Goal: Information Seeking & Learning: Check status

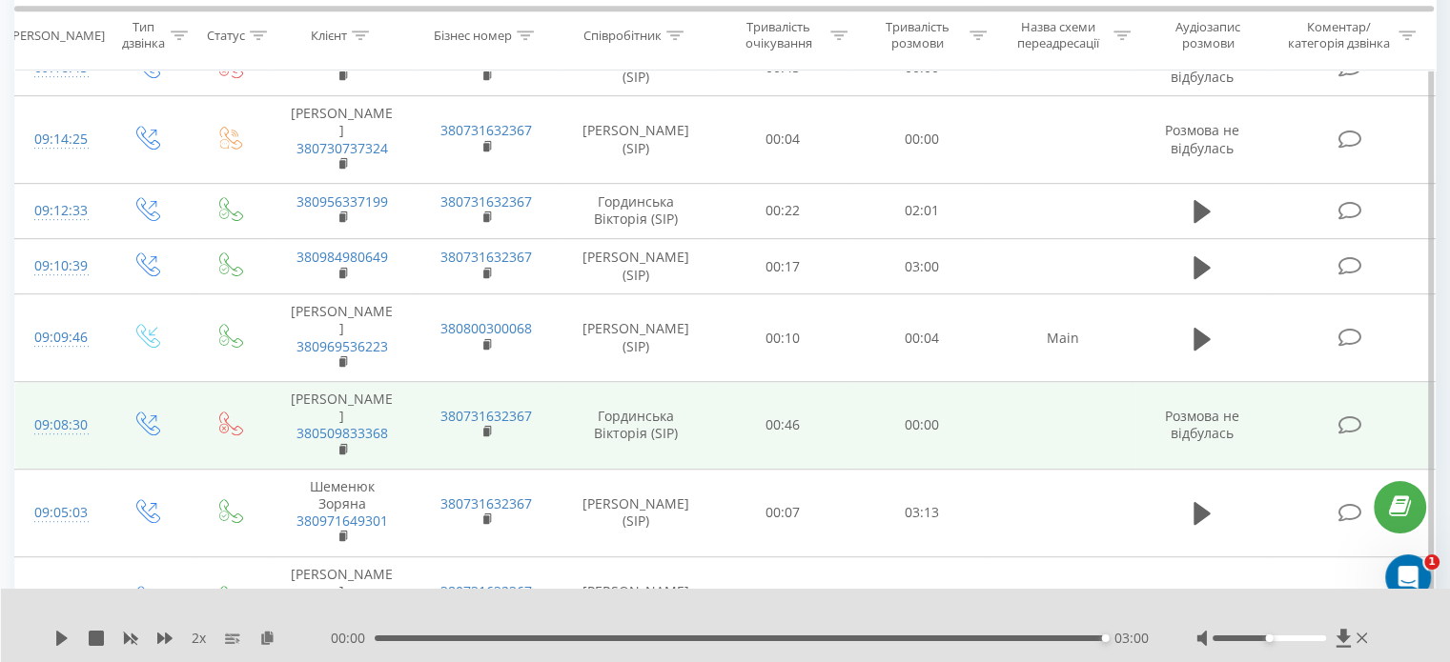
scroll to position [958, 0]
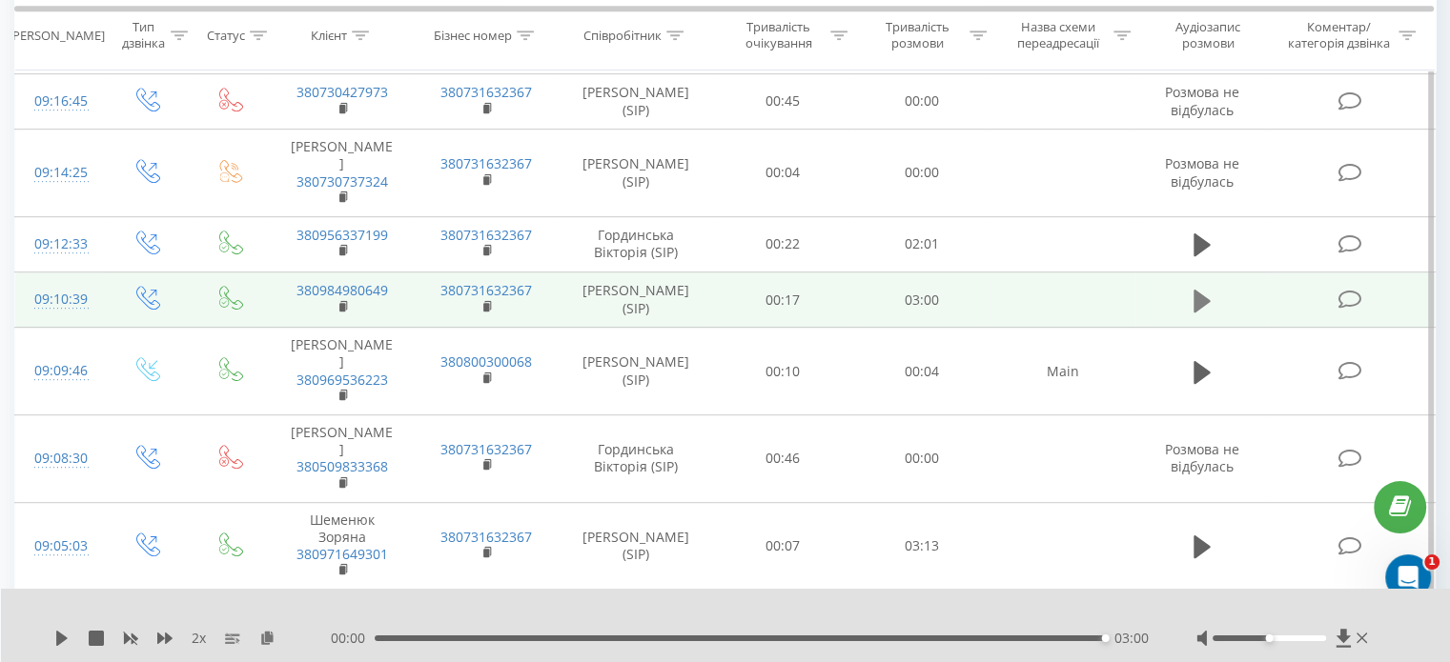
click at [1213, 287] on button at bounding box center [1202, 301] width 29 height 29
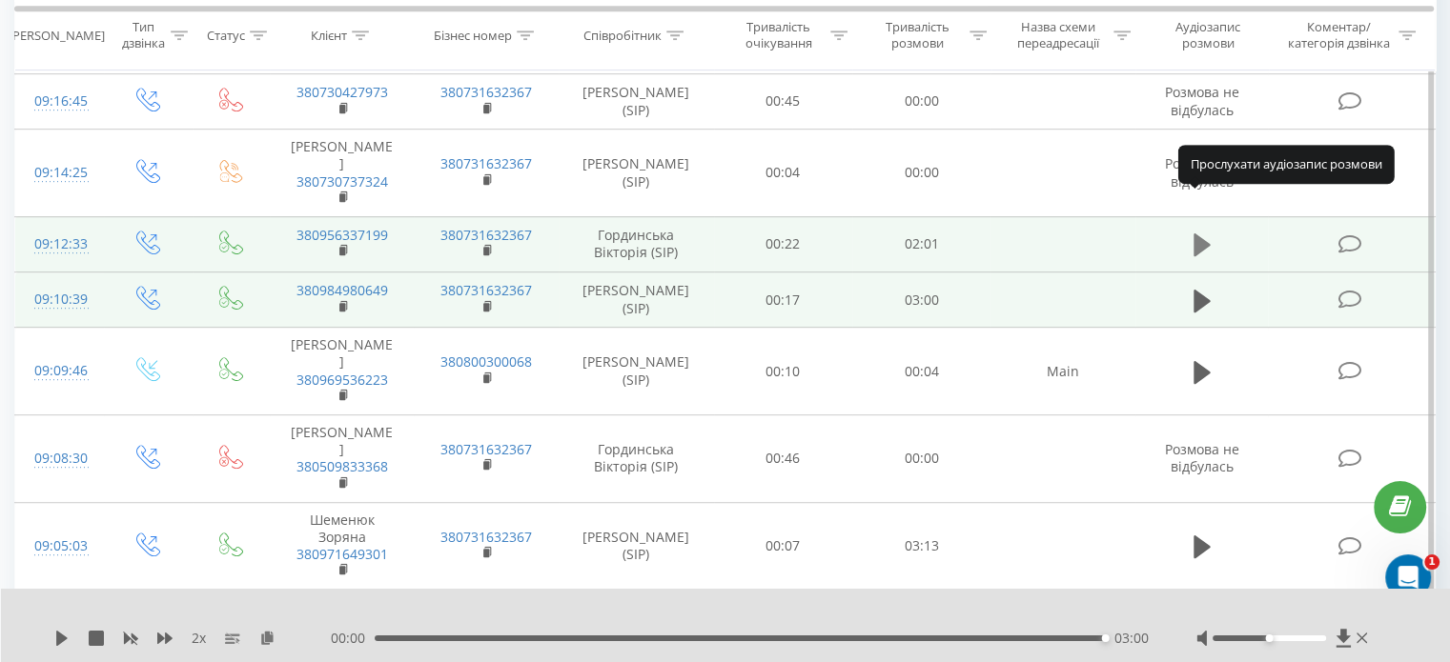
click at [1204, 234] on icon at bounding box center [1201, 245] width 17 height 23
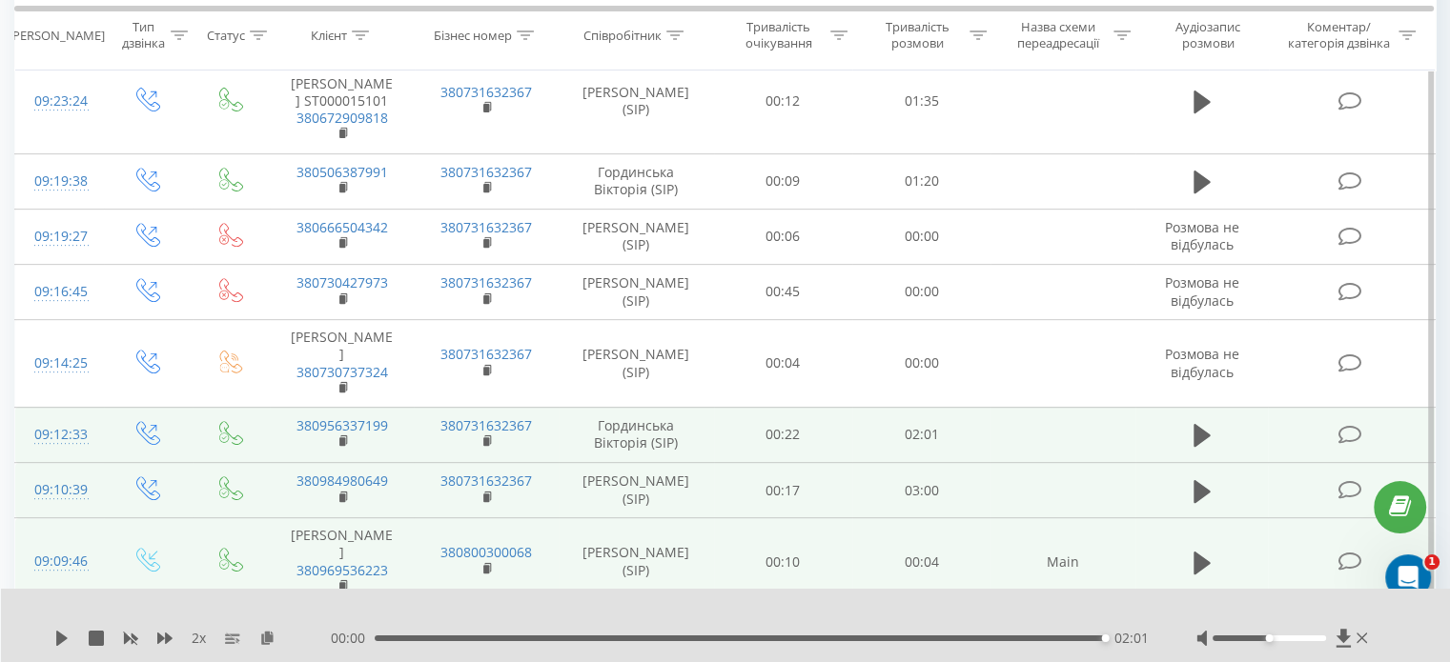
scroll to position [672, 0]
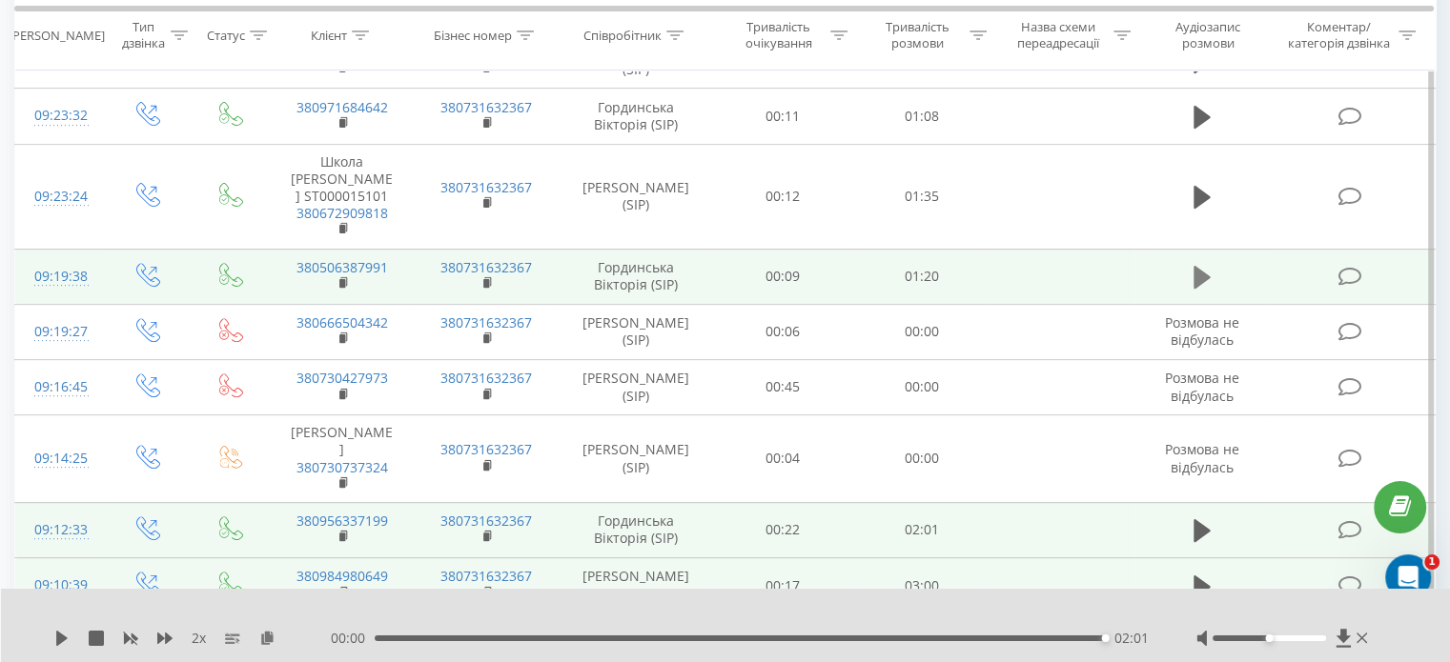
click at [1215, 263] on button at bounding box center [1202, 277] width 29 height 29
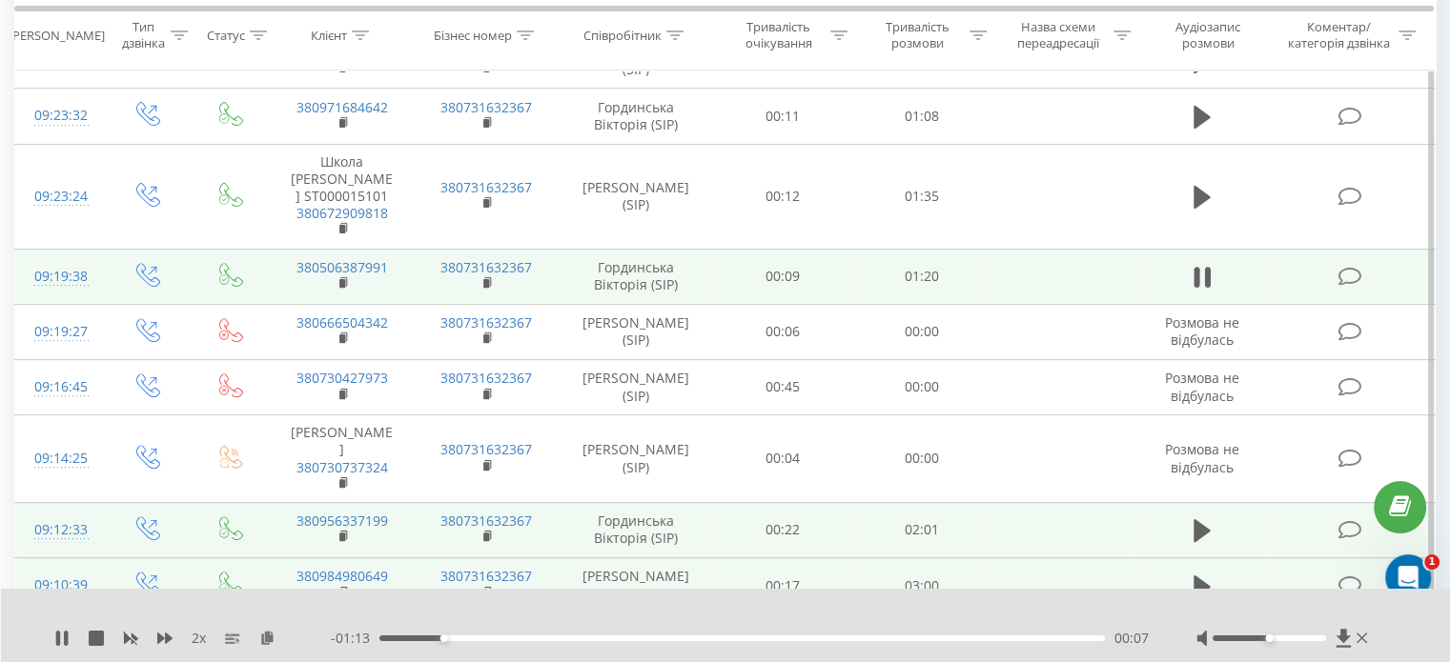
scroll to position [577, 0]
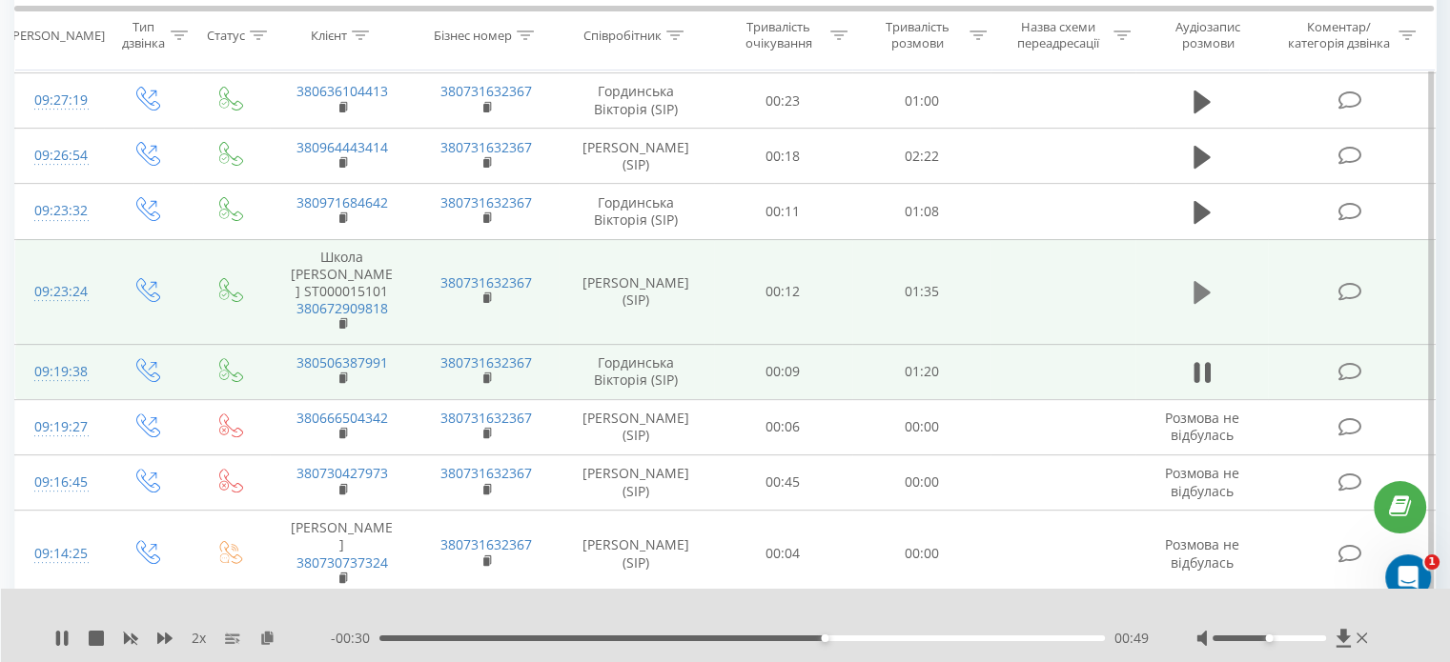
click at [1212, 286] on button at bounding box center [1202, 292] width 29 height 29
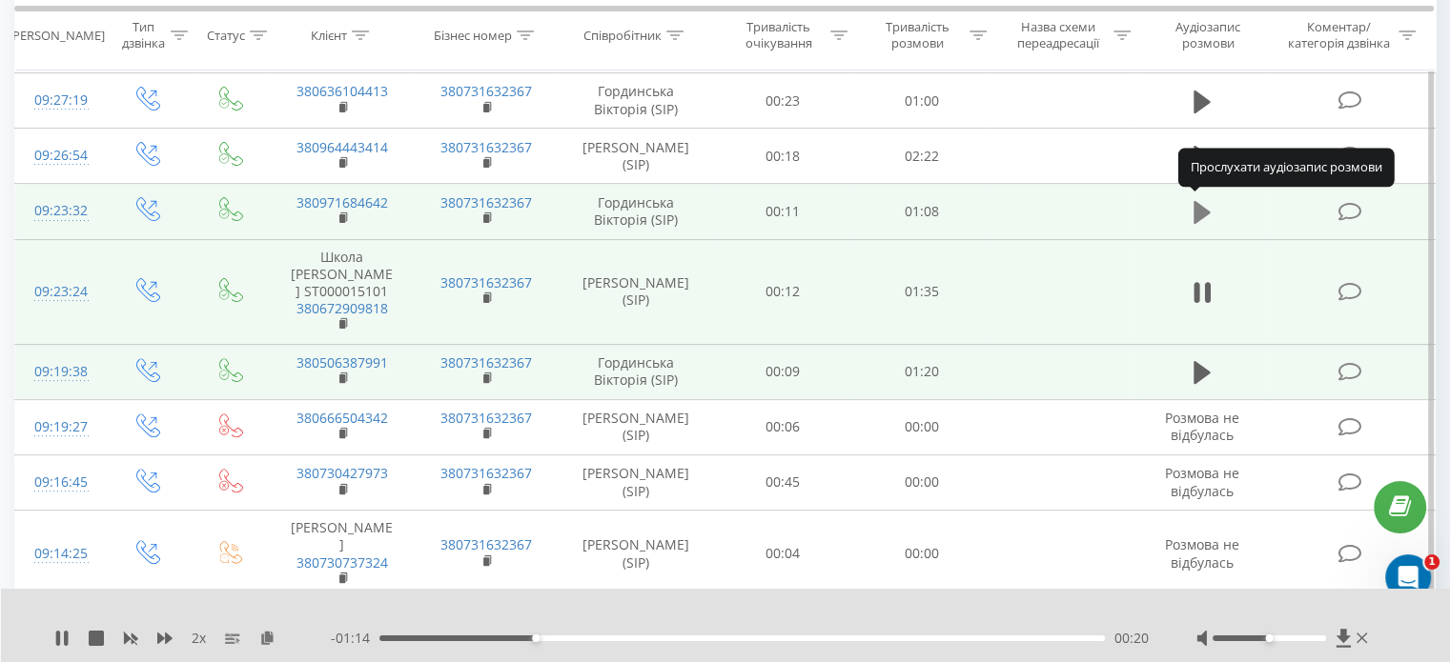
click at [1208, 219] on icon at bounding box center [1201, 212] width 17 height 27
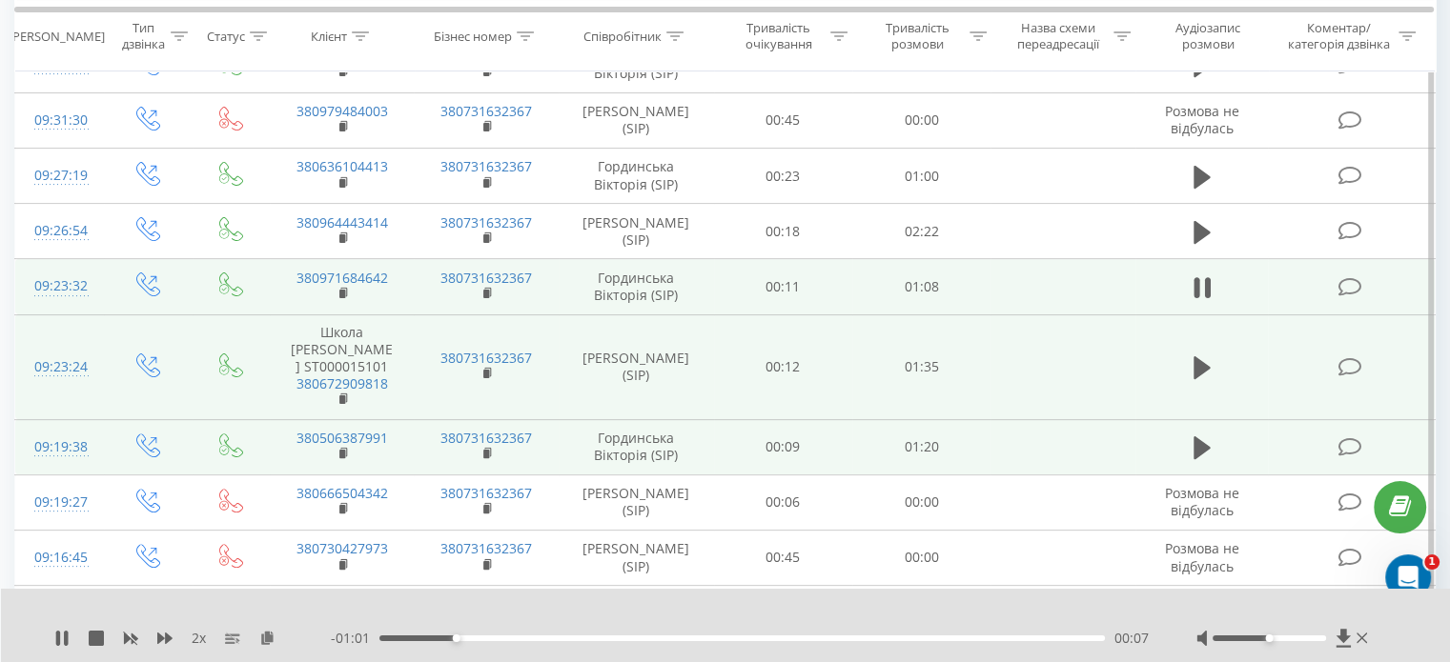
scroll to position [386, 0]
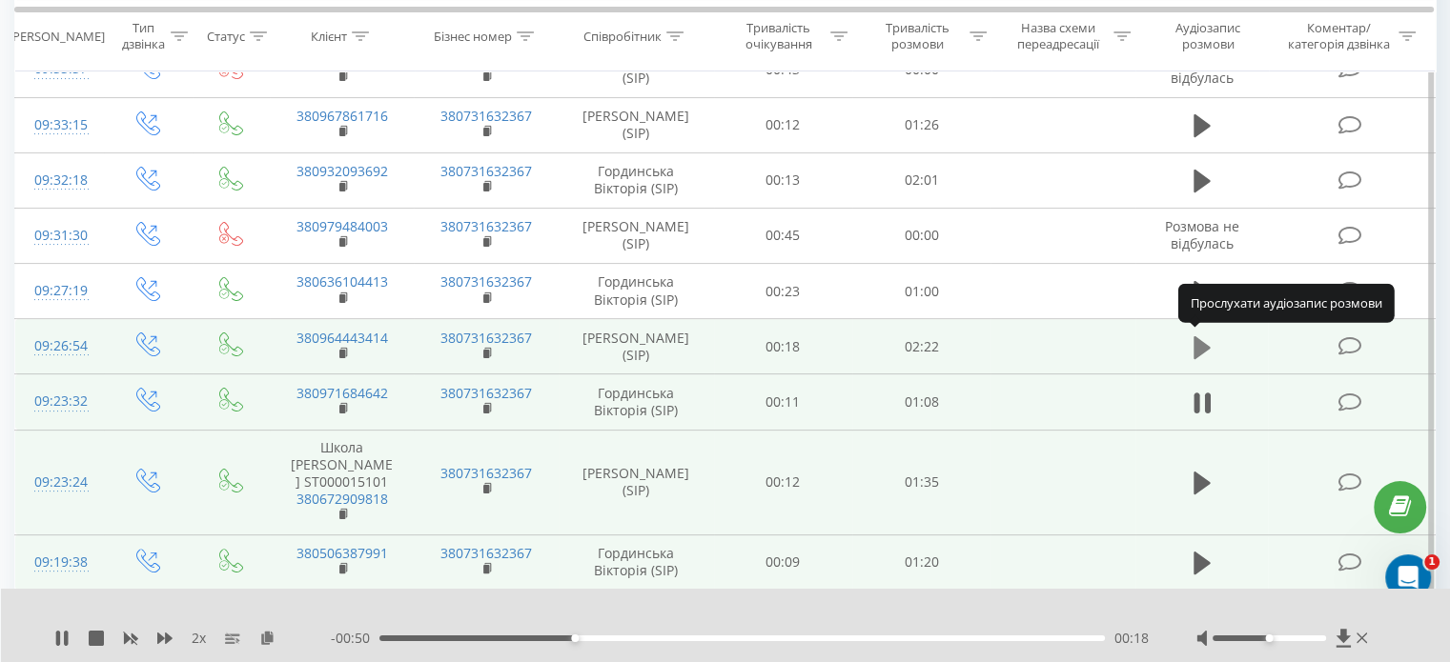
click at [1197, 335] on icon at bounding box center [1201, 348] width 17 height 27
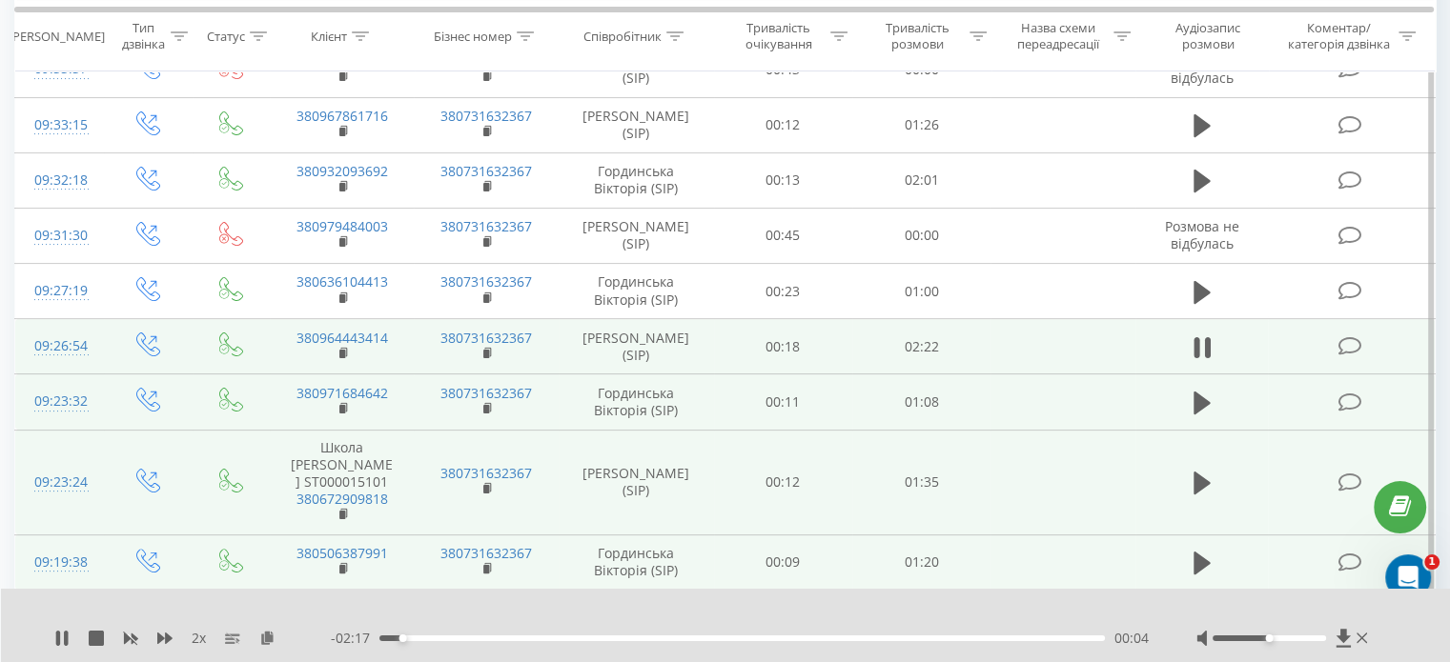
scroll to position [291, 0]
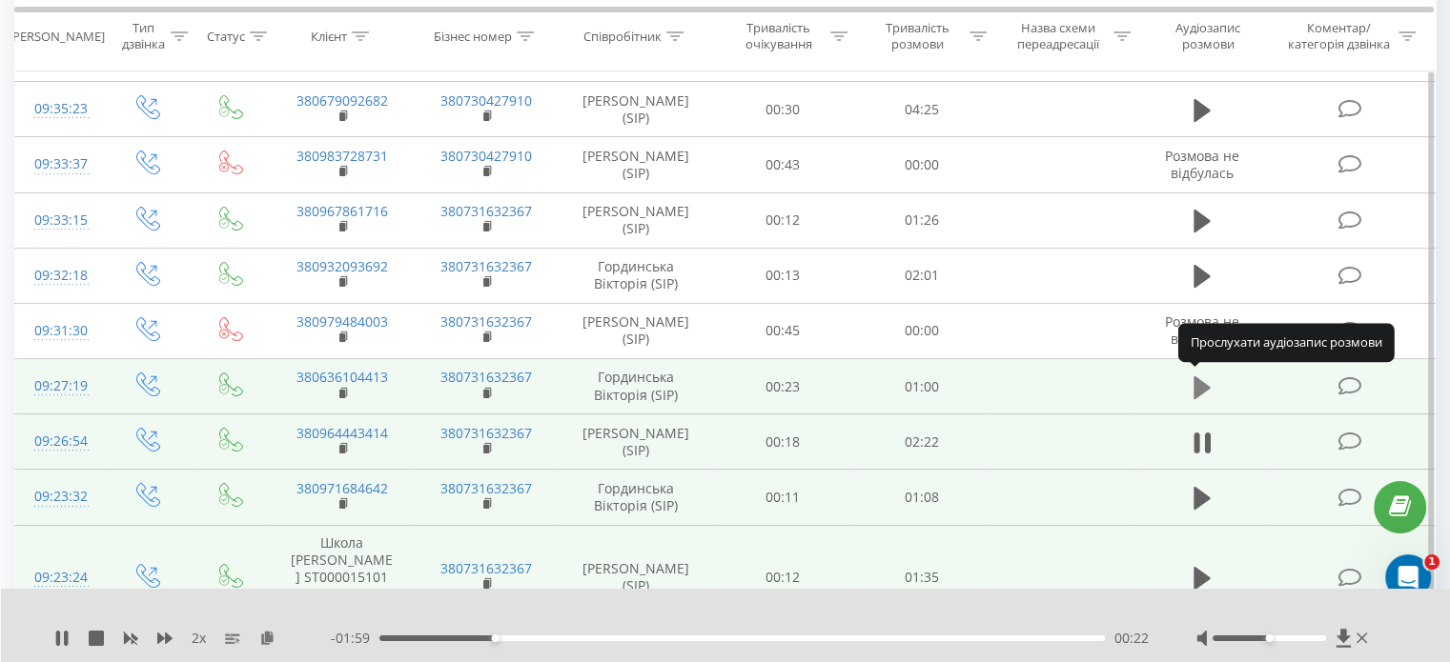
click at [1202, 397] on icon at bounding box center [1201, 388] width 17 height 27
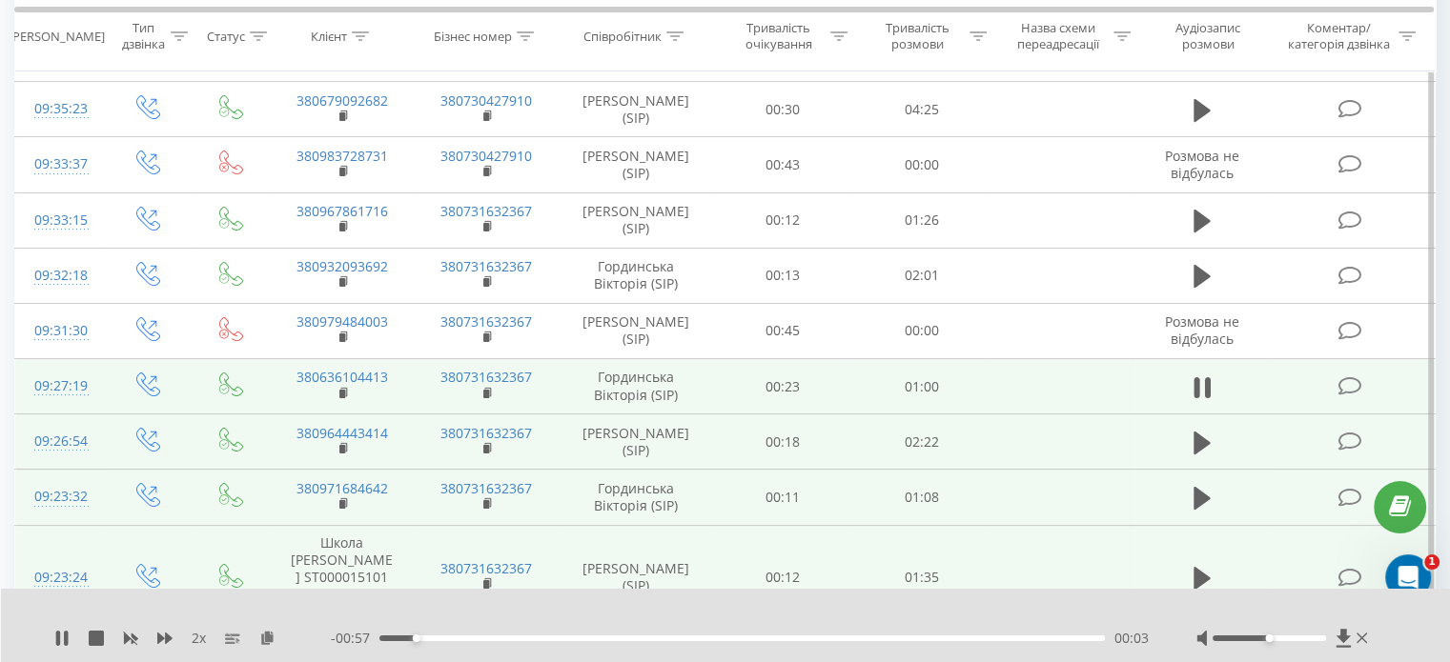
click at [1300, 640] on div at bounding box center [1268, 639] width 113 height 6
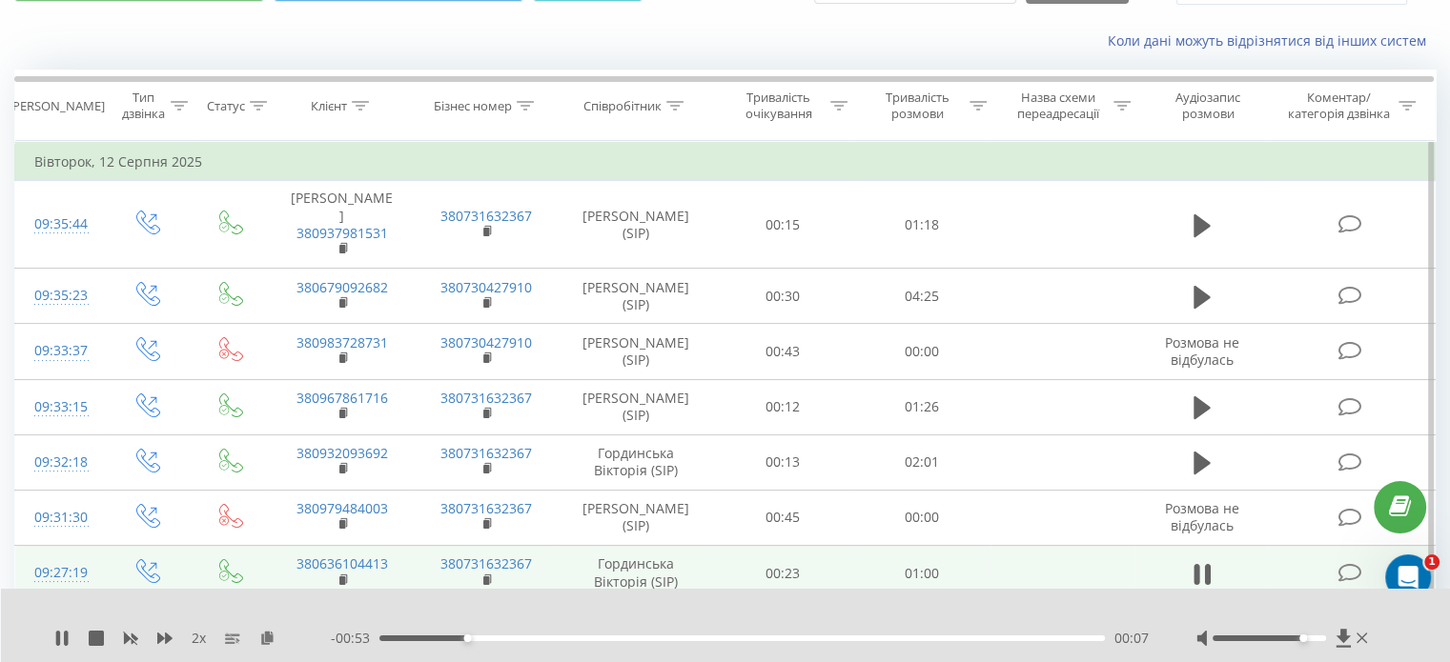
scroll to position [100, 0]
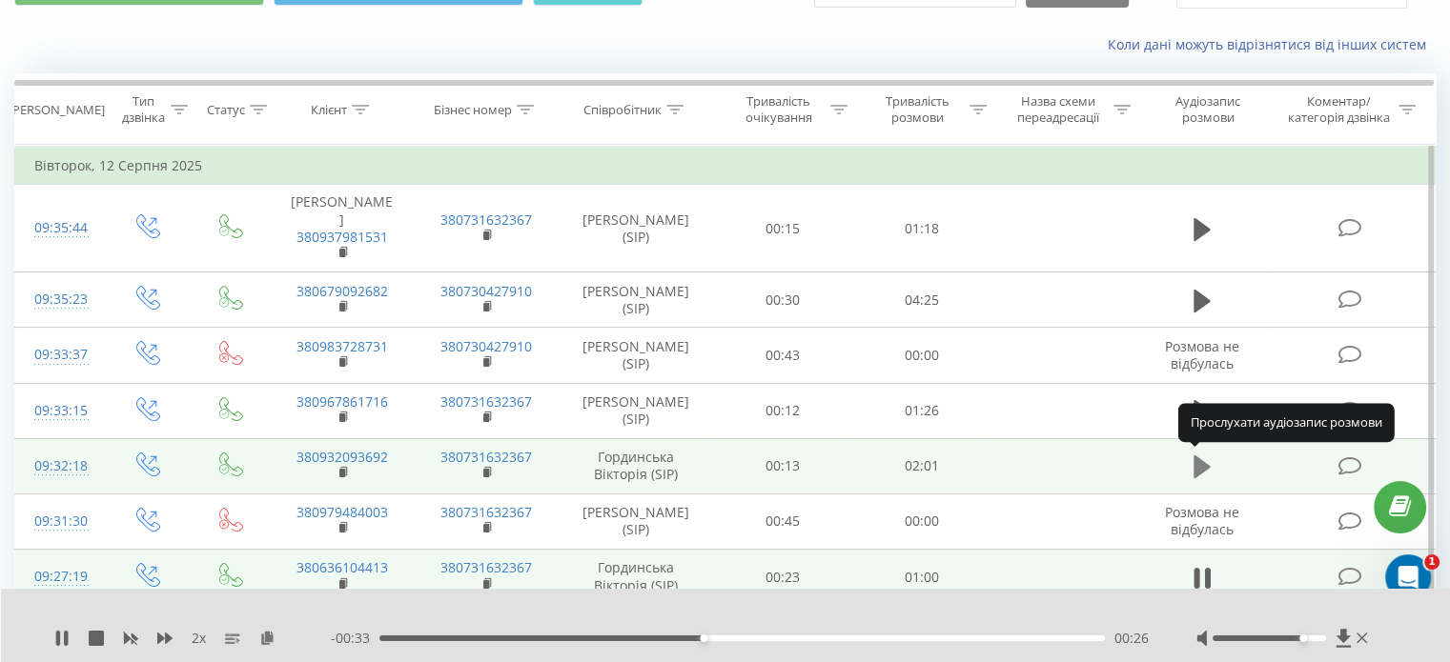
click at [1205, 464] on icon at bounding box center [1201, 467] width 17 height 23
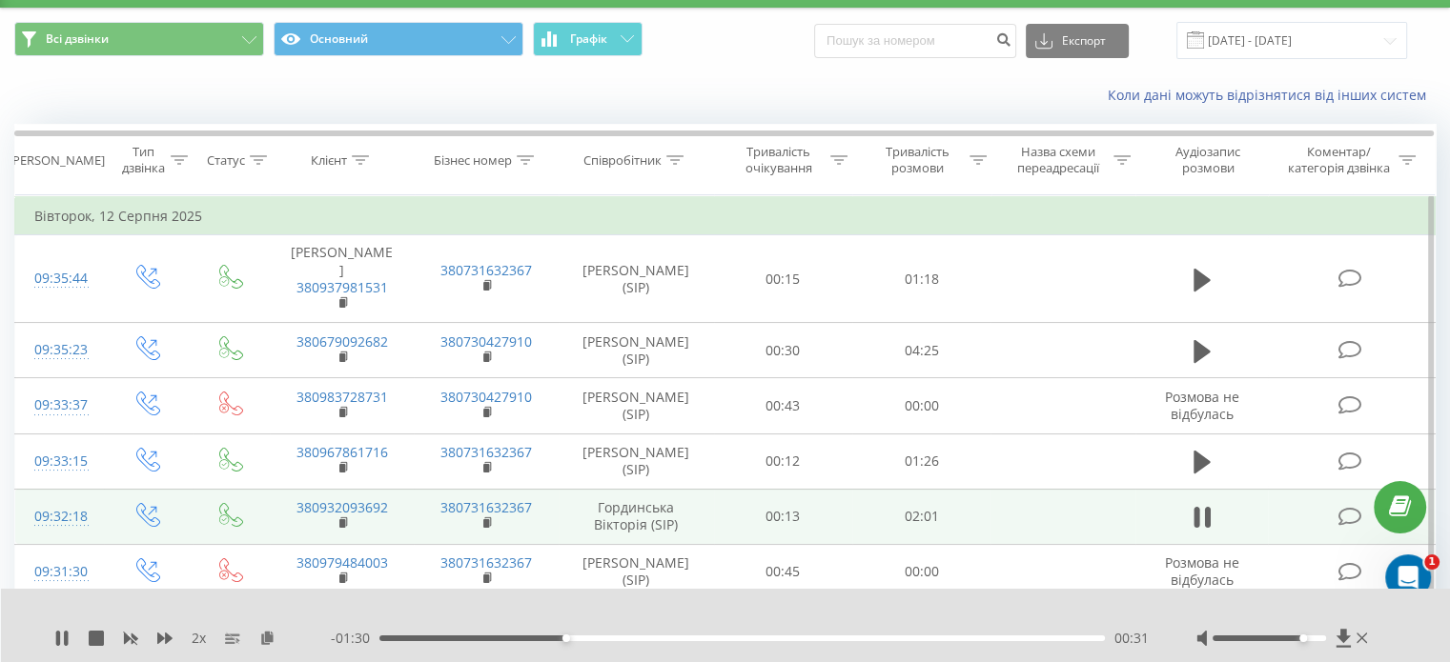
scroll to position [5, 0]
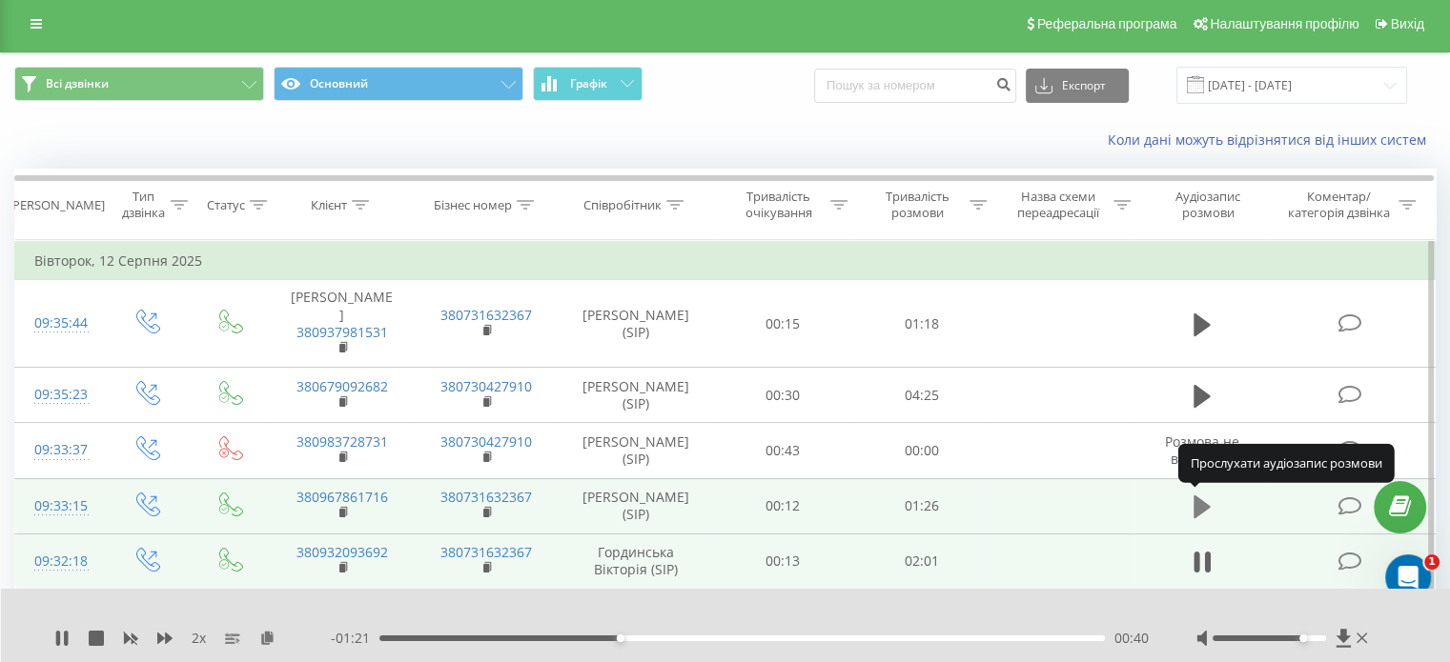
click at [1205, 504] on icon at bounding box center [1201, 507] width 17 height 23
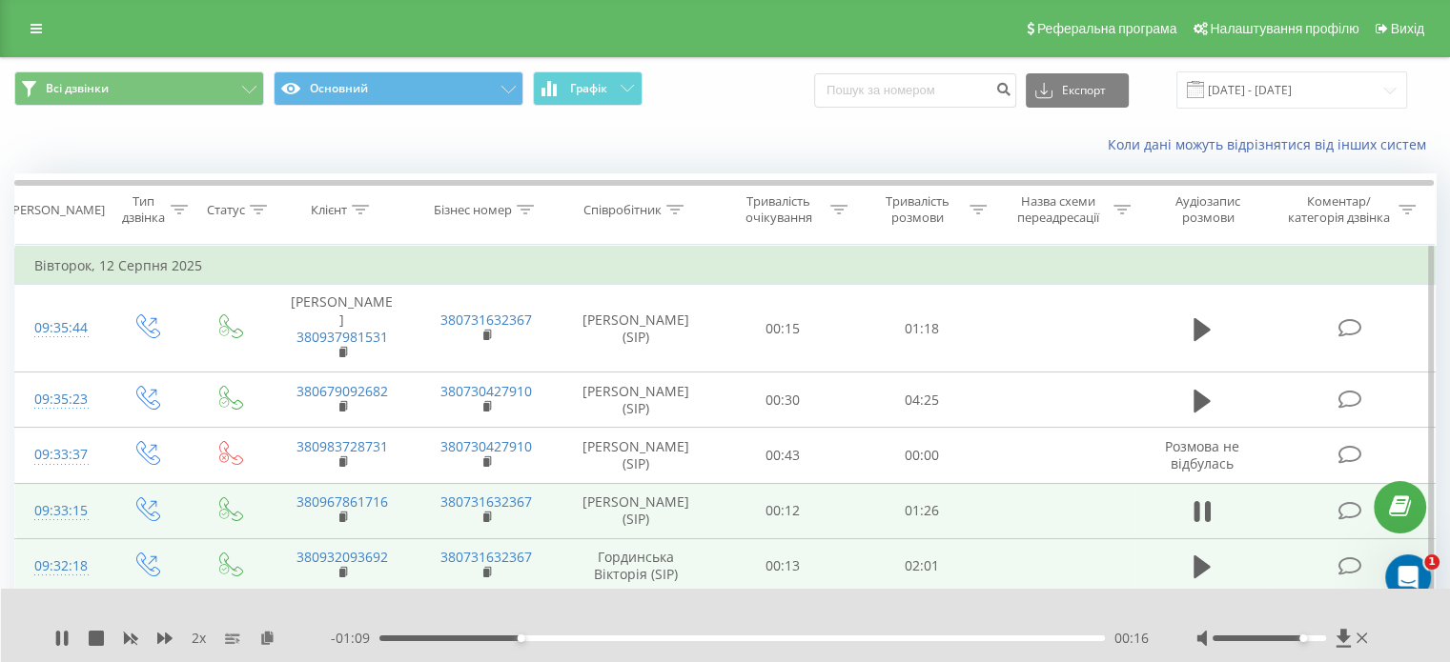
scroll to position [0, 0]
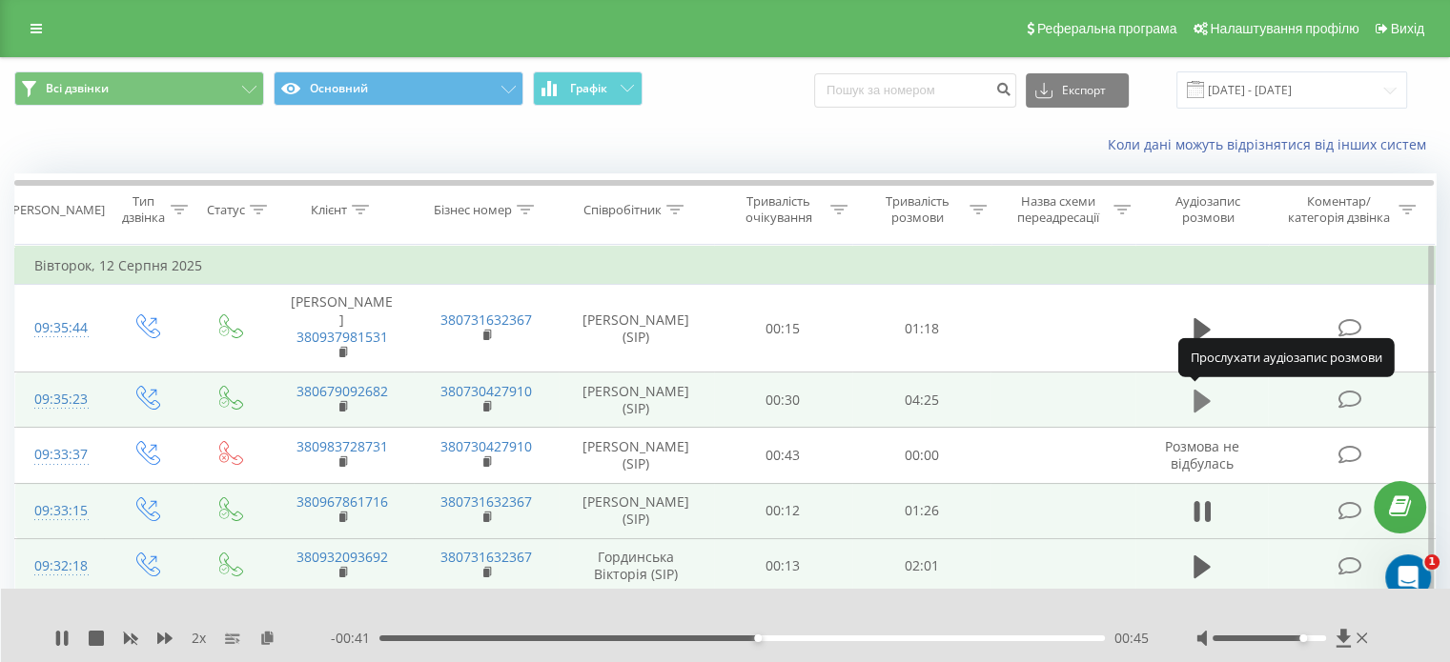
click at [1200, 392] on icon at bounding box center [1201, 400] width 17 height 23
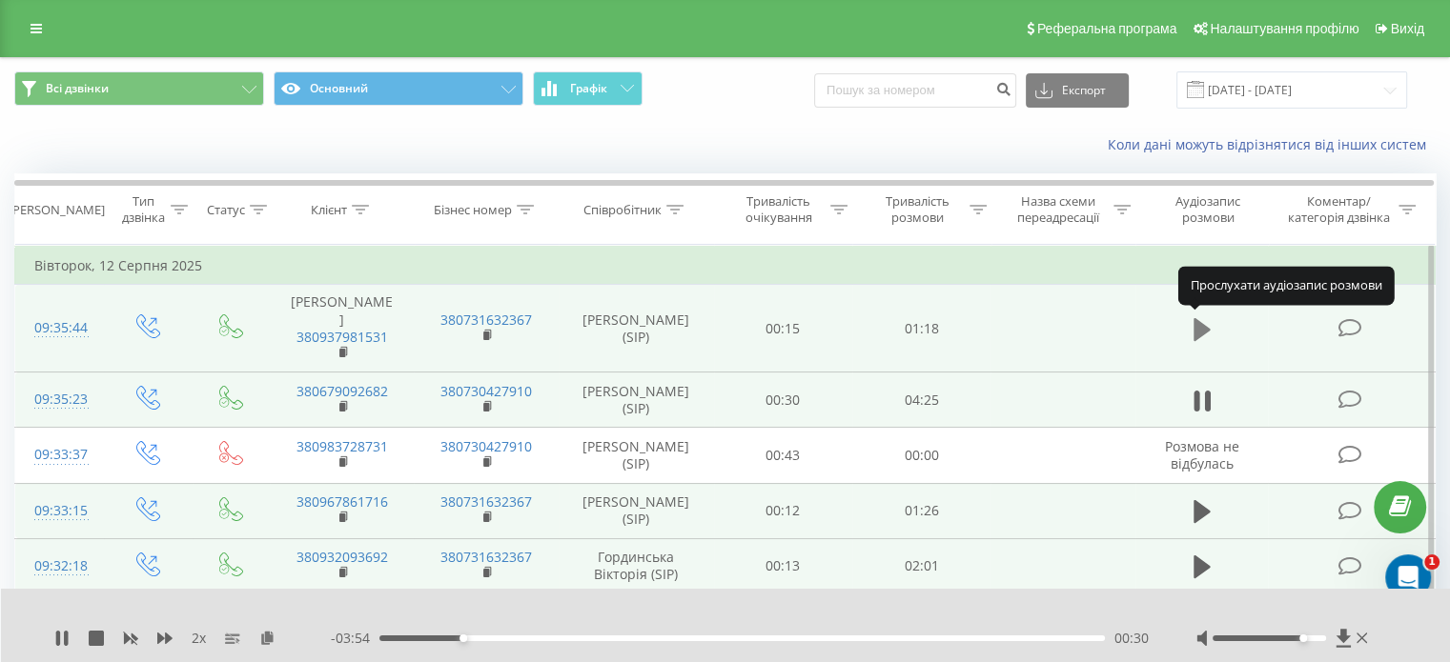
click at [1200, 338] on icon at bounding box center [1201, 329] width 17 height 27
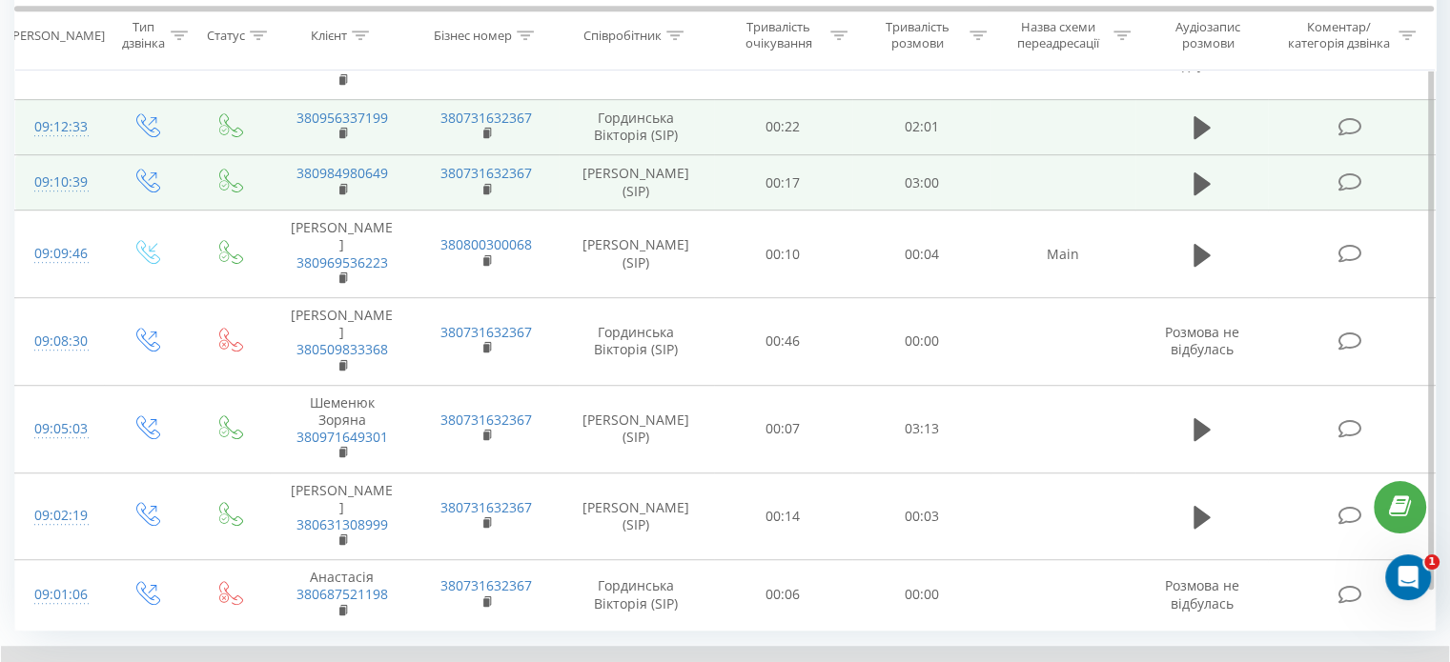
scroll to position [1149, 0]
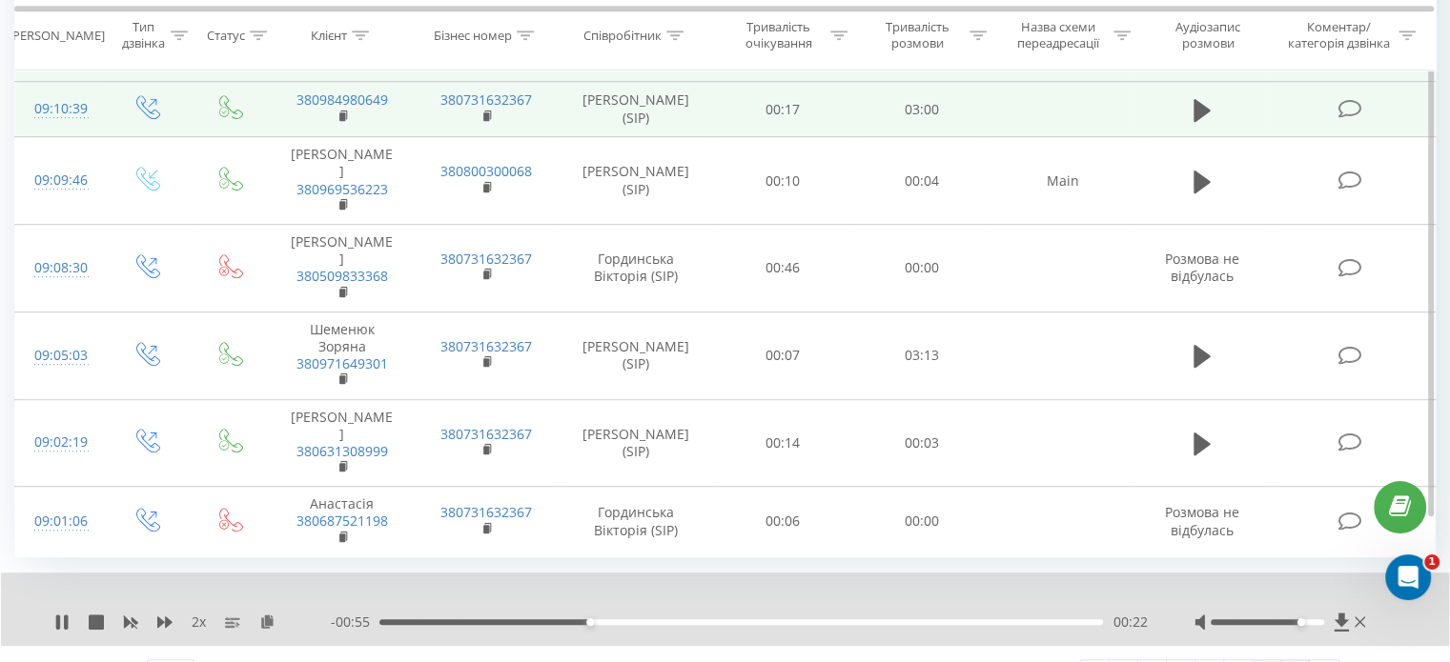
click at [1270, 661] on link "28" at bounding box center [1266, 674] width 29 height 27
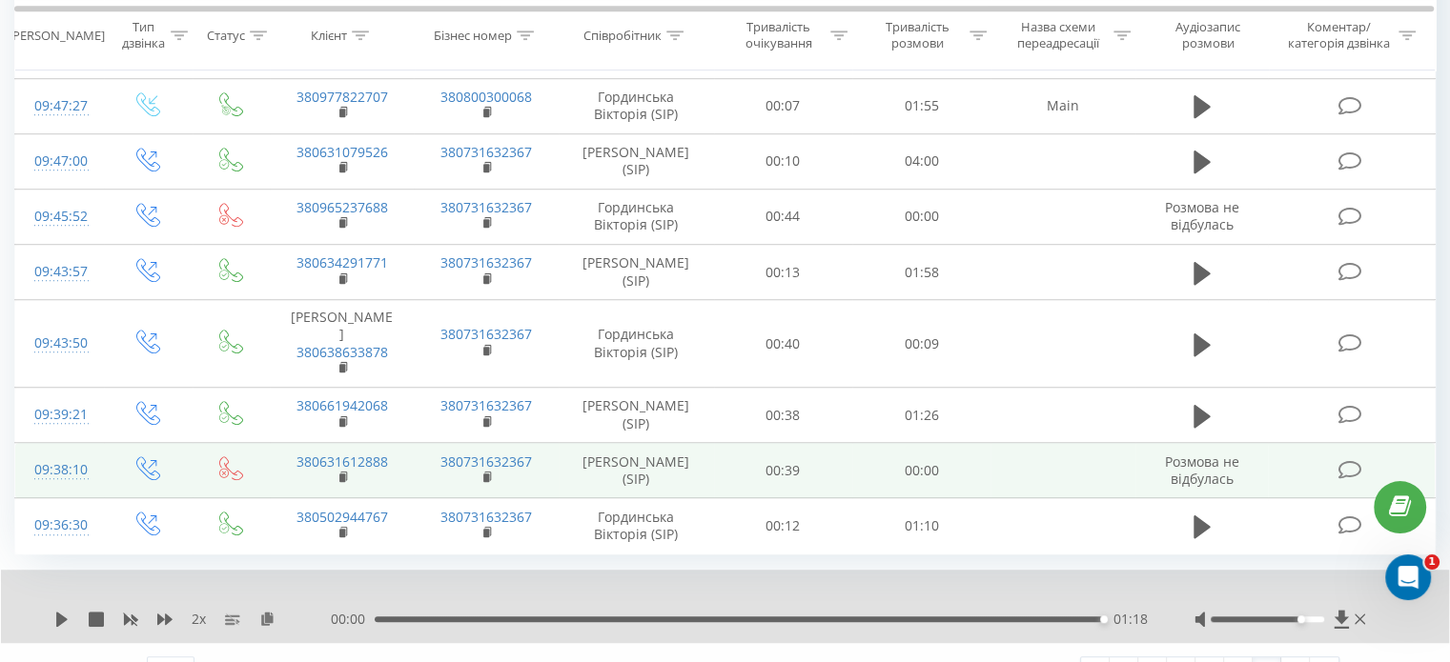
scroll to position [1367, 0]
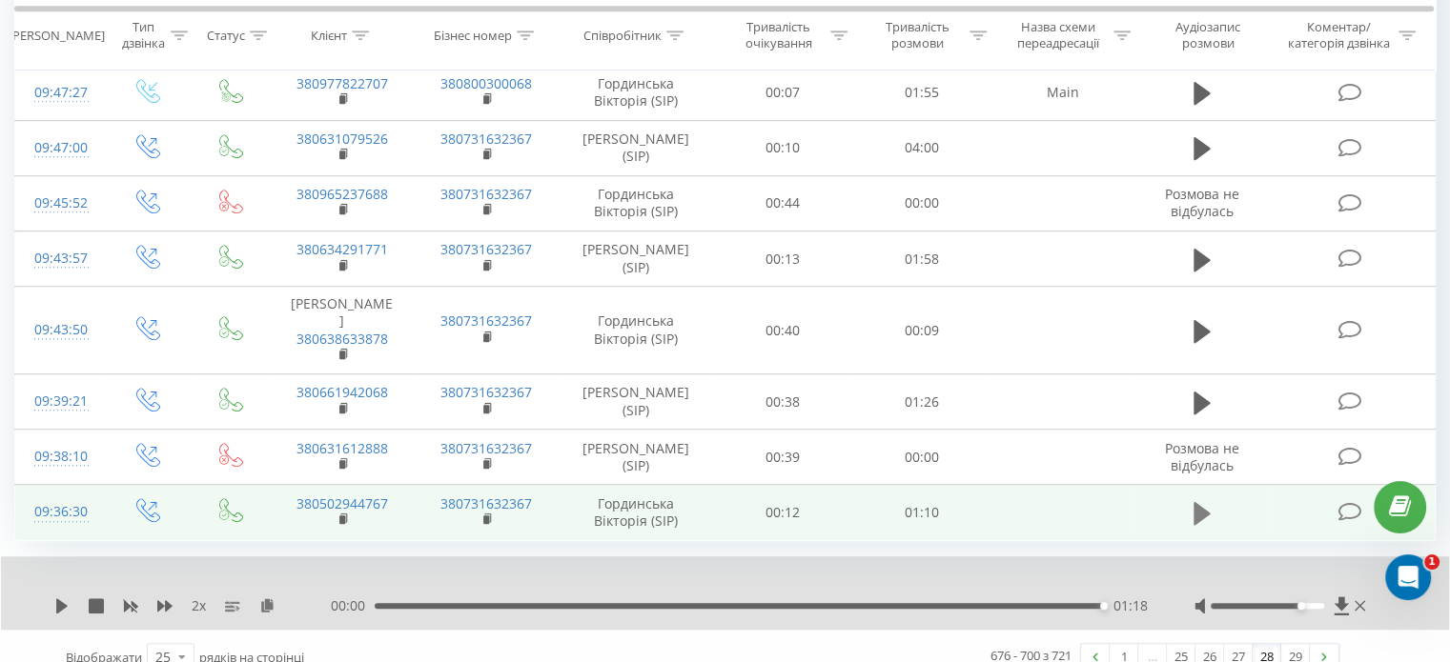
click at [1205, 500] on icon at bounding box center [1201, 513] width 17 height 27
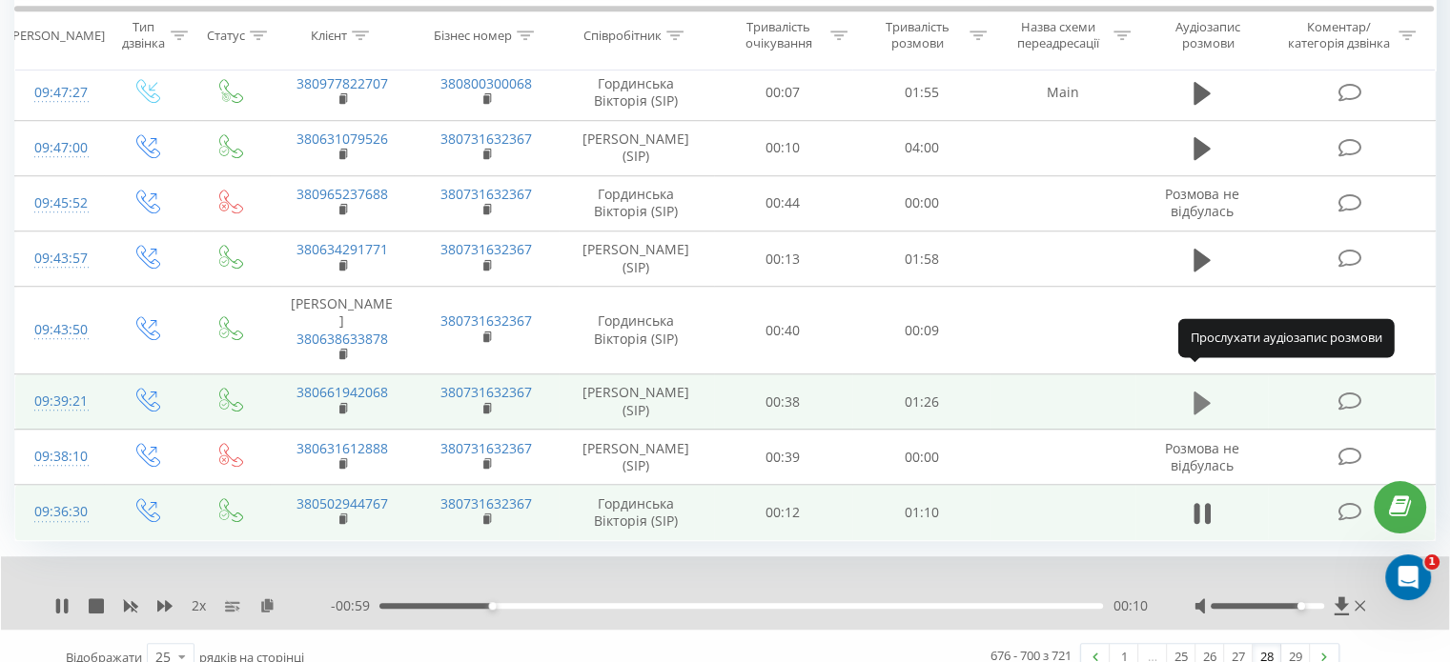
click at [1203, 390] on icon at bounding box center [1201, 403] width 17 height 27
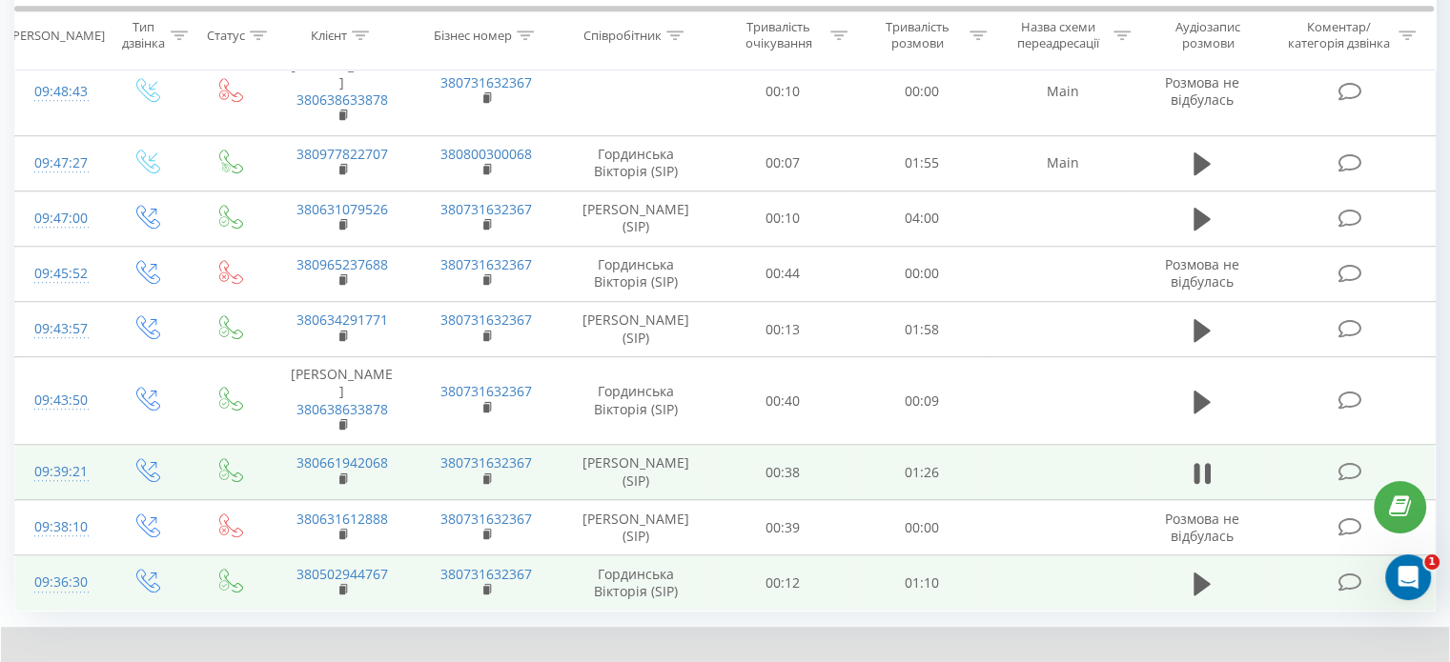
scroll to position [1272, 0]
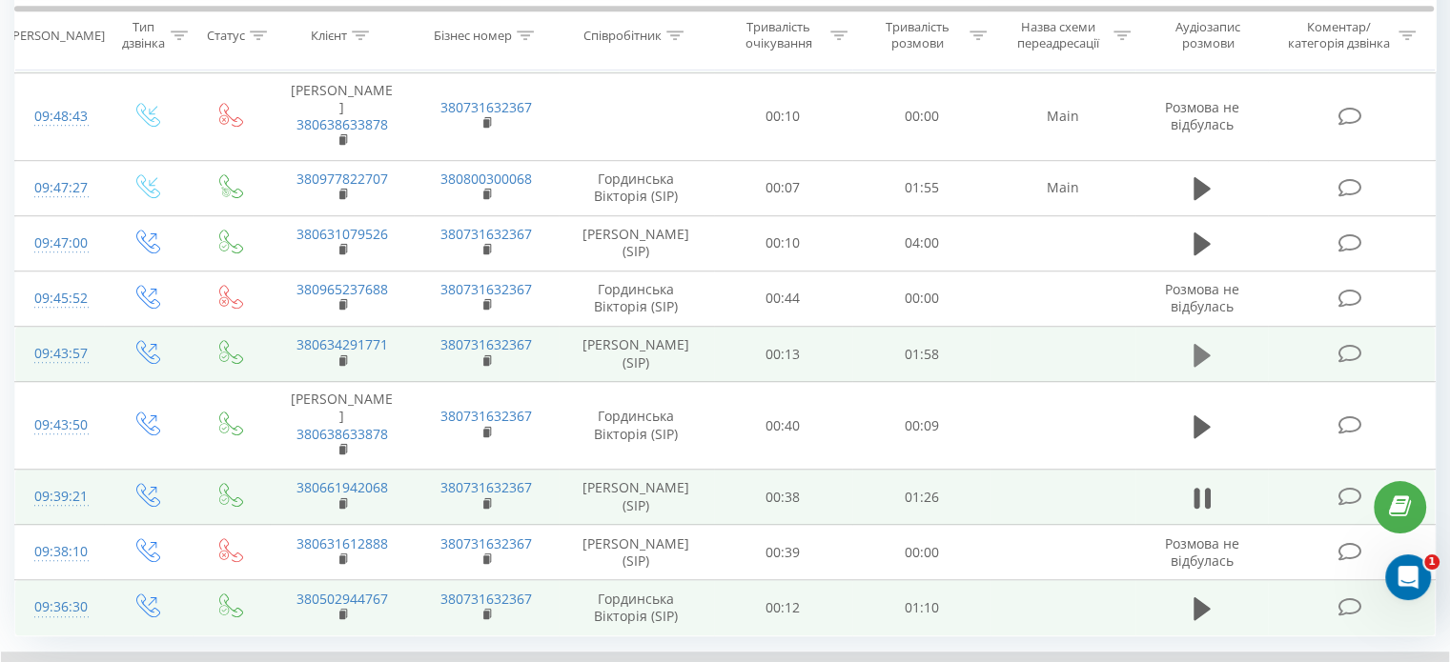
click at [1212, 341] on button at bounding box center [1202, 355] width 29 height 29
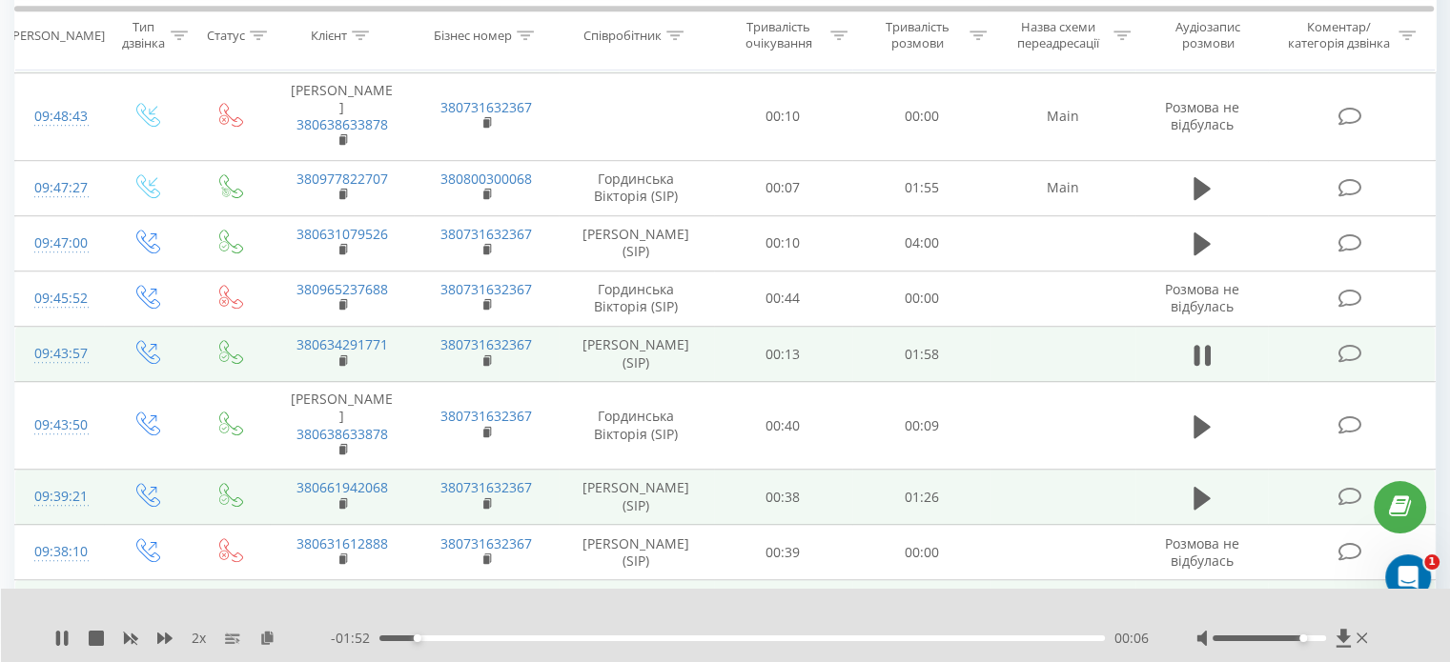
scroll to position [1176, 0]
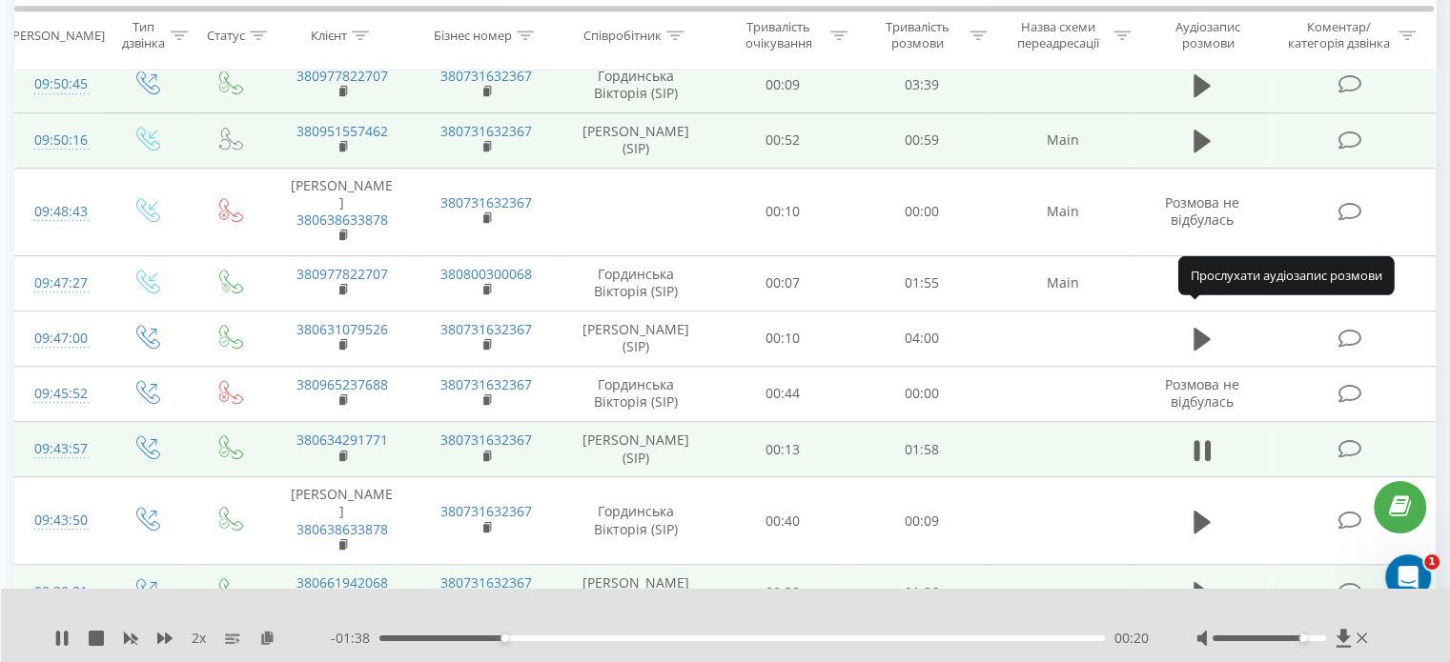
click at [1212, 325] on button at bounding box center [1202, 339] width 29 height 29
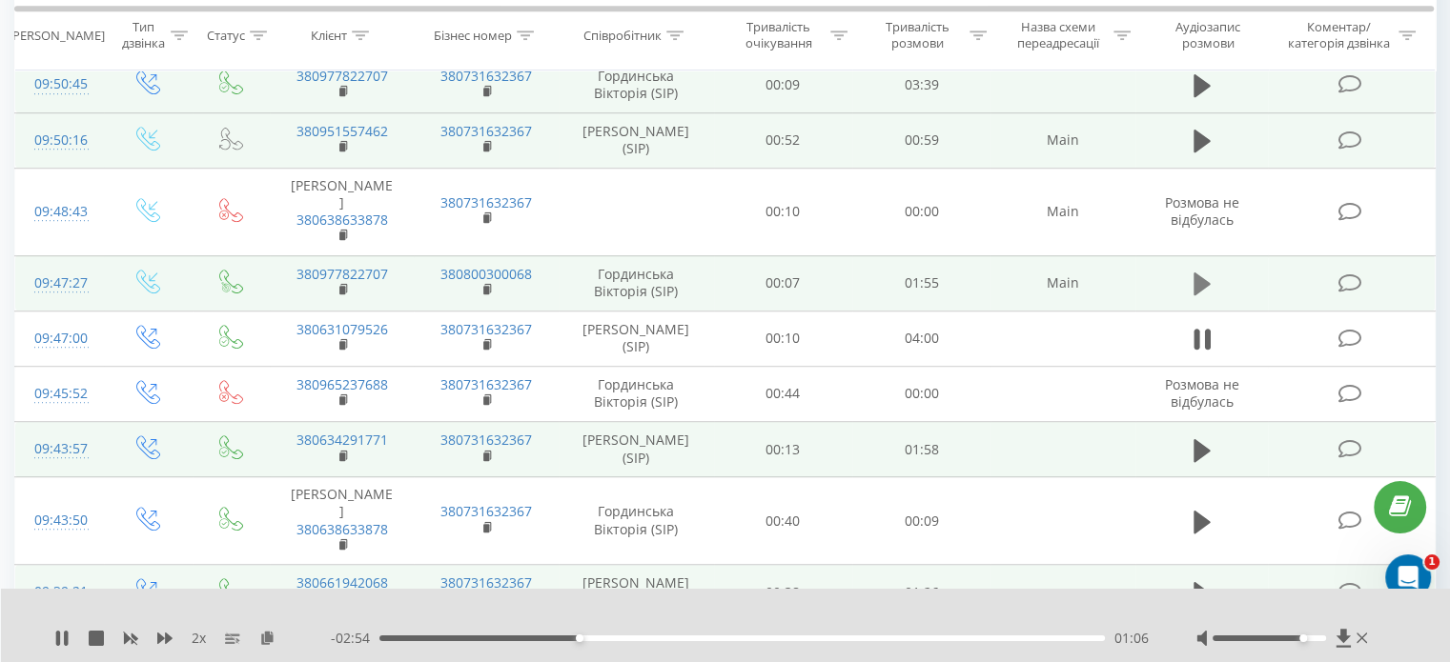
click at [1195, 273] on icon at bounding box center [1201, 284] width 17 height 23
drag, startPoint x: 1319, startPoint y: 640, endPoint x: 1331, endPoint y: 641, distance: 11.5
click at [1331, 641] on div at bounding box center [1283, 638] width 175 height 19
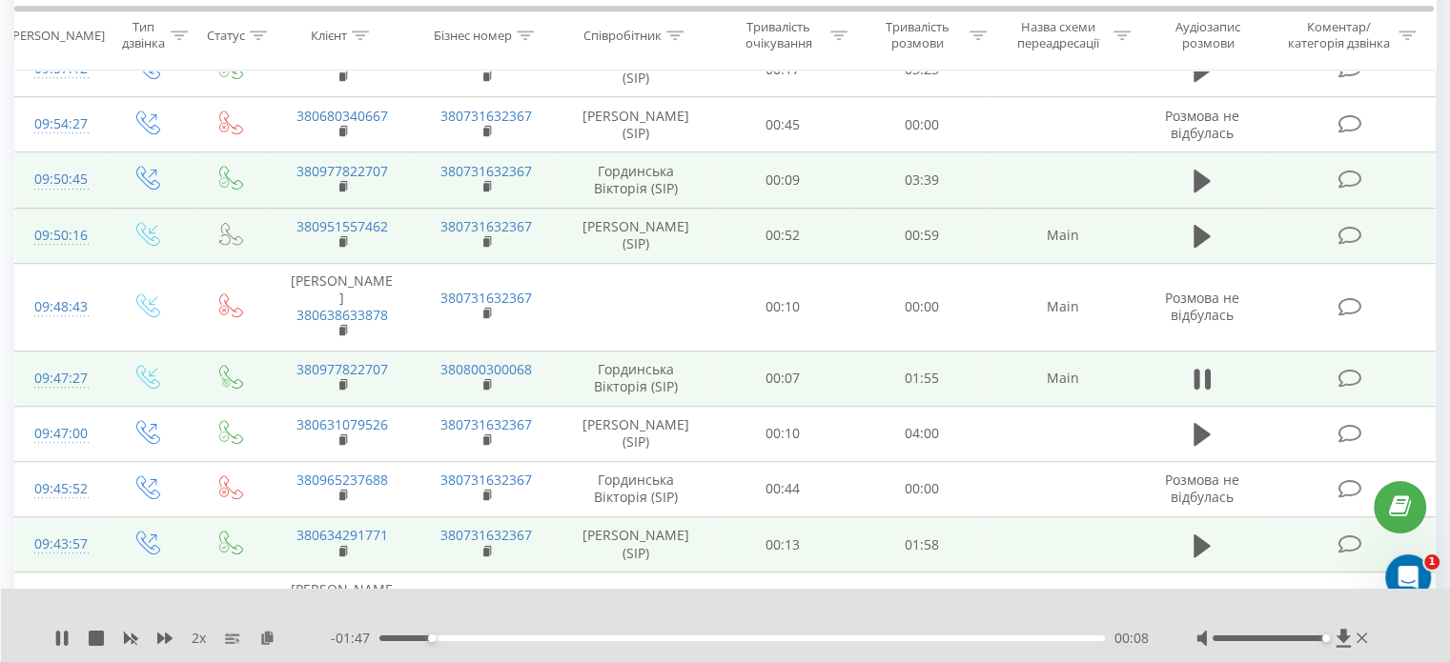
scroll to position [986, 0]
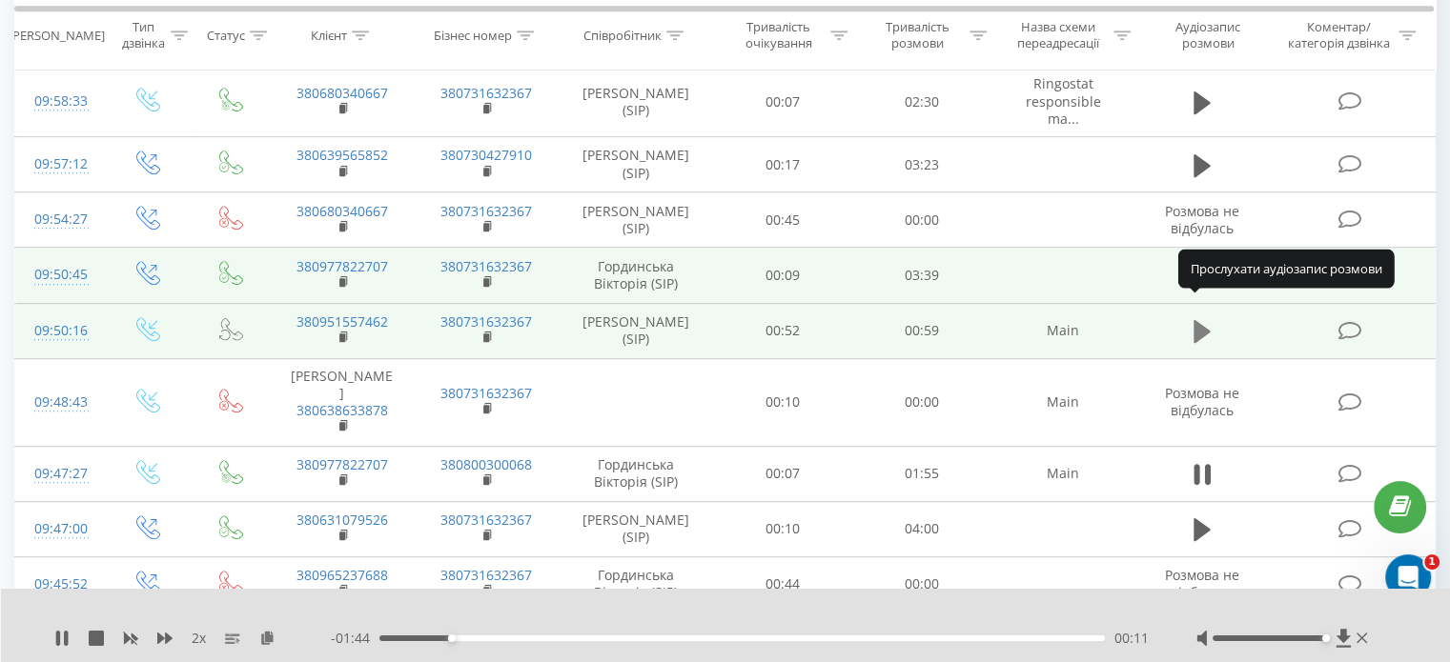
click at [1206, 323] on button at bounding box center [1202, 331] width 29 height 29
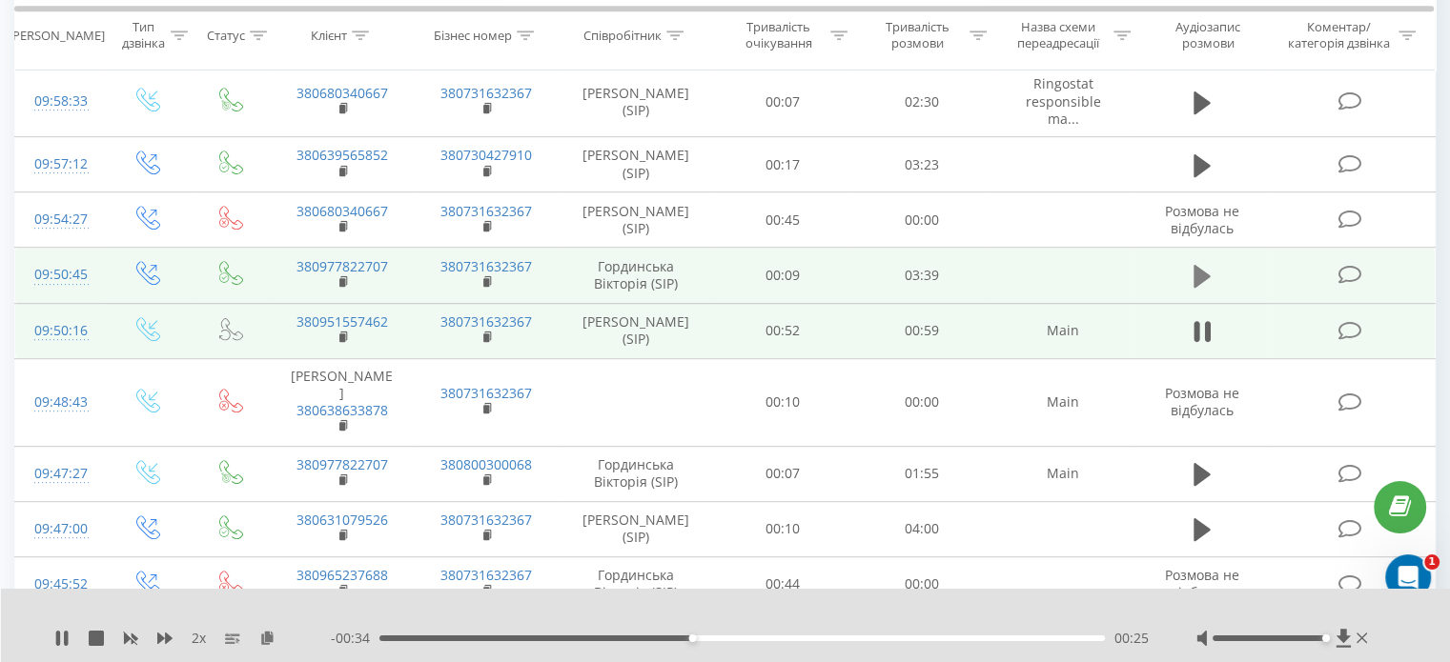
click at [1198, 263] on icon at bounding box center [1201, 276] width 17 height 27
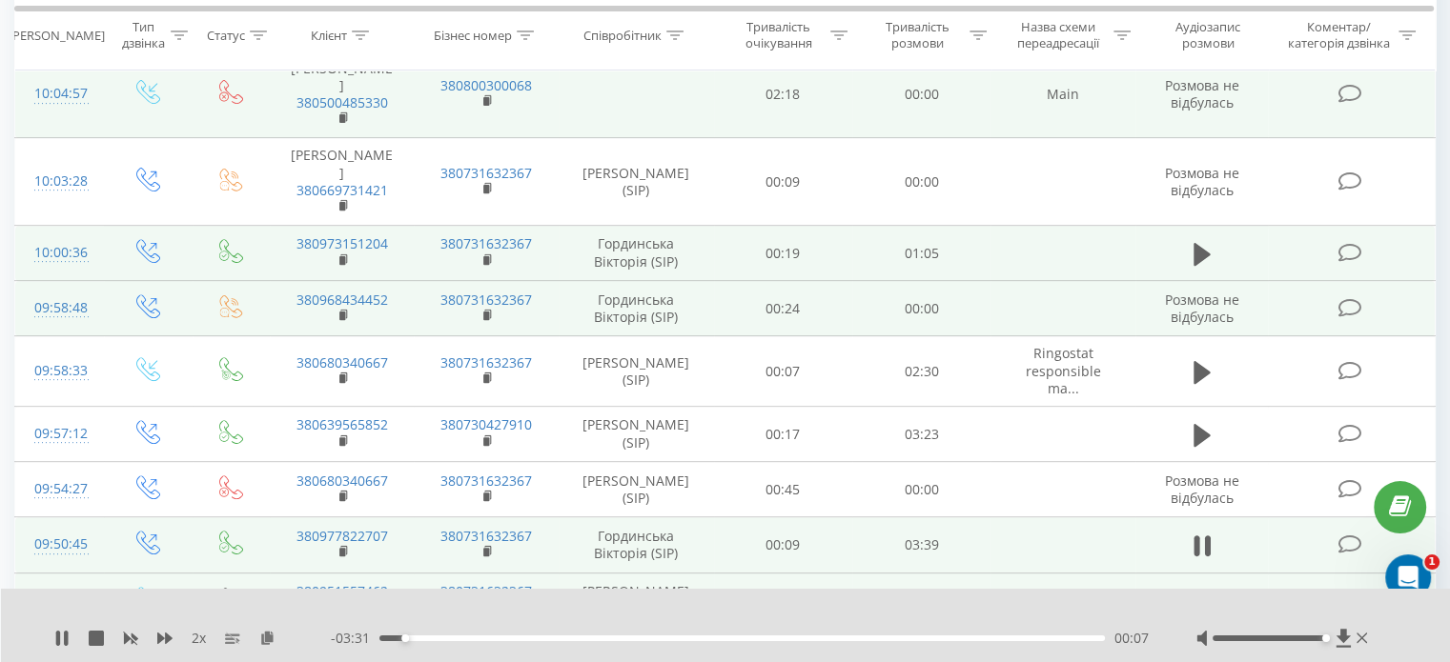
scroll to position [700, 0]
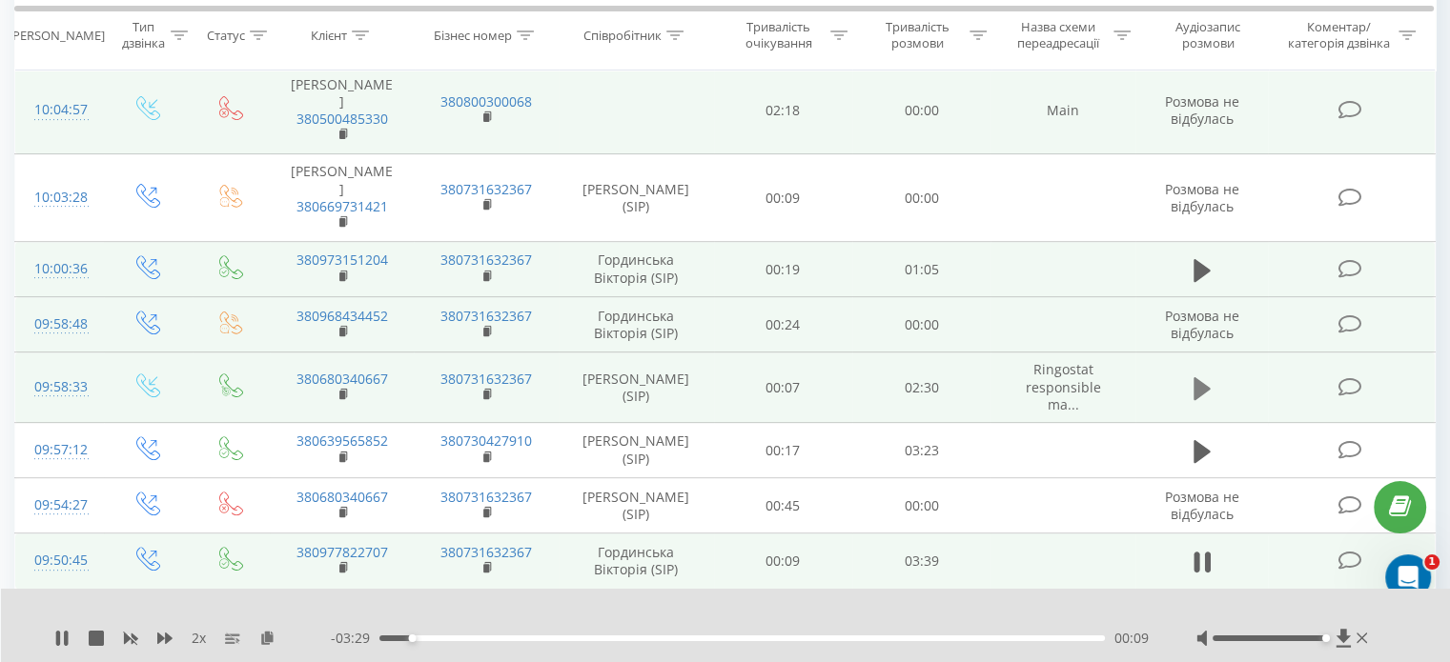
click at [1205, 377] on icon at bounding box center [1201, 388] width 17 height 23
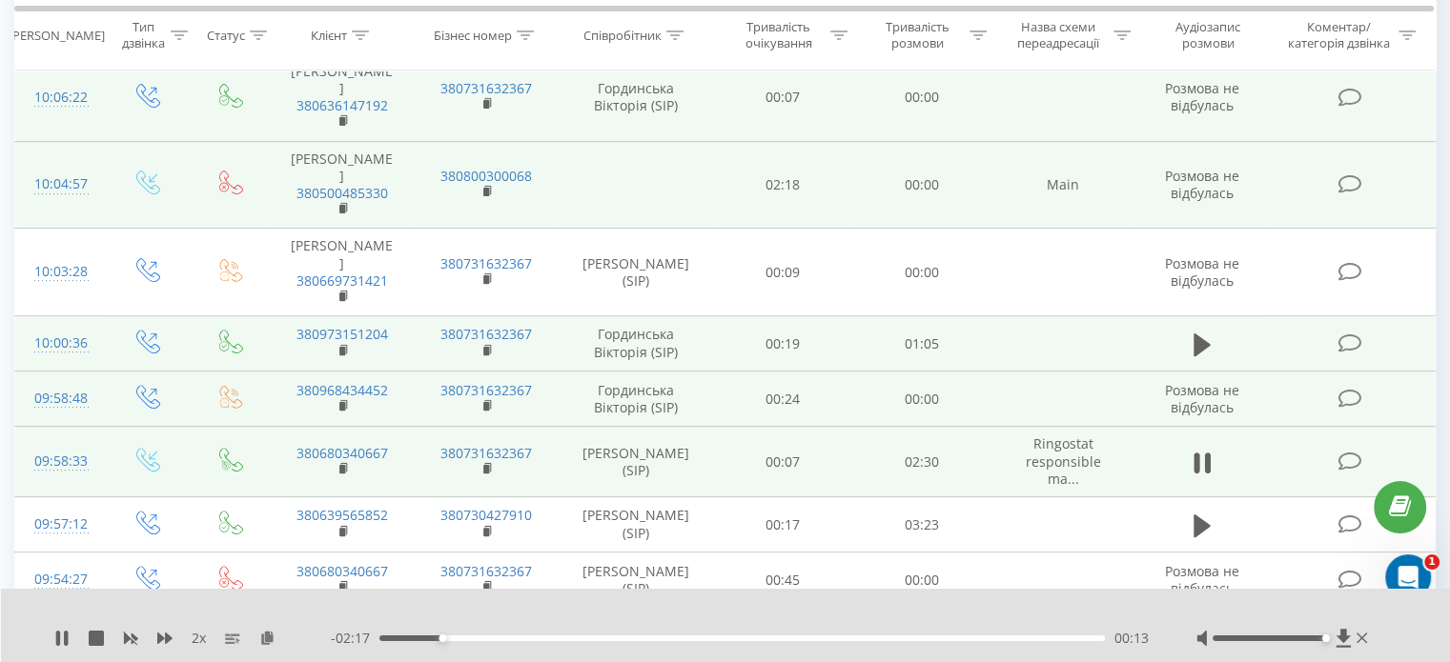
scroll to position [604, 0]
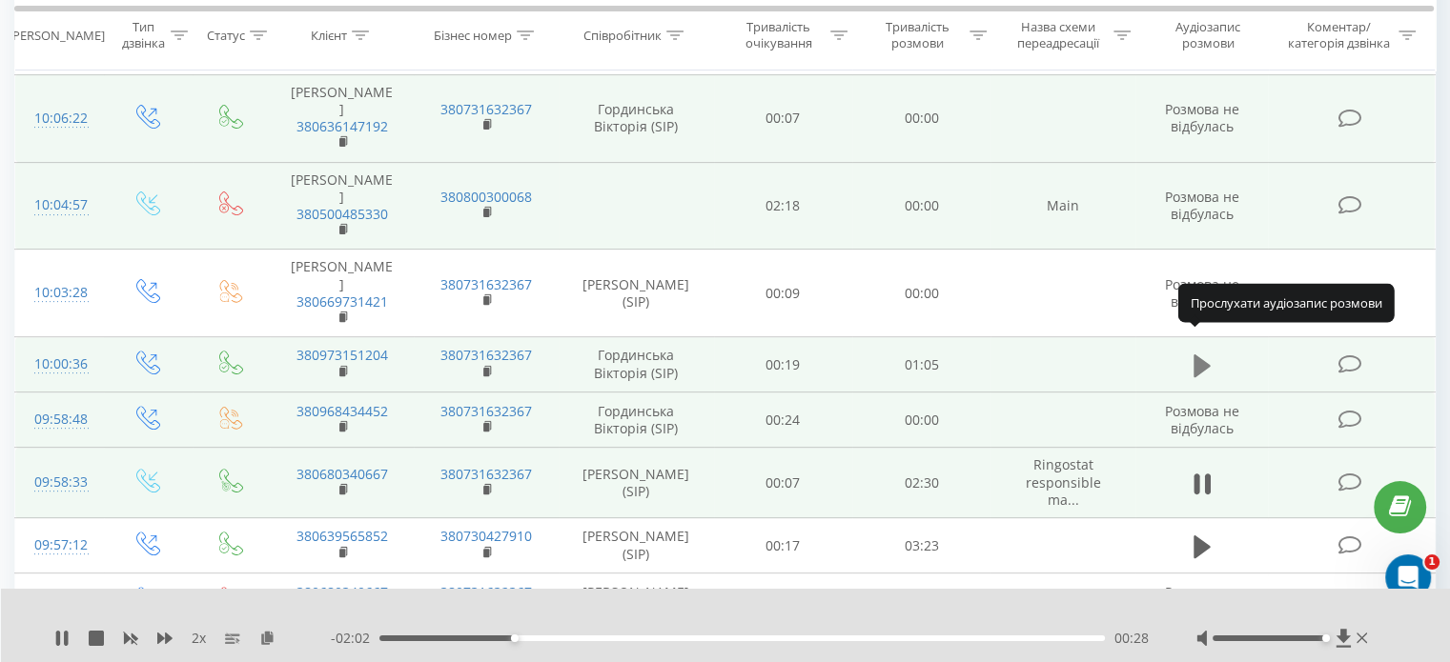
click at [1210, 354] on button at bounding box center [1202, 366] width 29 height 29
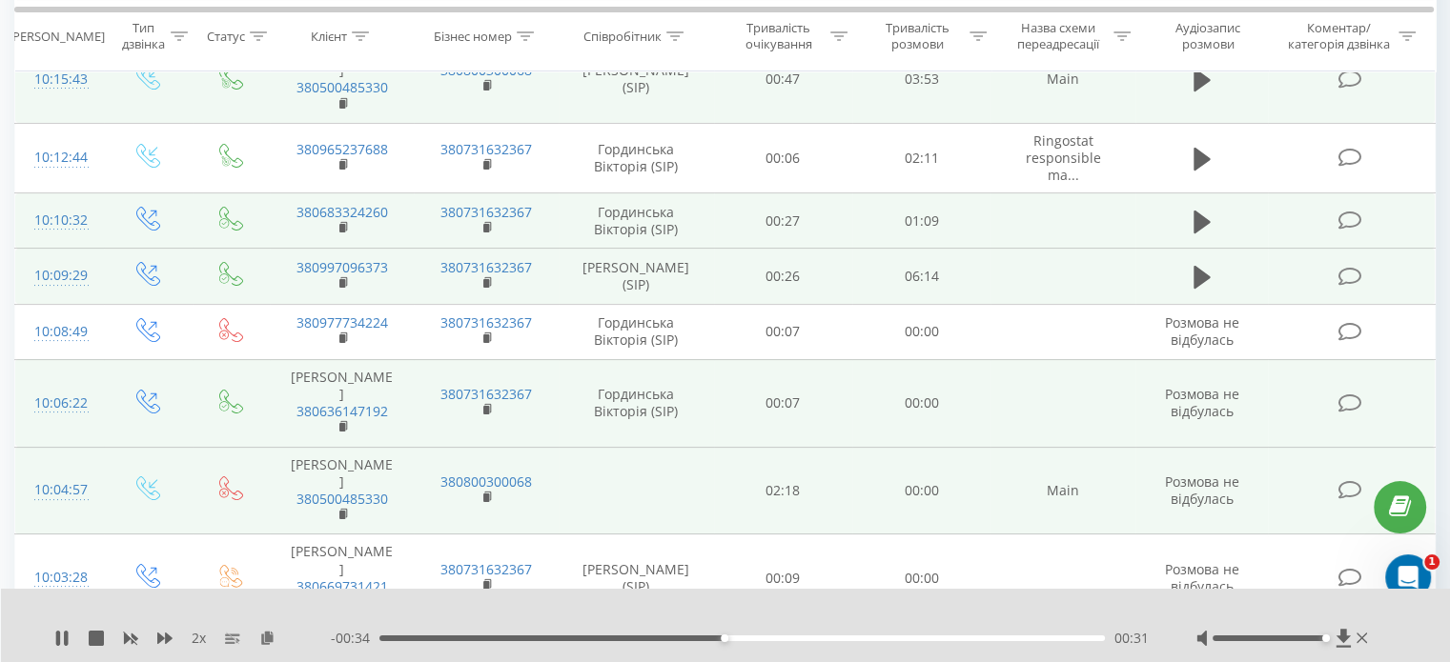
scroll to position [318, 0]
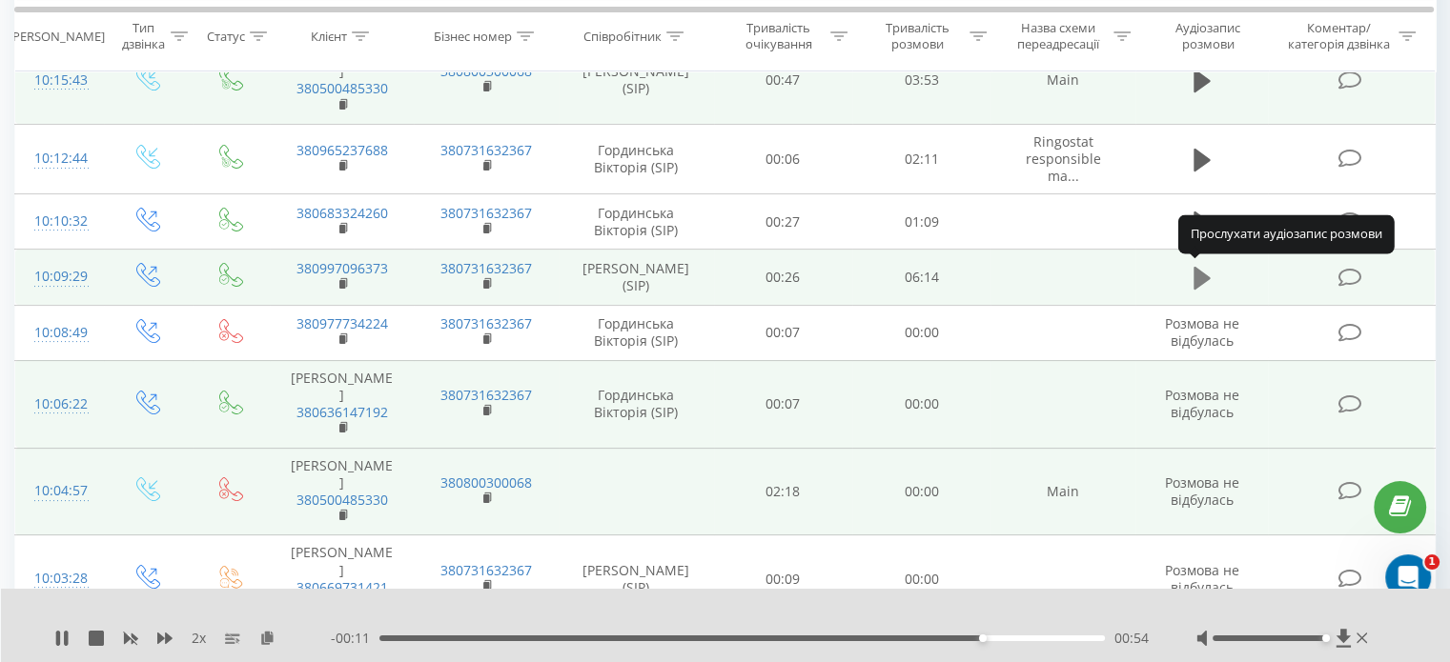
click at [1204, 287] on icon at bounding box center [1201, 278] width 17 height 27
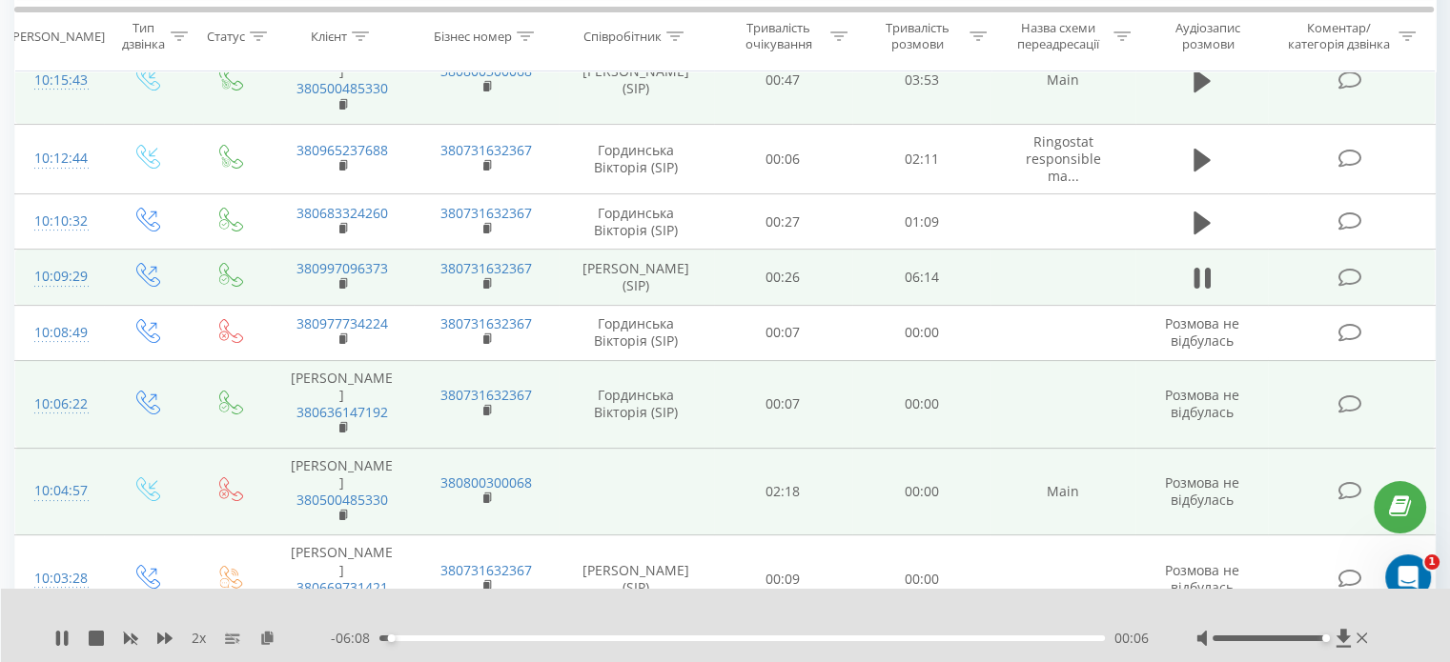
scroll to position [223, 0]
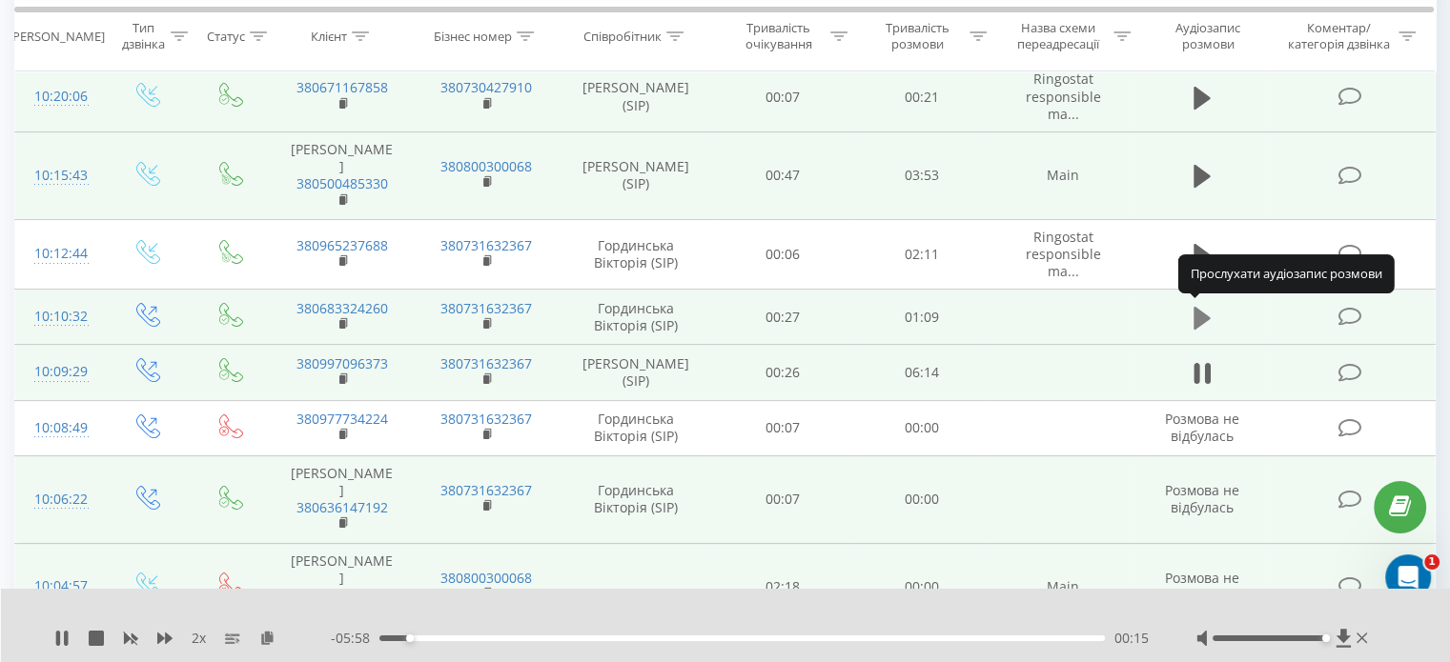
click at [1205, 316] on icon at bounding box center [1201, 318] width 17 height 23
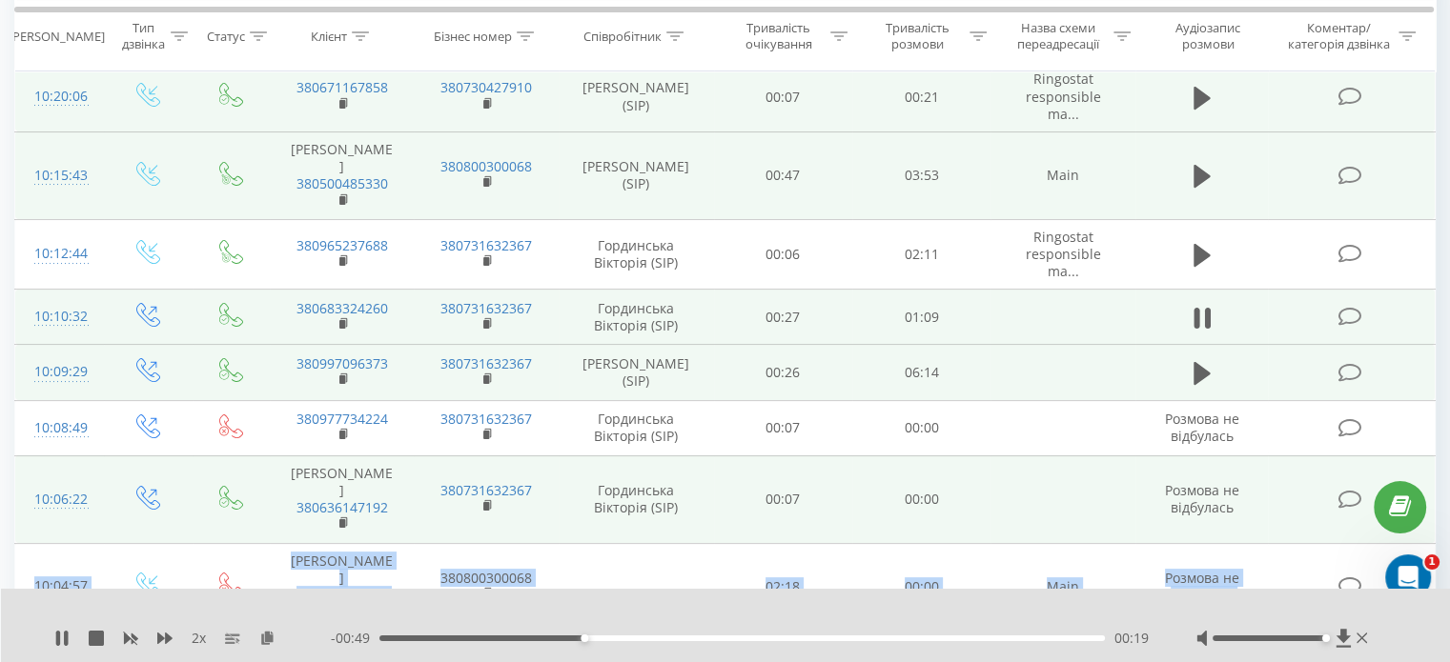
drag, startPoint x: 1235, startPoint y: 530, endPoint x: 1228, endPoint y: 650, distance: 120.3
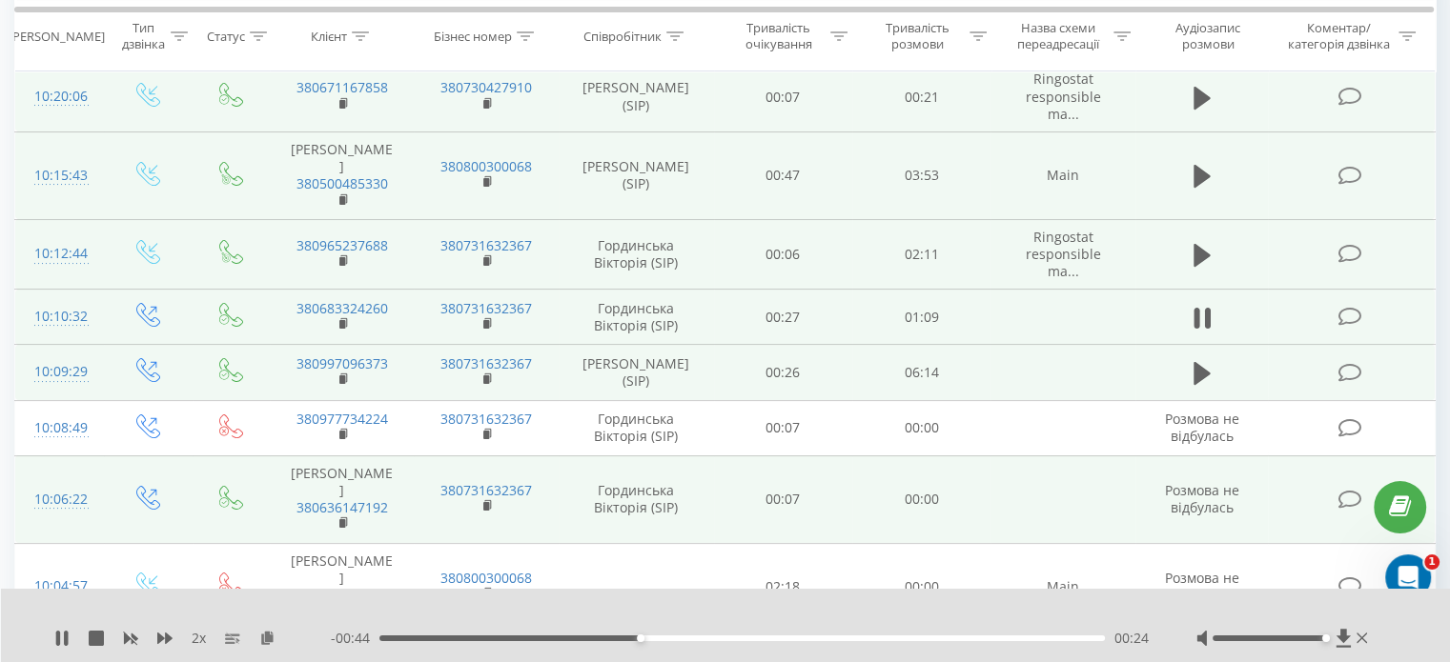
click at [1176, 231] on td at bounding box center [1201, 254] width 133 height 71
click at [1199, 251] on icon at bounding box center [1201, 255] width 17 height 23
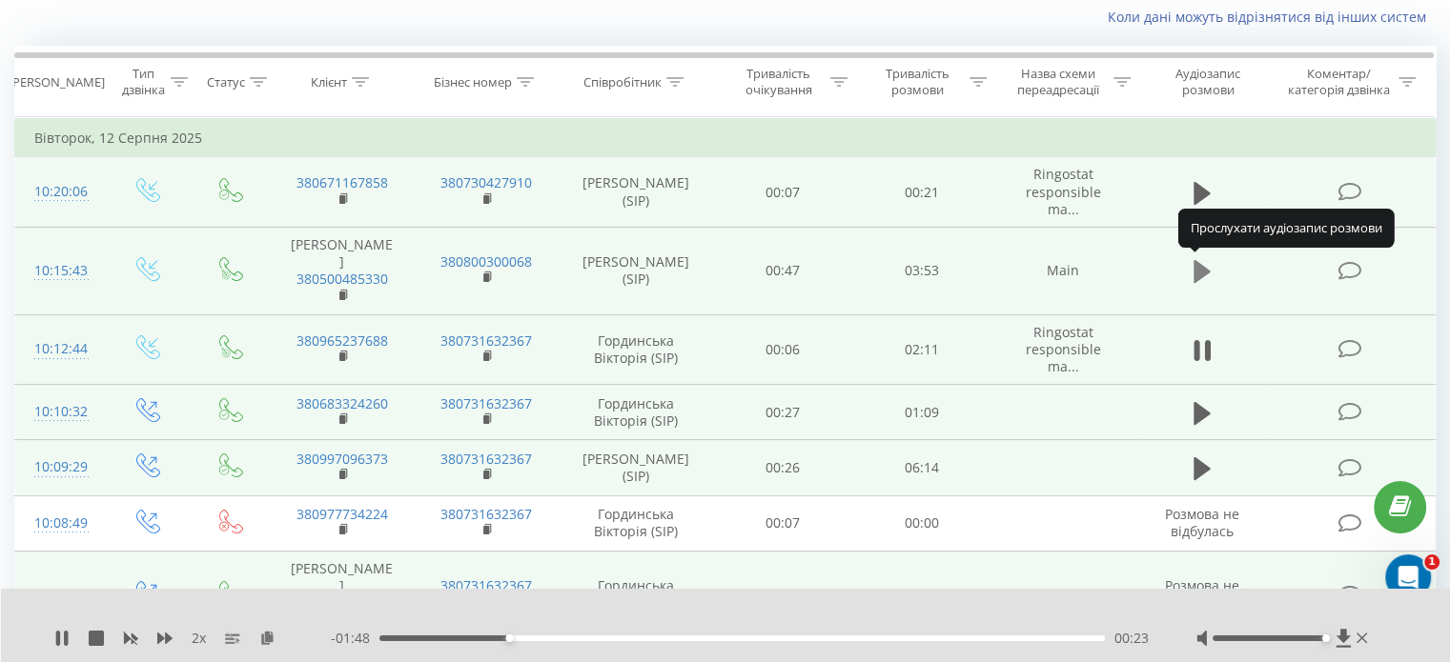
click at [1207, 266] on icon at bounding box center [1201, 271] width 17 height 27
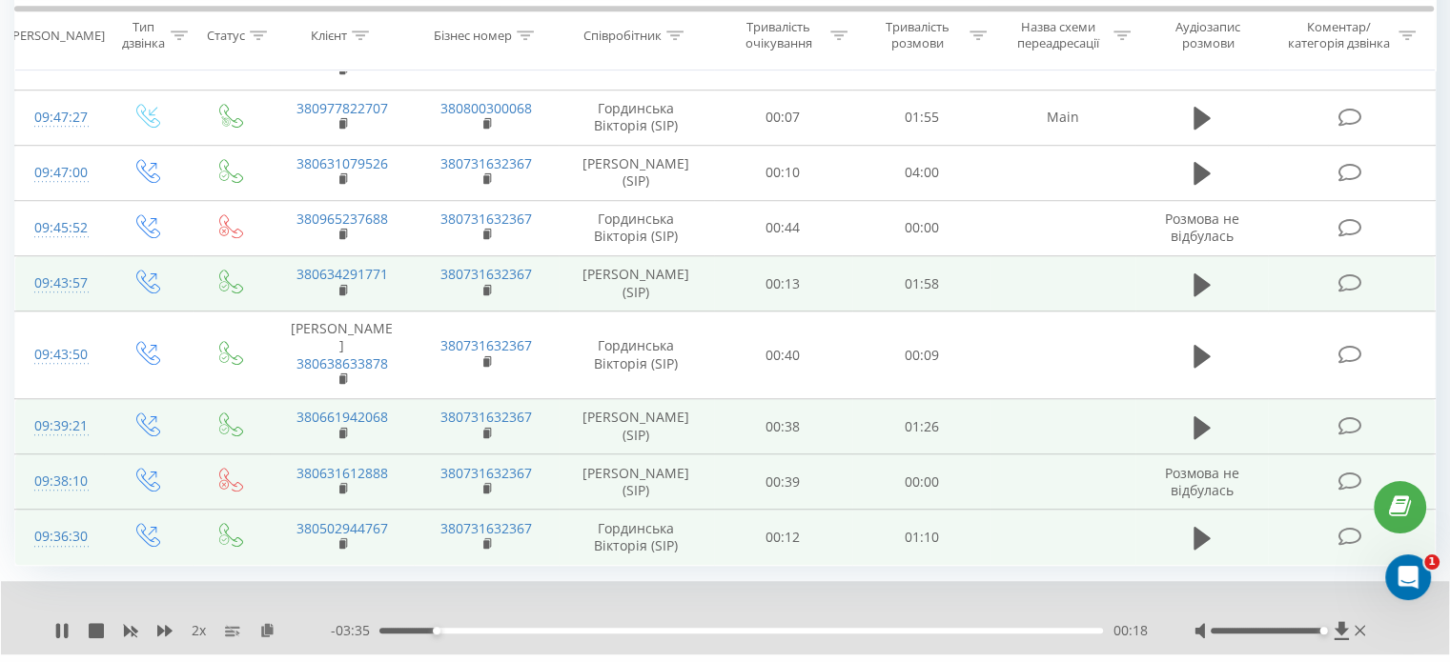
scroll to position [1367, 0]
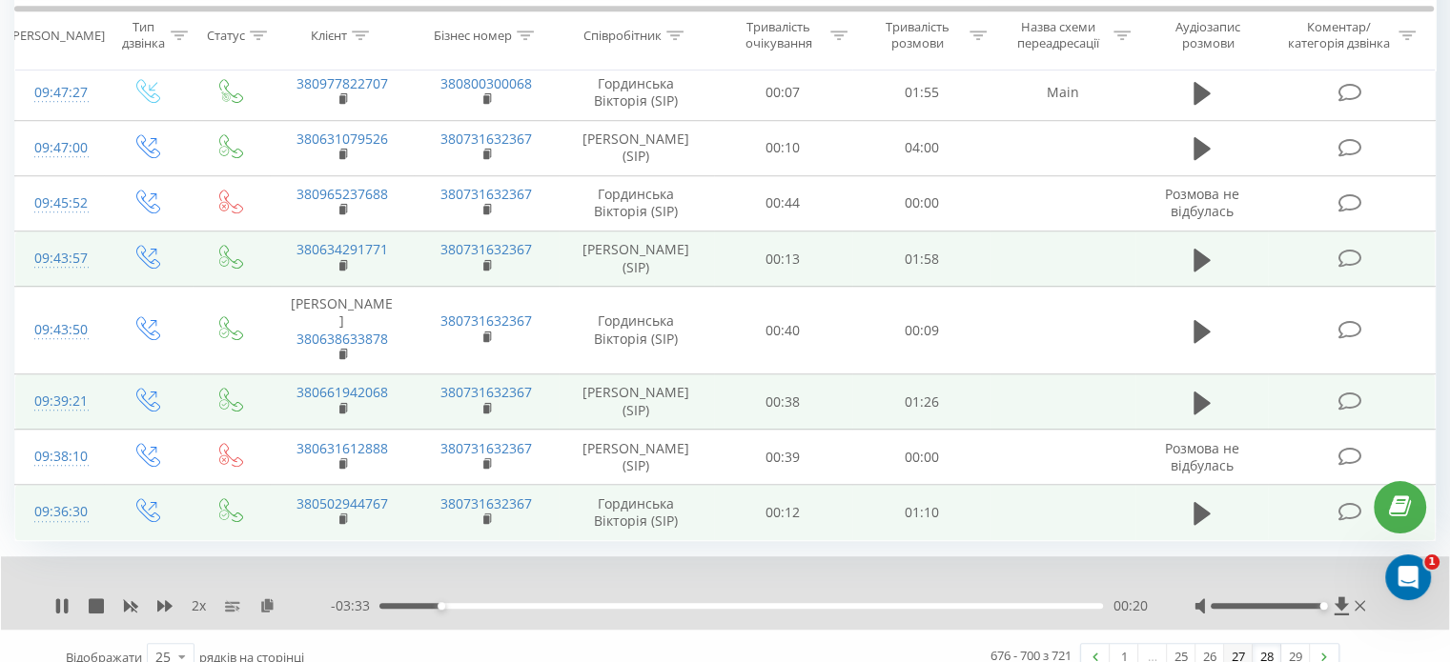
click at [1247, 644] on link "27" at bounding box center [1238, 657] width 29 height 27
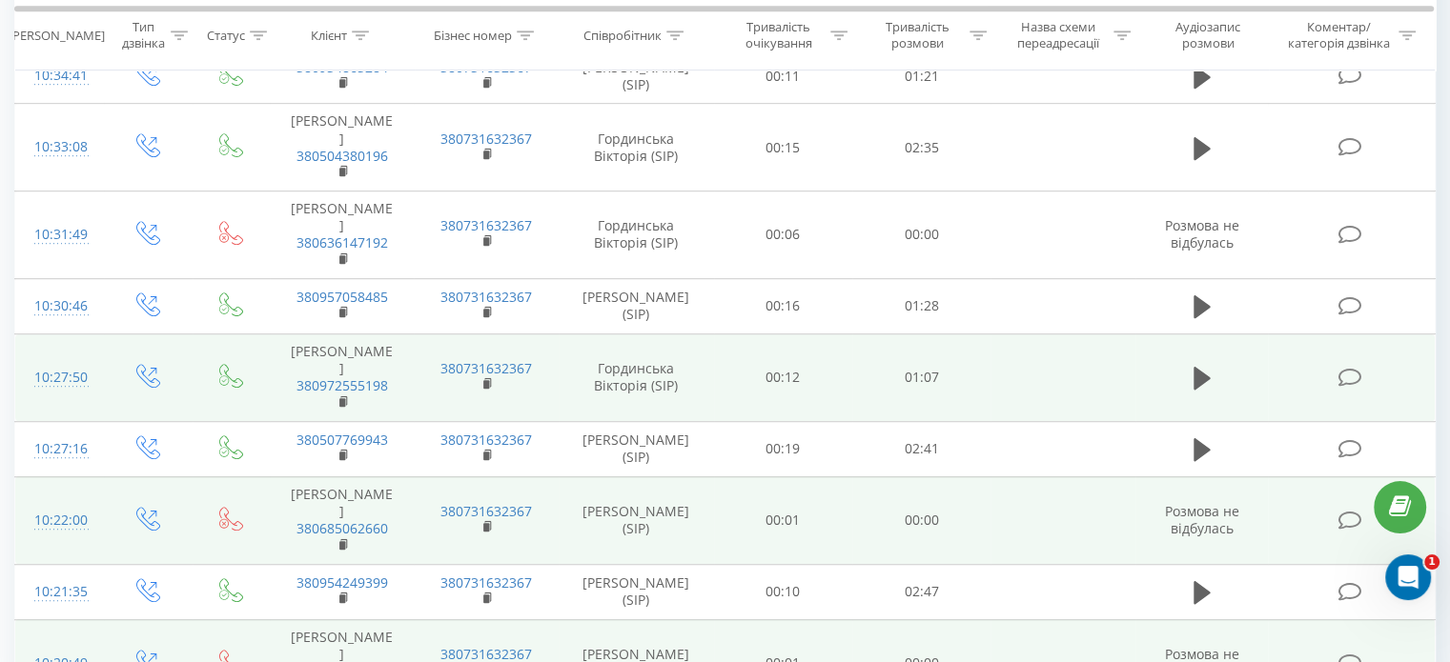
scroll to position [1212, 0]
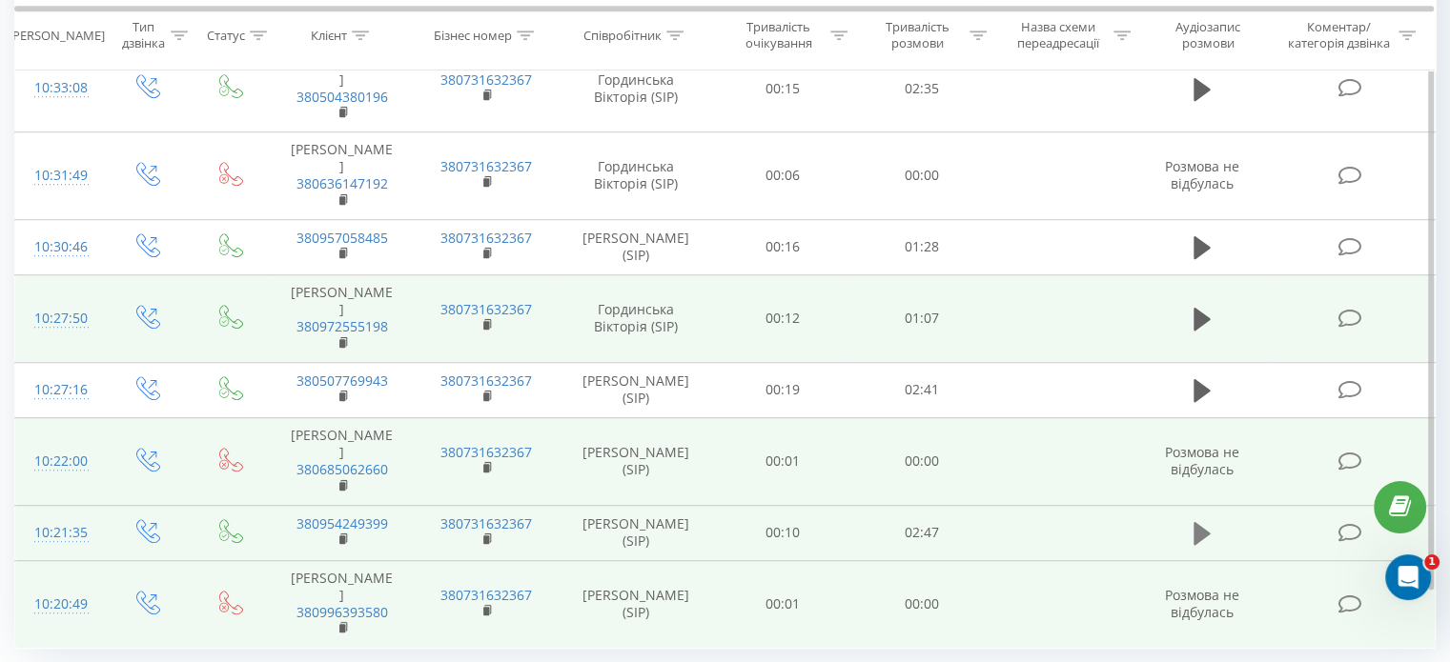
click at [1193, 522] on icon at bounding box center [1201, 533] width 17 height 23
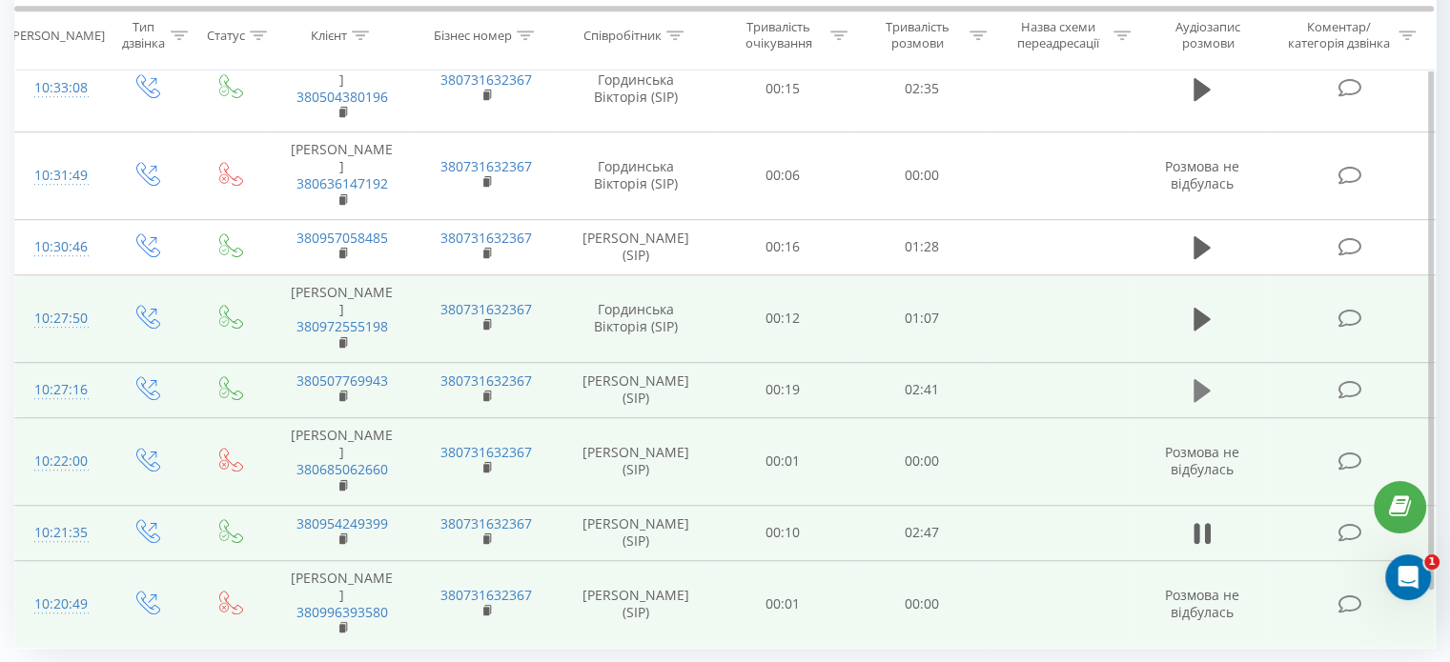
click at [1207, 377] on icon at bounding box center [1201, 390] width 17 height 27
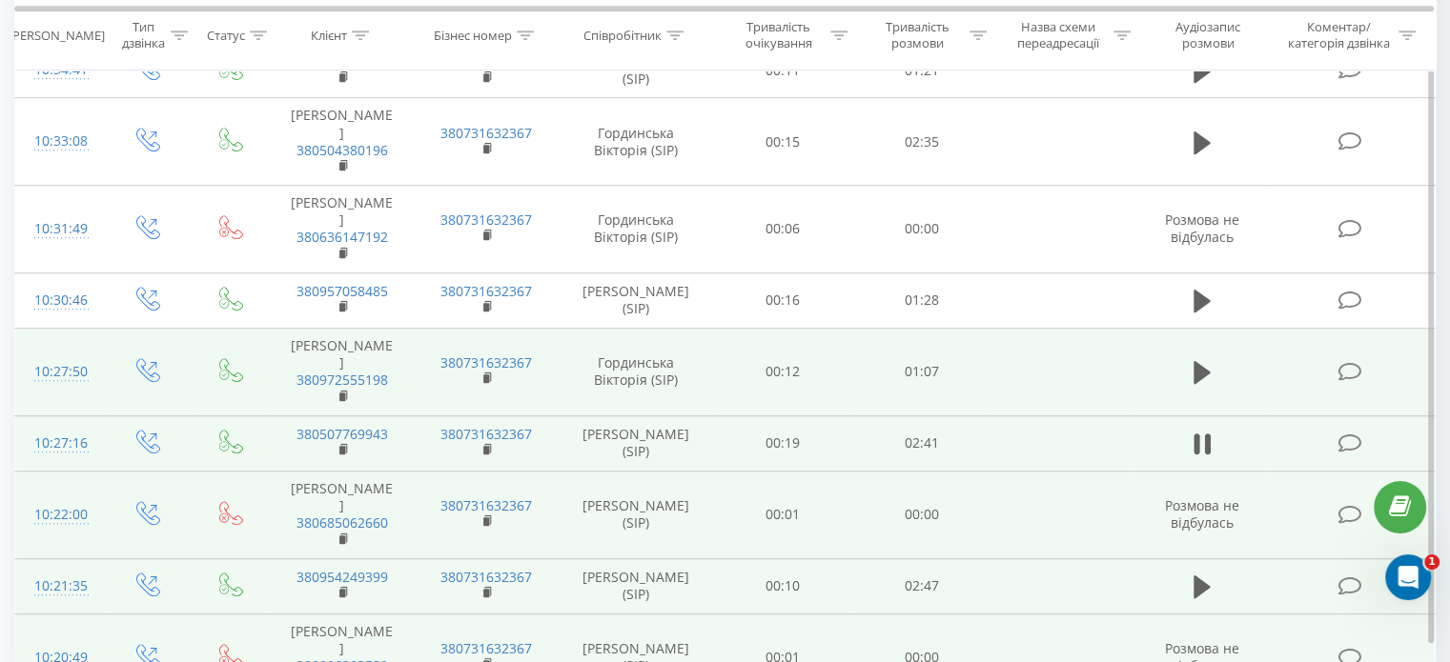
scroll to position [1117, 0]
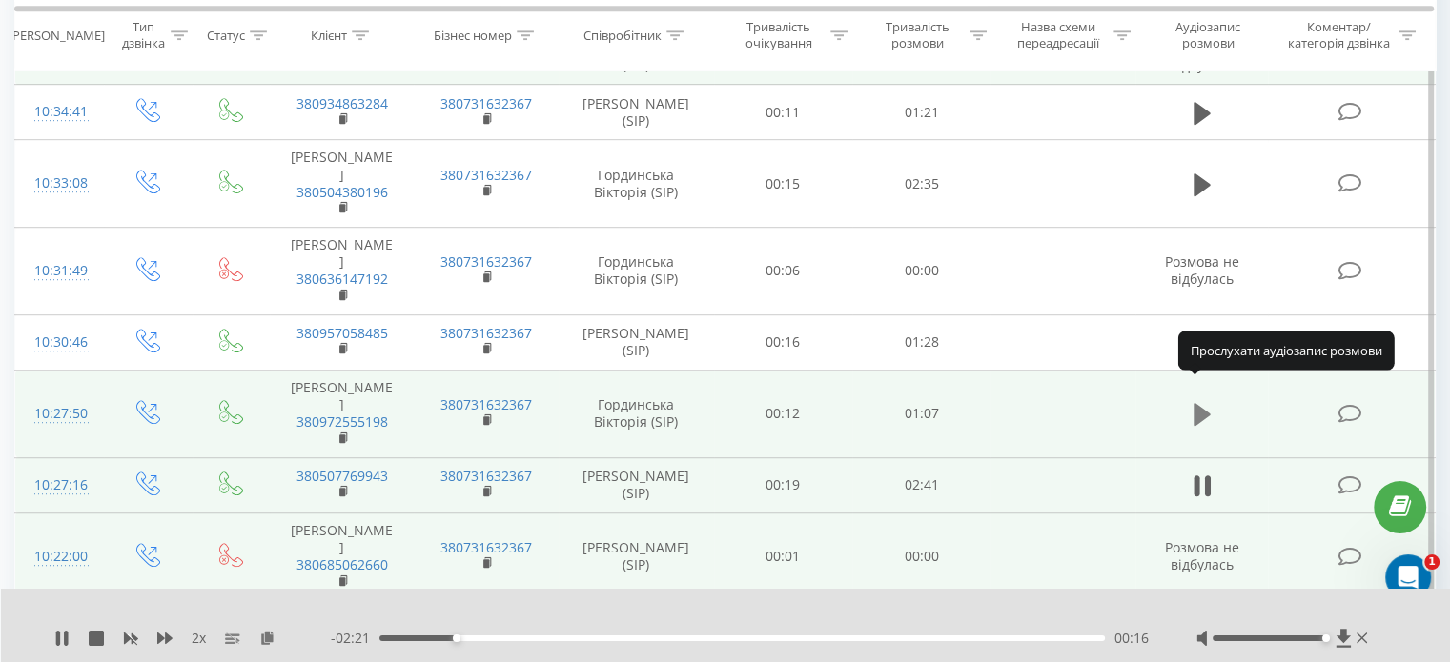
click at [1207, 403] on icon at bounding box center [1201, 414] width 17 height 23
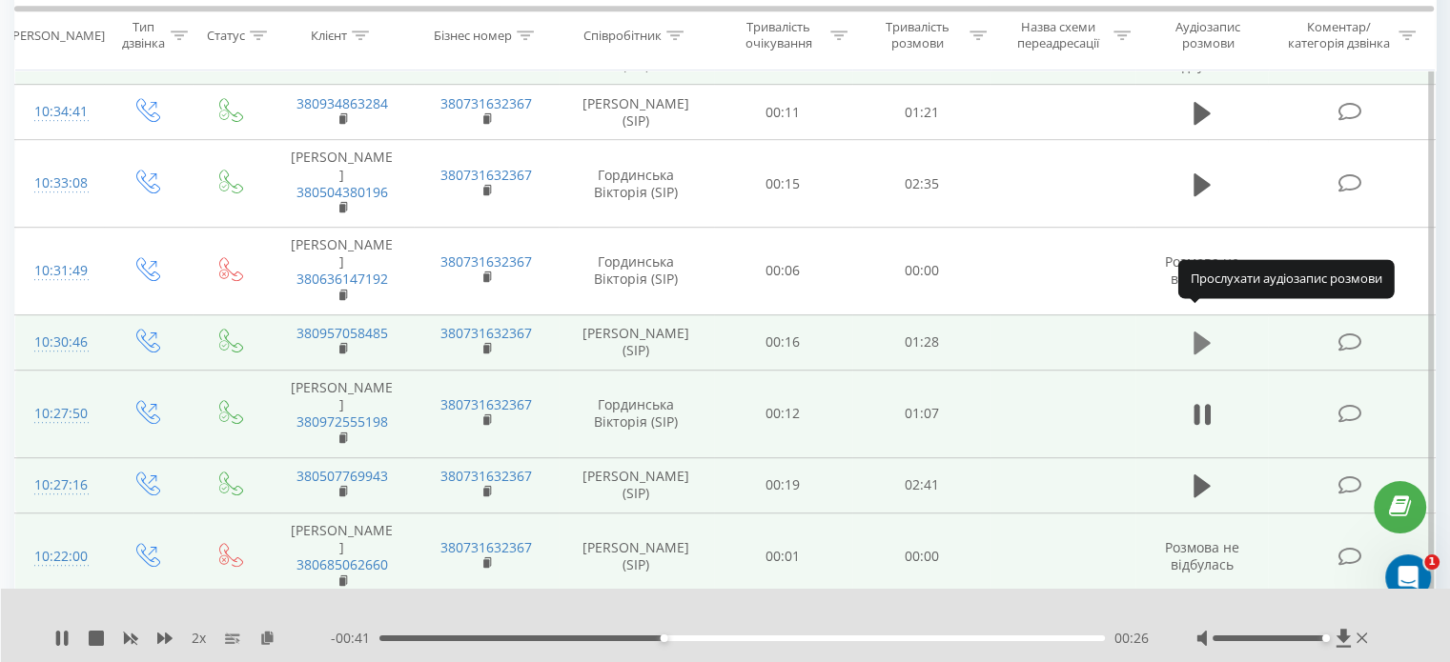
click at [1205, 332] on icon at bounding box center [1201, 343] width 17 height 23
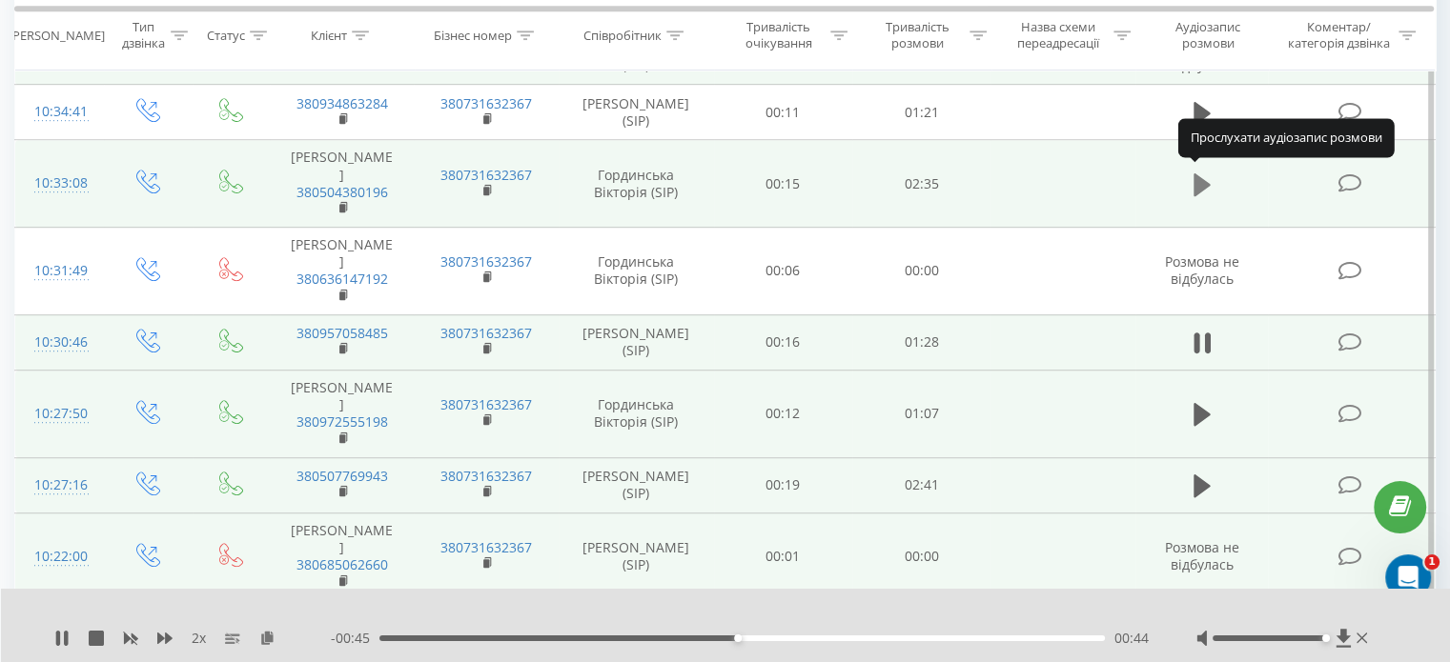
click at [1193, 193] on button at bounding box center [1202, 185] width 29 height 29
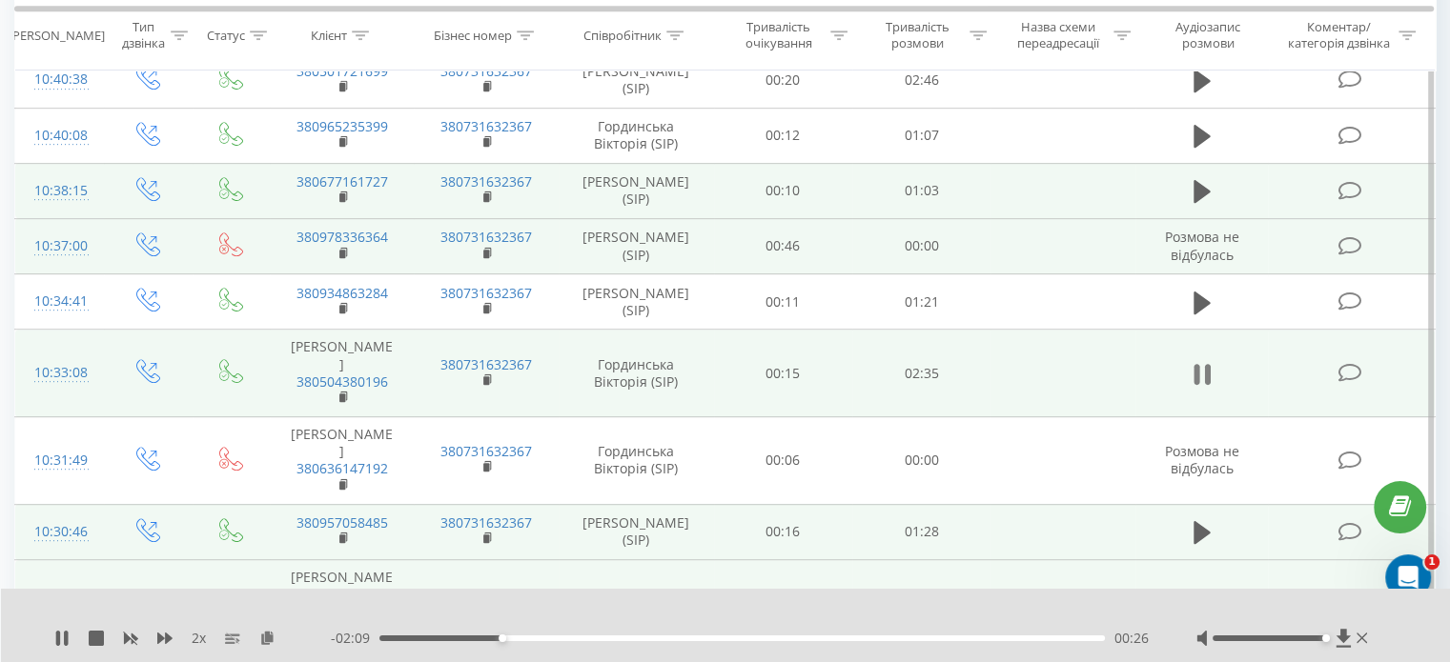
scroll to position [926, 0]
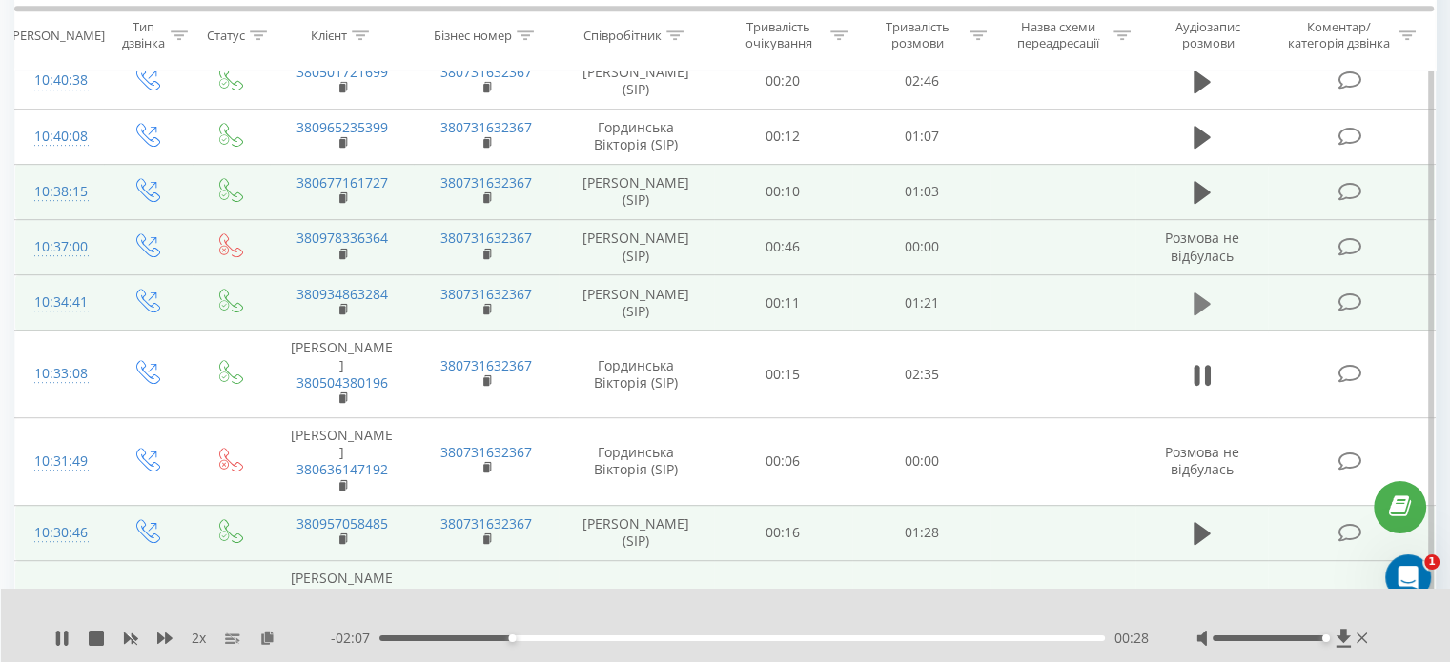
click at [1205, 293] on icon at bounding box center [1201, 304] width 17 height 27
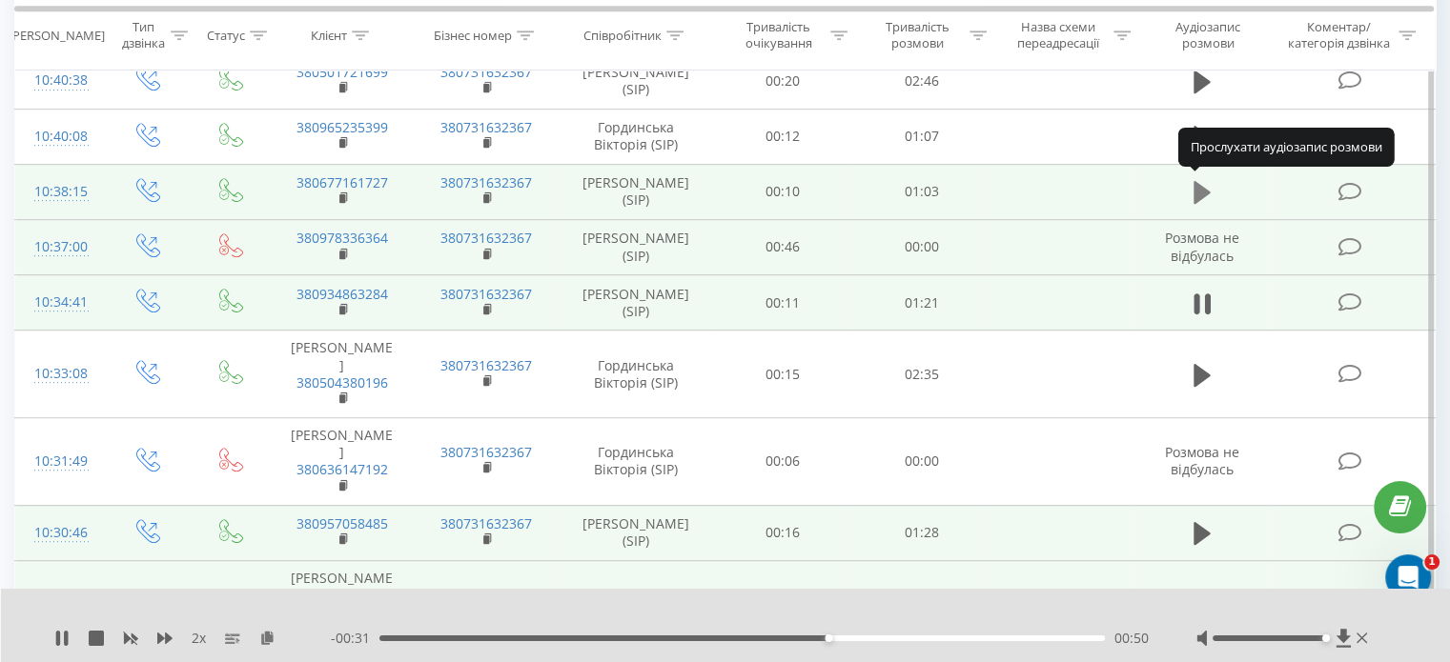
click at [1199, 199] on icon at bounding box center [1201, 192] width 17 height 27
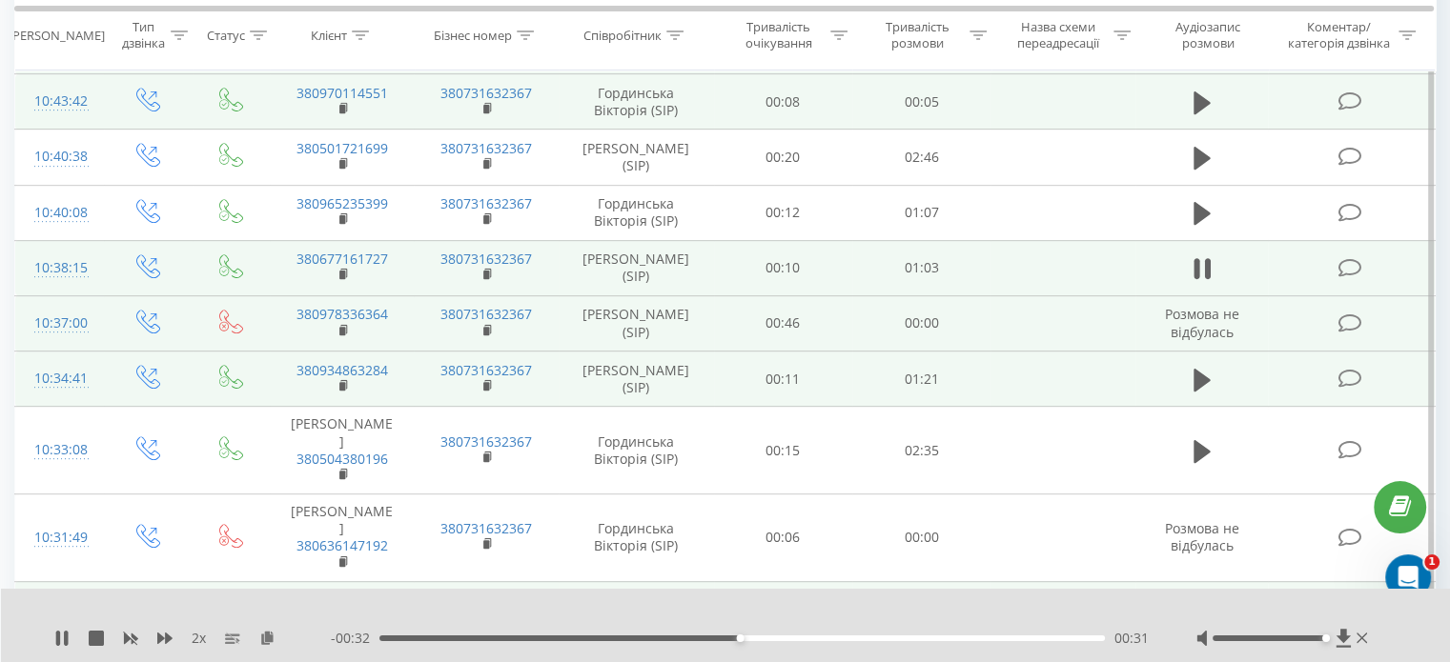
scroll to position [831, 0]
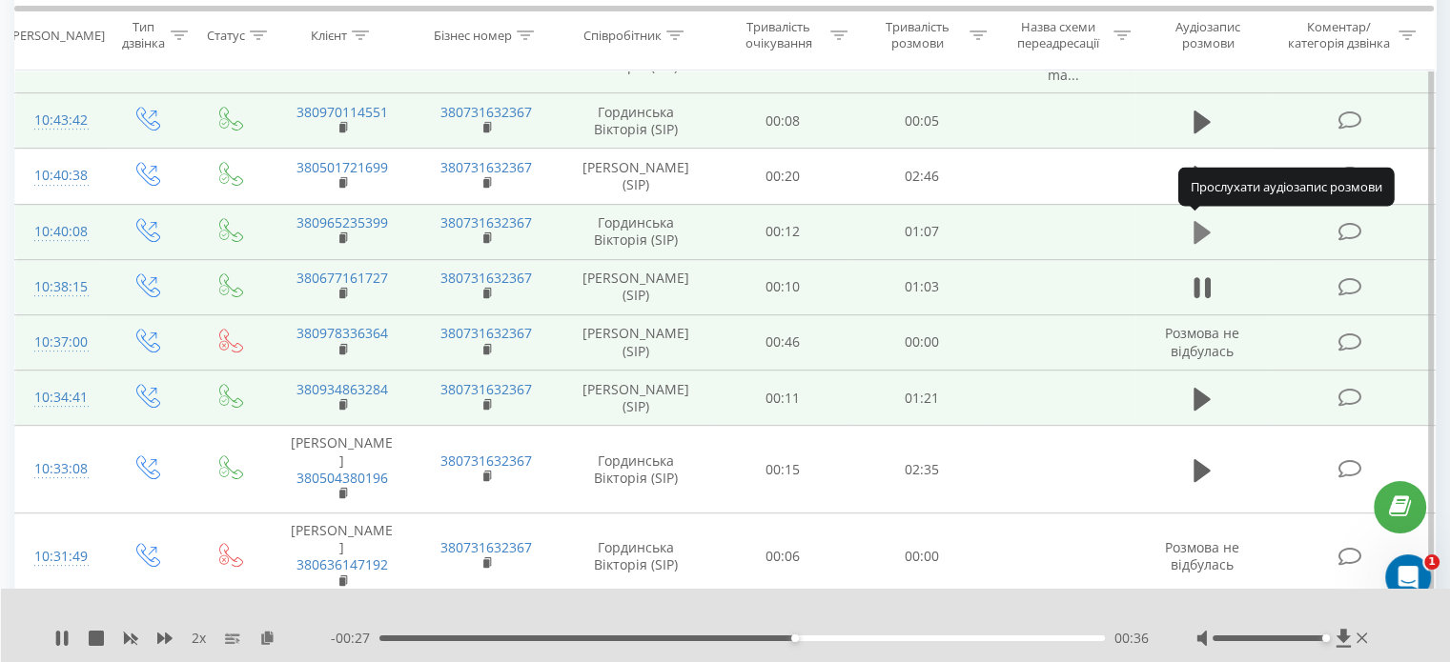
click at [1214, 226] on button at bounding box center [1202, 232] width 29 height 29
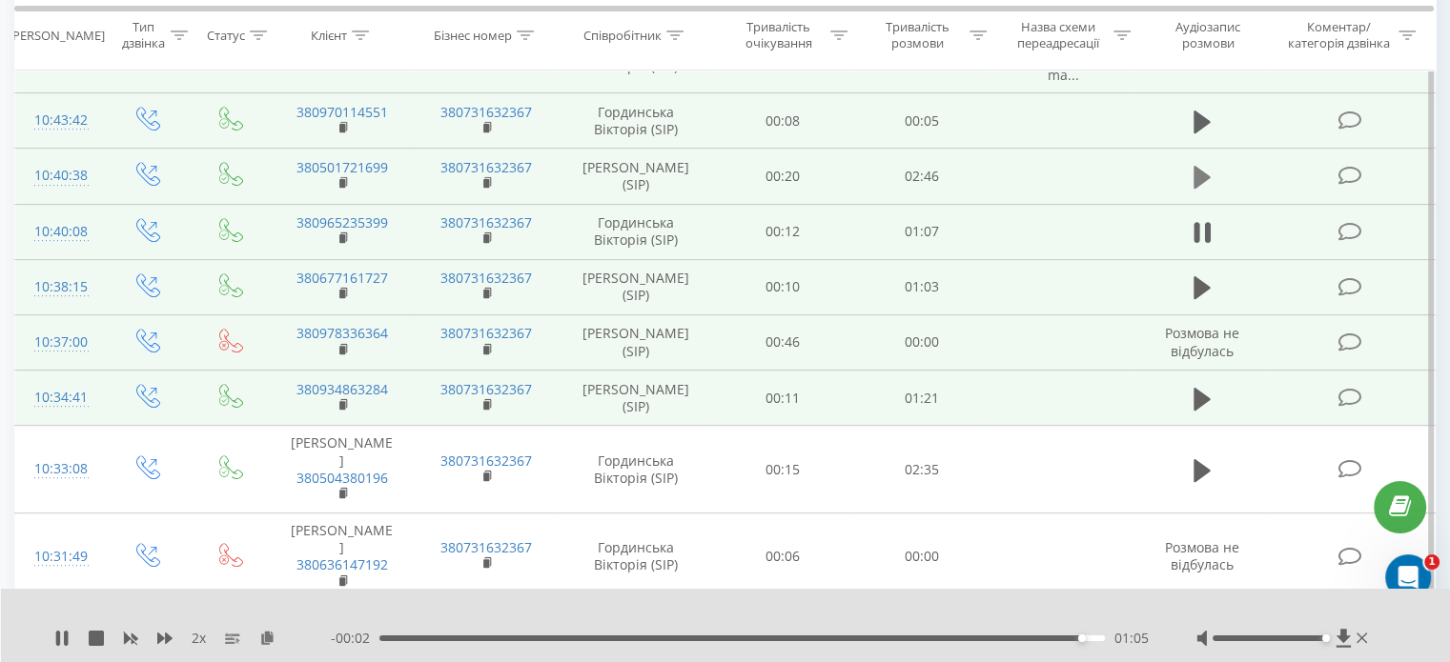
click at [1197, 178] on icon at bounding box center [1201, 177] width 17 height 23
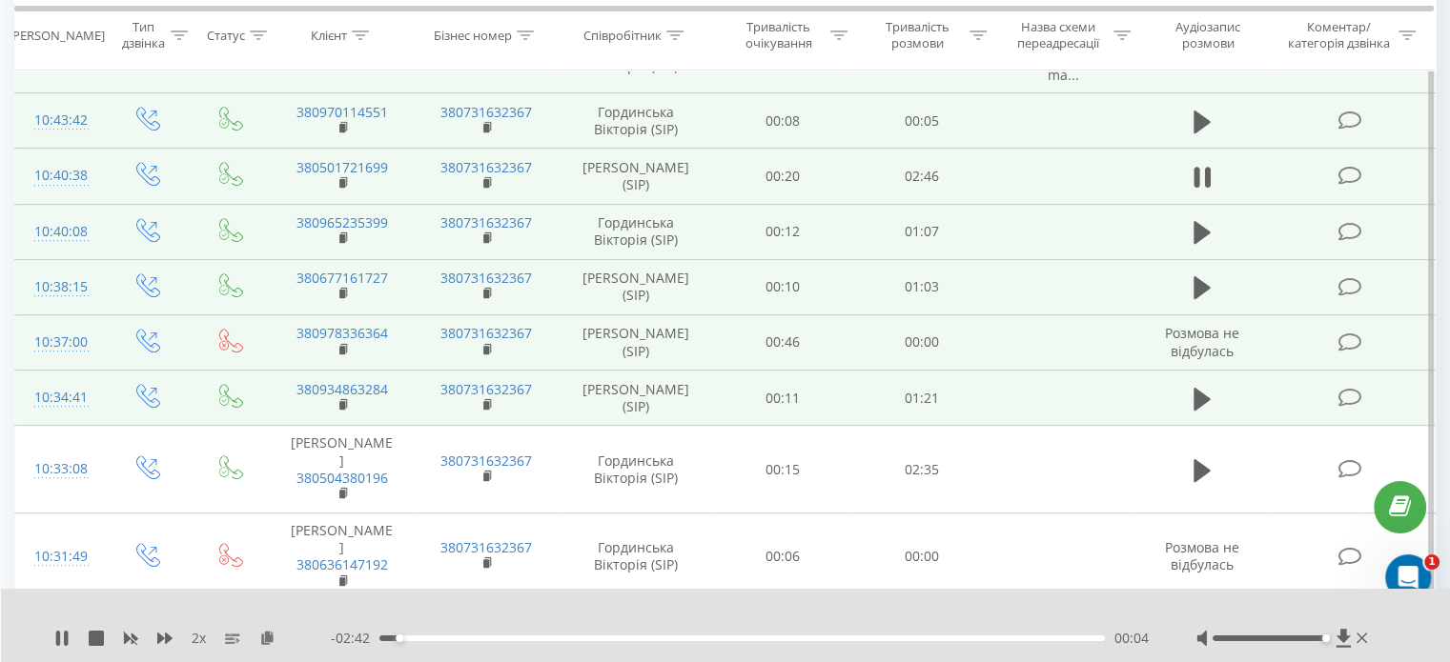
scroll to position [641, 0]
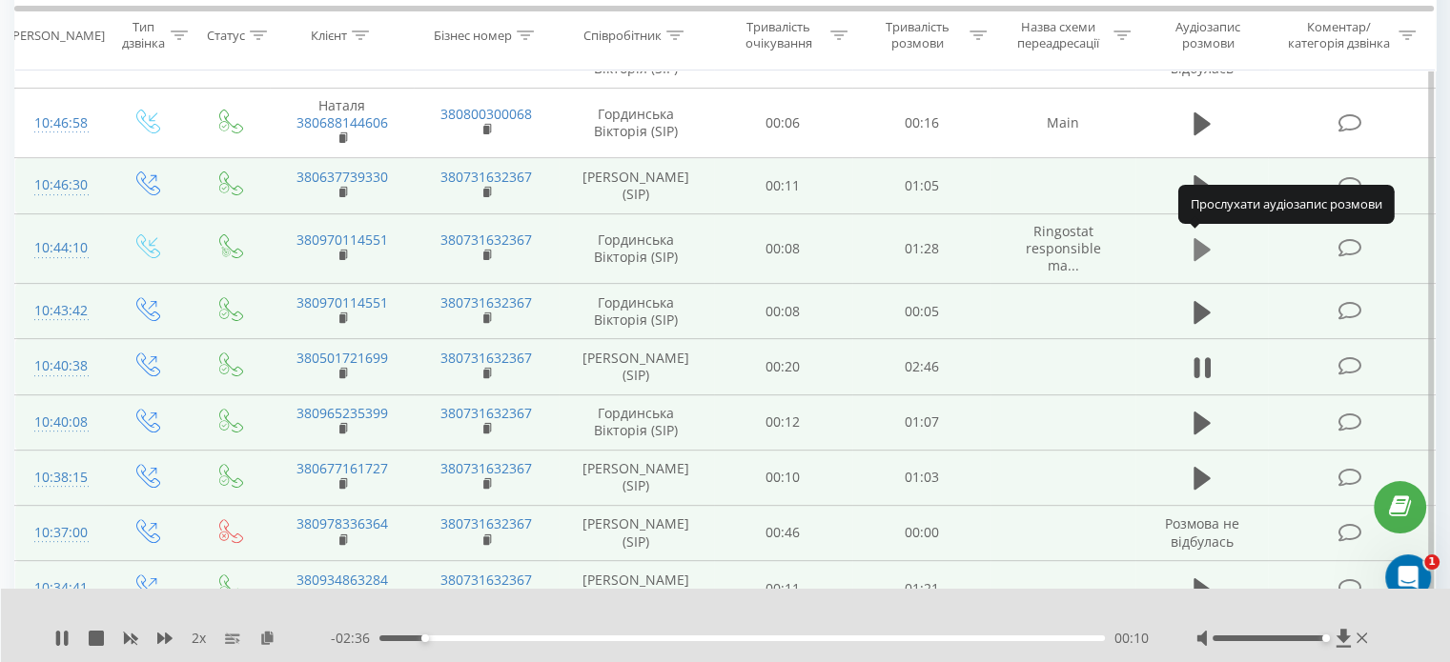
click at [1205, 241] on icon at bounding box center [1201, 249] width 17 height 27
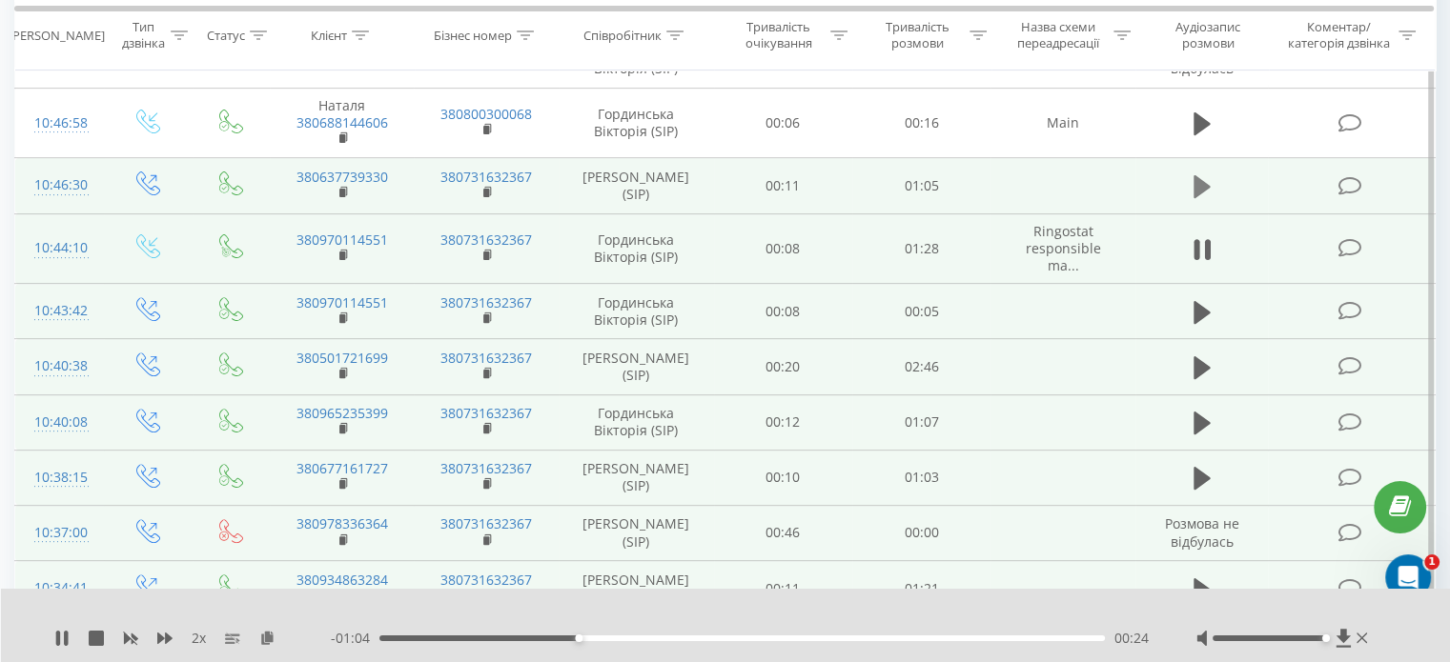
click at [1201, 194] on icon at bounding box center [1201, 186] width 17 height 27
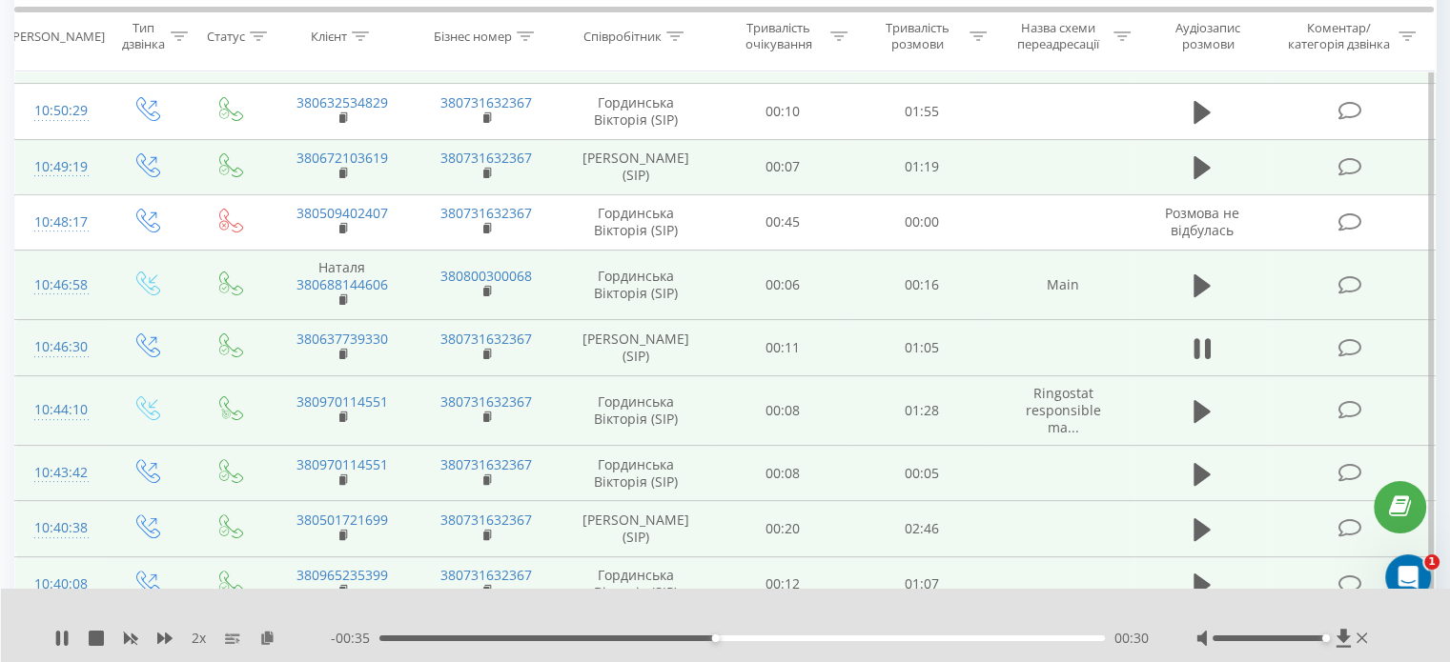
scroll to position [450, 0]
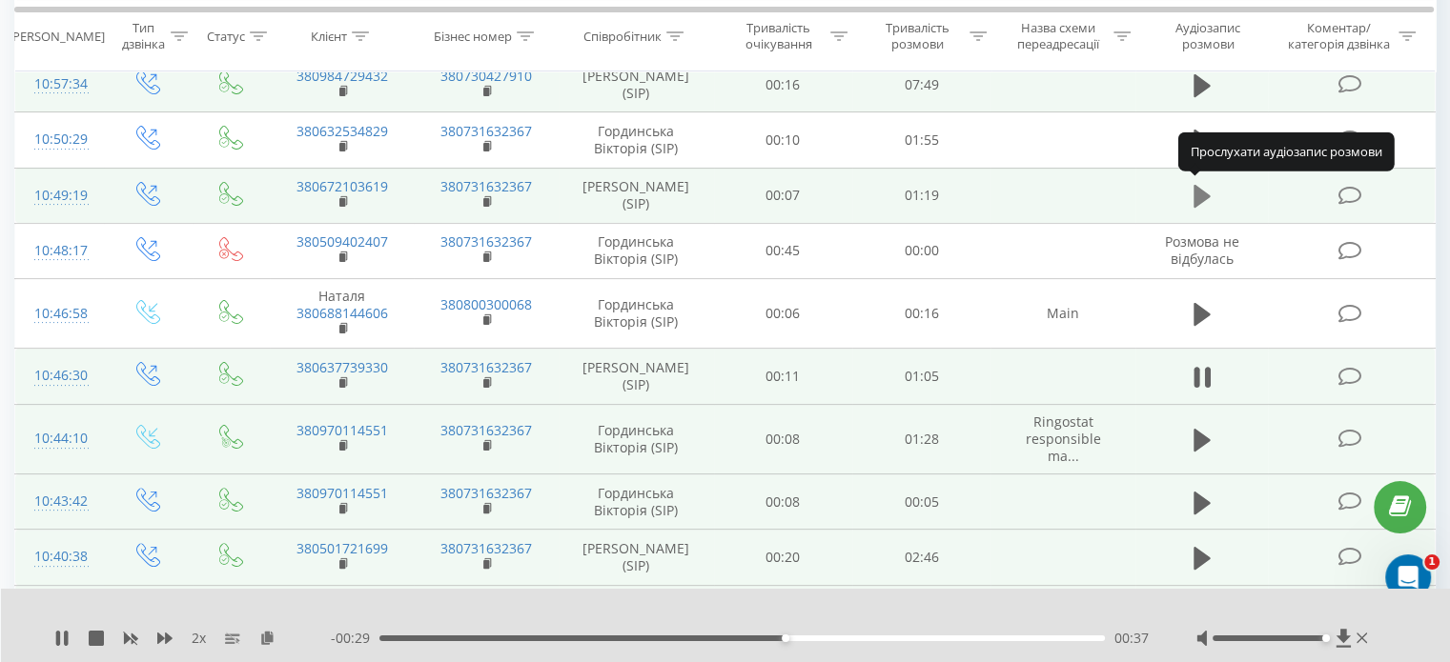
click at [1205, 193] on icon at bounding box center [1201, 196] width 17 height 23
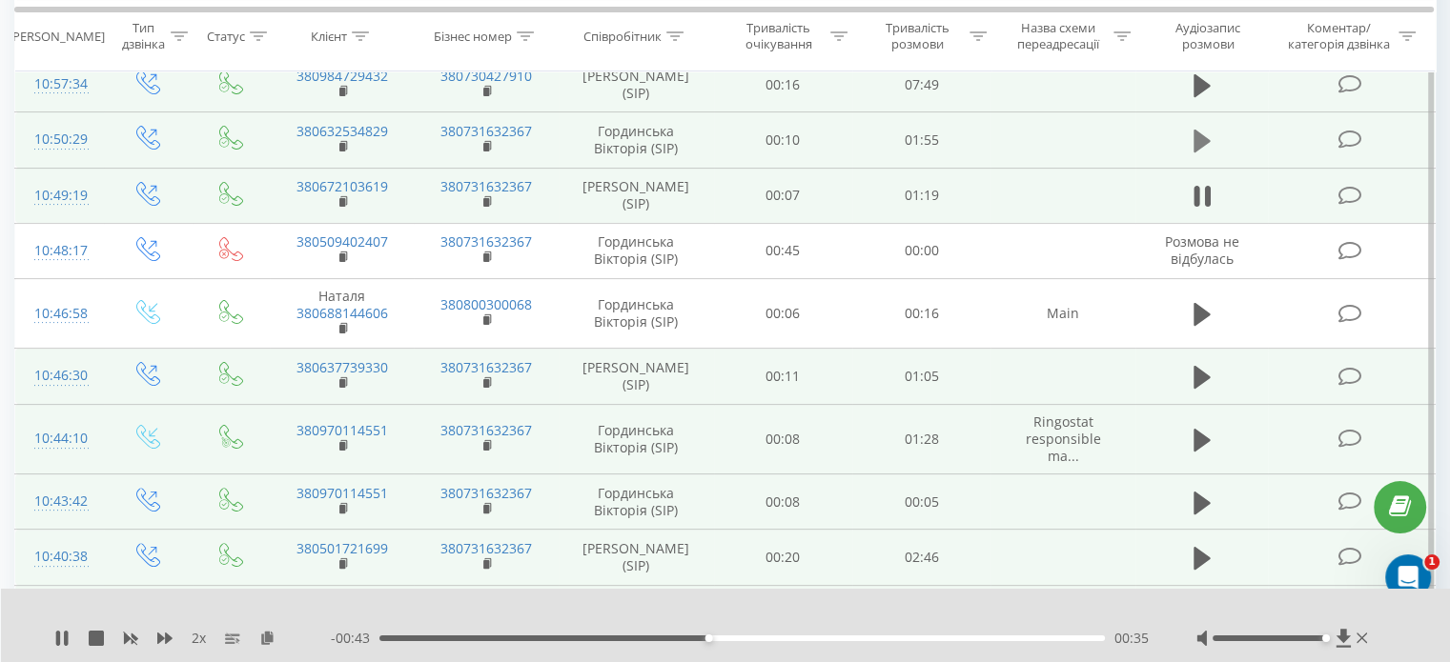
click at [1198, 144] on icon at bounding box center [1201, 141] width 17 height 23
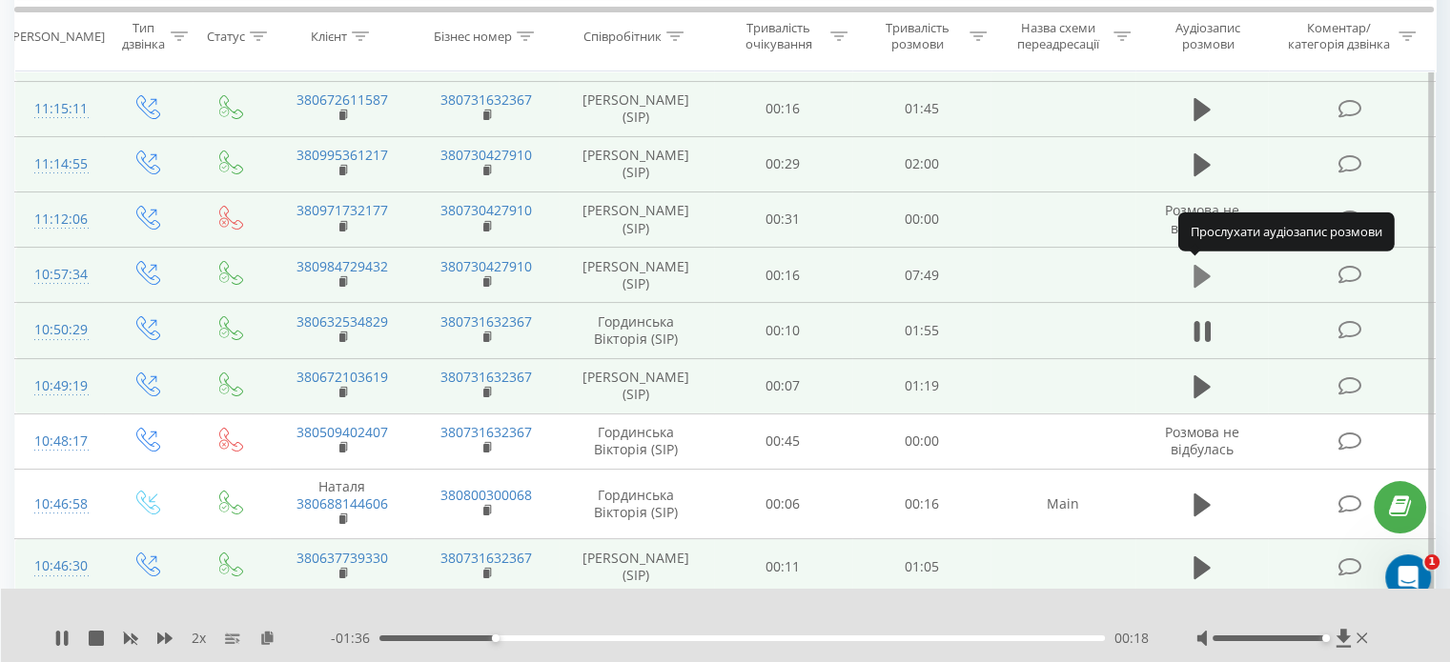
scroll to position [164, 0]
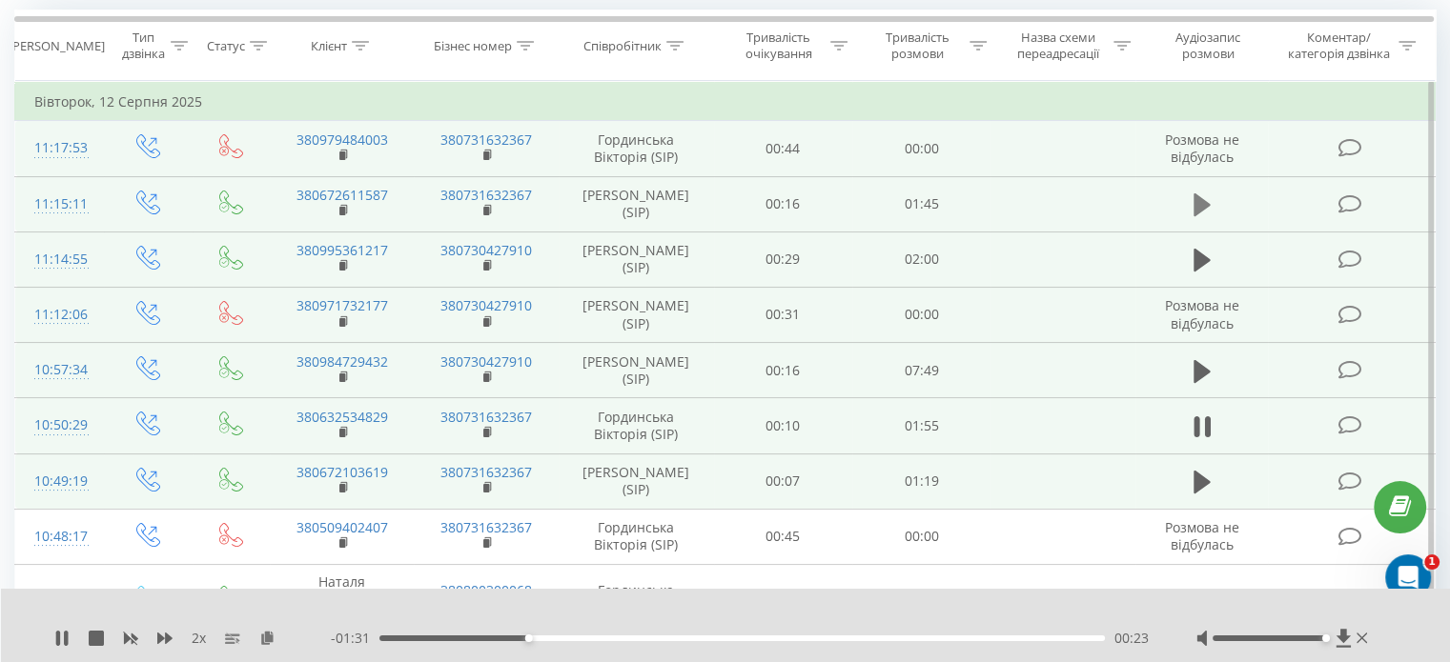
click at [1208, 193] on icon at bounding box center [1201, 205] width 17 height 27
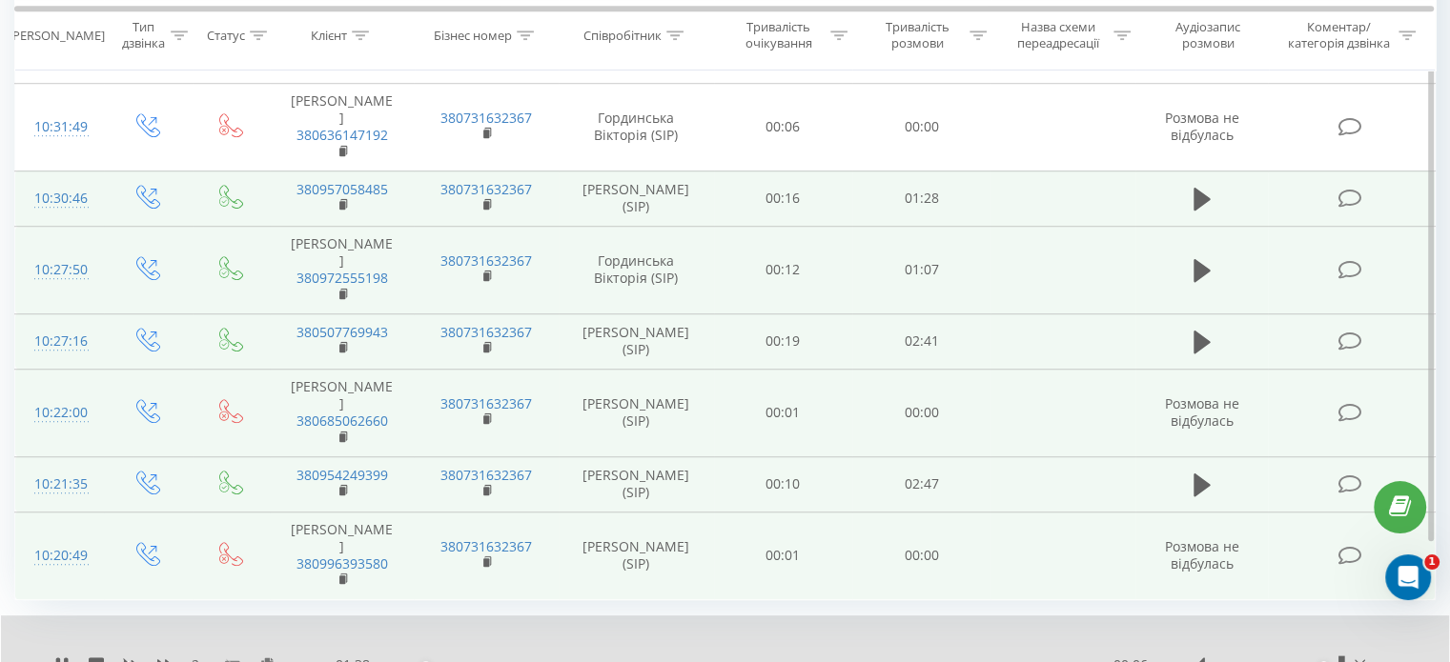
scroll to position [1285, 0]
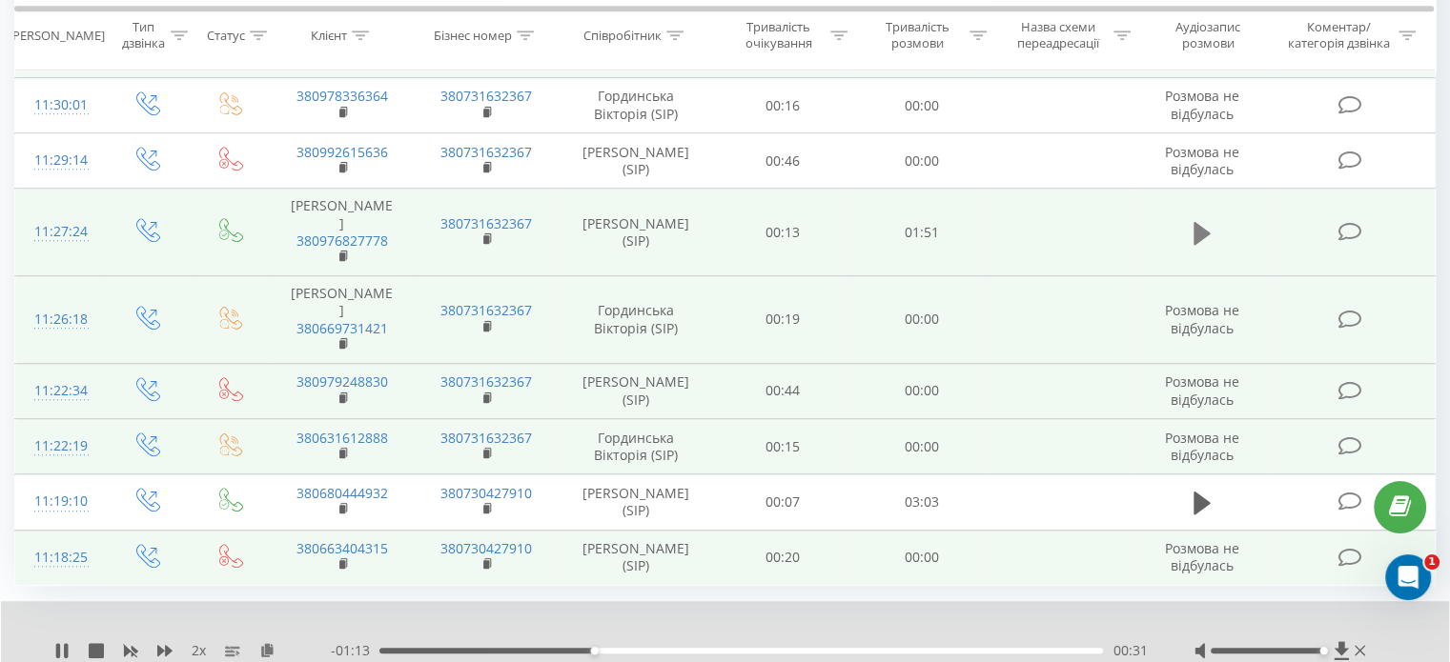
scroll to position [1373, 0]
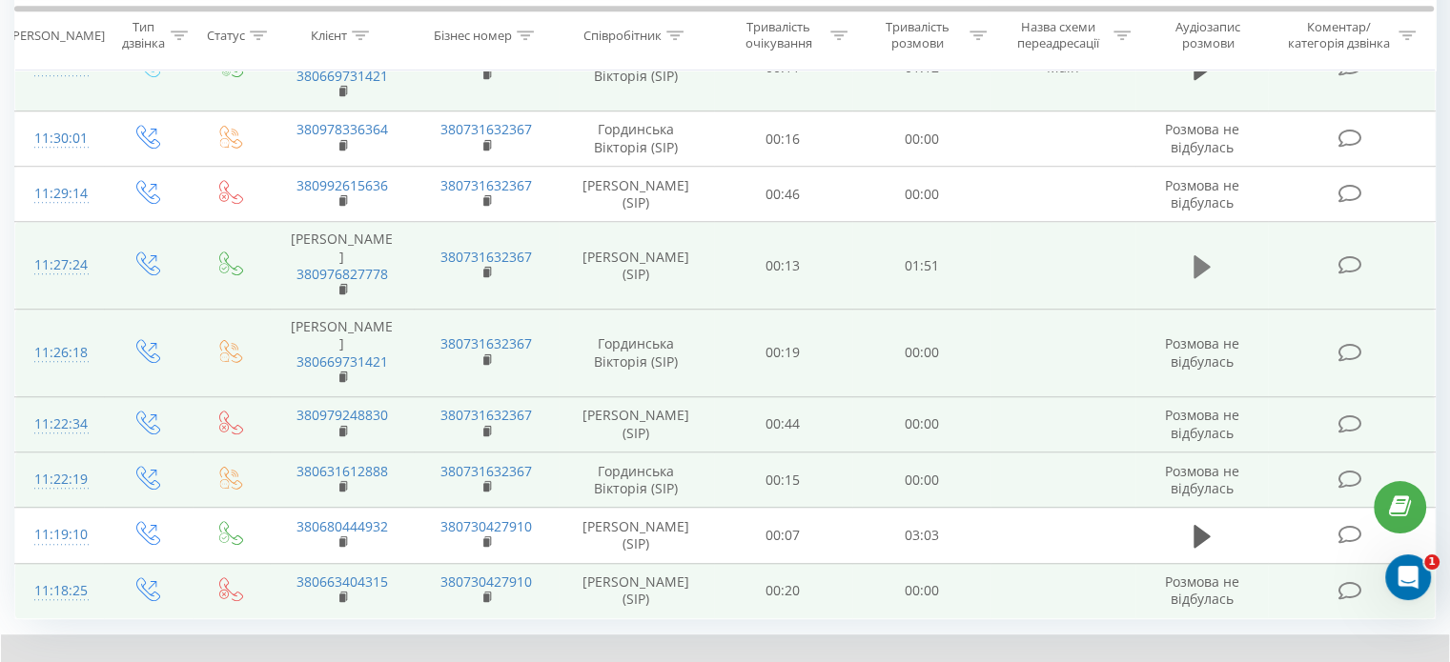
click at [1209, 254] on icon at bounding box center [1201, 267] width 17 height 27
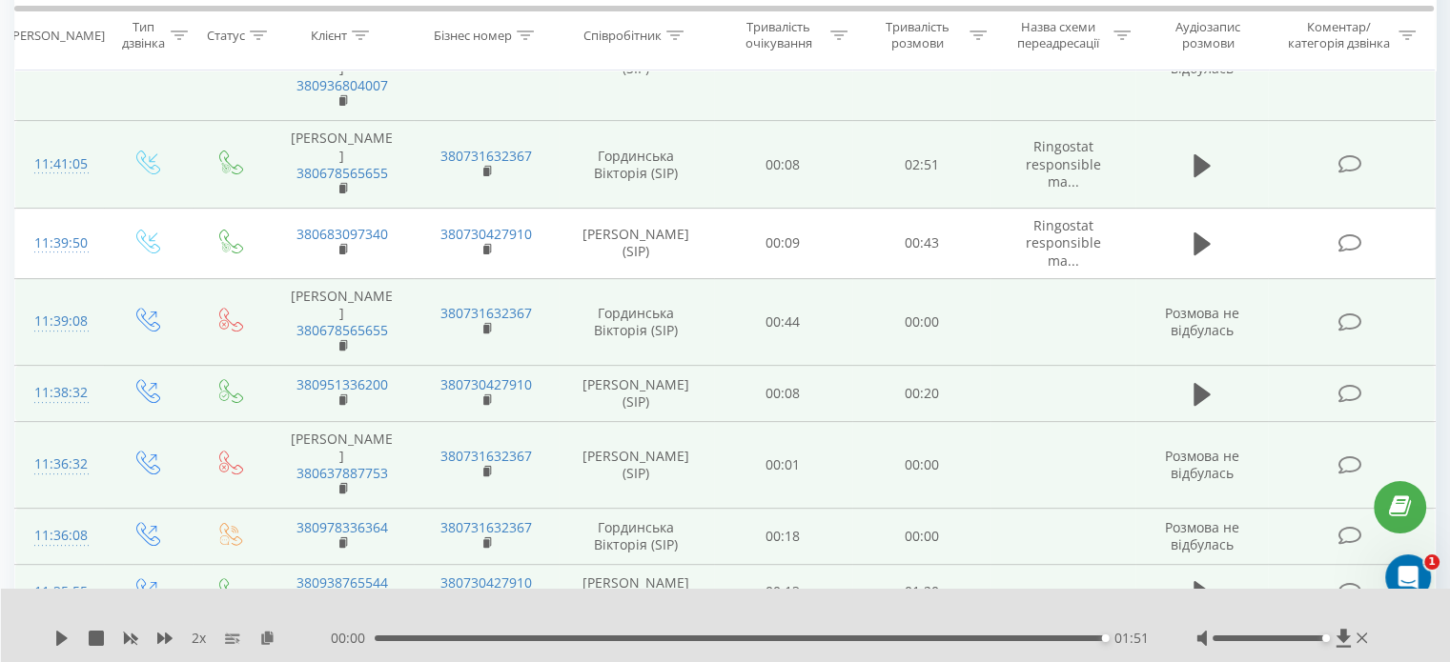
scroll to position [515, 0]
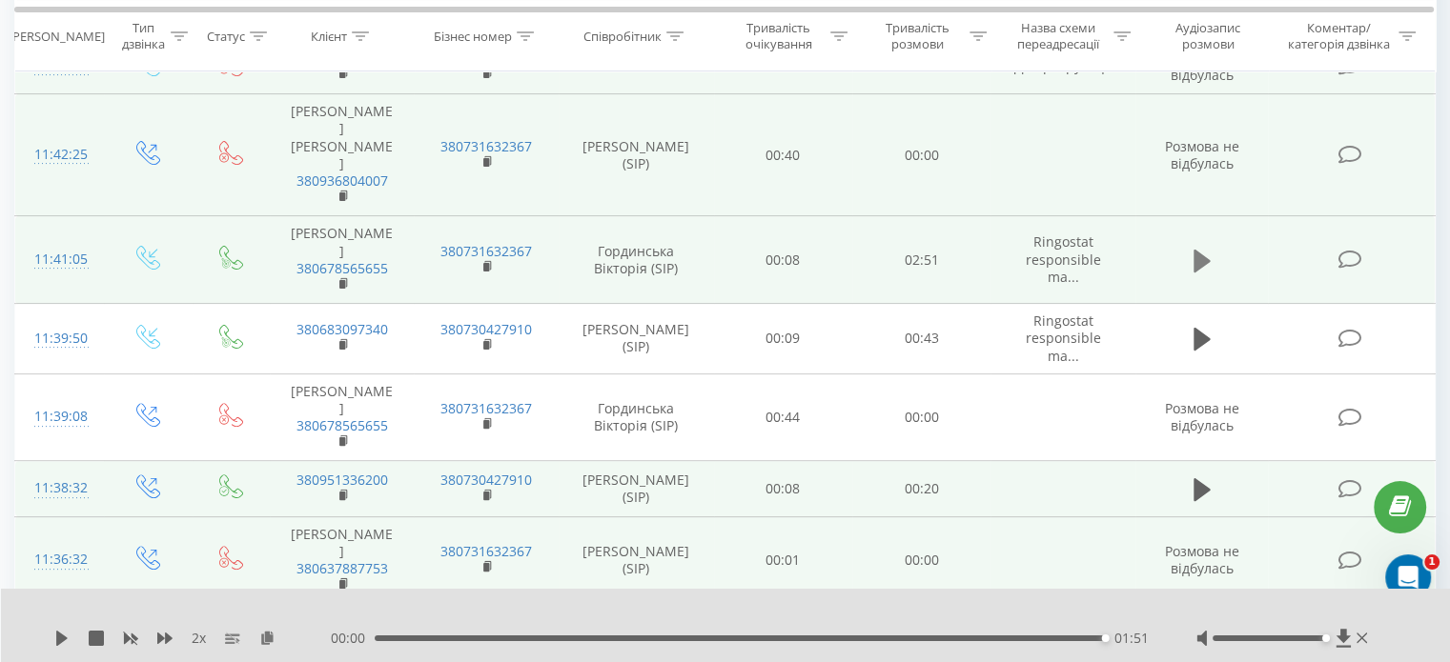
click at [1196, 252] on icon at bounding box center [1201, 261] width 17 height 23
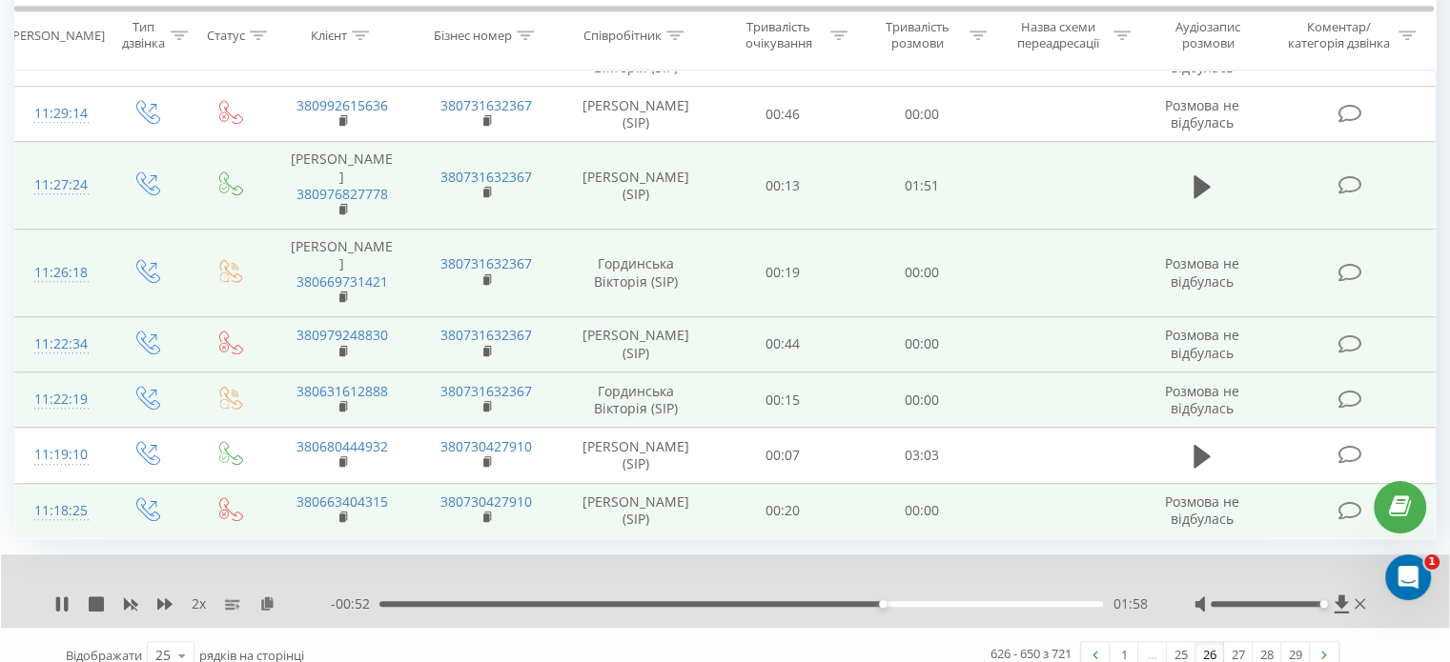
scroll to position [1468, 0]
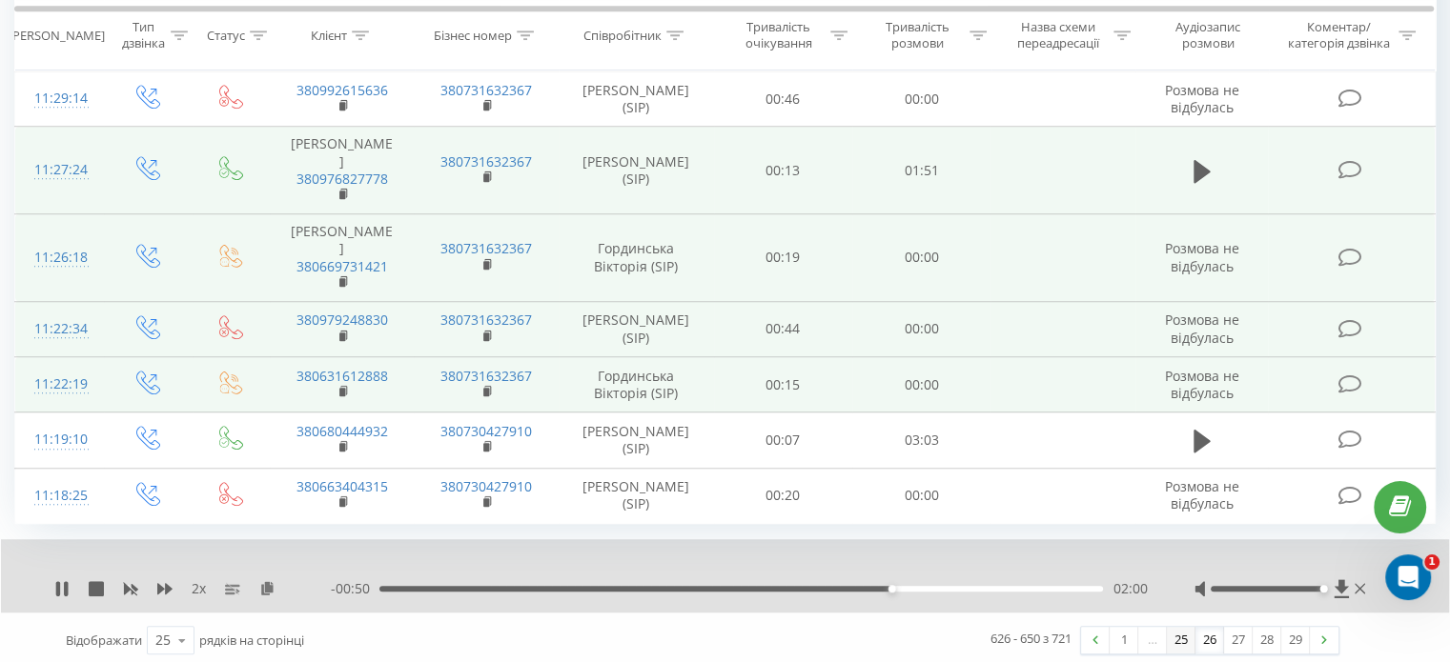
click at [1170, 643] on link "25" at bounding box center [1181, 640] width 29 height 27
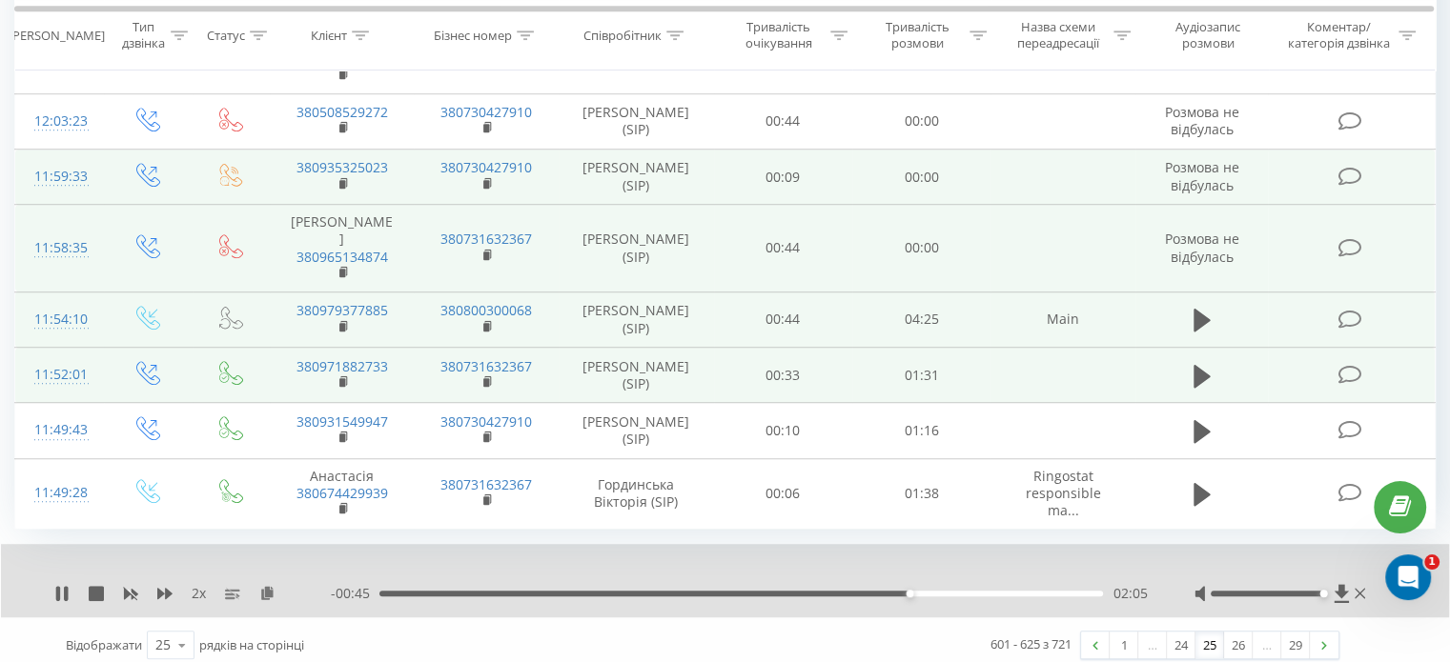
scroll to position [1301, 0]
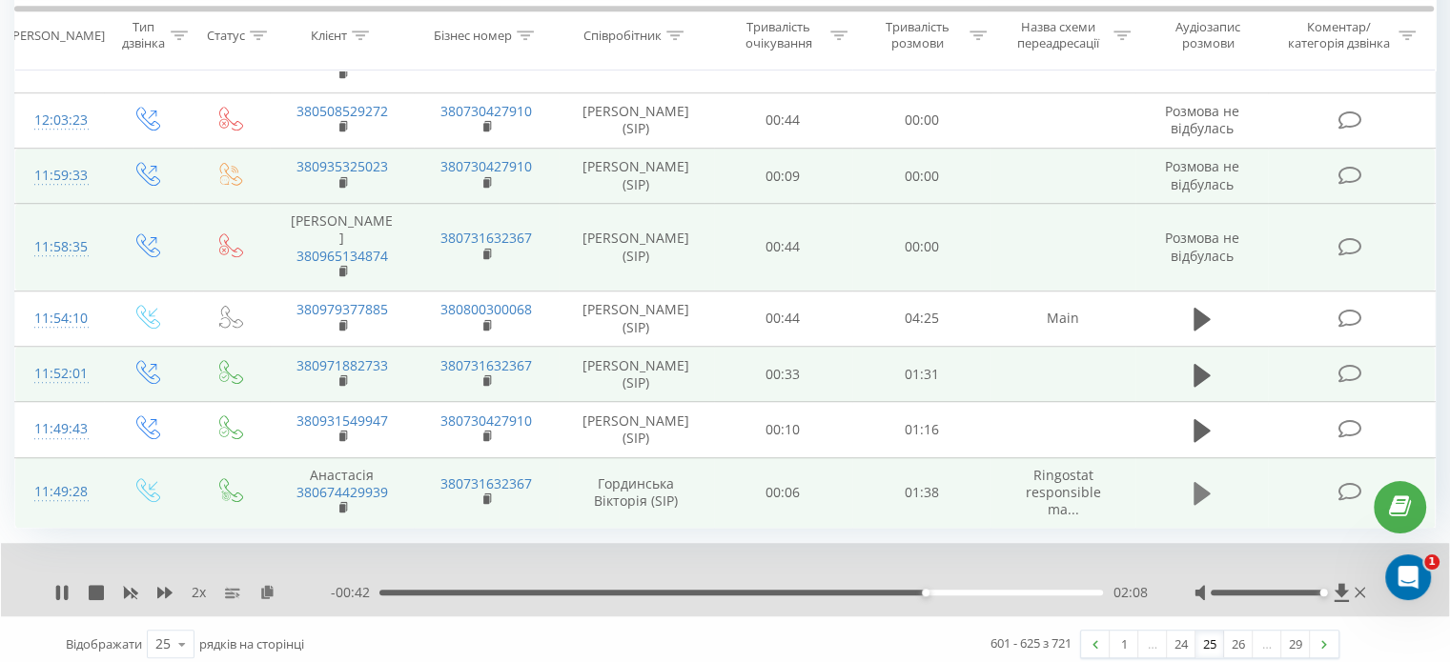
click at [1202, 505] on icon at bounding box center [1201, 493] width 17 height 23
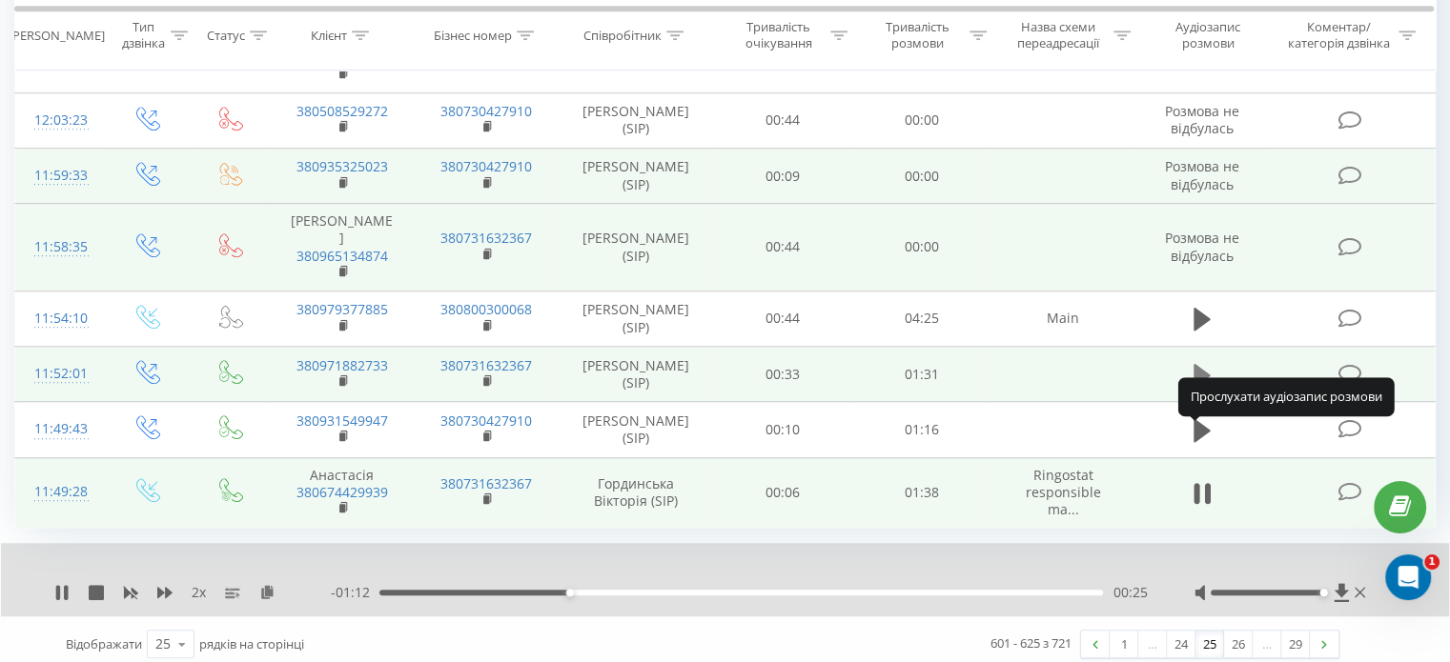
click at [1196, 386] on icon at bounding box center [1201, 374] width 17 height 23
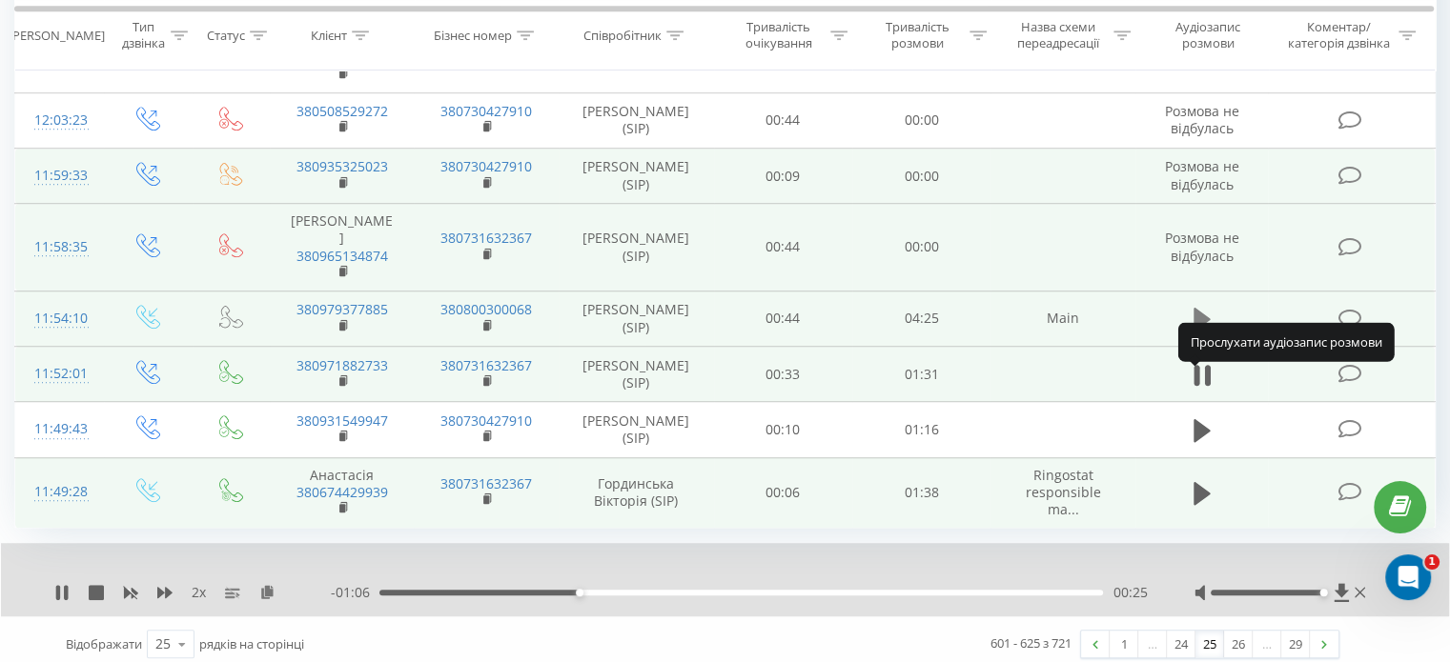
click at [1199, 331] on icon at bounding box center [1201, 319] width 17 height 23
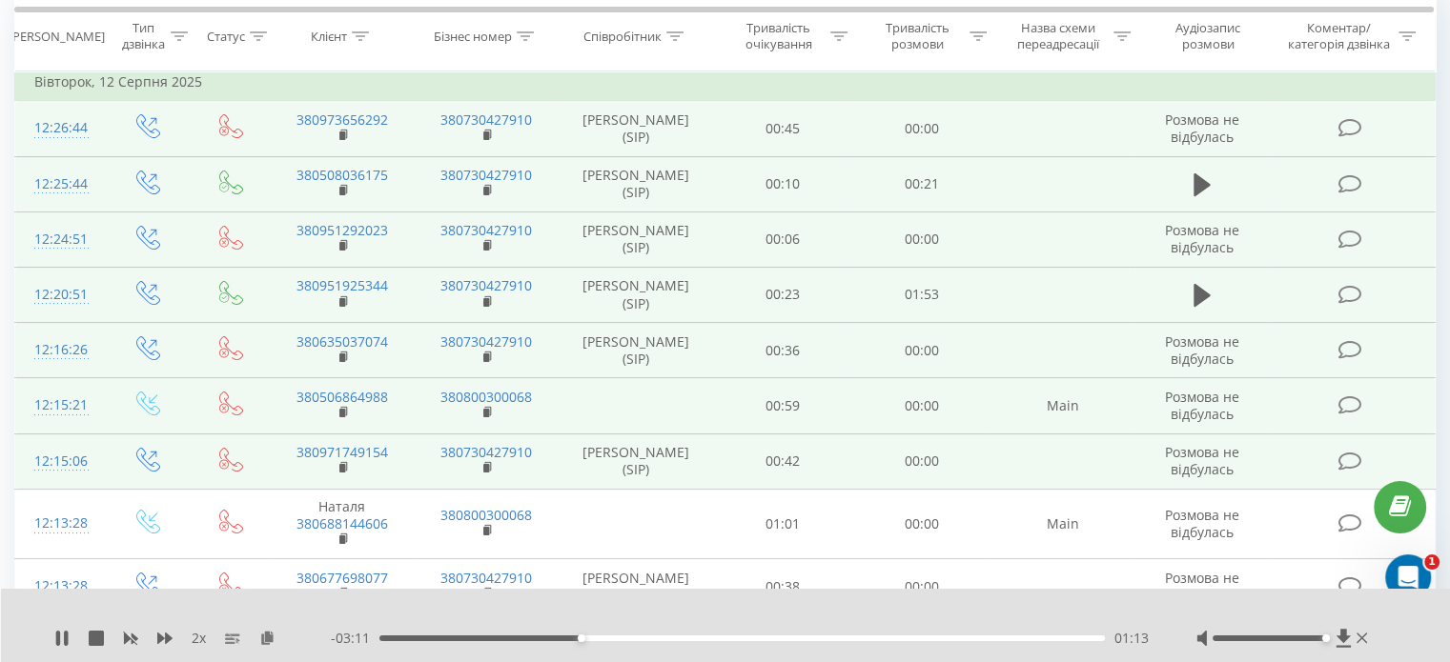
scroll to position [157, 0]
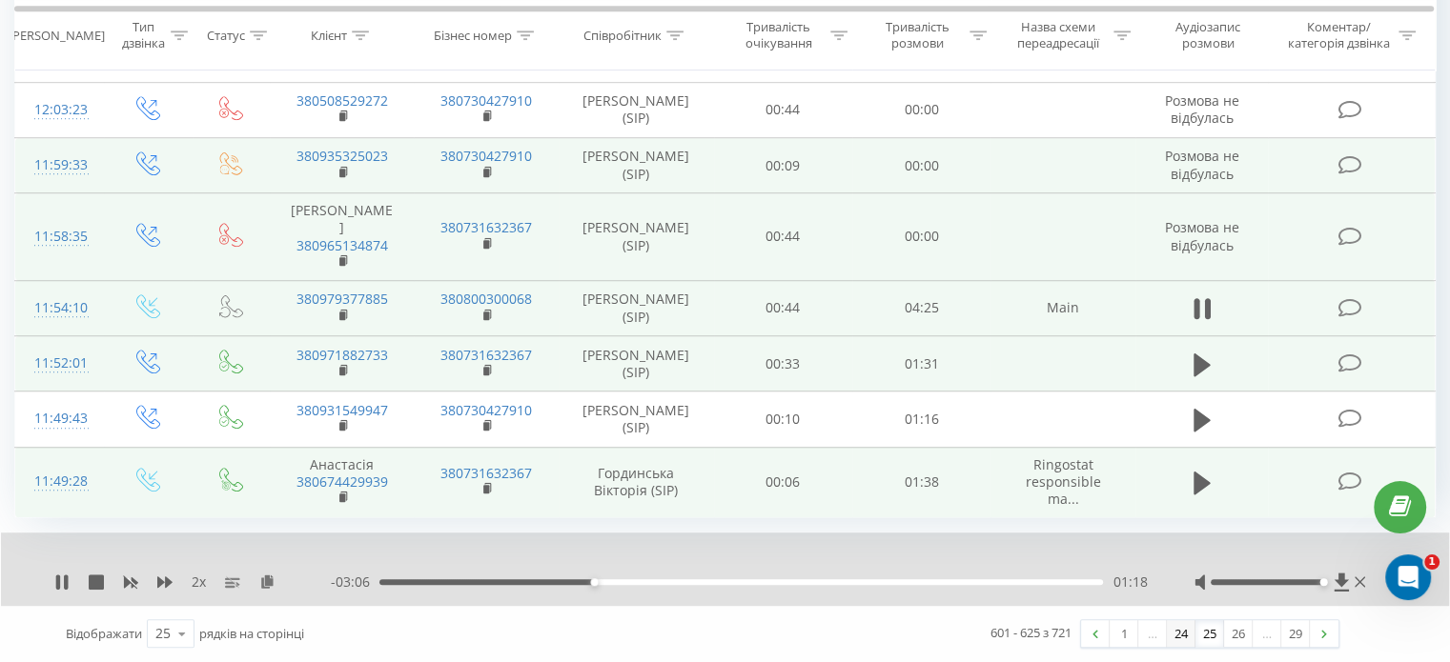
click at [1170, 643] on link "24" at bounding box center [1181, 634] width 29 height 27
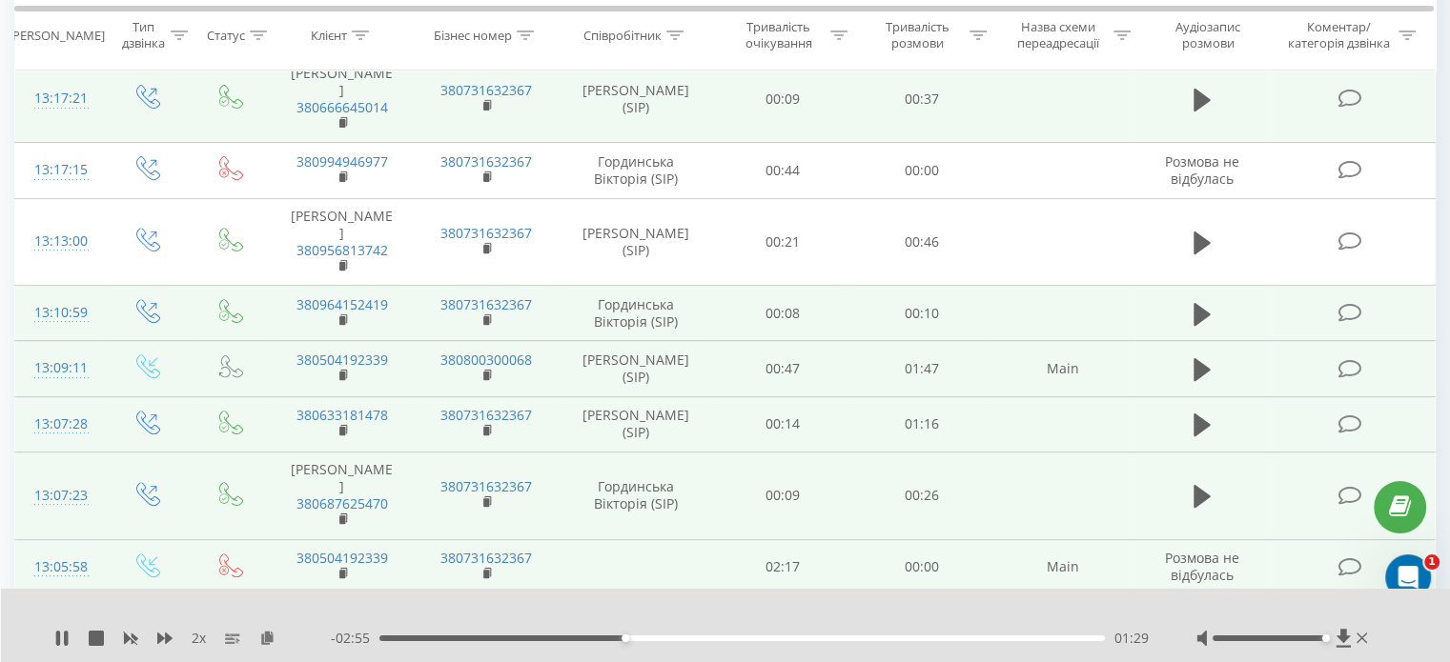
scroll to position [690, 0]
click at [1212, 417] on button at bounding box center [1202, 428] width 29 height 29
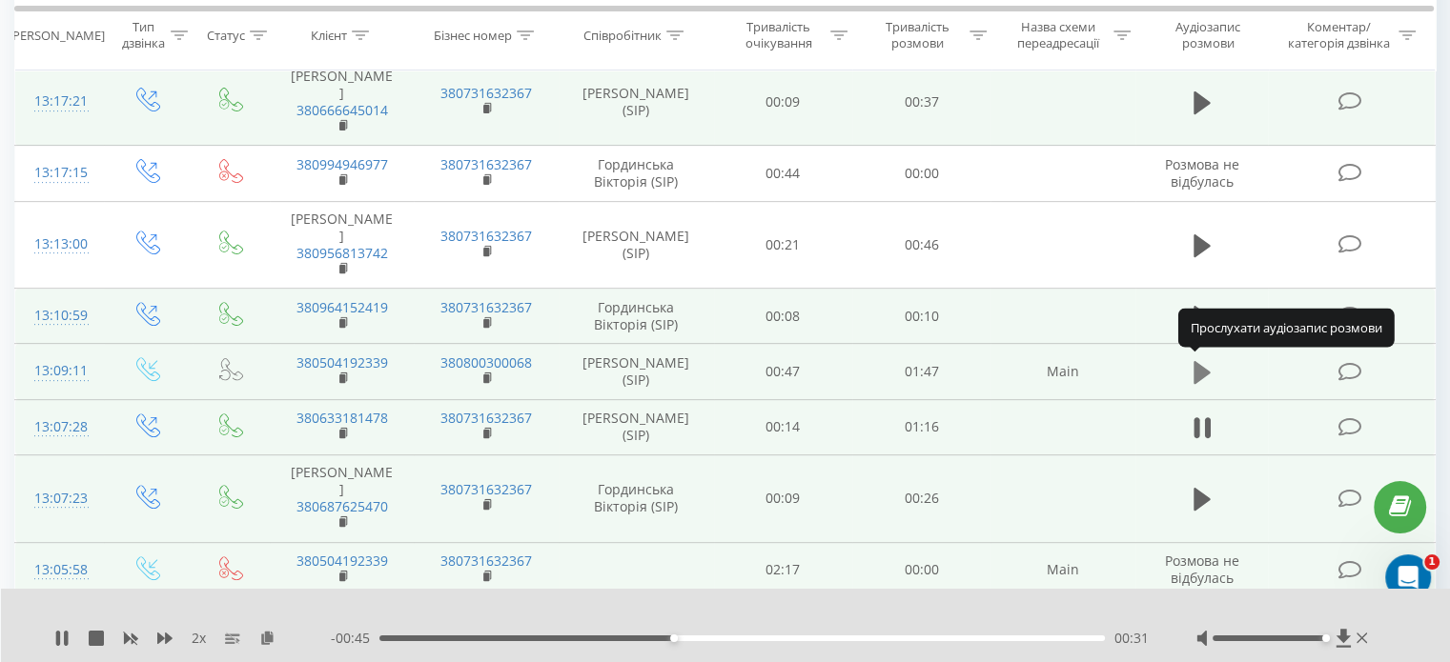
click at [1206, 372] on icon at bounding box center [1201, 372] width 17 height 23
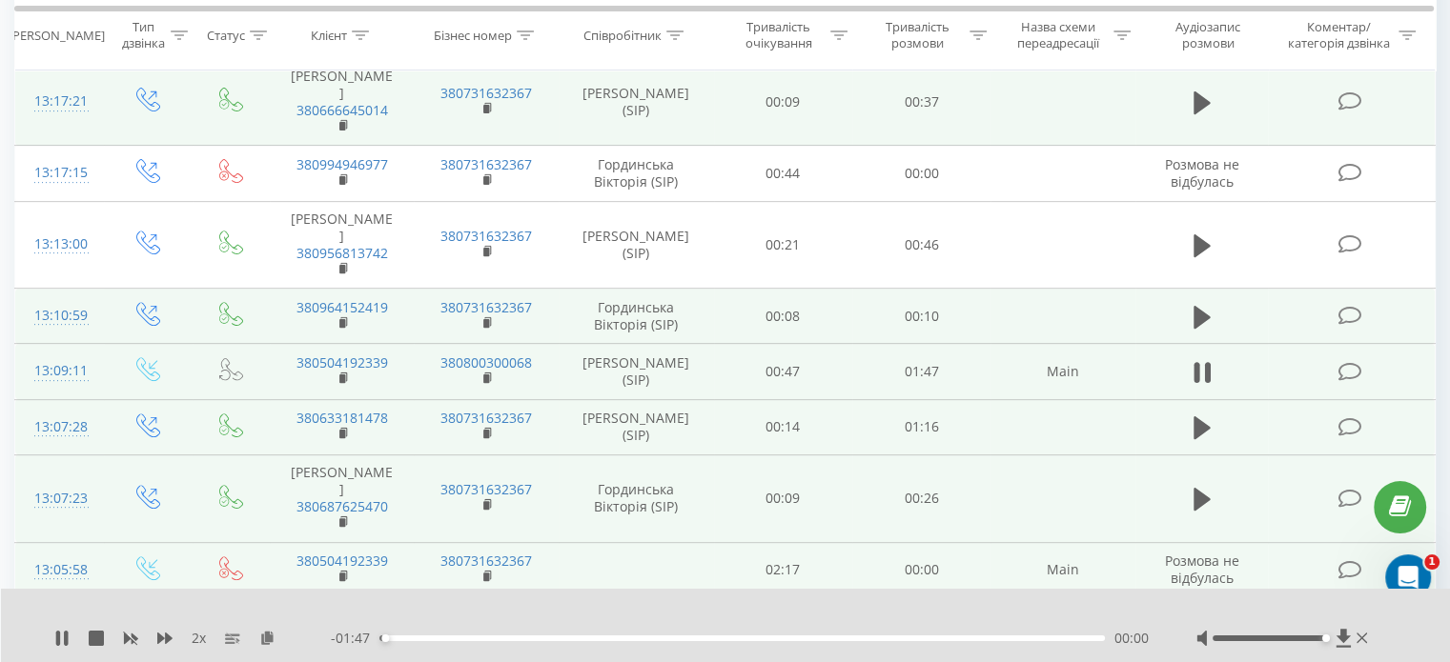
scroll to position [595, 0]
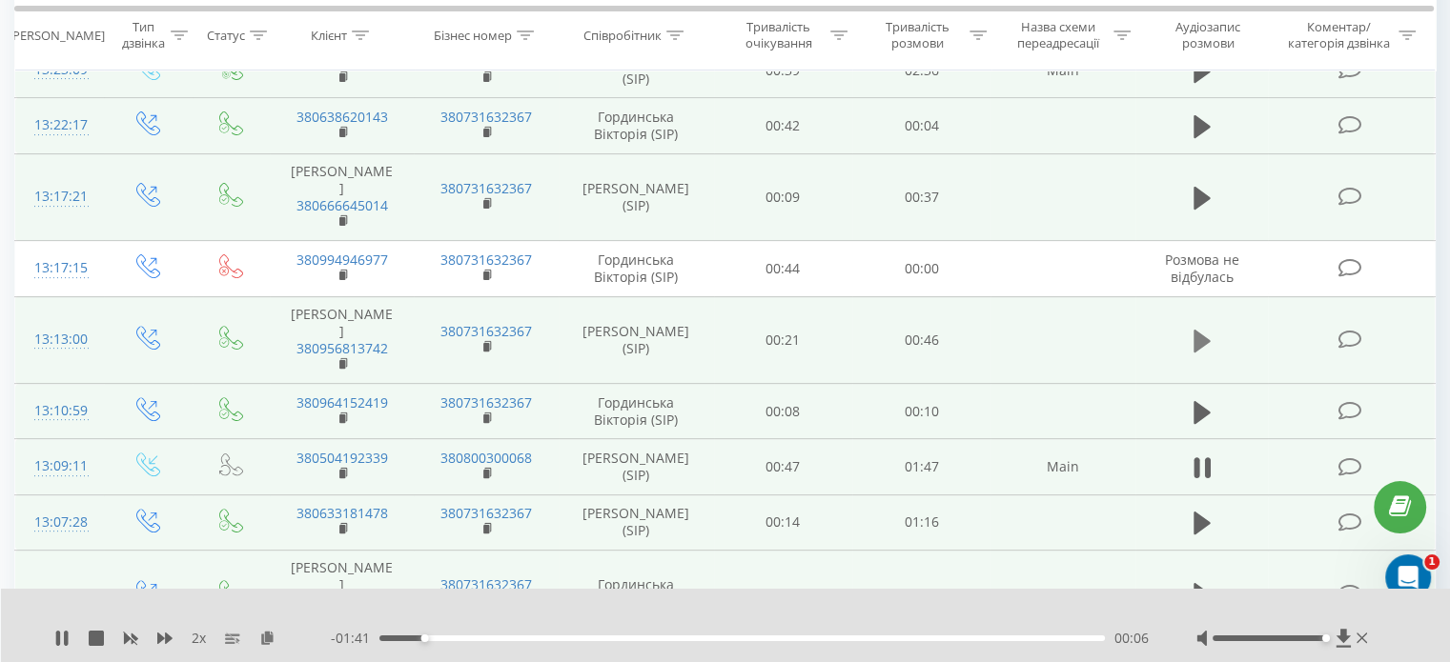
click at [1200, 341] on icon at bounding box center [1201, 341] width 17 height 23
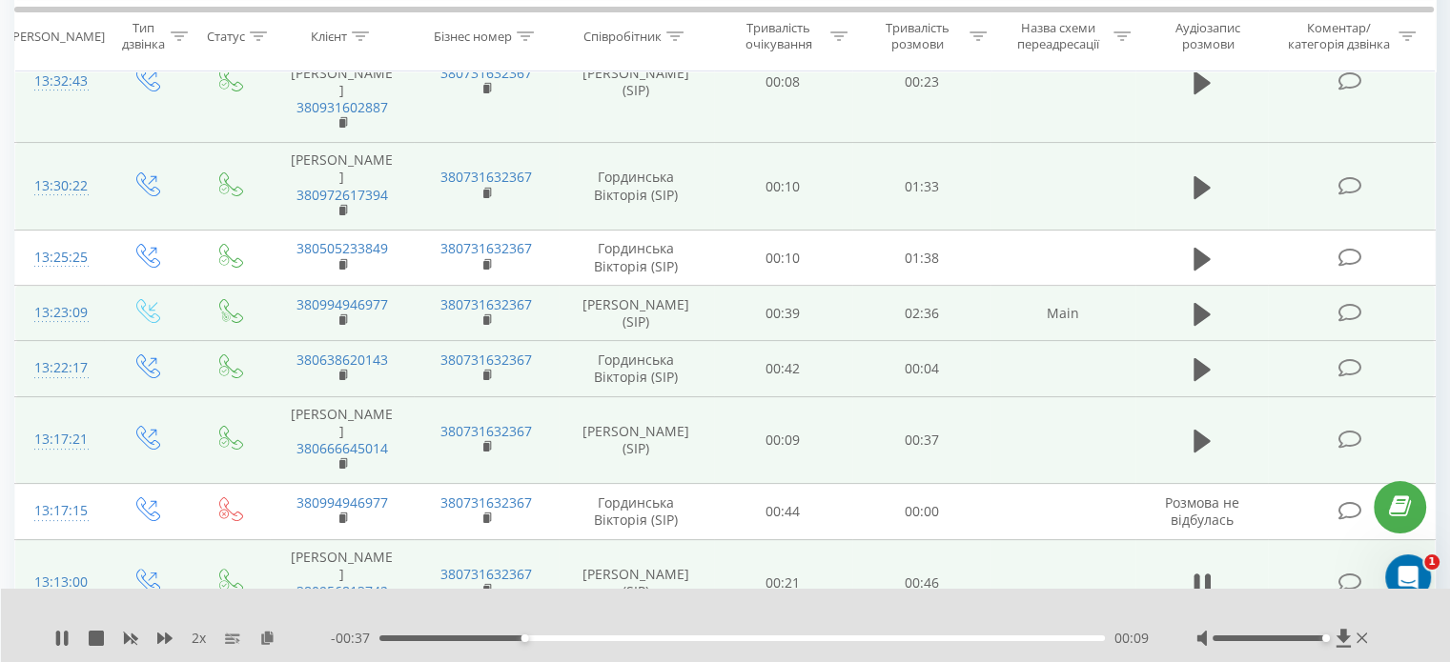
scroll to position [309, 0]
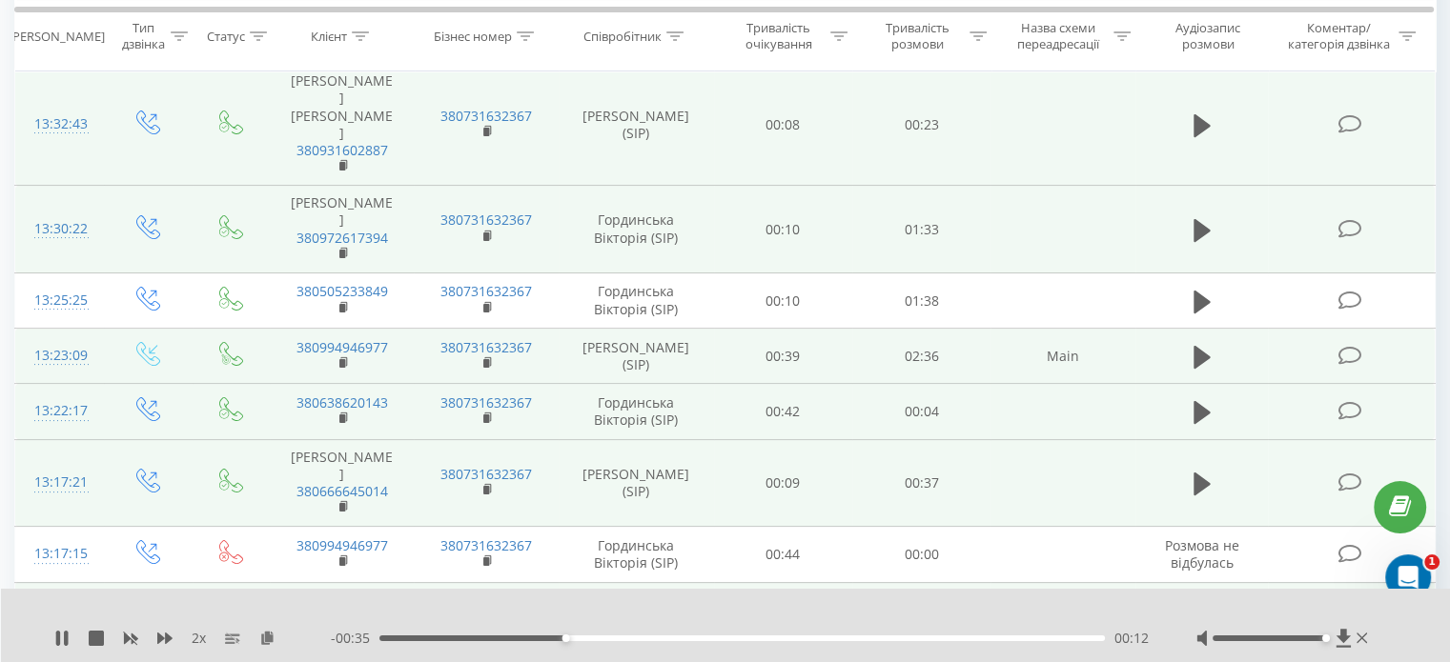
click at [1200, 344] on icon at bounding box center [1201, 357] width 17 height 27
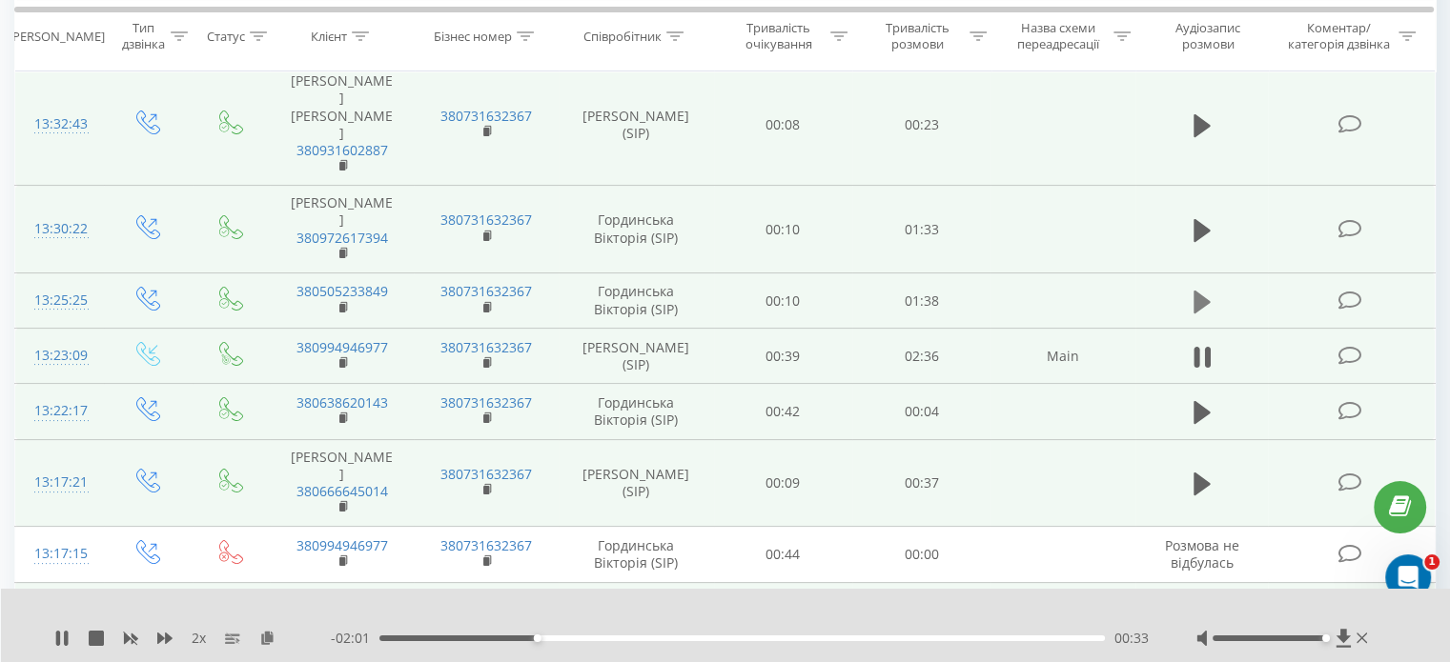
click at [1197, 304] on icon at bounding box center [1201, 301] width 17 height 23
click at [1202, 224] on icon at bounding box center [1201, 229] width 17 height 23
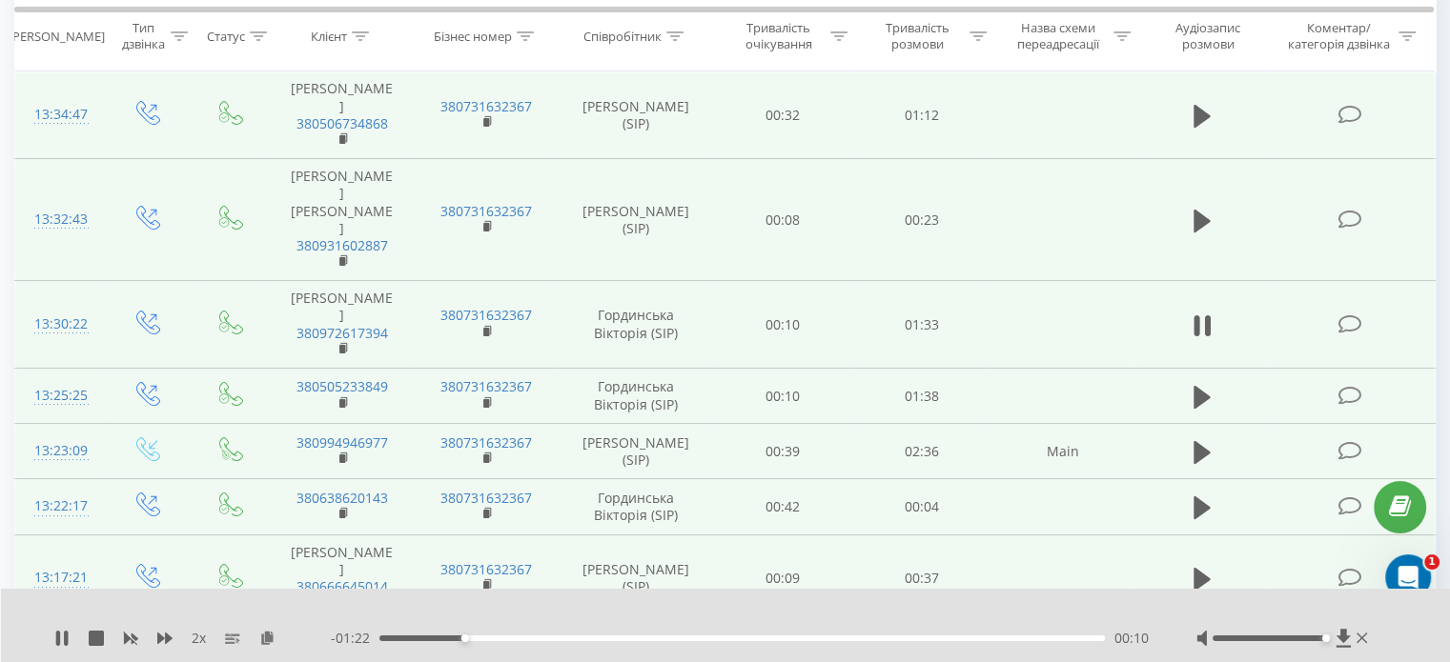
scroll to position [118, 0]
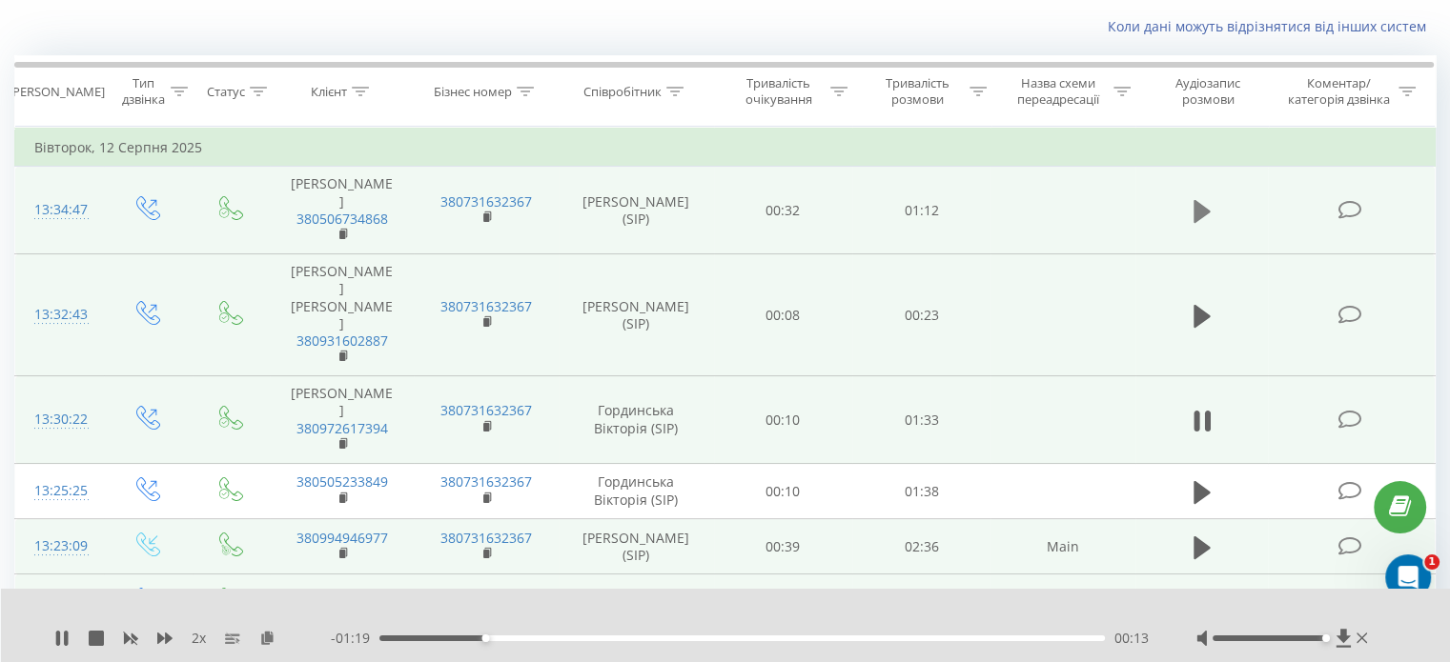
click at [1209, 219] on icon at bounding box center [1201, 211] width 17 height 27
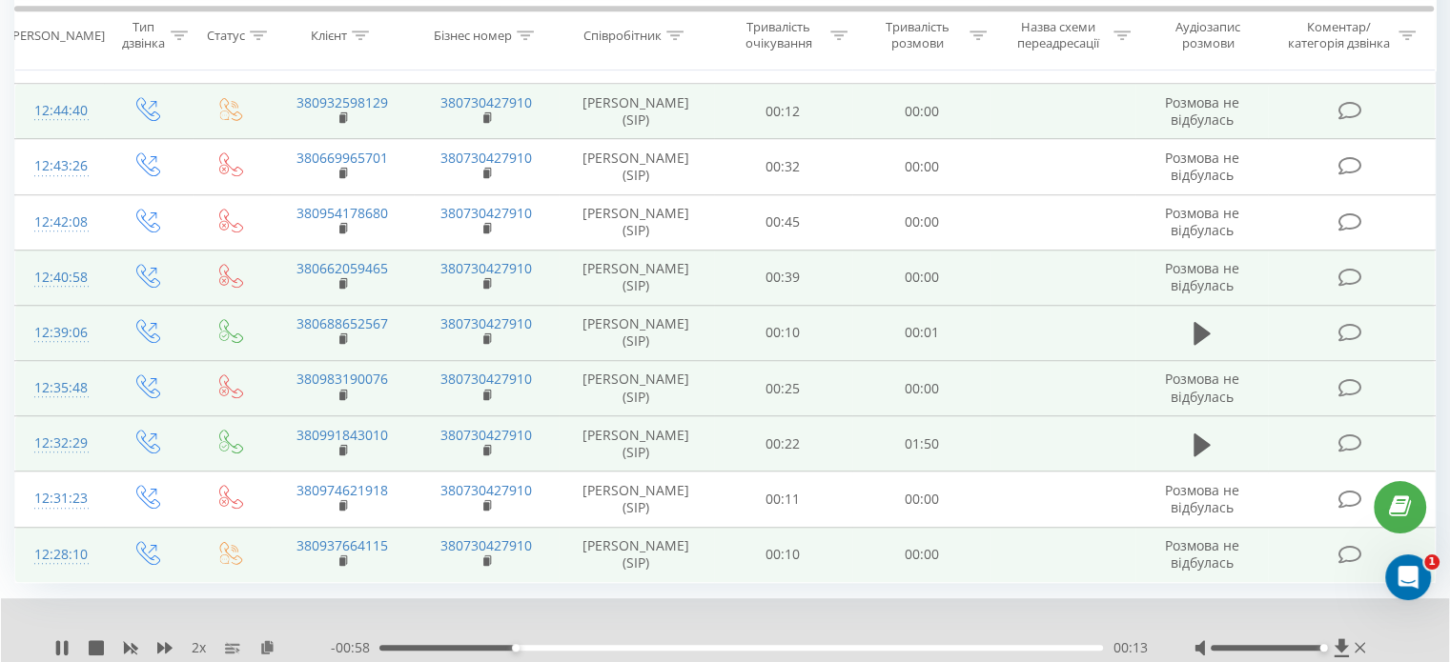
scroll to position [1357, 0]
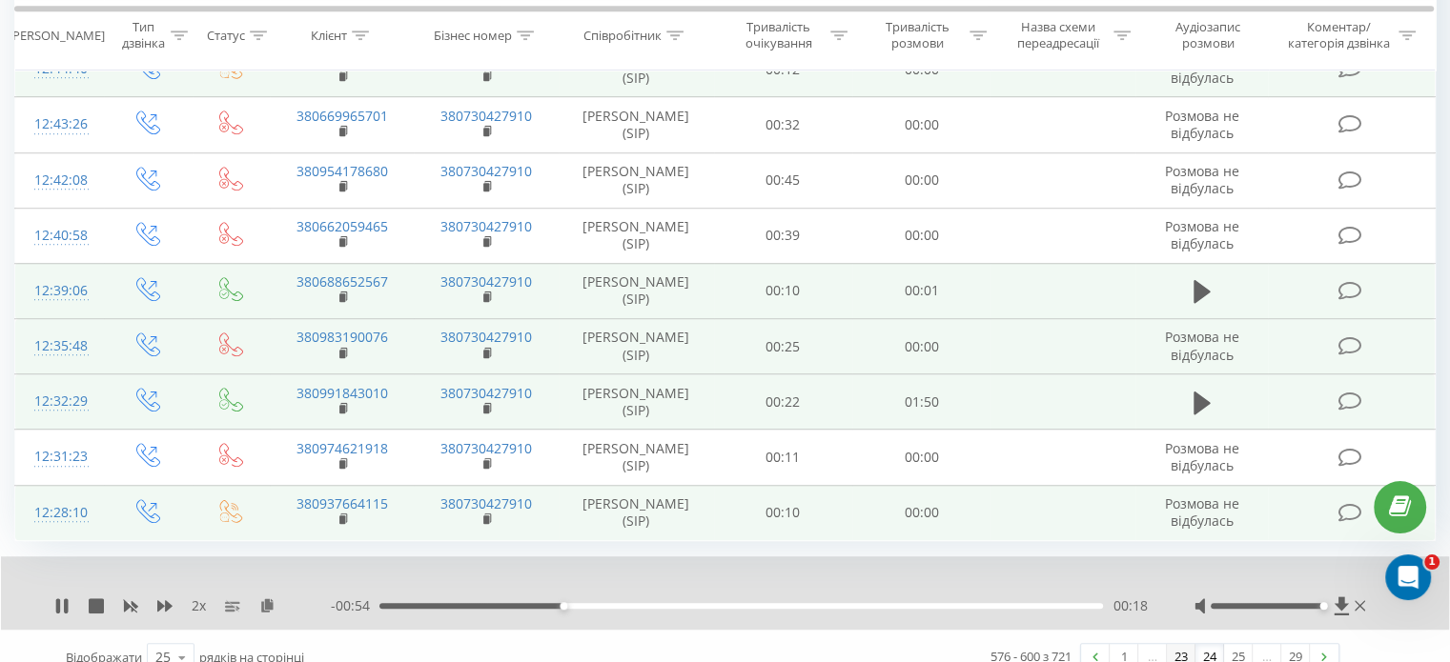
click at [1180, 644] on link "23" at bounding box center [1181, 657] width 29 height 27
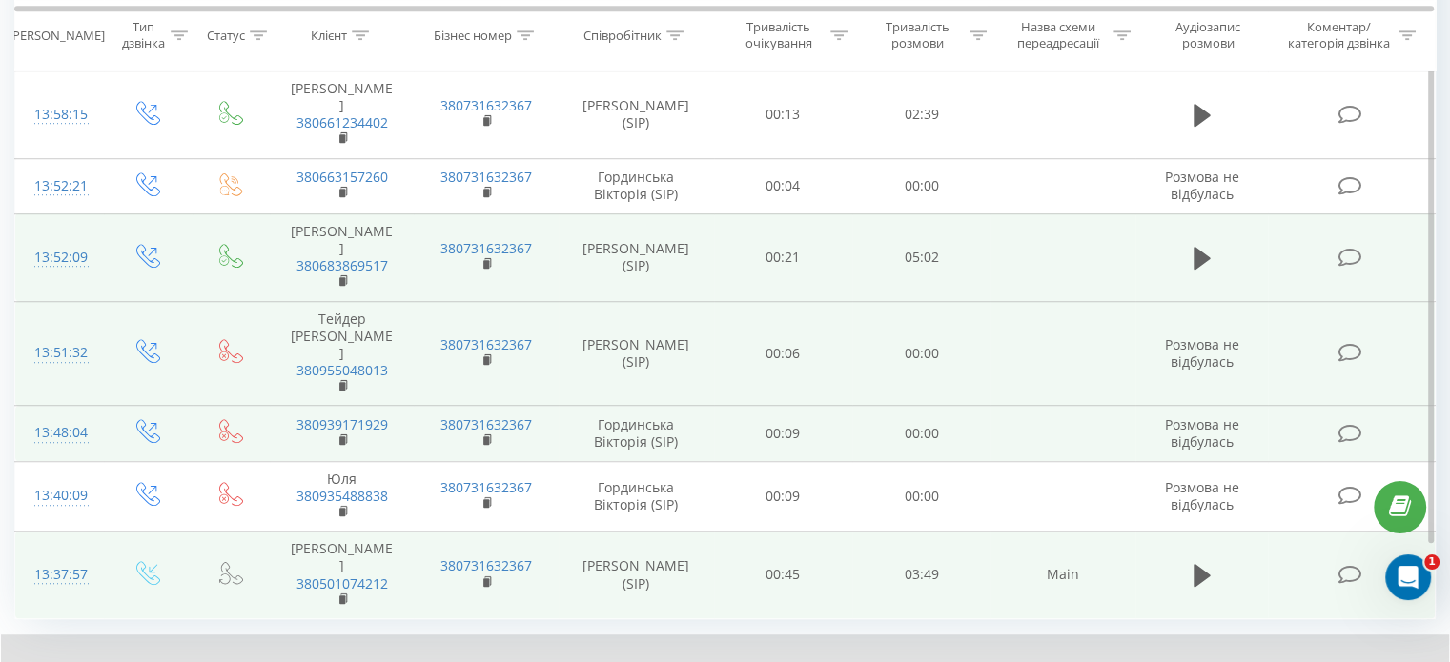
scroll to position [1350, 0]
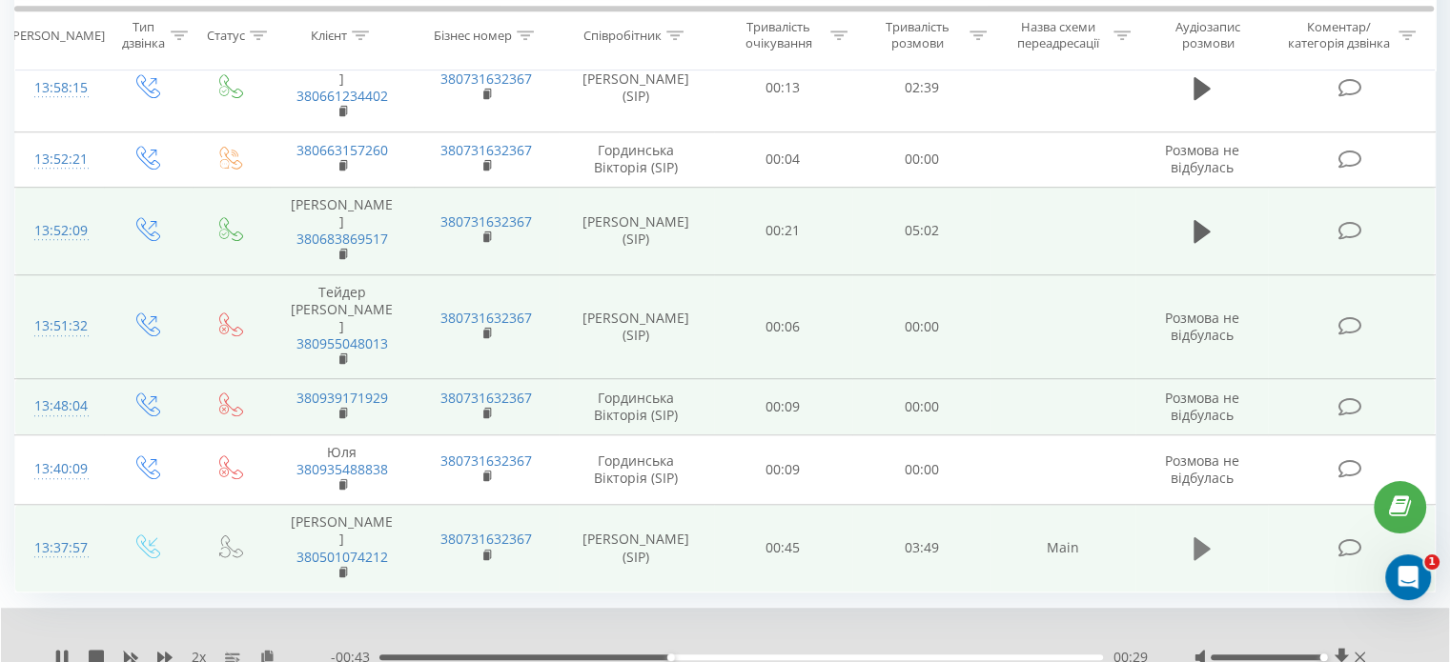
click at [1194, 538] on icon at bounding box center [1201, 549] width 17 height 23
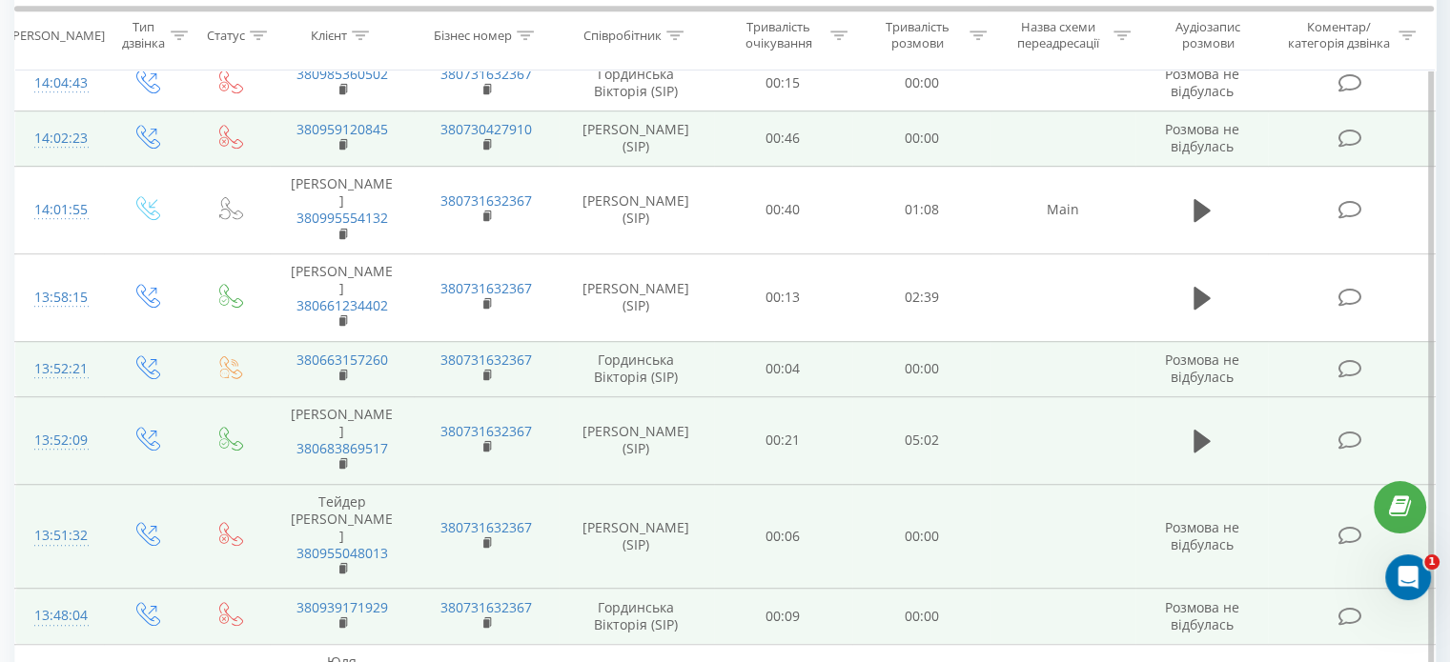
scroll to position [1276, 0]
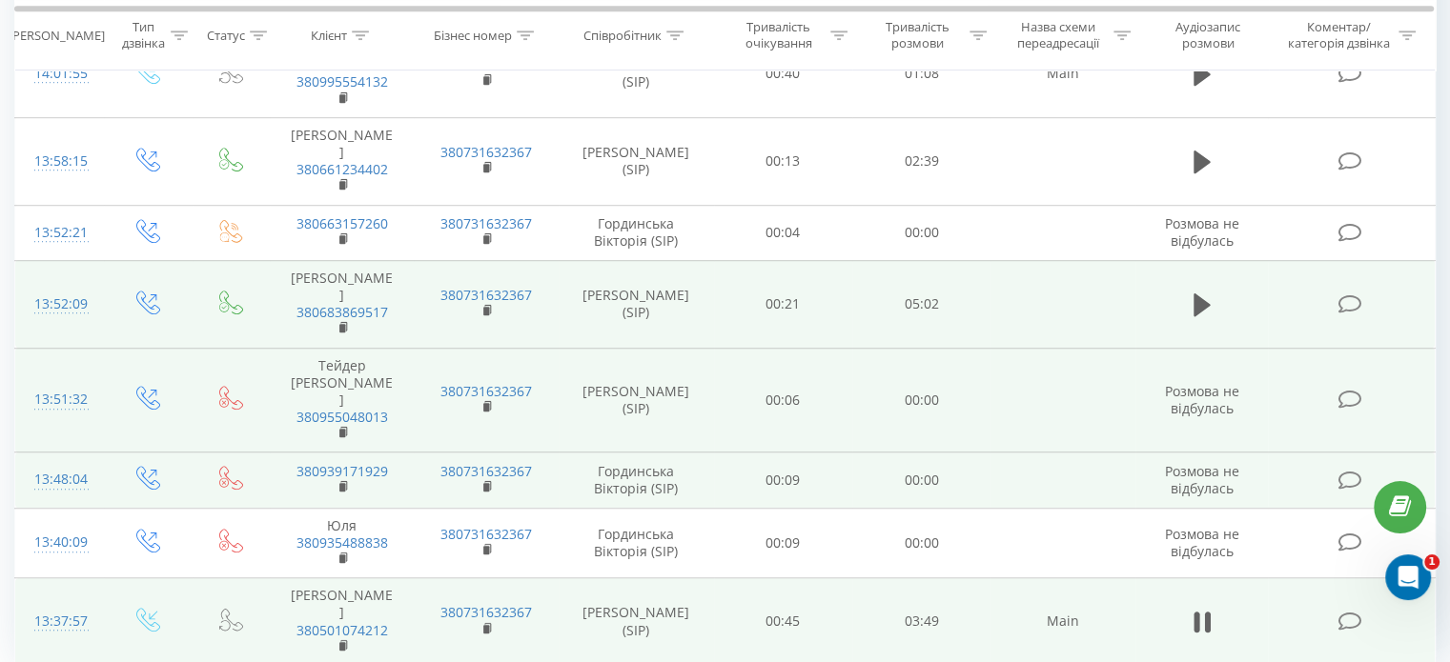
click at [1199, 267] on td at bounding box center [1201, 304] width 133 height 88
click at [1200, 294] on icon at bounding box center [1201, 305] width 17 height 23
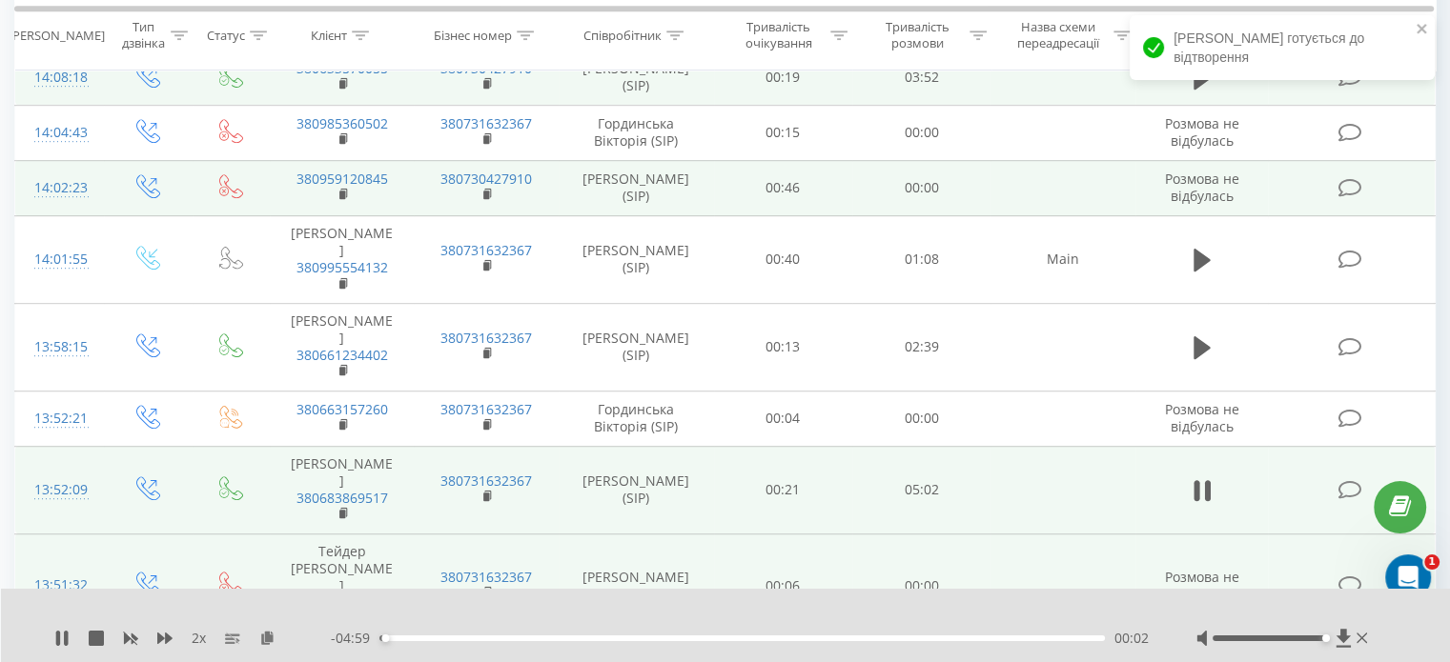
scroll to position [1086, 0]
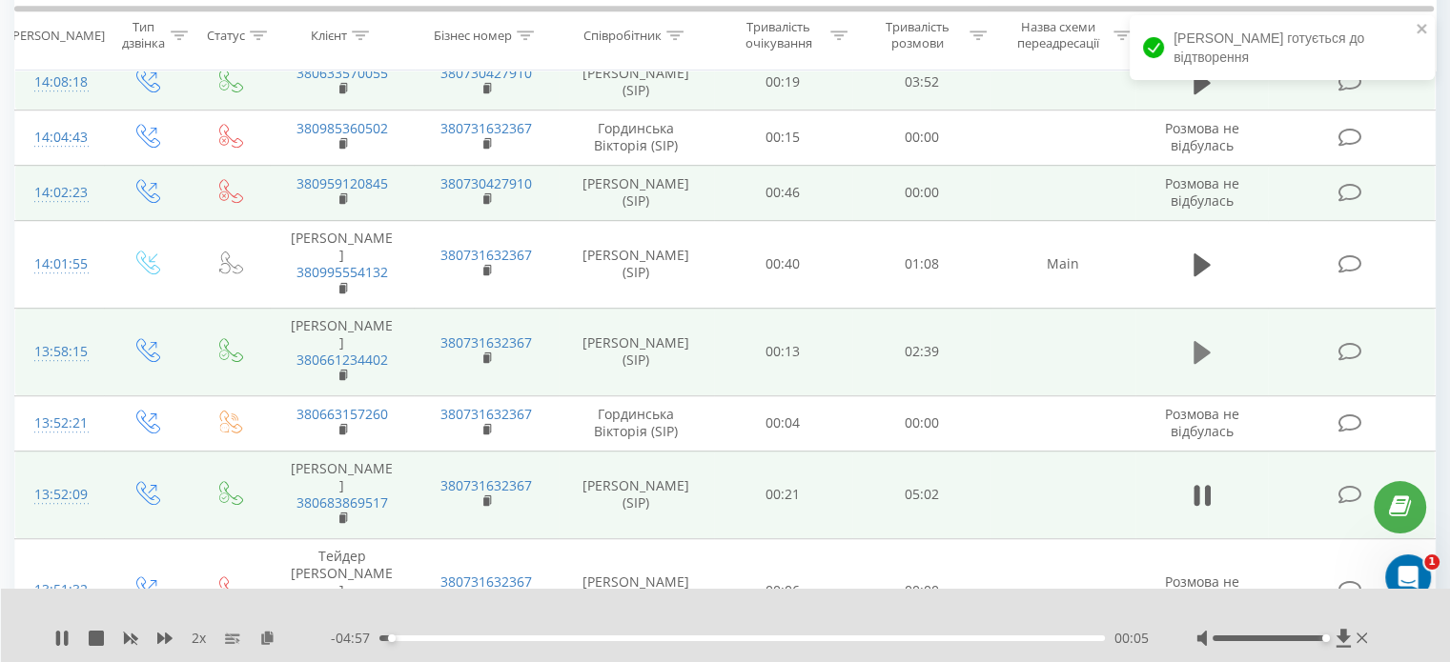
click at [1201, 339] on icon at bounding box center [1201, 352] width 17 height 27
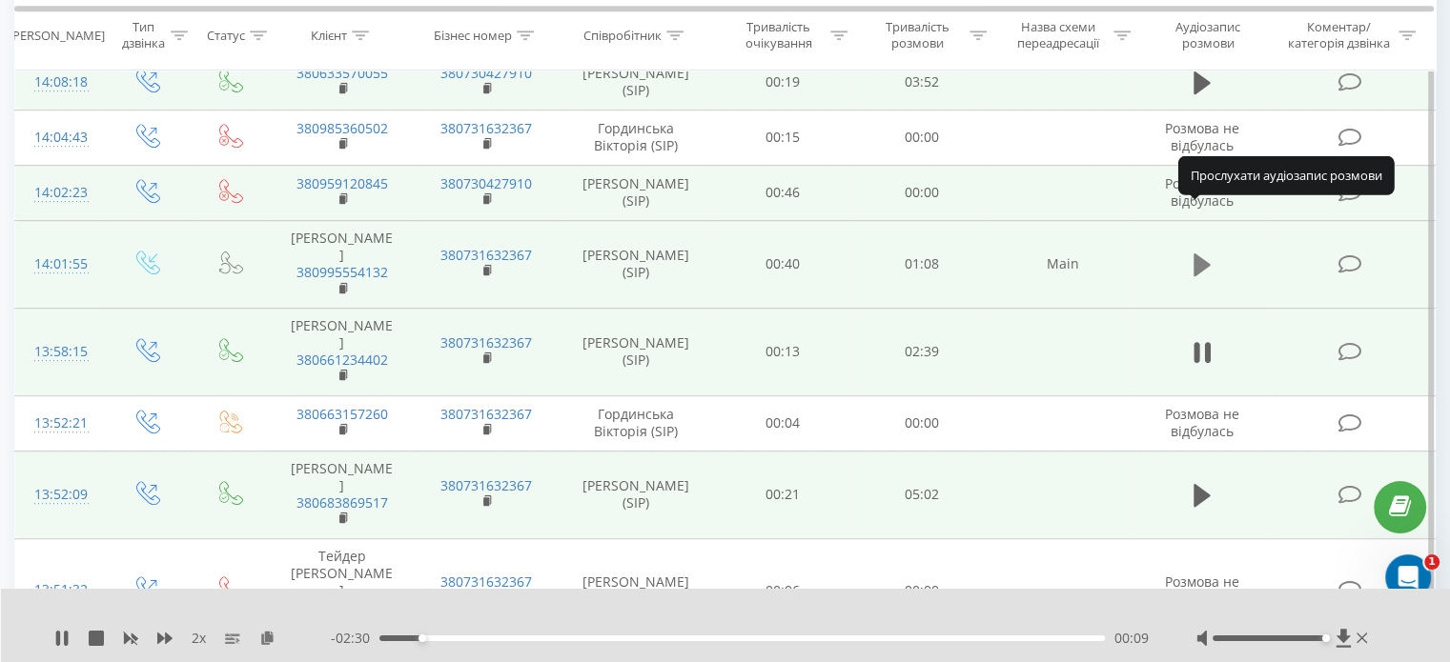
click at [1196, 251] on button at bounding box center [1202, 265] width 29 height 29
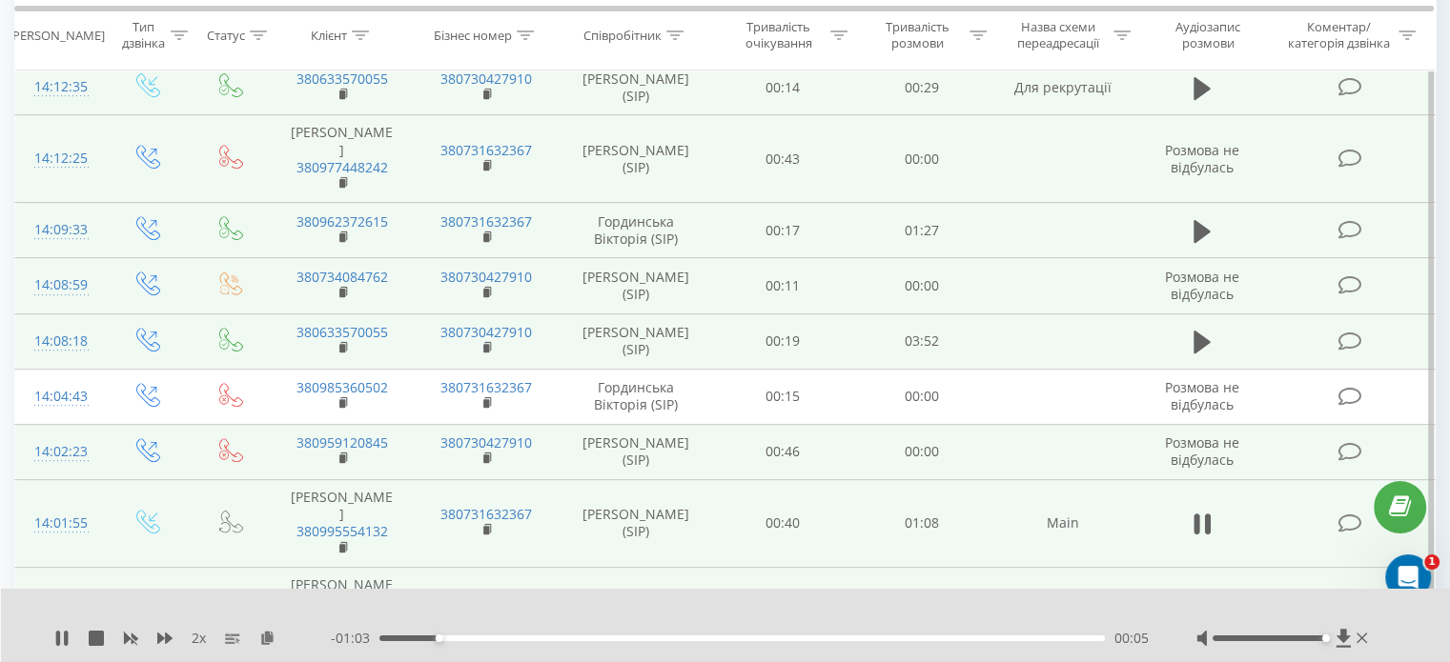
scroll to position [800, 0]
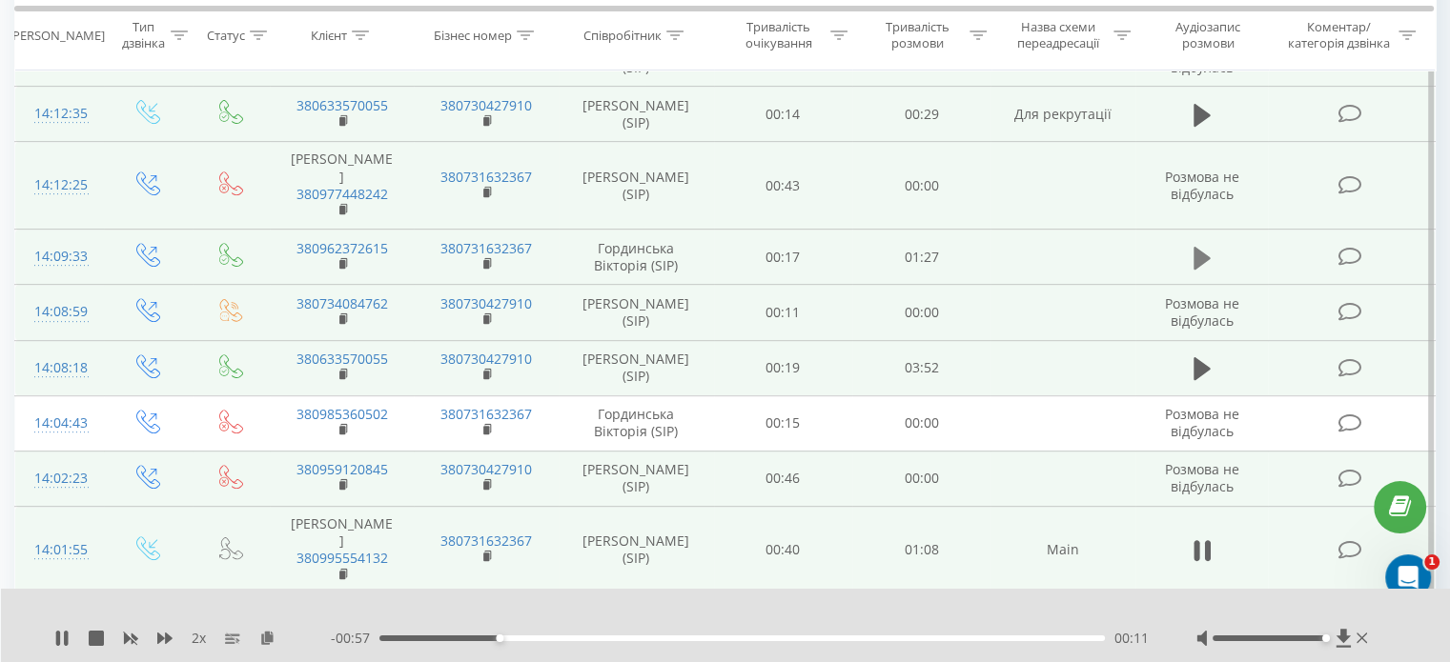
click at [1200, 246] on icon at bounding box center [1201, 257] width 17 height 23
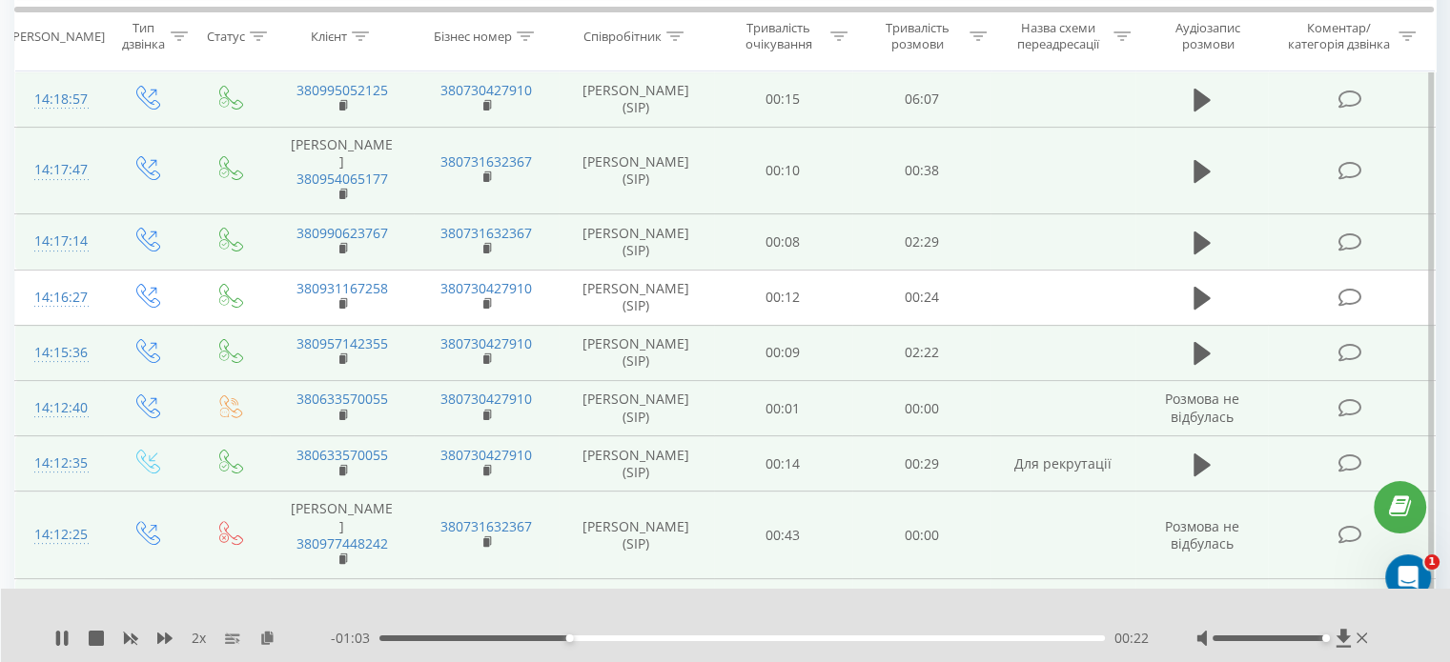
scroll to position [418, 0]
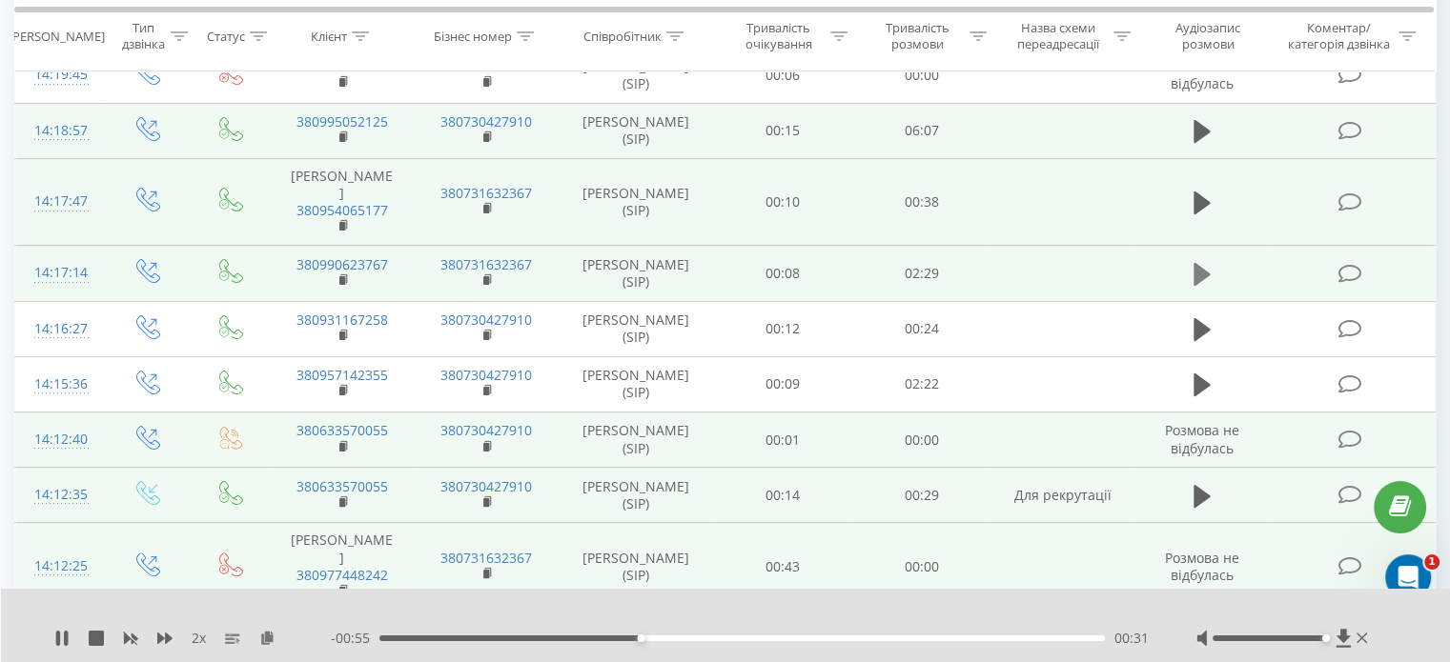
click at [1206, 263] on icon at bounding box center [1201, 274] width 17 height 23
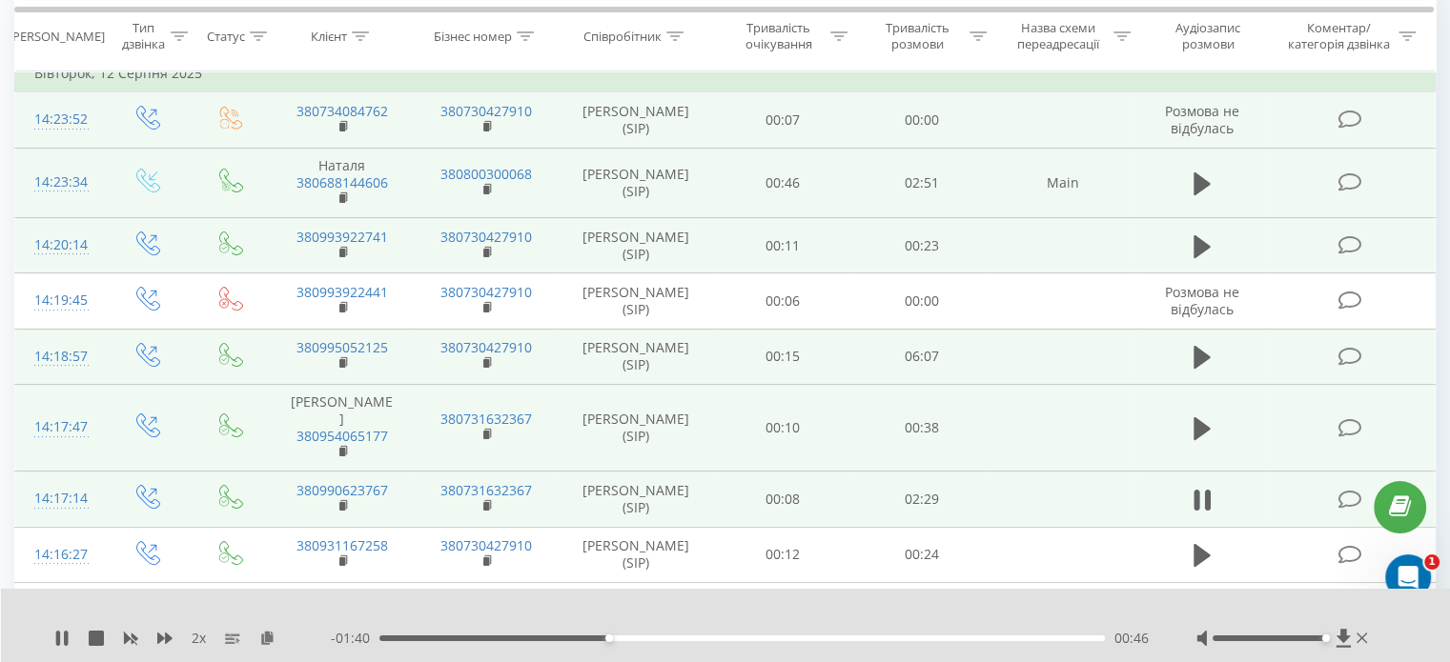
scroll to position [191, 0]
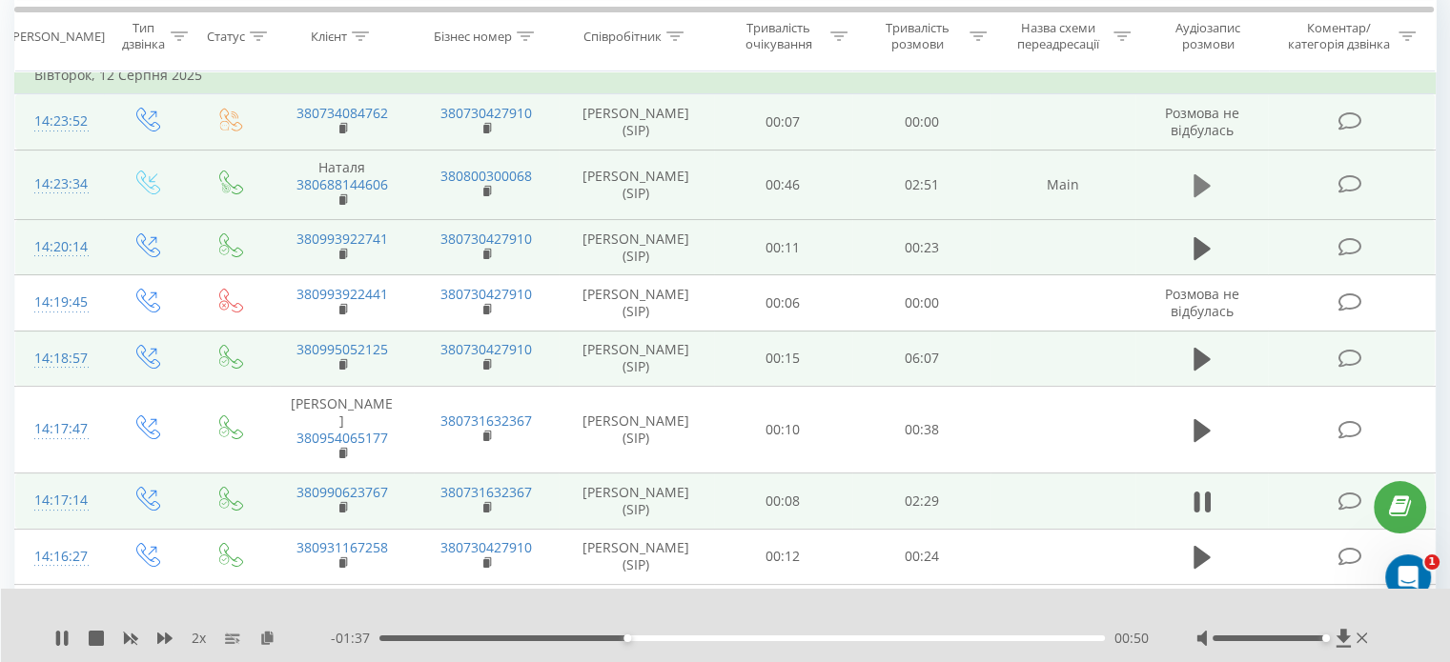
click at [1204, 180] on icon at bounding box center [1201, 185] width 17 height 23
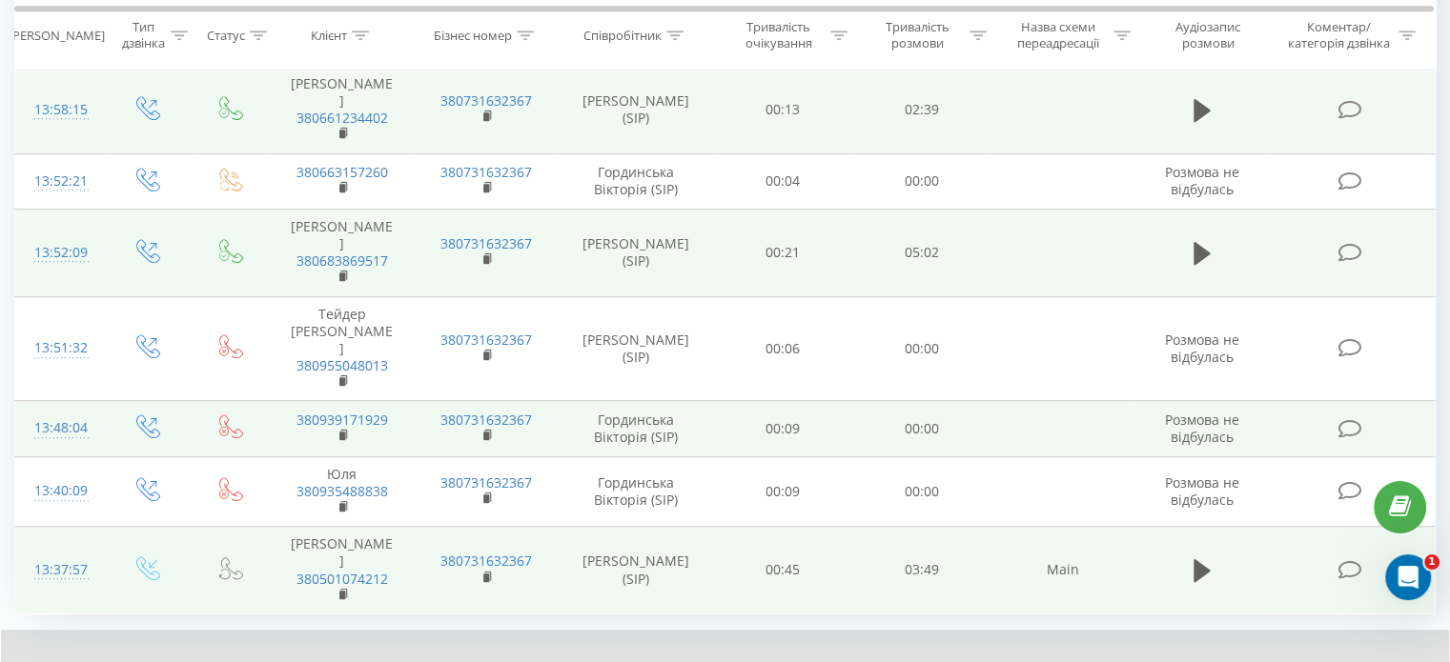
scroll to position [1350, 0]
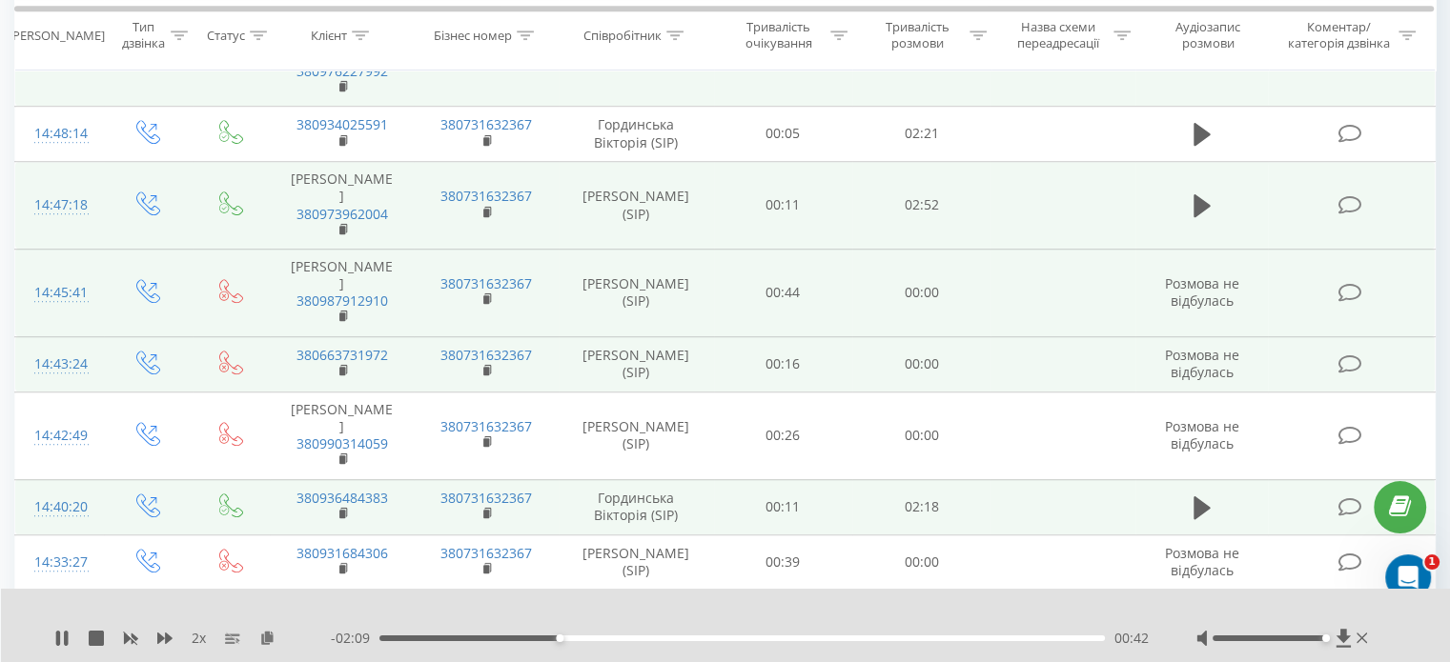
scroll to position [1176, 0]
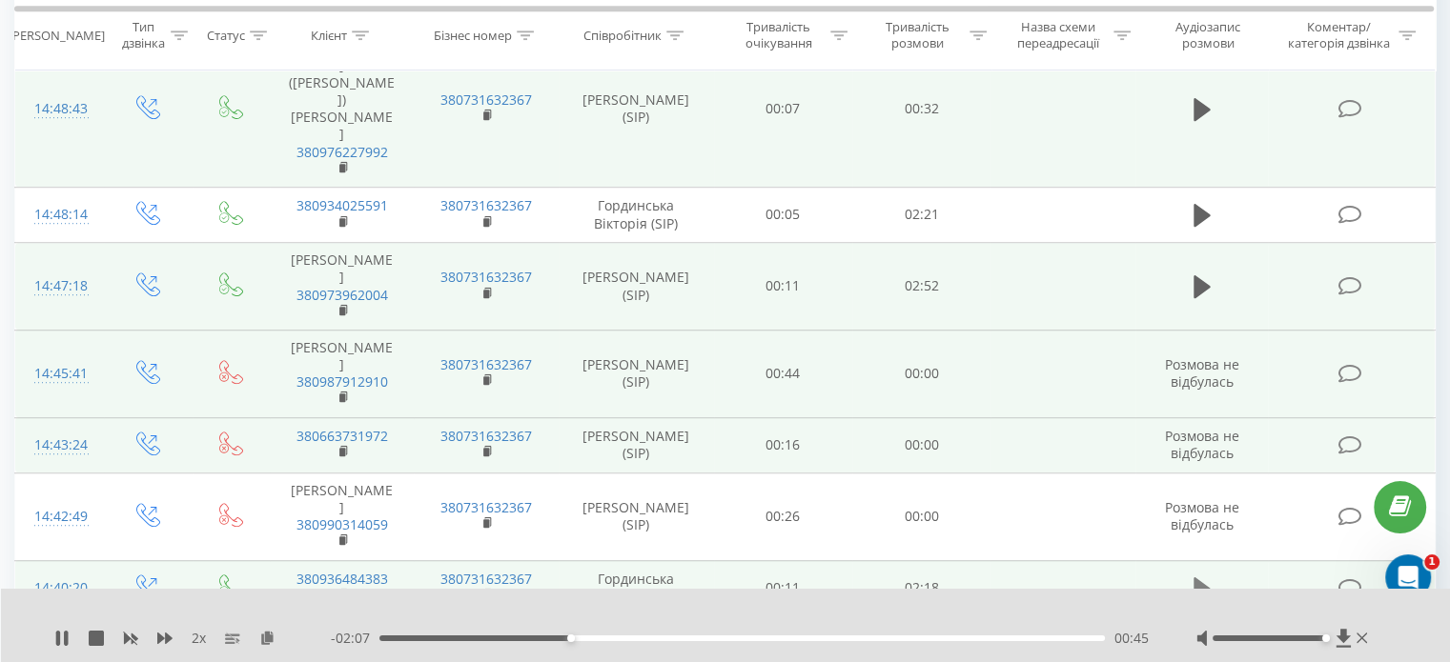
click at [1201, 578] on icon at bounding box center [1201, 589] width 17 height 23
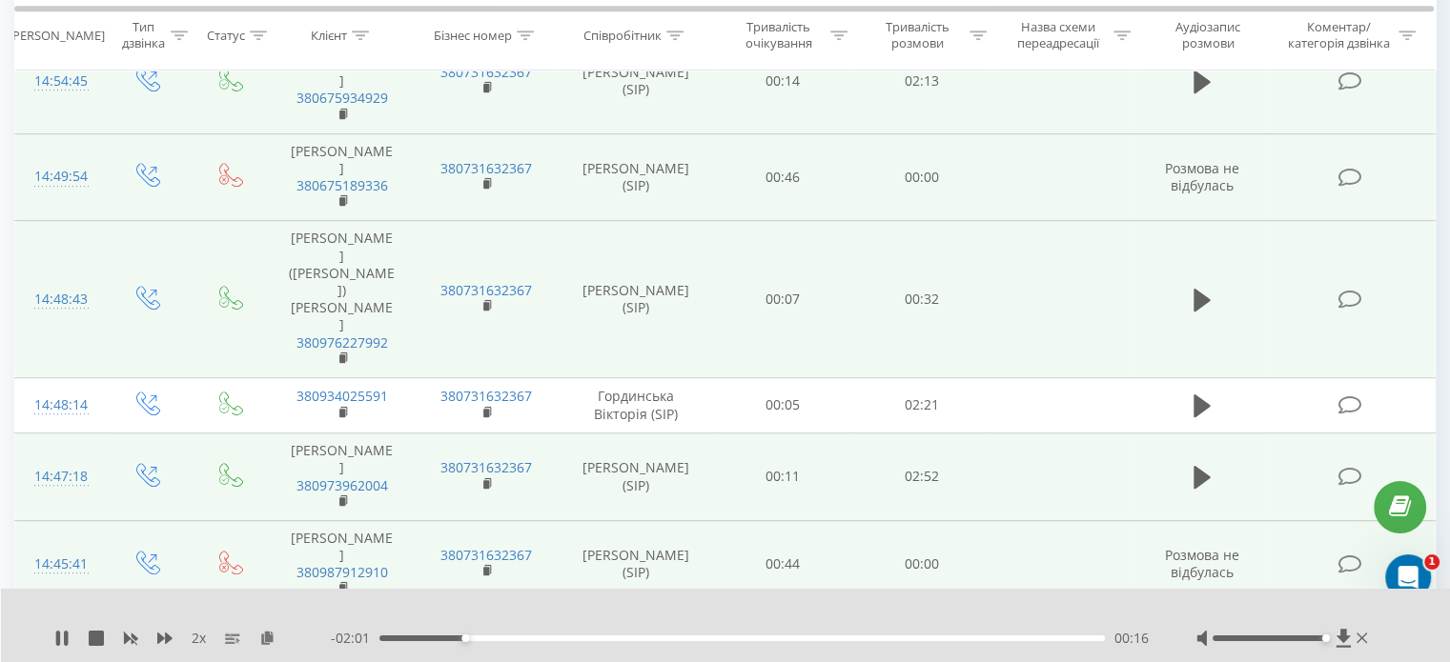
scroll to position [890, 0]
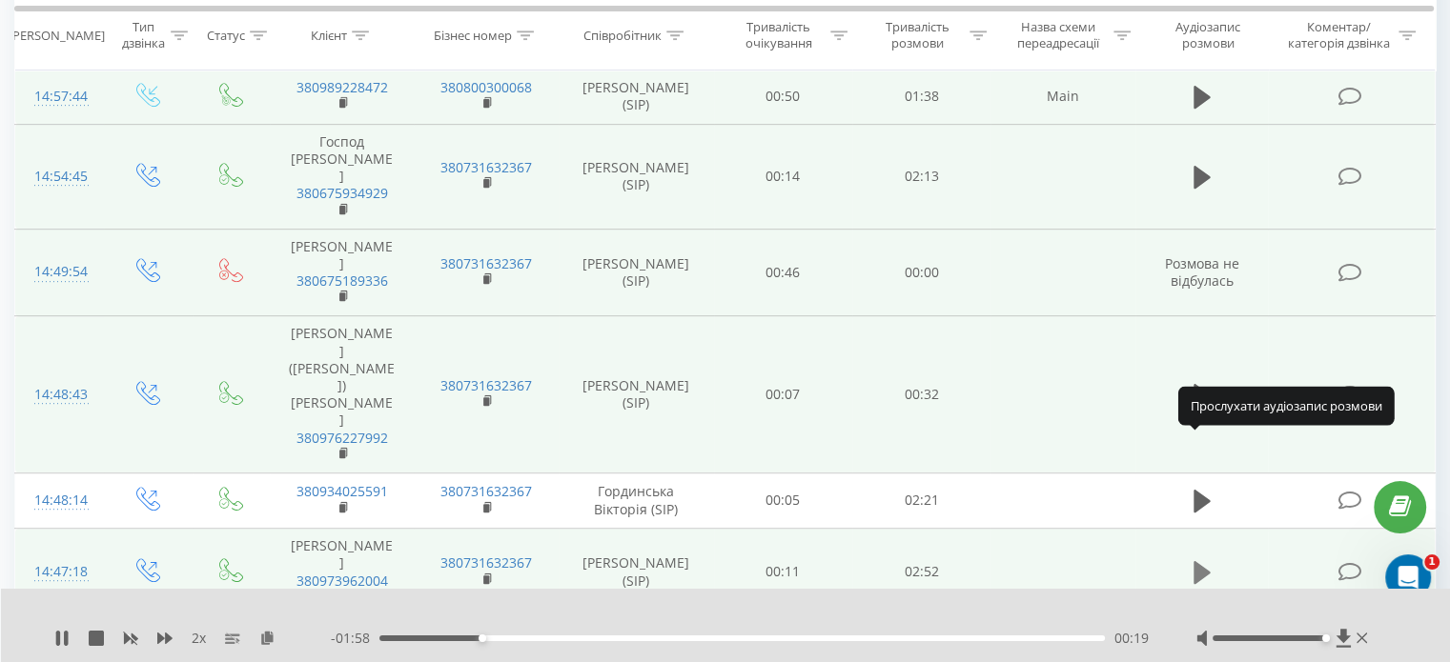
click at [1201, 561] on icon at bounding box center [1201, 572] width 17 height 23
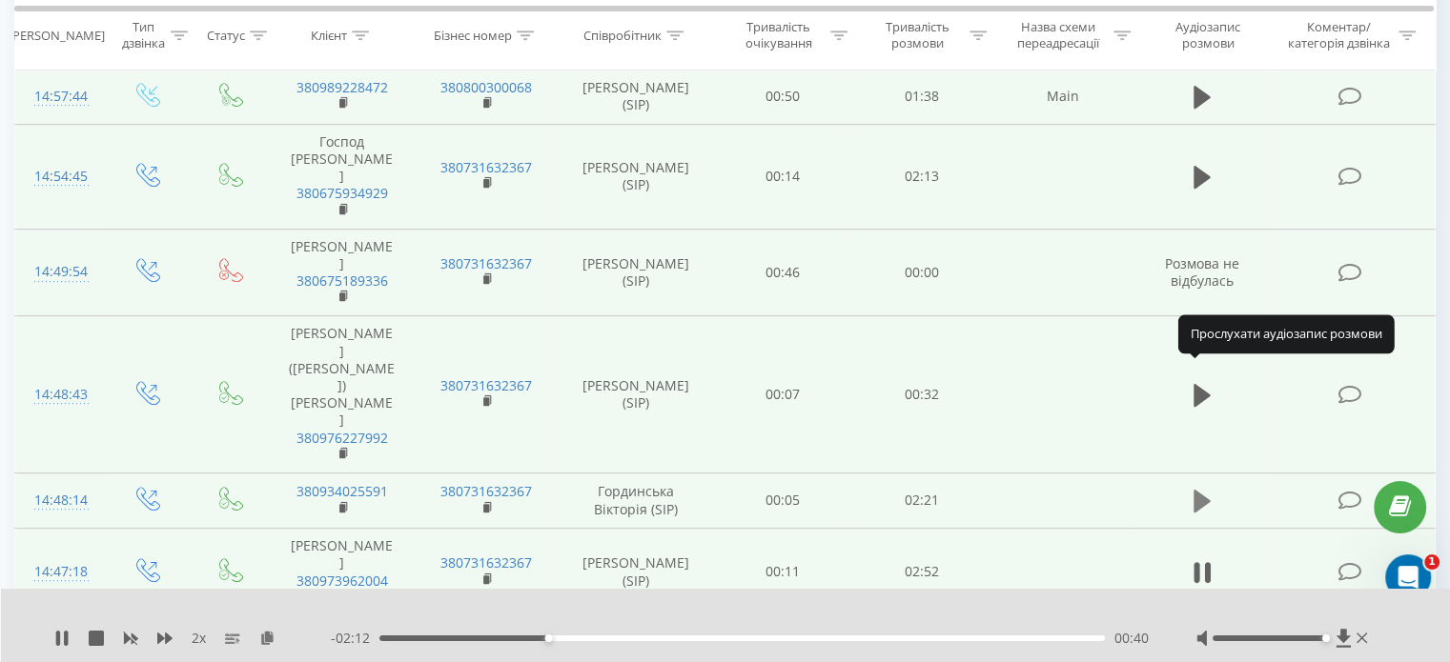
click at [1208, 488] on icon at bounding box center [1201, 501] width 17 height 27
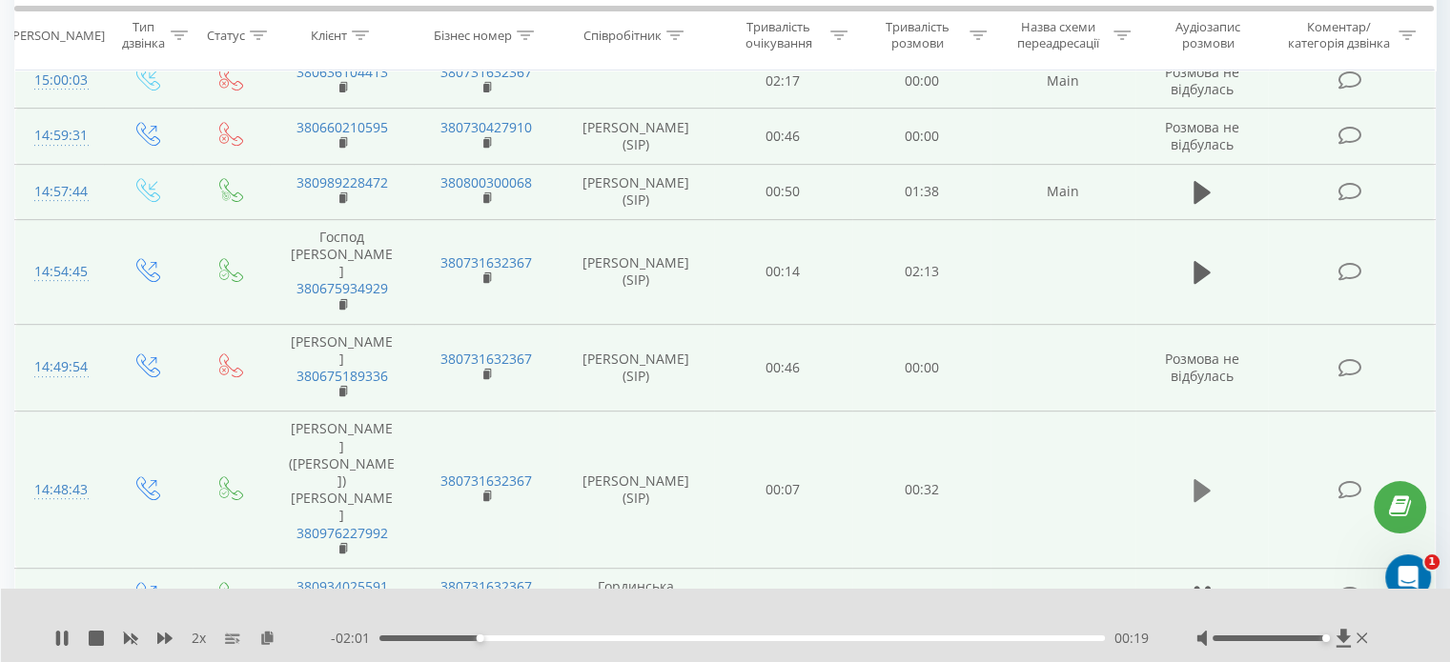
scroll to position [700, 0]
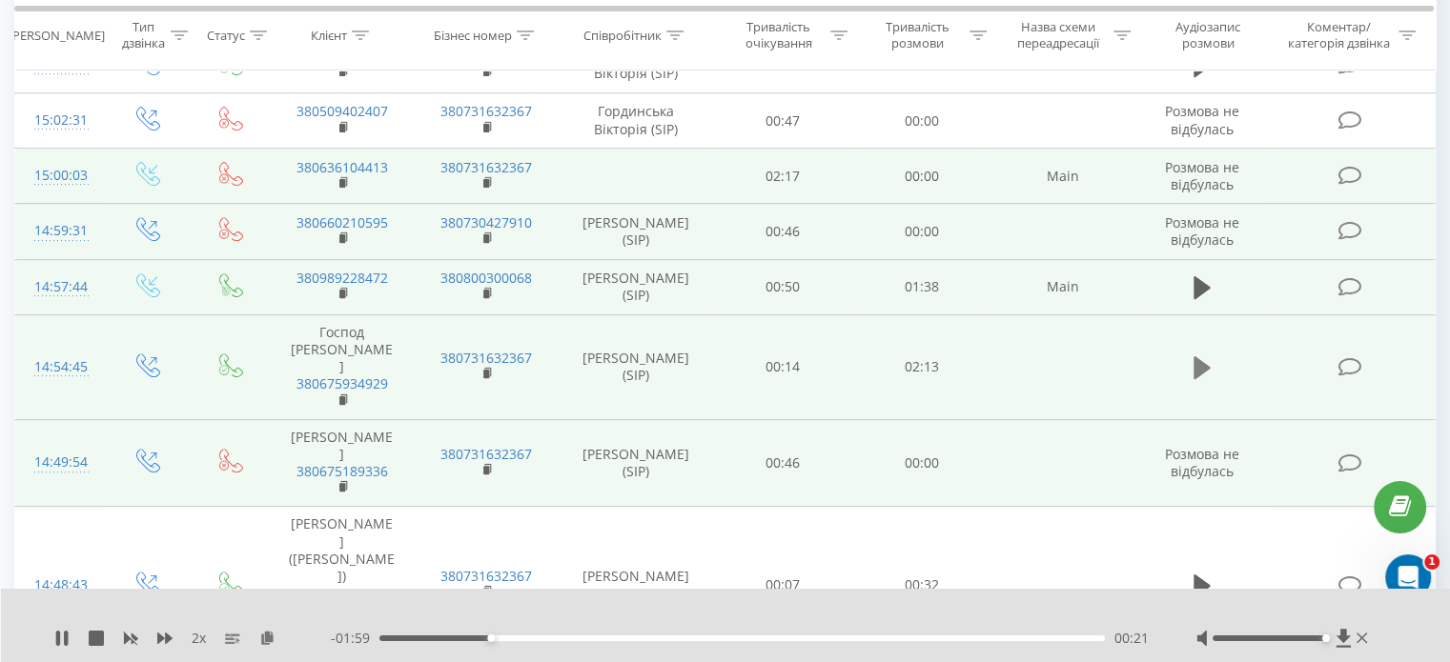
click at [1207, 355] on icon at bounding box center [1201, 368] width 17 height 27
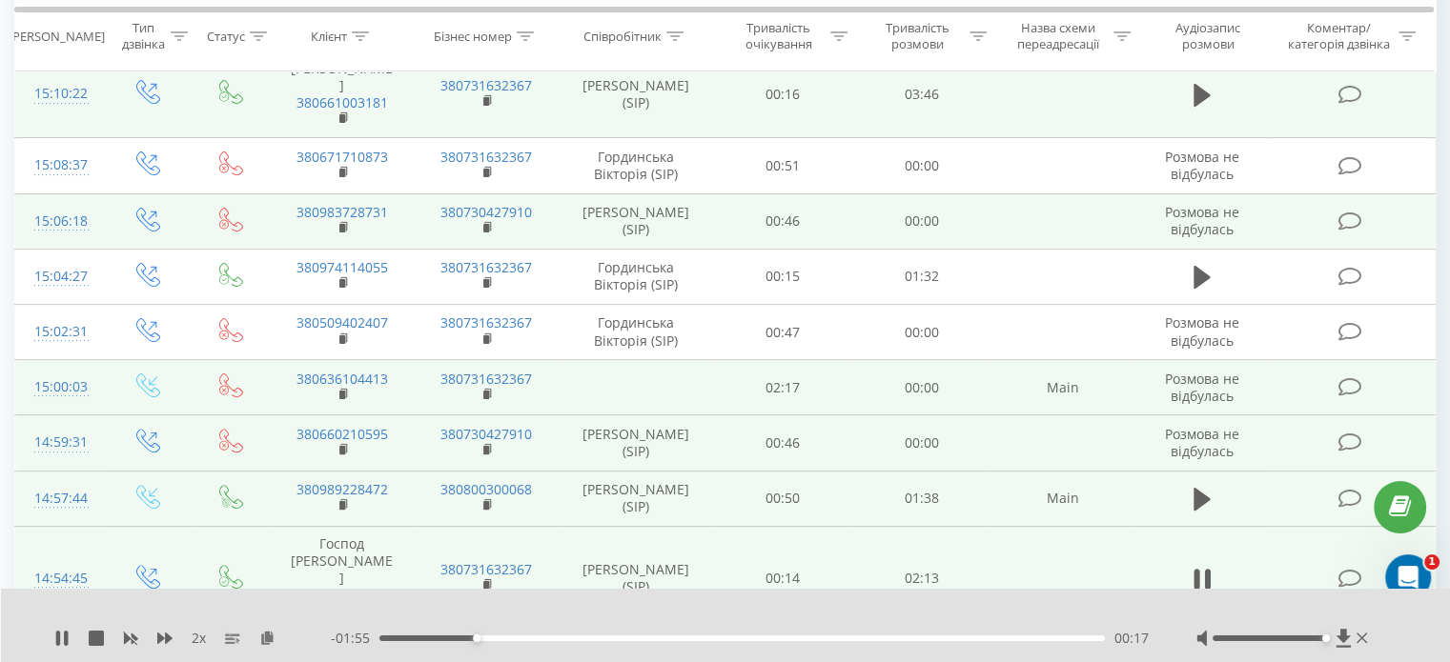
scroll to position [604, 0]
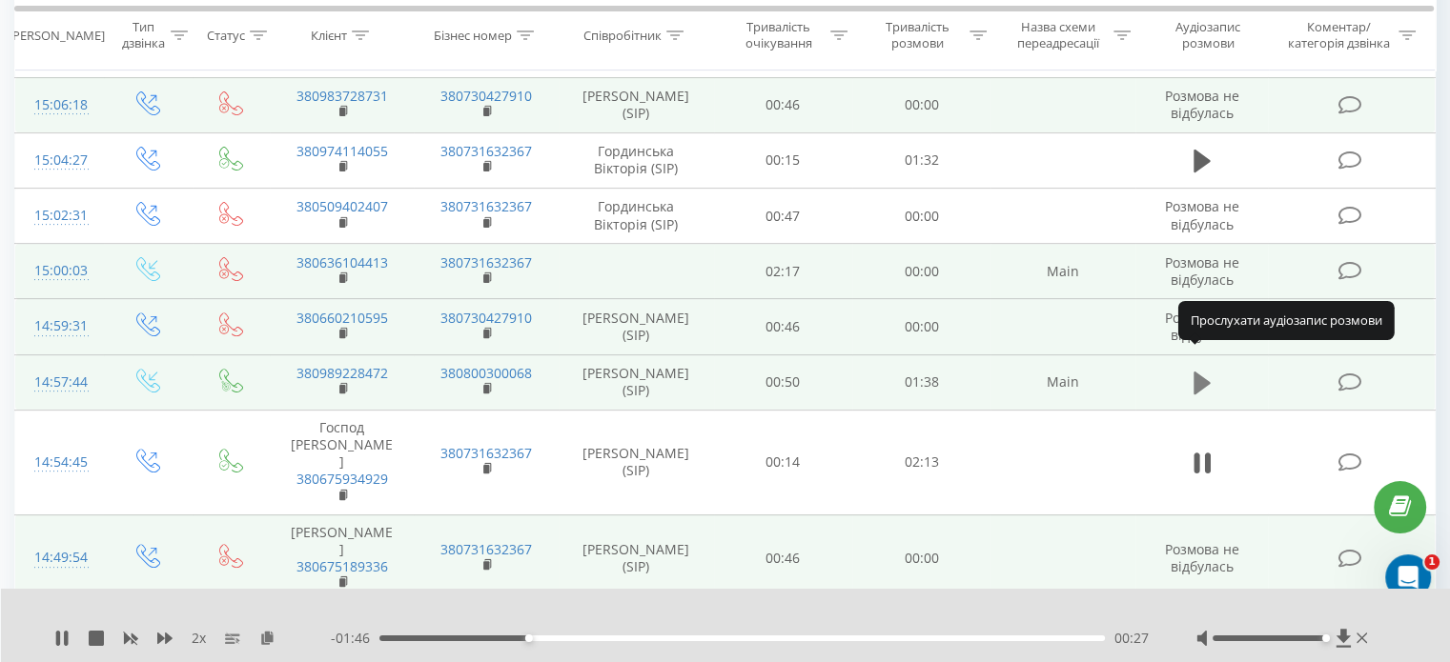
click at [1204, 370] on icon at bounding box center [1201, 383] width 17 height 27
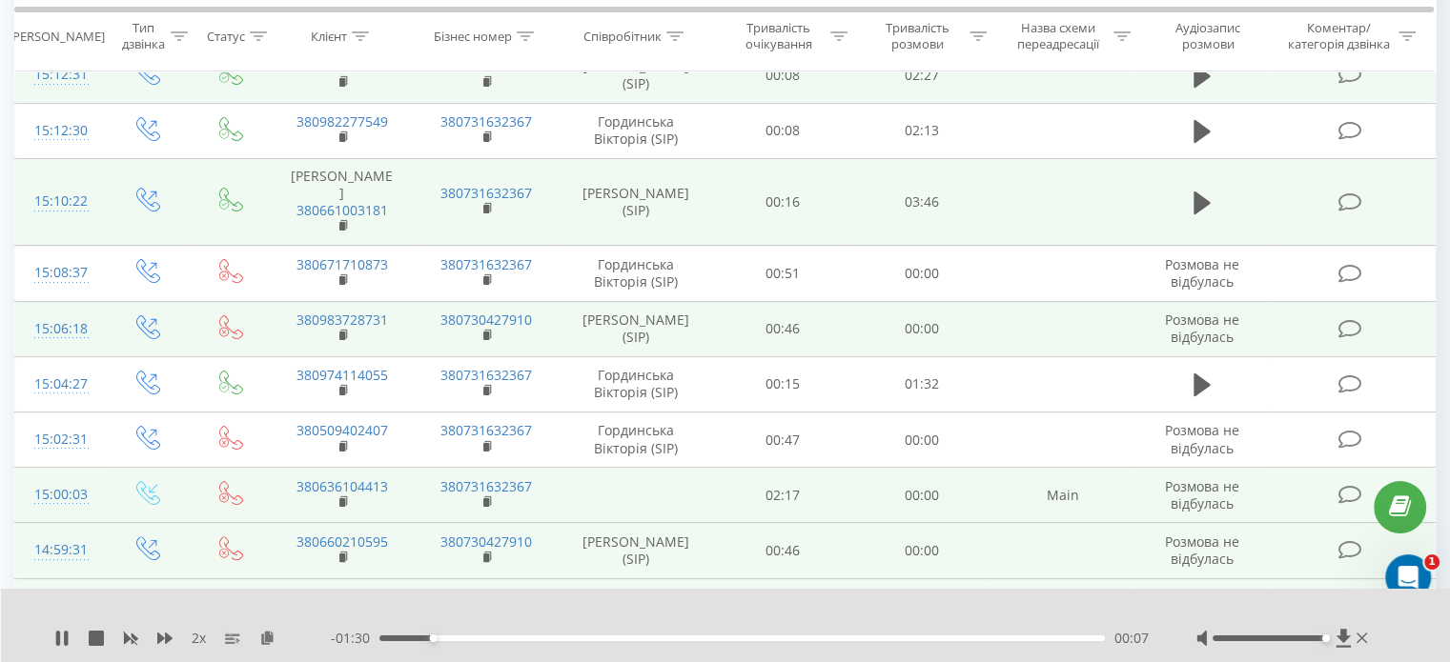
scroll to position [414, 0]
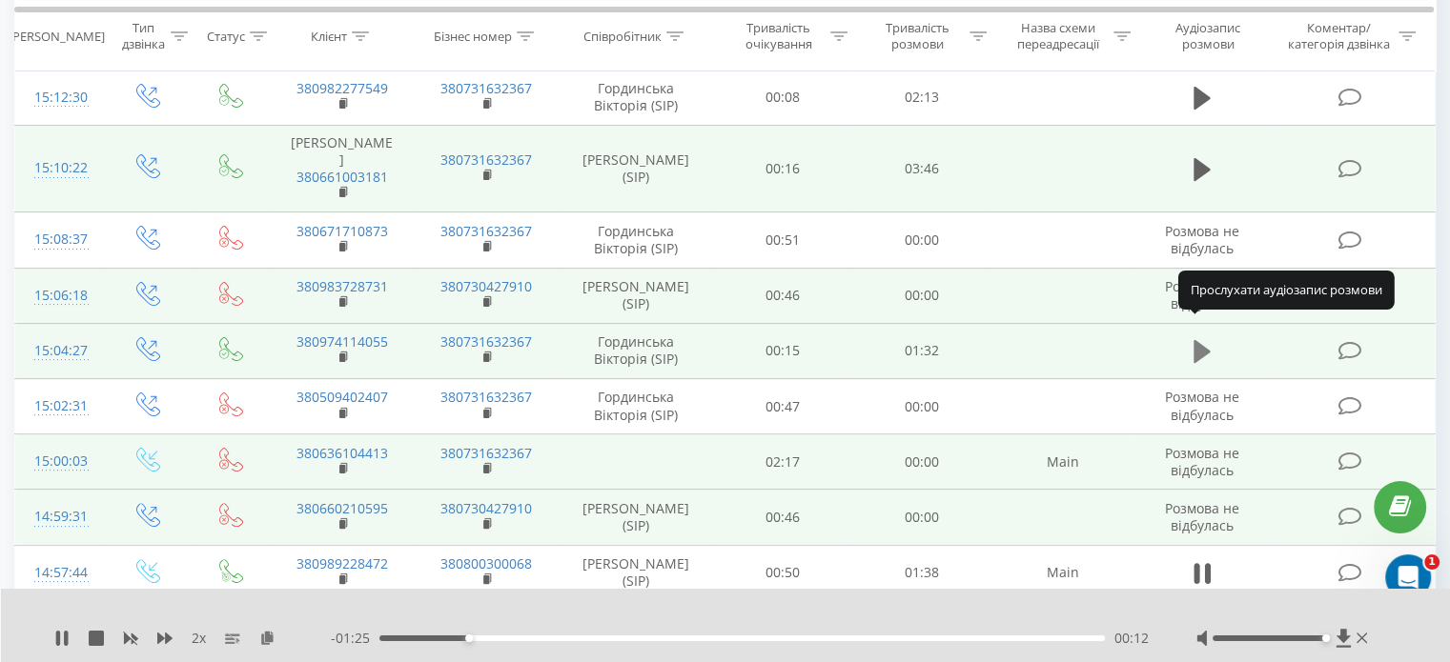
click at [1212, 337] on button at bounding box center [1202, 351] width 29 height 29
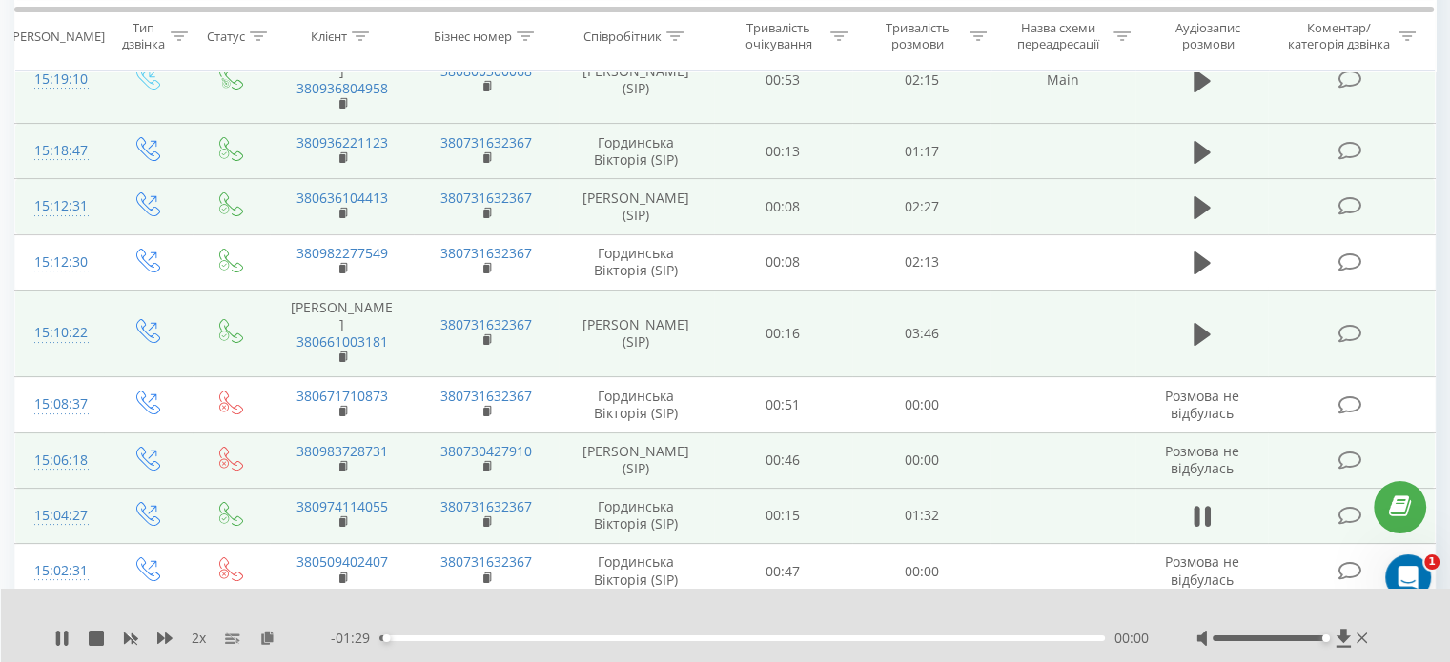
scroll to position [223, 0]
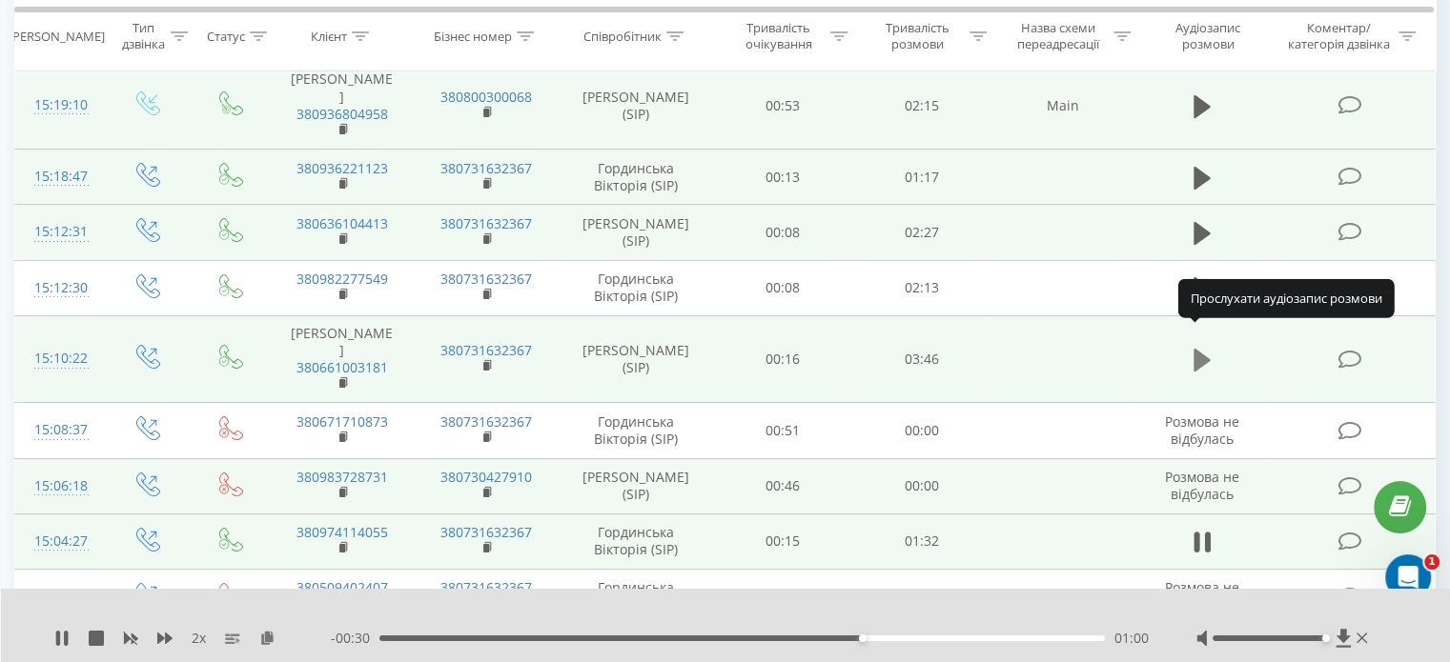
click at [1199, 349] on icon at bounding box center [1201, 360] width 17 height 23
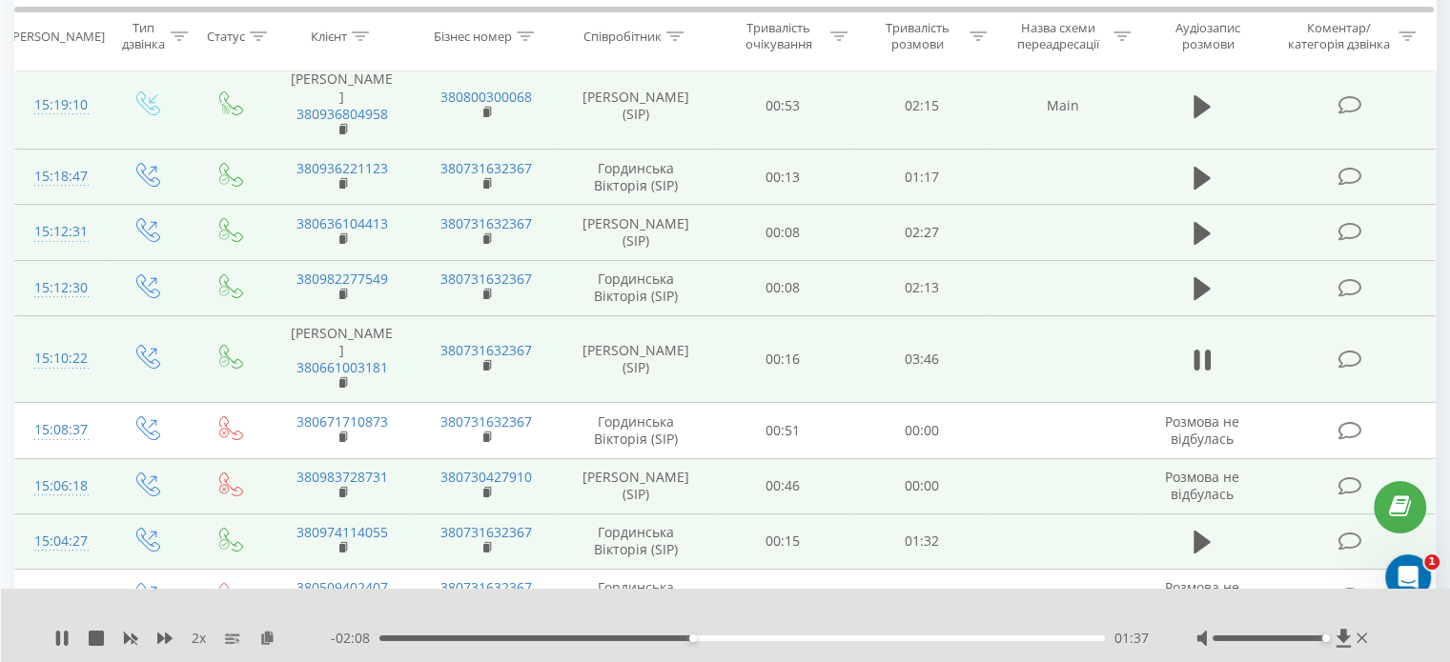
click at [1186, 261] on td at bounding box center [1201, 287] width 133 height 55
click at [1208, 275] on icon at bounding box center [1201, 288] width 17 height 27
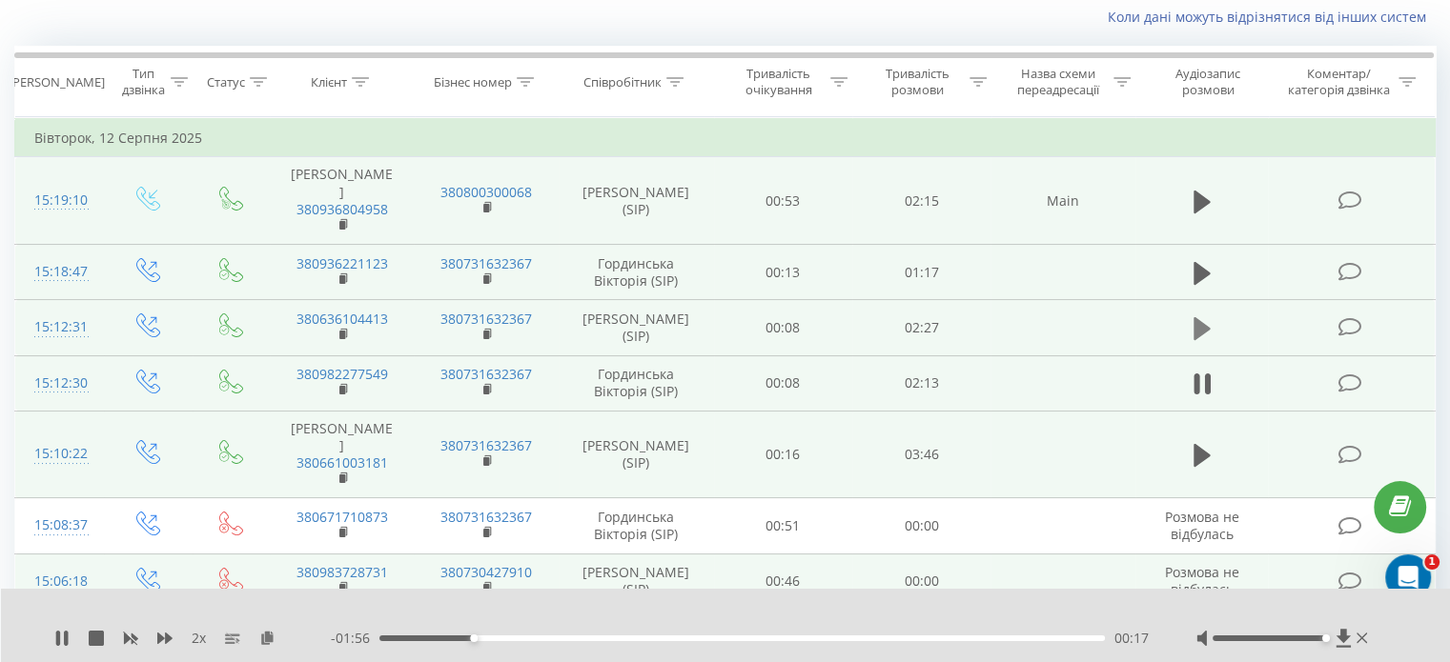
click at [1205, 315] on icon at bounding box center [1201, 328] width 17 height 27
click at [1205, 261] on icon at bounding box center [1201, 272] width 17 height 23
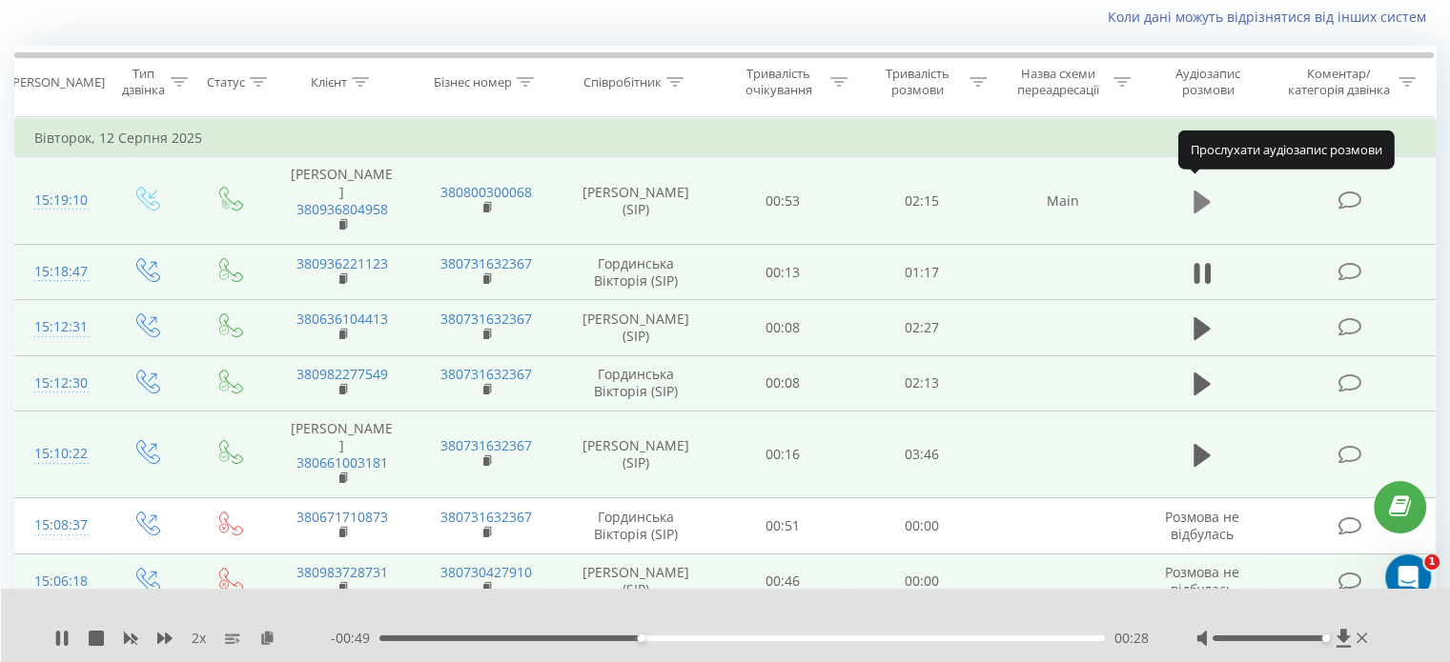
click at [1195, 191] on icon at bounding box center [1201, 202] width 17 height 23
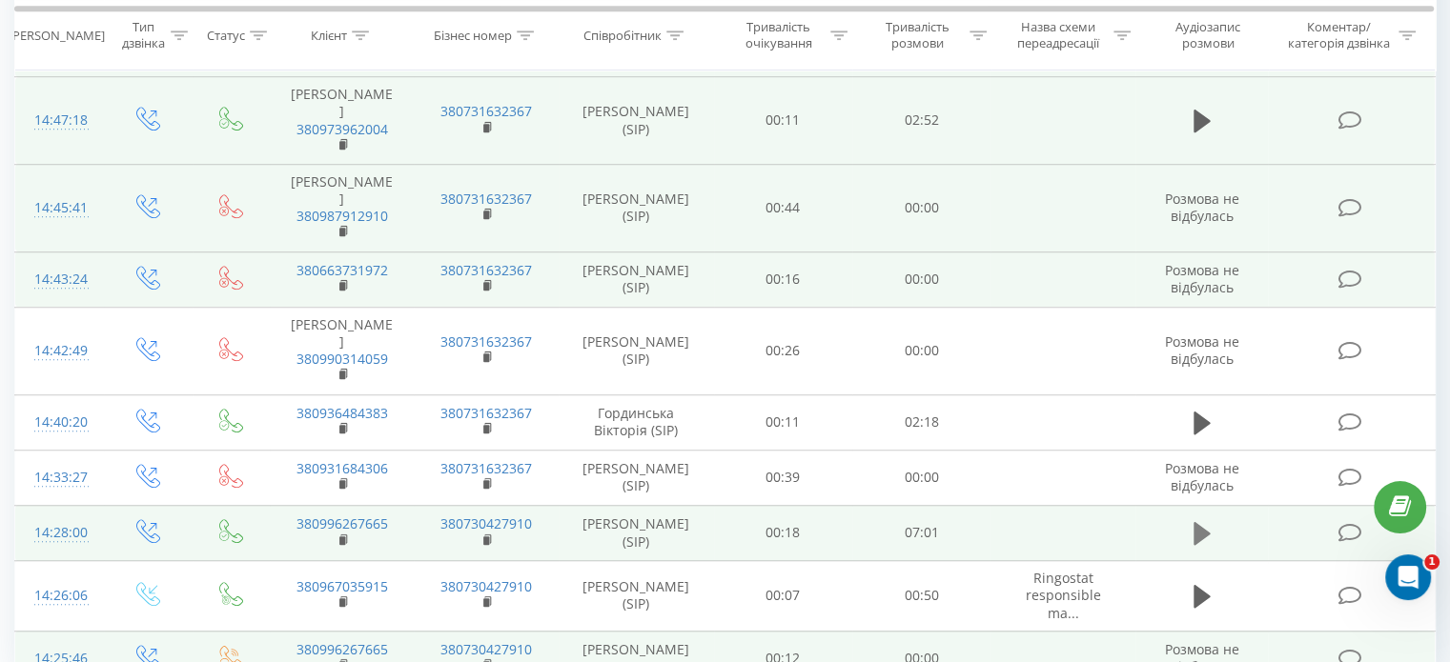
scroll to position [1367, 0]
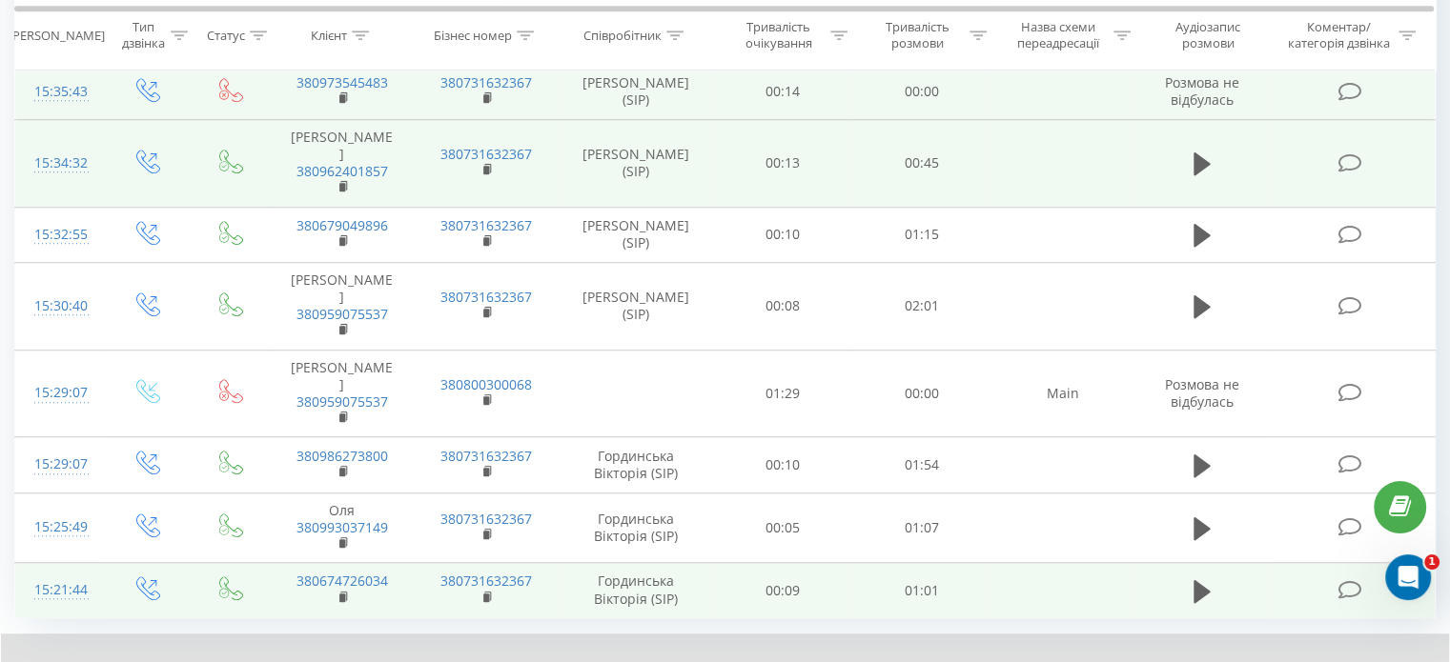
scroll to position [1451, 0]
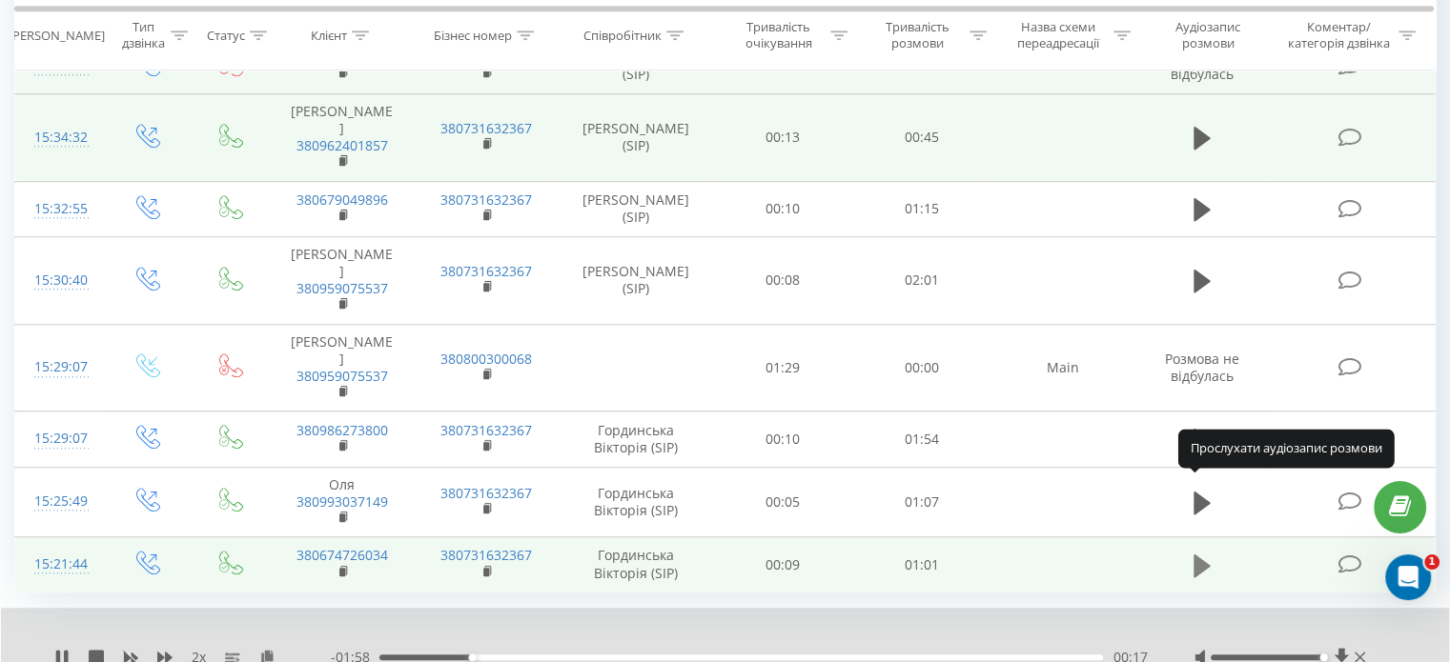
click at [1195, 554] on icon at bounding box center [1201, 565] width 17 height 23
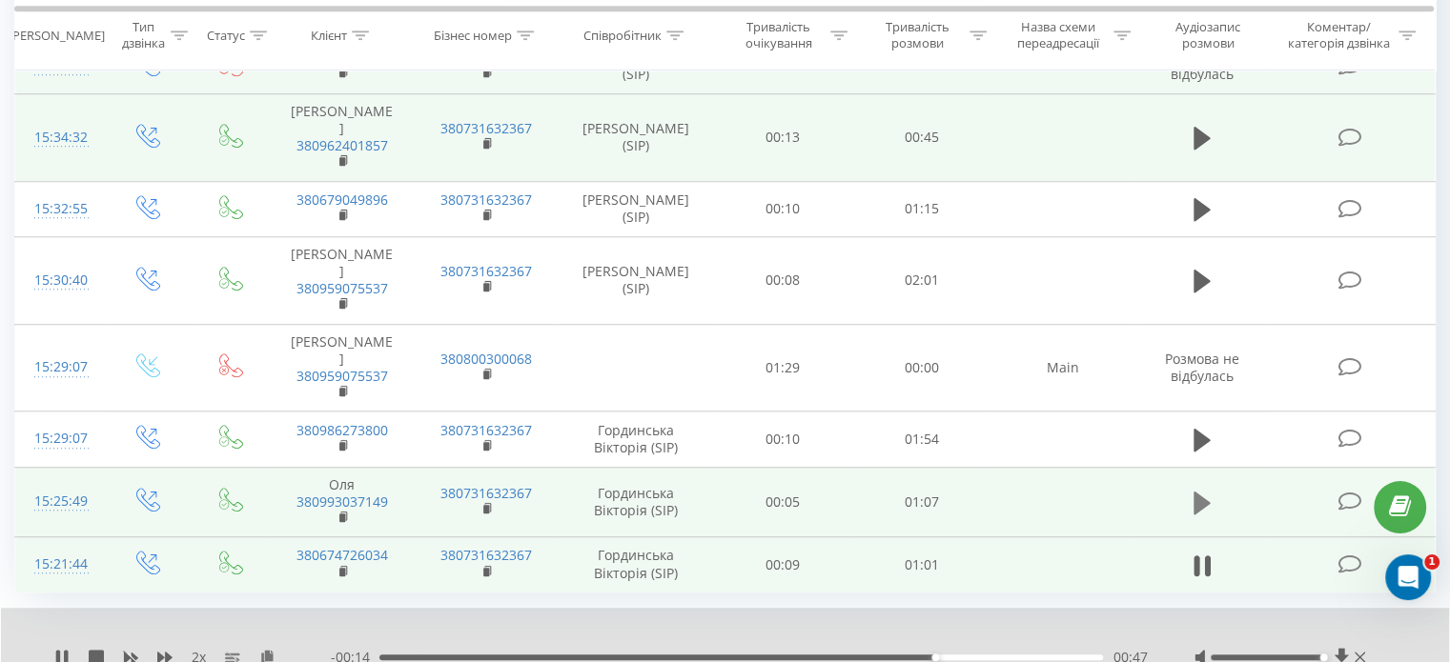
click at [1190, 489] on button at bounding box center [1202, 503] width 29 height 29
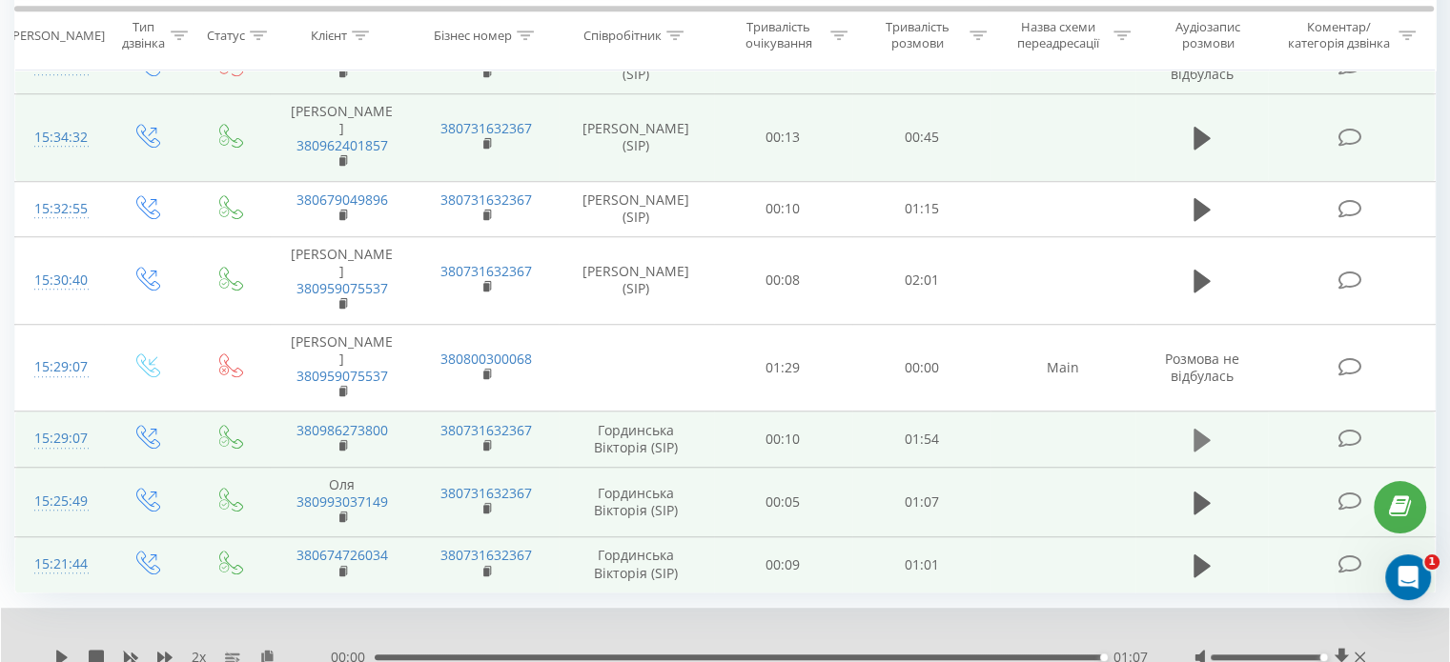
click at [1196, 427] on icon at bounding box center [1201, 440] width 17 height 27
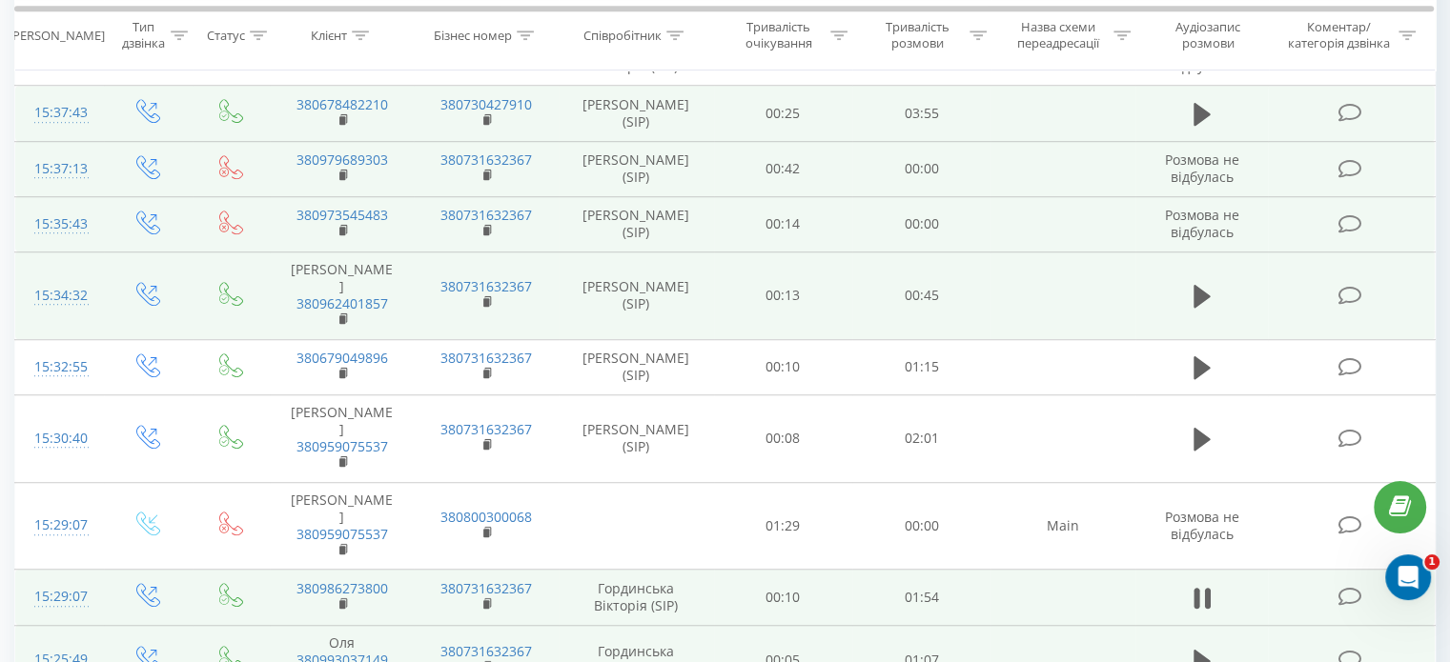
scroll to position [1260, 0]
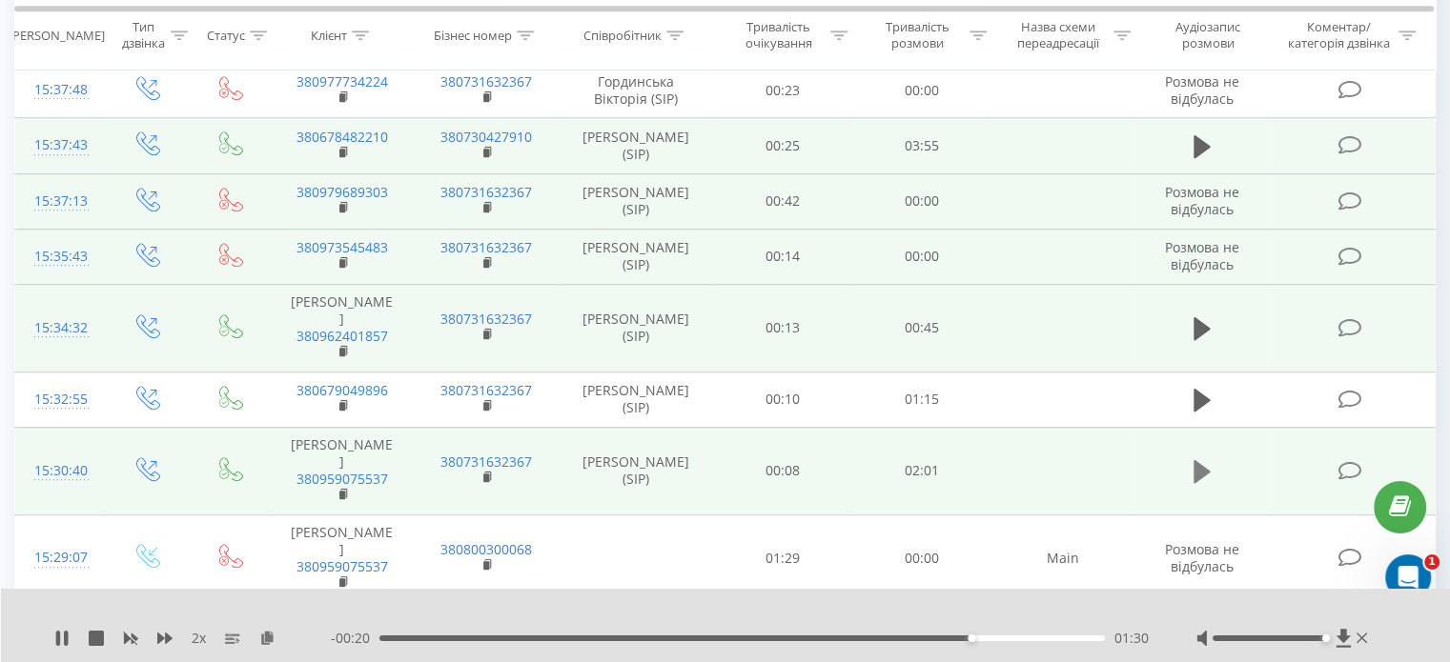
click at [1209, 458] on icon at bounding box center [1201, 471] width 17 height 27
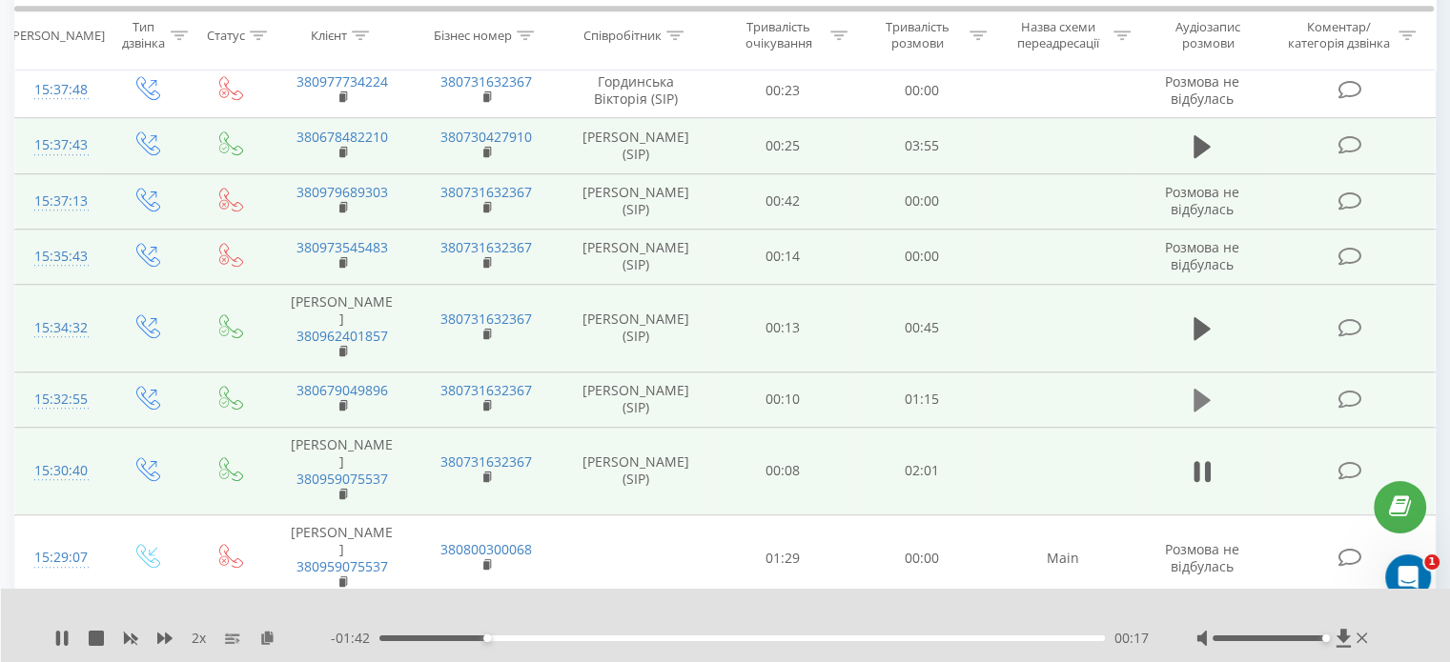
click at [1207, 387] on icon at bounding box center [1201, 400] width 17 height 27
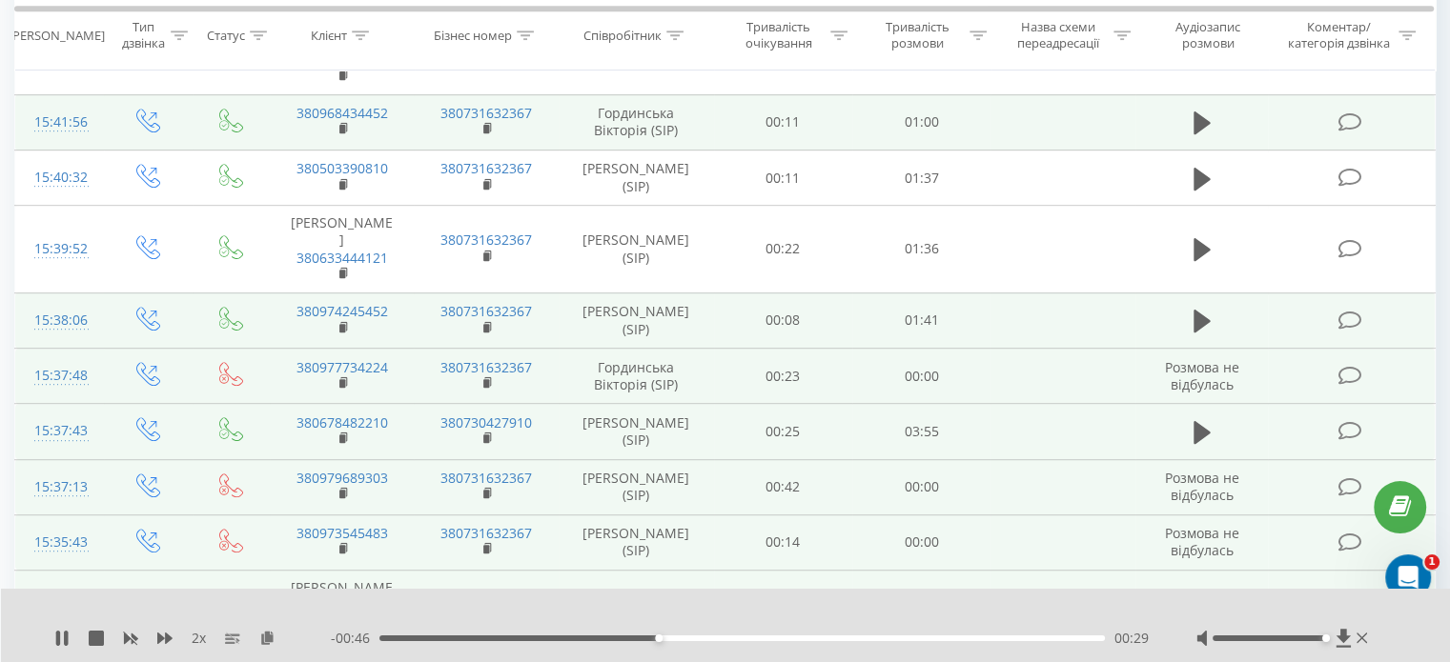
scroll to position [879, 0]
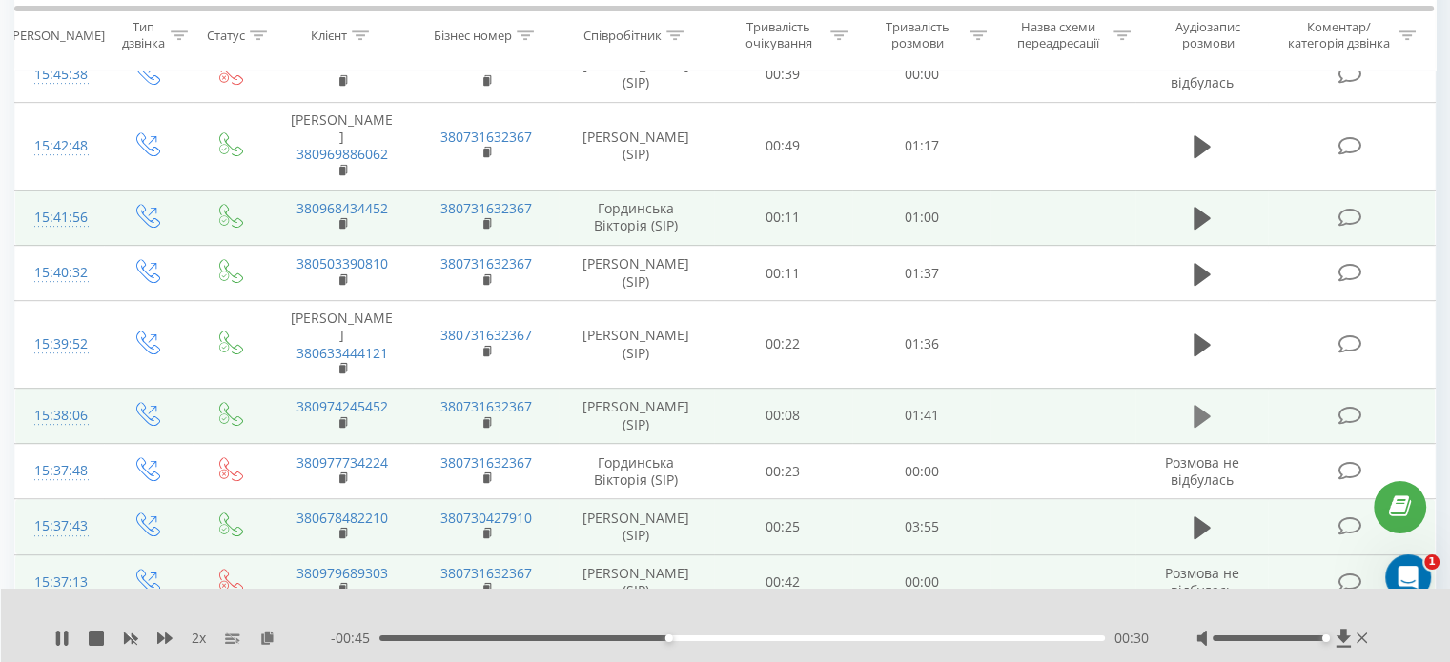
click at [1210, 402] on button at bounding box center [1202, 416] width 29 height 29
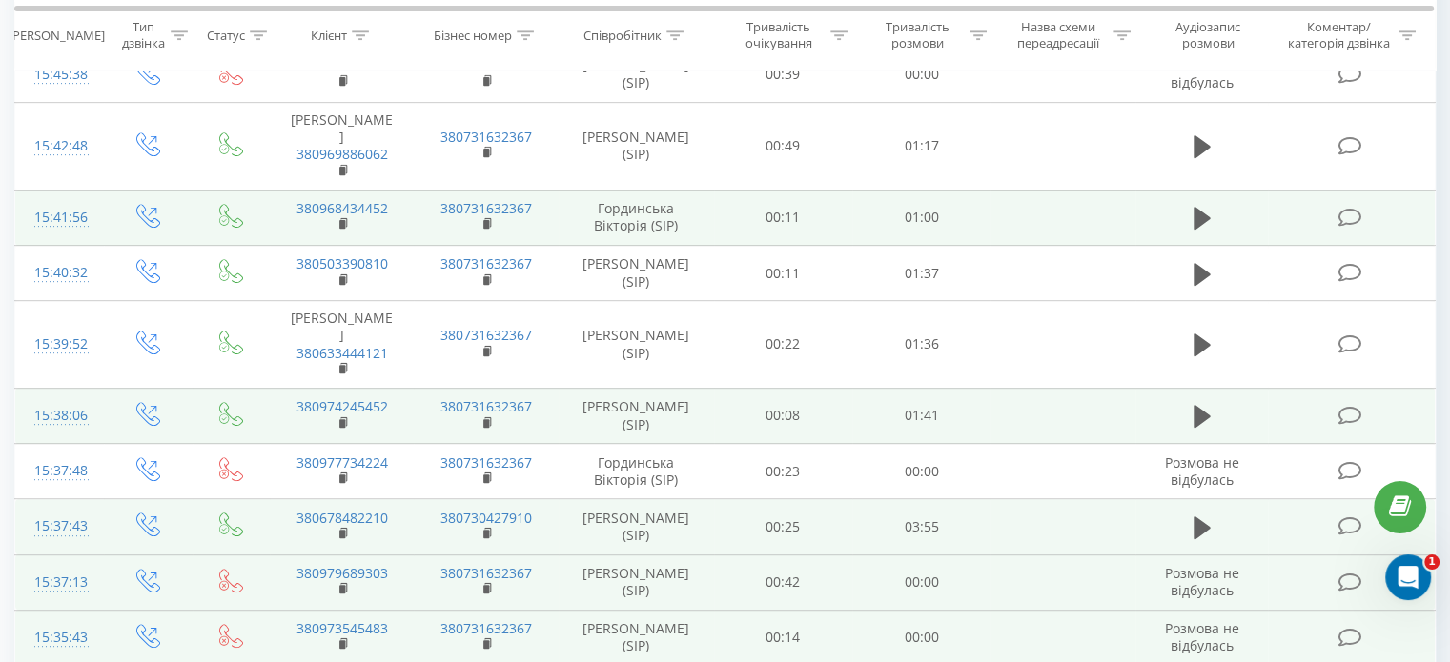
scroll to position [1367, 0]
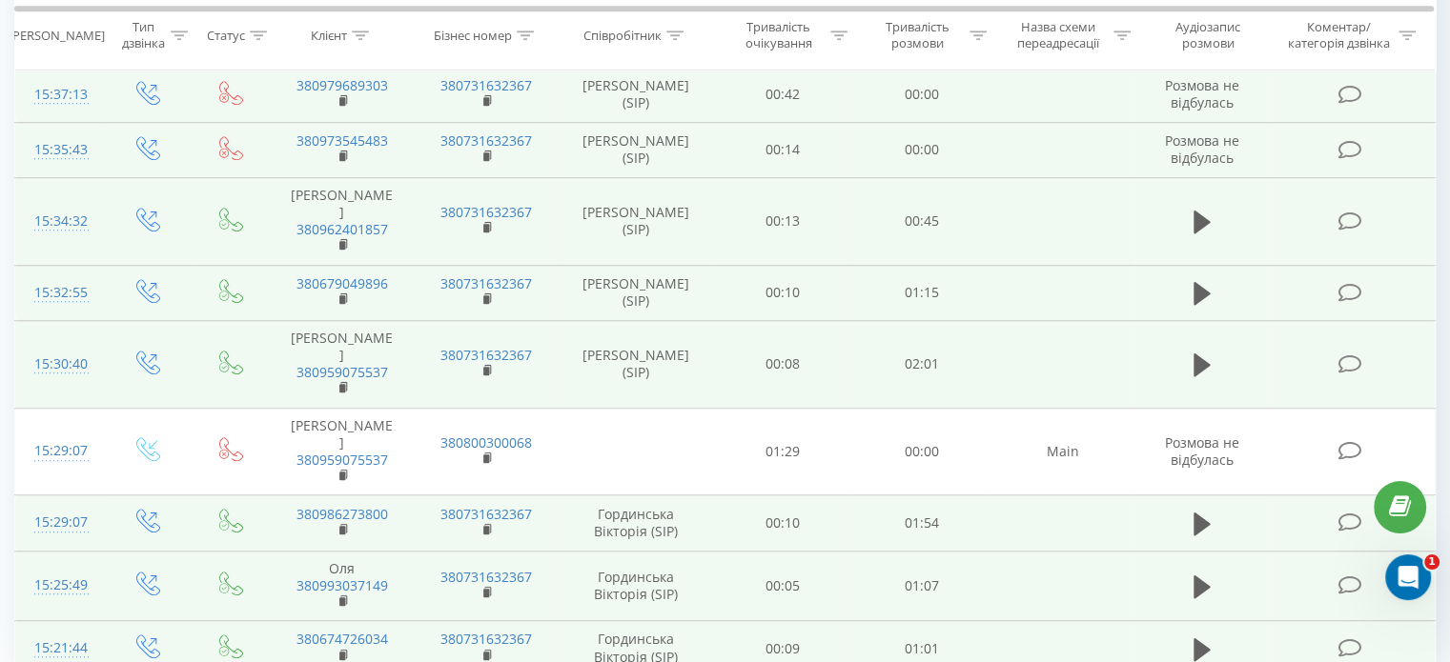
click at [1106, 320] on td at bounding box center [1062, 364] width 144 height 88
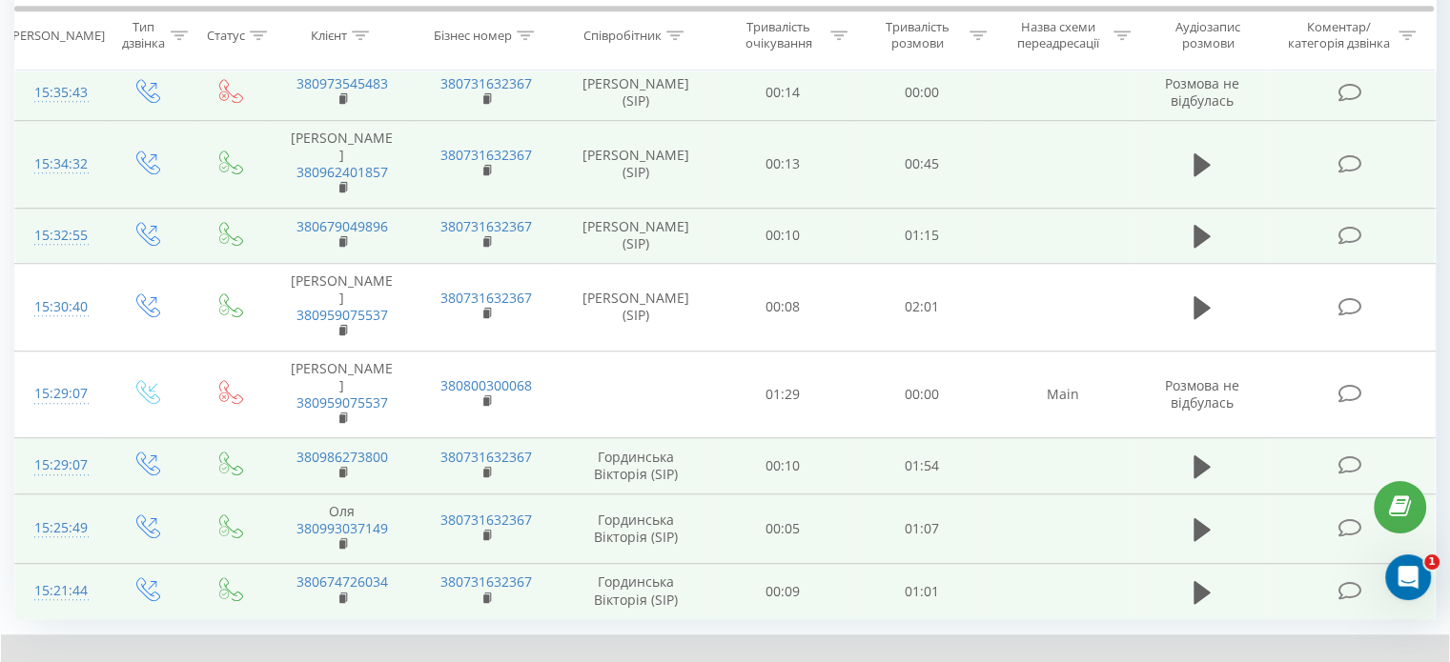
scroll to position [1451, 0]
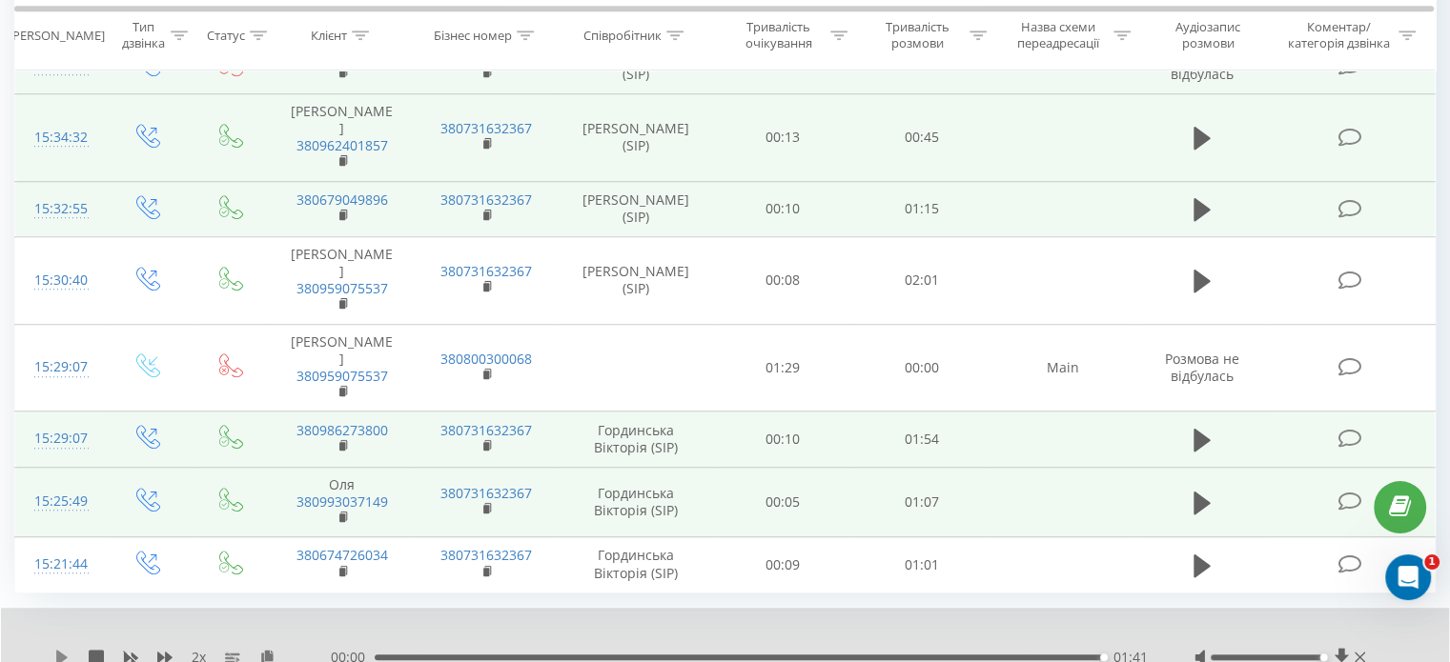
click at [69, 650] on icon at bounding box center [61, 657] width 15 height 15
click at [563, 648] on div "00:00 01:41 01:41" at bounding box center [739, 657] width 816 height 19
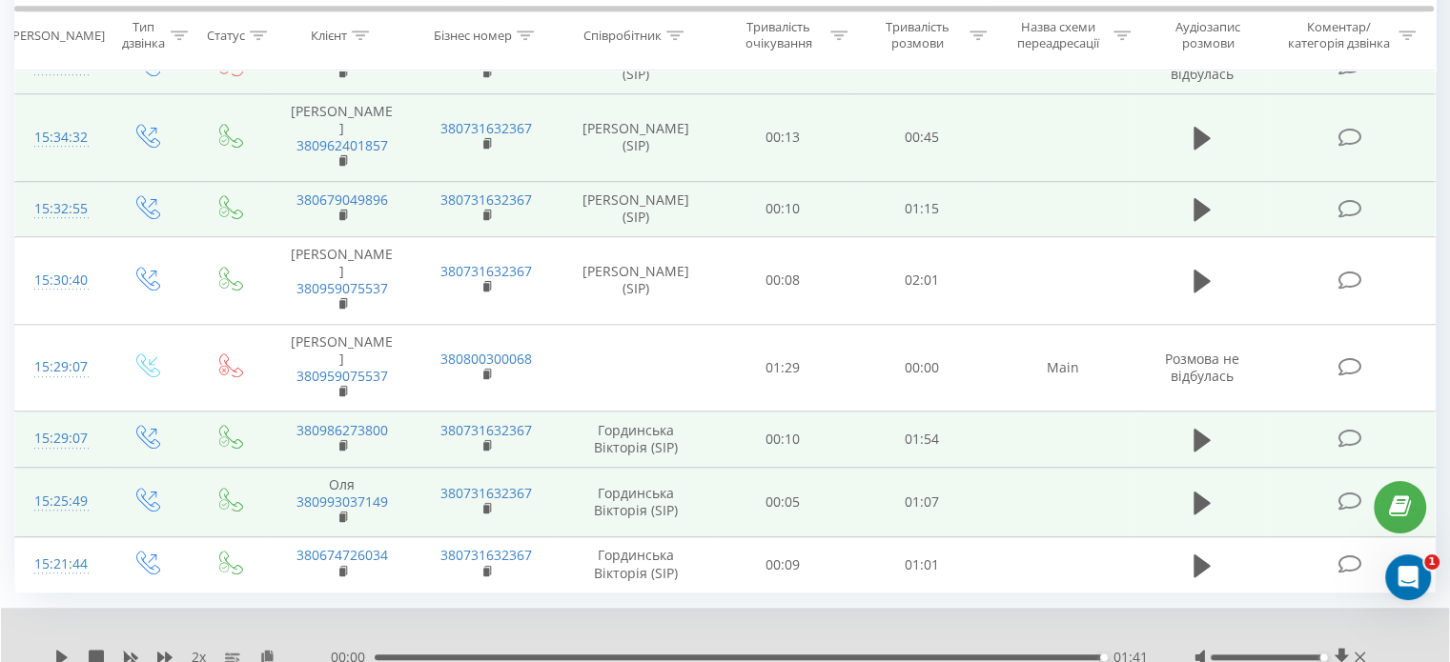
click at [563, 655] on div "01:41" at bounding box center [739, 658] width 728 height 6
click at [60, 650] on icon at bounding box center [61, 657] width 11 height 15
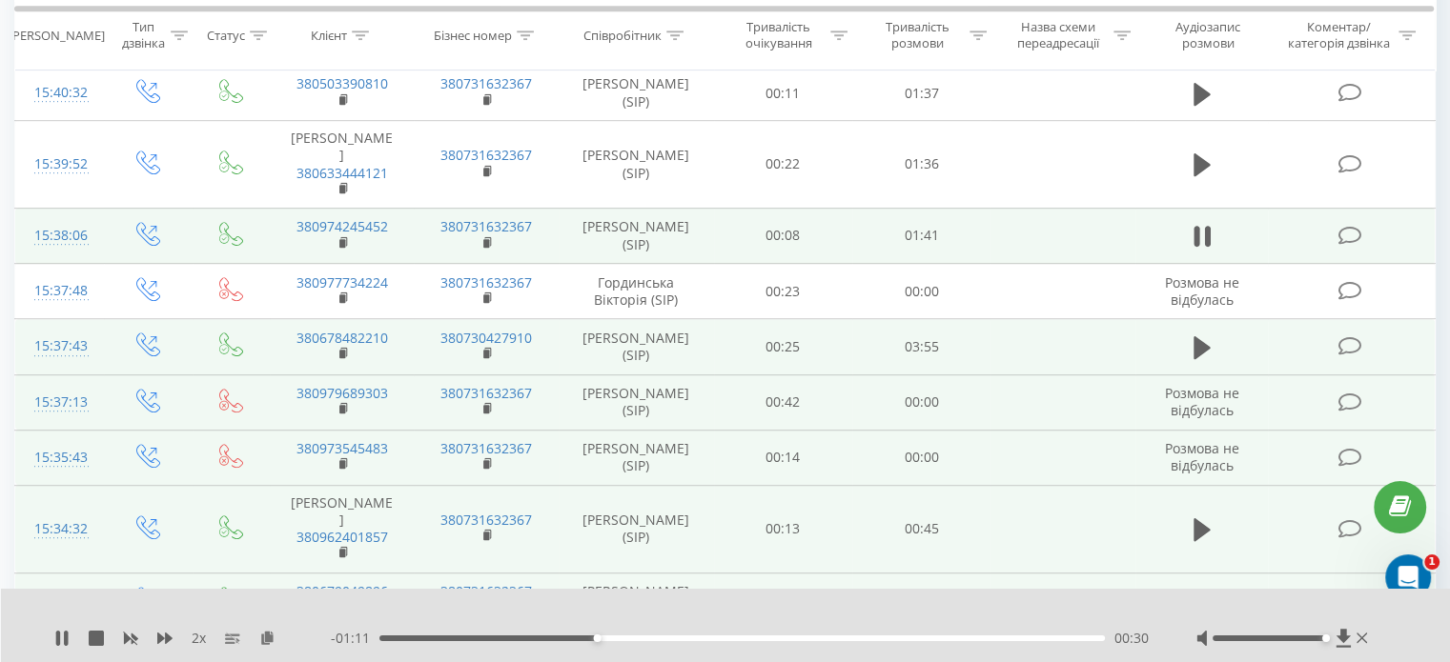
scroll to position [974, 0]
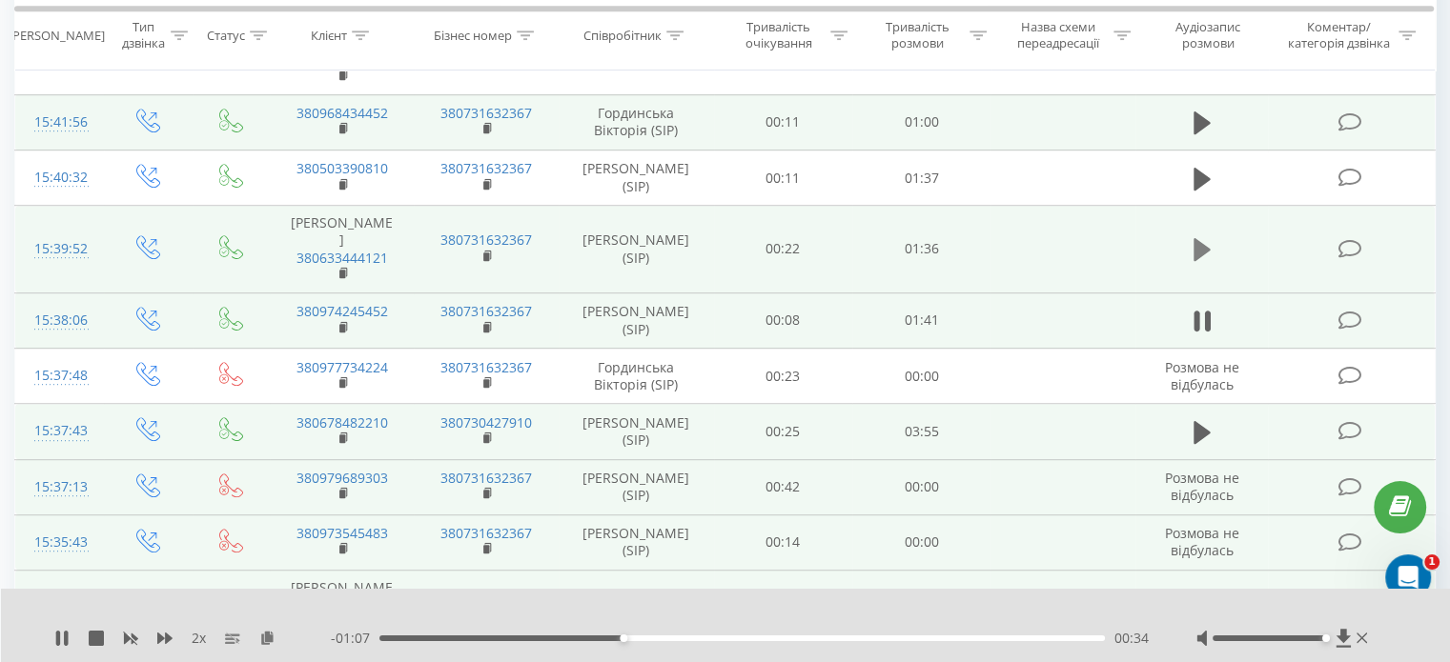
click at [1205, 238] on icon at bounding box center [1201, 249] width 17 height 23
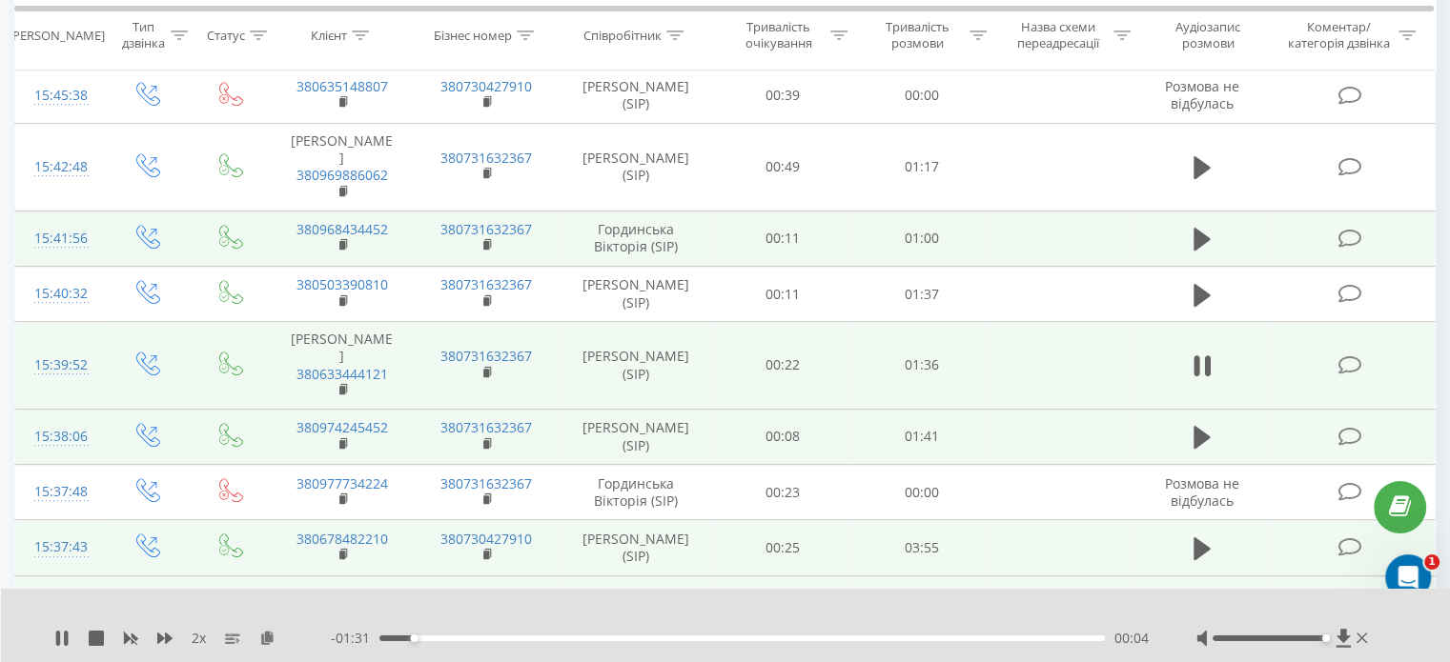
scroll to position [784, 0]
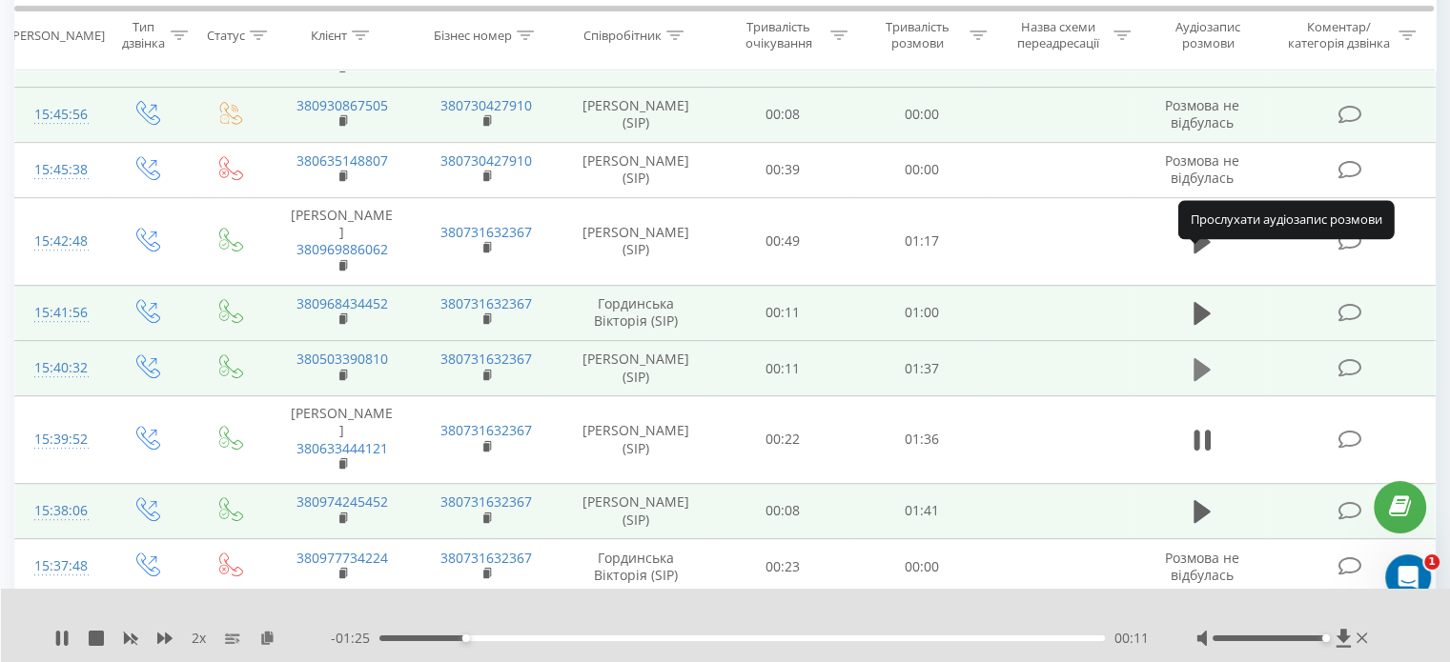
click at [1209, 357] on icon at bounding box center [1201, 368] width 17 height 23
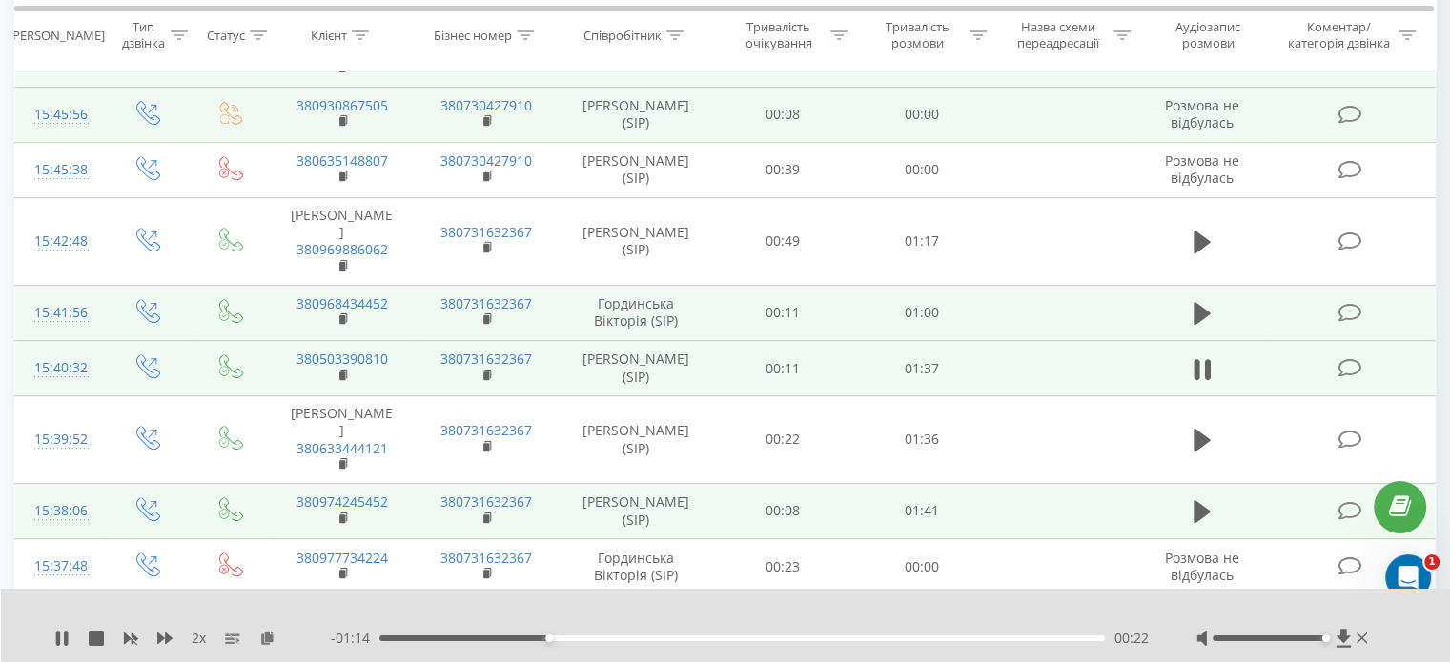
click at [1186, 285] on td at bounding box center [1201, 312] width 133 height 55
click at [1212, 299] on button at bounding box center [1202, 313] width 29 height 29
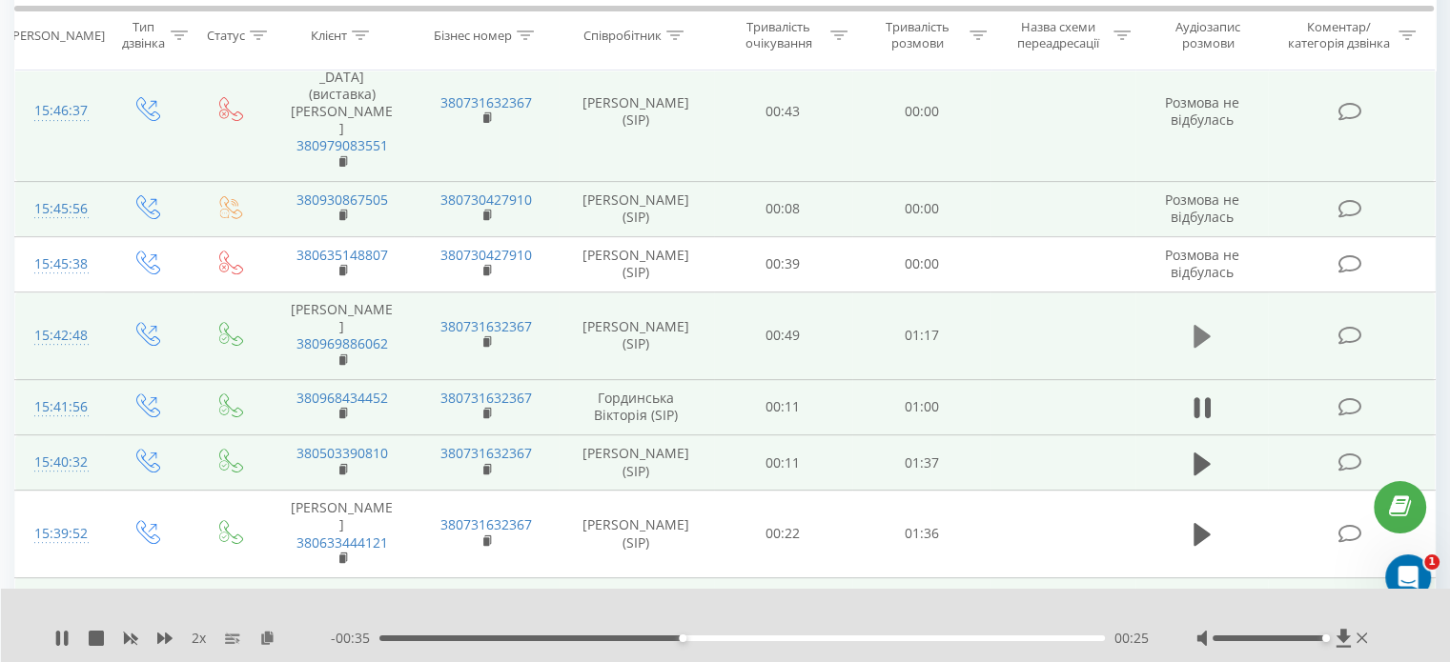
scroll to position [688, 0]
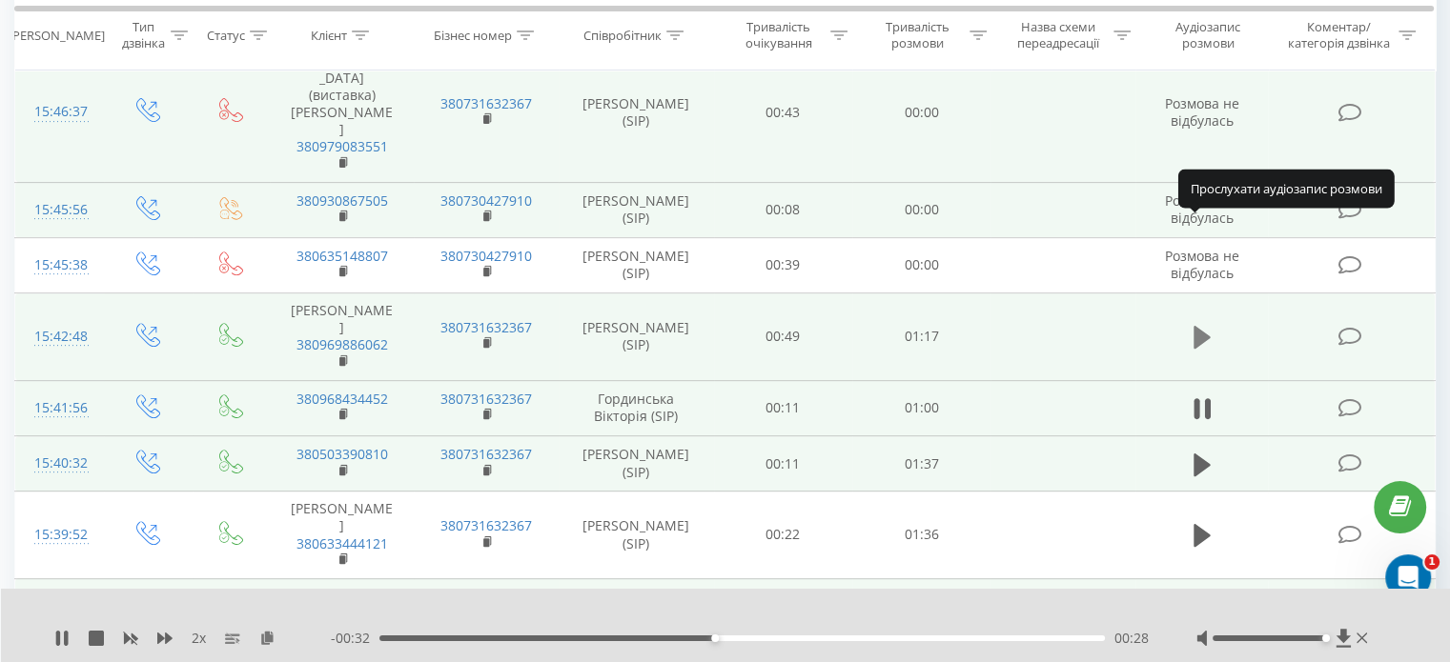
click at [1209, 326] on icon at bounding box center [1201, 337] width 17 height 23
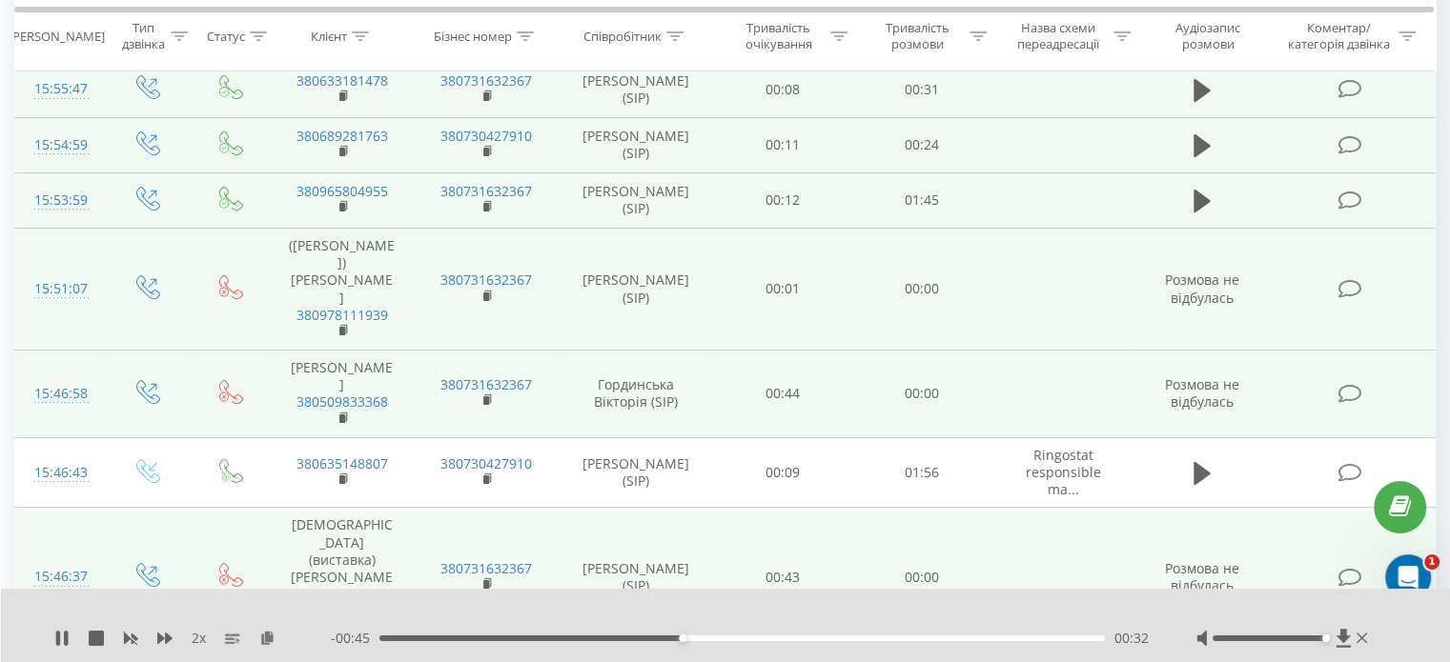
scroll to position [212, 0]
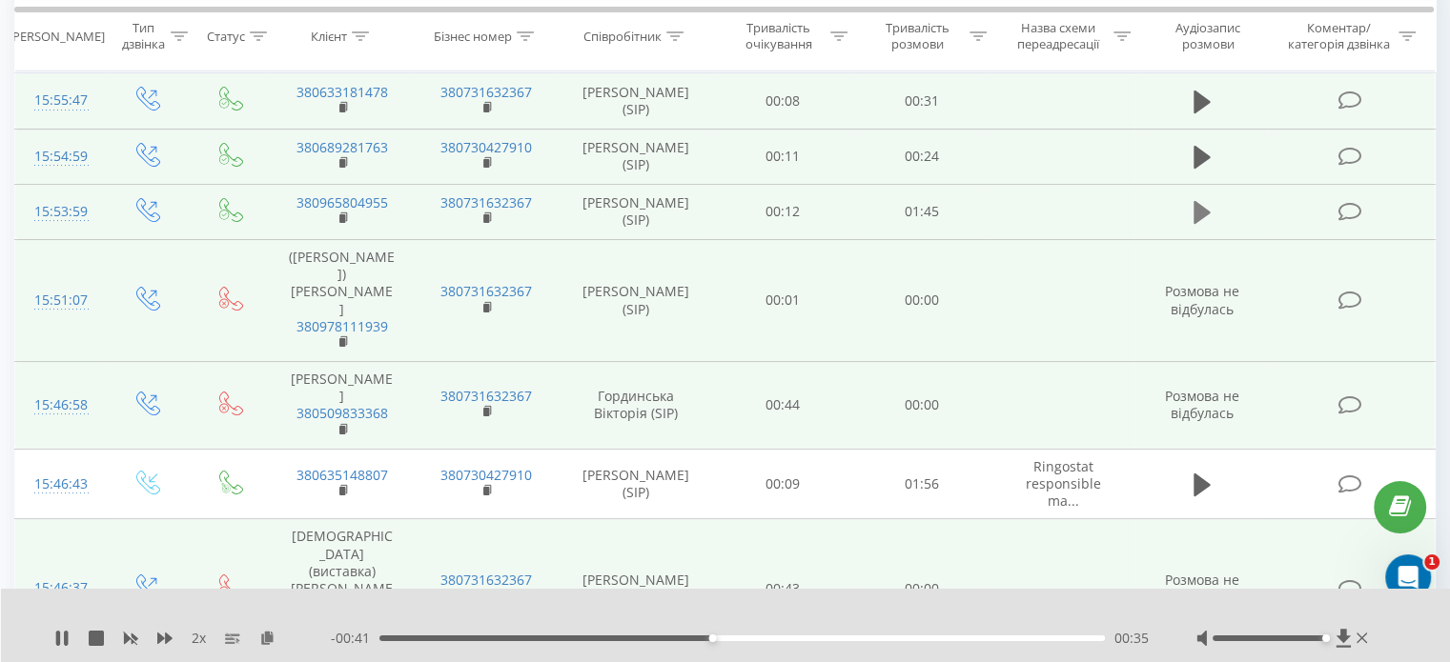
click at [1205, 211] on icon at bounding box center [1201, 212] width 17 height 23
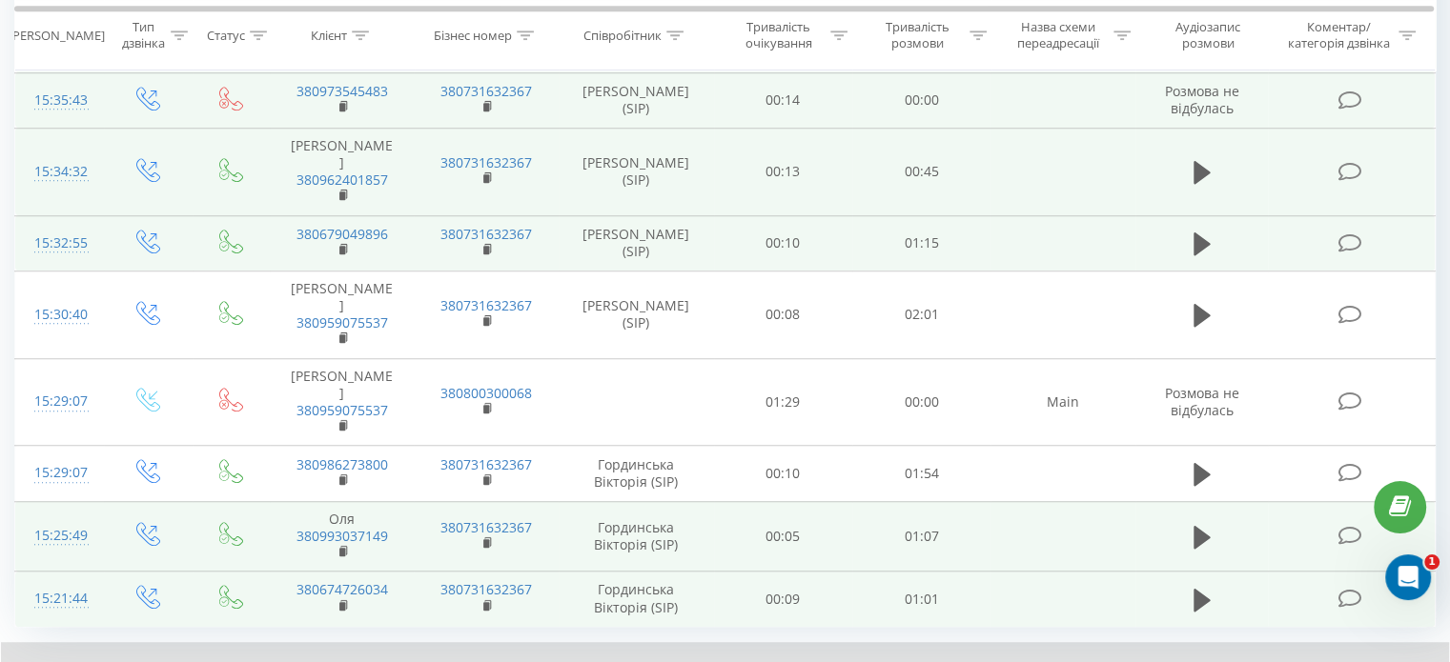
scroll to position [1451, 0]
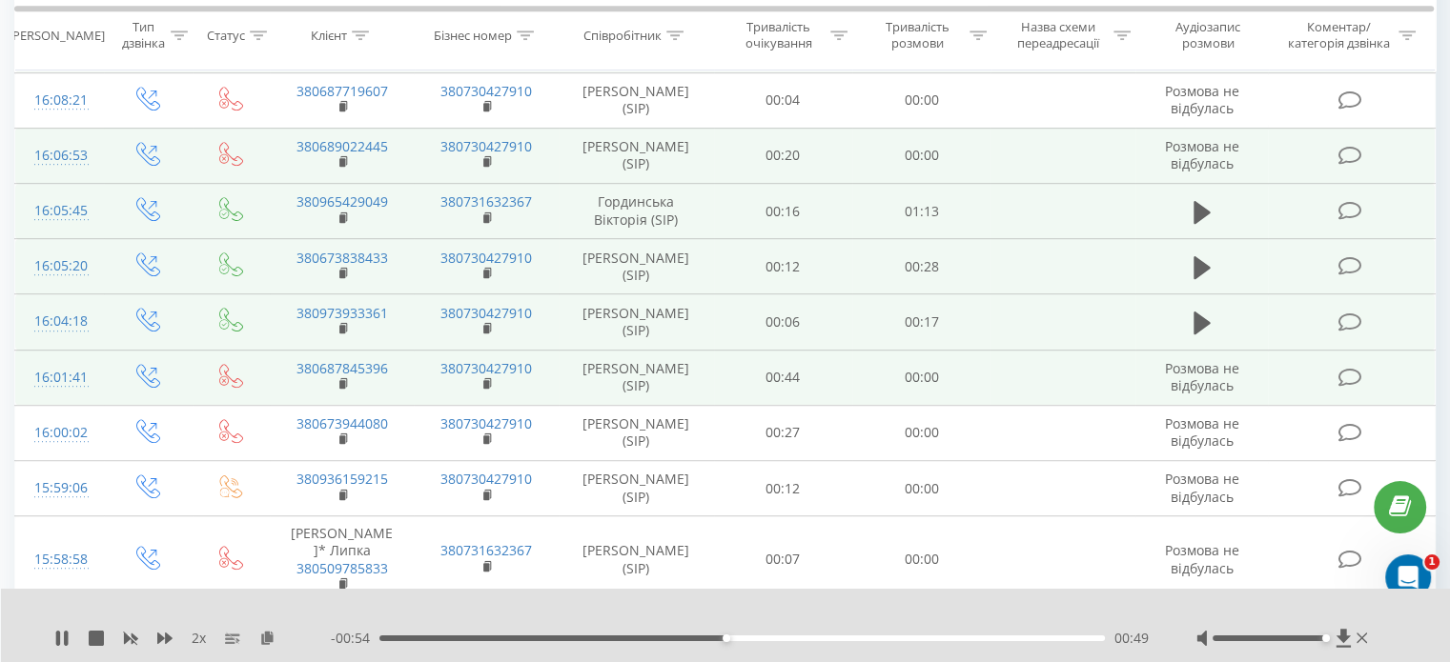
scroll to position [1051, 0]
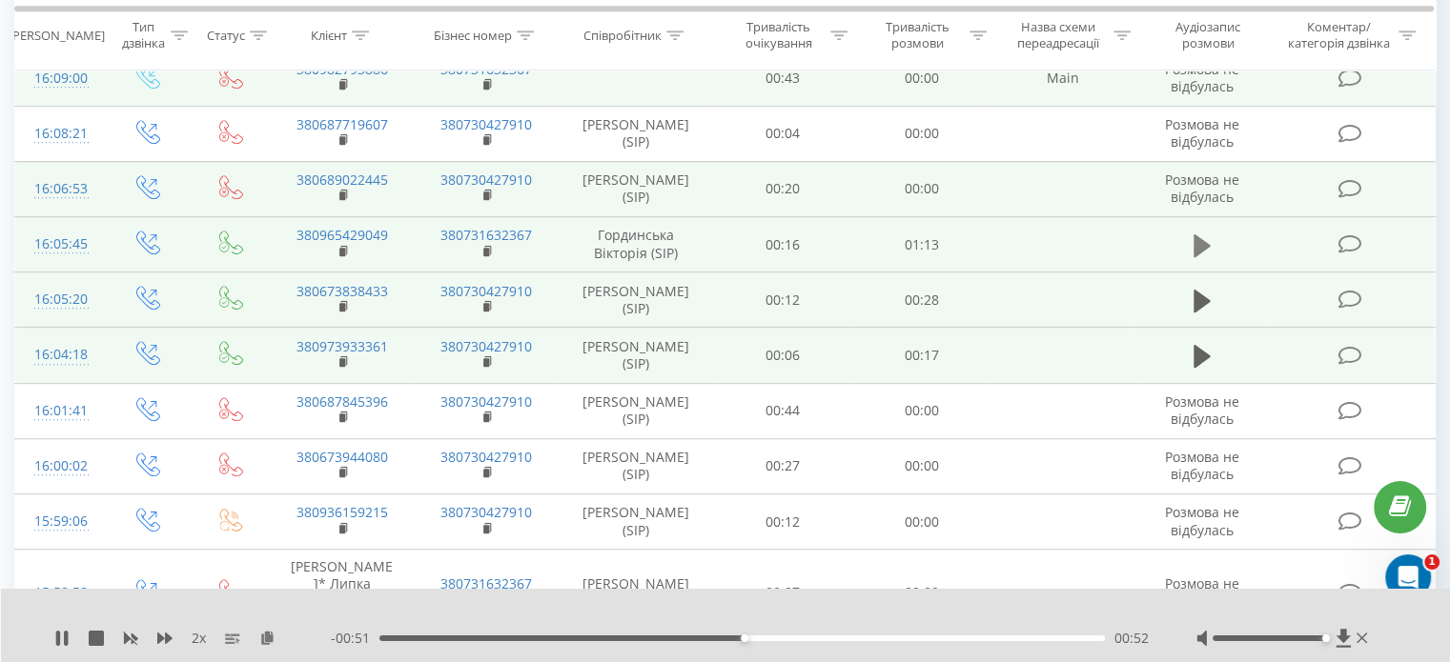
click at [1197, 234] on icon at bounding box center [1201, 245] width 17 height 23
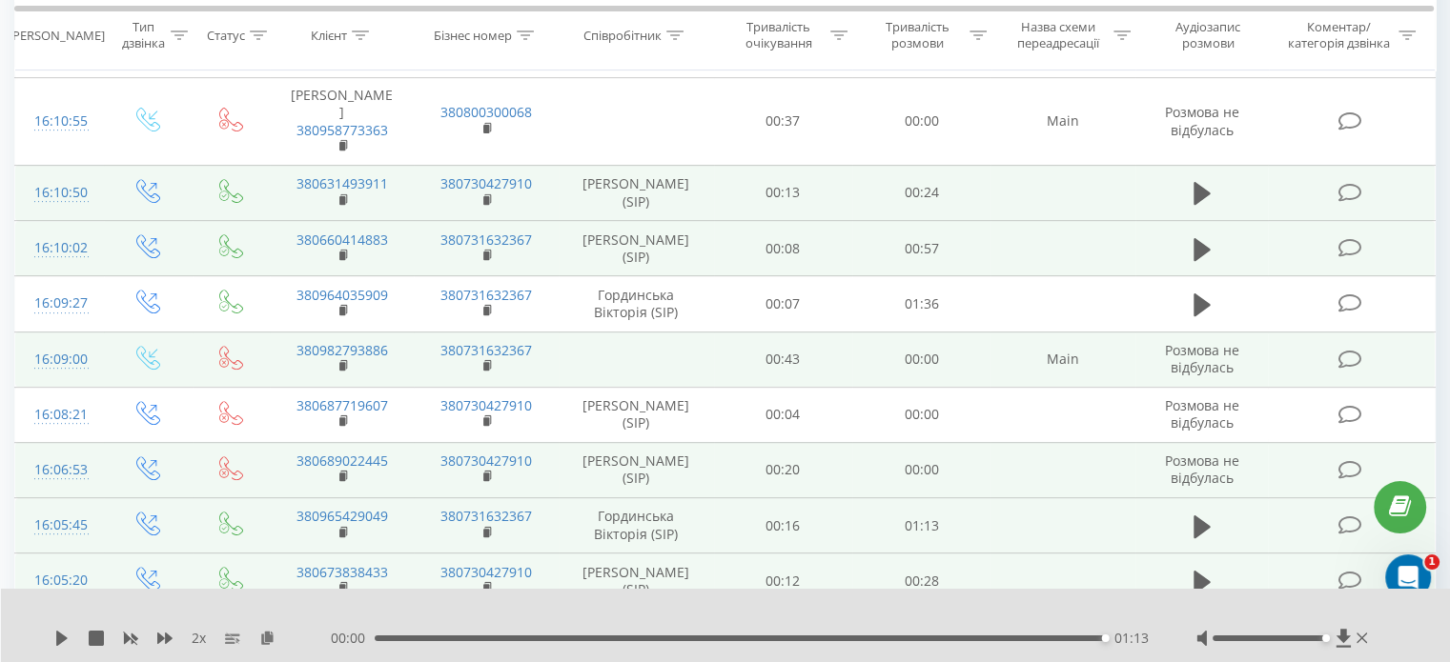
scroll to position [765, 0]
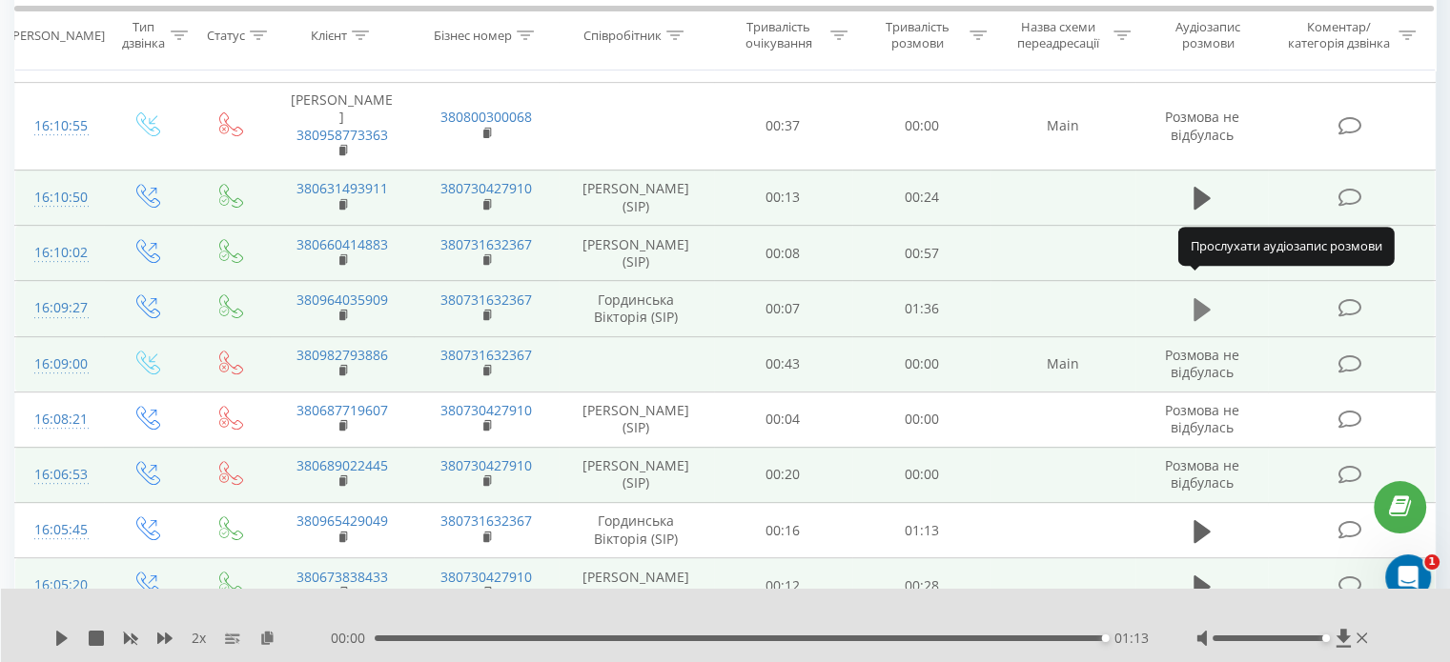
click at [1209, 296] on icon at bounding box center [1201, 309] width 17 height 27
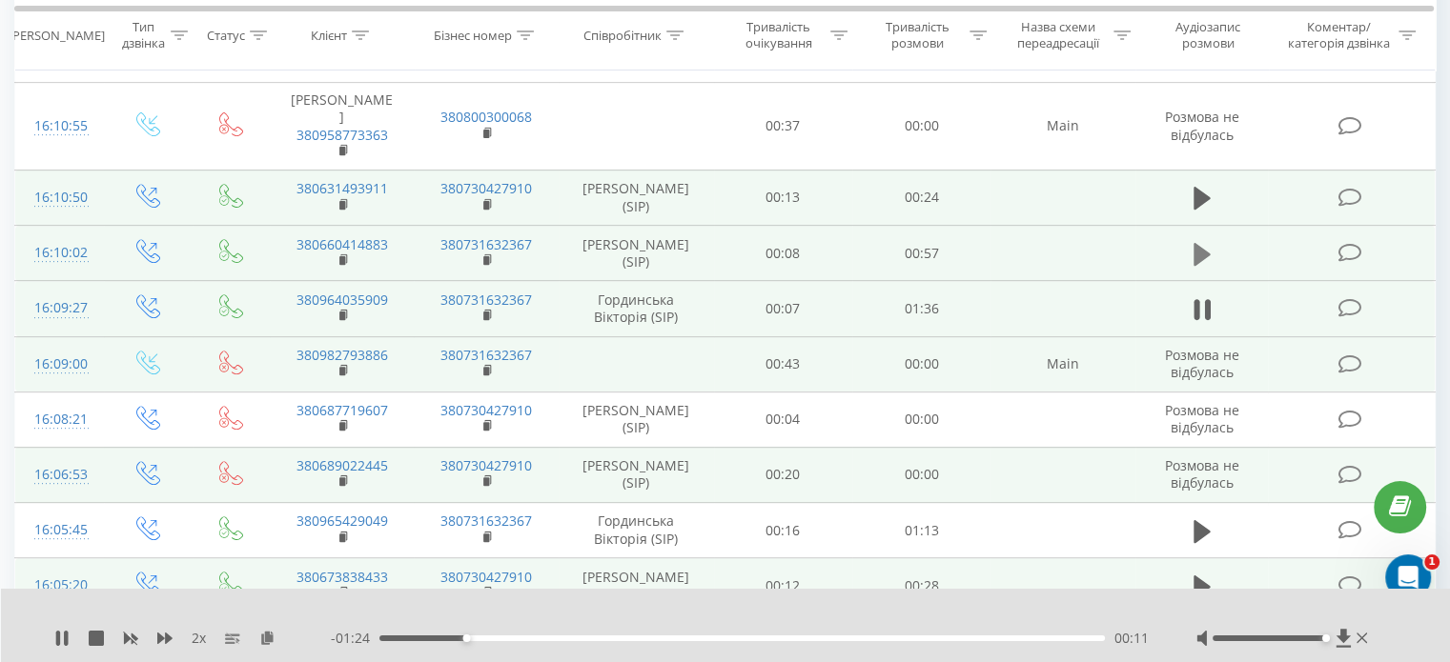
click at [1211, 240] on button at bounding box center [1202, 254] width 29 height 29
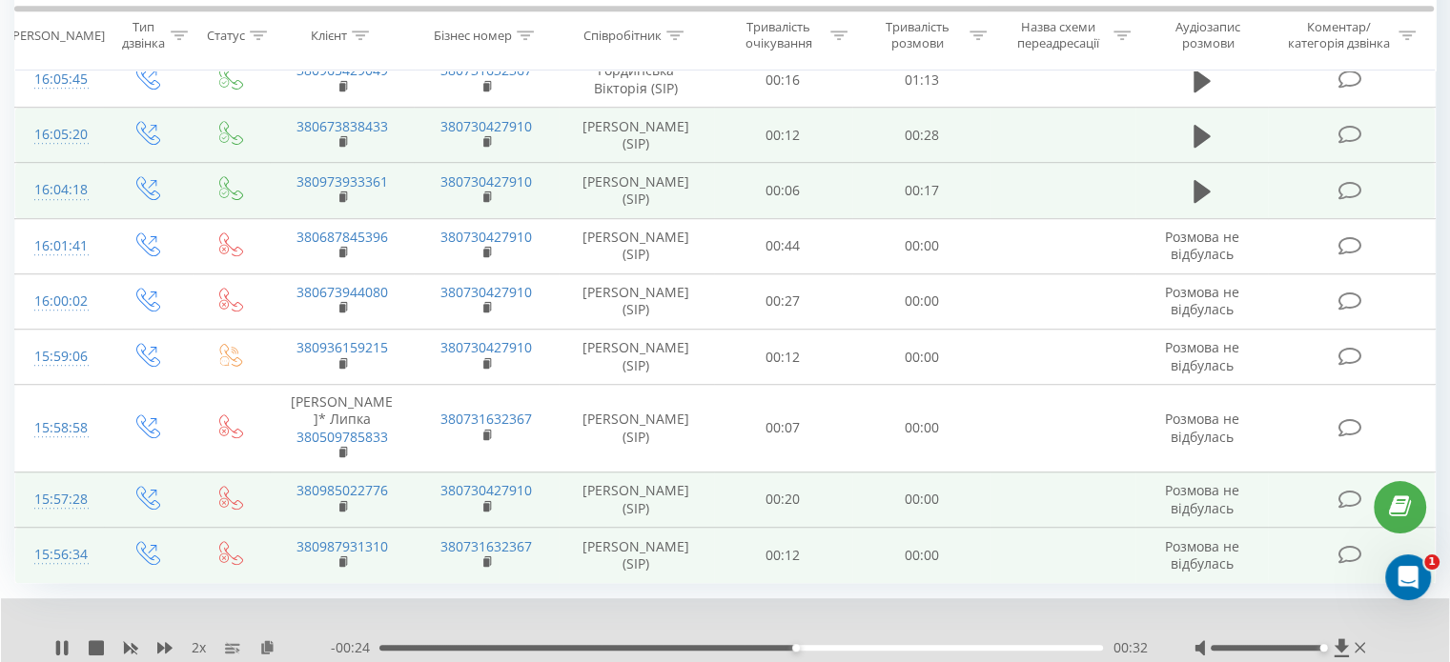
scroll to position [1242, 0]
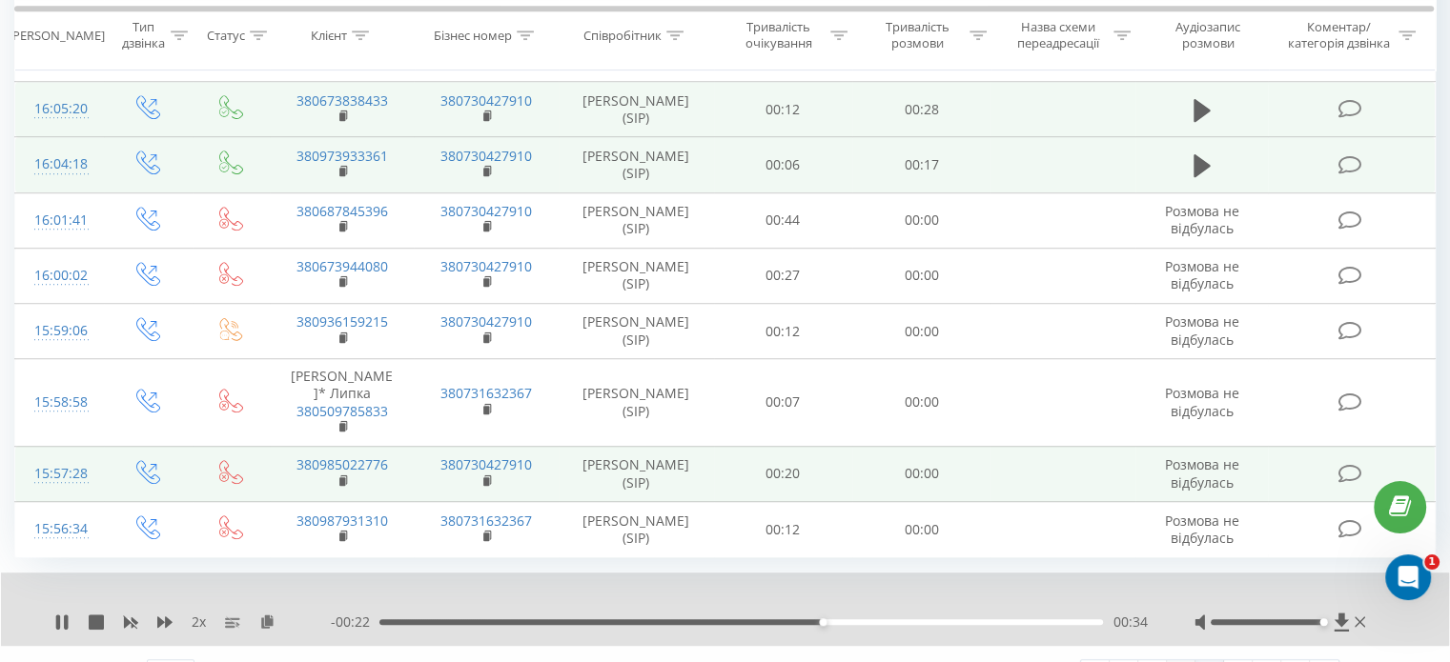
click at [1182, 661] on link "19" at bounding box center [1181, 674] width 29 height 27
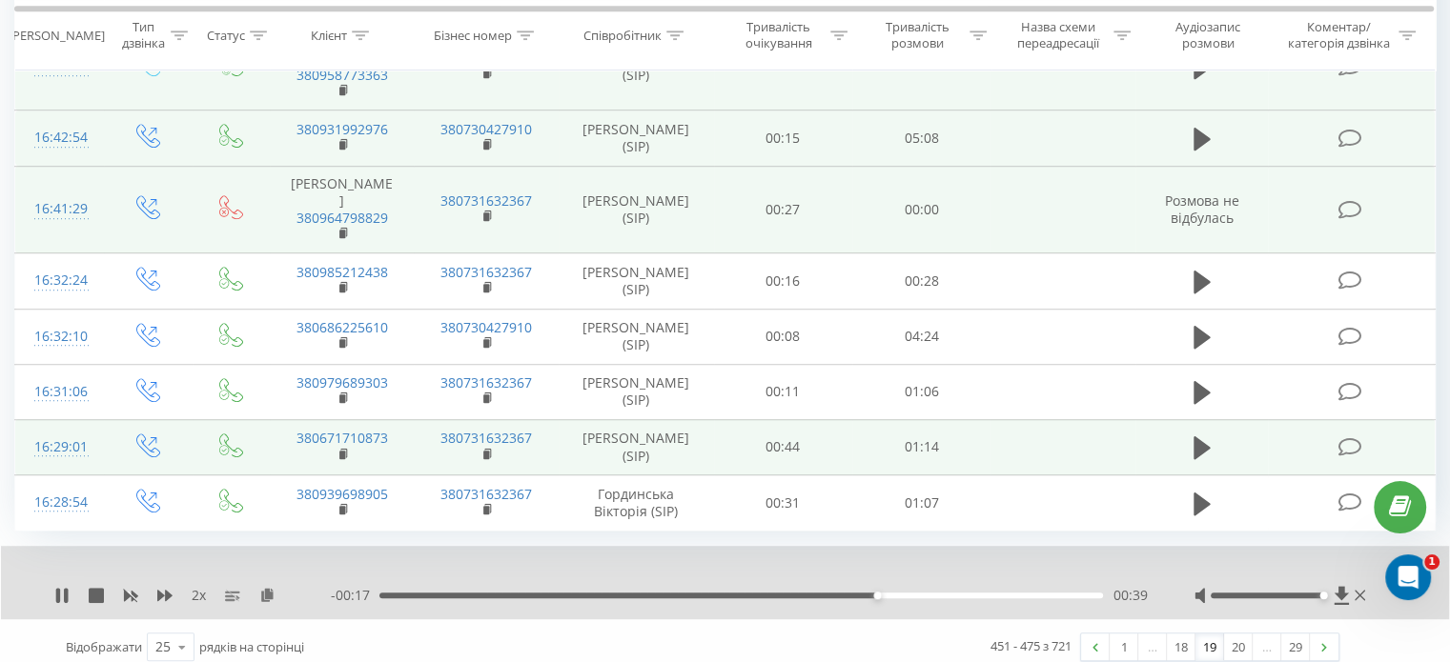
scroll to position [1293, 0]
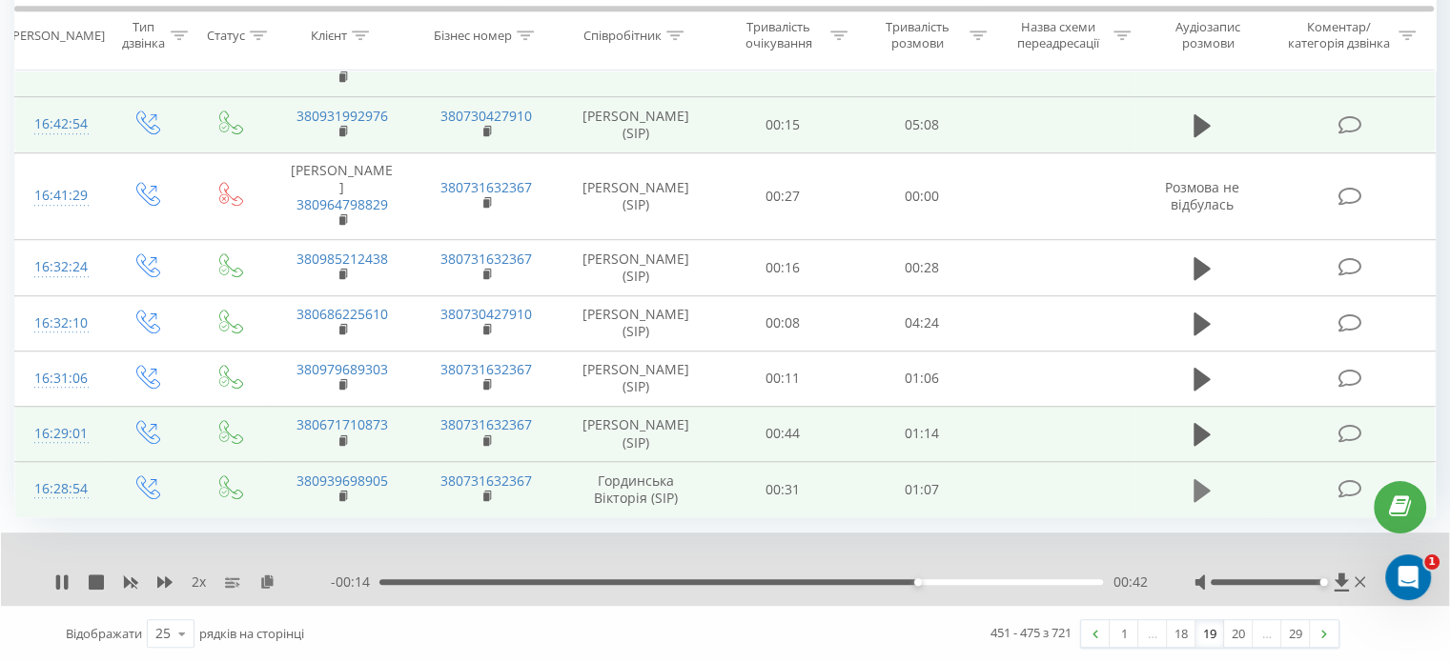
click at [1208, 484] on icon at bounding box center [1201, 491] width 17 height 27
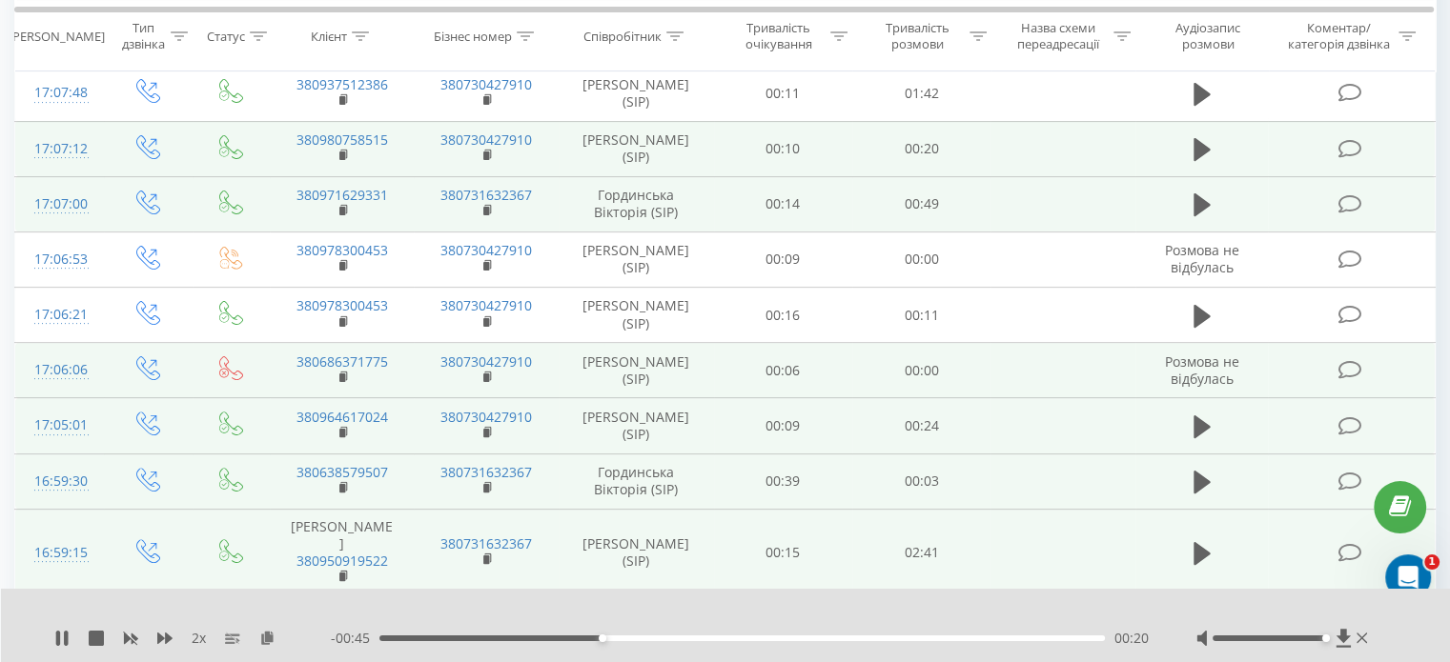
scroll to position [626, 0]
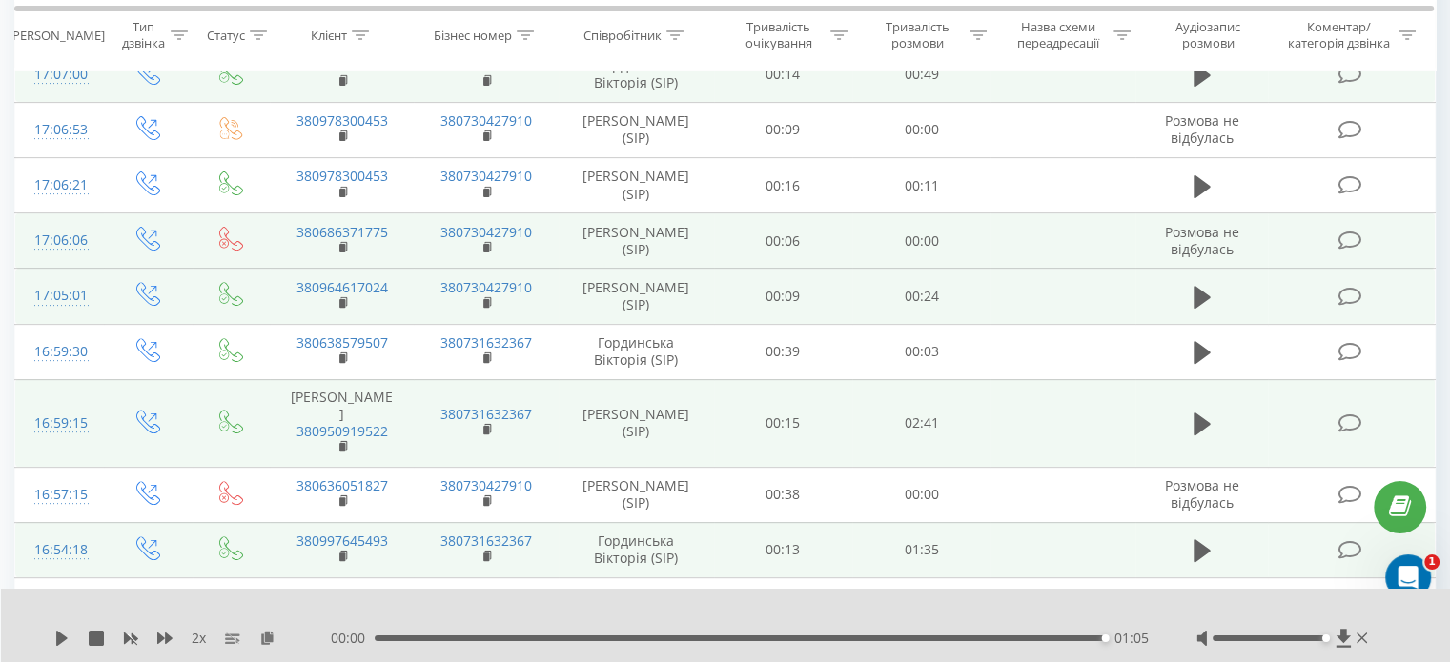
click at [613, 637] on div "01:05" at bounding box center [740, 639] width 730 height 6
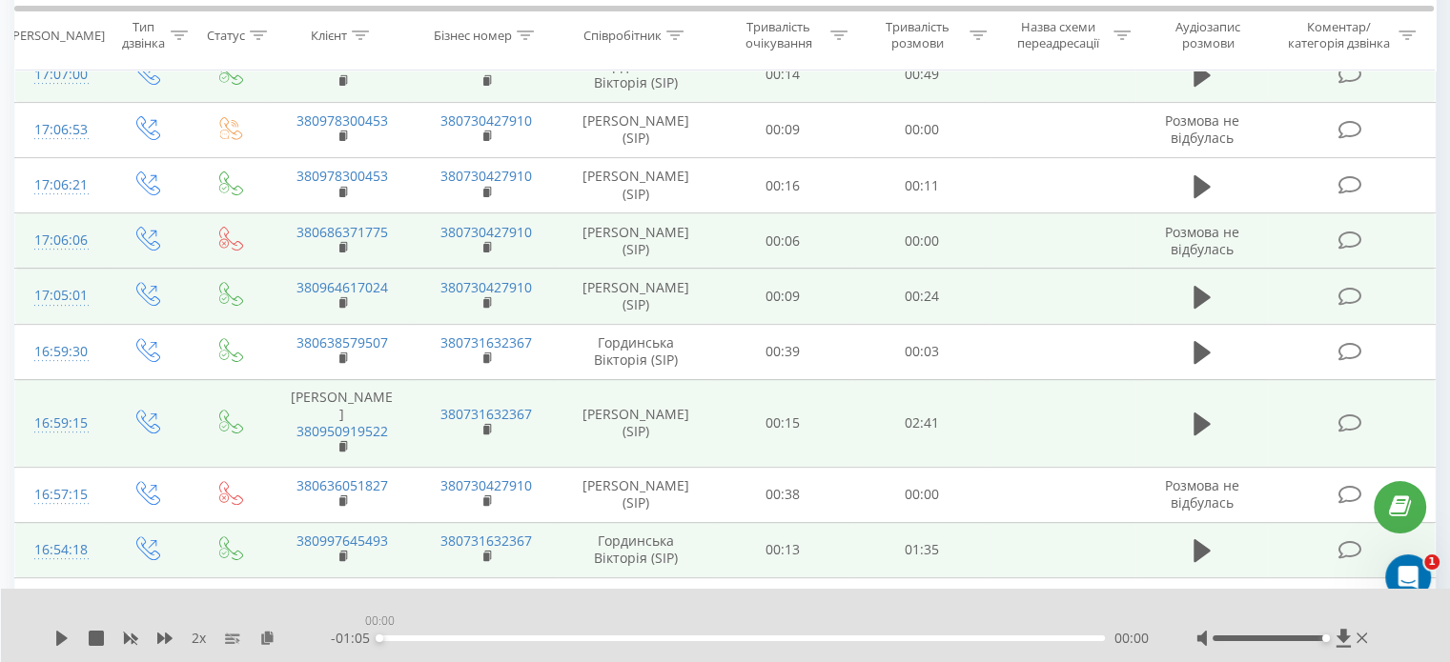
drag, startPoint x: 347, startPoint y: 639, endPoint x: 177, endPoint y: 640, distance: 169.7
click at [201, 639] on div "2 x - 01:05 00:00 00:00" at bounding box center [712, 638] width 1317 height 19
click at [67, 637] on icon at bounding box center [61, 638] width 15 height 15
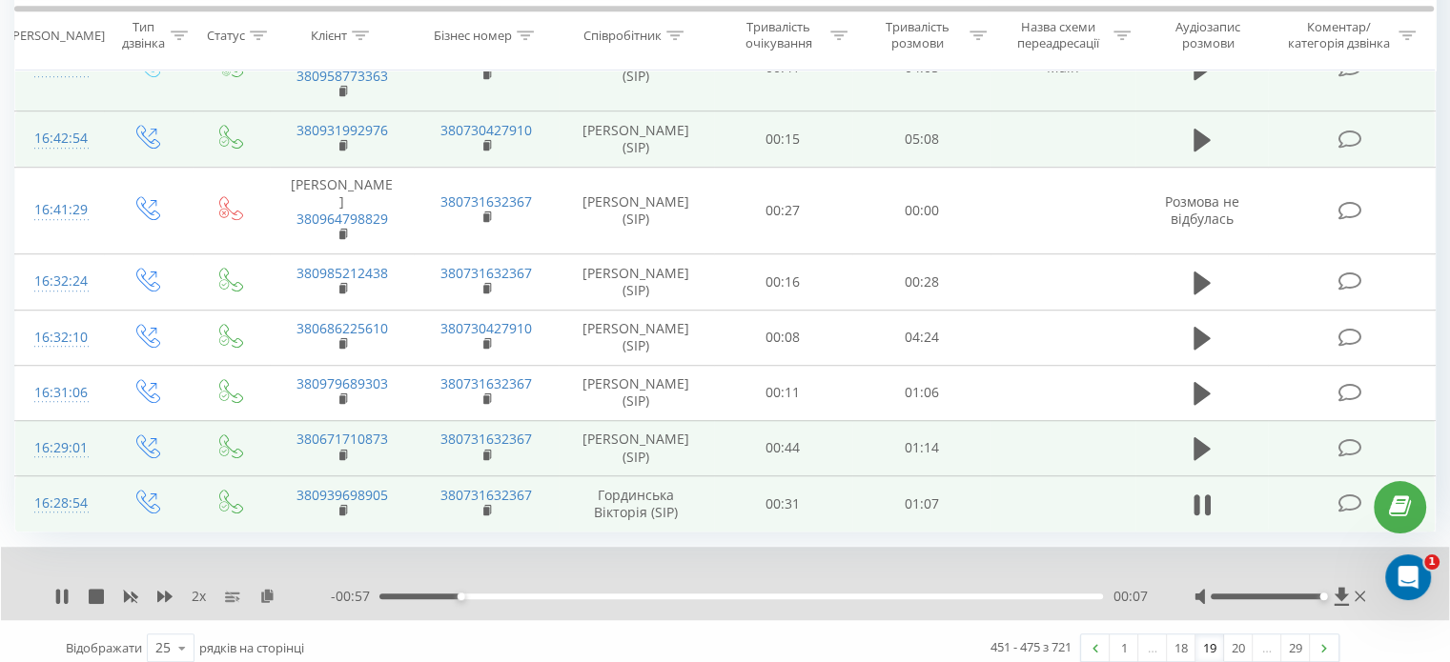
scroll to position [1293, 0]
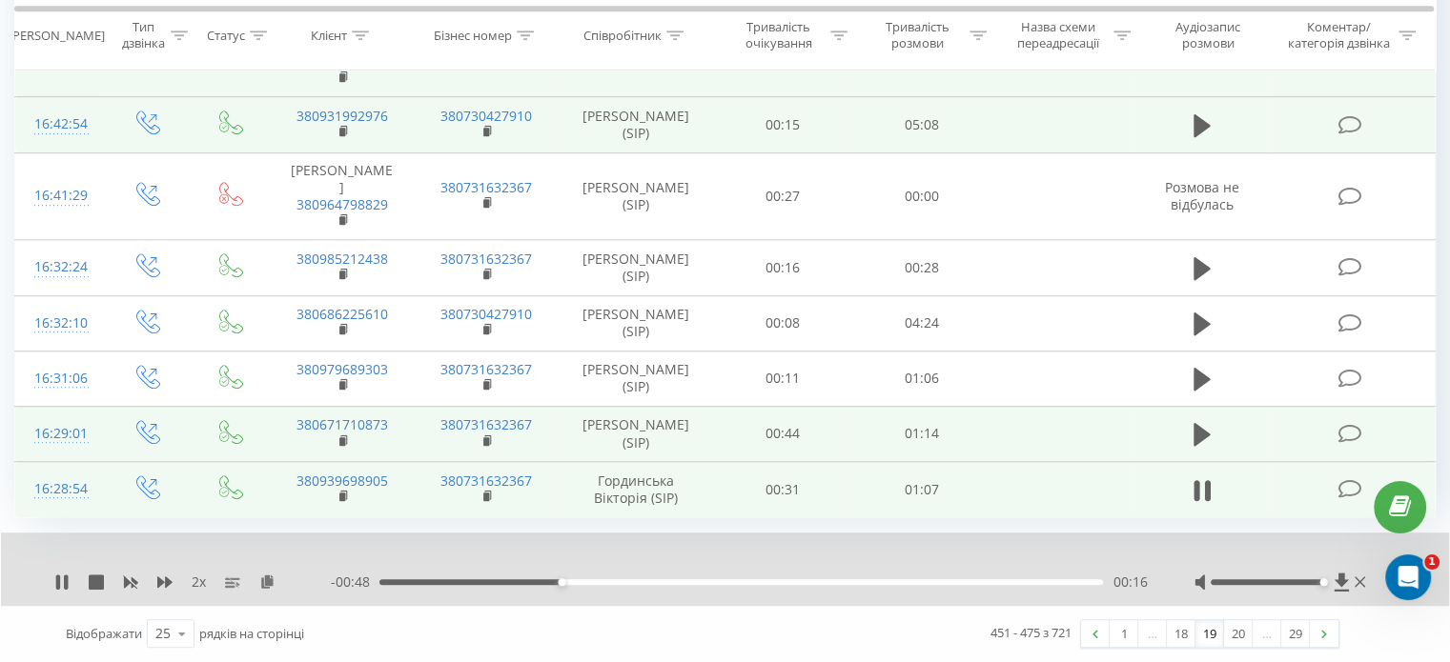
click at [70, 579] on div "2 x" at bounding box center [192, 582] width 276 height 19
click at [58, 574] on div "2 x" at bounding box center [192, 582] width 276 height 19
click at [63, 586] on icon at bounding box center [61, 582] width 15 height 15
drag, startPoint x: 417, startPoint y: 583, endPoint x: 79, endPoint y: 617, distance: 340.0
click at [171, 616] on div "2 x - 01:05 00:00 00:00 Відображати 25 10 25 50 100 рядків на сторінці 451 - 47…" at bounding box center [724, 597] width 1421 height 129
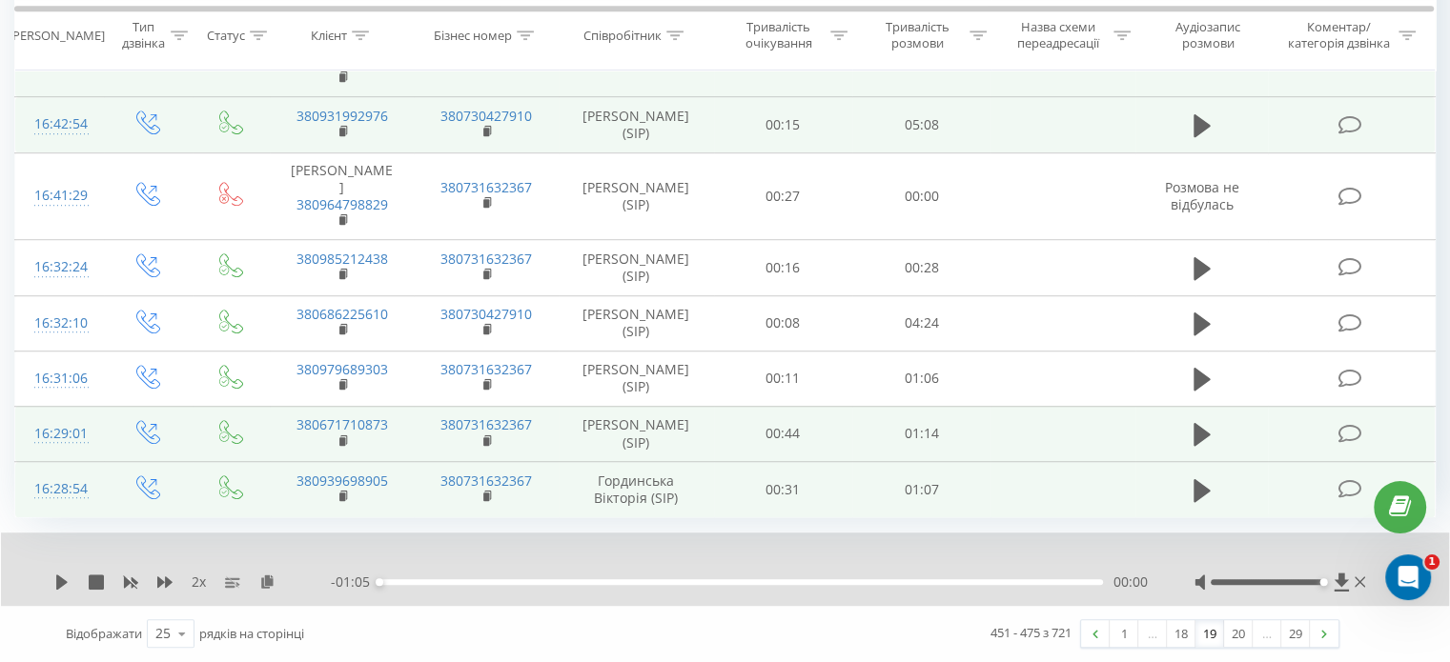
drag, startPoint x: 61, startPoint y: 582, endPoint x: 495, endPoint y: 493, distance: 442.9
click at [74, 576] on div "2 x" at bounding box center [192, 582] width 276 height 19
click at [339, 500] on rect at bounding box center [342, 497] width 6 height 9
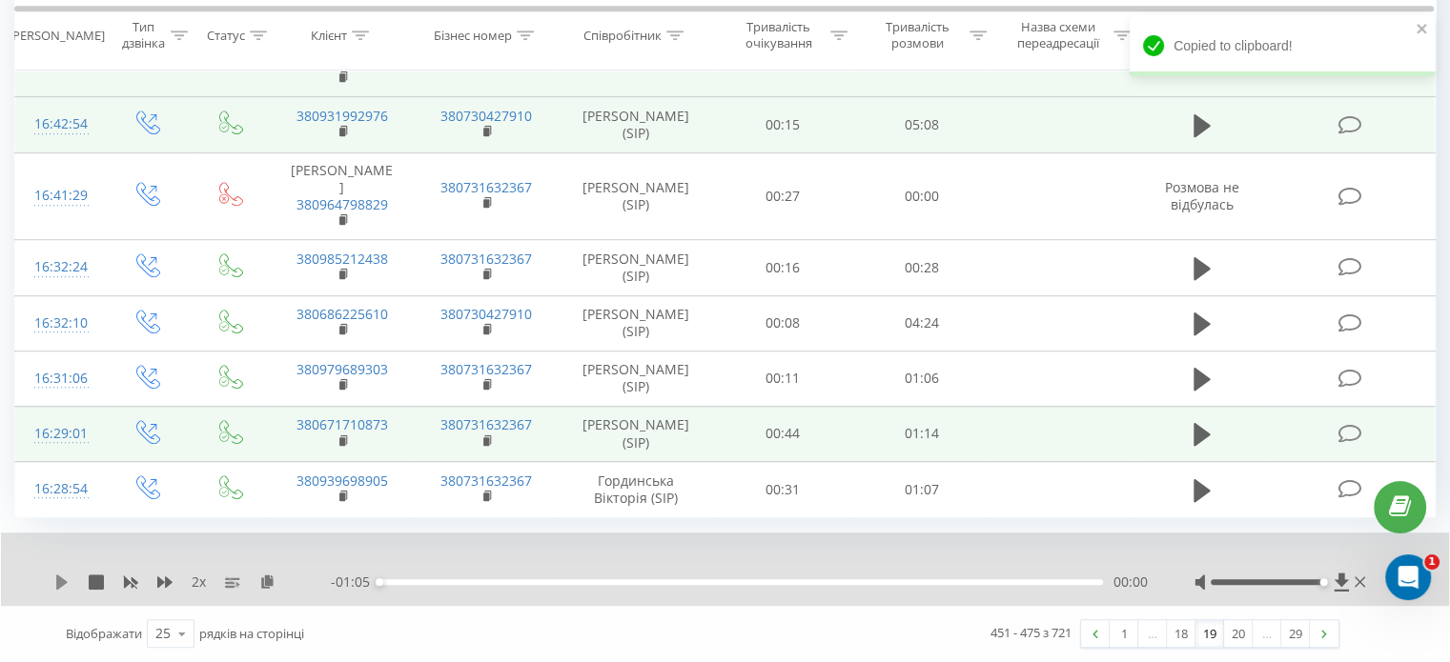
click at [66, 581] on icon at bounding box center [61, 582] width 11 height 15
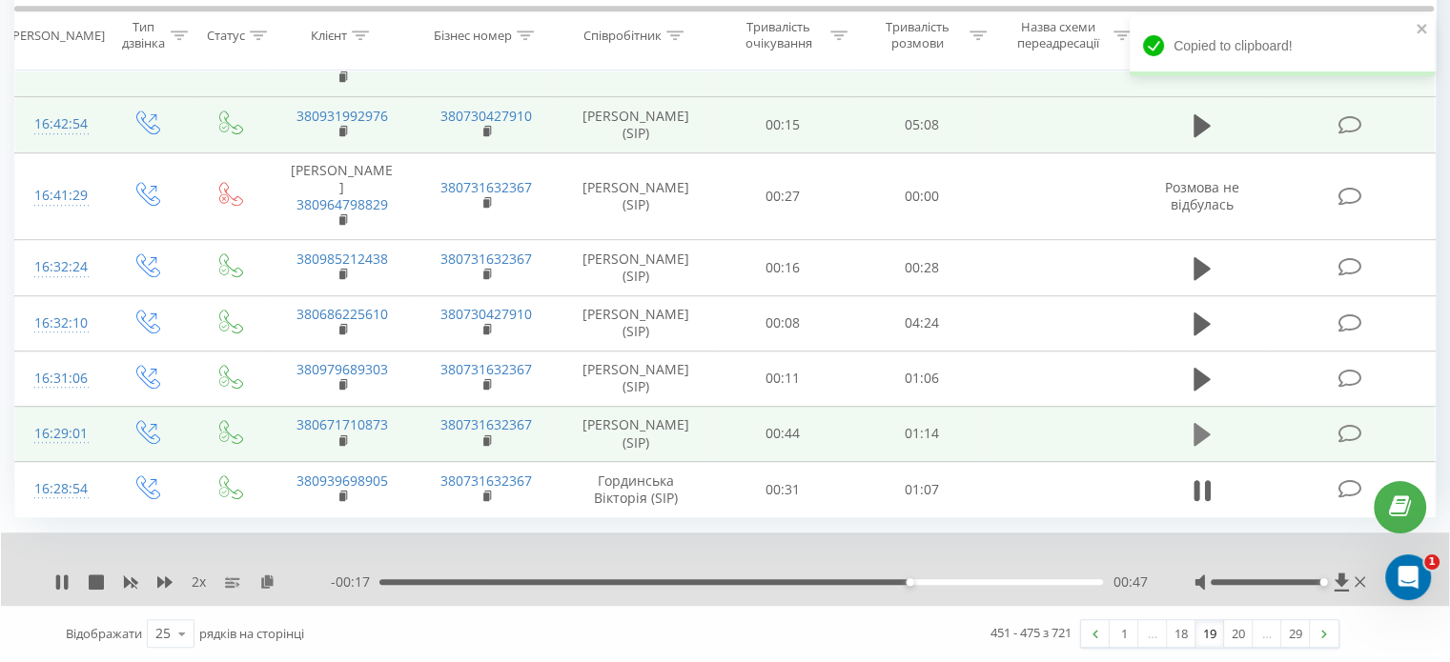
click at [1188, 427] on button at bounding box center [1202, 434] width 29 height 29
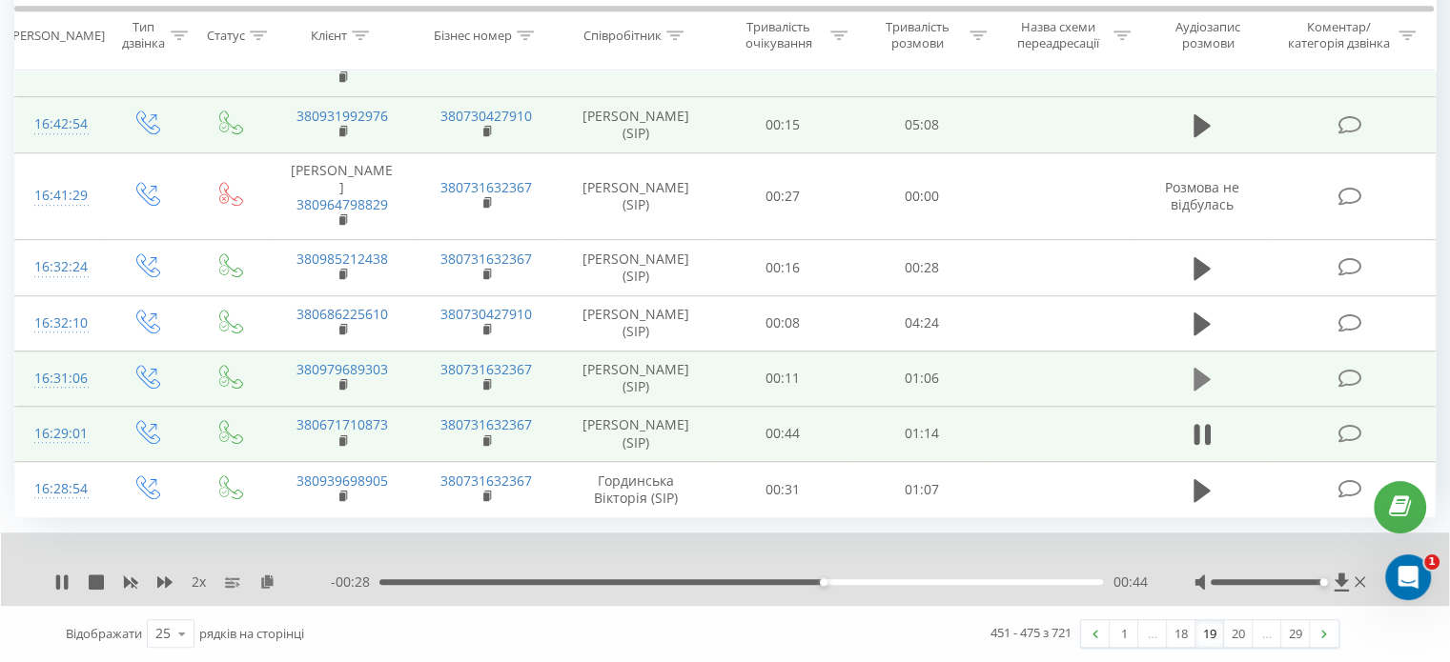
click at [1206, 369] on icon at bounding box center [1201, 379] width 17 height 27
click at [1188, 386] on button at bounding box center [1202, 379] width 29 height 29
click at [1204, 380] on icon at bounding box center [1201, 379] width 17 height 23
click at [1206, 377] on icon at bounding box center [1201, 379] width 17 height 23
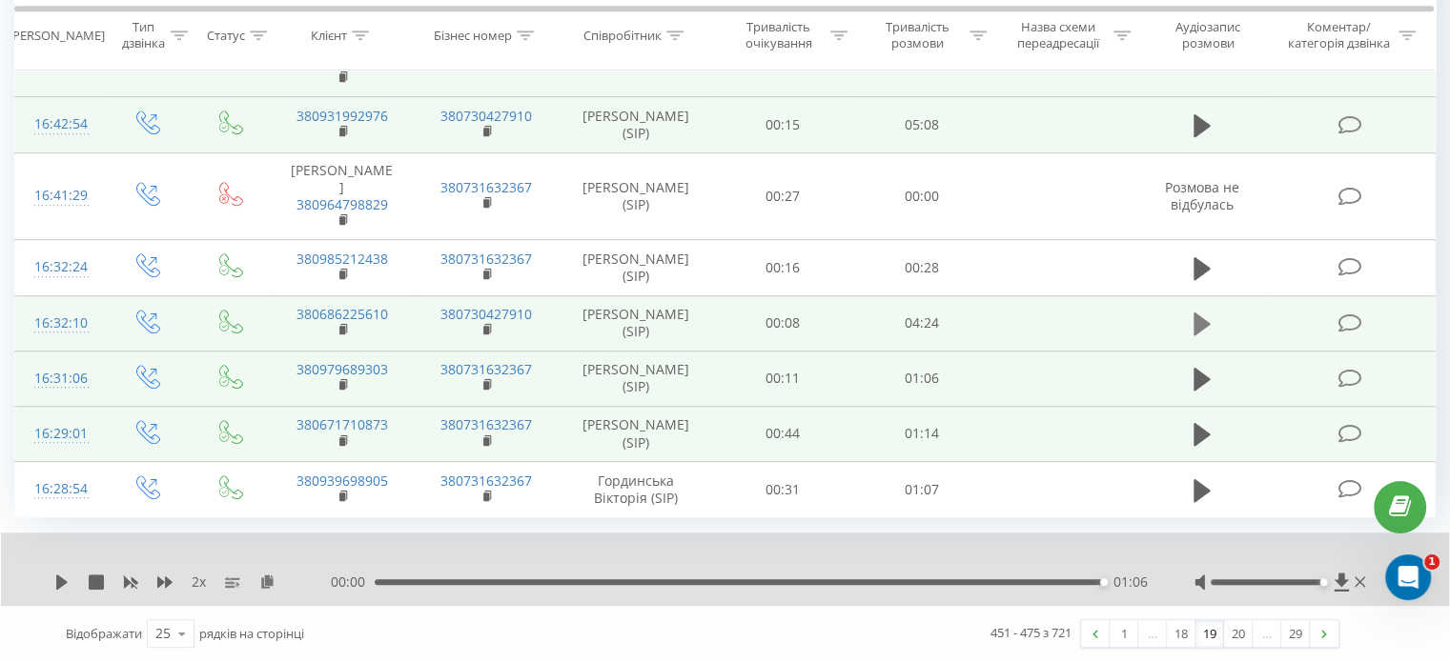
click at [1206, 333] on icon at bounding box center [1201, 324] width 17 height 27
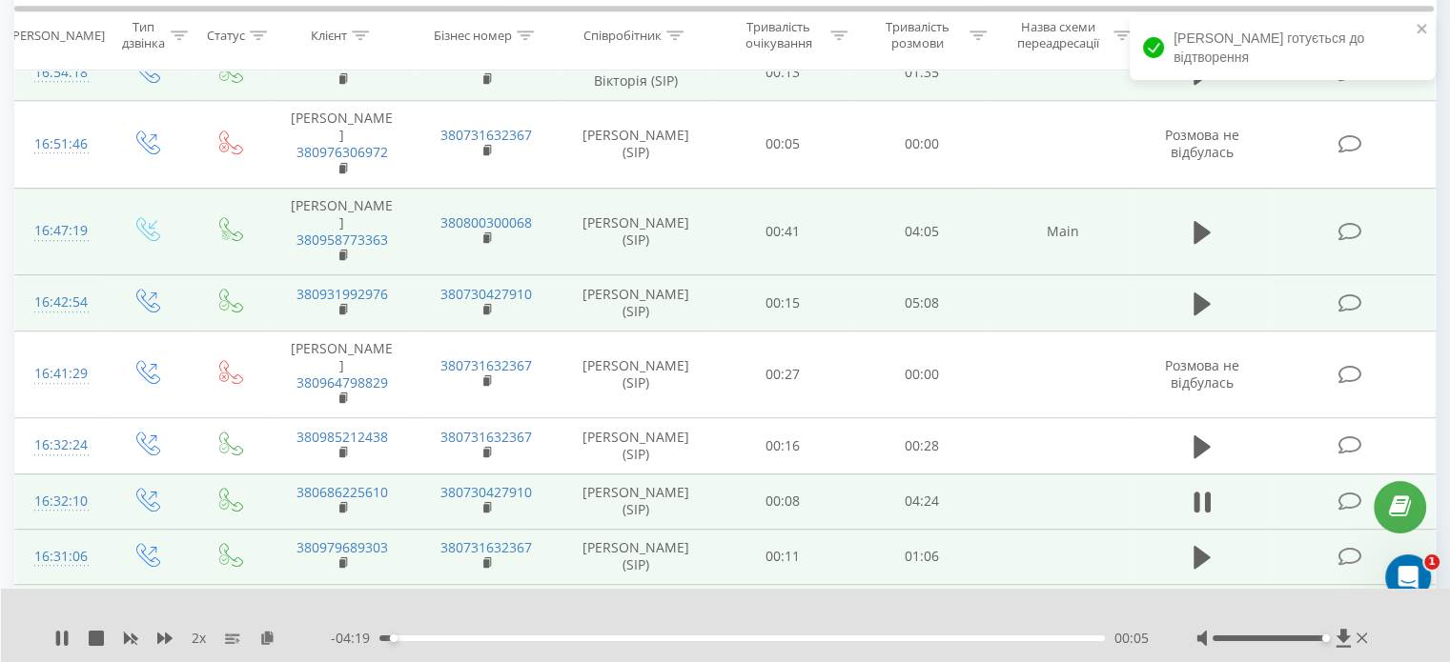
scroll to position [1103, 0]
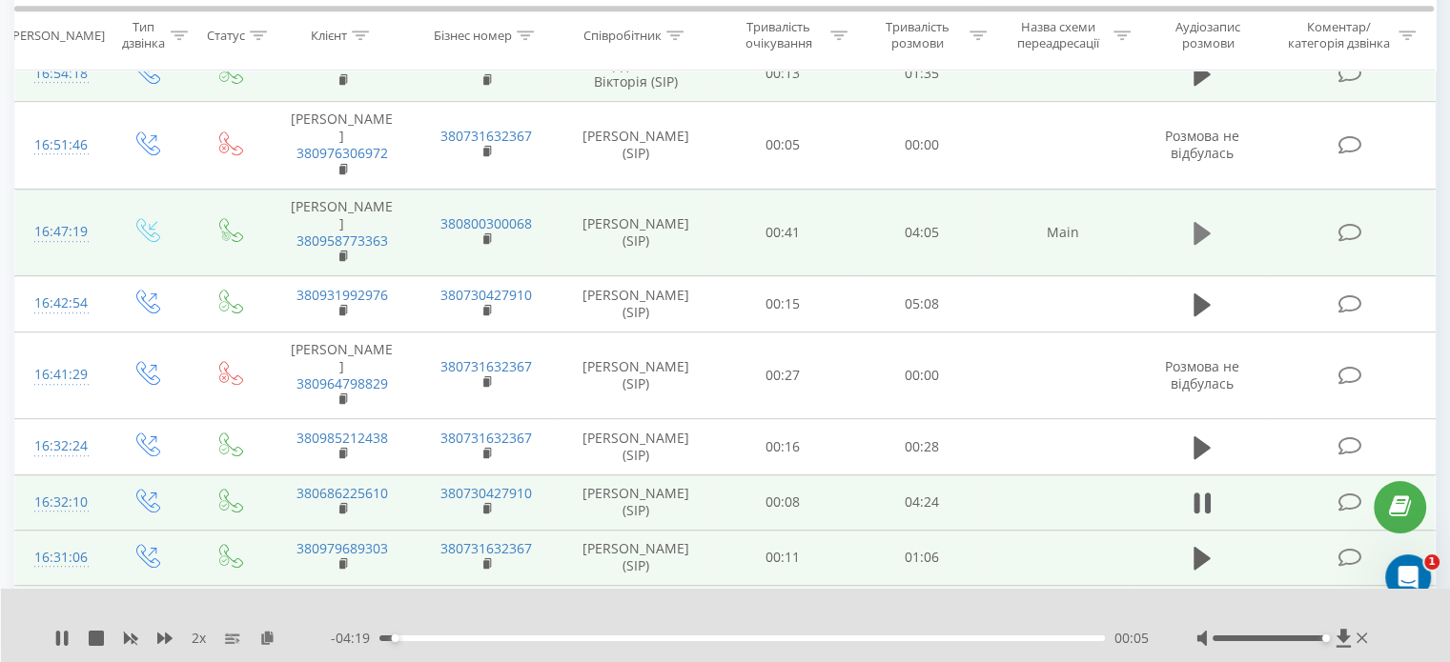
click at [1193, 229] on icon at bounding box center [1201, 233] width 17 height 27
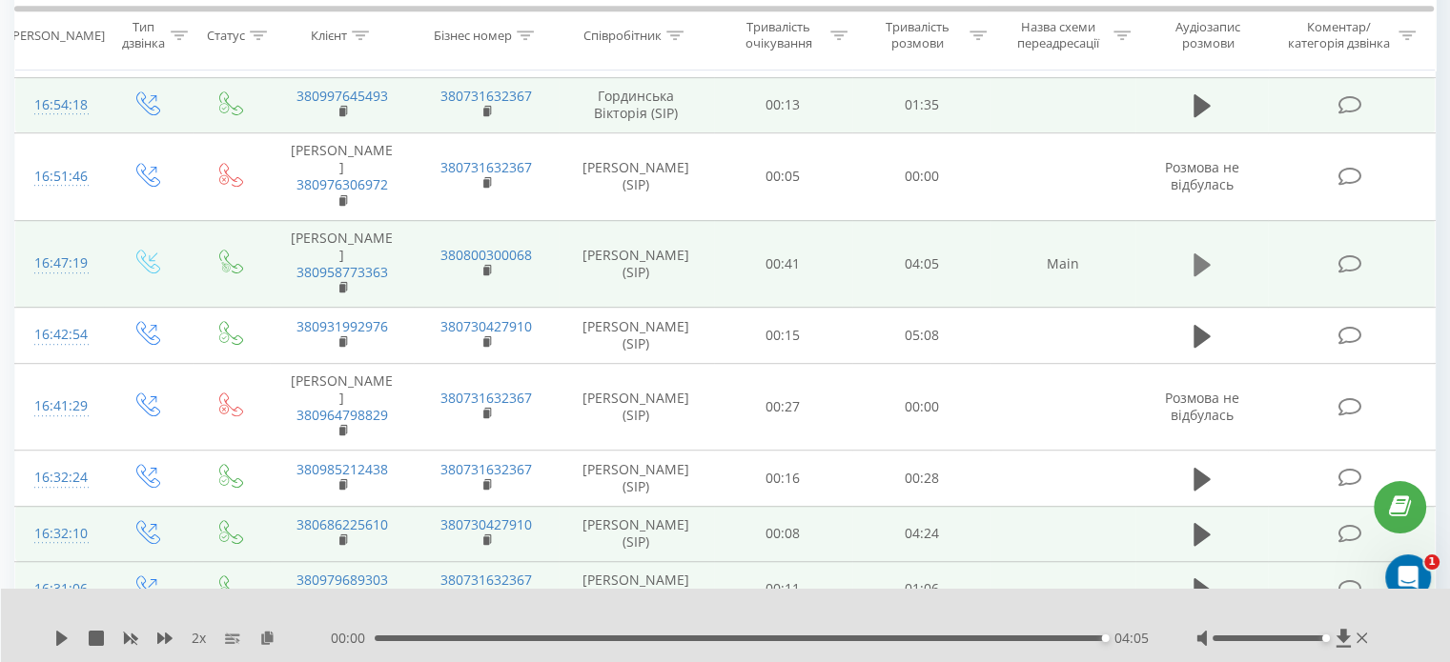
scroll to position [1029, 0]
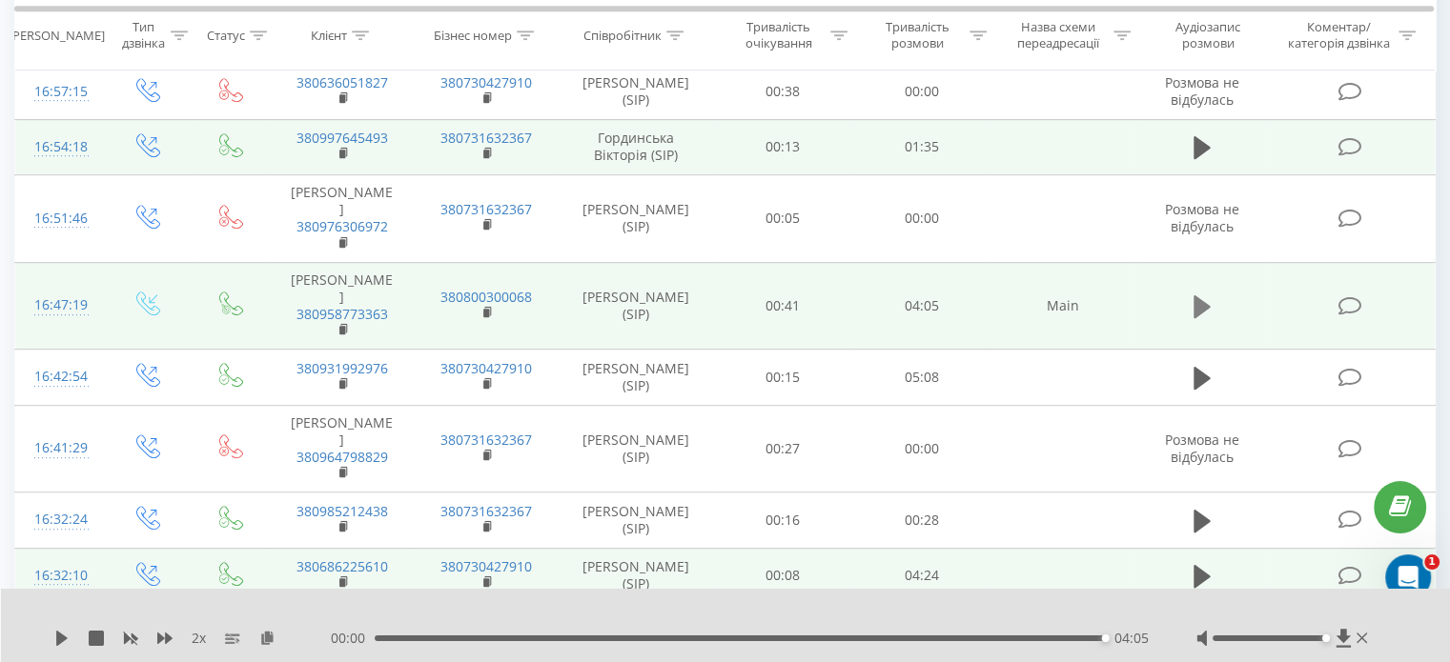
click at [1209, 304] on icon at bounding box center [1201, 307] width 17 height 27
click at [1204, 296] on icon at bounding box center [1201, 307] width 17 height 27
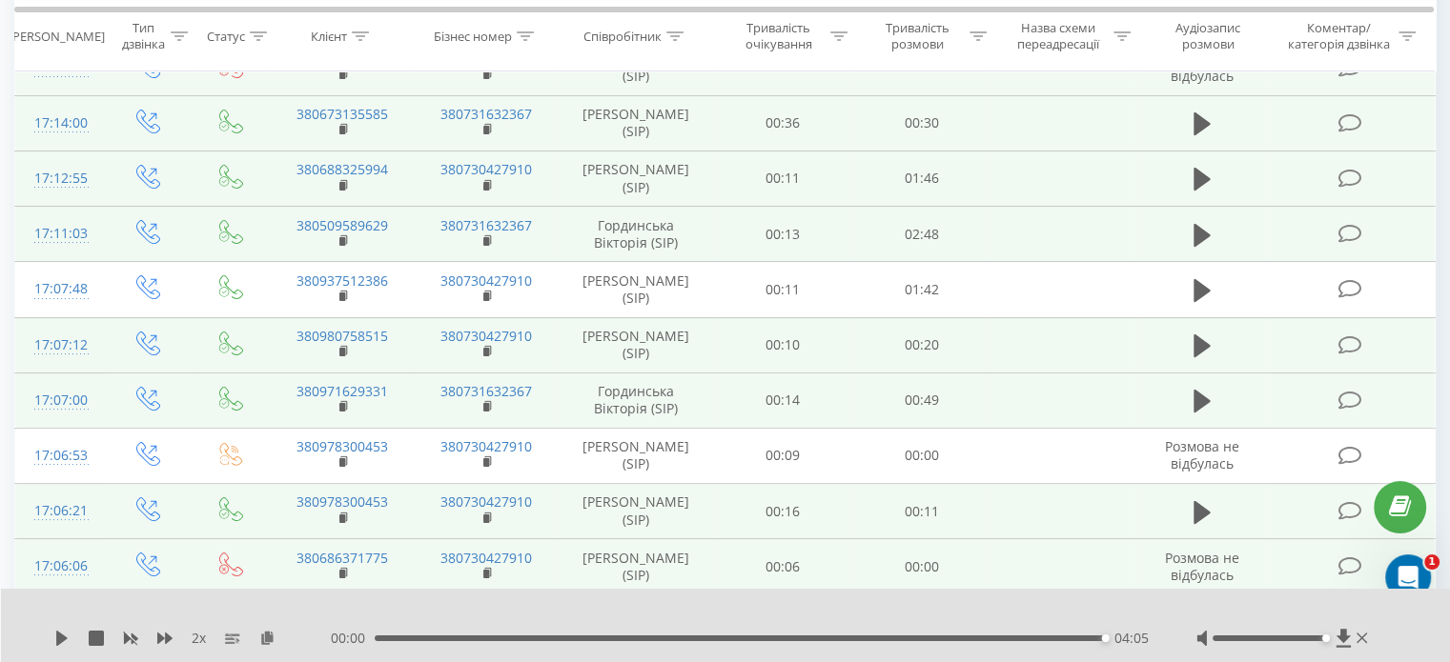
scroll to position [267, 0]
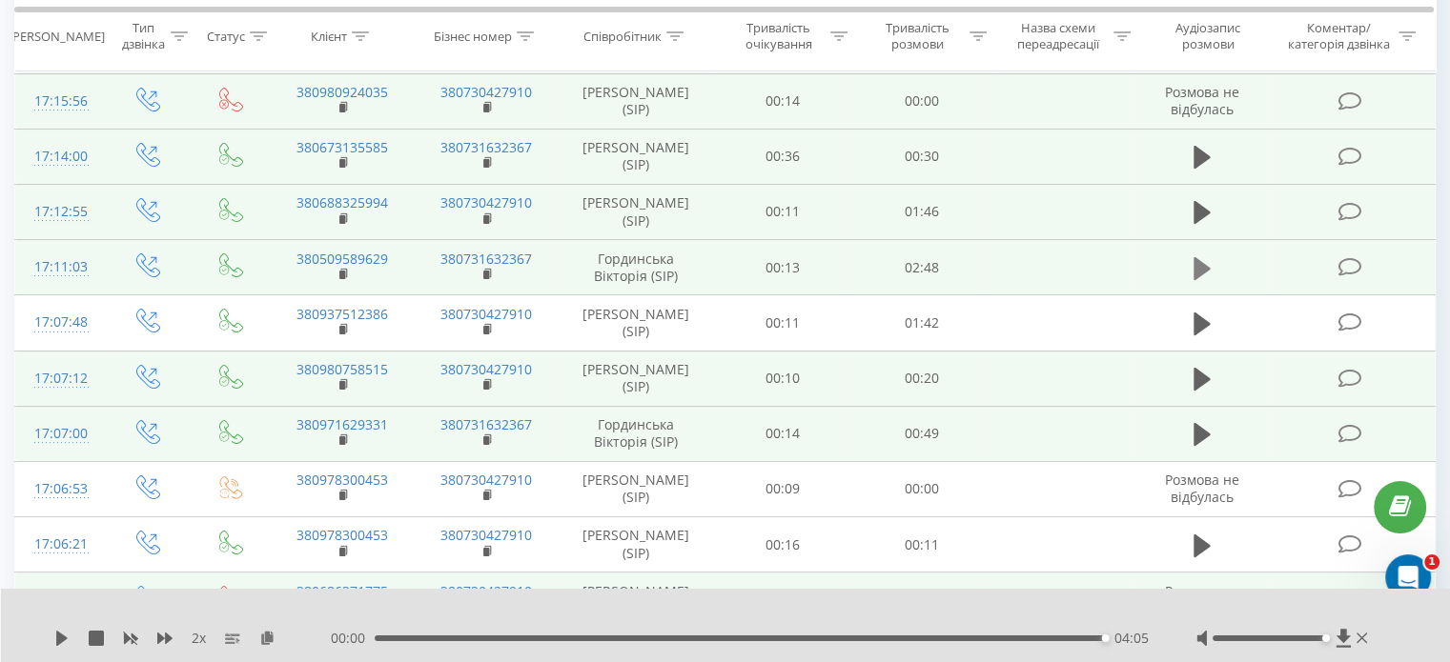
click at [1209, 259] on icon at bounding box center [1201, 268] width 17 height 27
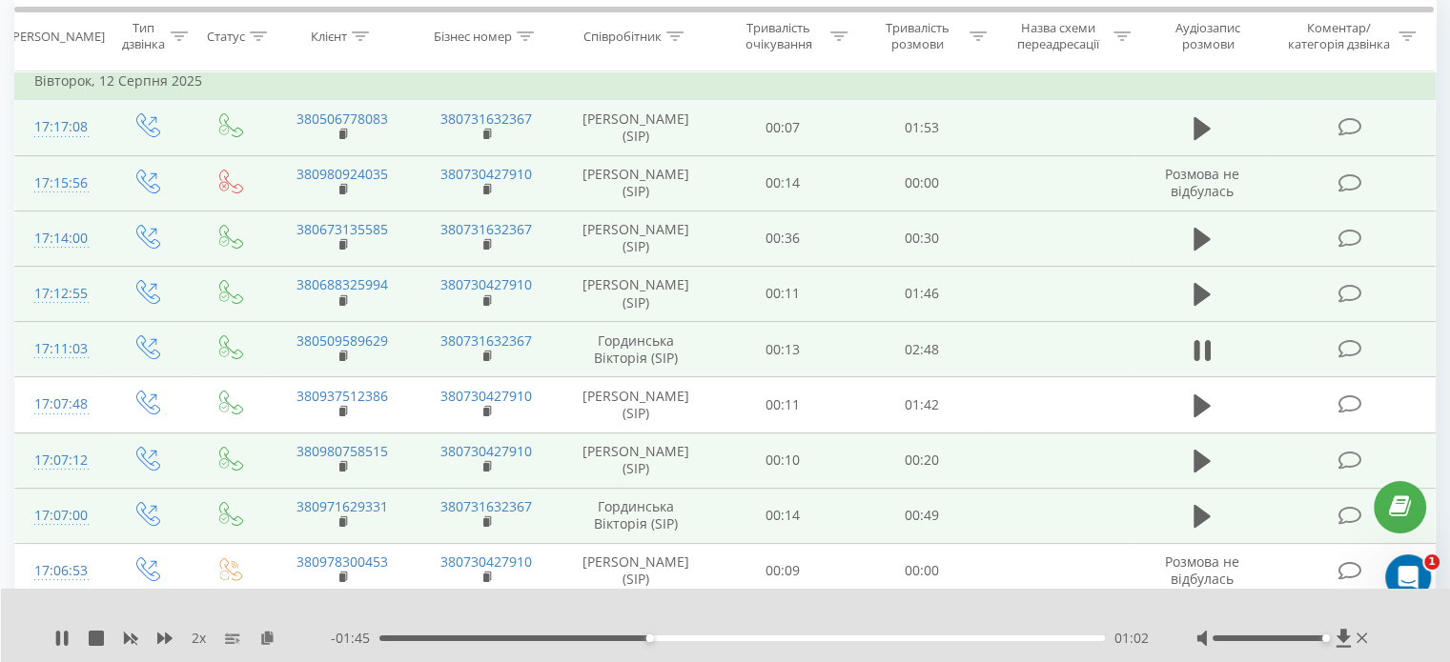
scroll to position [172, 0]
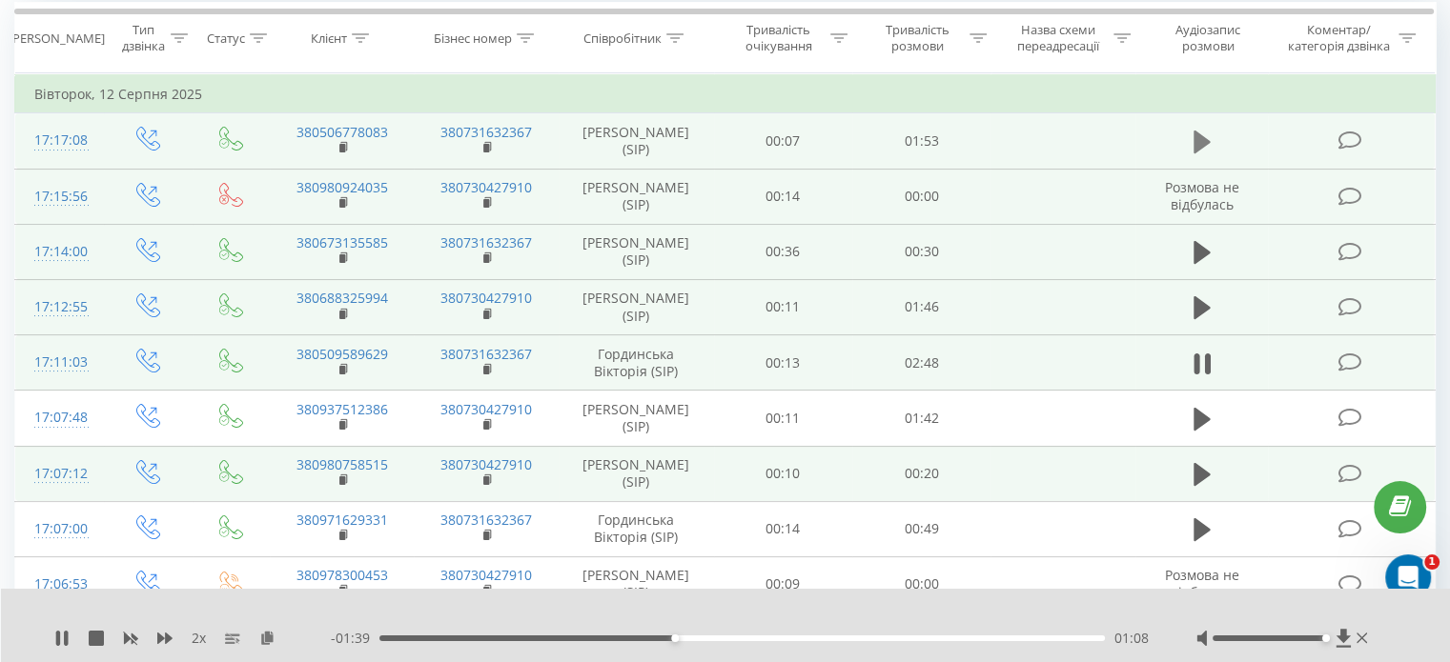
click at [1202, 141] on icon at bounding box center [1201, 142] width 17 height 23
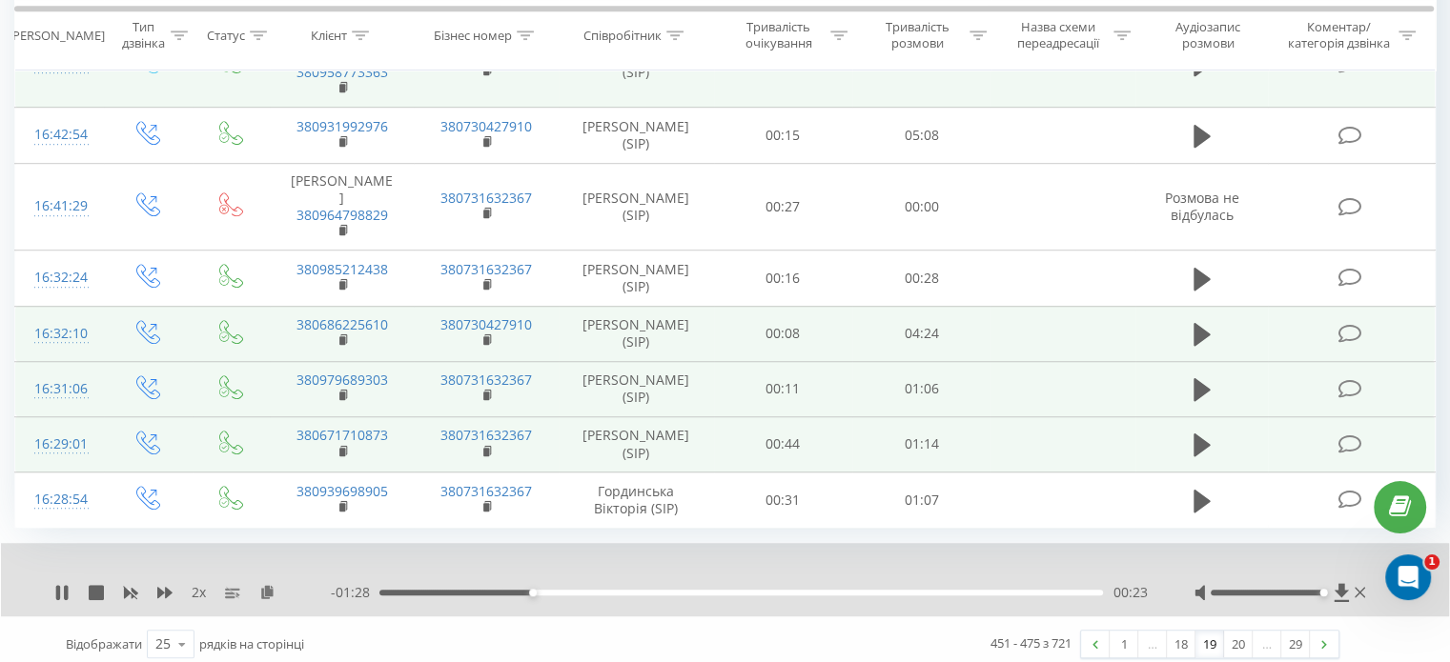
scroll to position [1293, 0]
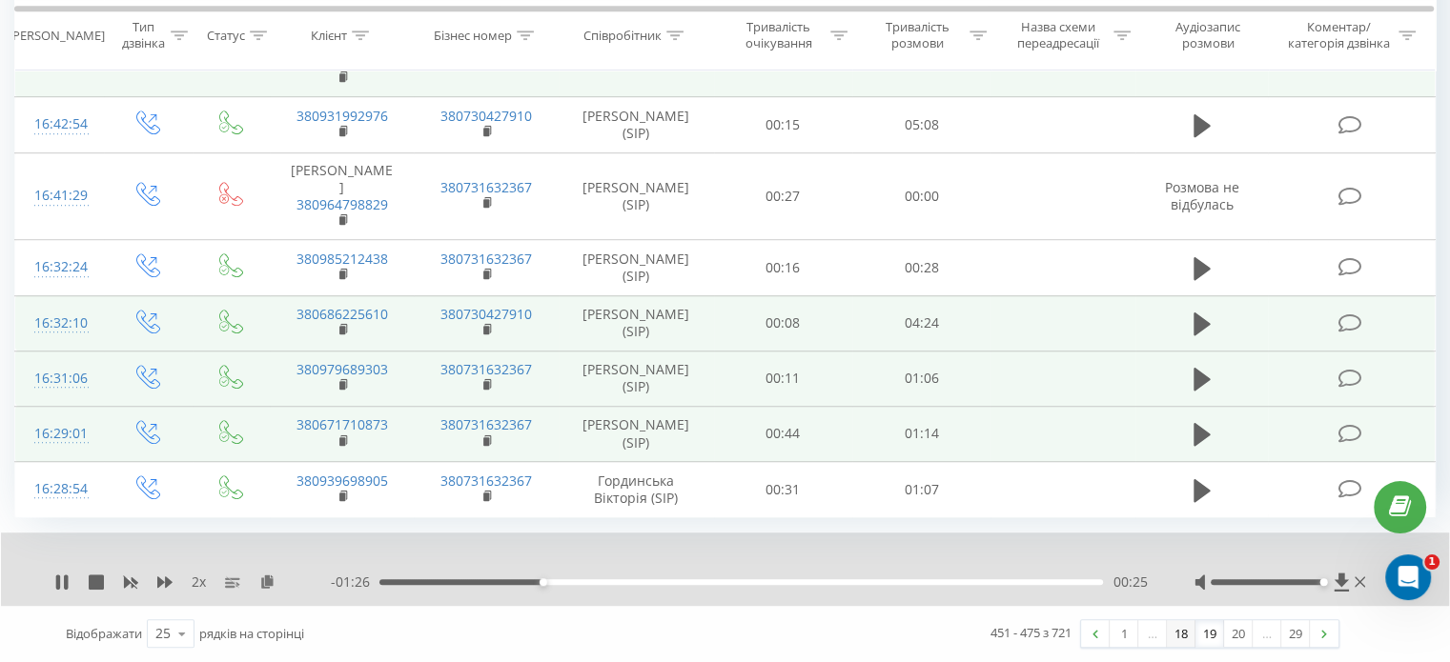
click at [1174, 632] on link "18" at bounding box center [1181, 634] width 29 height 27
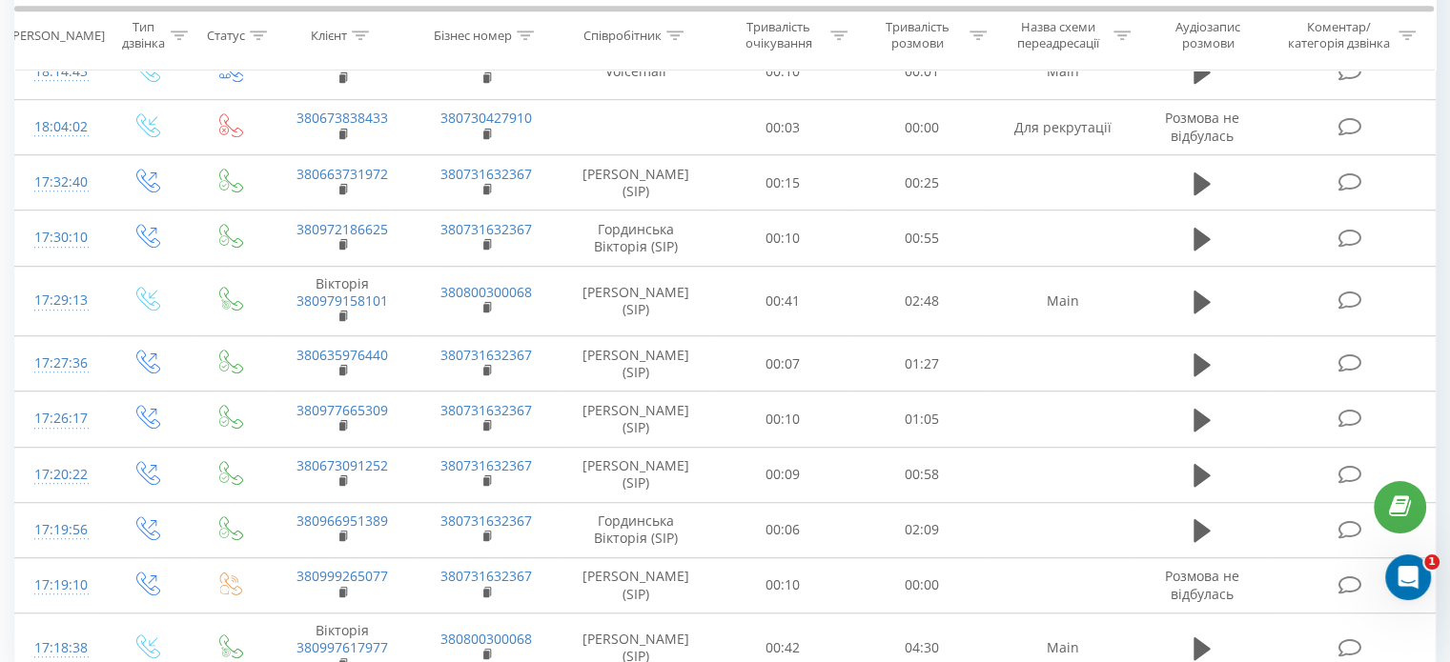
scroll to position [1402, 0]
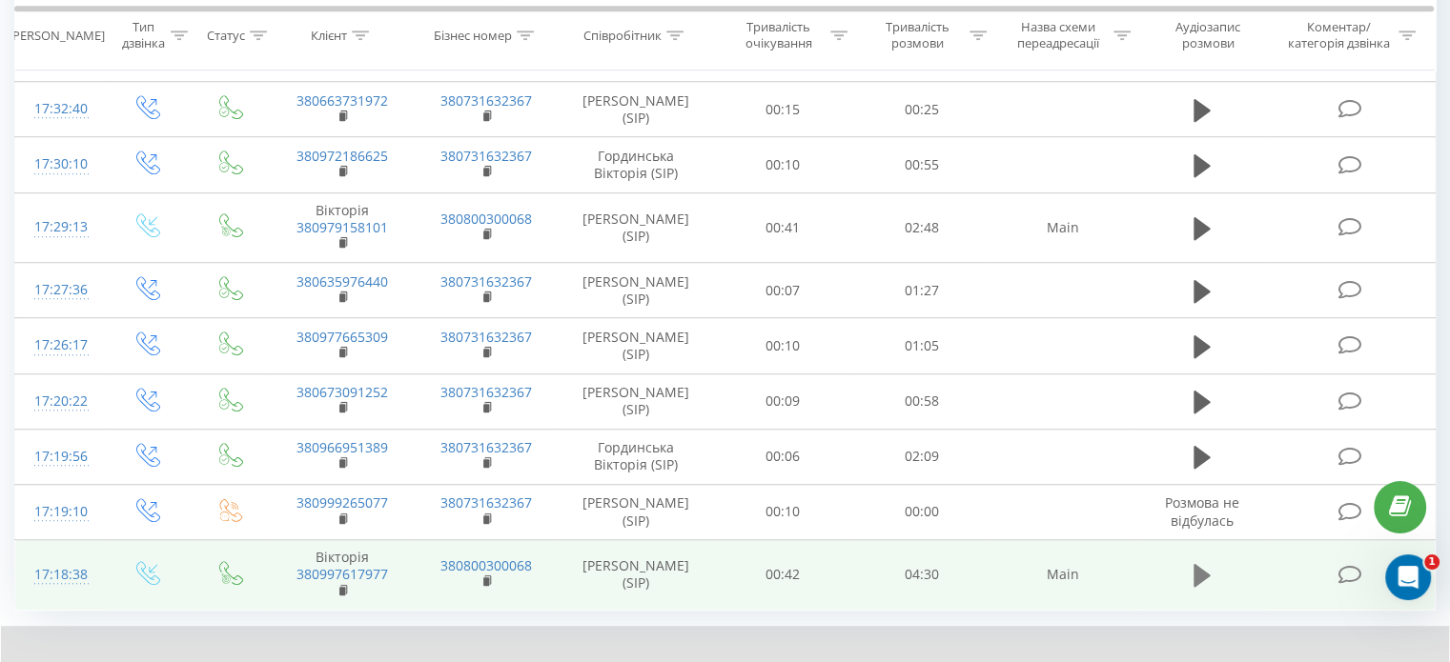
click at [1197, 562] on icon at bounding box center [1201, 575] width 17 height 27
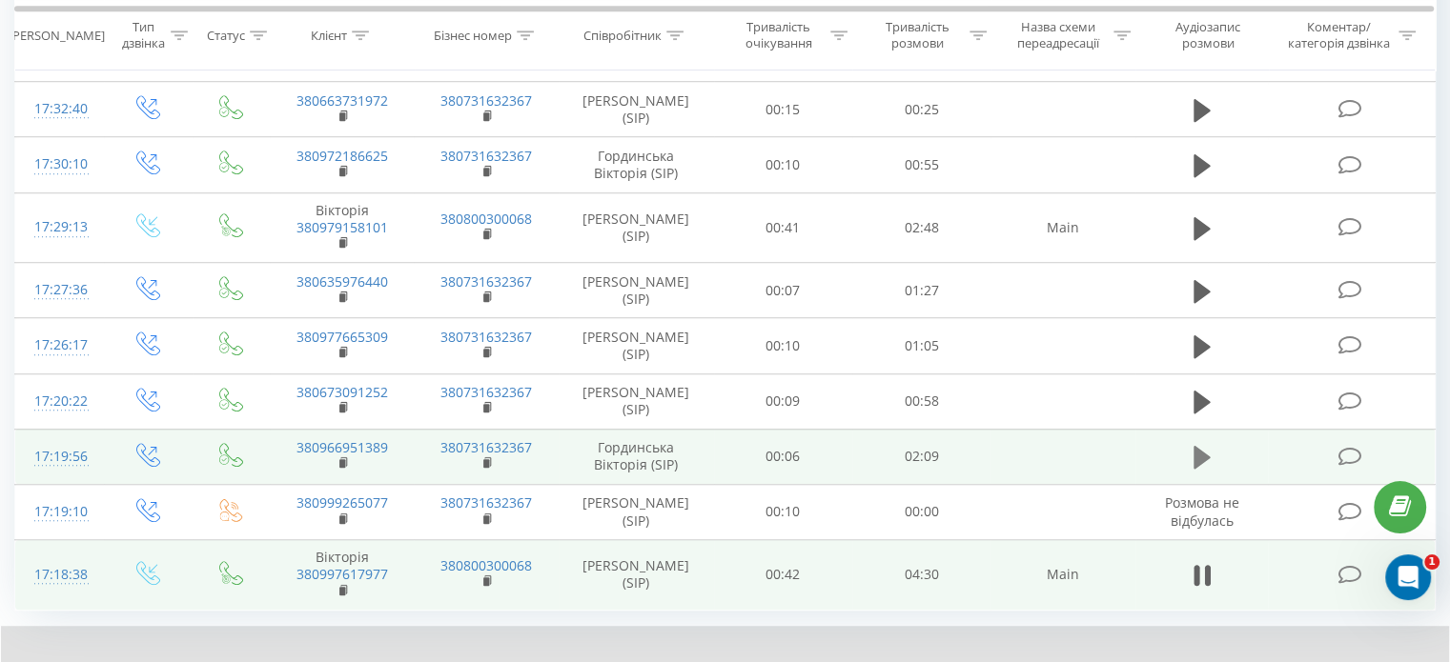
click at [1198, 446] on icon at bounding box center [1201, 457] width 17 height 23
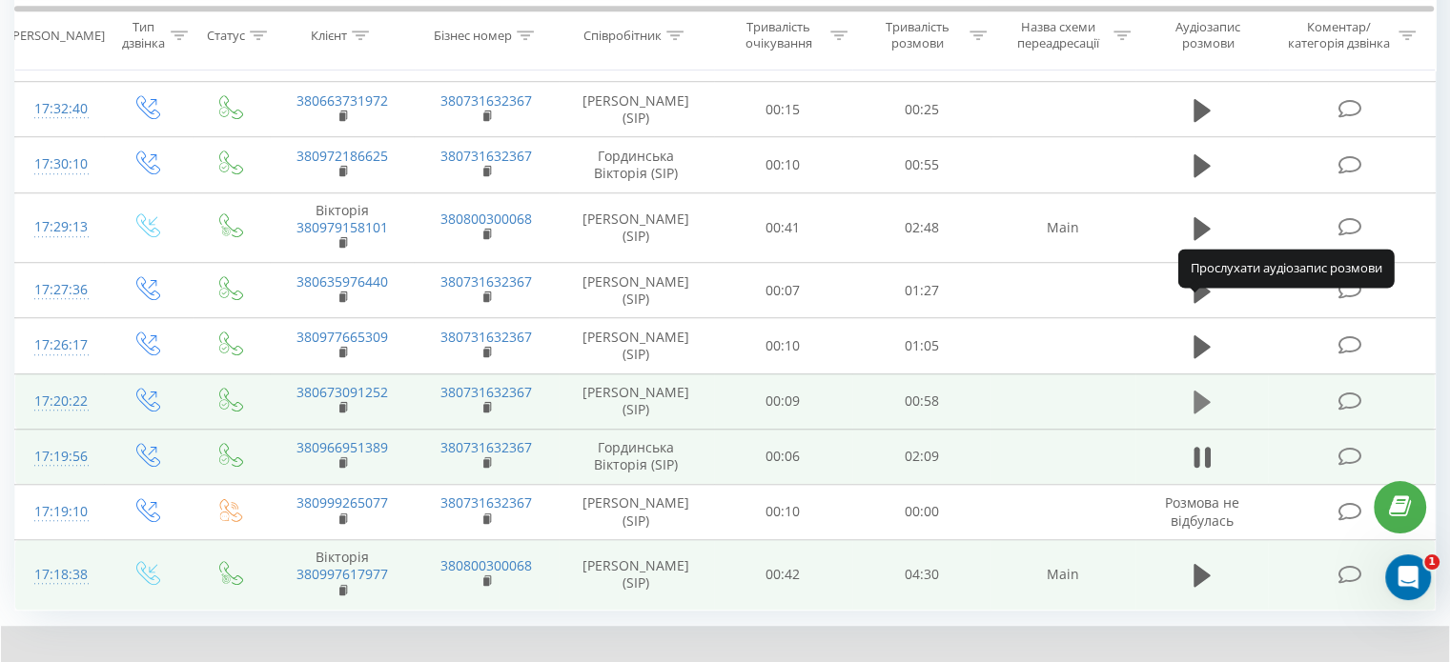
click at [1197, 389] on icon at bounding box center [1201, 402] width 17 height 27
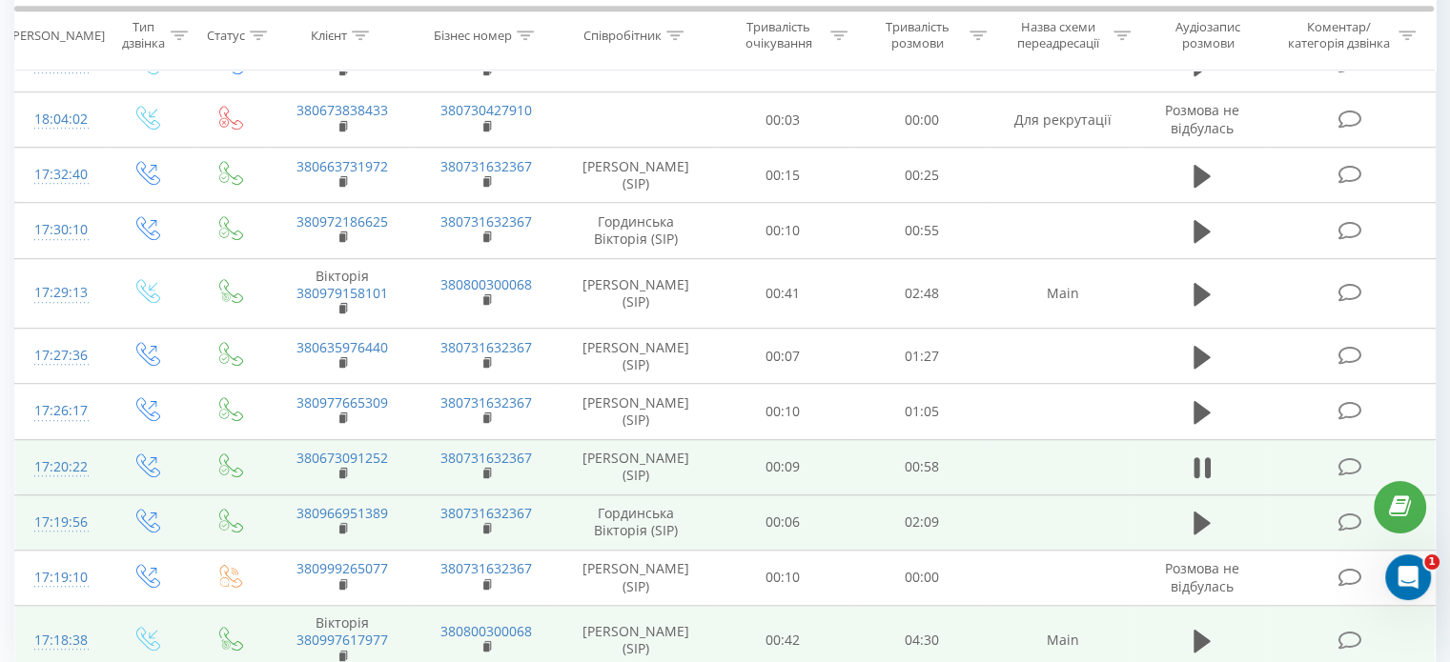
scroll to position [1307, 0]
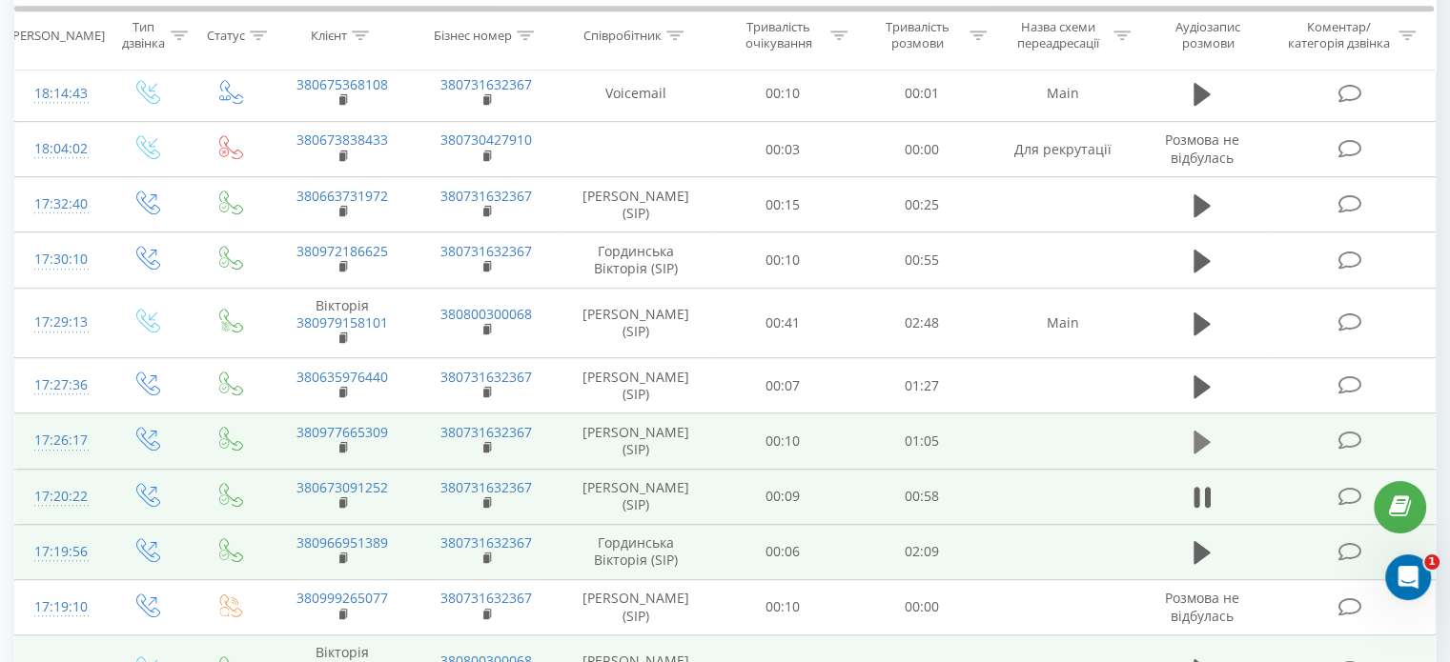
click at [1197, 431] on icon at bounding box center [1201, 442] width 17 height 23
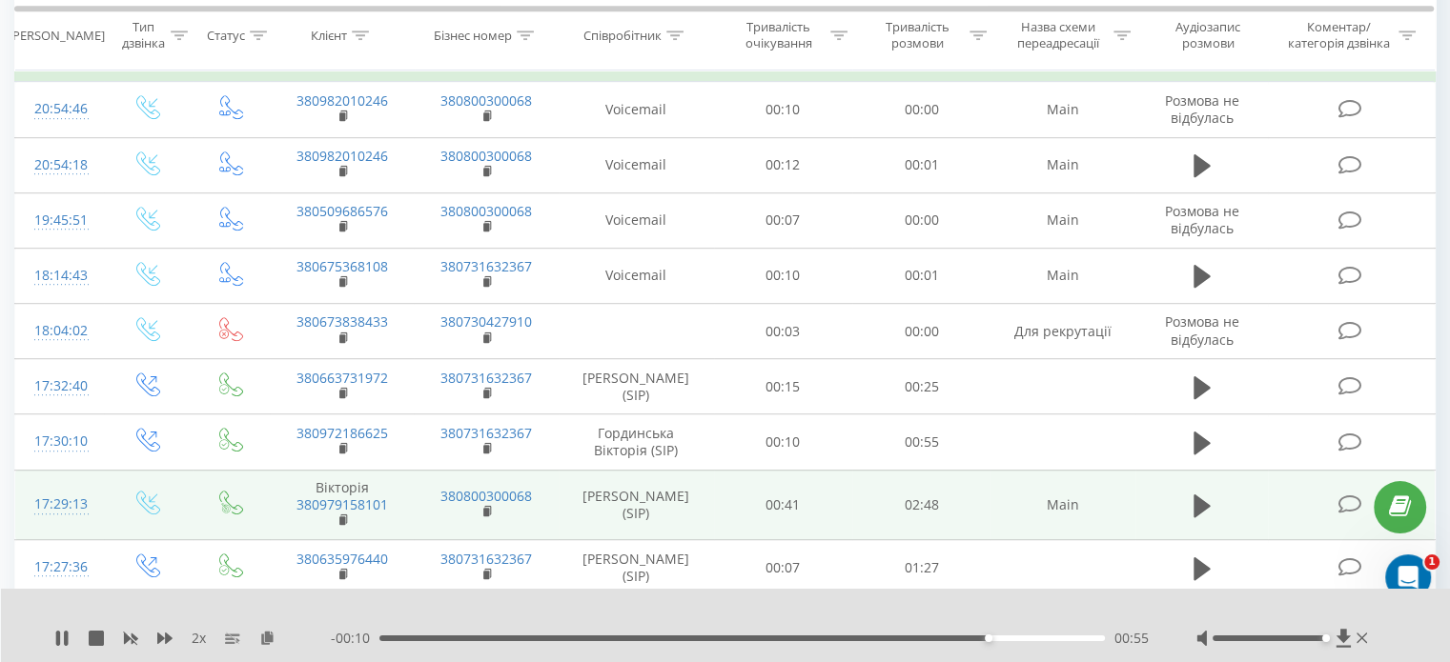
scroll to position [1116, 0]
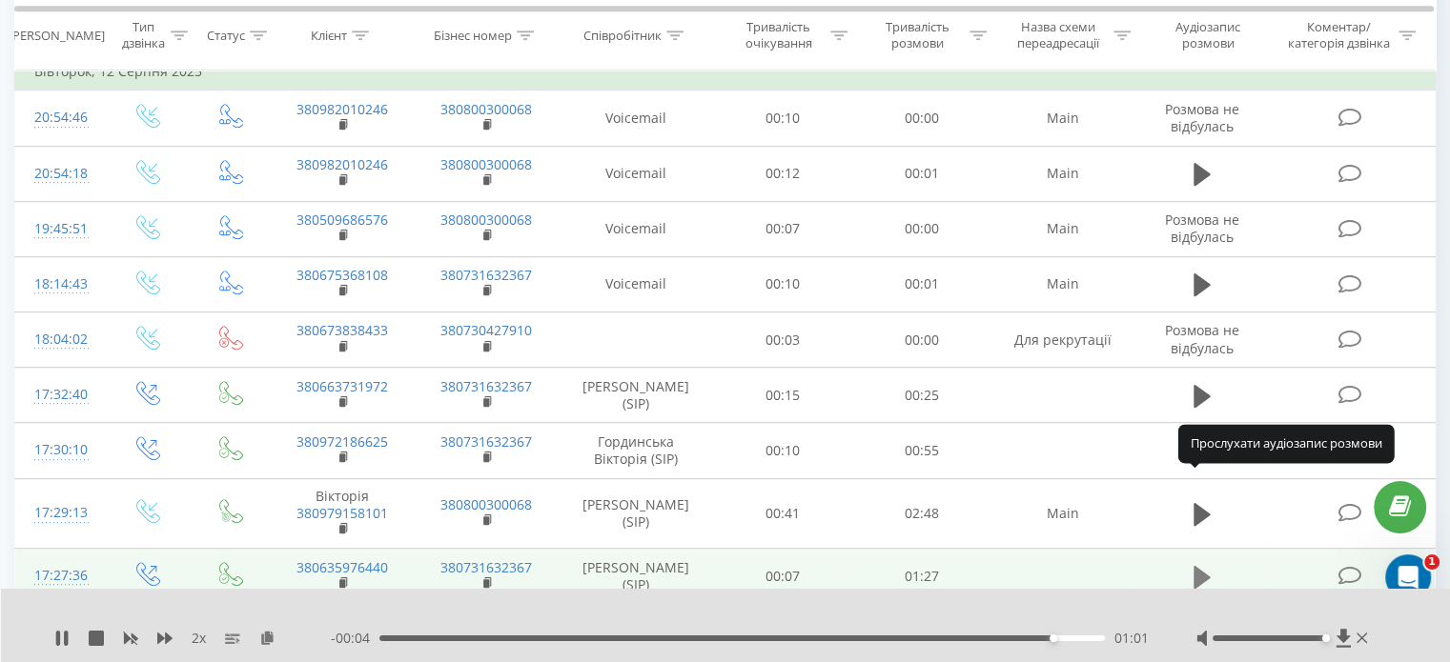
click at [1200, 566] on icon at bounding box center [1201, 577] width 17 height 23
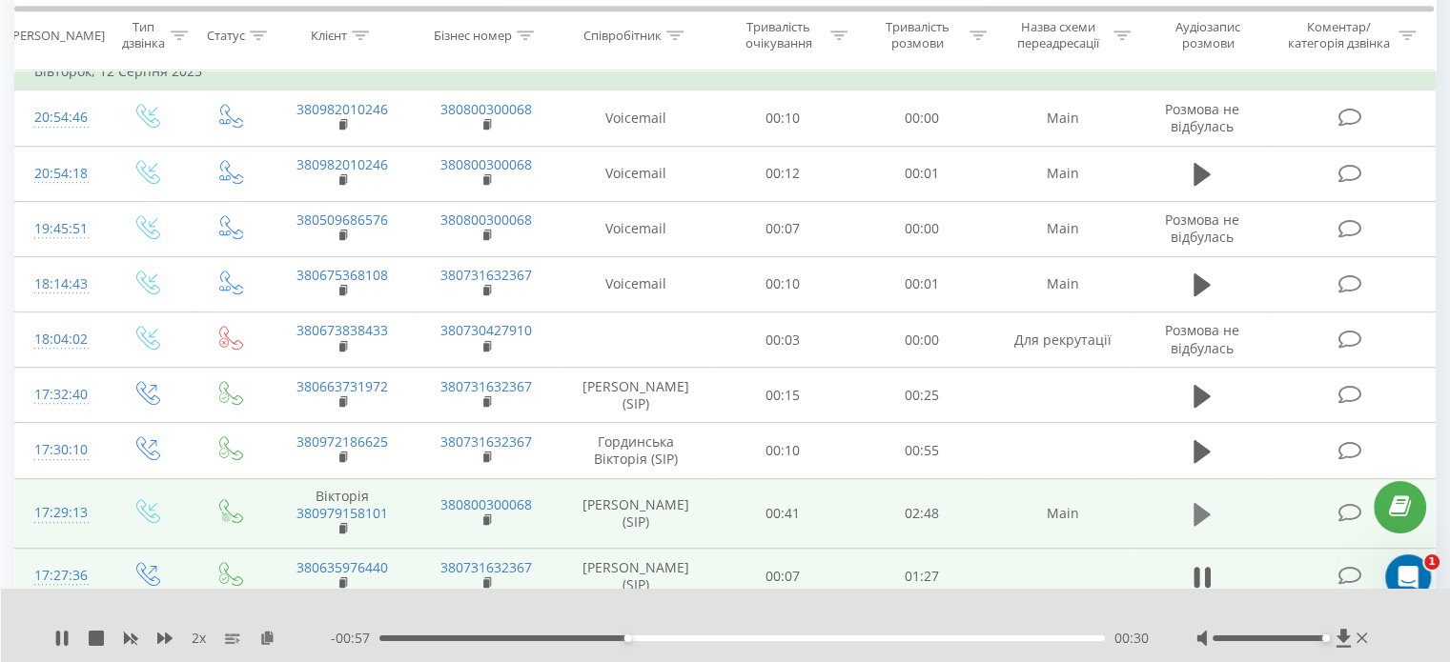
click at [1196, 503] on icon at bounding box center [1201, 514] width 17 height 23
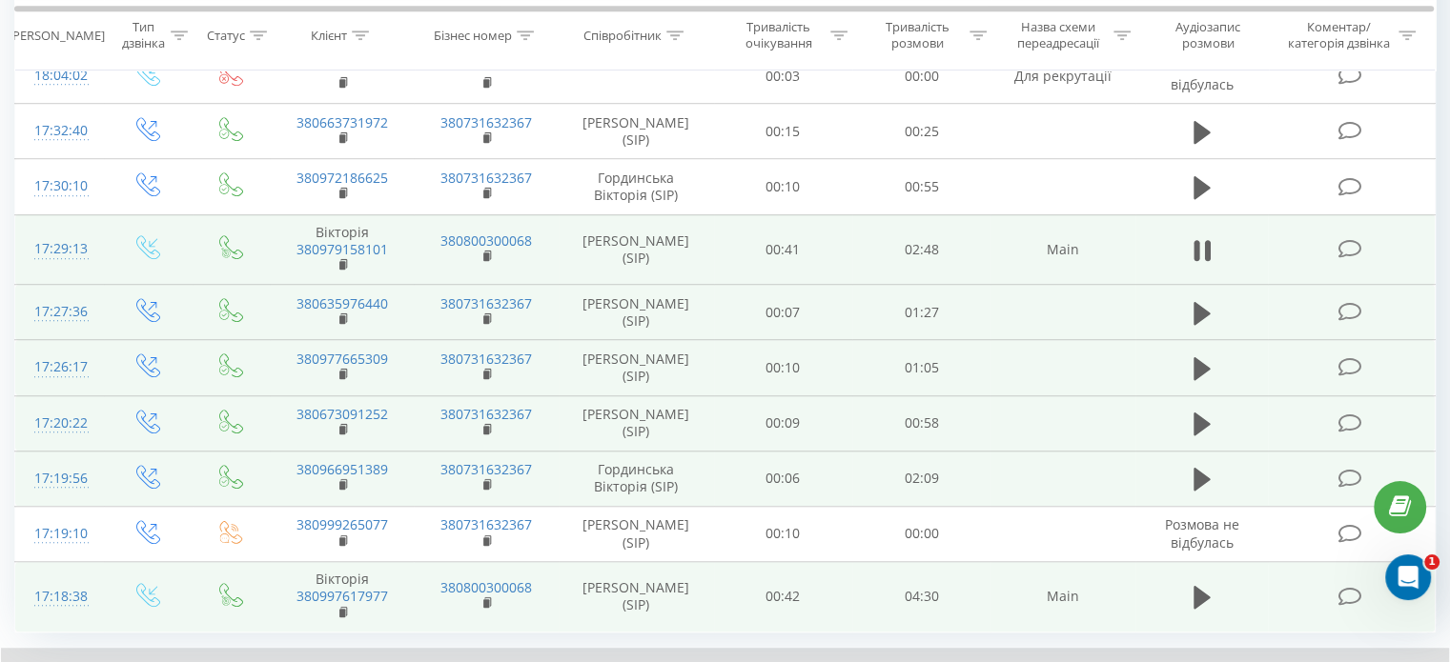
scroll to position [1402, 0]
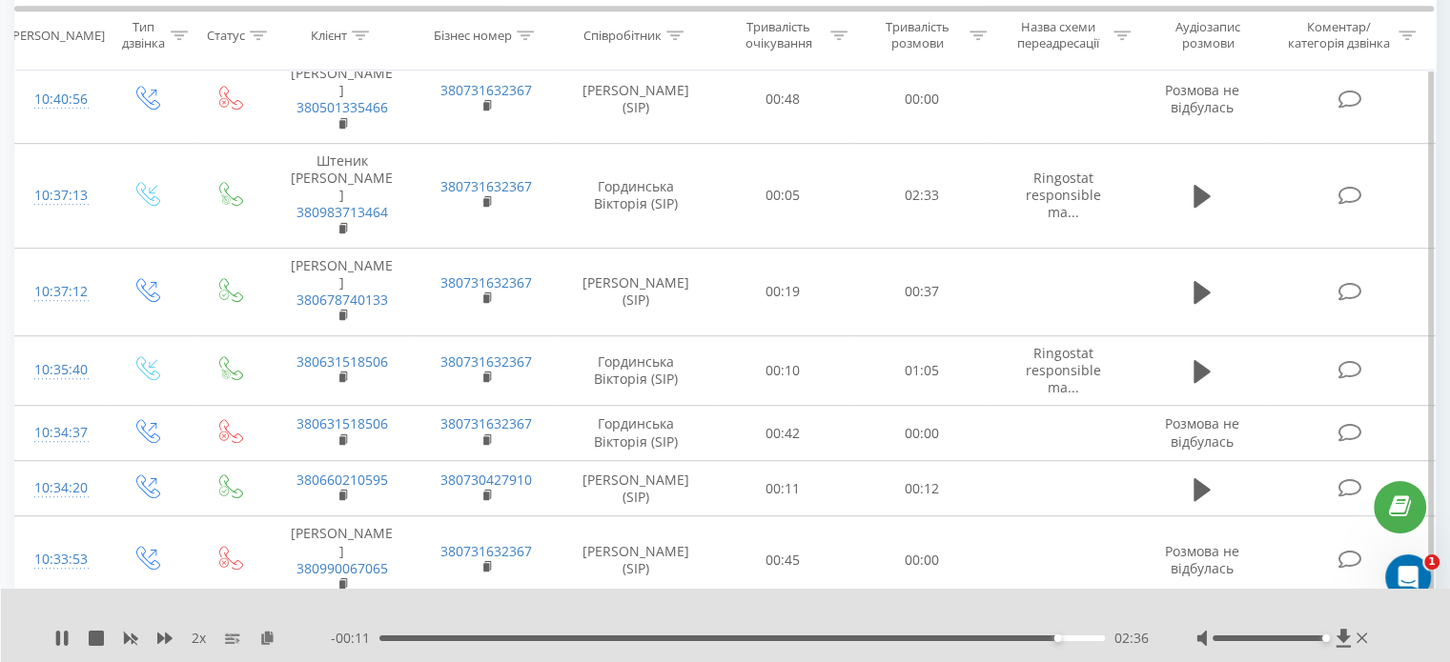
scroll to position [1276, 0]
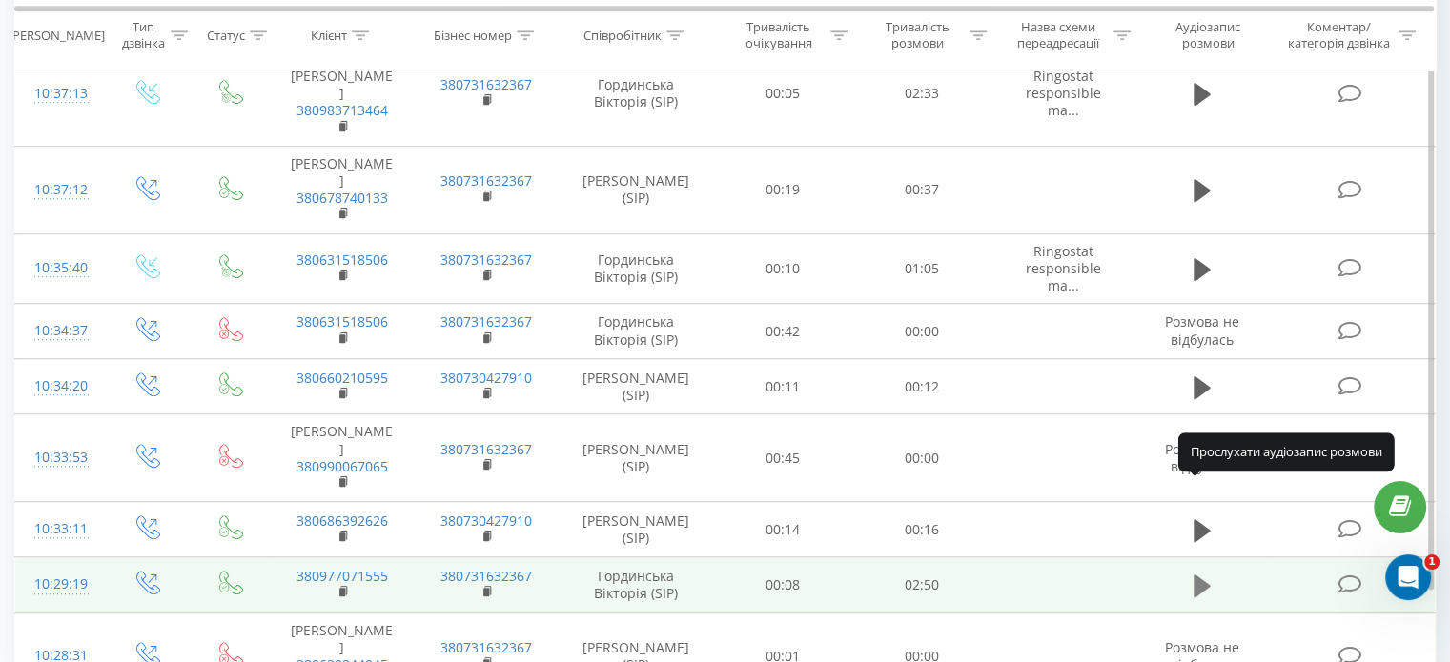
click at [1193, 575] on icon at bounding box center [1201, 586] width 17 height 23
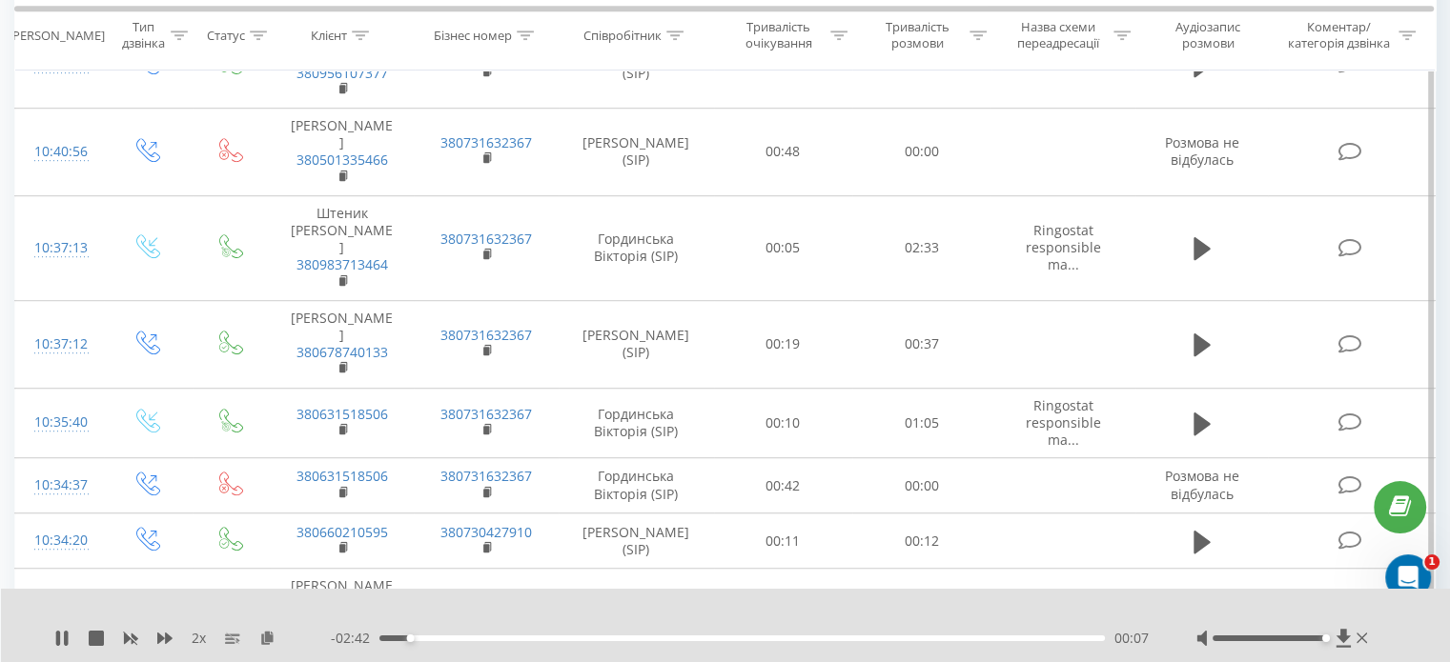
scroll to position [1086, 0]
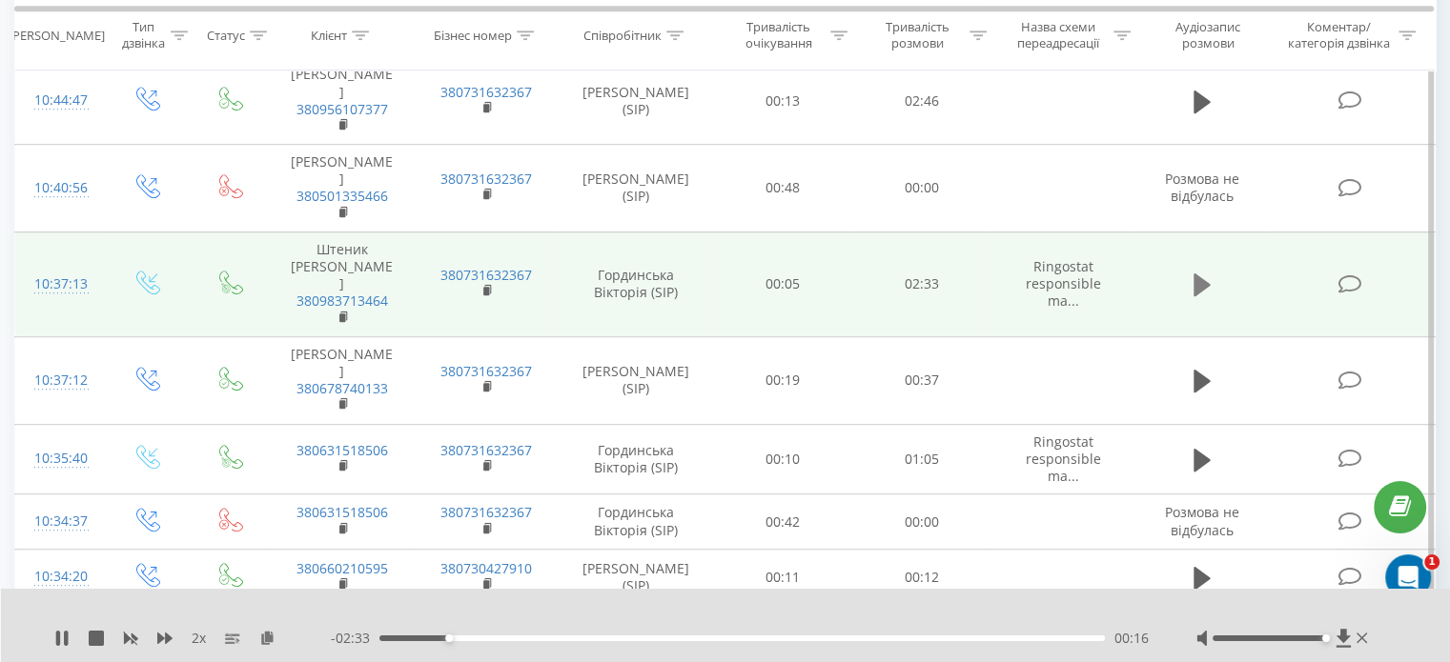
click at [1193, 274] on icon at bounding box center [1201, 285] width 17 height 23
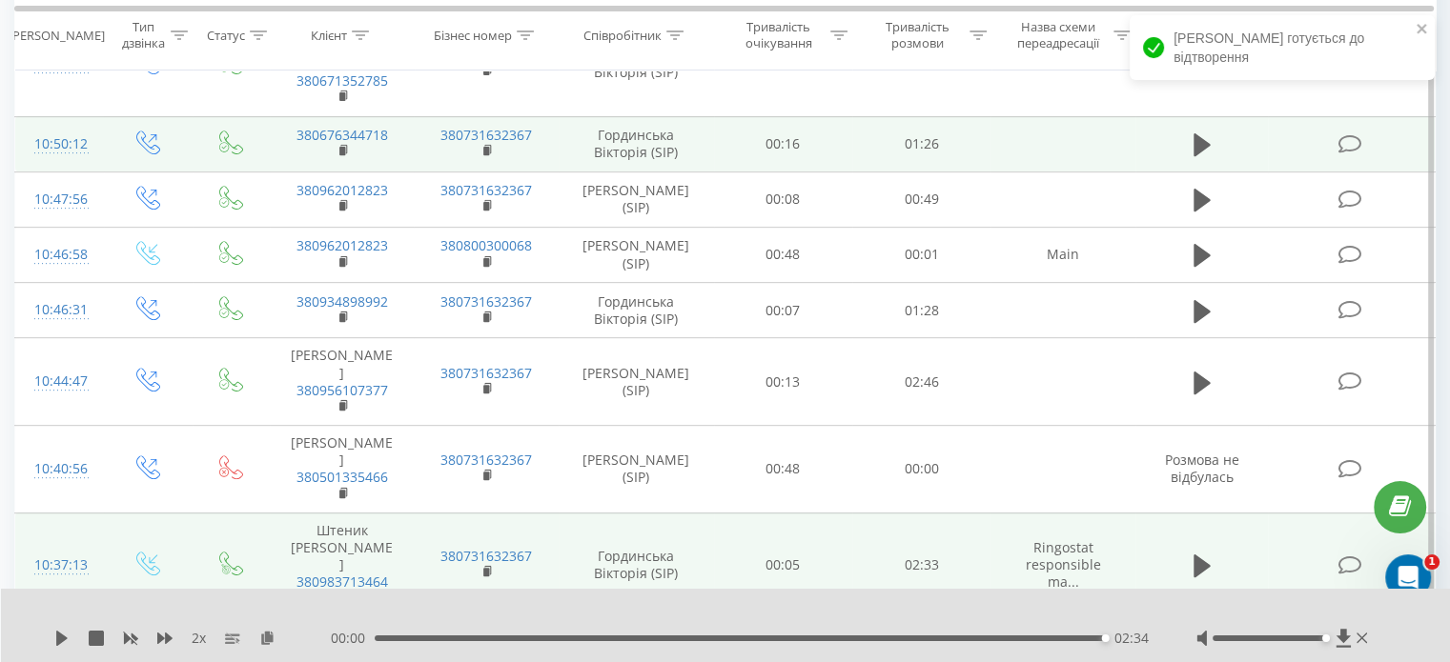
scroll to position [800, 0]
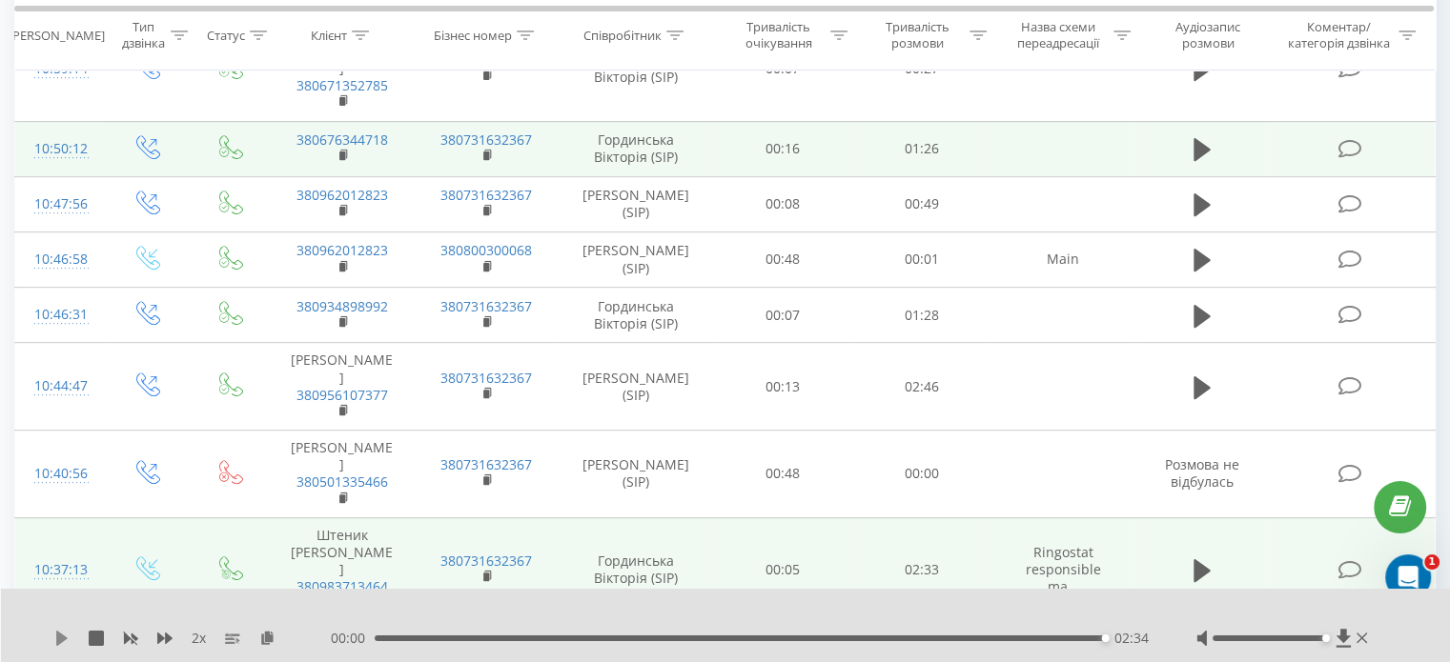
click at [57, 641] on icon at bounding box center [61, 638] width 11 height 15
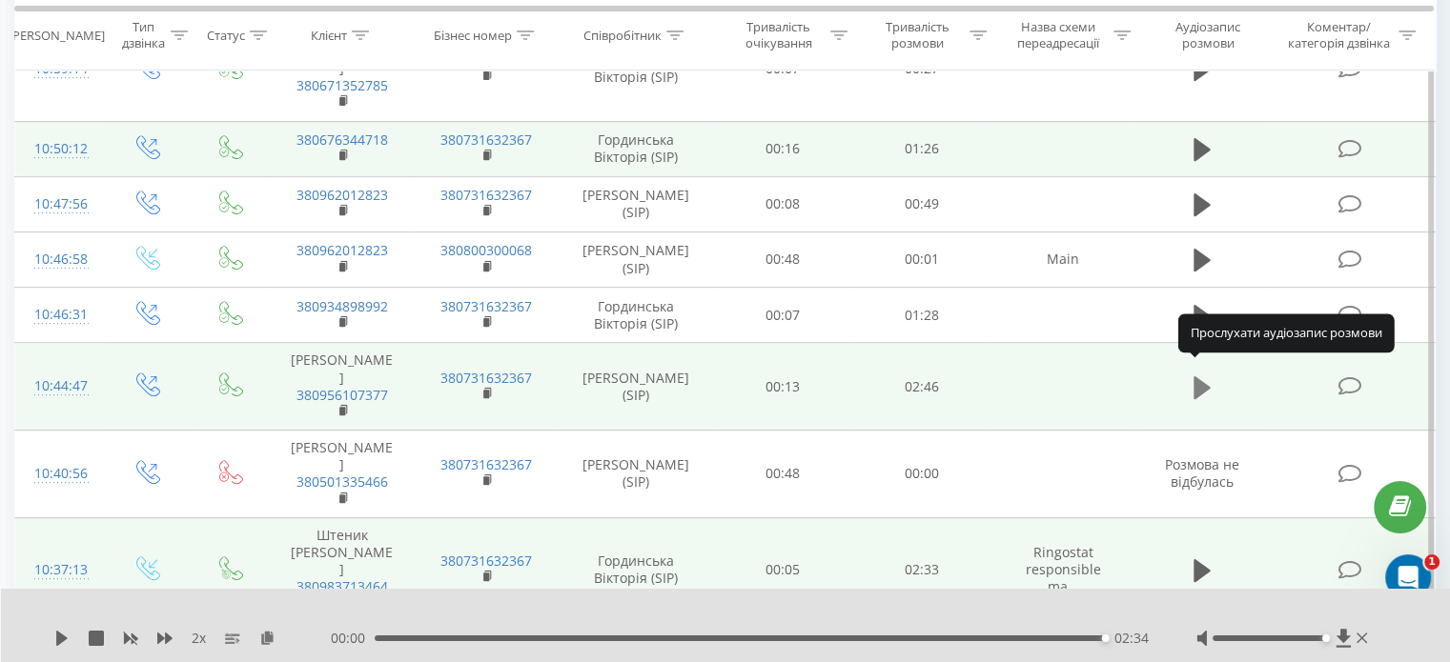
click at [1193, 376] on icon at bounding box center [1201, 387] width 17 height 23
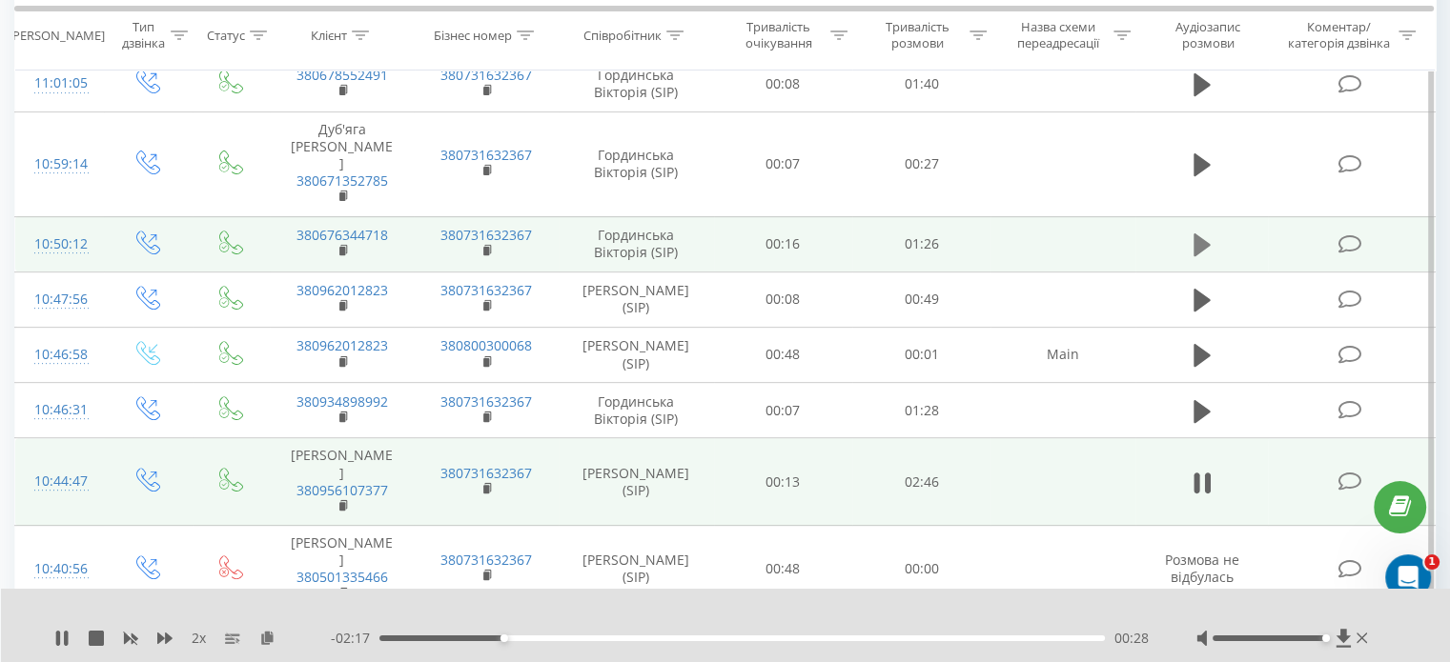
scroll to position [609, 0]
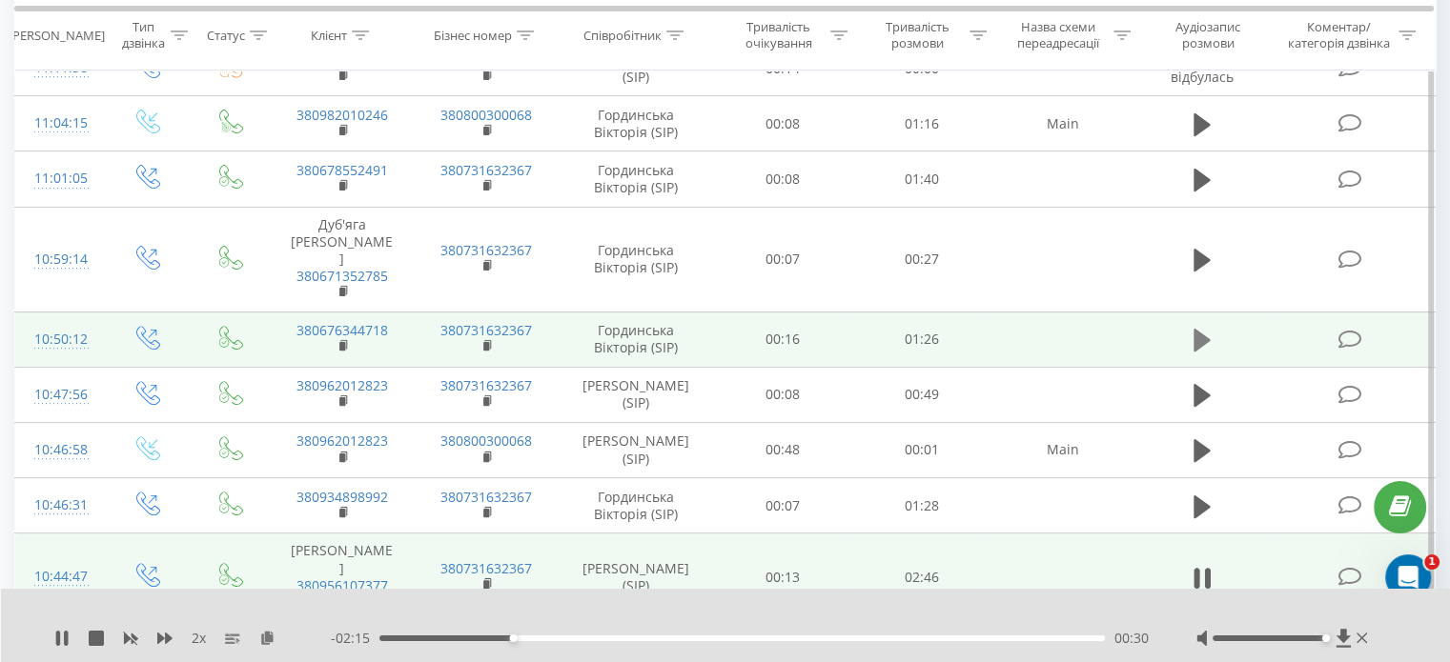
click at [1203, 332] on icon at bounding box center [1201, 340] width 17 height 23
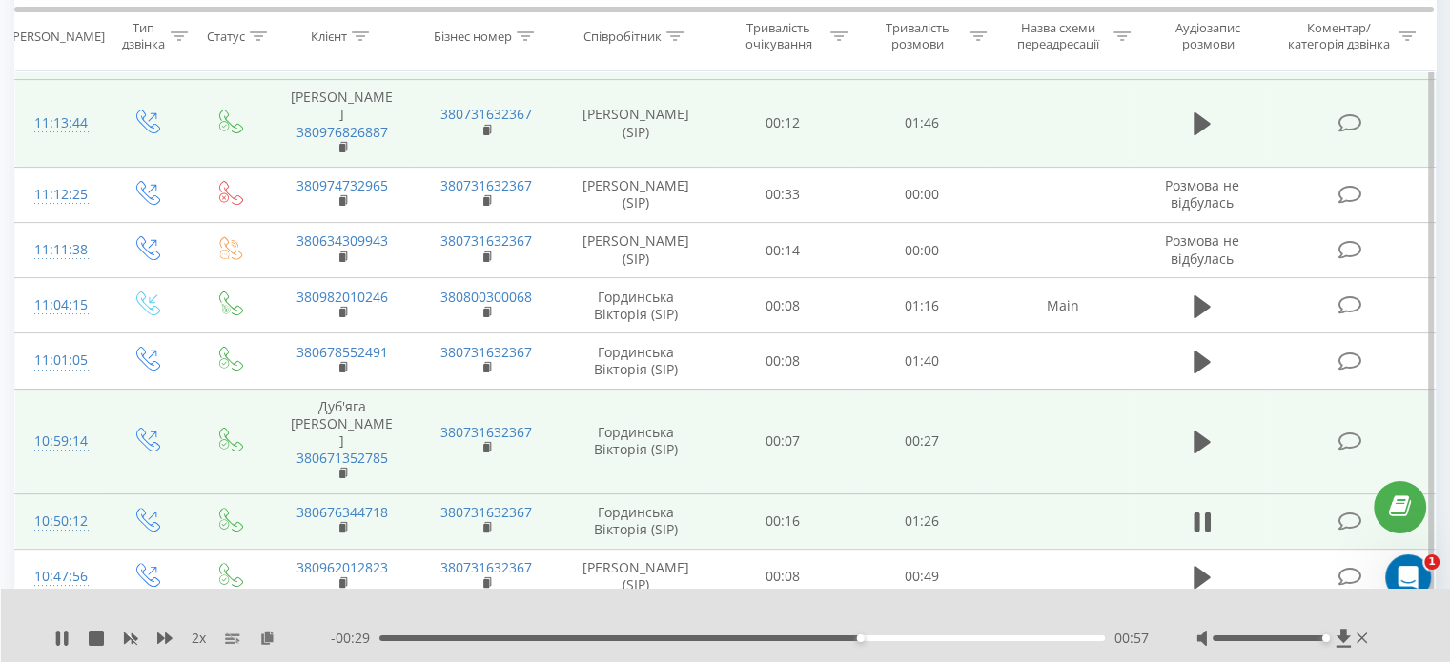
scroll to position [418, 0]
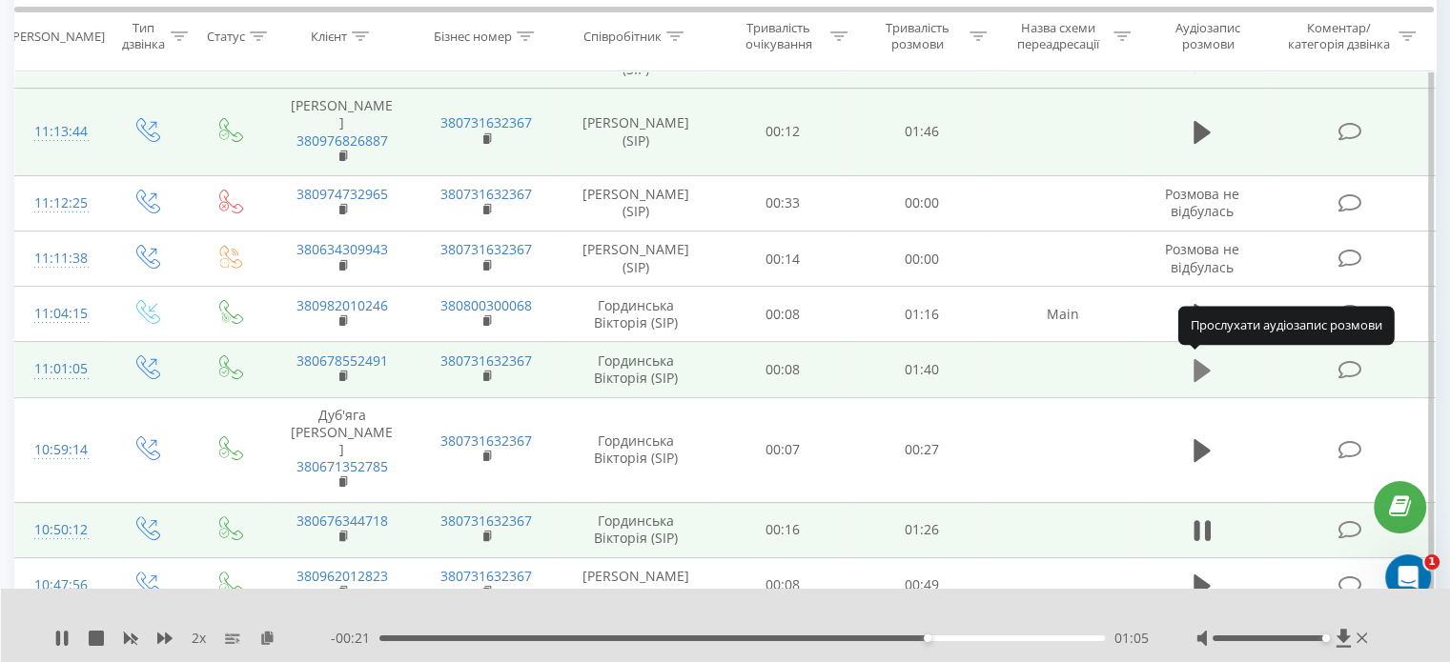
click at [1196, 359] on icon at bounding box center [1201, 370] width 17 height 23
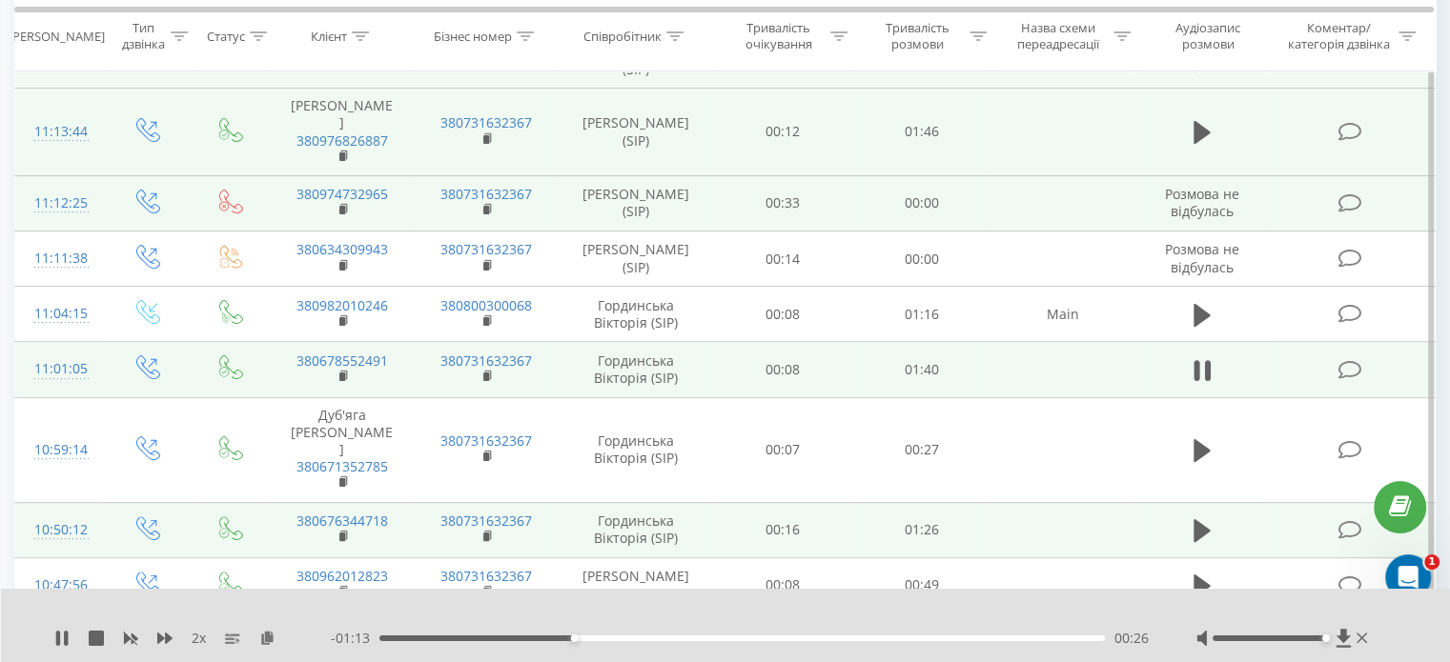
scroll to position [228, 0]
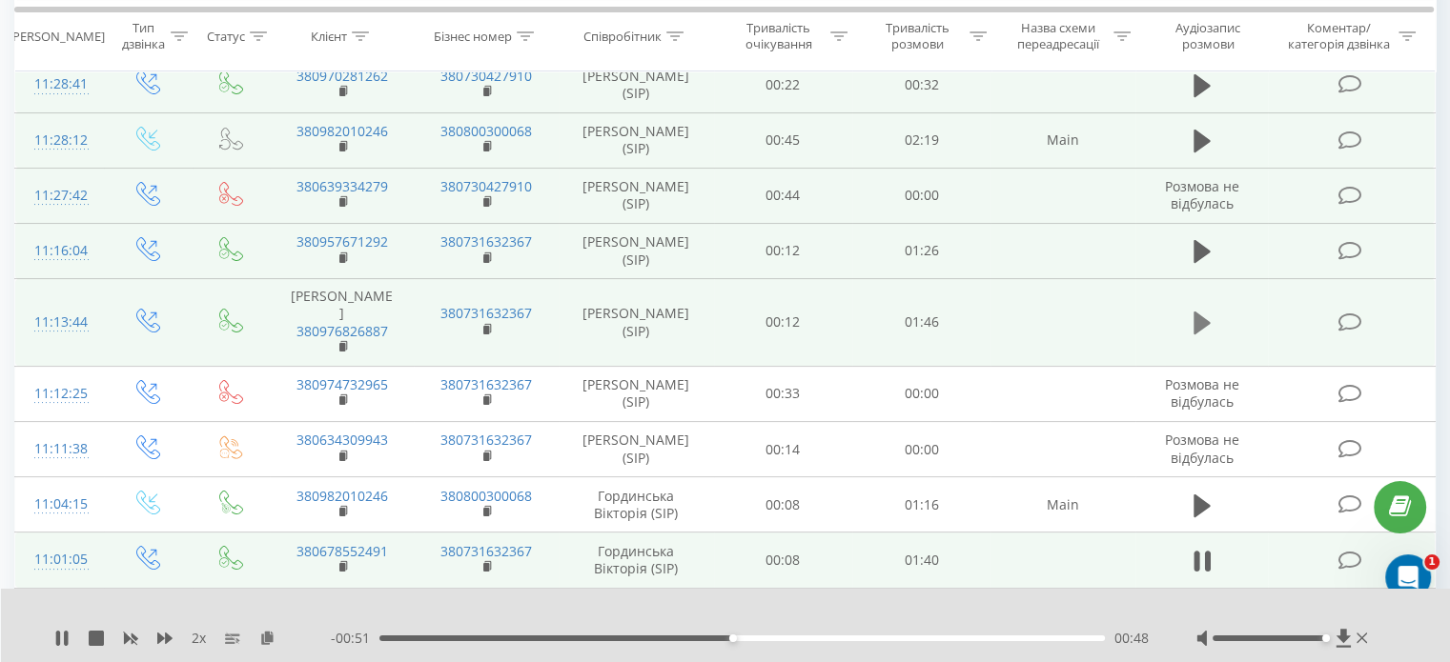
click at [1194, 329] on icon at bounding box center [1201, 323] width 17 height 23
click at [1197, 245] on icon at bounding box center [1201, 251] width 17 height 23
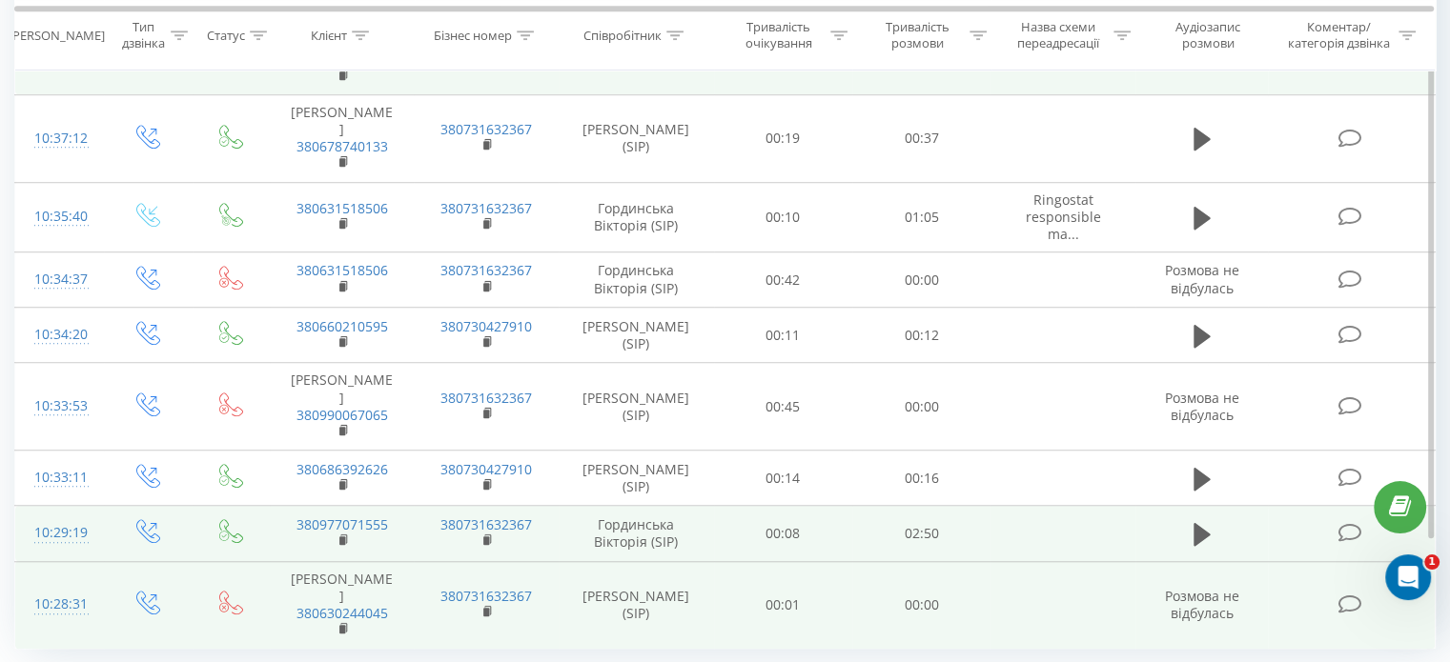
scroll to position [1350, 0]
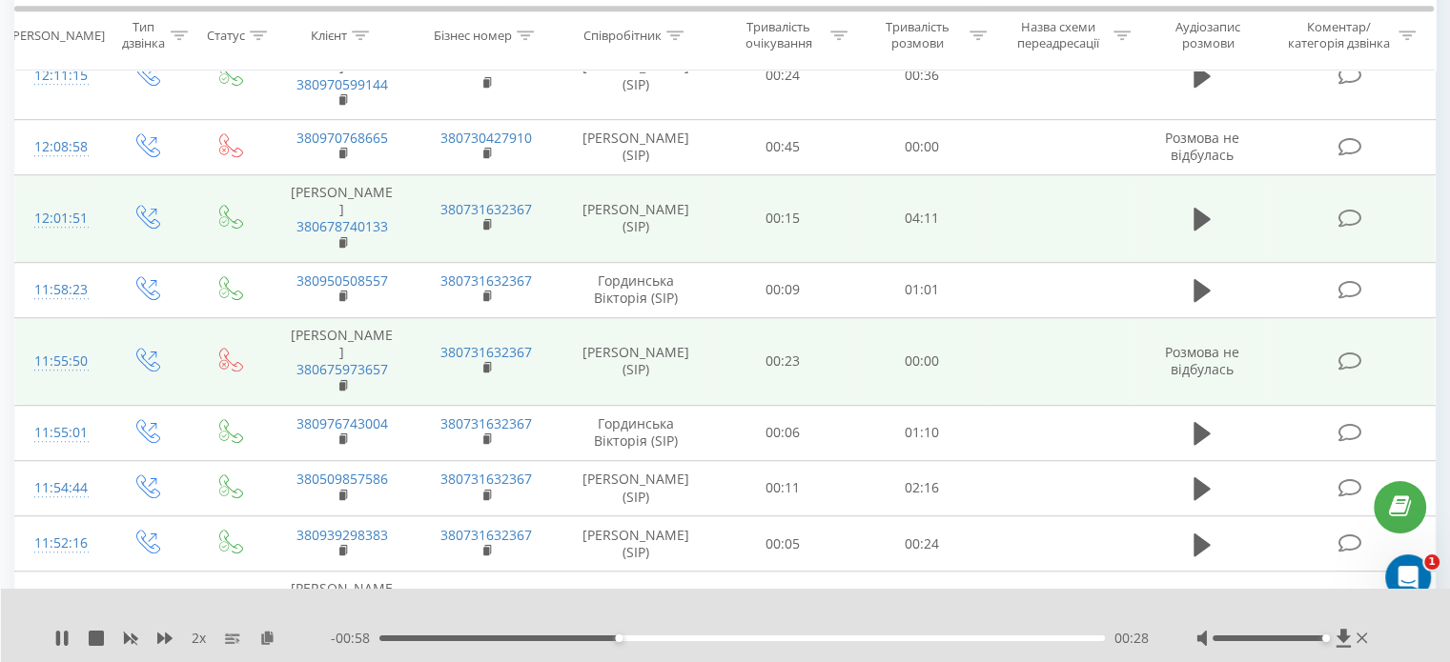
scroll to position [1407, 0]
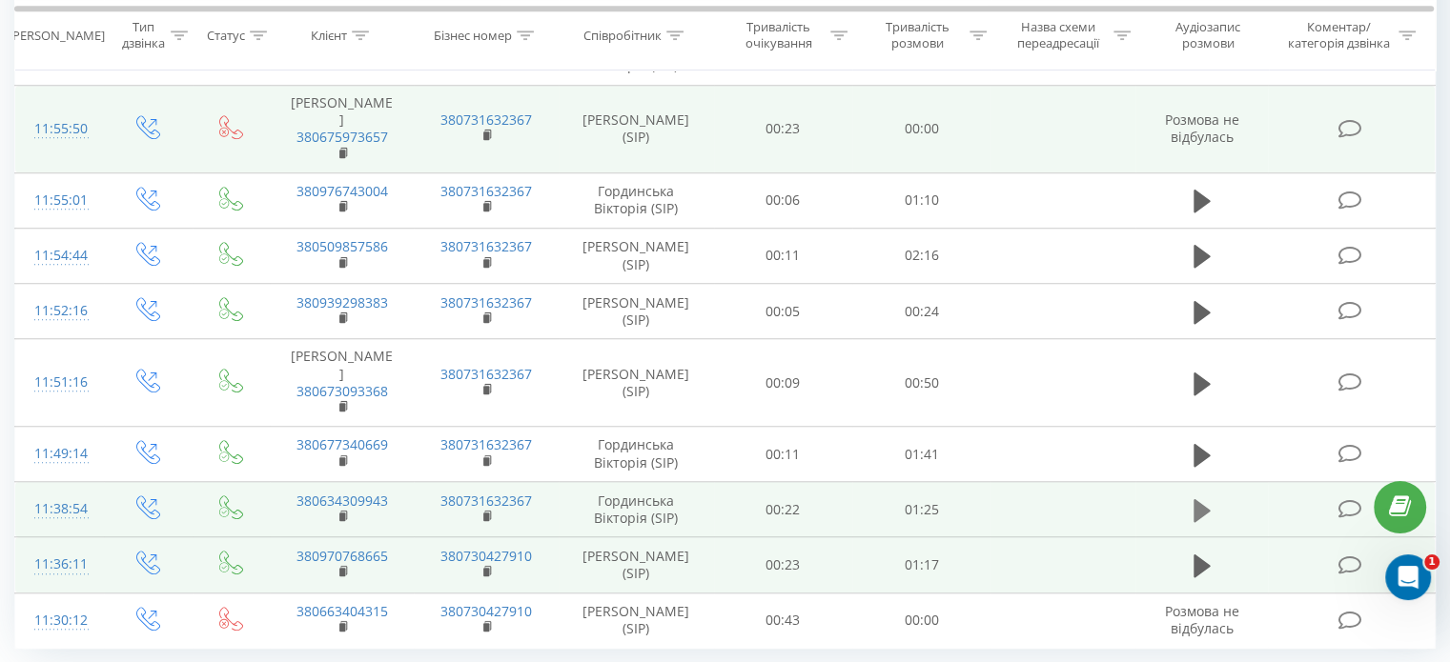
click at [1194, 499] on icon at bounding box center [1201, 510] width 17 height 23
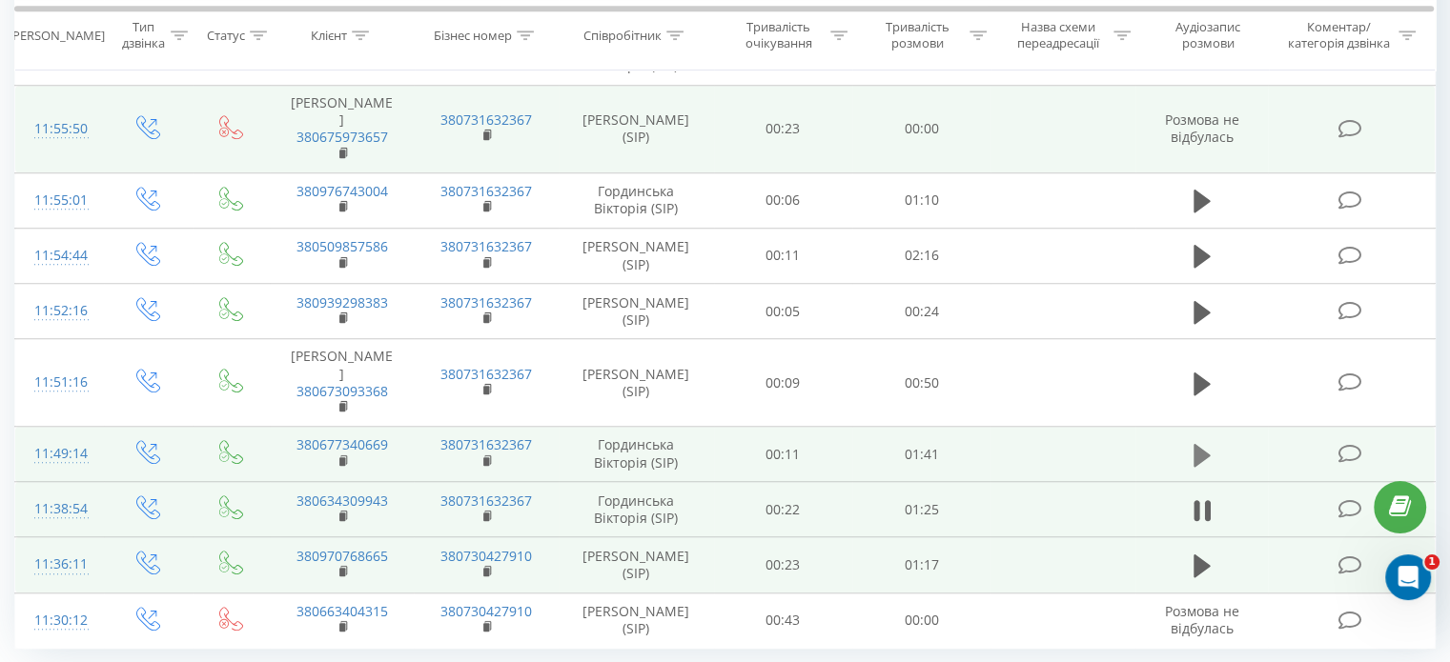
click at [1203, 442] on icon at bounding box center [1201, 455] width 17 height 27
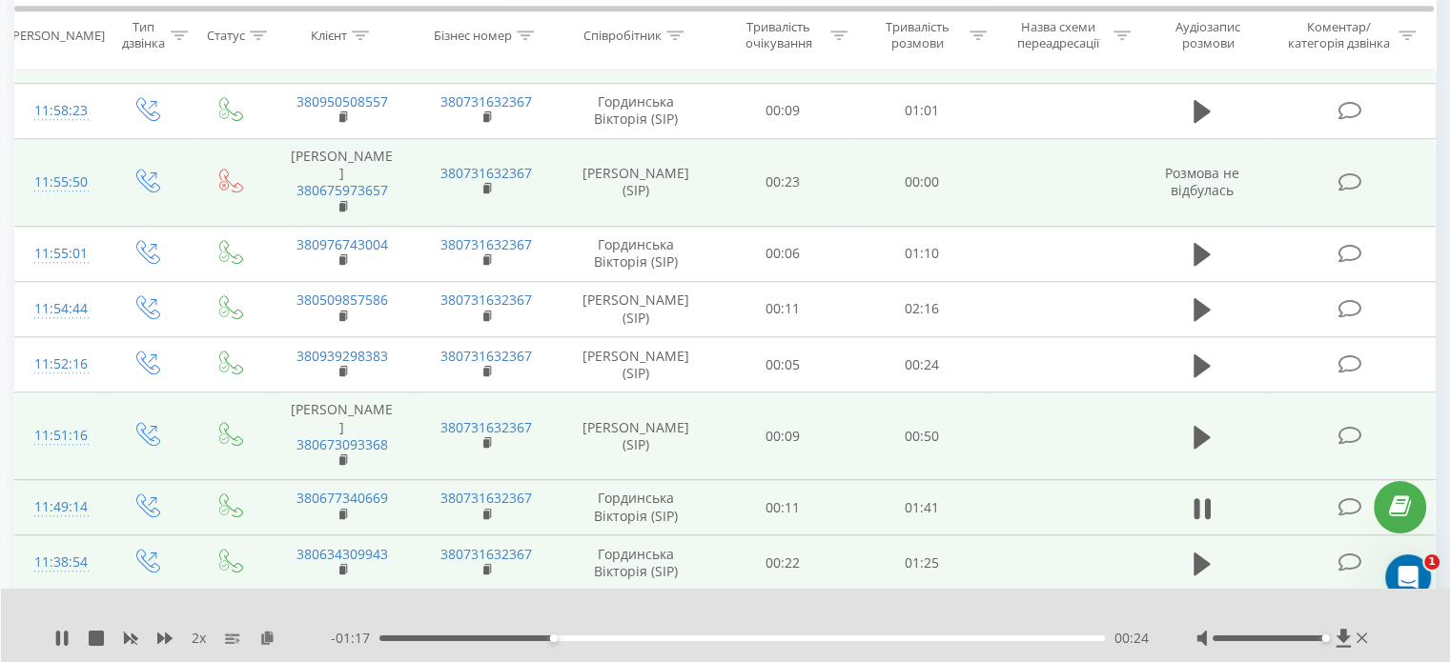
scroll to position [1312, 0]
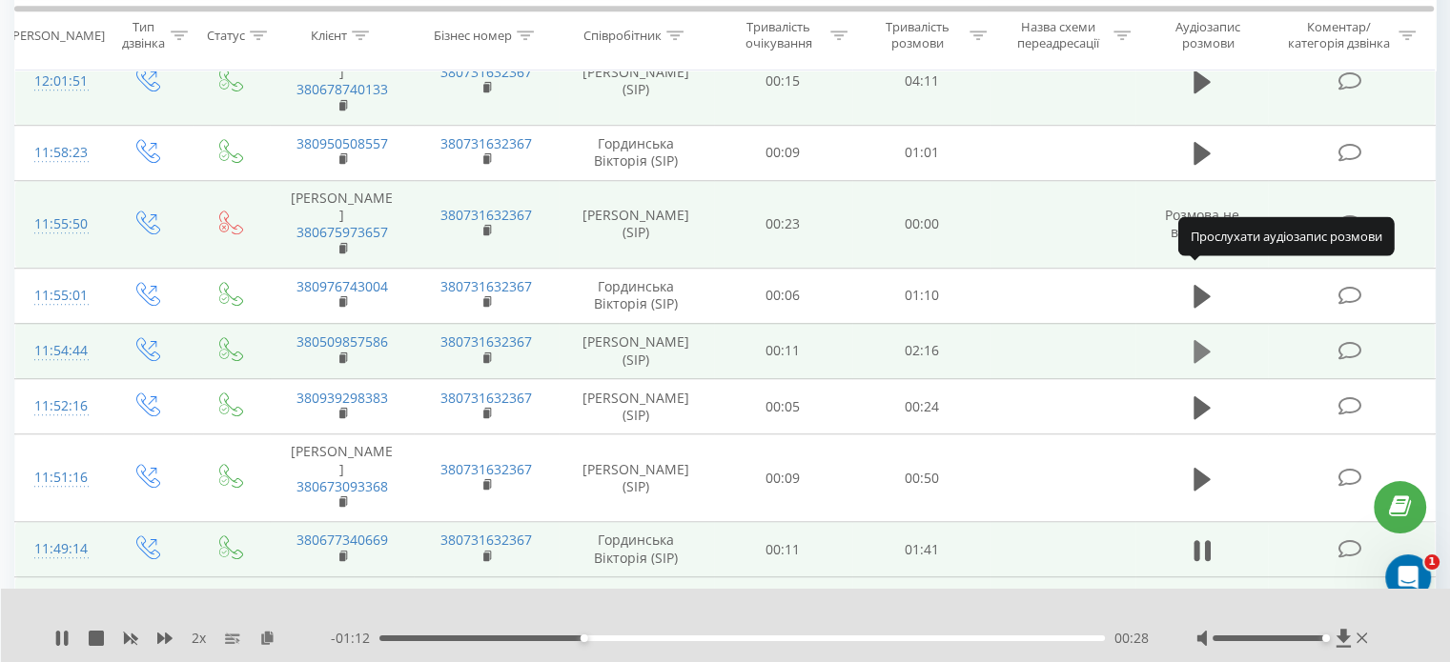
click at [1211, 337] on button at bounding box center [1202, 351] width 29 height 29
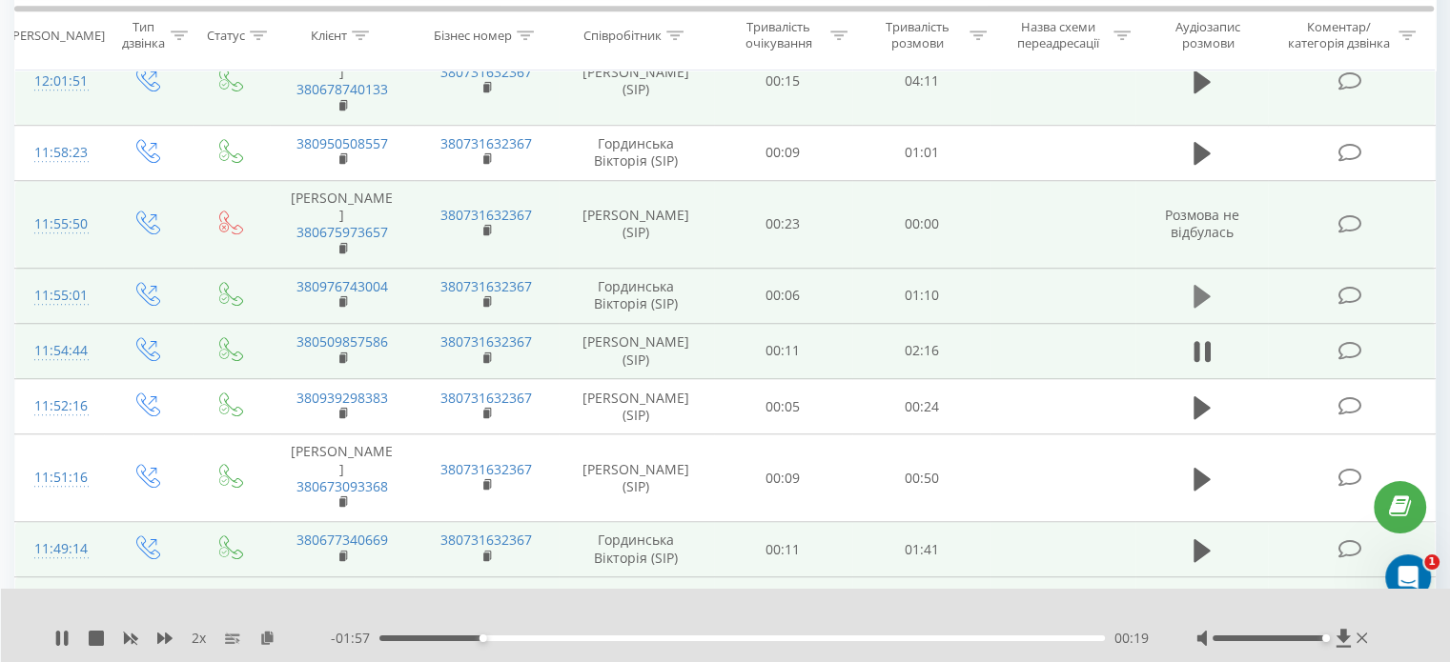
click at [1195, 285] on icon at bounding box center [1201, 296] width 17 height 23
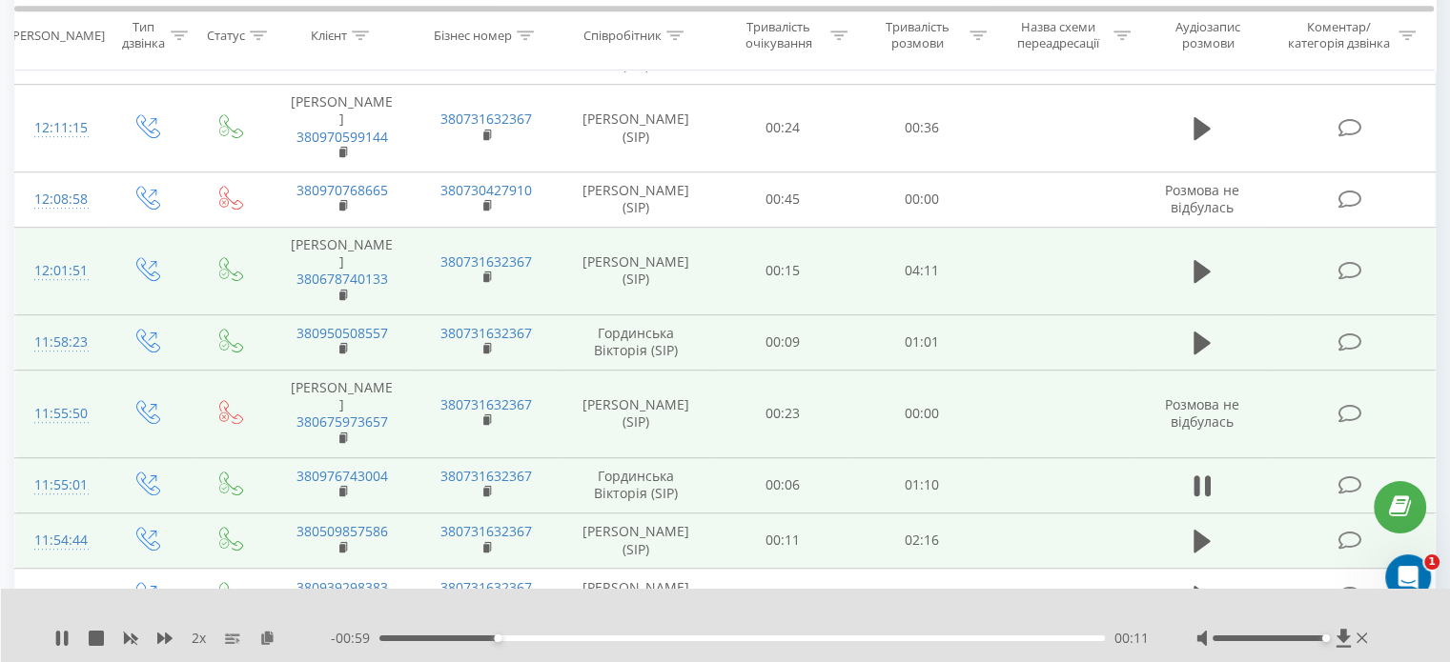
scroll to position [1121, 0]
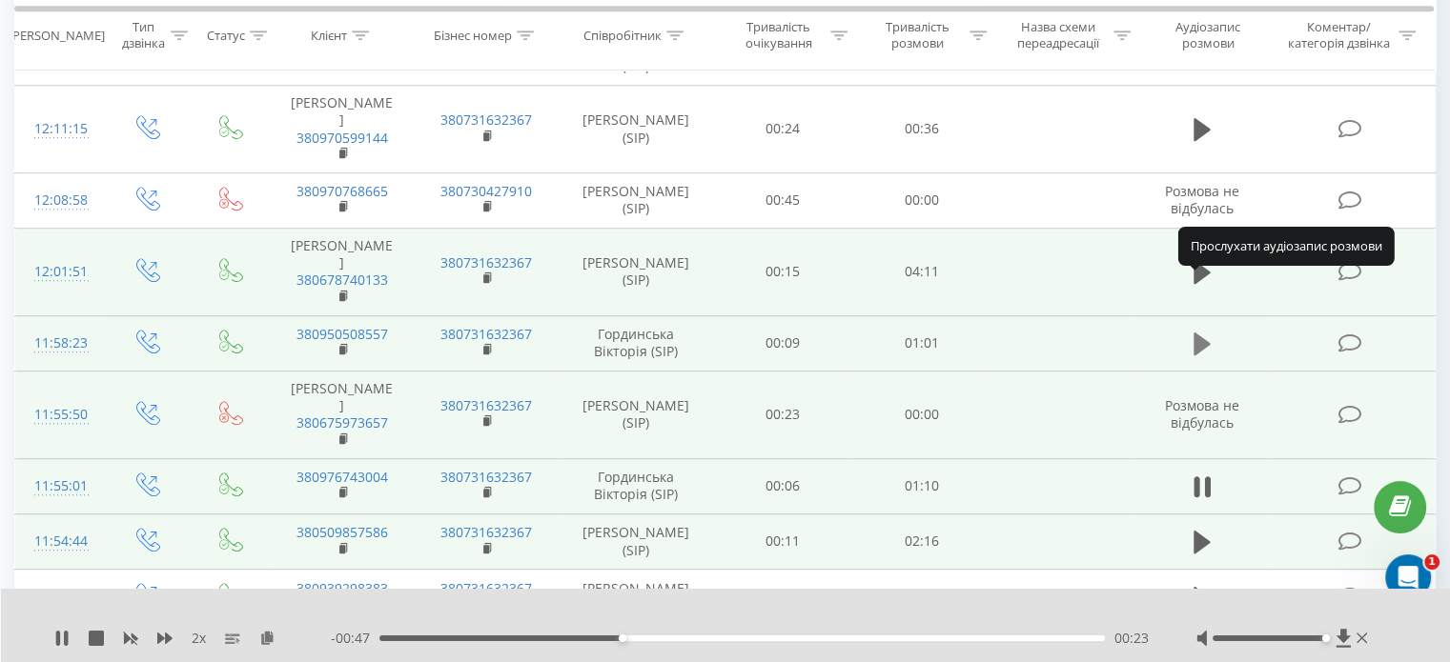
click at [1196, 333] on icon at bounding box center [1201, 344] width 17 height 23
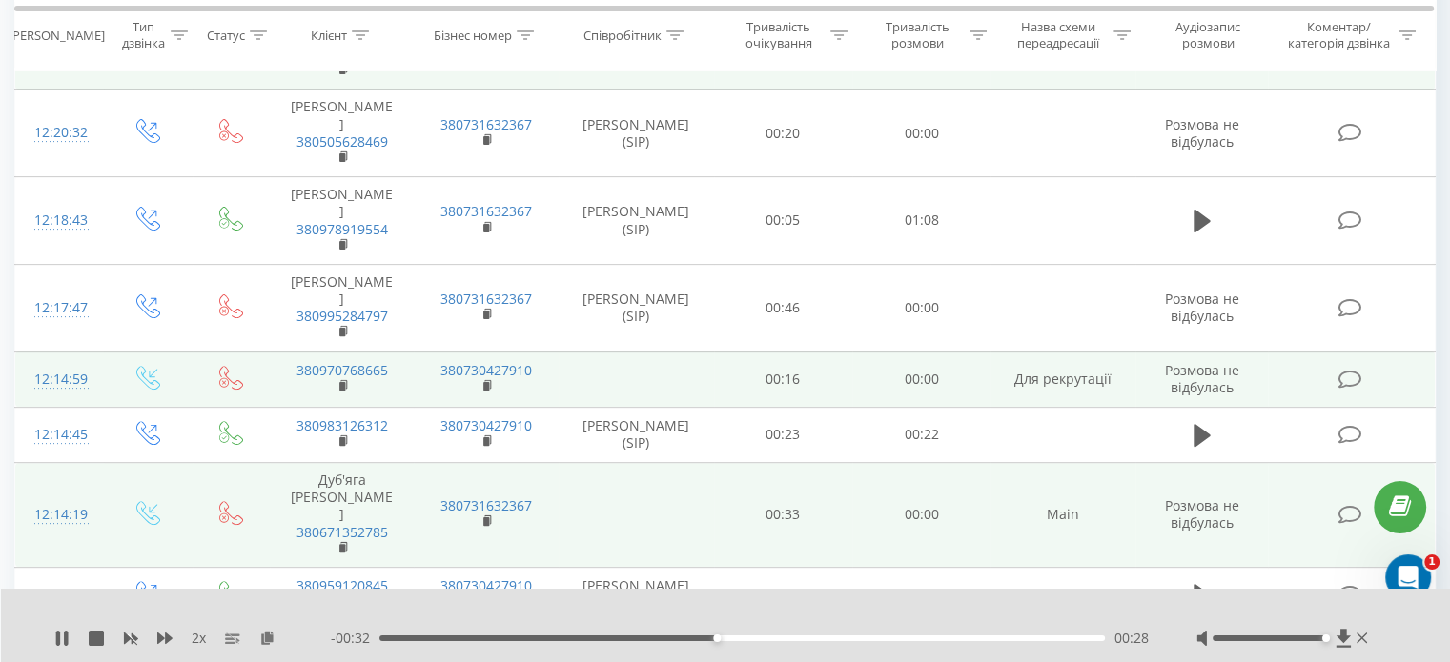
scroll to position [549, 0]
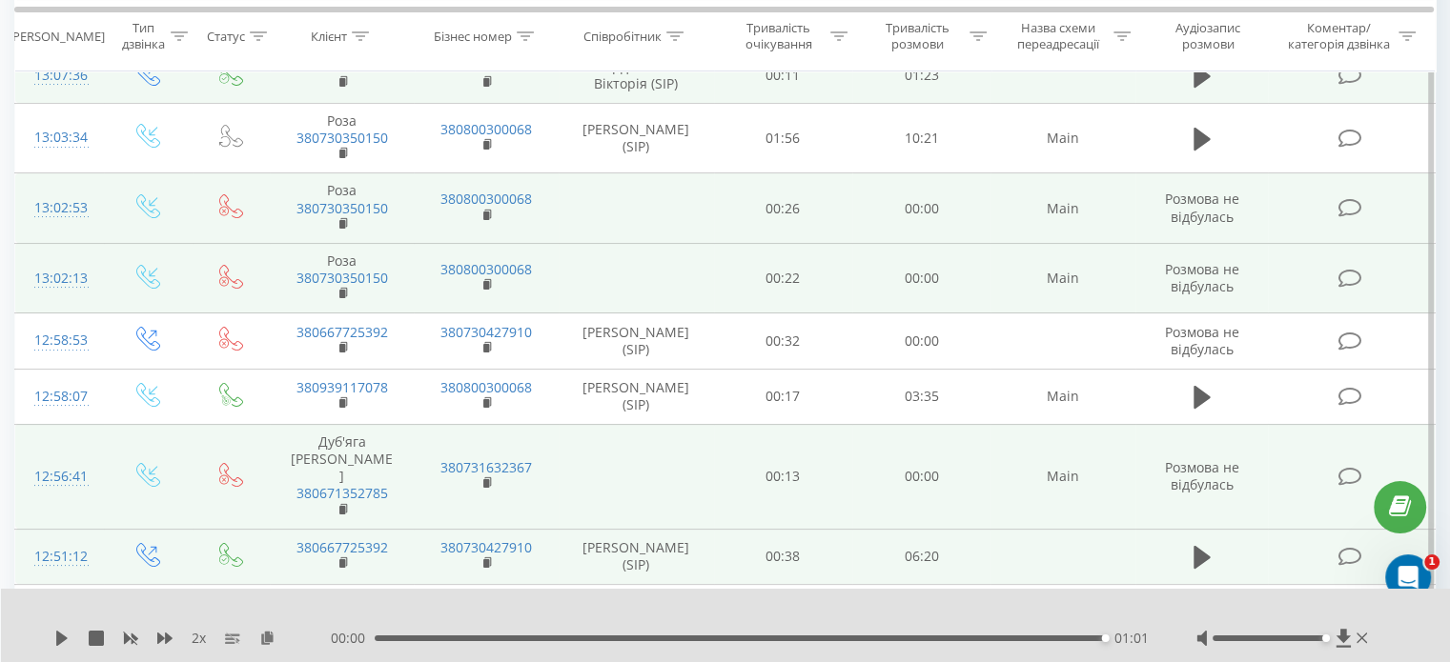
scroll to position [257, 0]
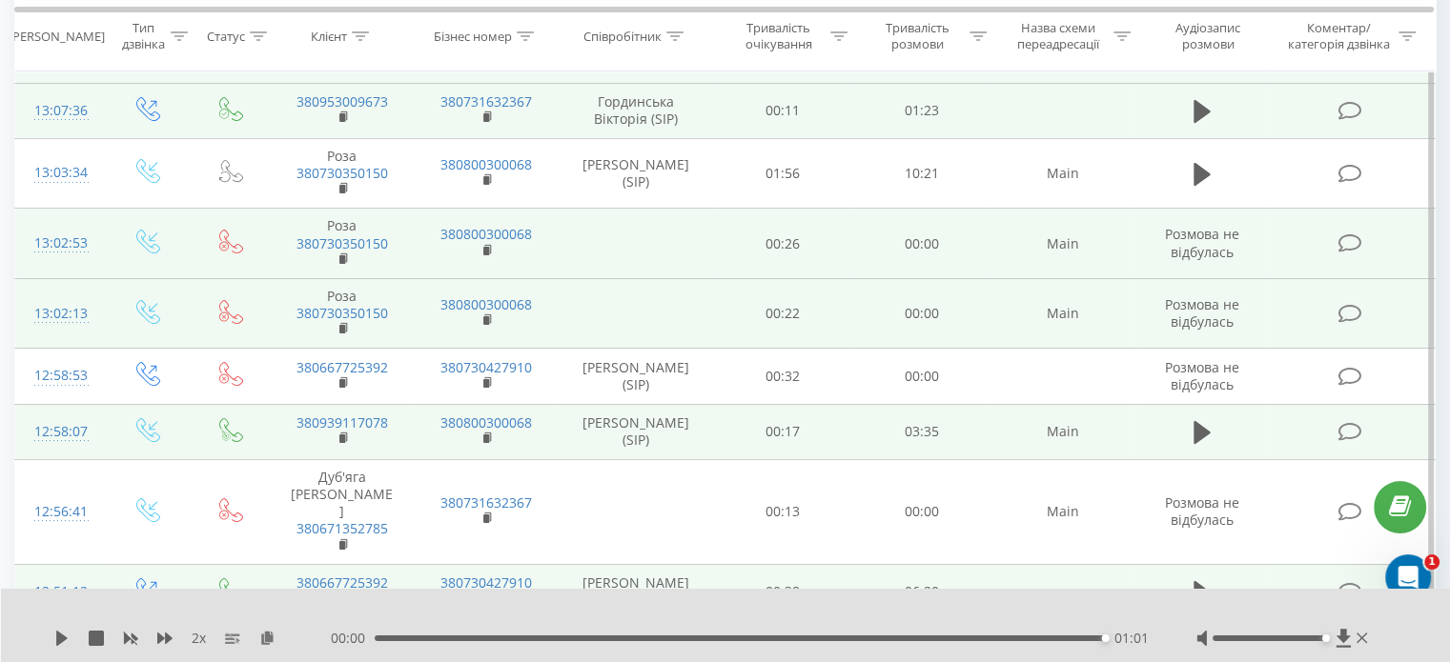
click at [1186, 419] on td at bounding box center [1201, 431] width 133 height 55
click at [1203, 426] on icon at bounding box center [1201, 432] width 17 height 23
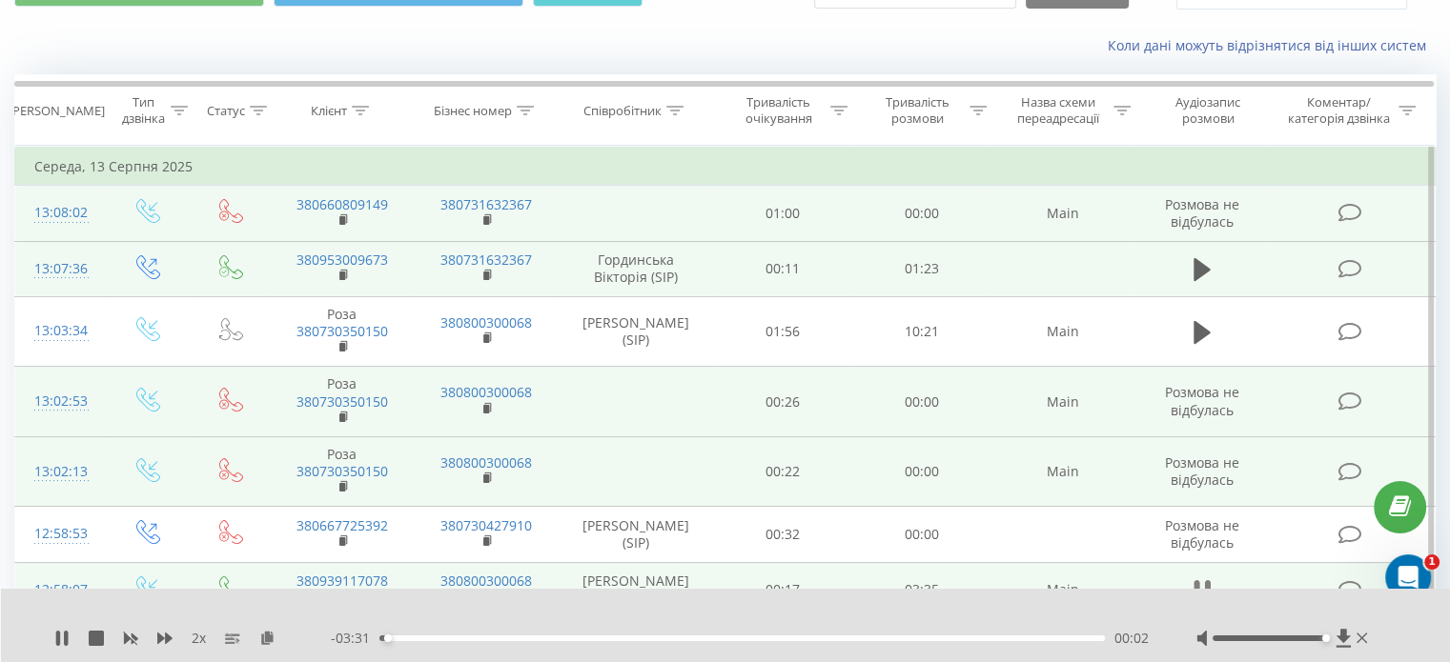
scroll to position [67, 0]
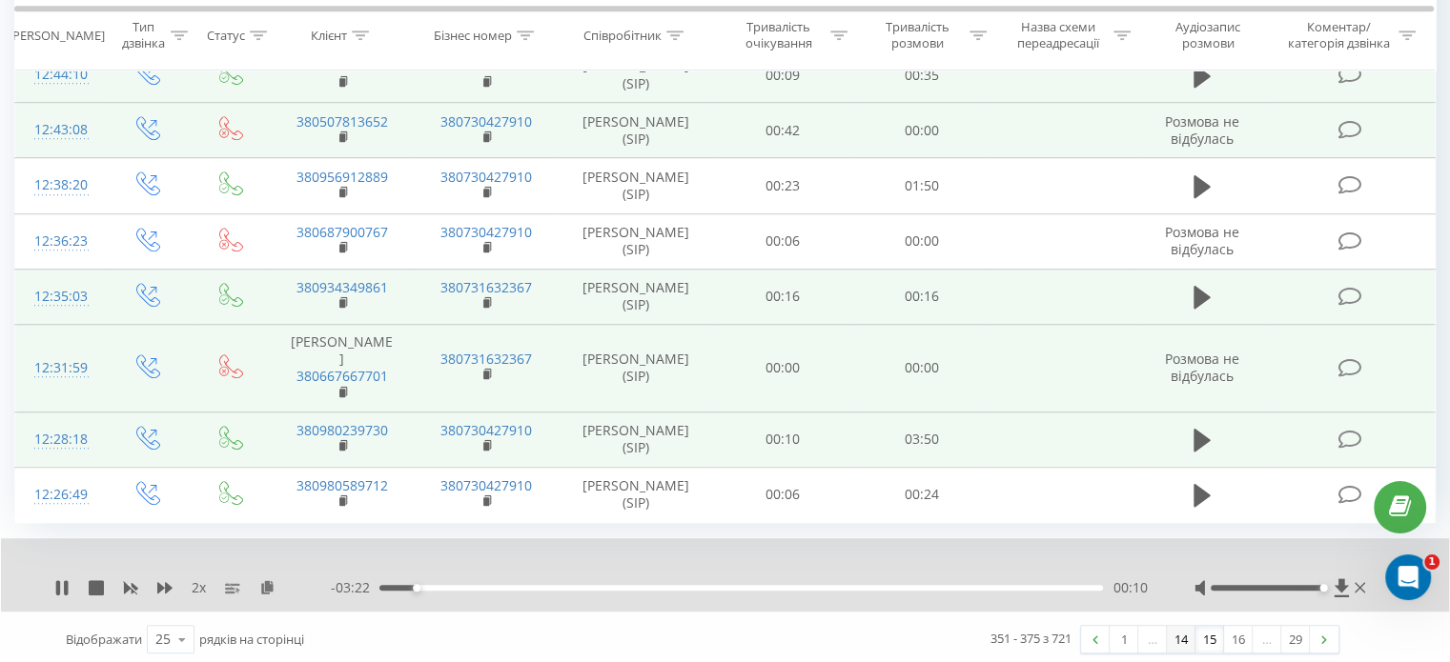
click at [1179, 634] on link "14" at bounding box center [1181, 639] width 29 height 27
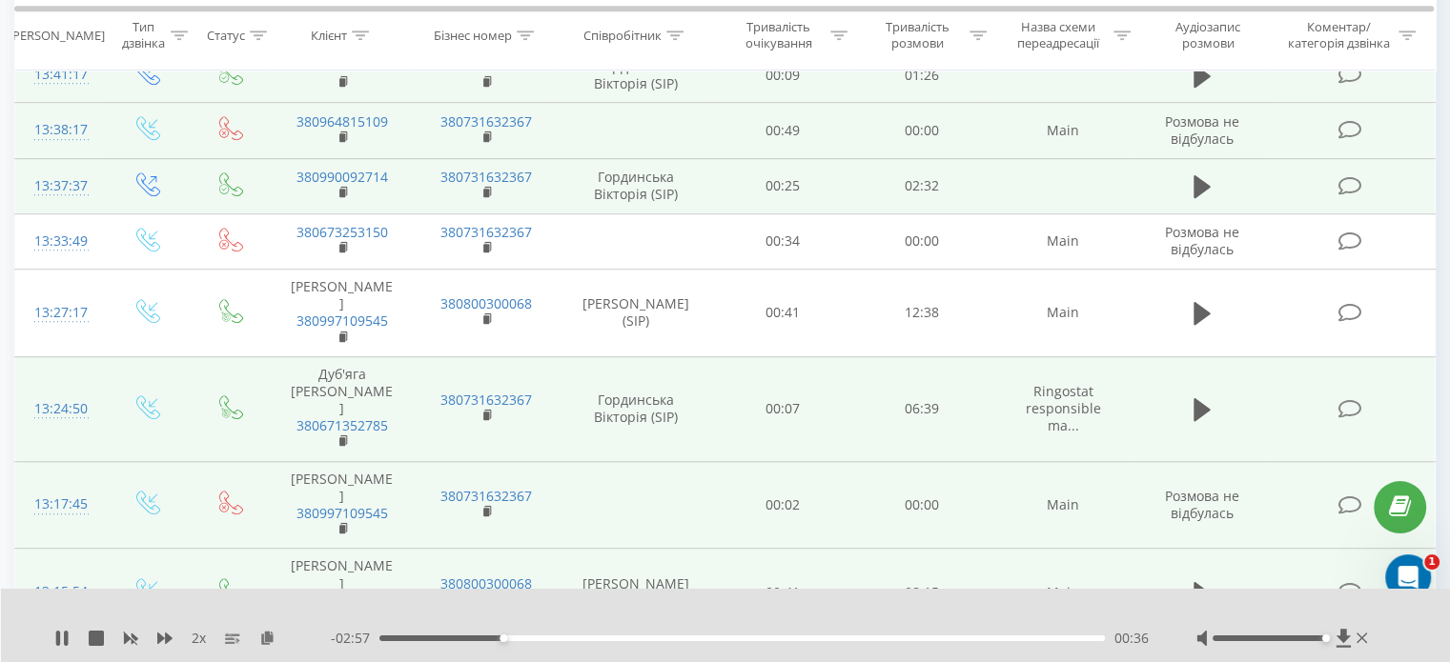
scroll to position [1380, 0]
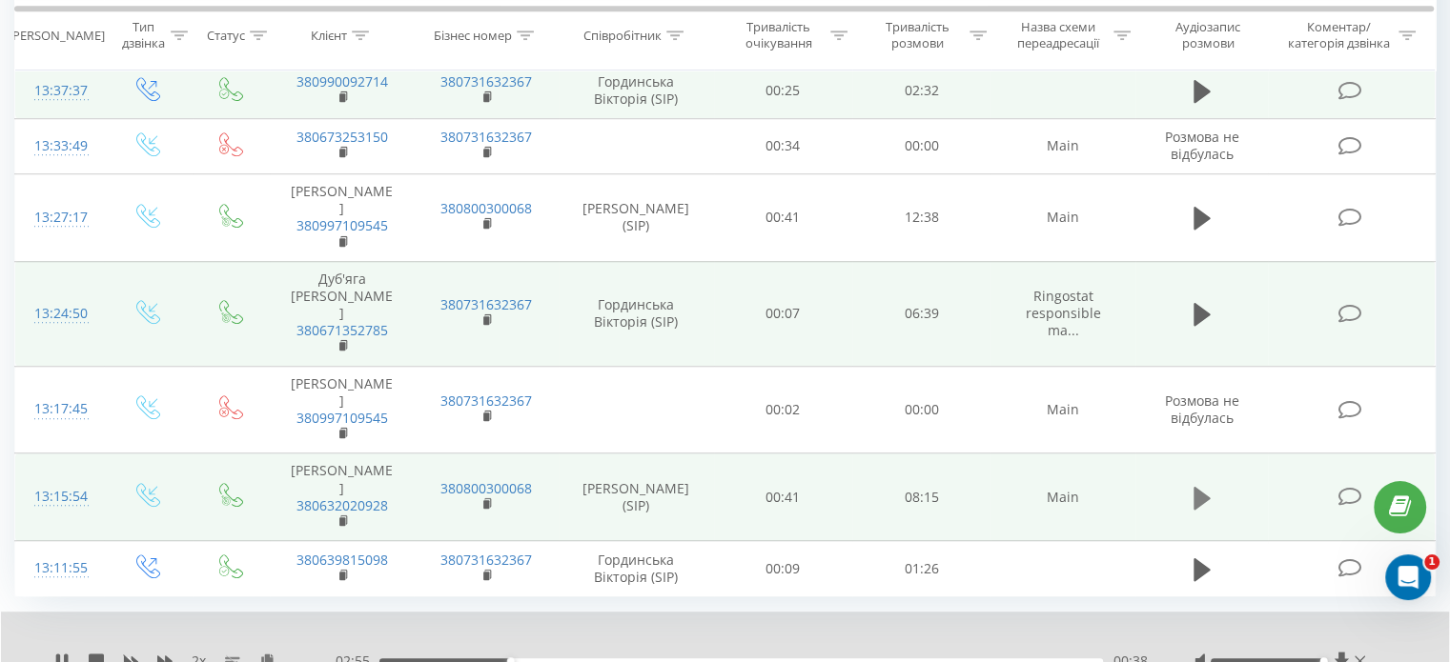
click at [1201, 500] on icon at bounding box center [1201, 498] width 17 height 23
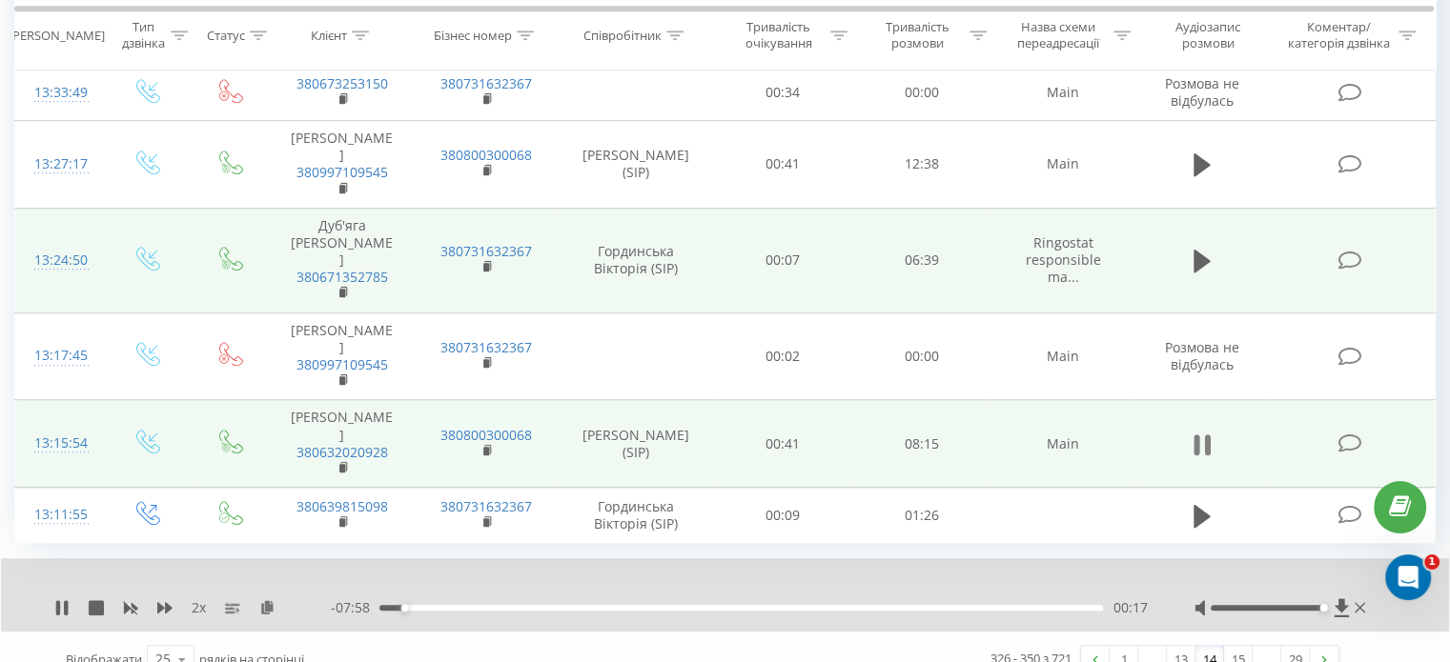
scroll to position [1454, 0]
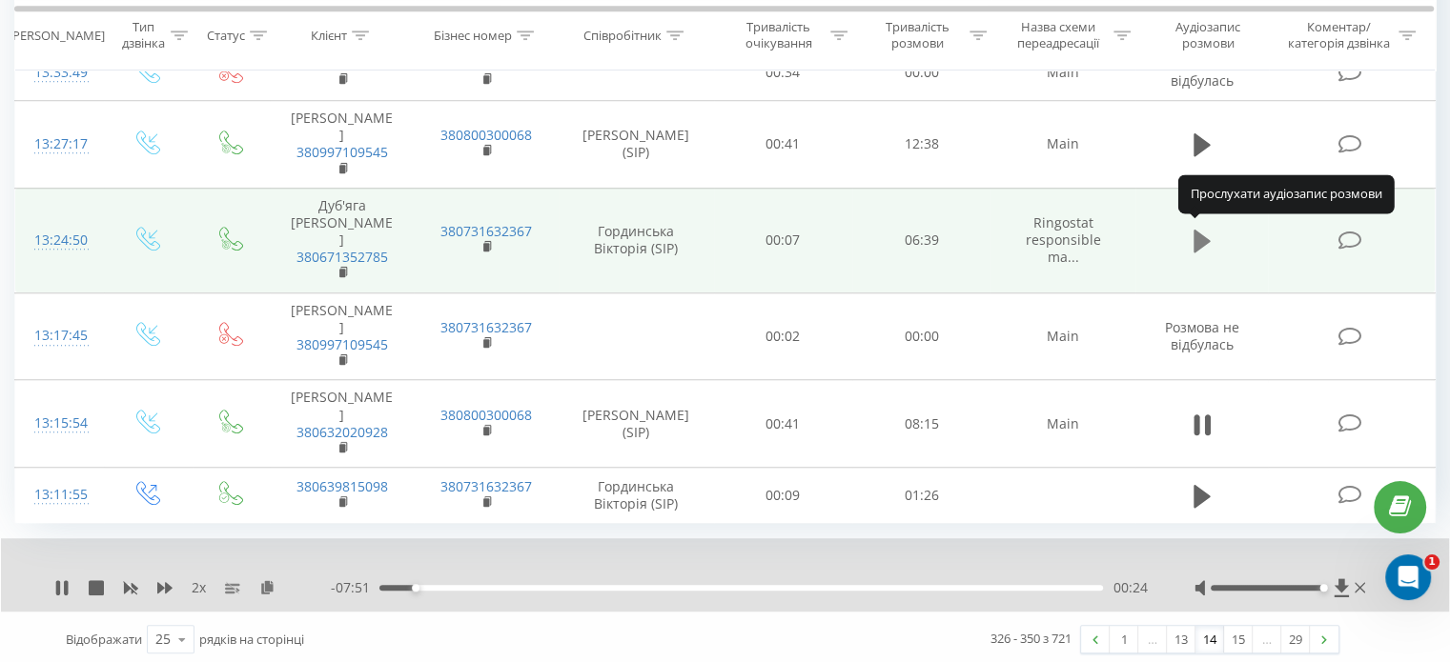
click at [1194, 246] on icon at bounding box center [1201, 241] width 17 height 23
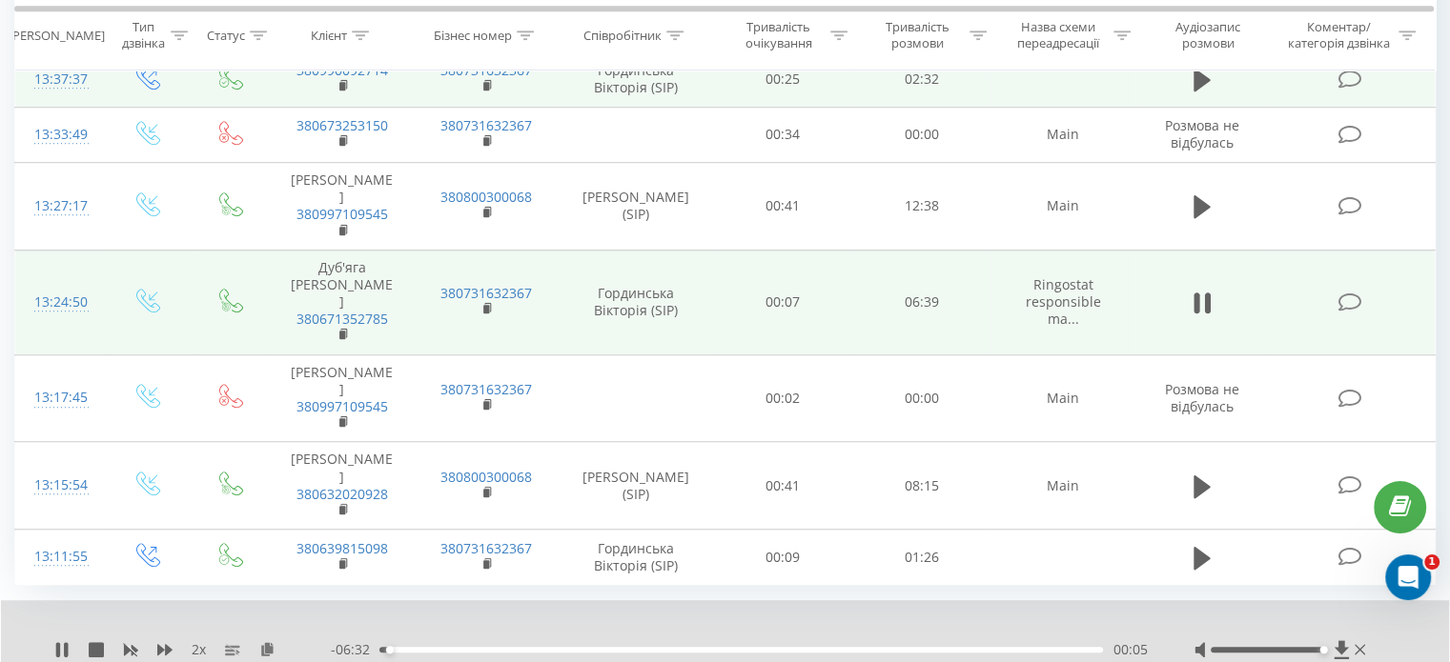
scroll to position [1358, 0]
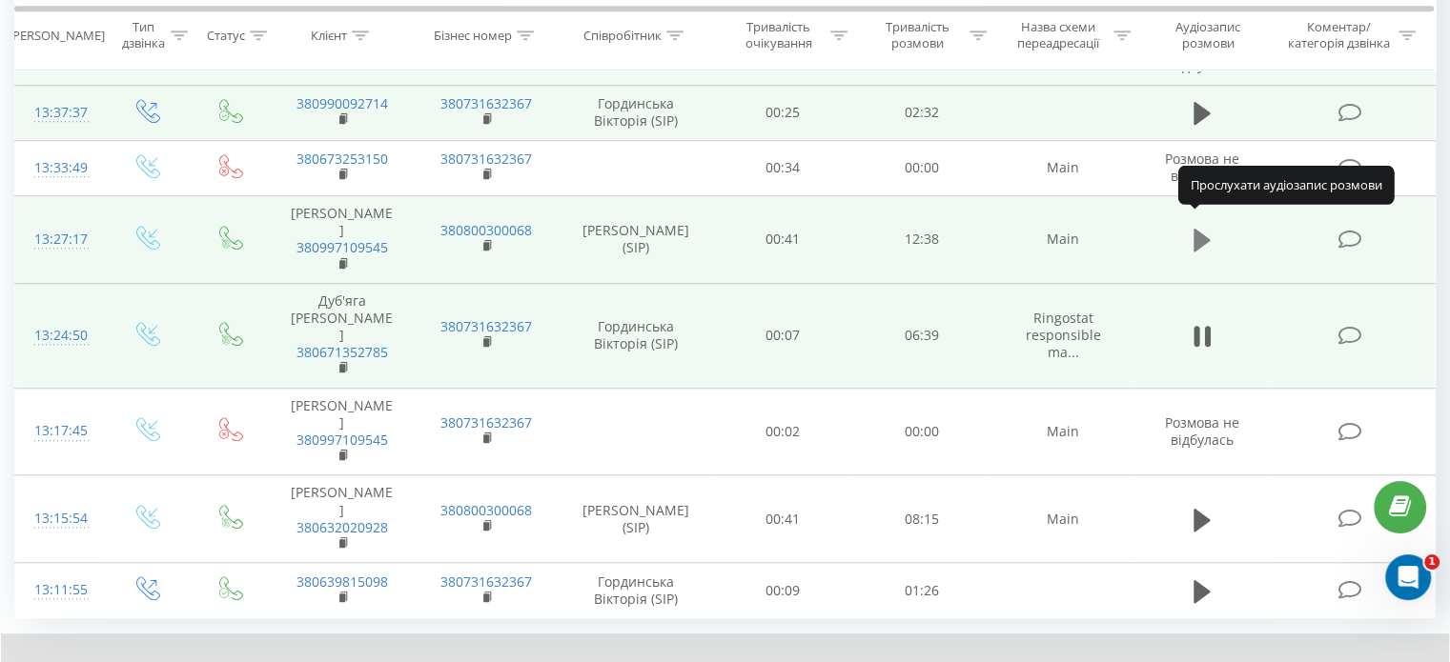
click at [1208, 227] on icon at bounding box center [1201, 240] width 17 height 27
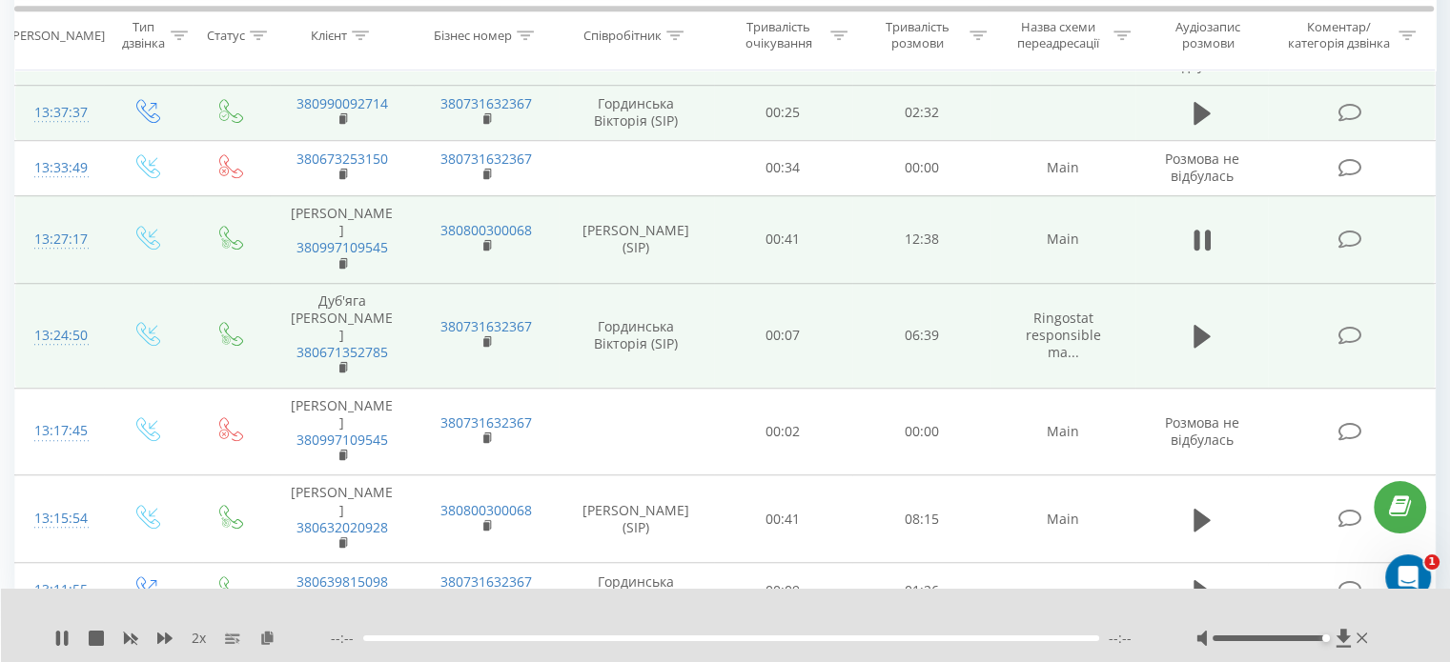
scroll to position [1168, 0]
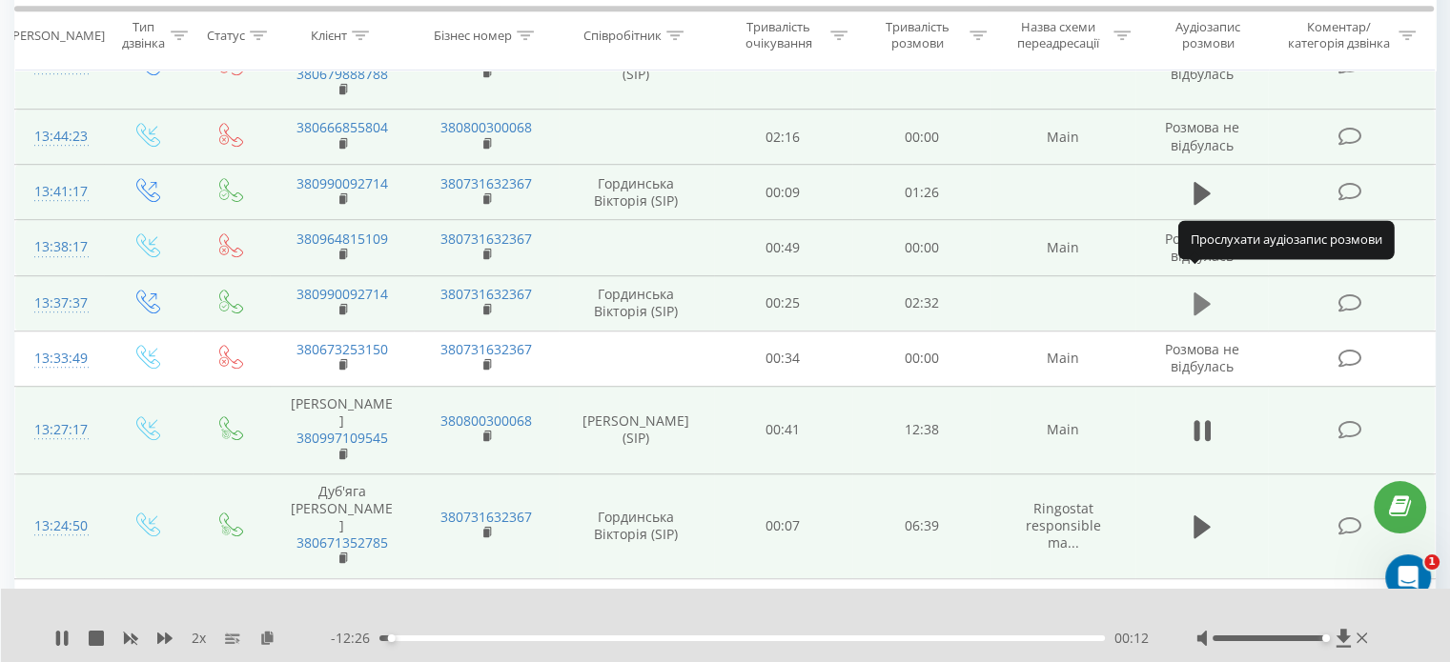
click at [1197, 293] on icon at bounding box center [1201, 304] width 17 height 23
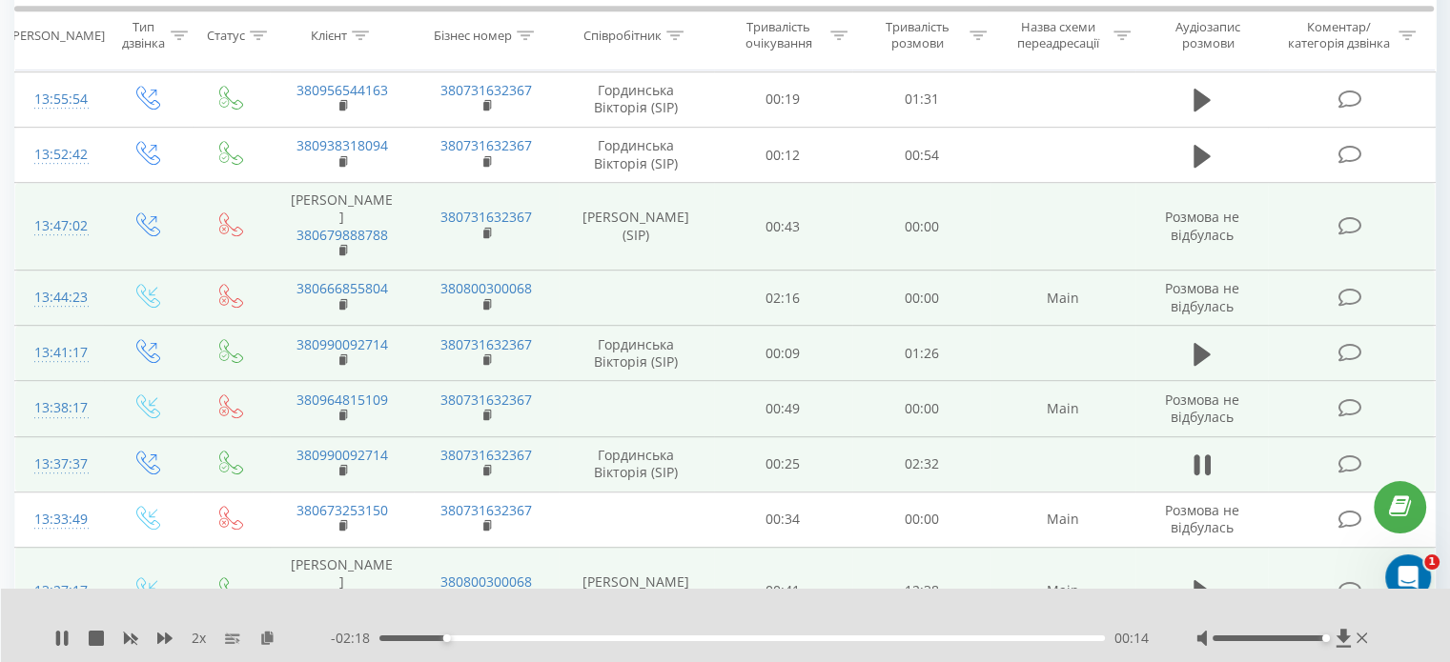
scroll to position [977, 0]
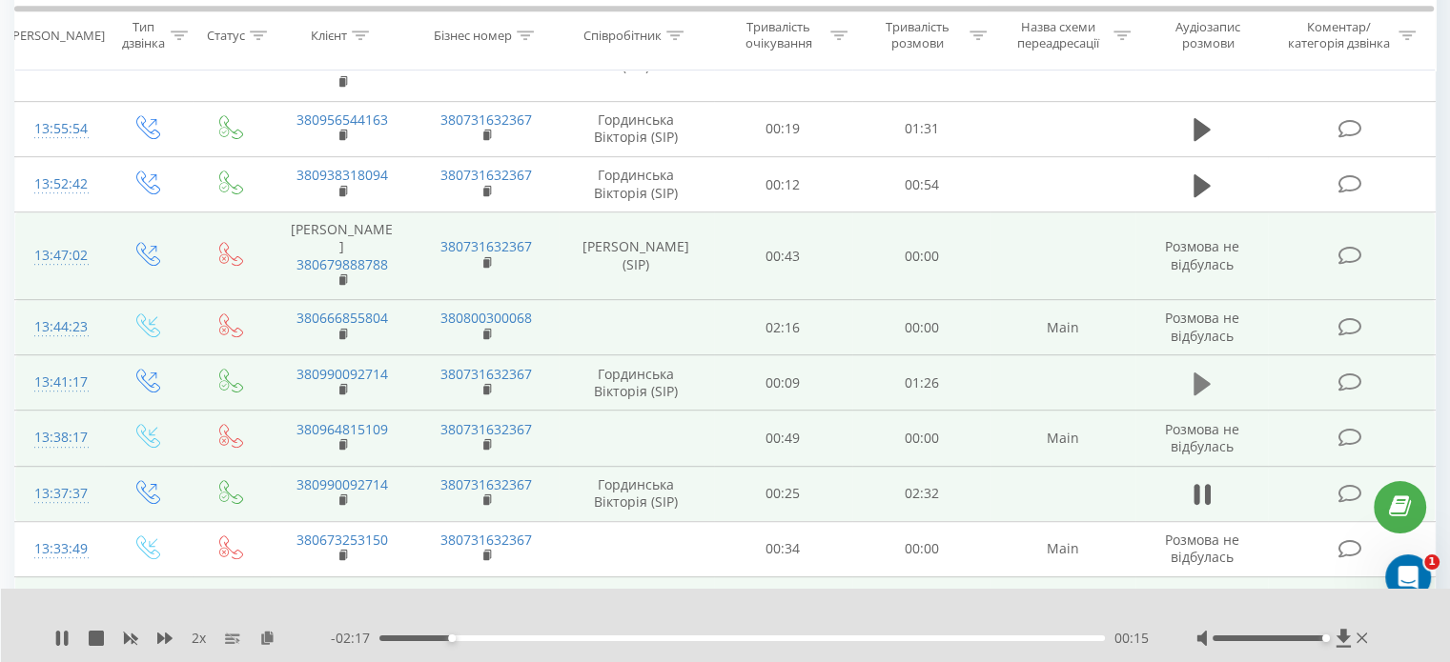
click at [1191, 370] on button at bounding box center [1202, 384] width 29 height 29
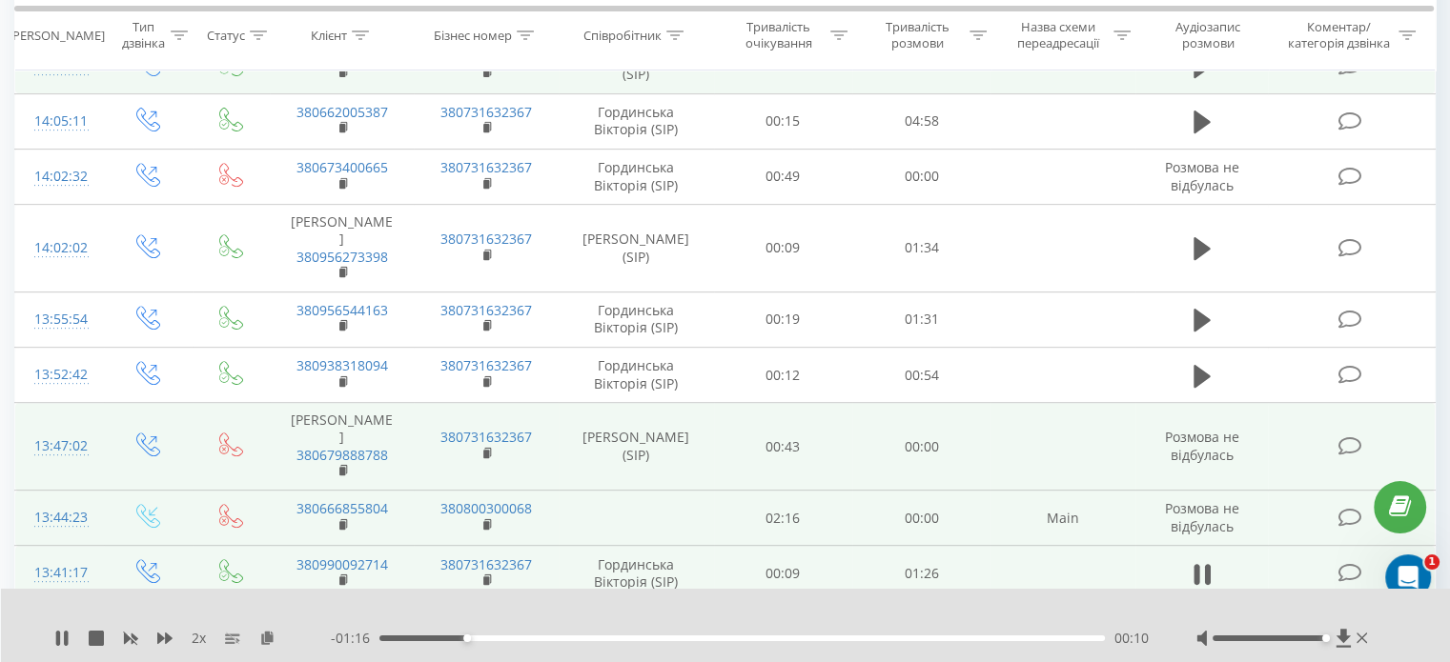
scroll to position [691, 0]
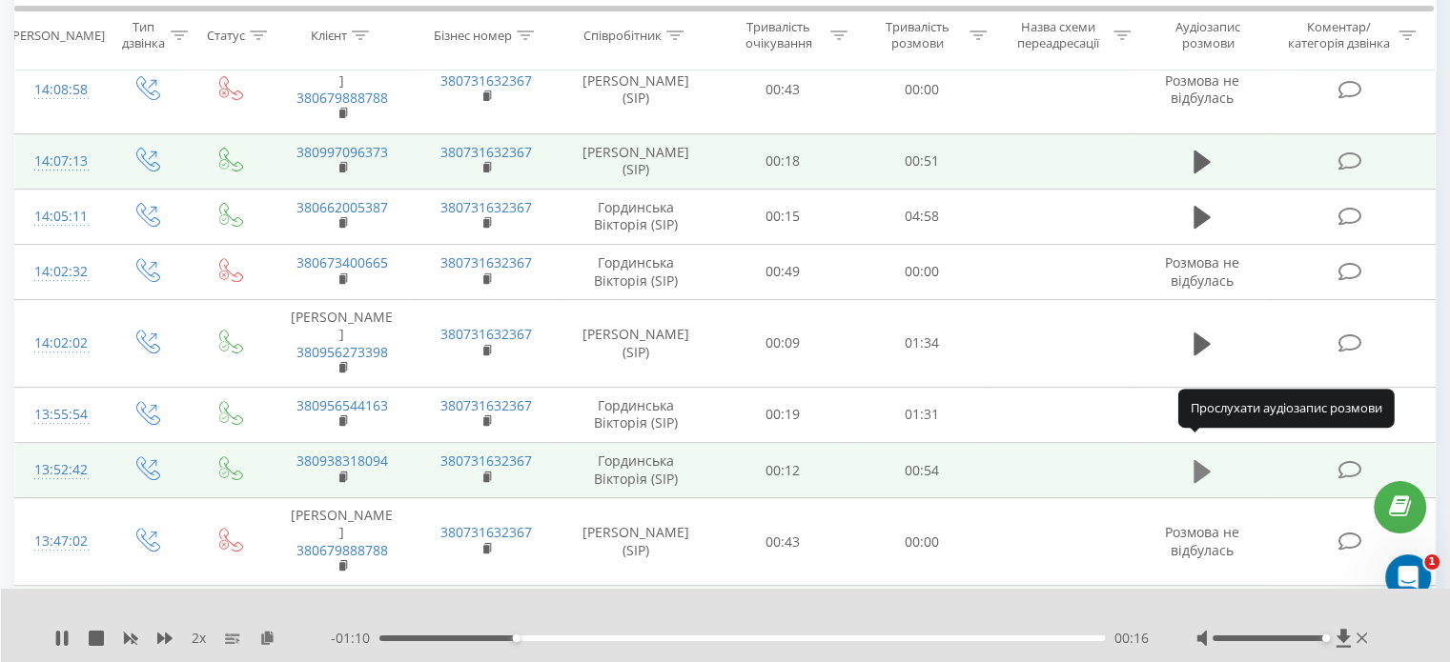
click at [1209, 458] on icon at bounding box center [1201, 471] width 17 height 27
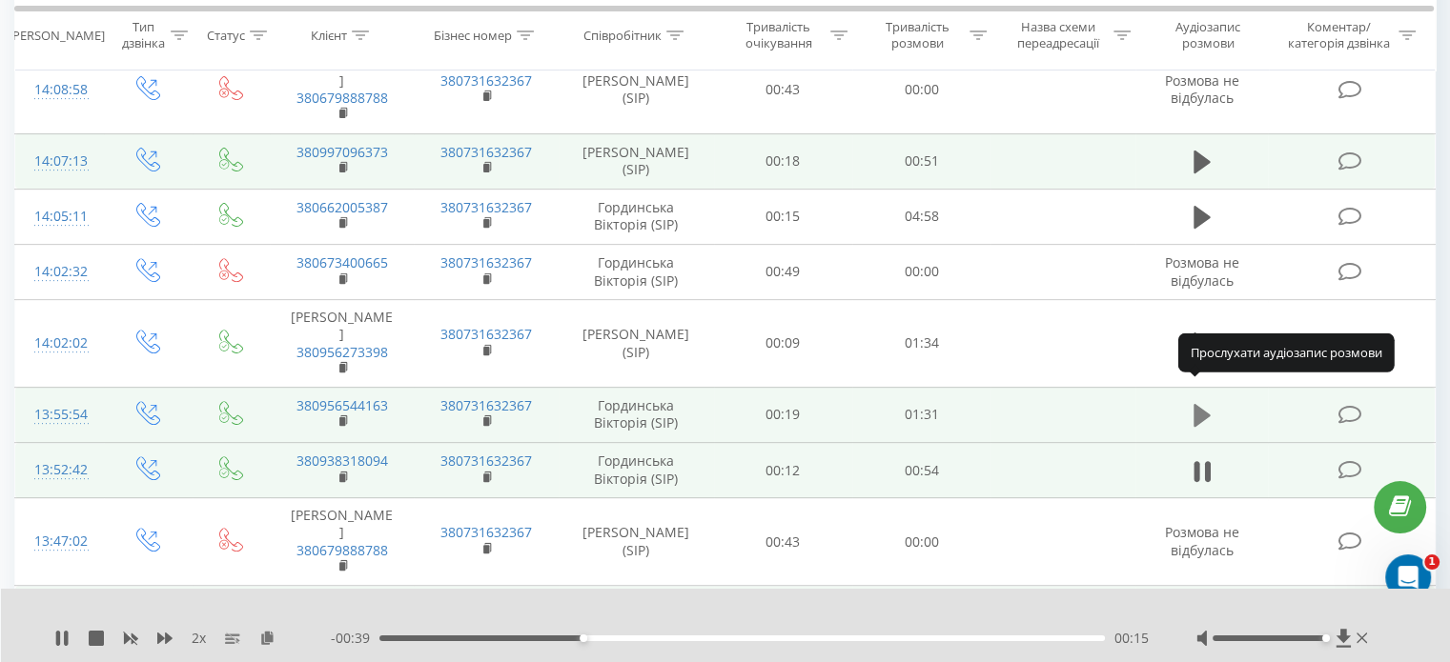
click at [1206, 402] on icon at bounding box center [1201, 415] width 17 height 27
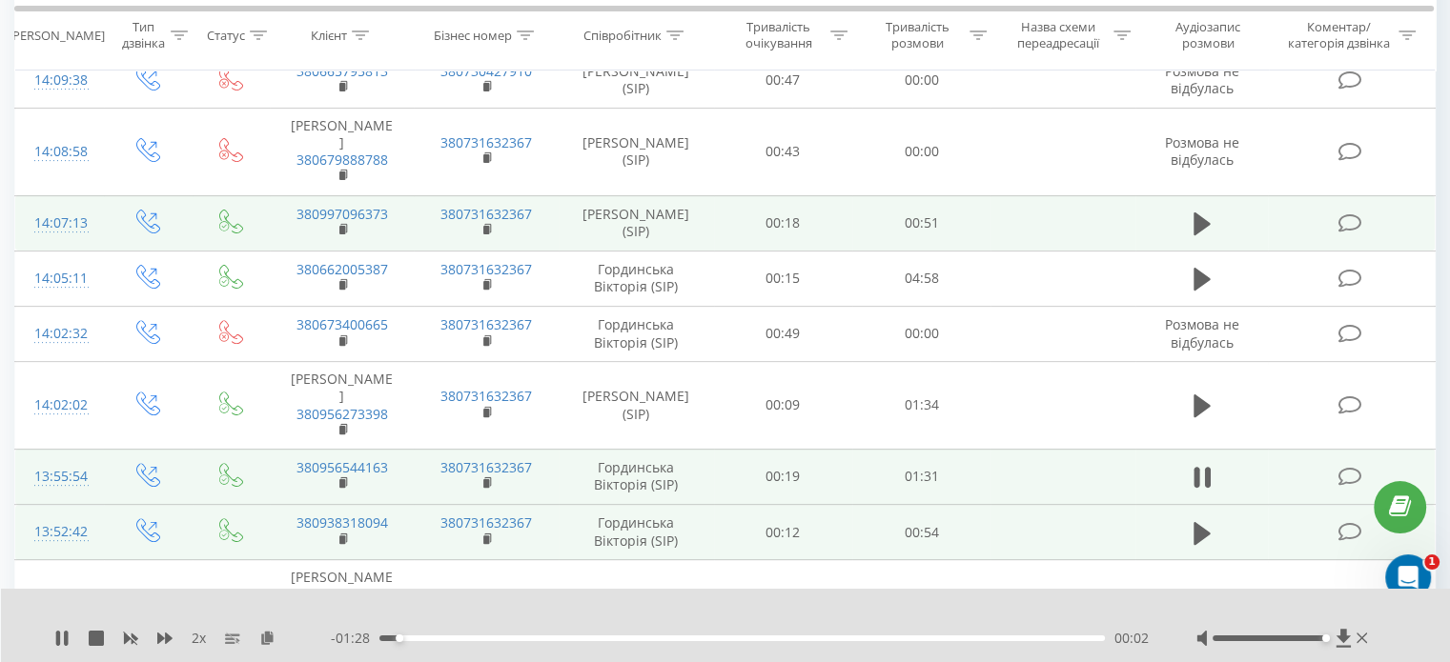
scroll to position [596, 0]
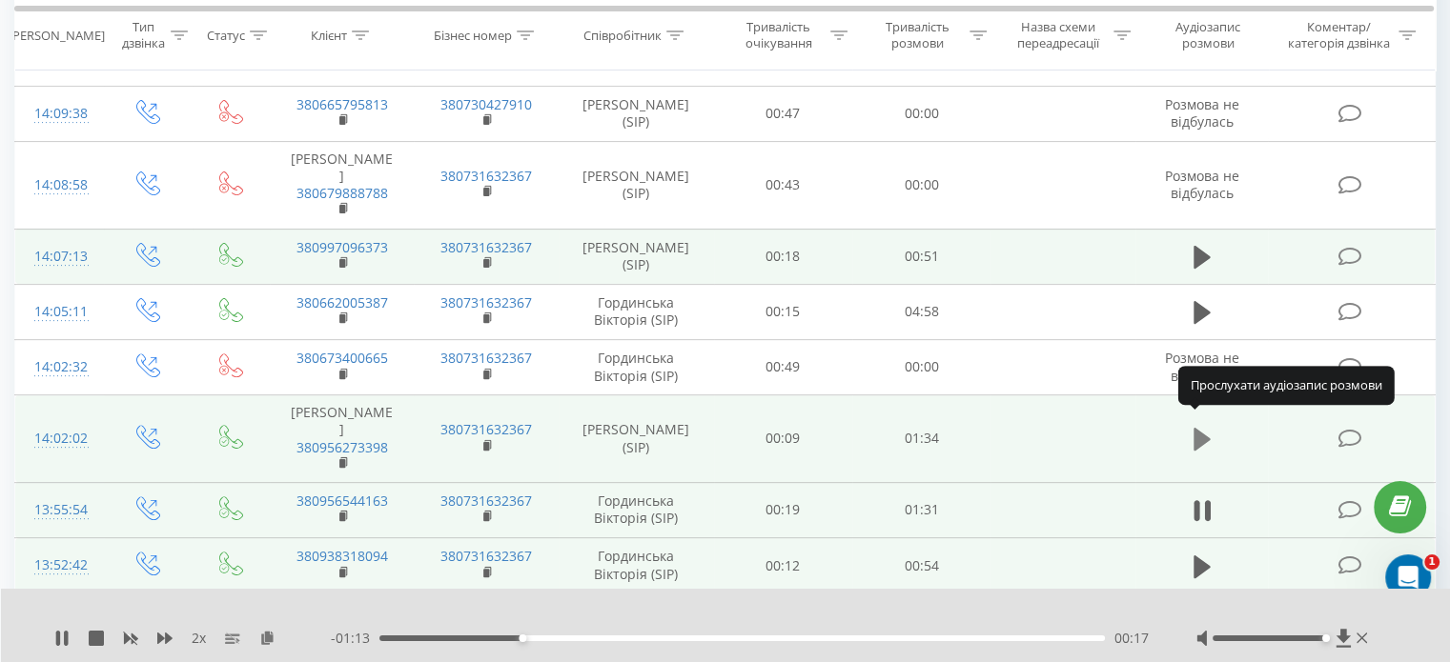
click at [1197, 430] on icon at bounding box center [1201, 439] width 17 height 23
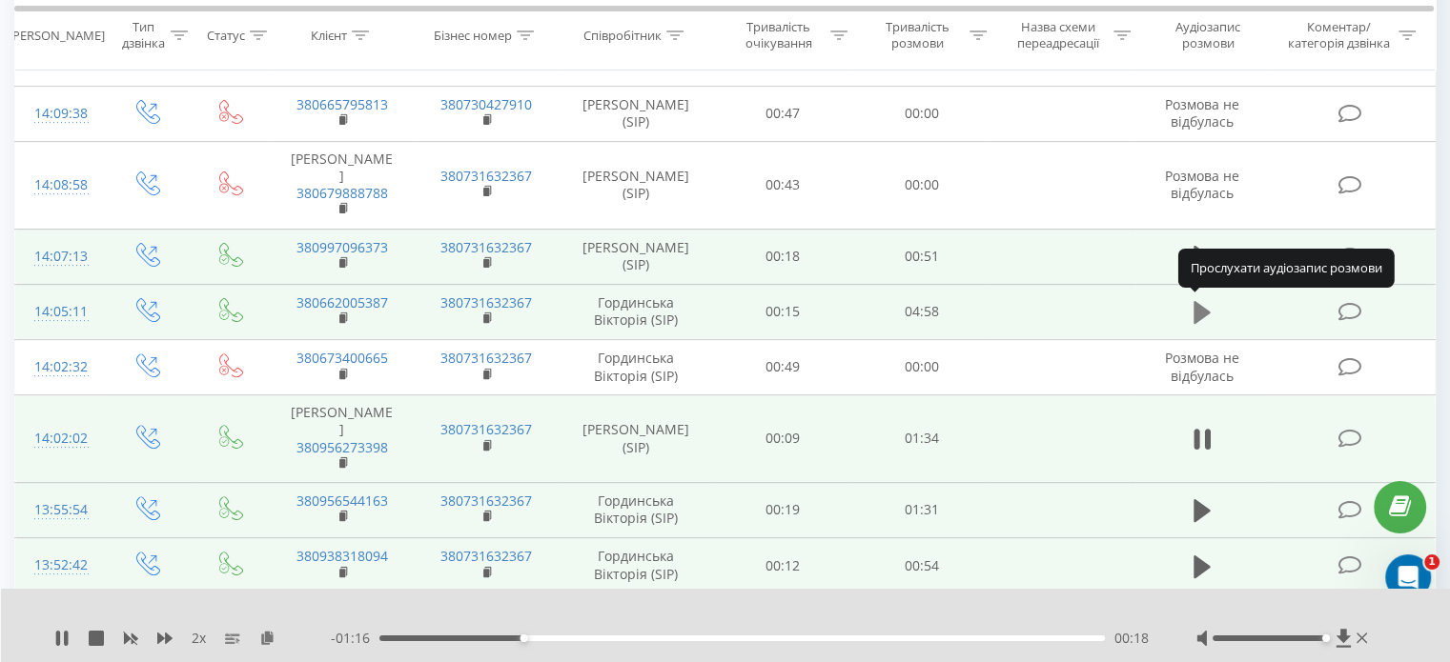
click at [1205, 319] on icon at bounding box center [1201, 312] width 17 height 27
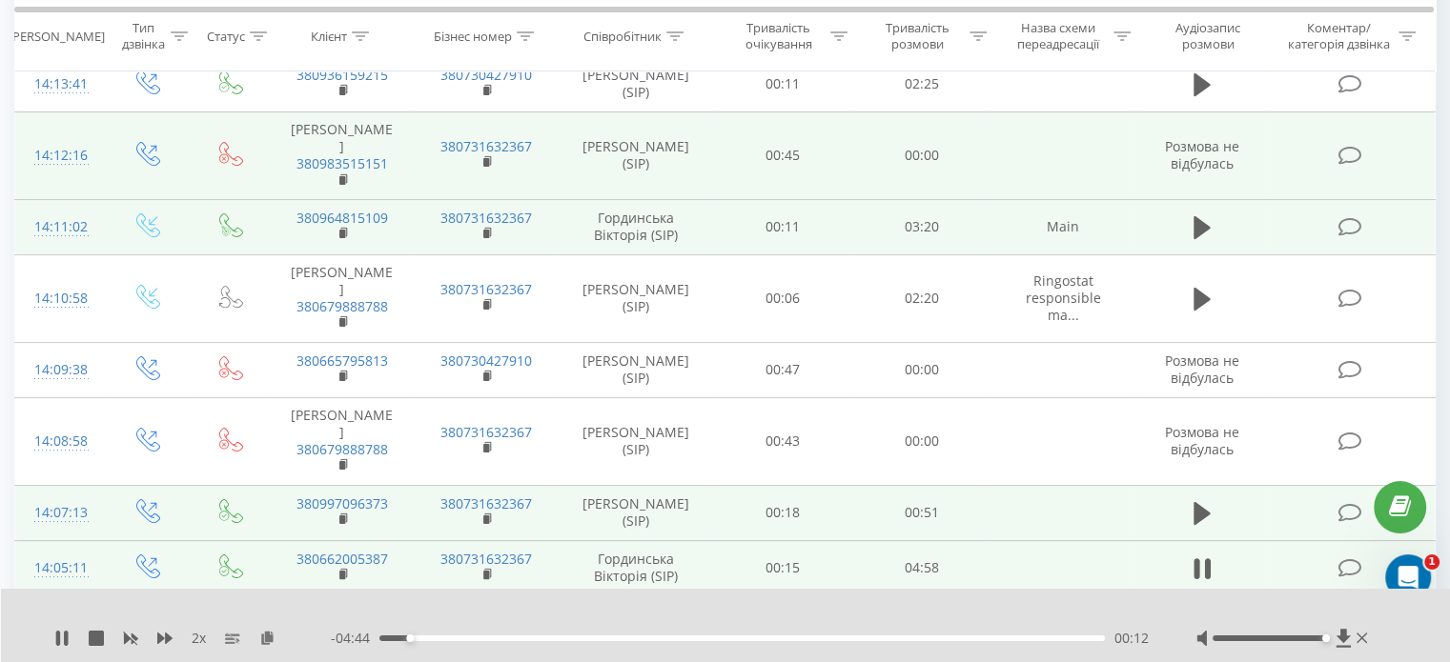
scroll to position [310, 0]
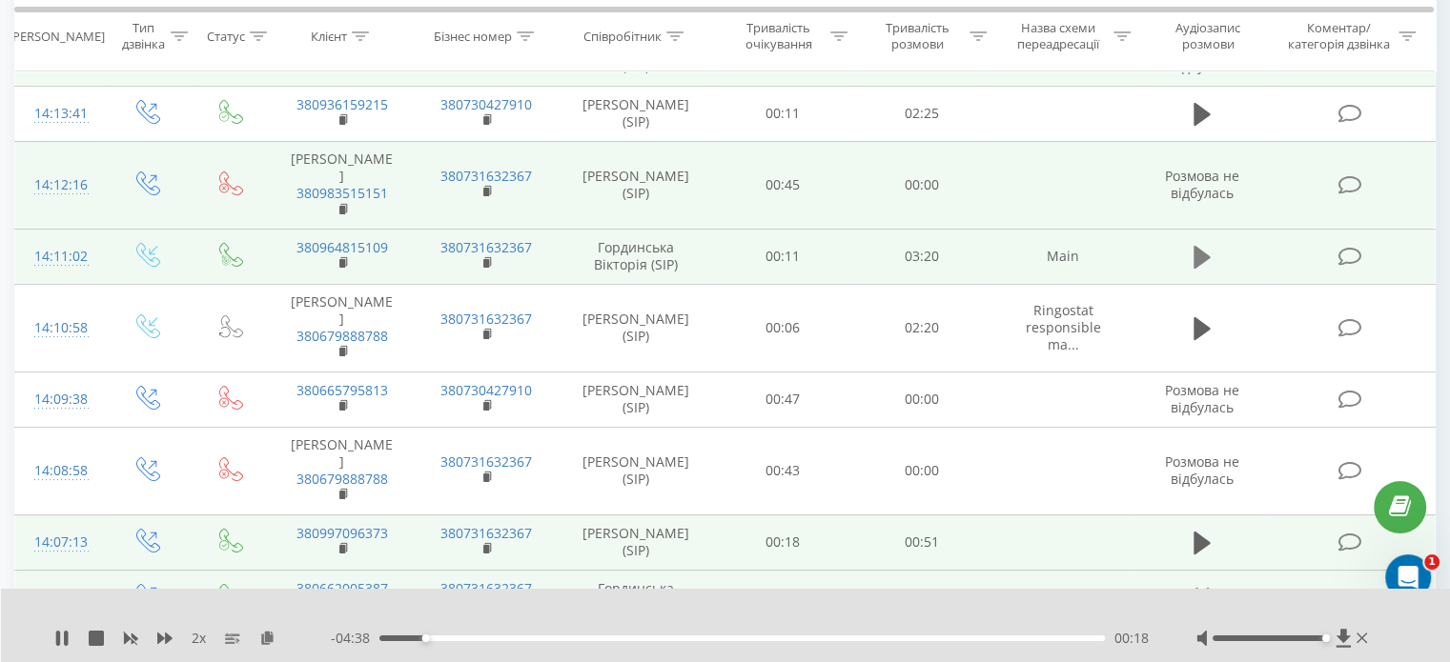
click at [1197, 244] on icon at bounding box center [1201, 257] width 17 height 27
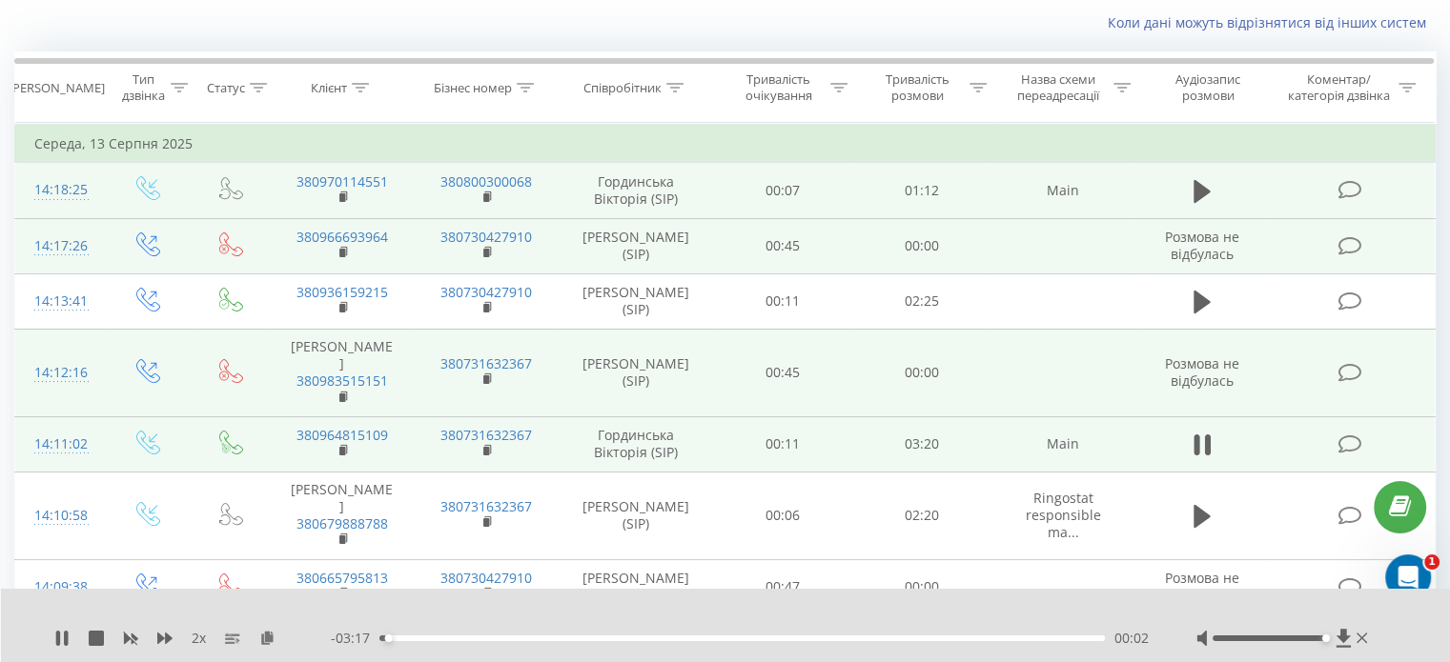
scroll to position [119, 0]
click at [1198, 195] on icon at bounding box center [1201, 194] width 17 height 23
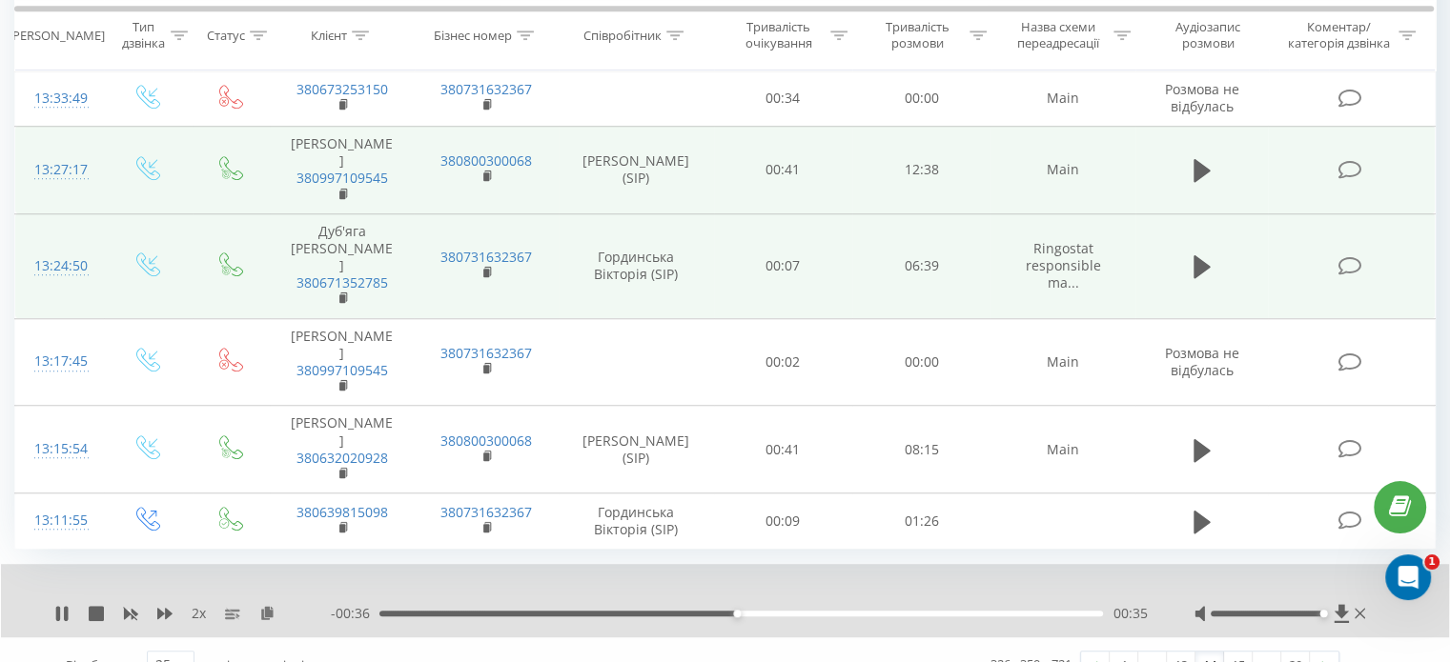
scroll to position [1454, 0]
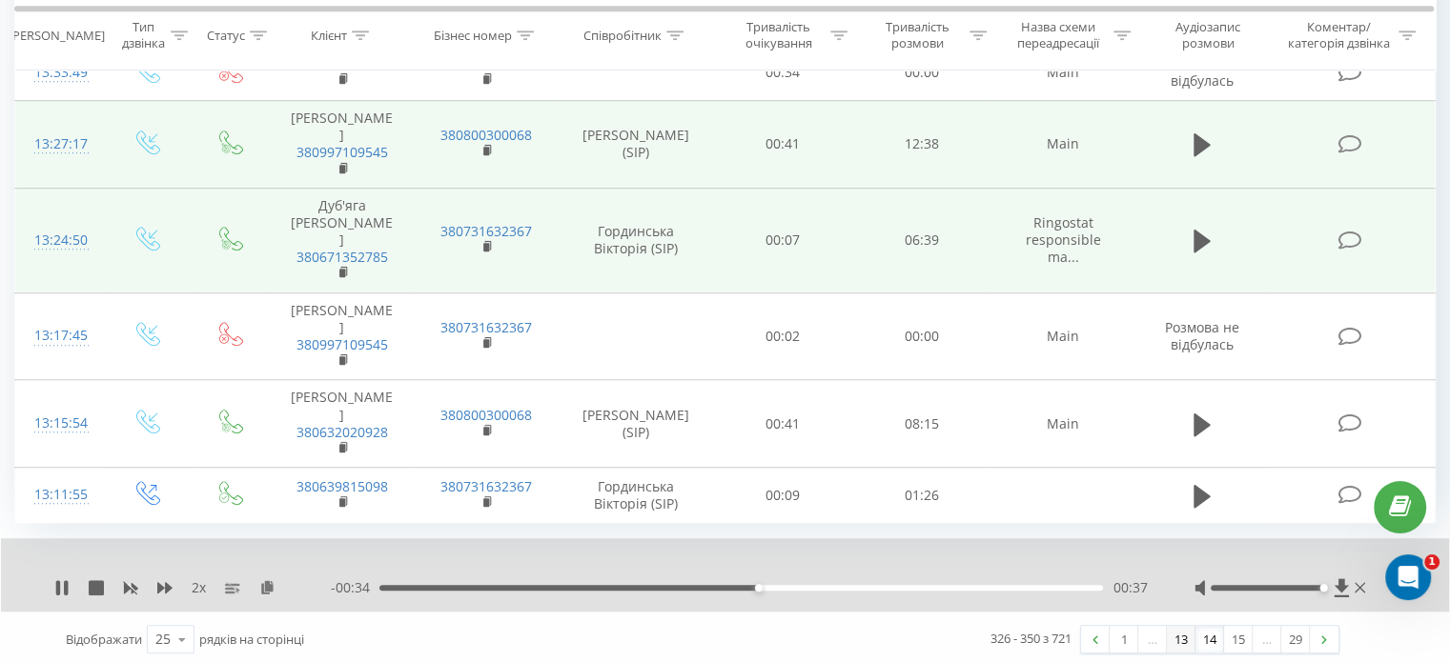
click at [1185, 630] on link "13" at bounding box center [1181, 639] width 29 height 27
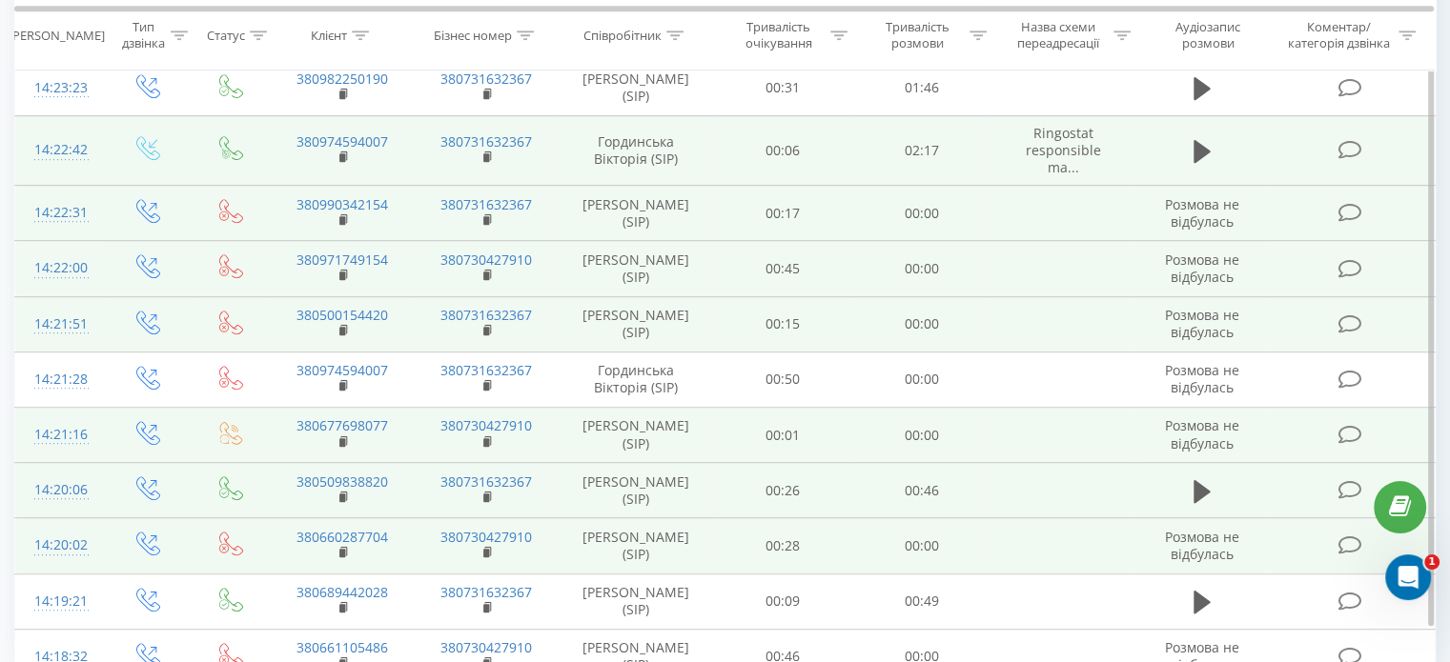
scroll to position [924, 0]
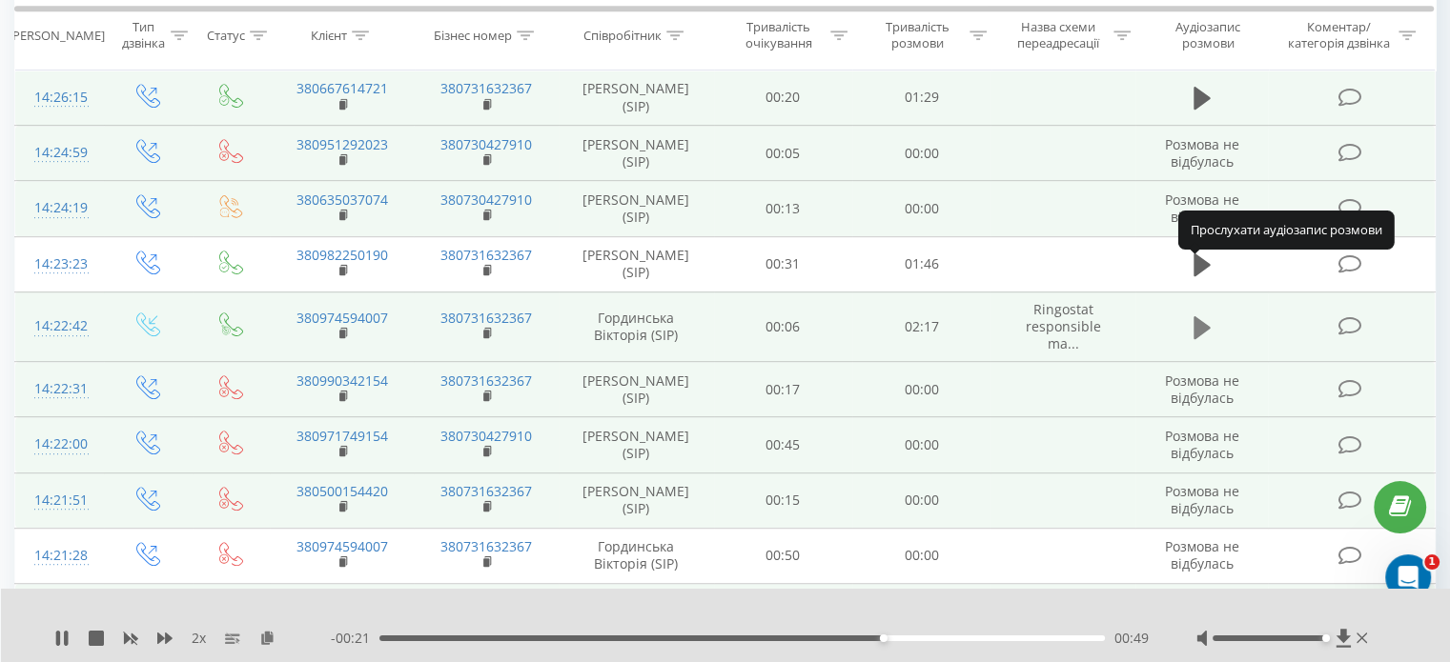
click at [1190, 314] on button at bounding box center [1202, 328] width 29 height 29
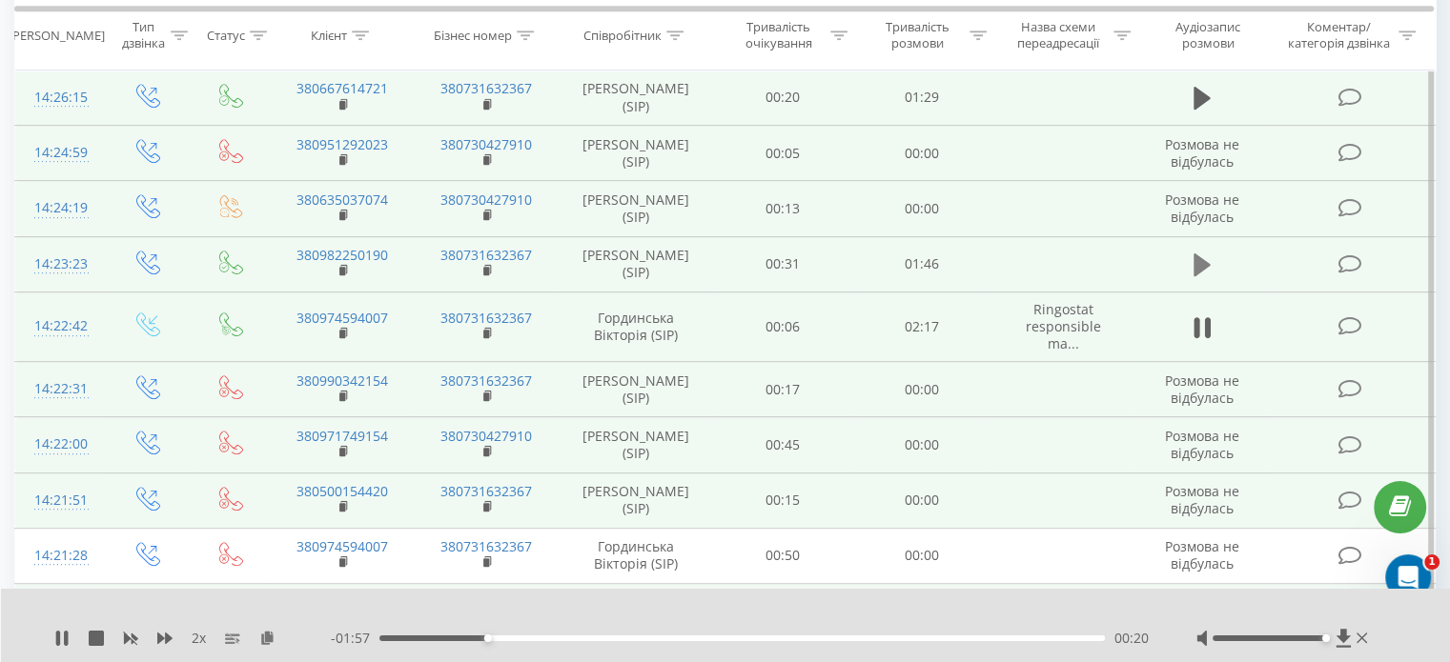
click at [1201, 254] on icon at bounding box center [1201, 265] width 17 height 23
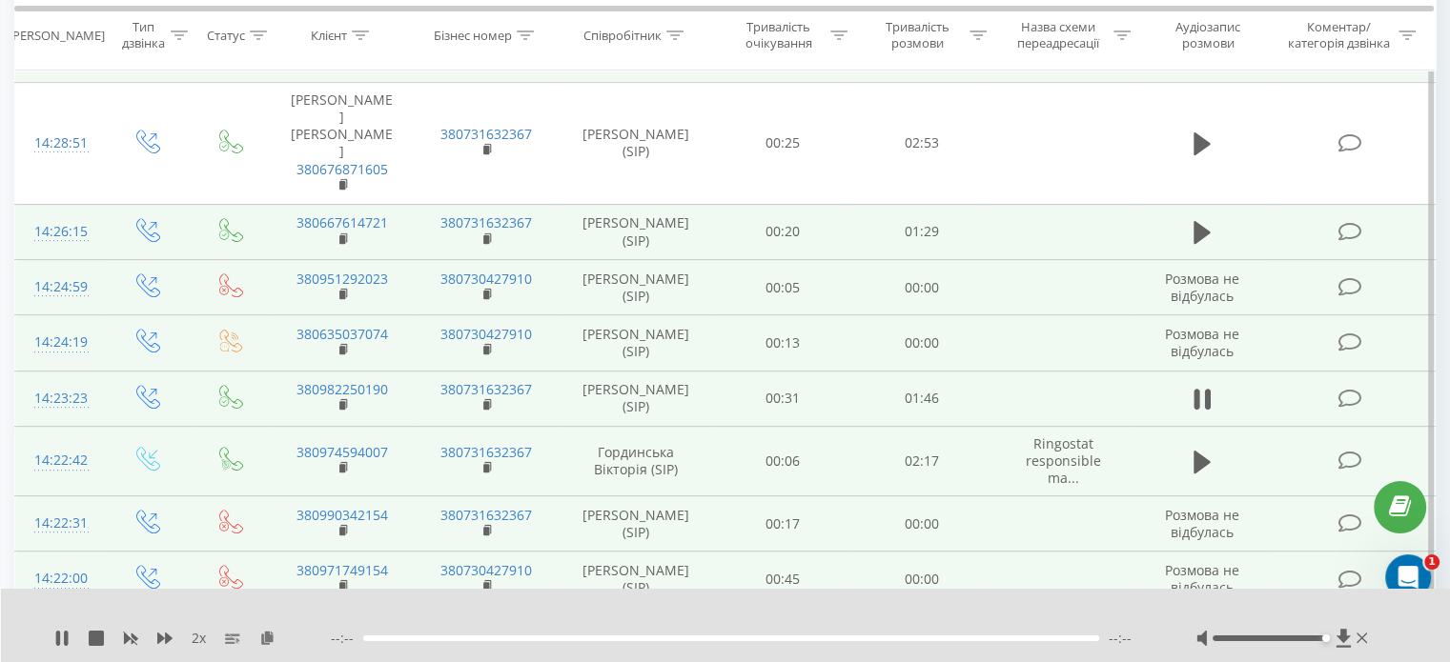
scroll to position [733, 0]
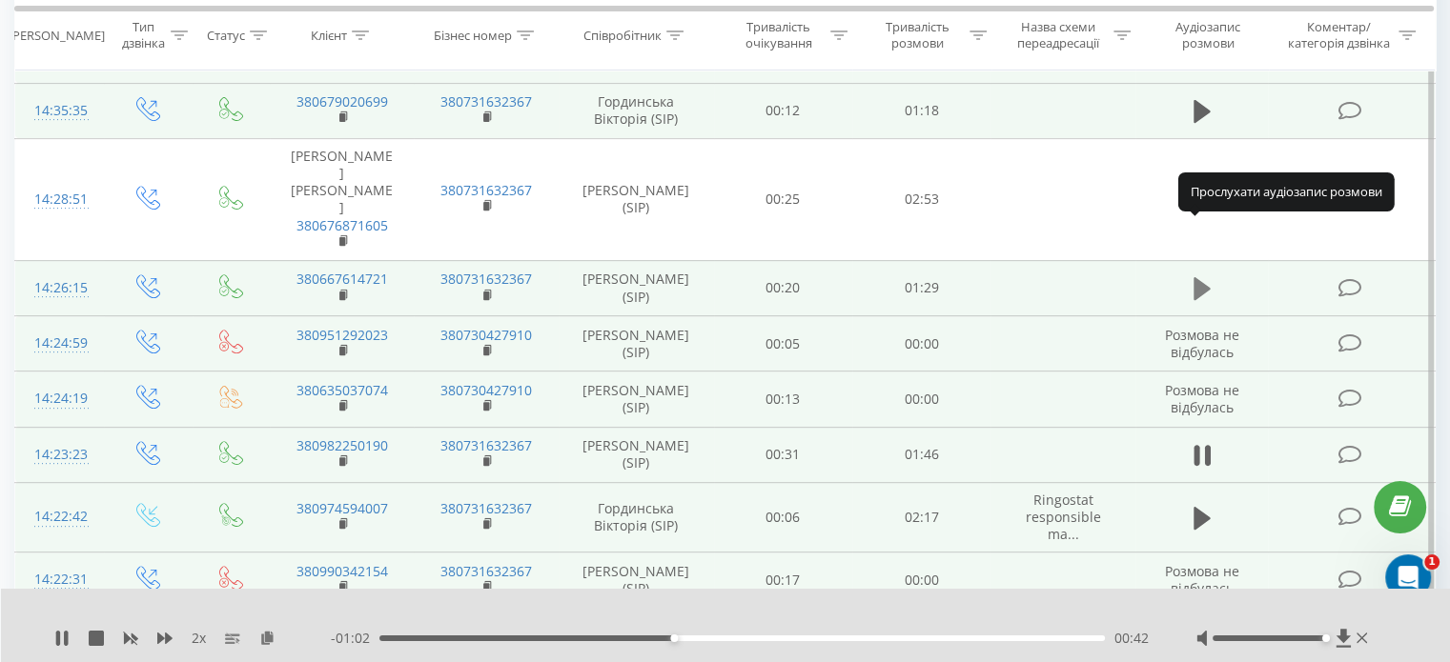
click at [1206, 277] on icon at bounding box center [1201, 288] width 17 height 23
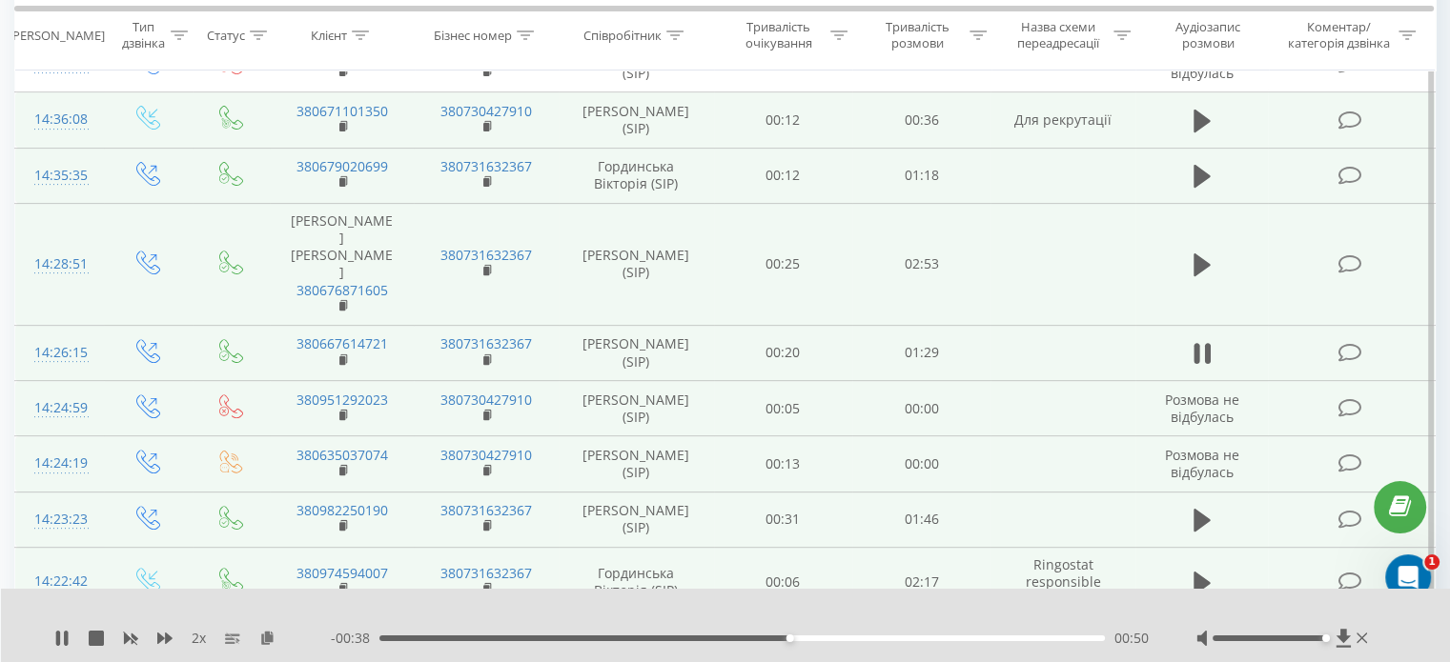
scroll to position [638, 0]
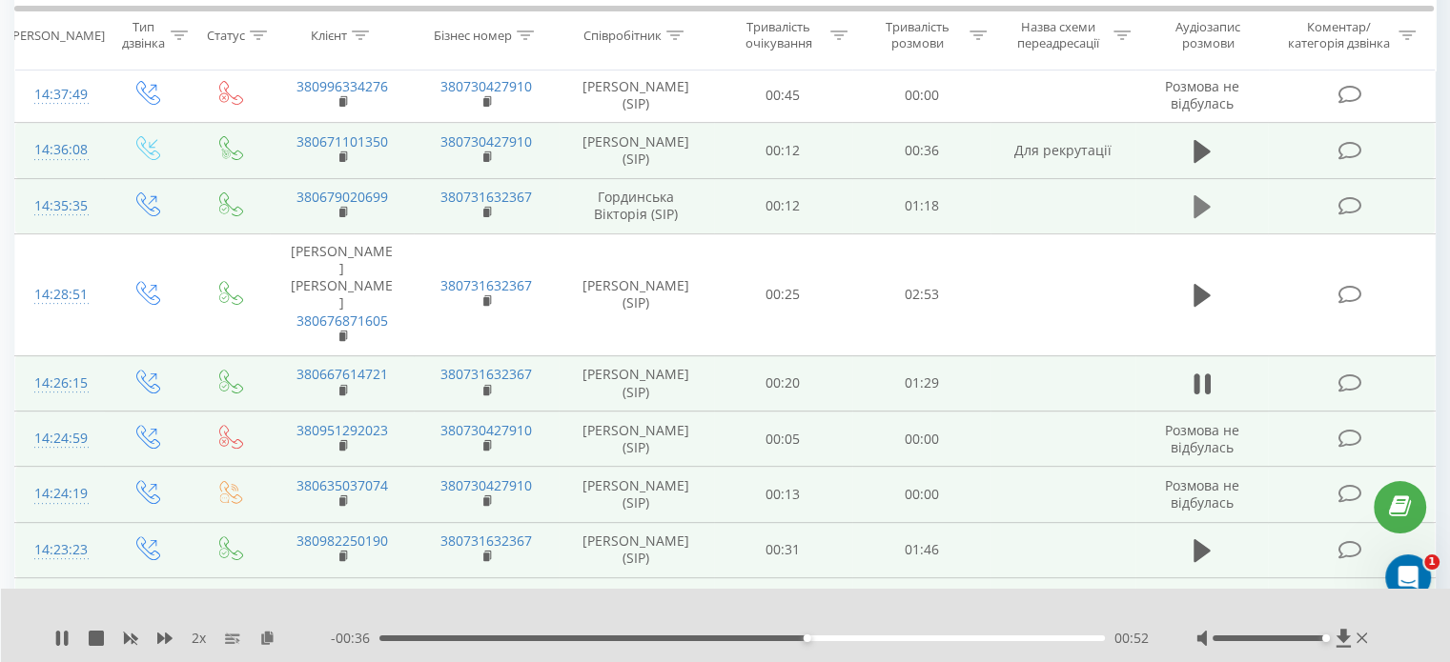
click at [1199, 195] on icon at bounding box center [1201, 206] width 17 height 23
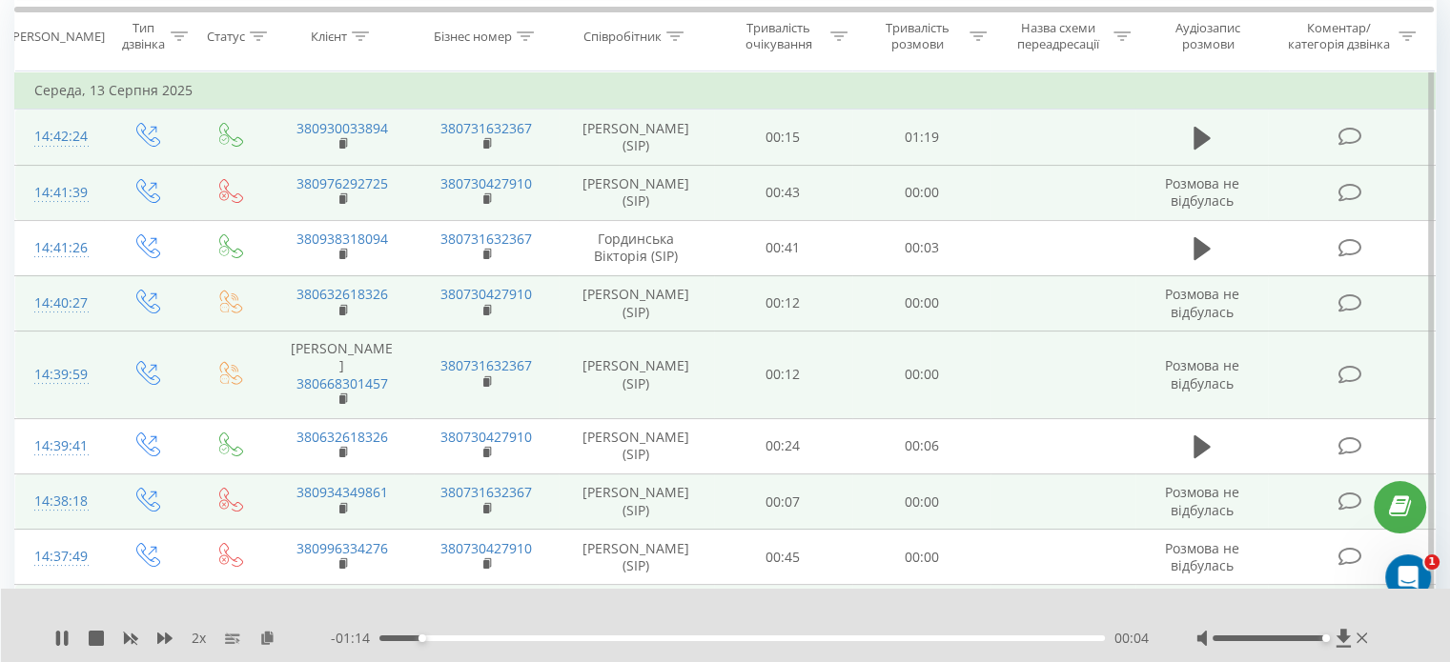
scroll to position [161, 0]
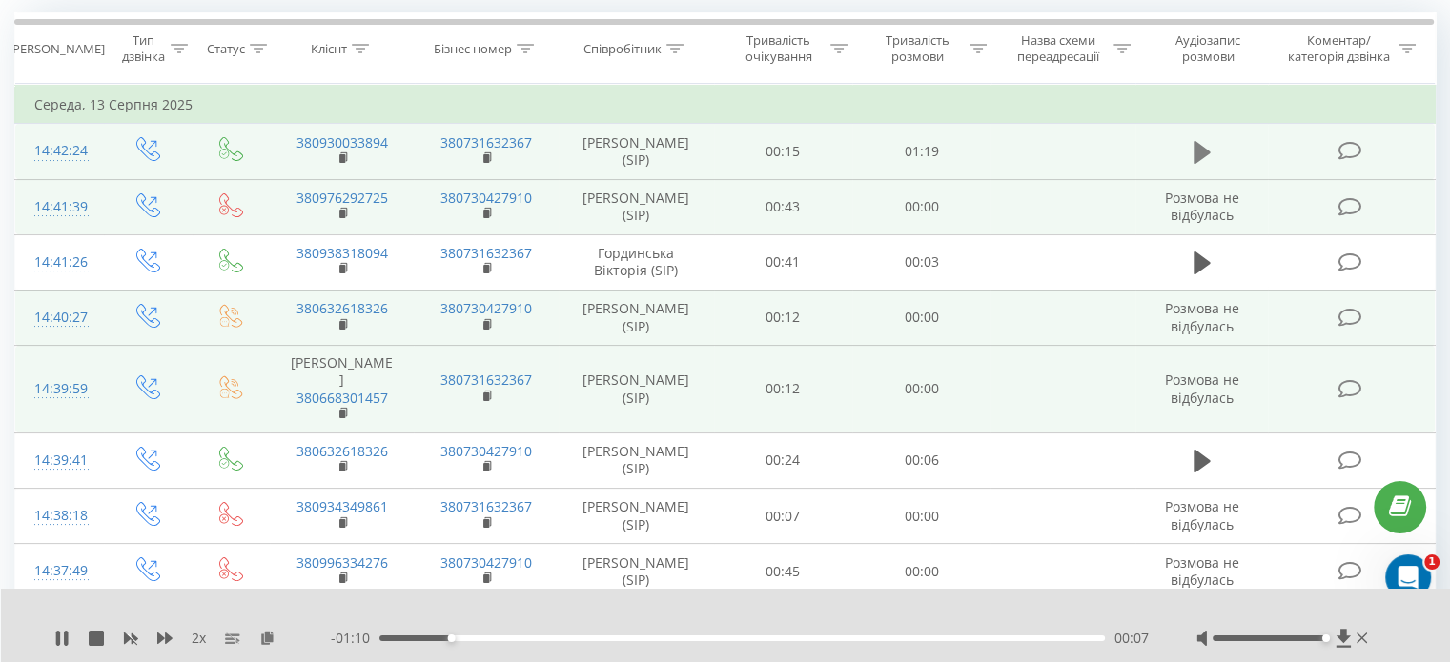
click at [1201, 140] on icon at bounding box center [1201, 152] width 17 height 27
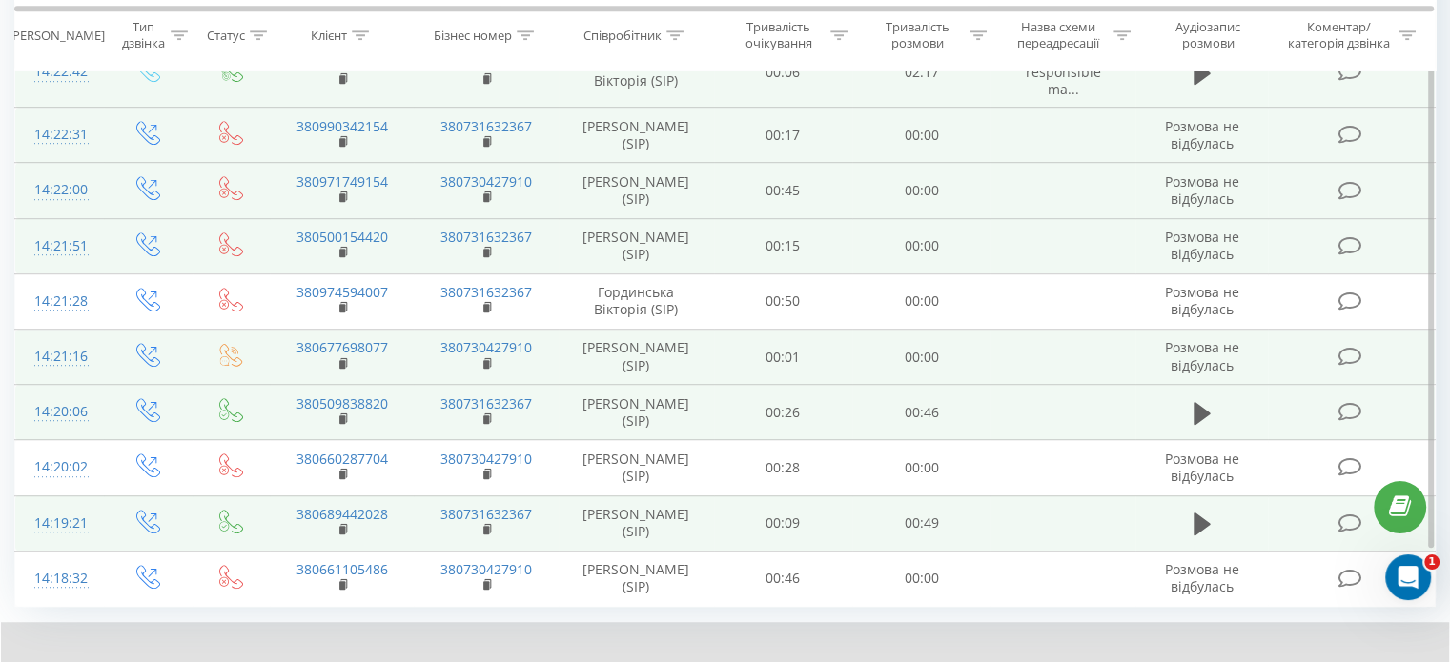
scroll to position [1210, 0]
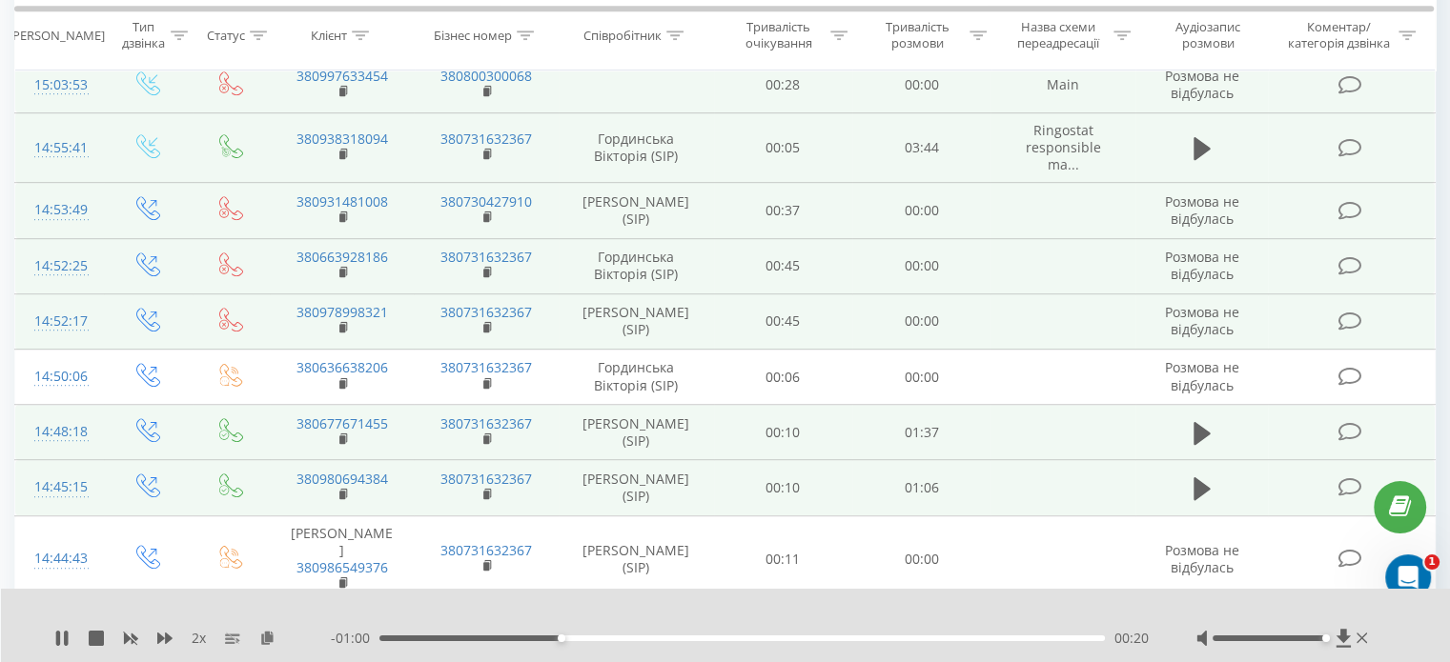
scroll to position [985, 0]
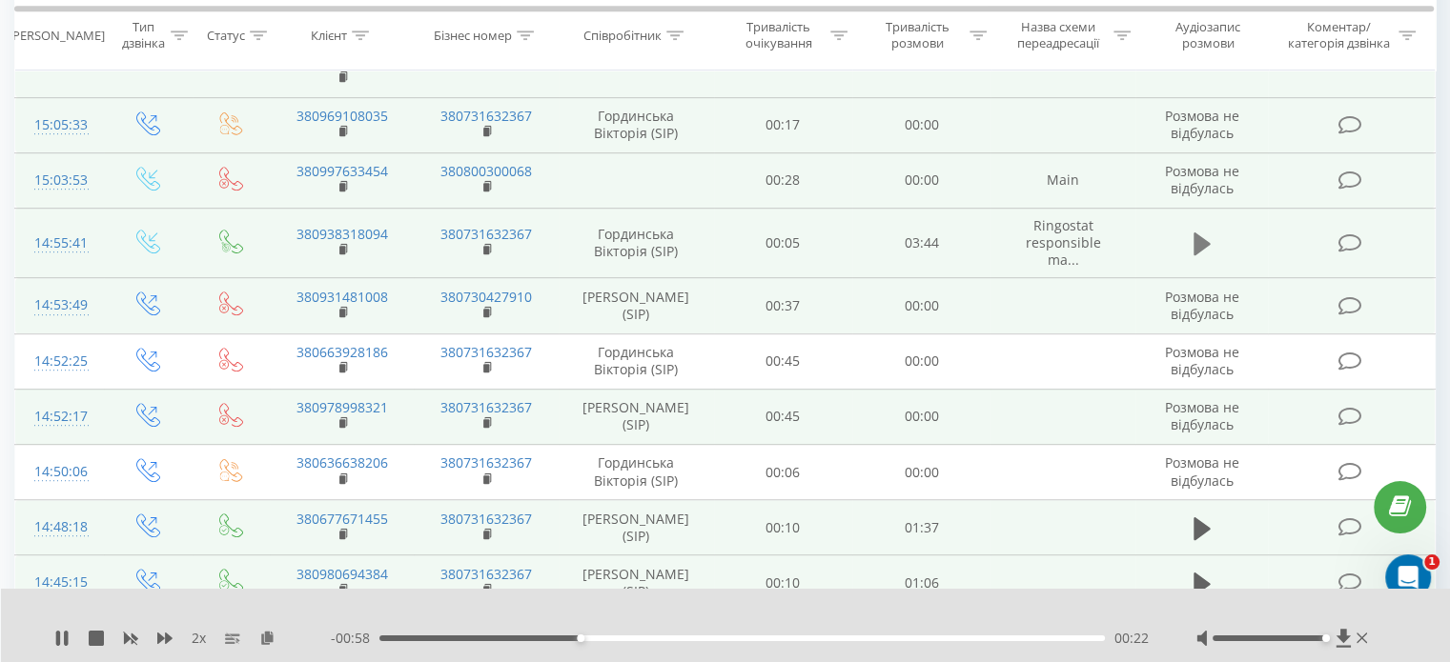
click at [1203, 254] on icon at bounding box center [1201, 244] width 17 height 23
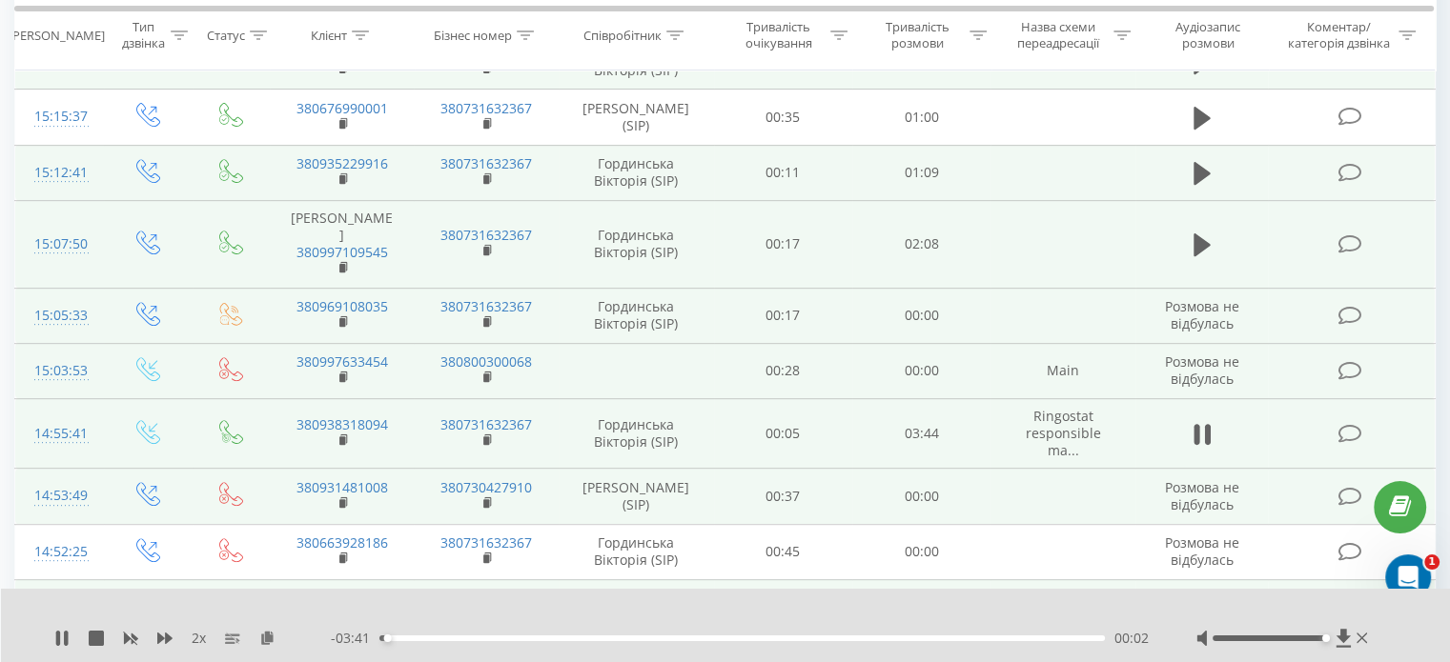
click at [1203, 254] on icon at bounding box center [1201, 245] width 17 height 27
click at [1205, 160] on icon at bounding box center [1201, 173] width 17 height 27
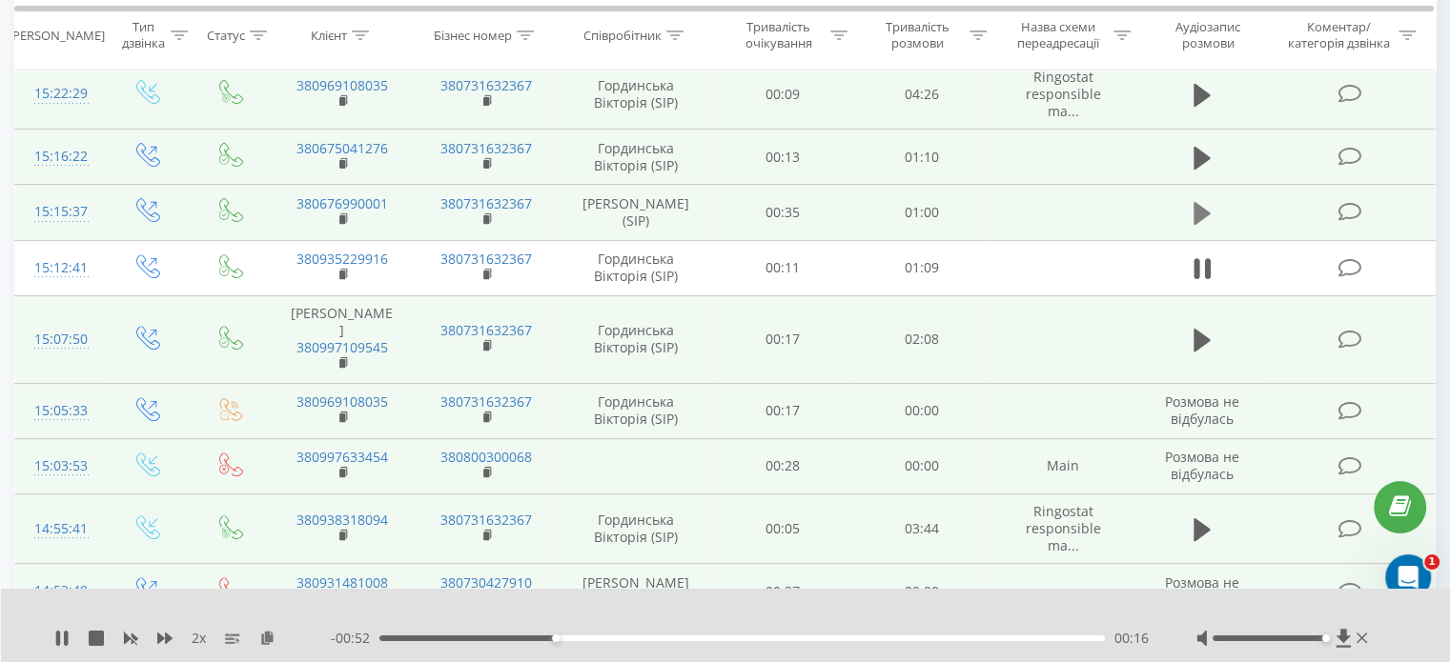
click at [1203, 201] on icon at bounding box center [1201, 213] width 17 height 27
click at [1203, 155] on icon at bounding box center [1201, 158] width 17 height 23
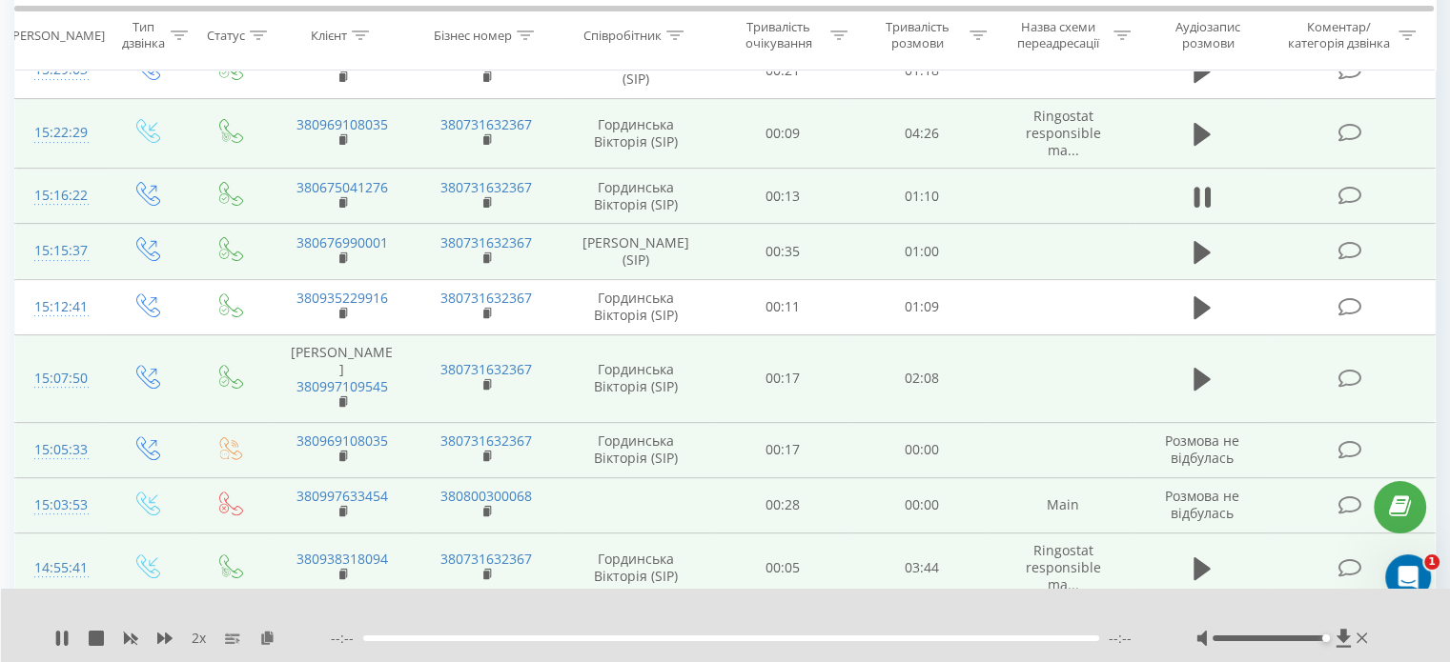
scroll to position [603, 0]
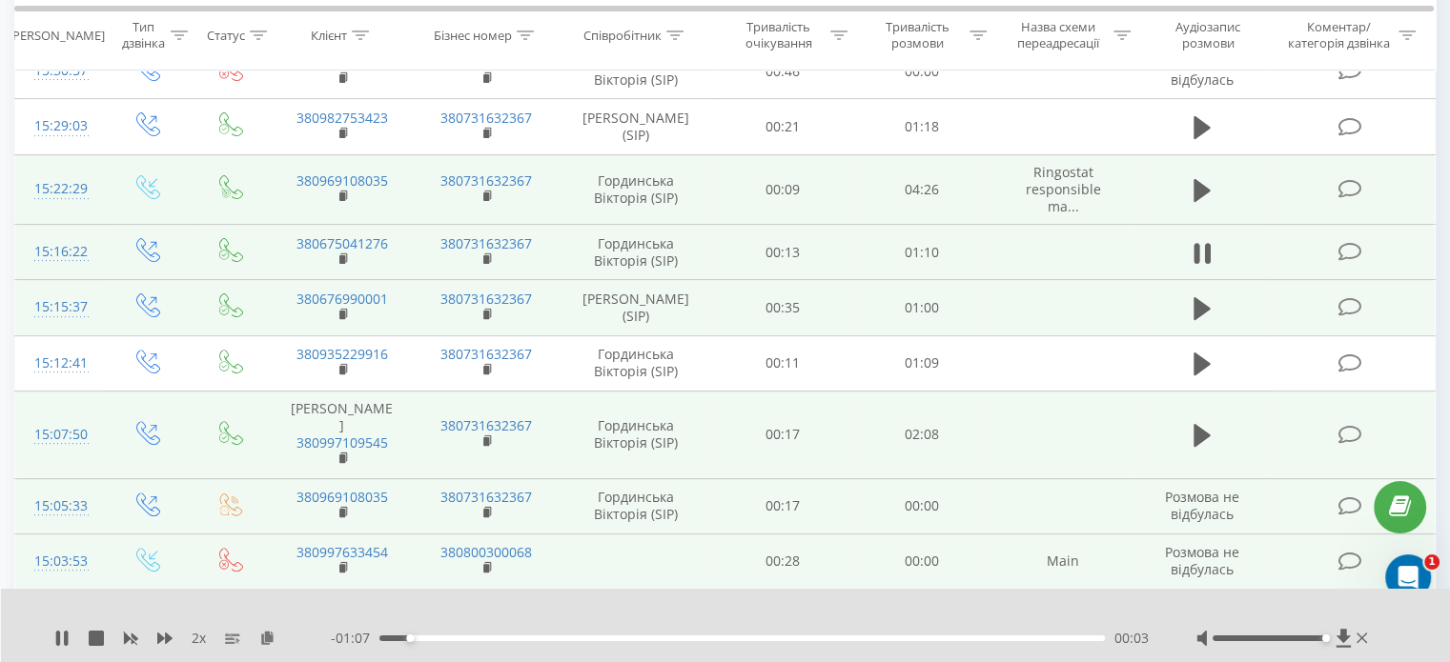
click at [1207, 191] on icon at bounding box center [1201, 190] width 17 height 27
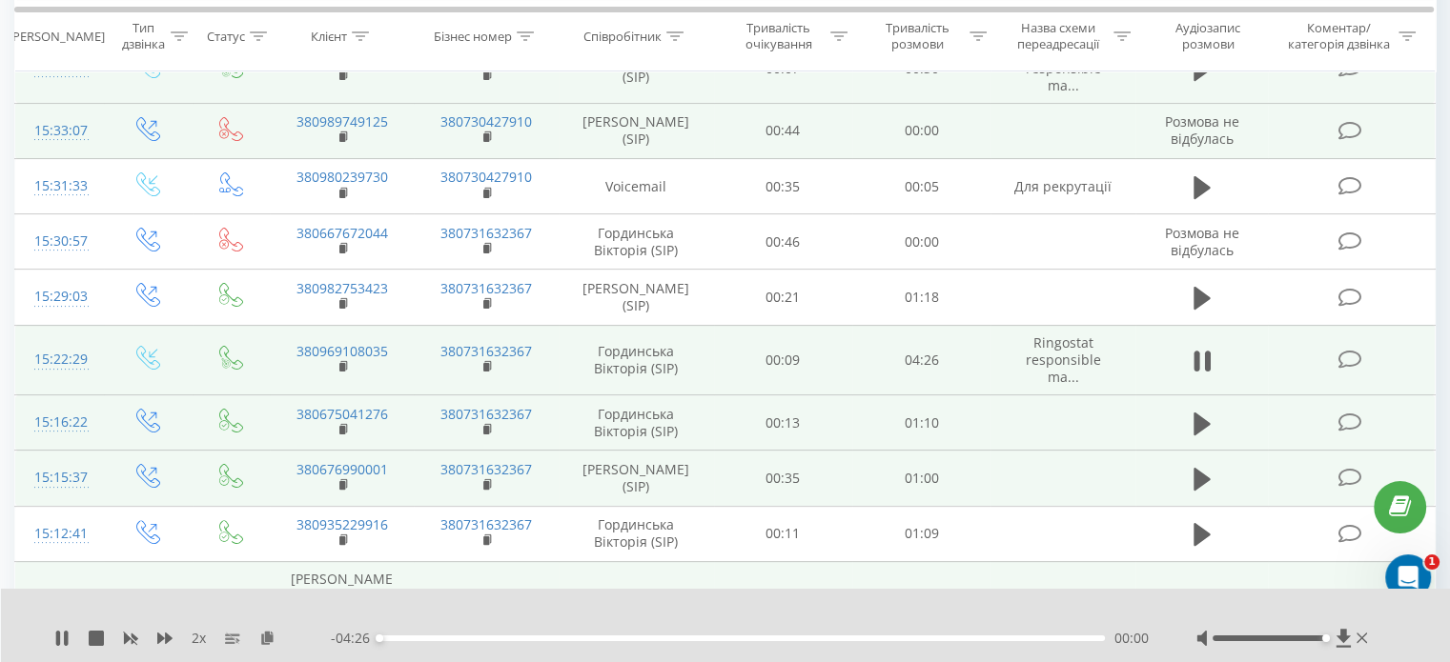
scroll to position [413, 0]
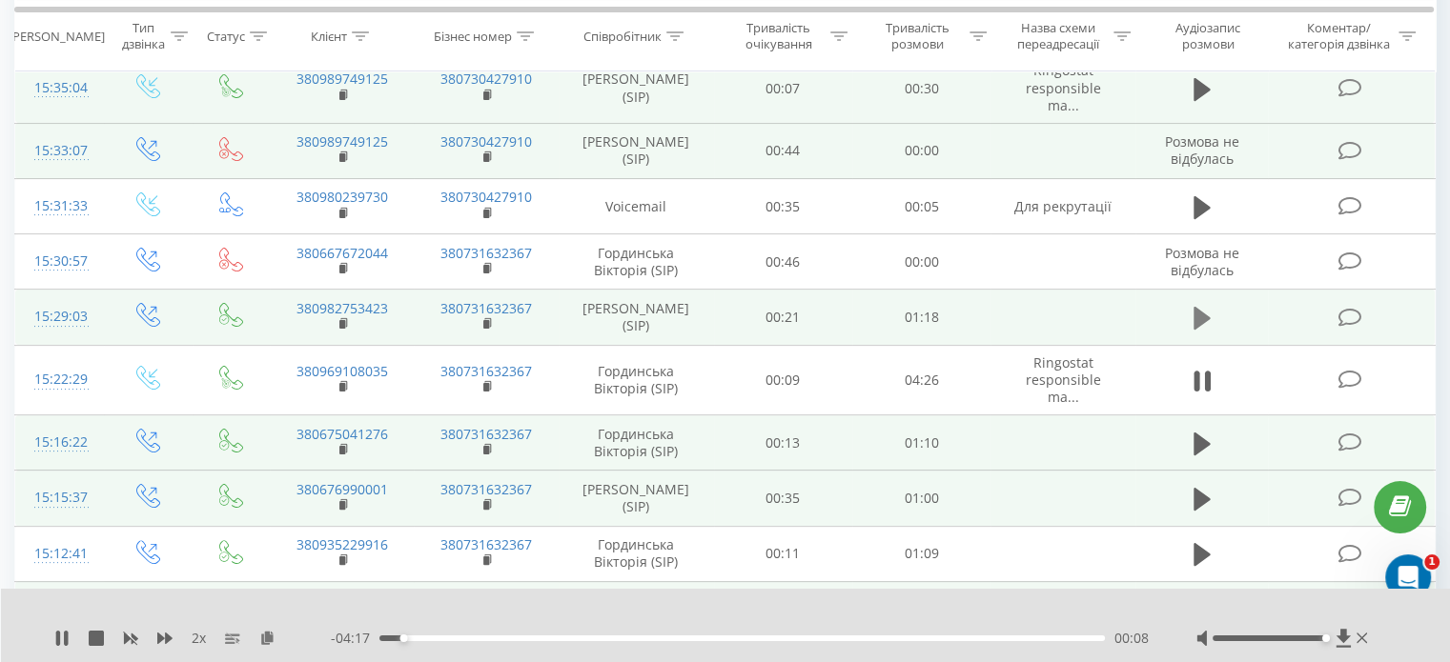
click at [1205, 310] on icon at bounding box center [1201, 318] width 17 height 27
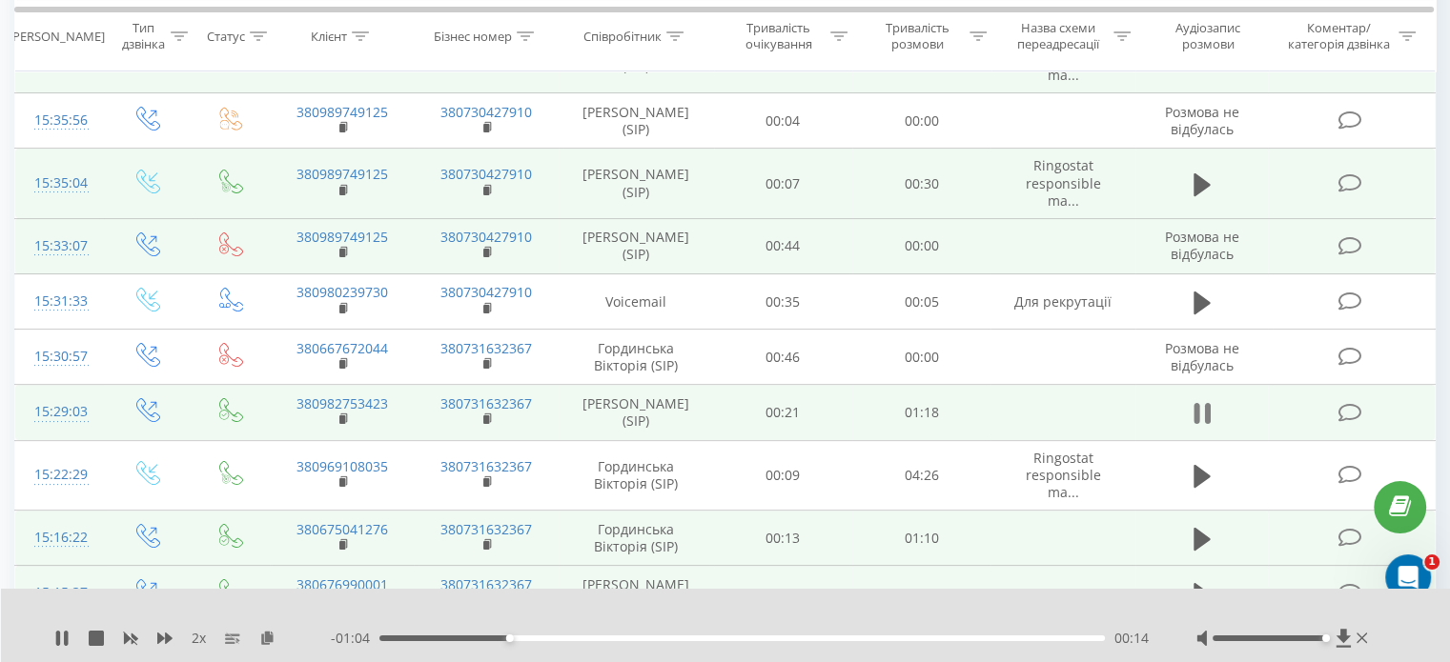
scroll to position [31, 0]
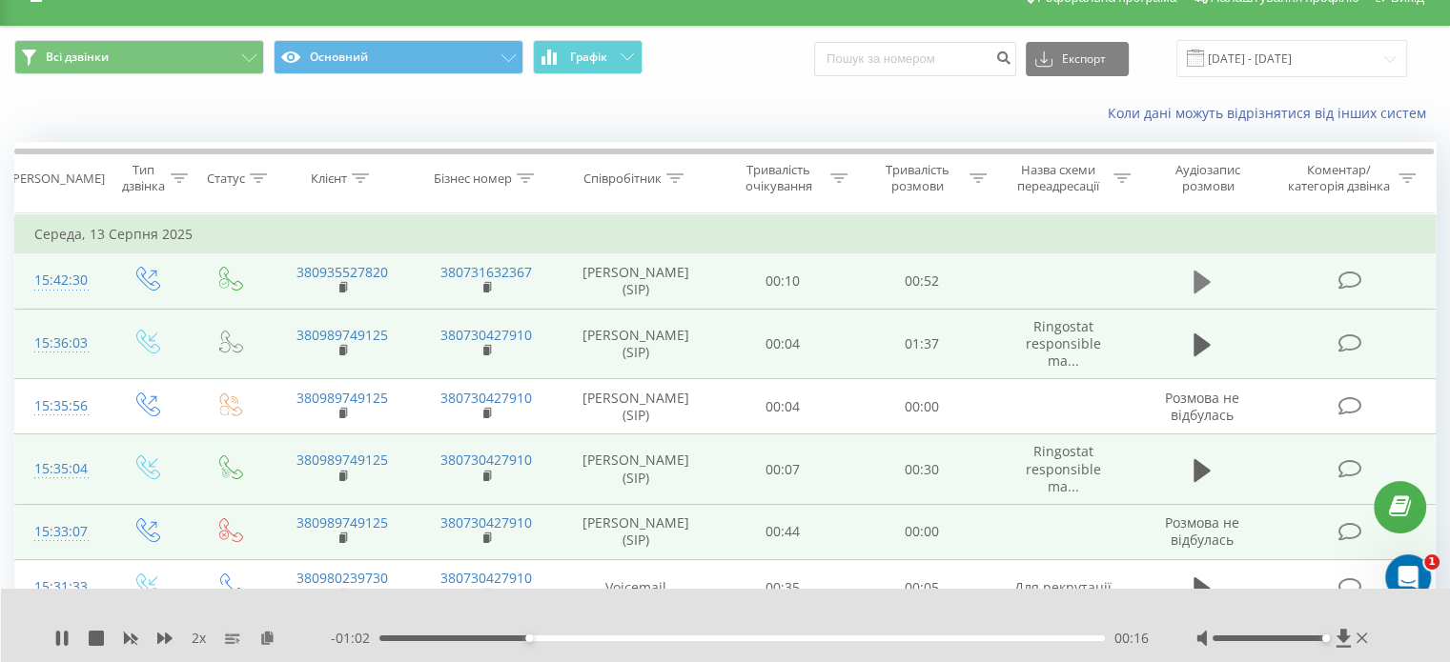
click at [1202, 291] on icon at bounding box center [1201, 282] width 17 height 27
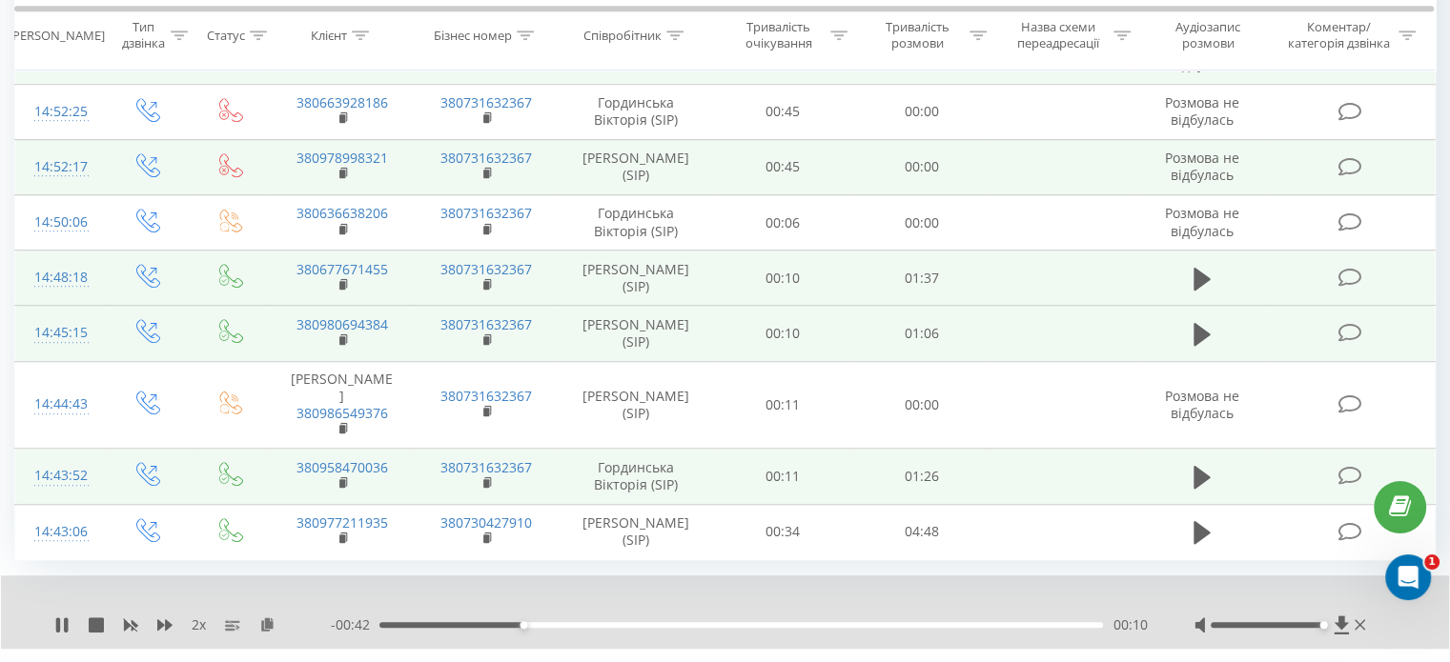
scroll to position [1271, 0]
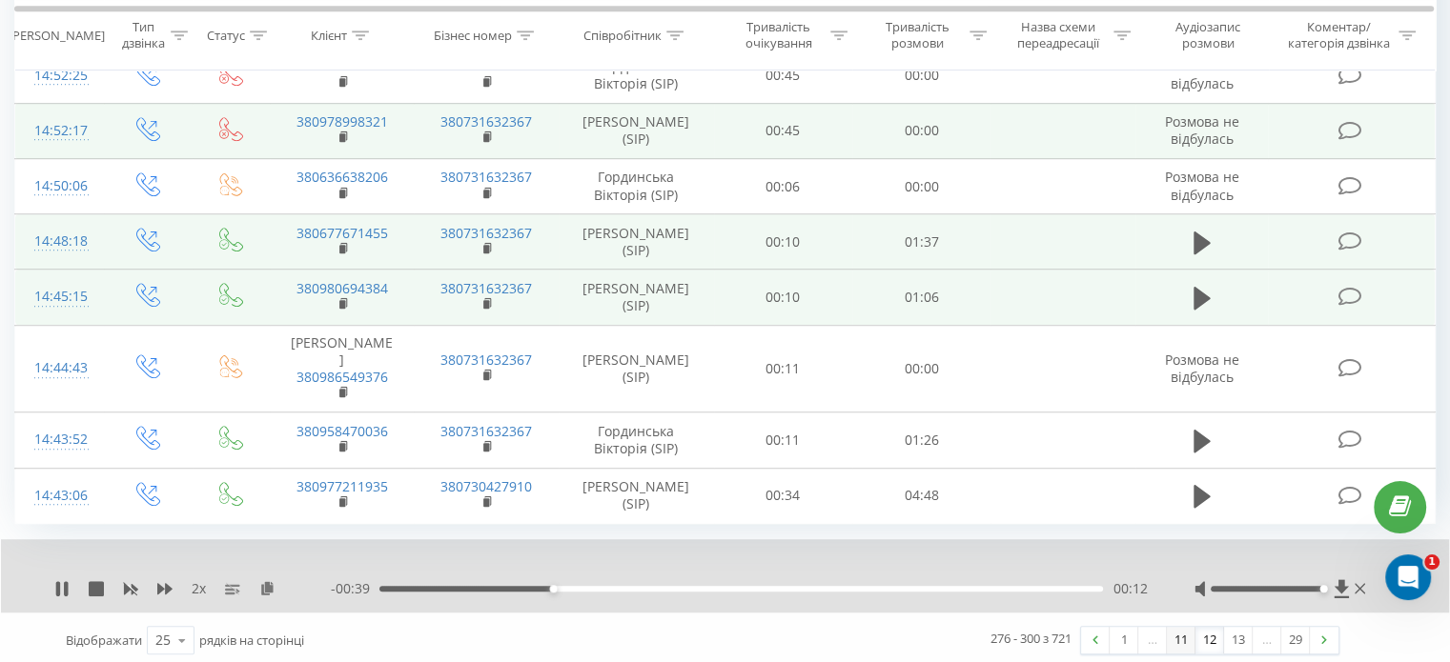
click at [1178, 636] on link "11" at bounding box center [1181, 640] width 29 height 27
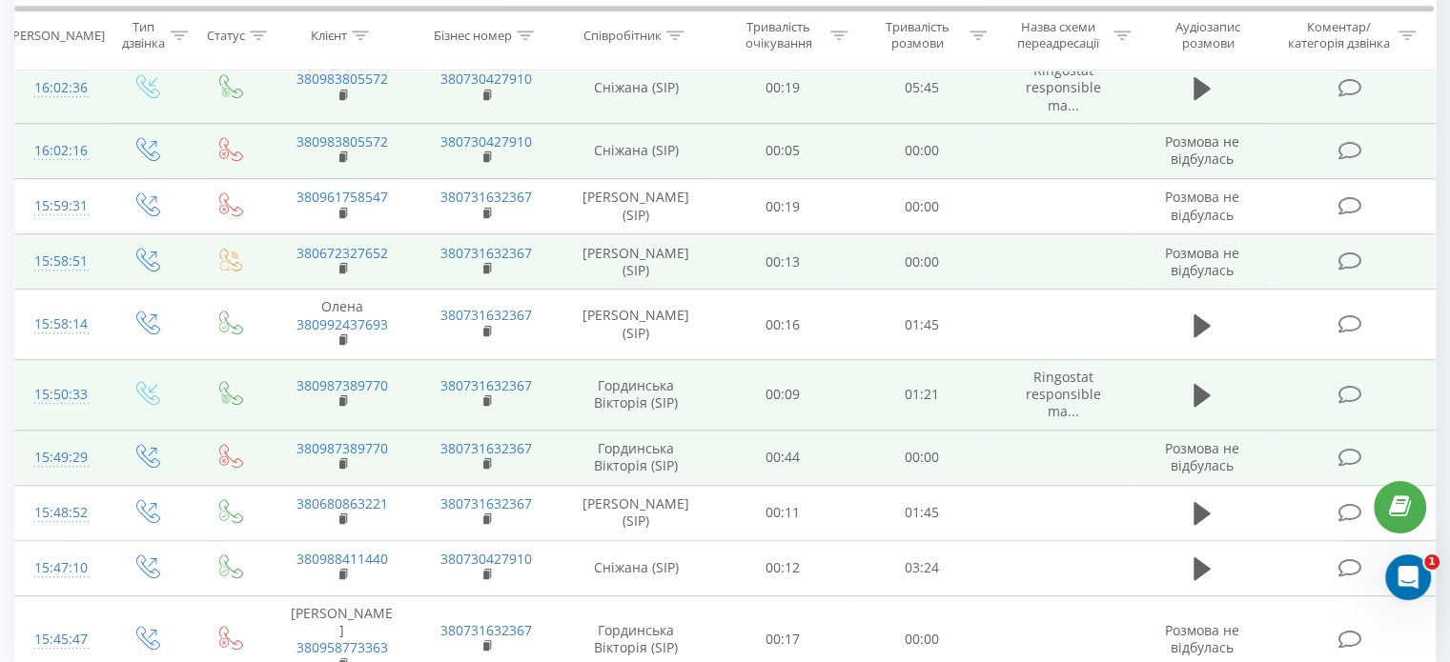
scroll to position [1264, 0]
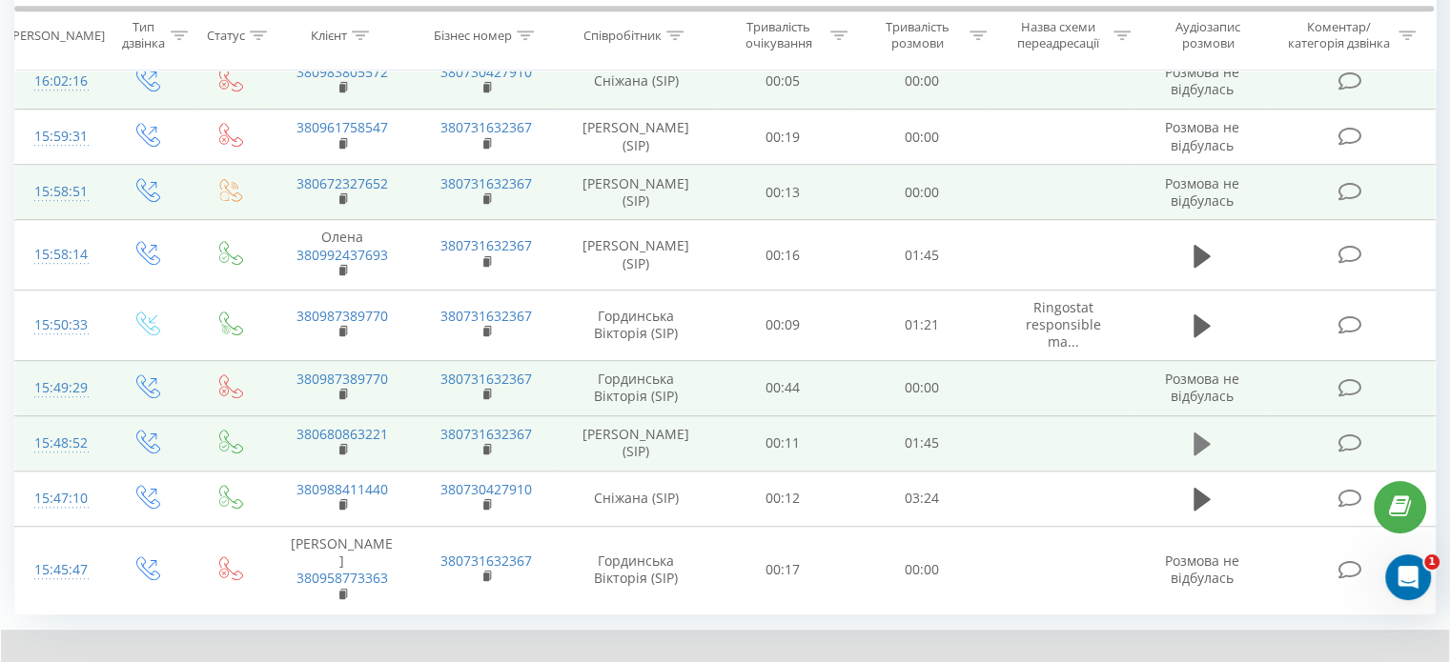
click at [1214, 430] on button at bounding box center [1202, 444] width 29 height 29
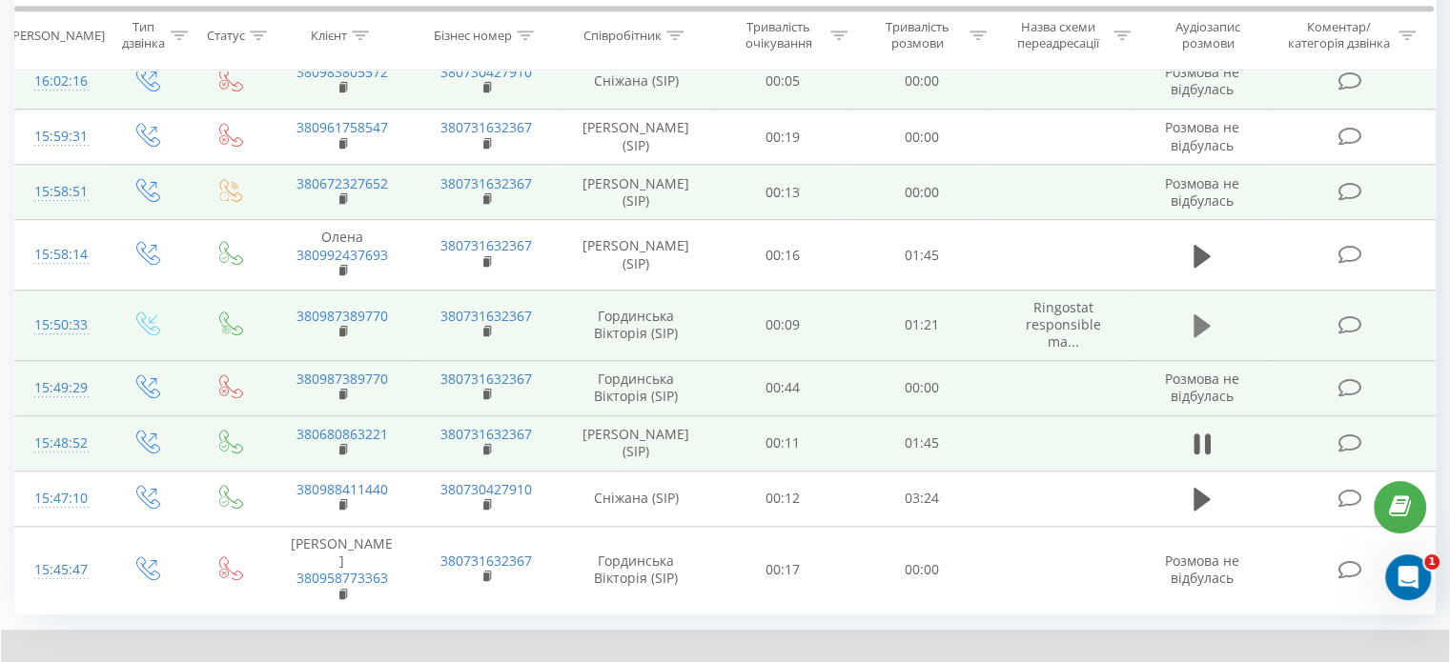
click at [1214, 312] on button at bounding box center [1202, 326] width 29 height 29
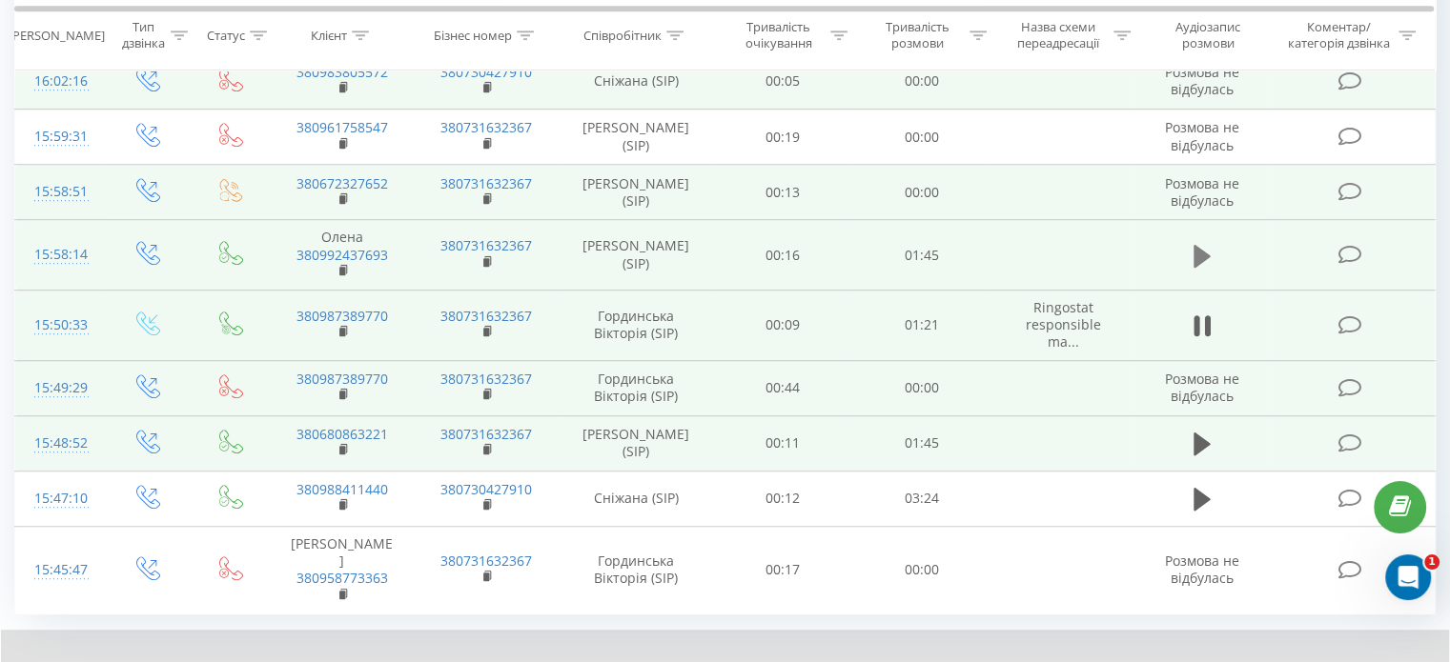
click at [1209, 243] on icon at bounding box center [1201, 256] width 17 height 27
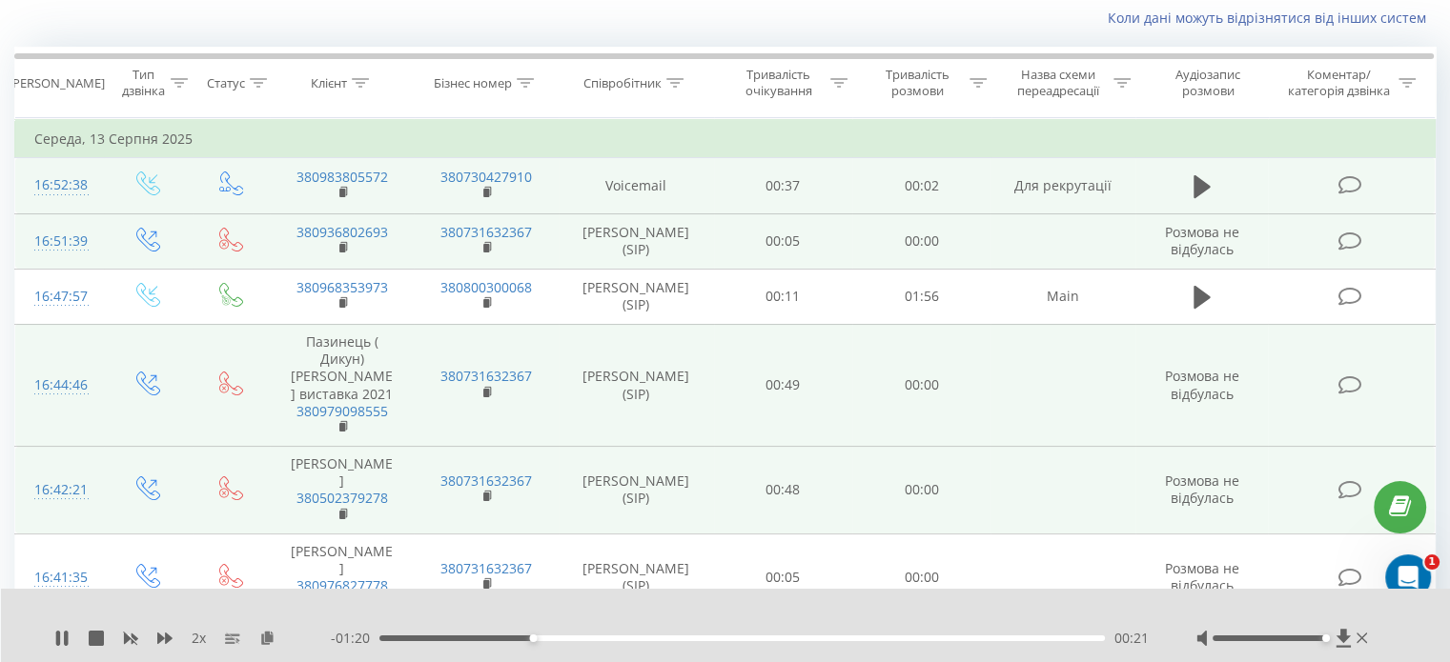
scroll to position [120, 0]
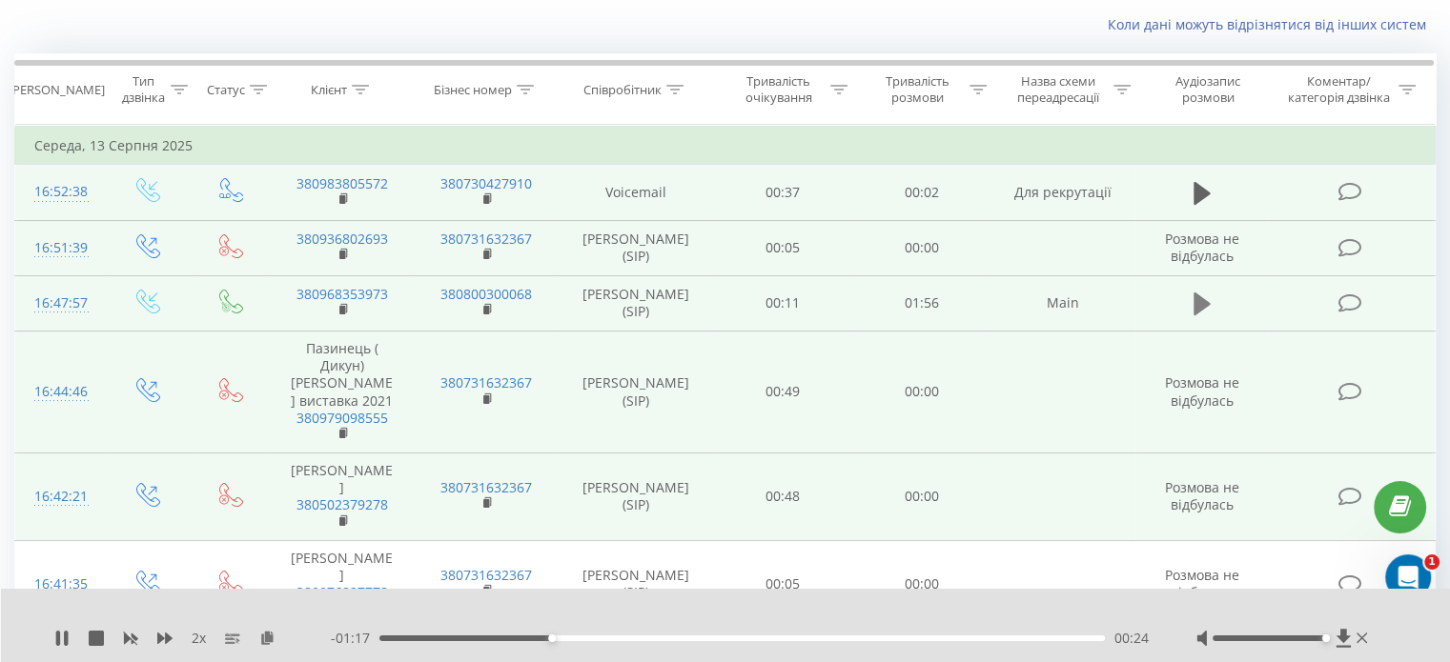
click at [1207, 291] on icon at bounding box center [1201, 304] width 17 height 27
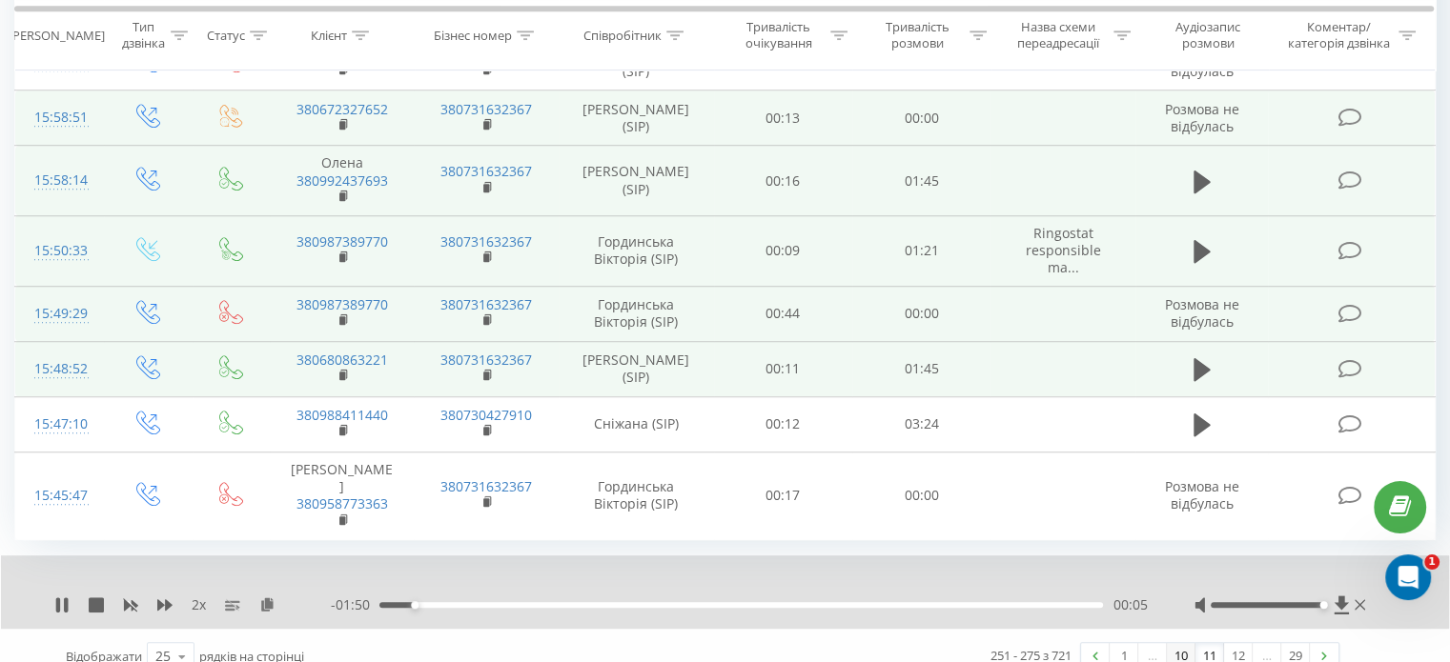
click at [1179, 643] on link "10" at bounding box center [1181, 656] width 29 height 27
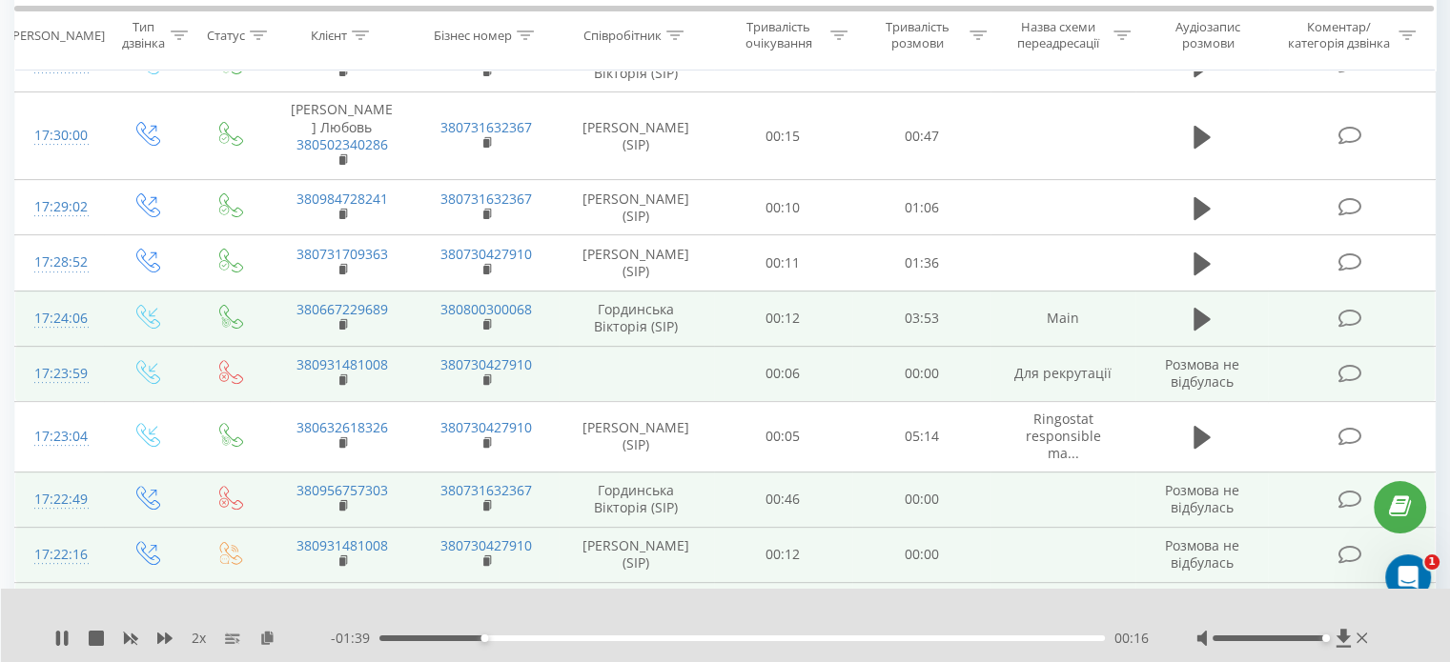
scroll to position [549, 0]
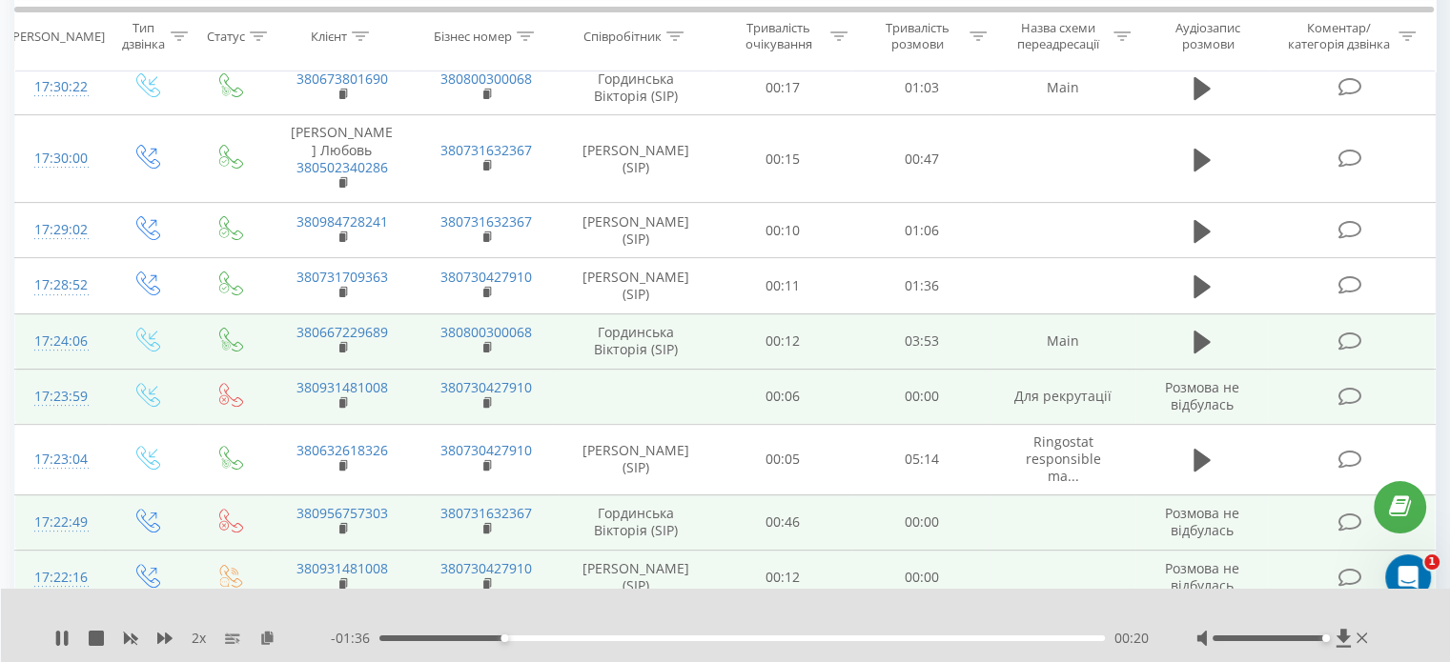
click at [1208, 338] on icon at bounding box center [1201, 342] width 17 height 23
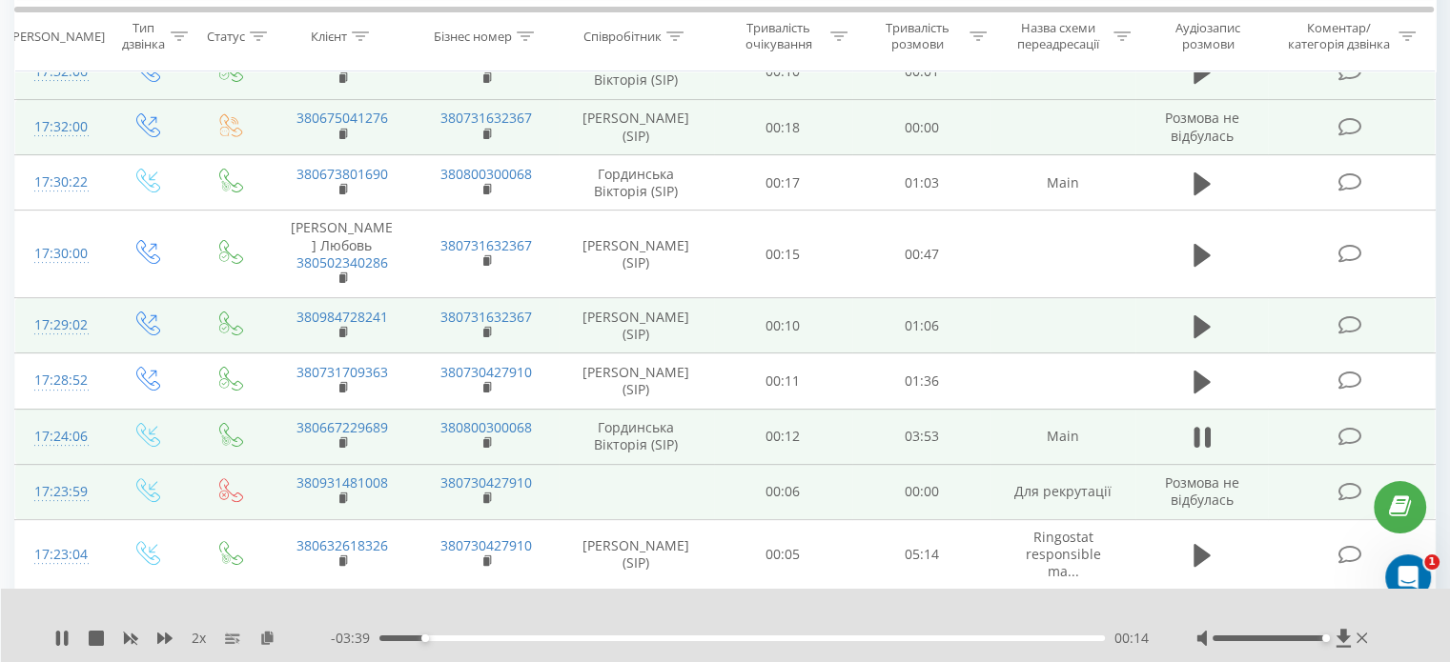
scroll to position [358, 0]
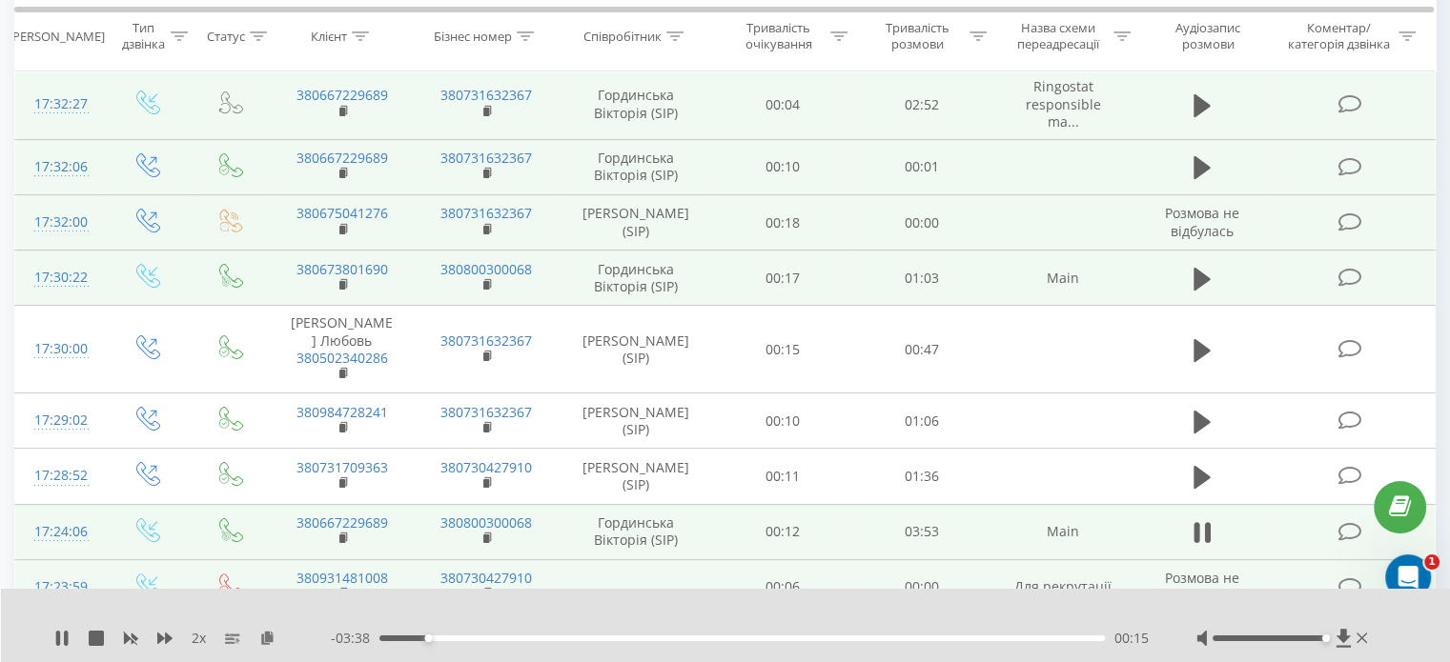
click at [1216, 267] on td at bounding box center [1201, 278] width 133 height 55
click at [1207, 279] on icon at bounding box center [1201, 279] width 17 height 27
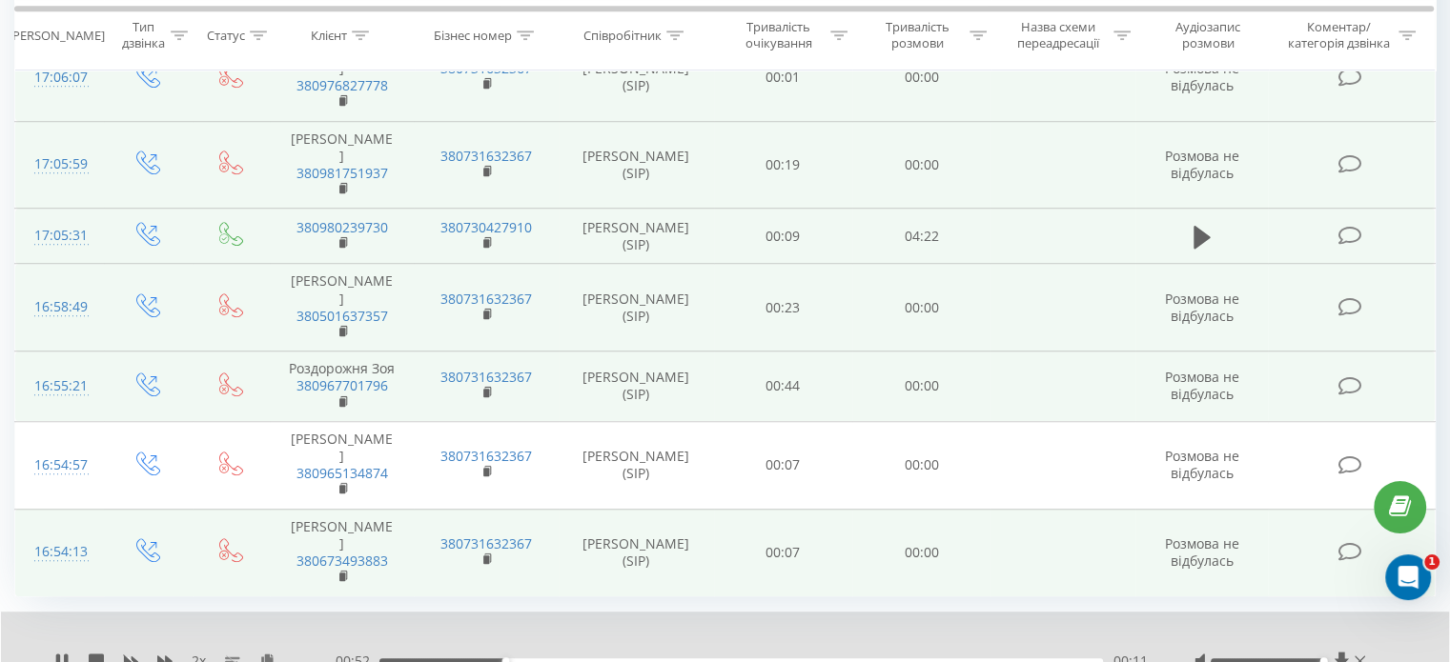
scroll to position [1480, 0]
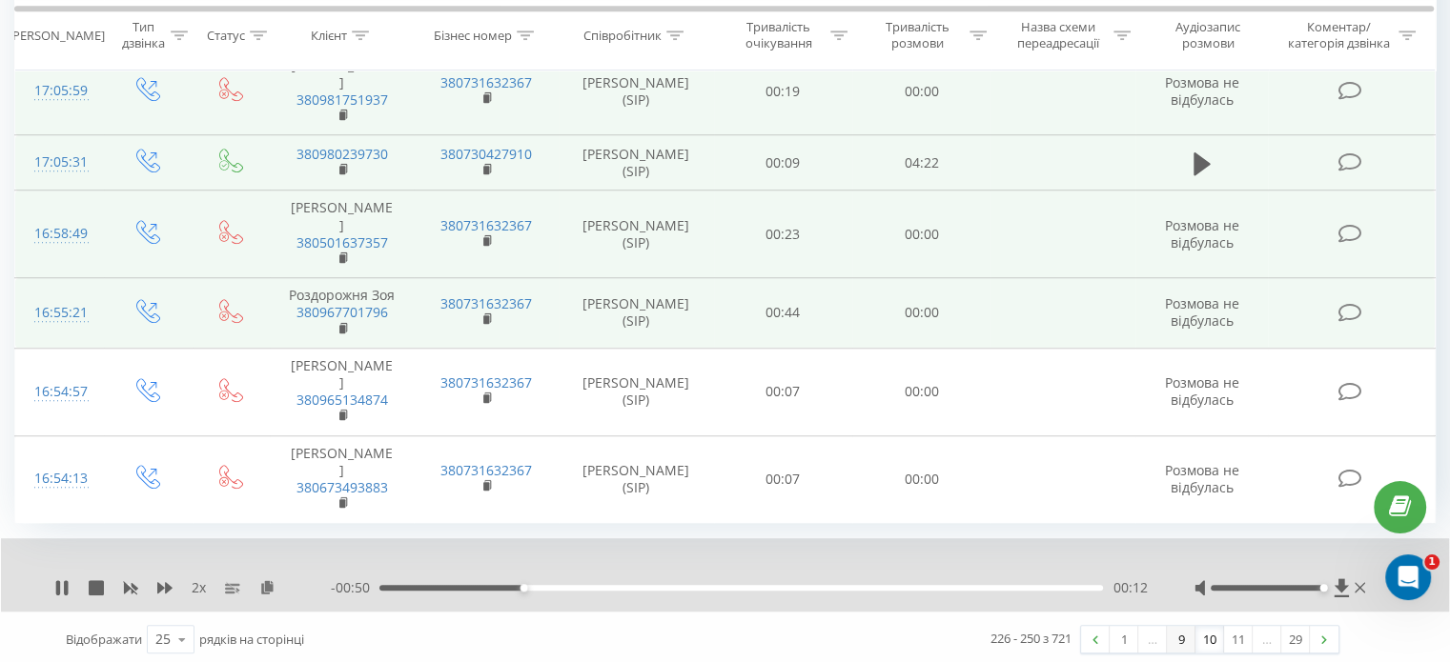
click at [1171, 640] on link "9" at bounding box center [1181, 639] width 29 height 27
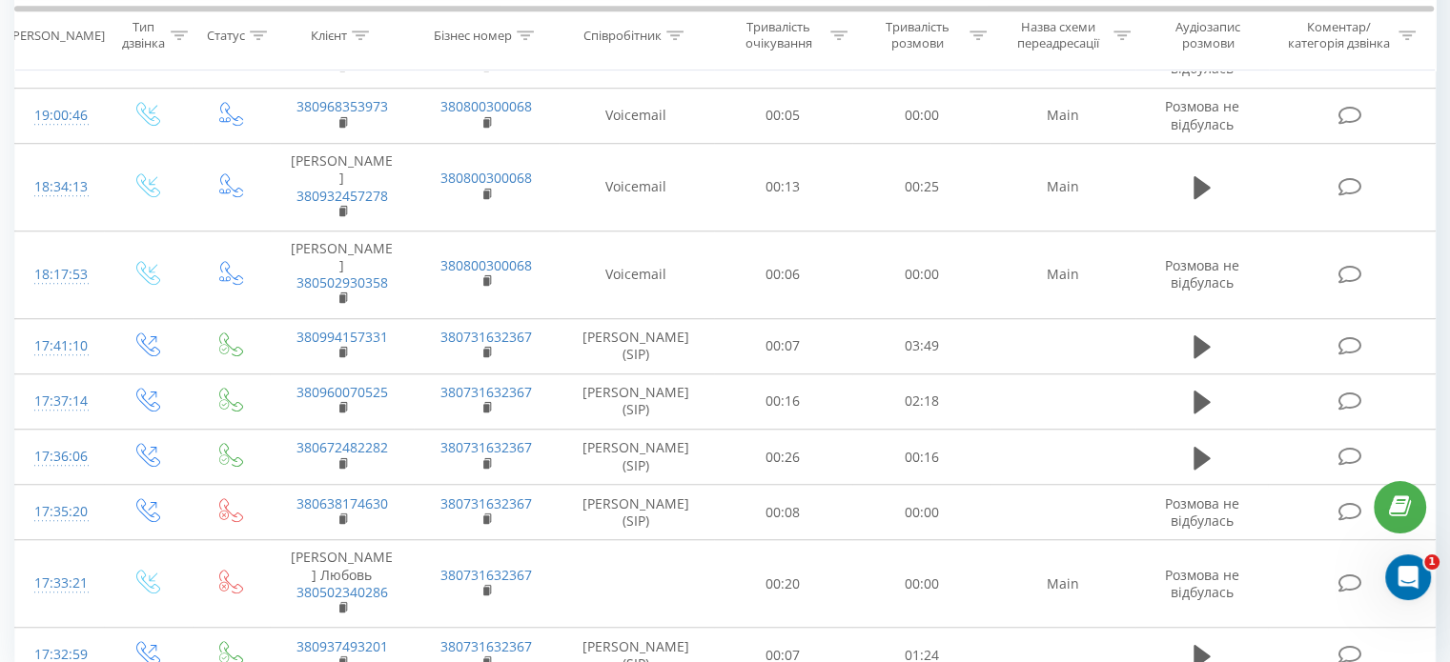
scroll to position [1407, 0]
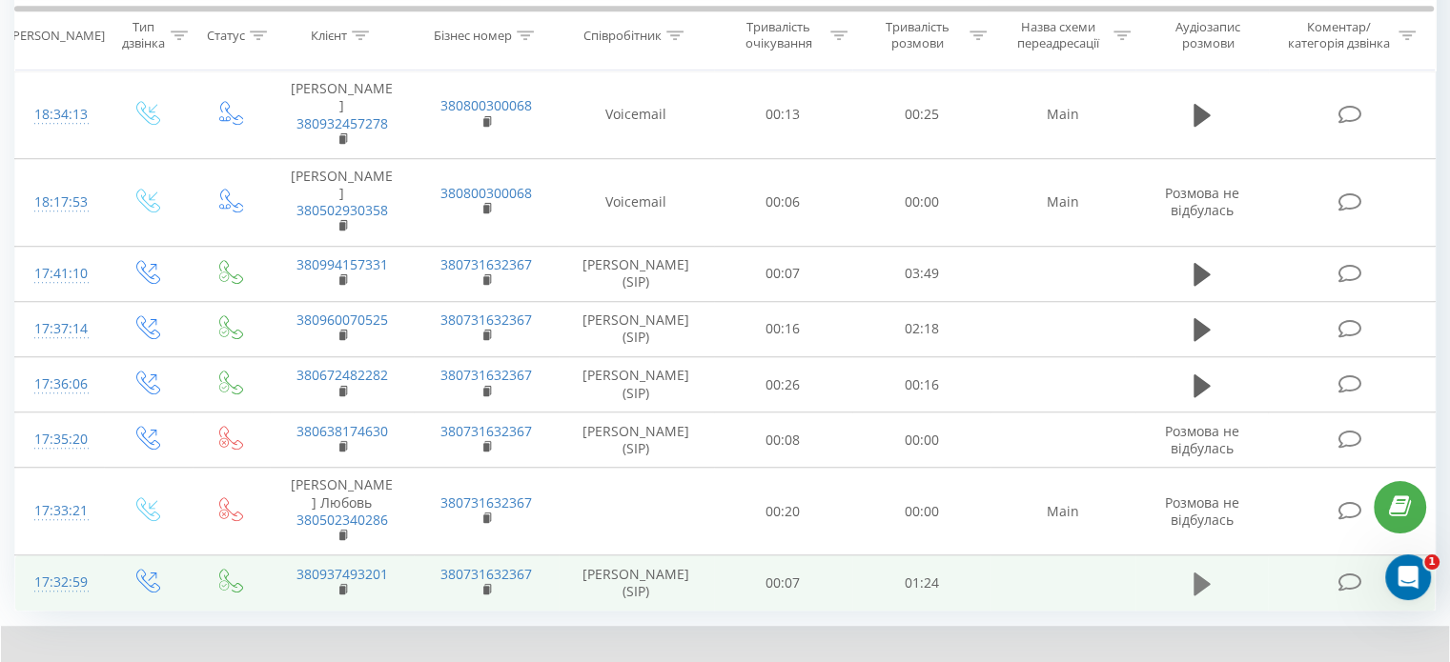
click at [1201, 571] on icon at bounding box center [1201, 584] width 17 height 27
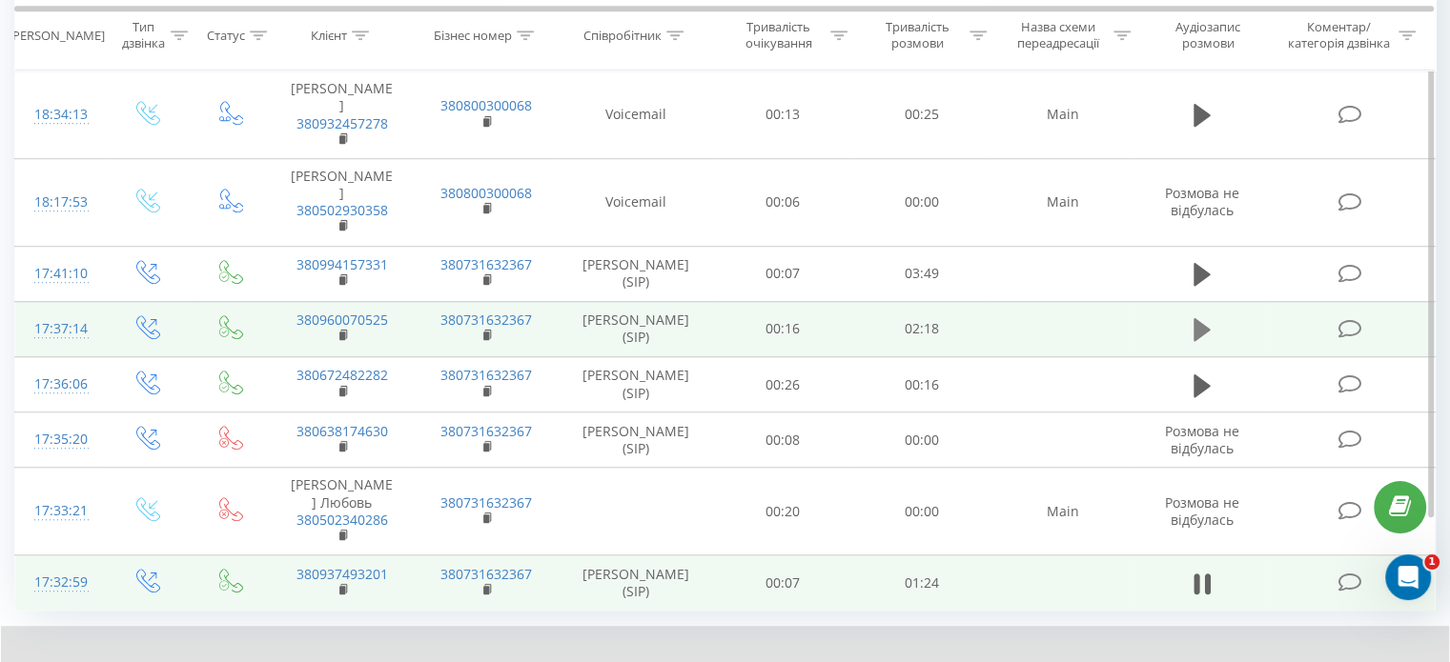
click at [1205, 318] on icon at bounding box center [1201, 329] width 17 height 23
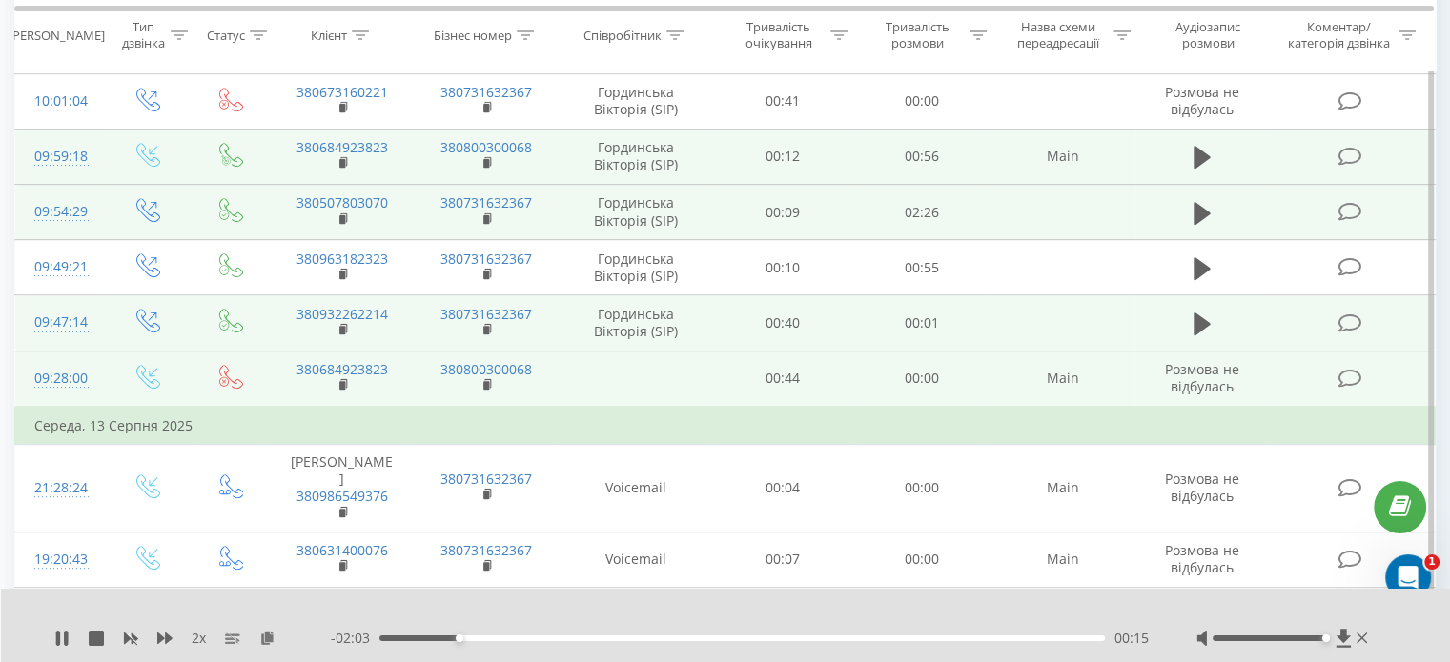
scroll to position [740, 0]
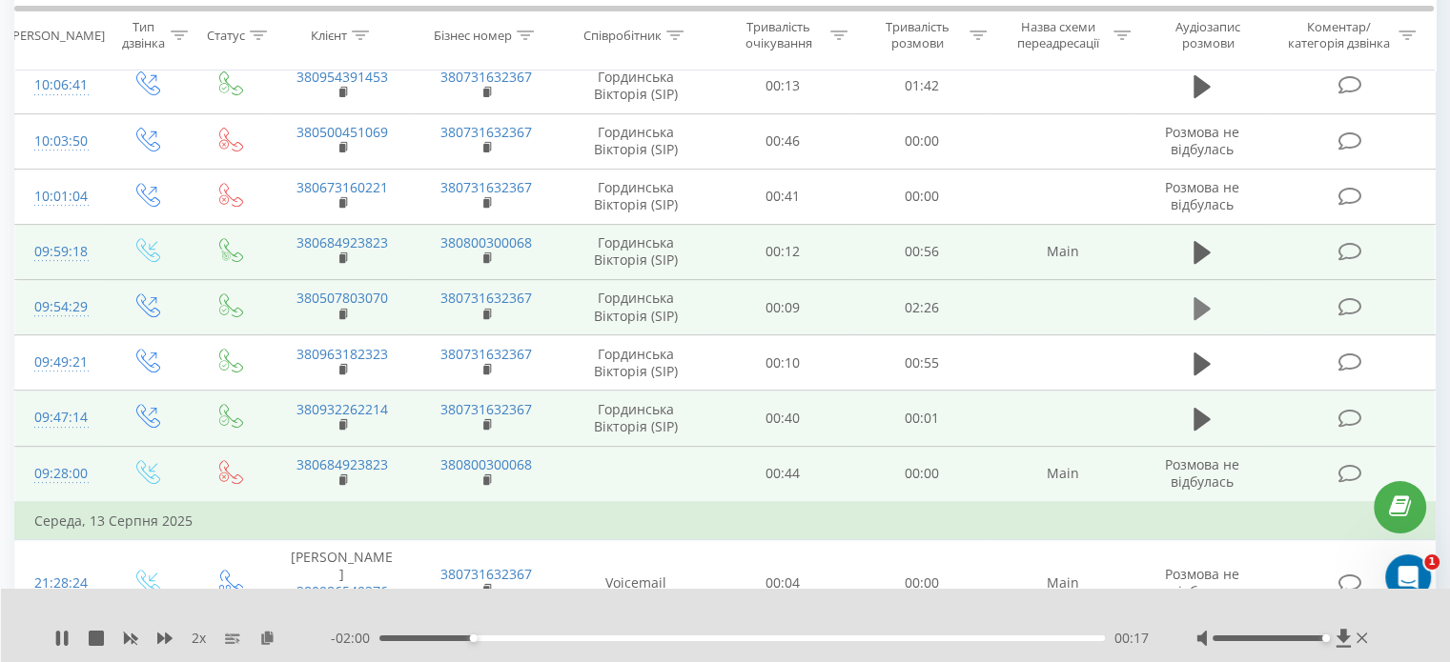
click at [1203, 296] on icon at bounding box center [1201, 307] width 17 height 23
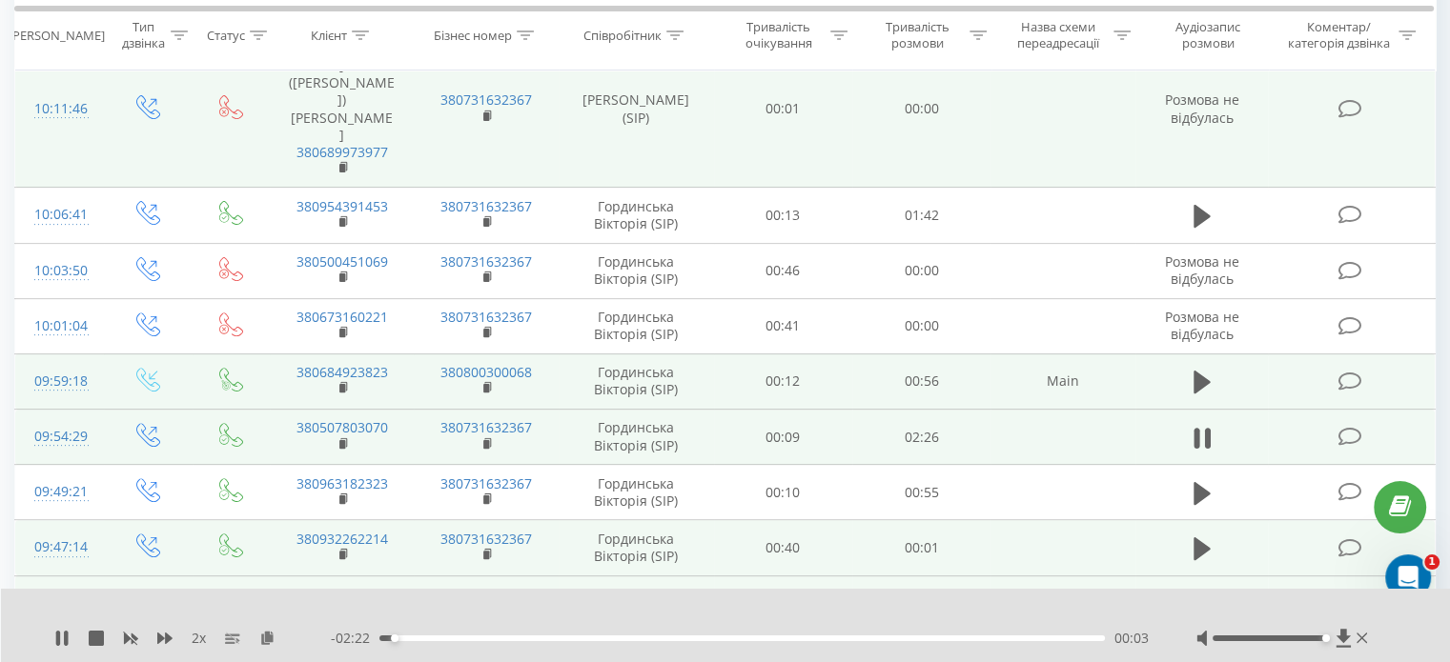
scroll to position [549, 0]
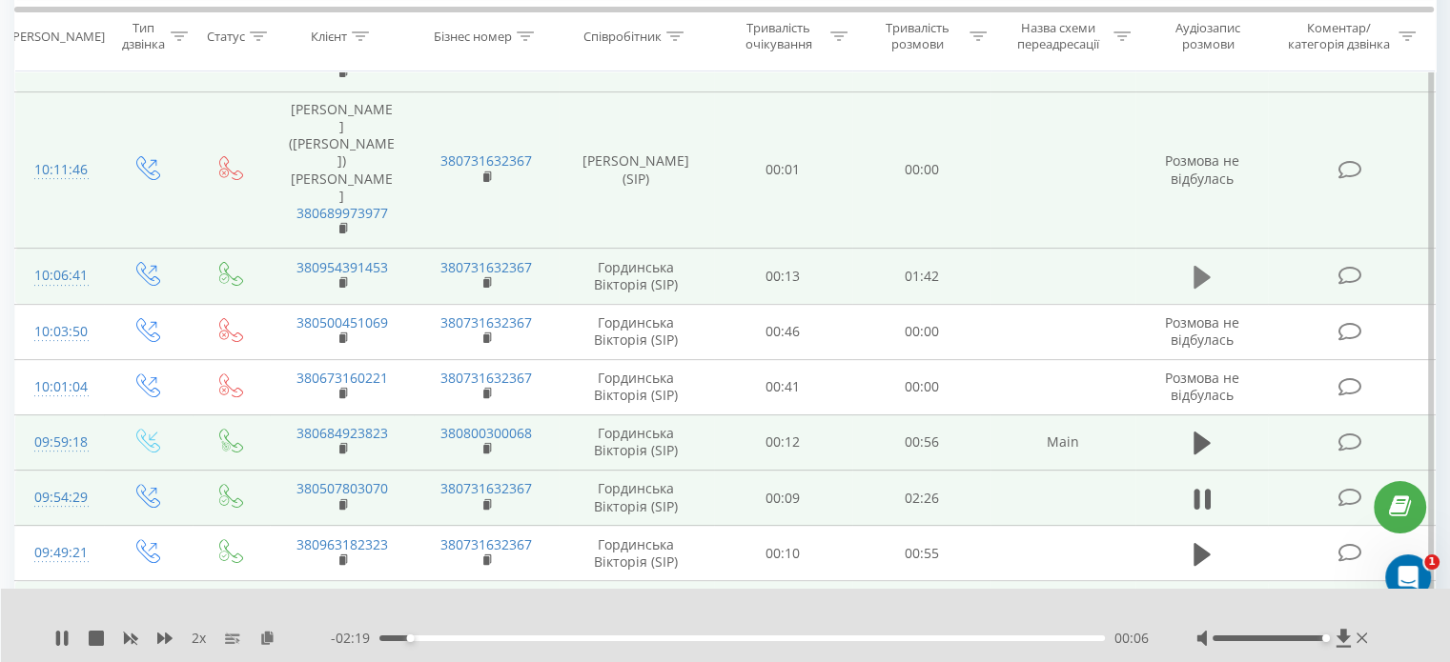
click at [1197, 266] on icon at bounding box center [1201, 277] width 17 height 23
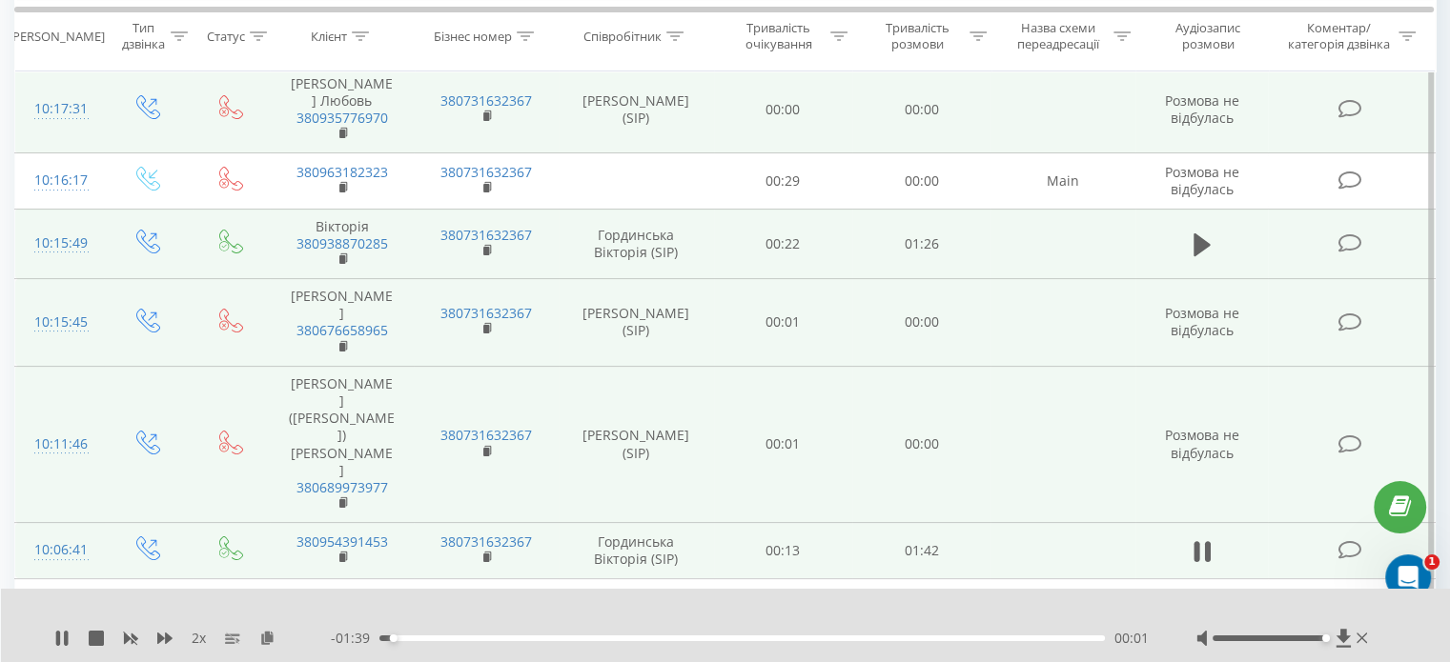
scroll to position [263, 0]
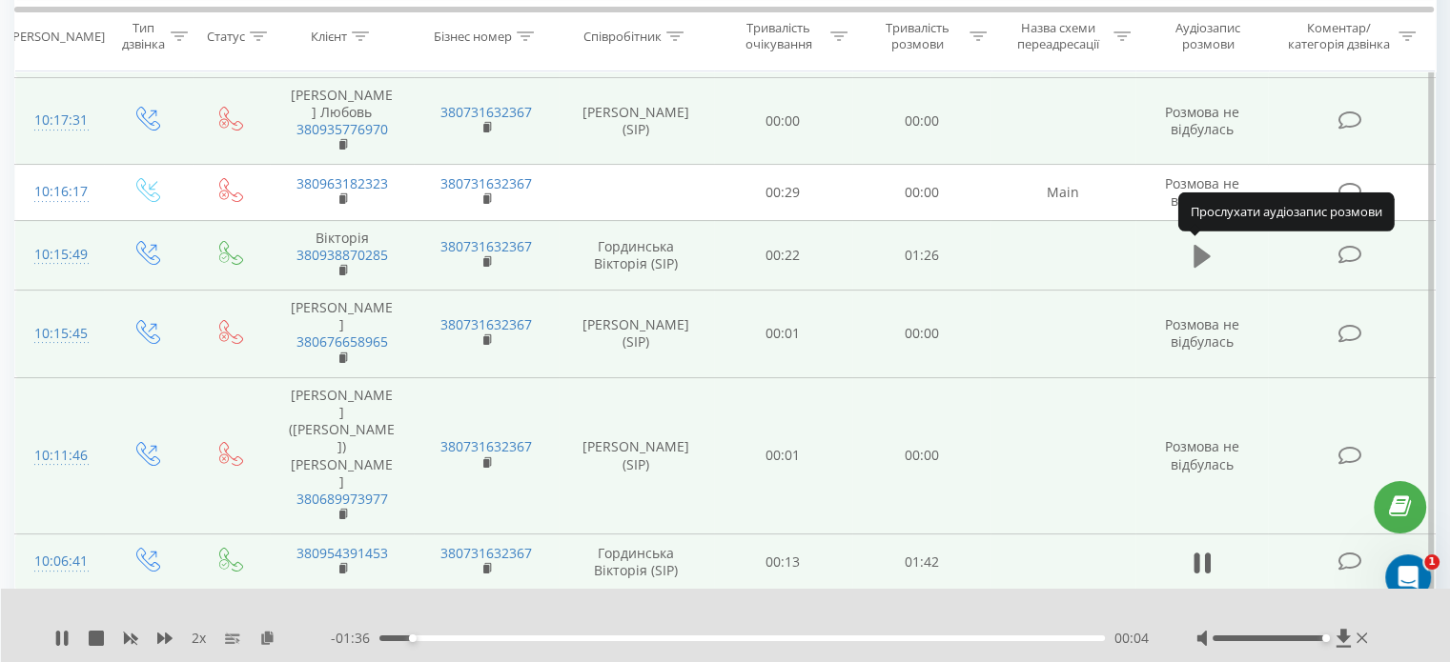
click at [1199, 243] on icon at bounding box center [1201, 256] width 17 height 27
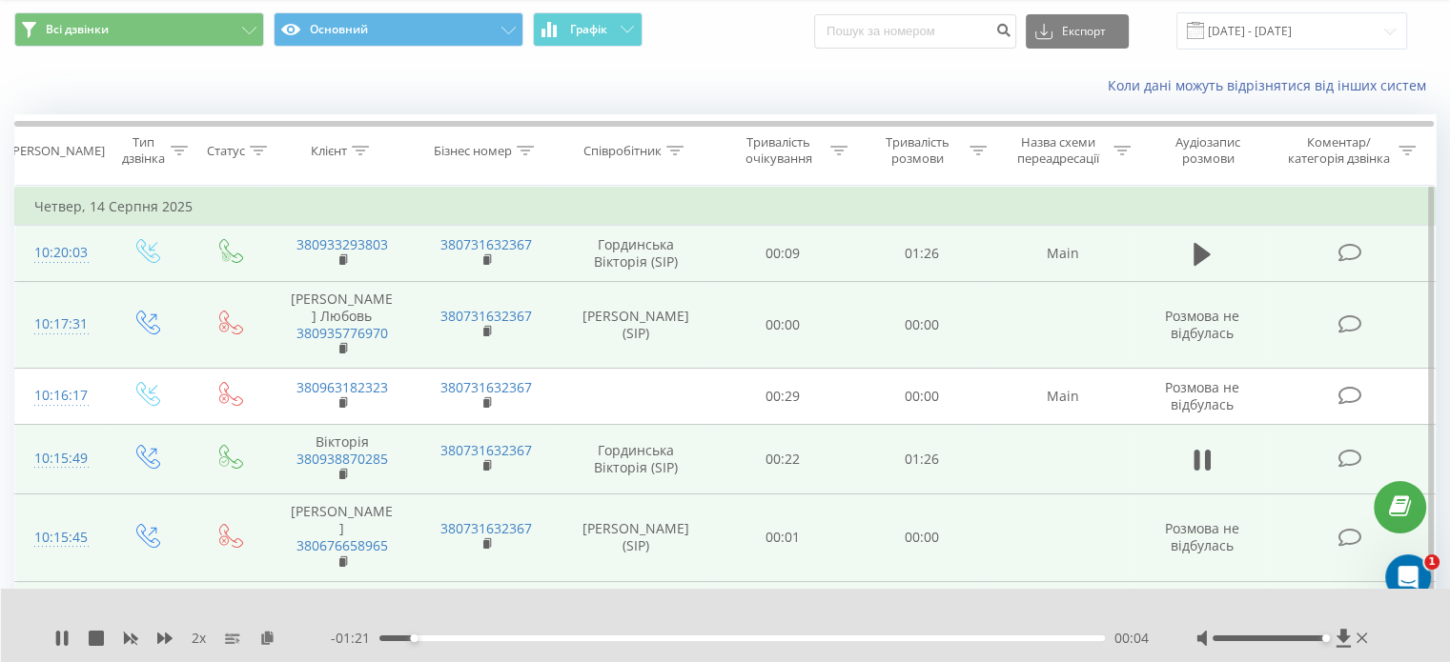
scroll to position [0, 0]
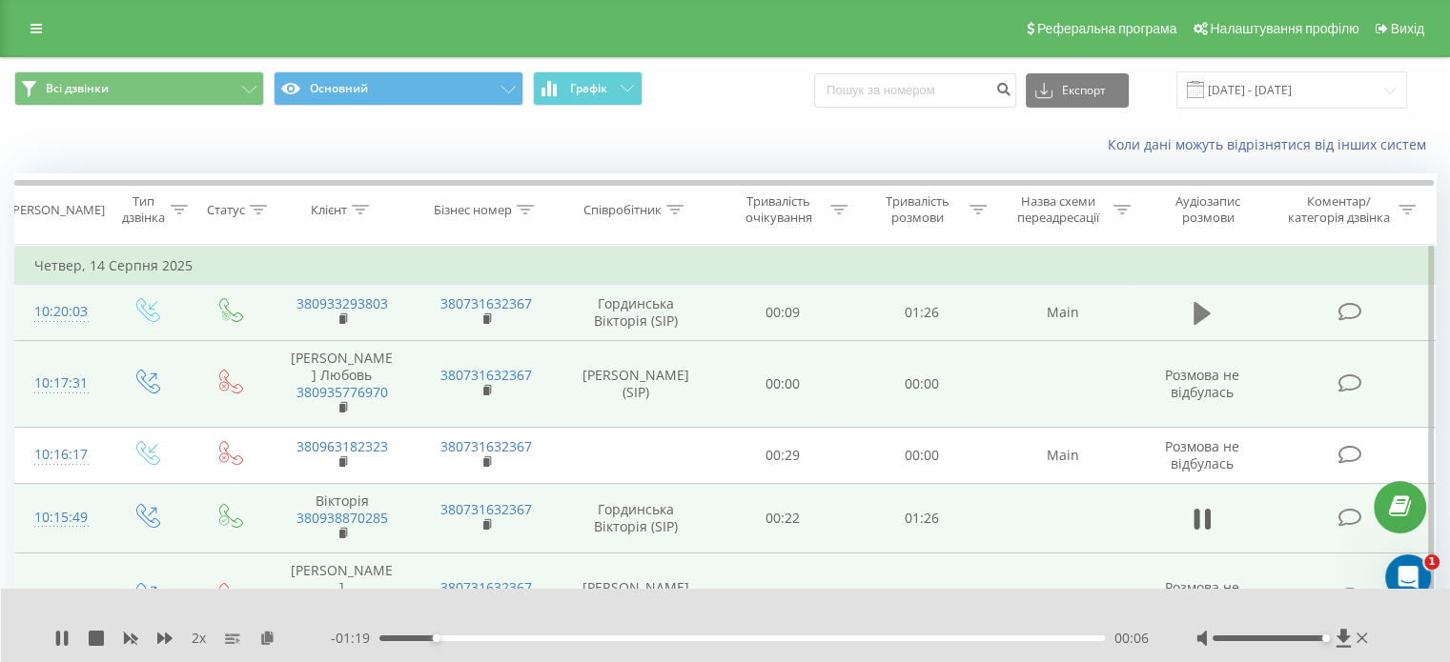
click at [1205, 299] on button at bounding box center [1202, 313] width 29 height 29
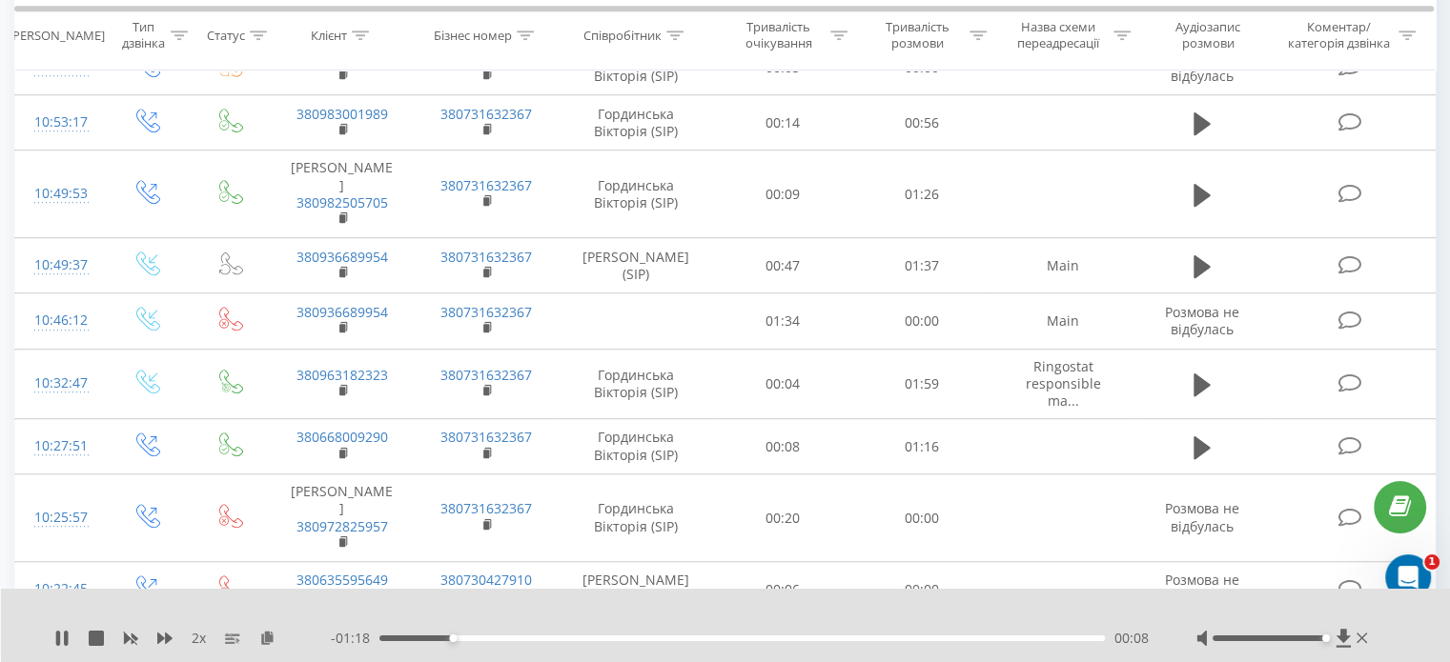
scroll to position [1293, 0]
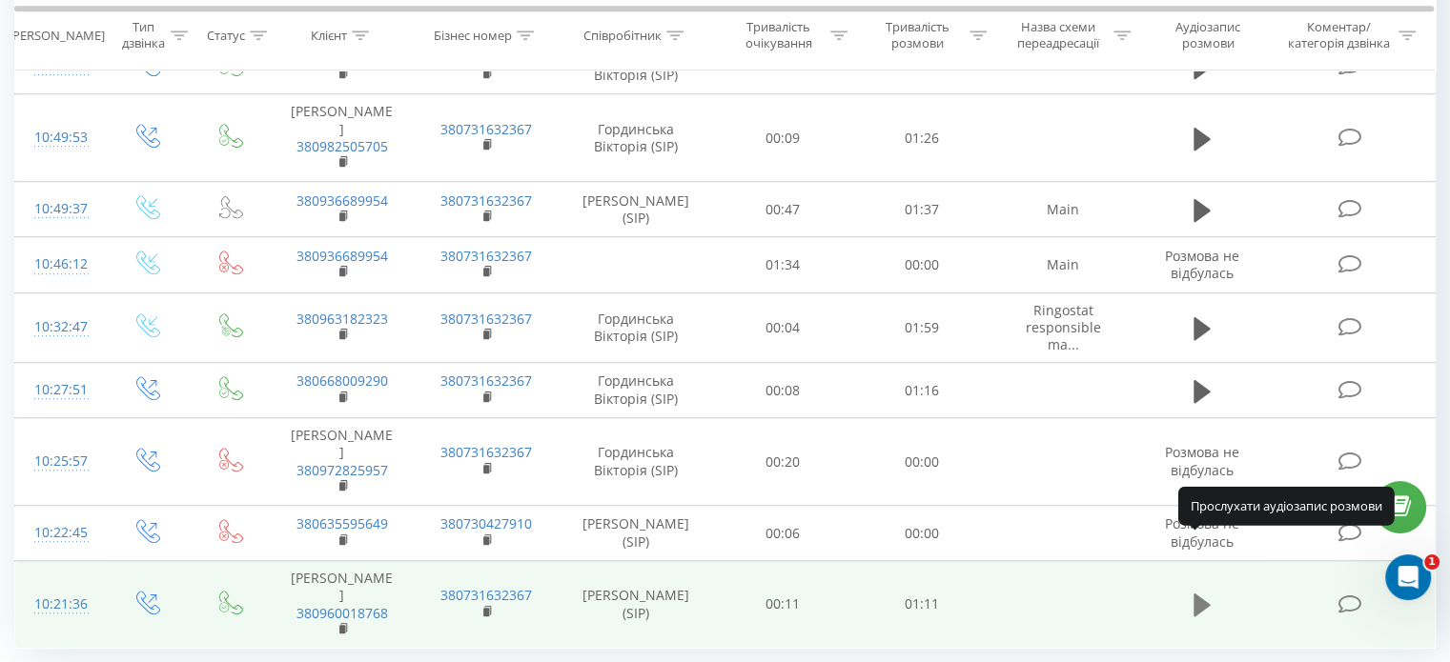
click at [1210, 591] on button at bounding box center [1202, 605] width 29 height 29
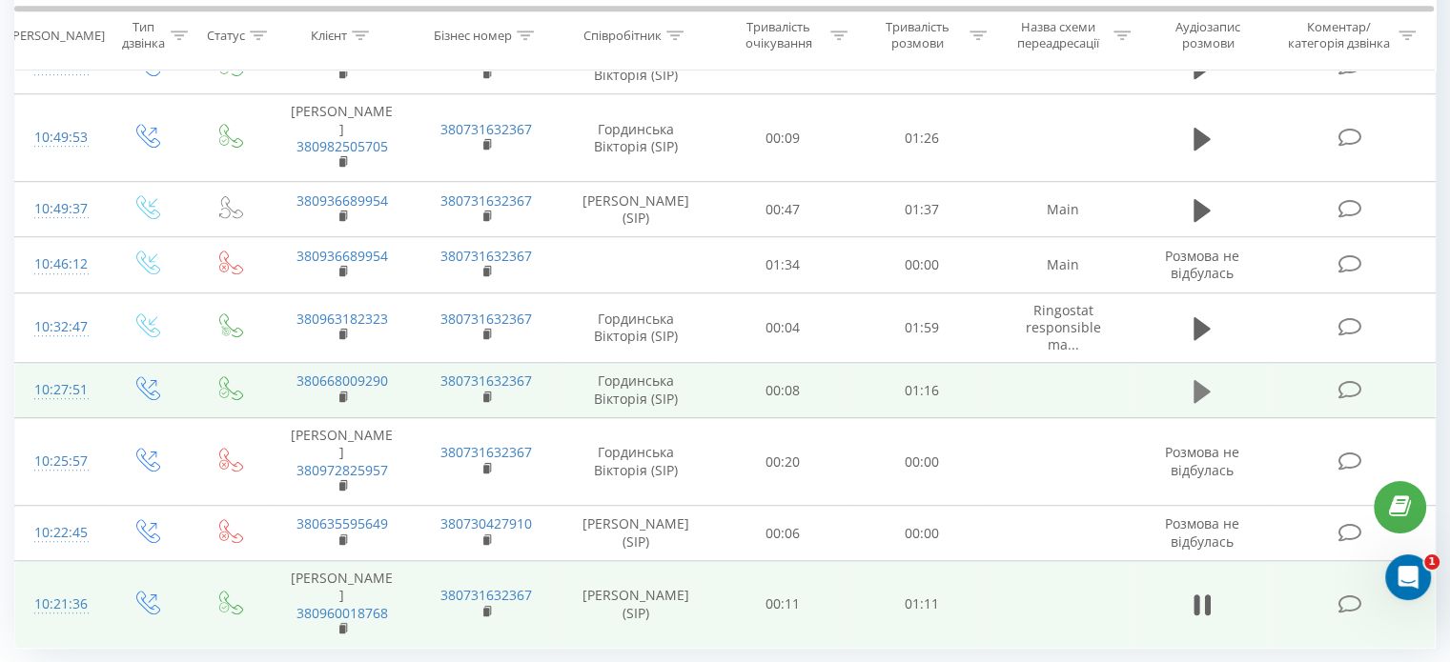
click at [1193, 379] on icon at bounding box center [1201, 390] width 17 height 23
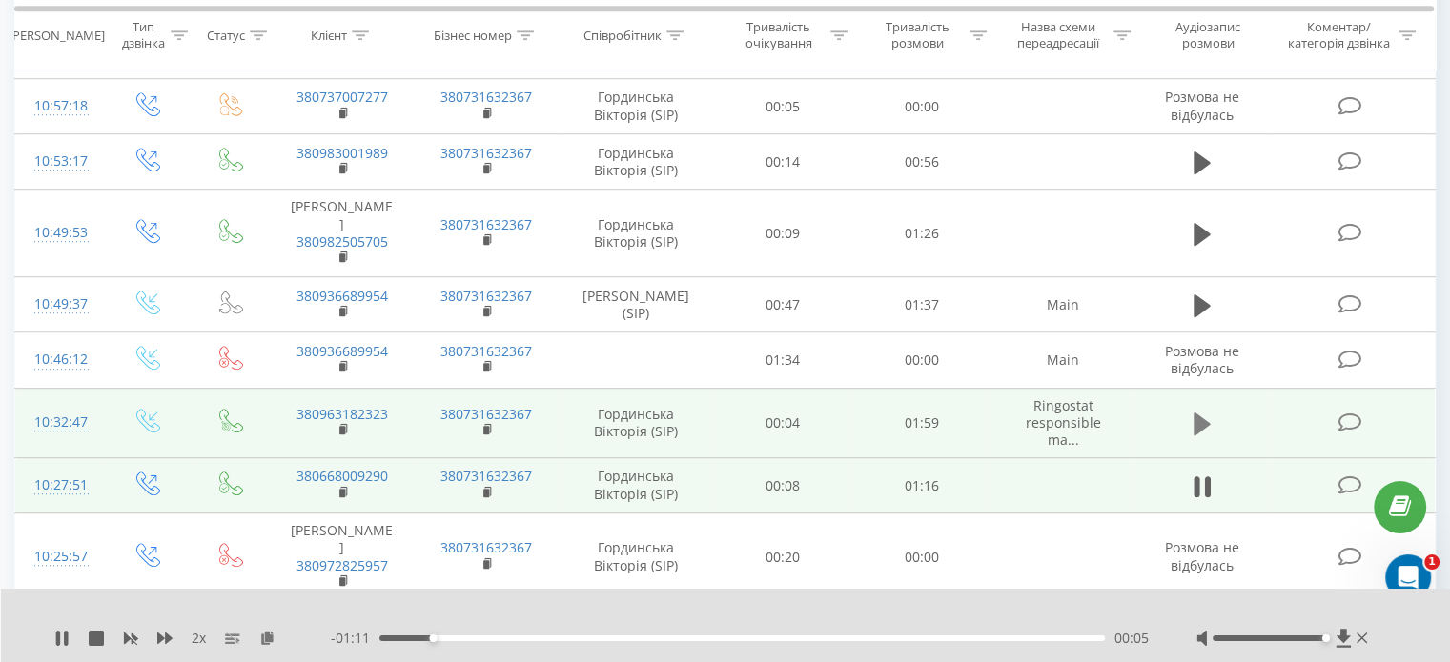
click at [1196, 413] on icon at bounding box center [1201, 424] width 17 height 23
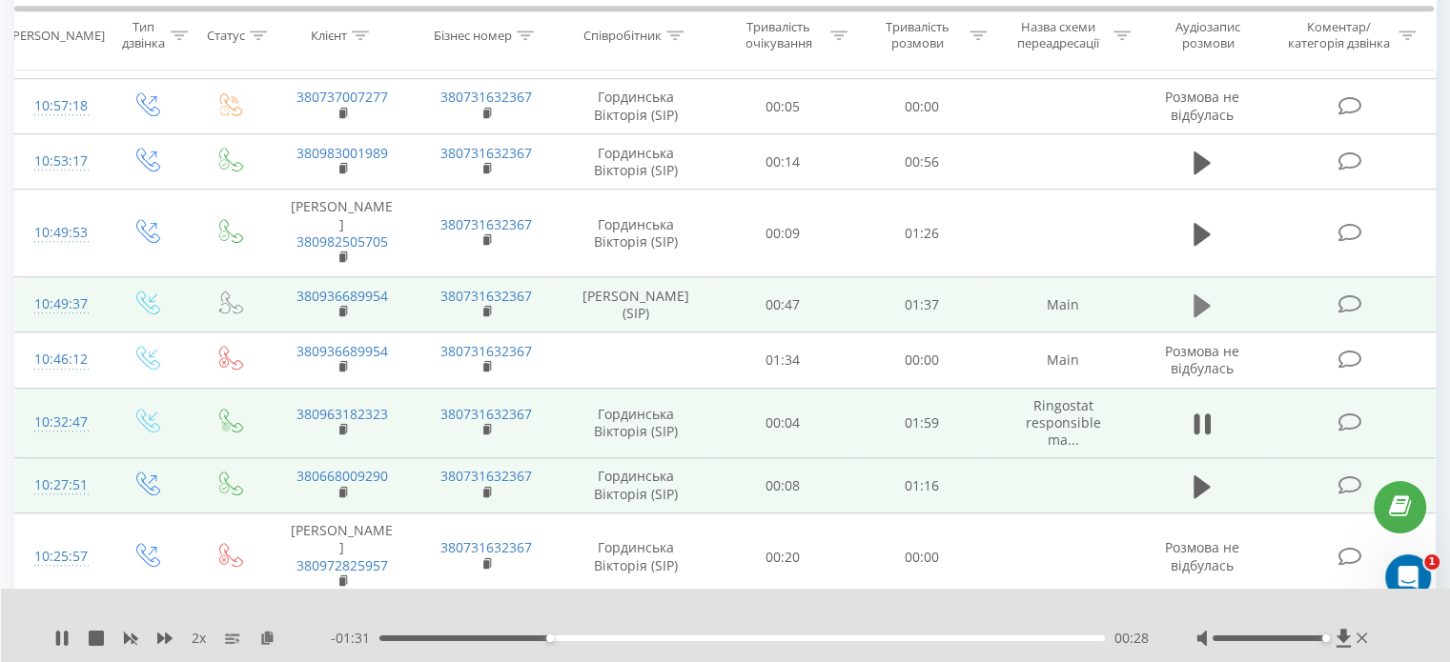
click at [1191, 292] on button at bounding box center [1202, 306] width 29 height 29
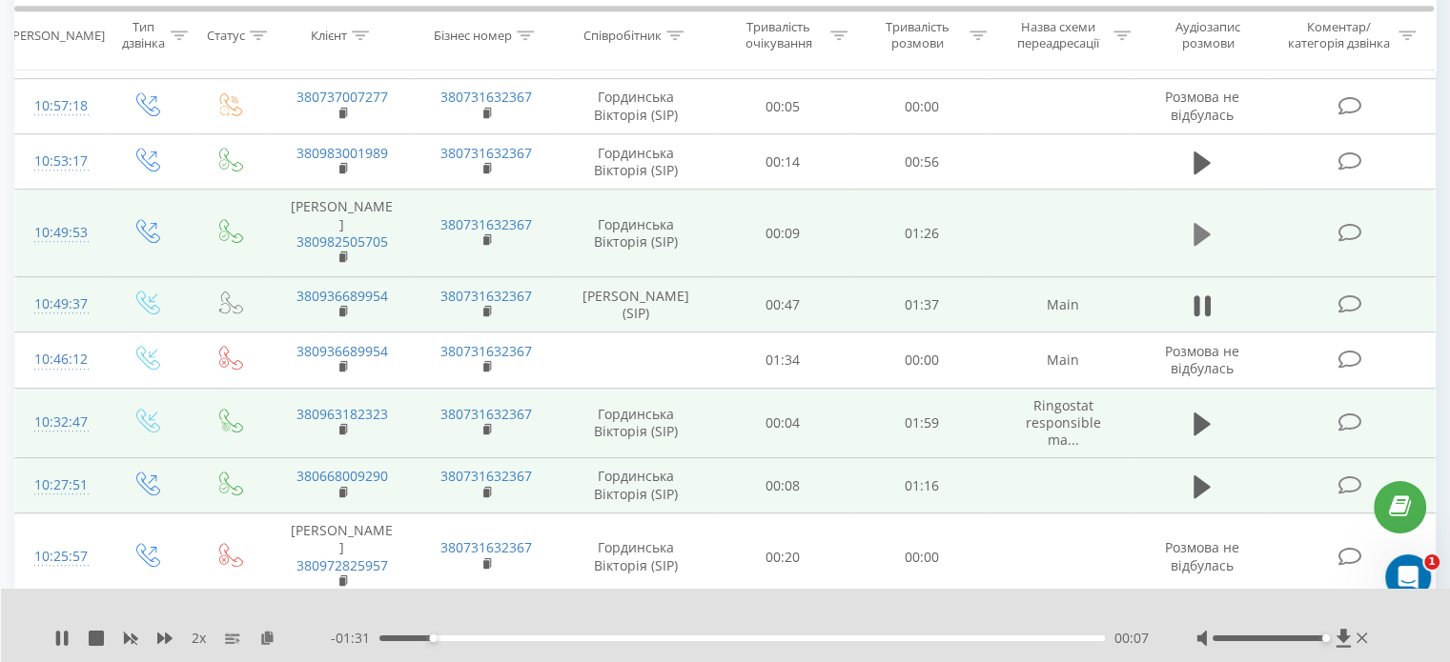
click at [1193, 221] on icon at bounding box center [1201, 234] width 17 height 27
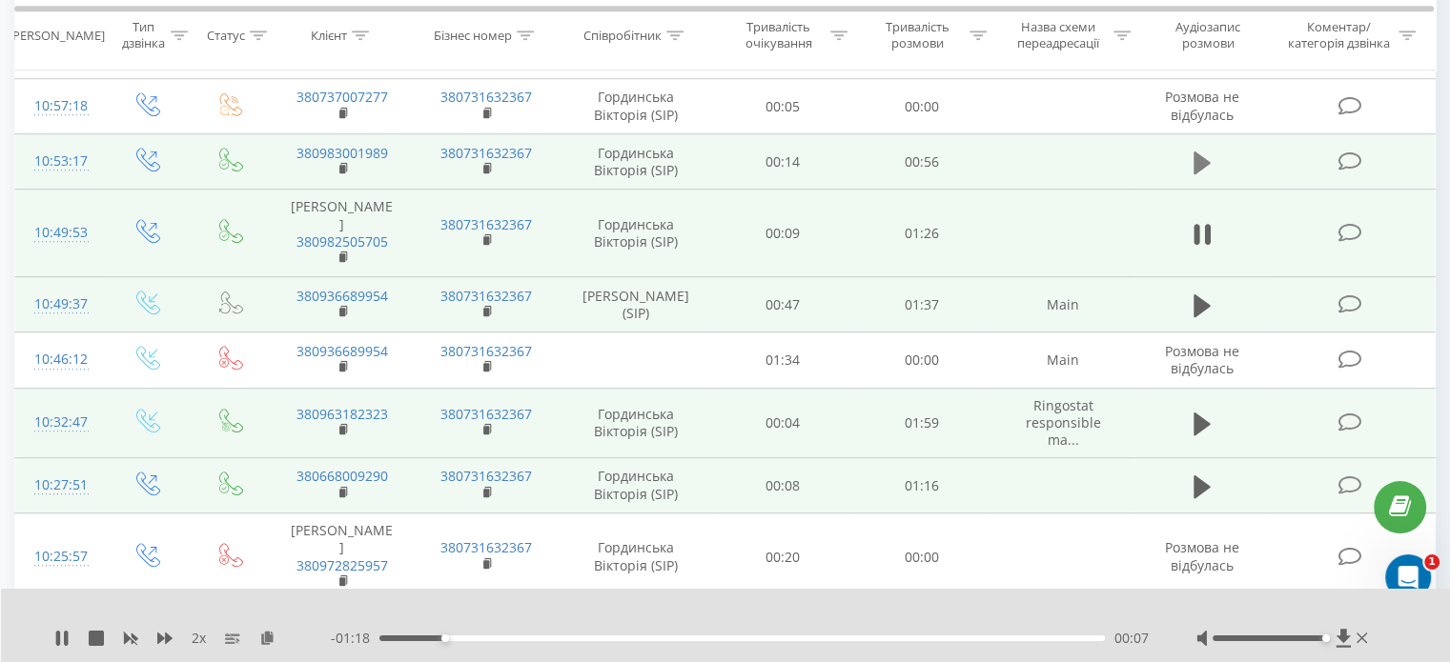
click at [1189, 149] on button at bounding box center [1202, 163] width 29 height 29
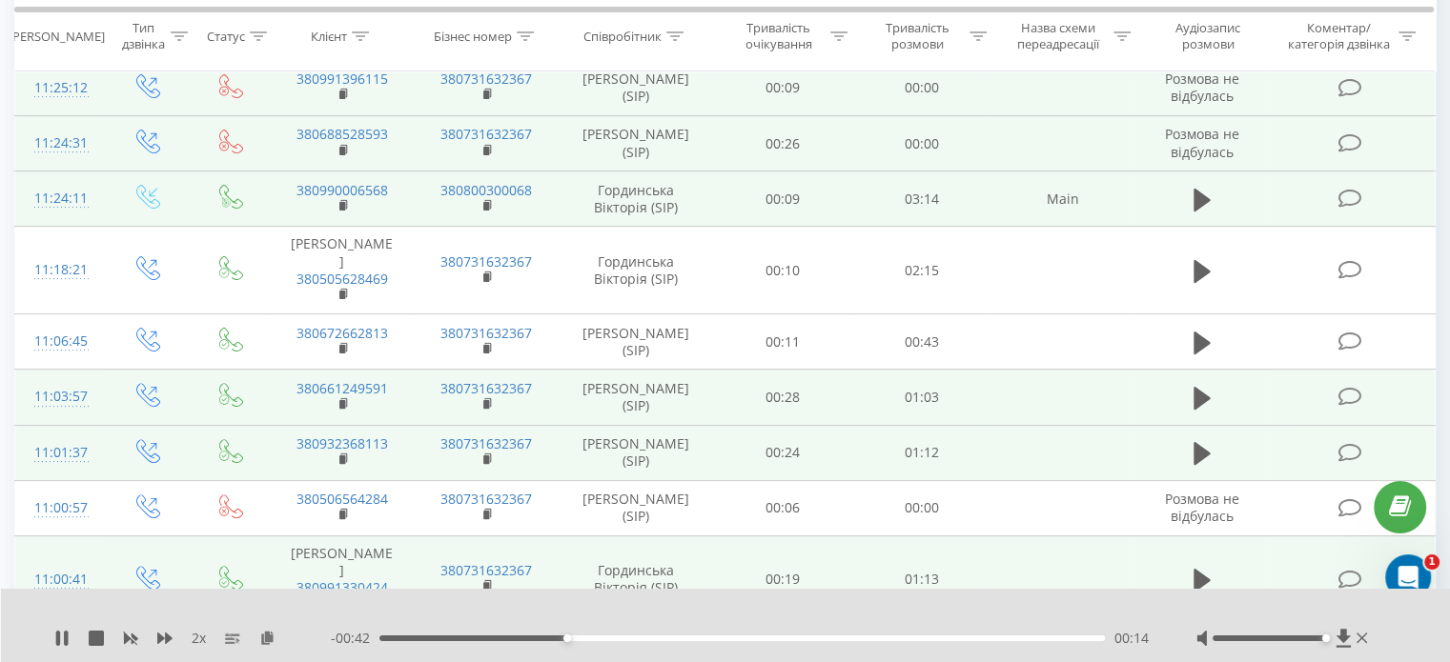
scroll to position [531, 0]
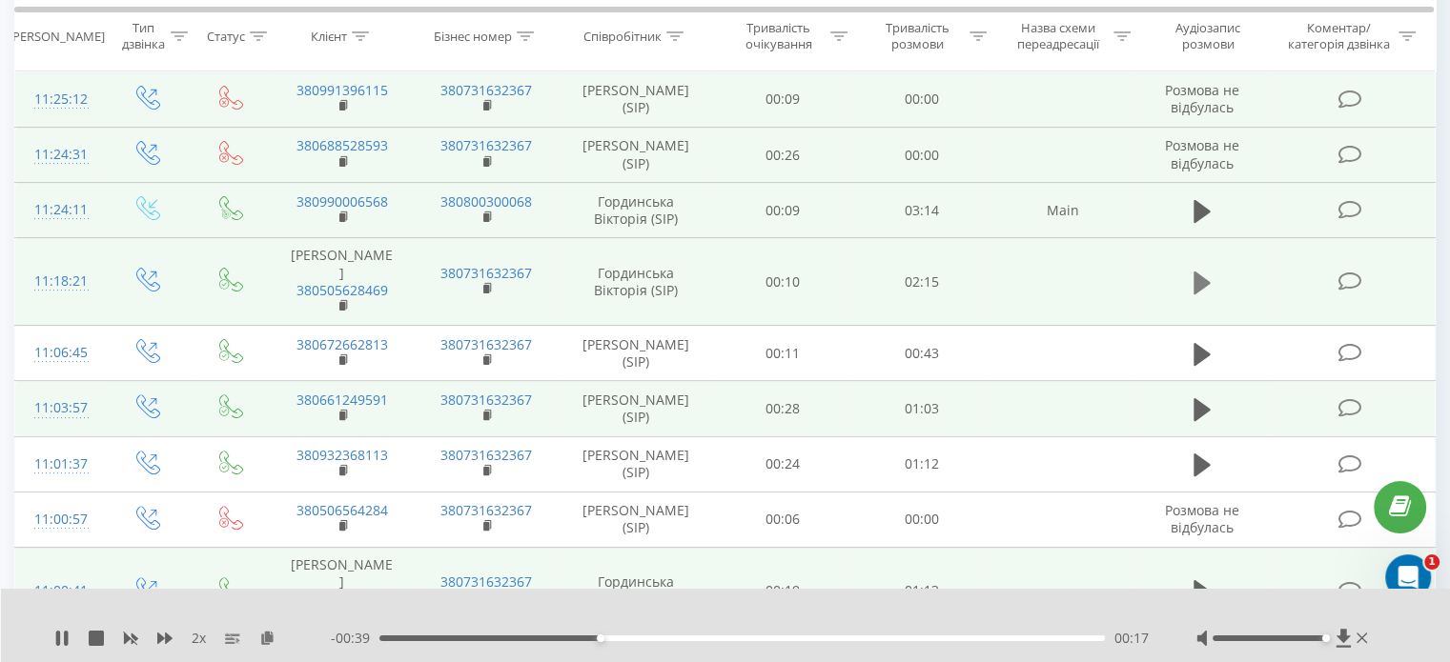
click at [1205, 272] on icon at bounding box center [1201, 283] width 17 height 23
click at [1193, 200] on icon at bounding box center [1201, 211] width 17 height 23
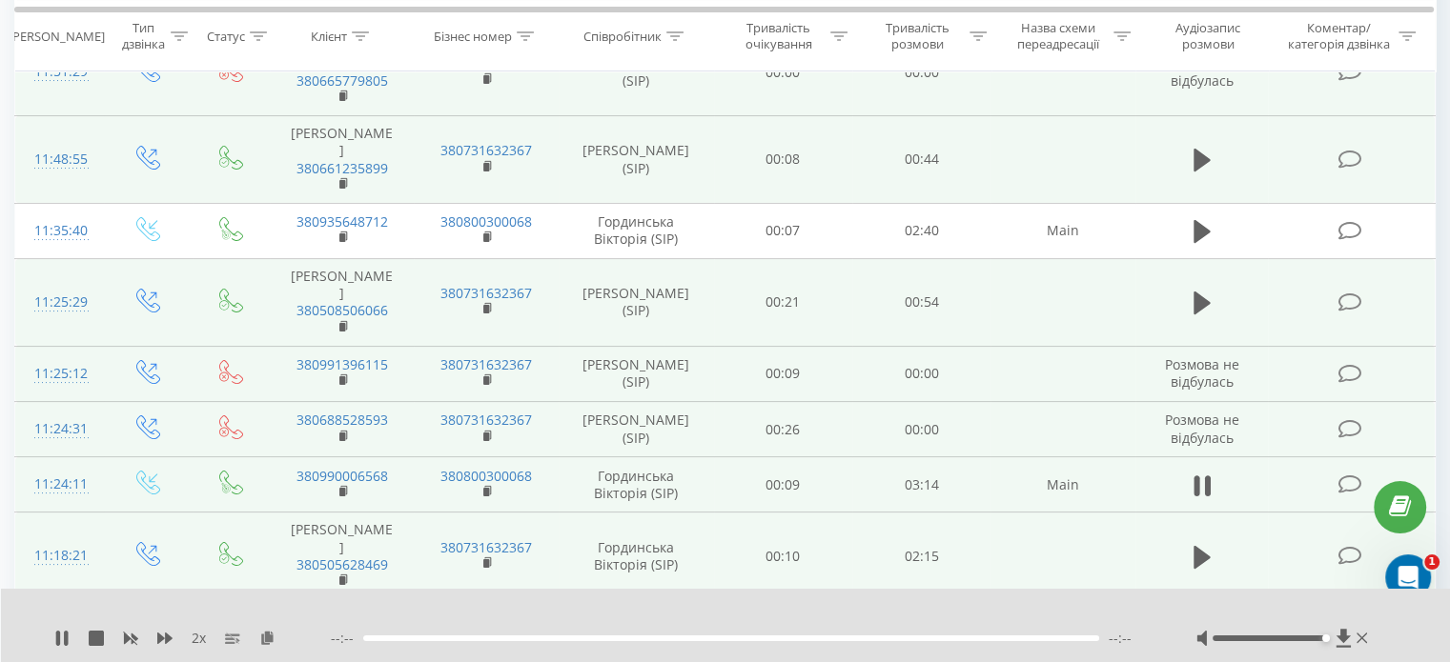
scroll to position [245, 0]
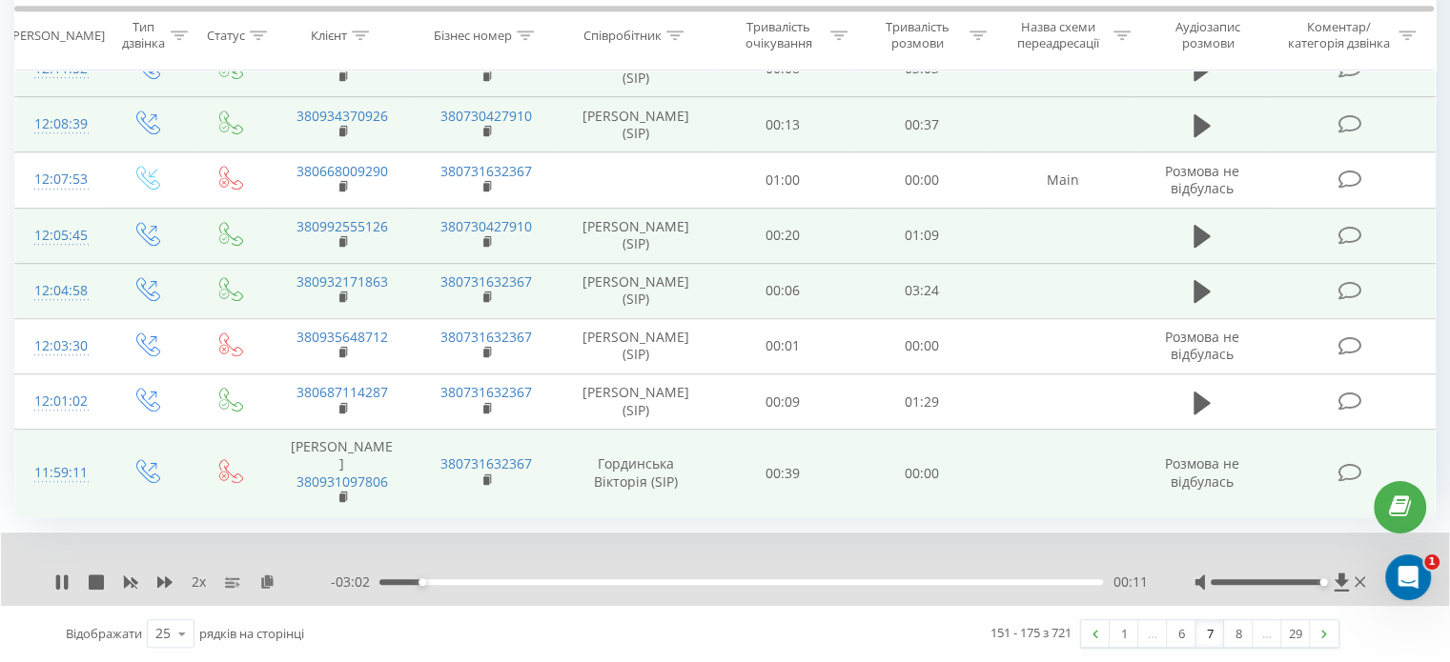
scroll to position [1212, 0]
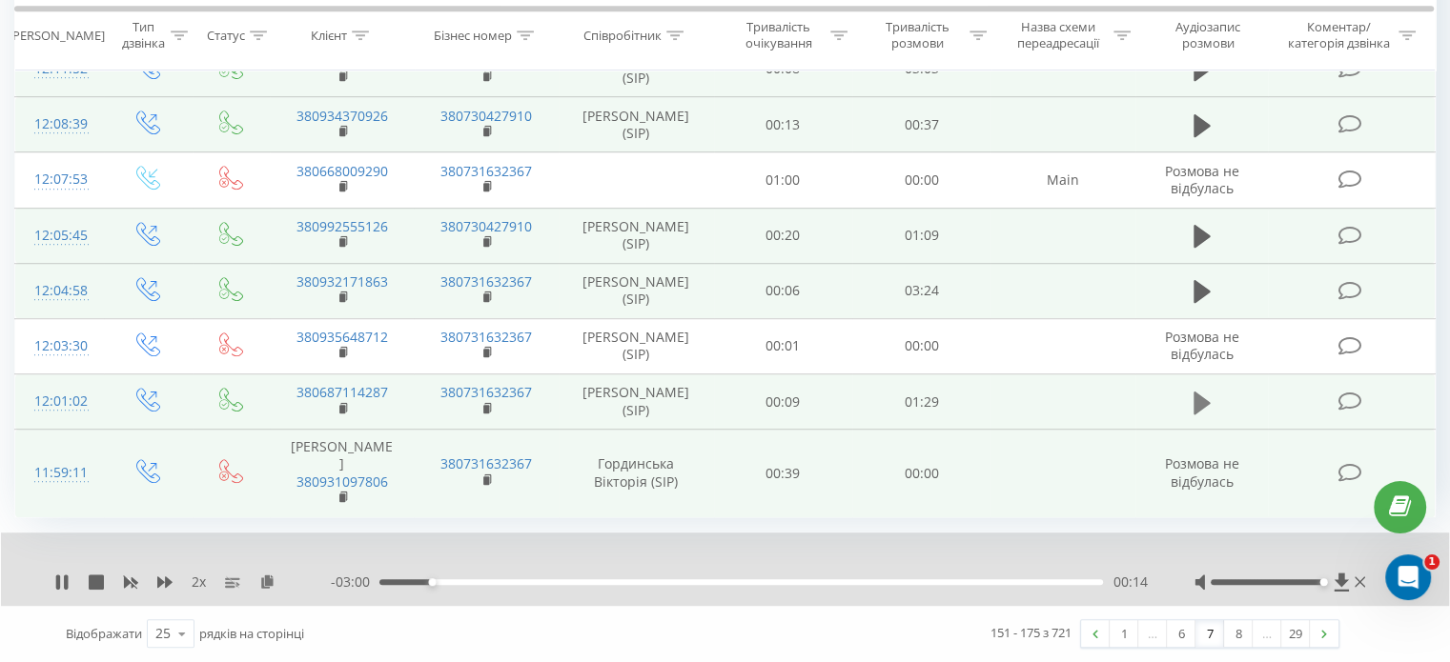
click at [1201, 391] on icon at bounding box center [1201, 402] width 17 height 23
click at [1193, 280] on icon at bounding box center [1201, 291] width 17 height 23
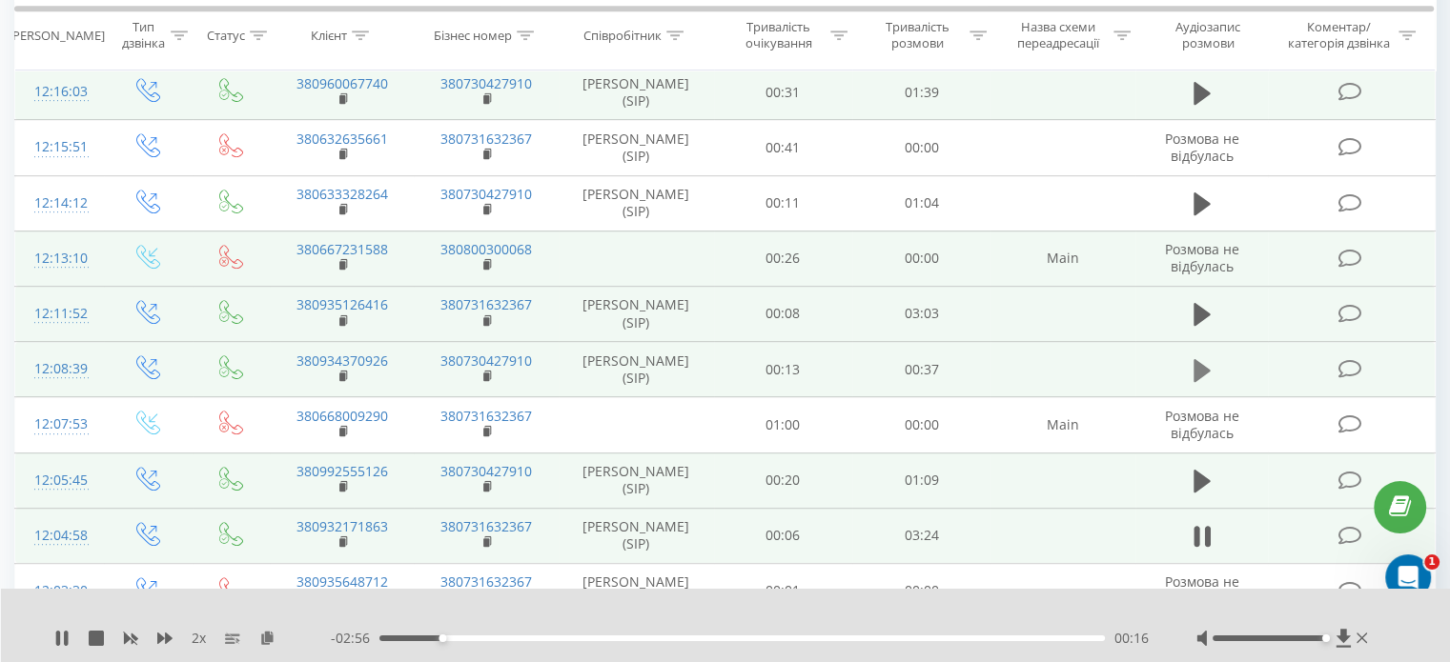
scroll to position [926, 0]
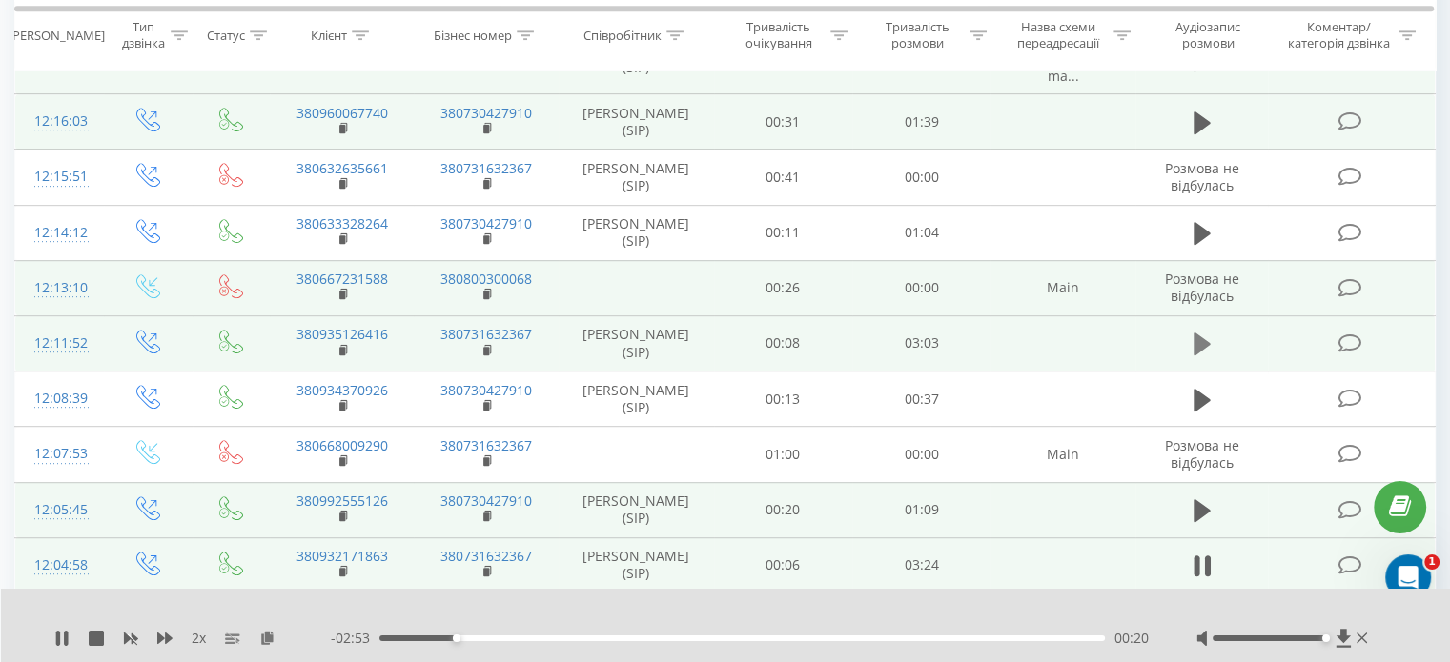
click at [1191, 338] on button at bounding box center [1202, 344] width 29 height 29
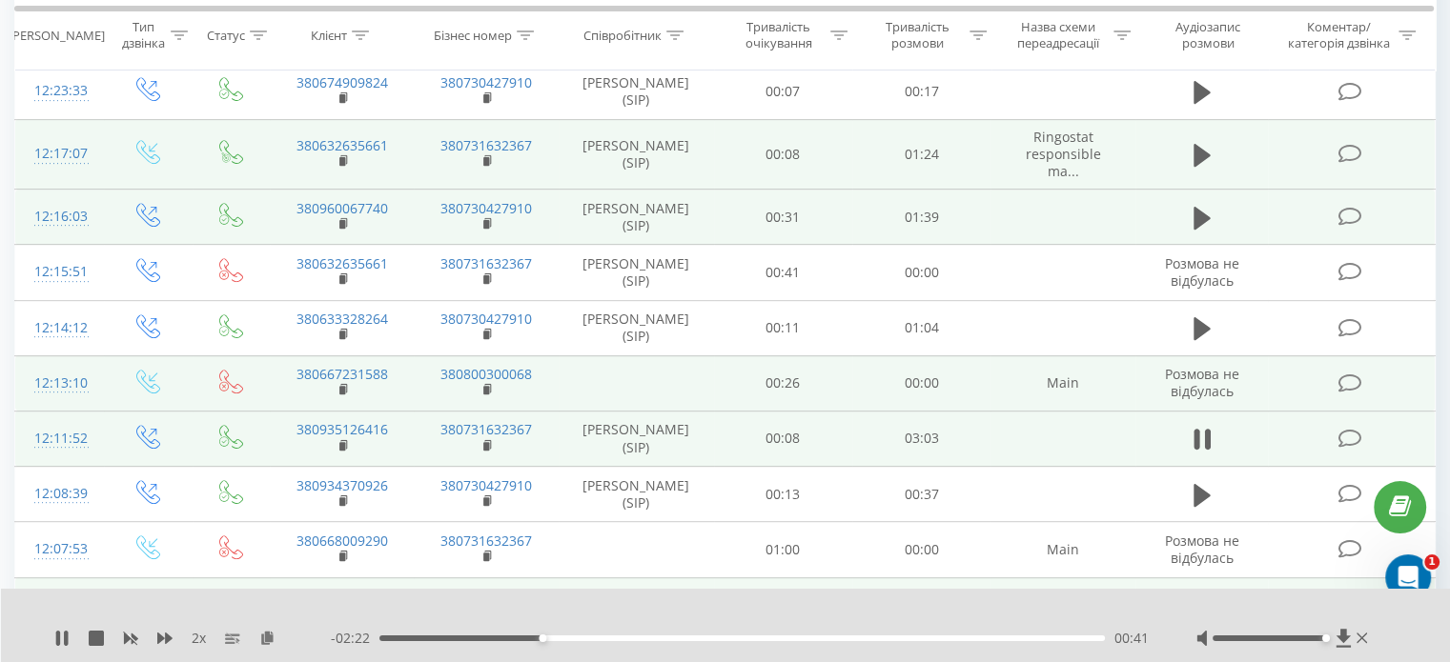
scroll to position [736, 0]
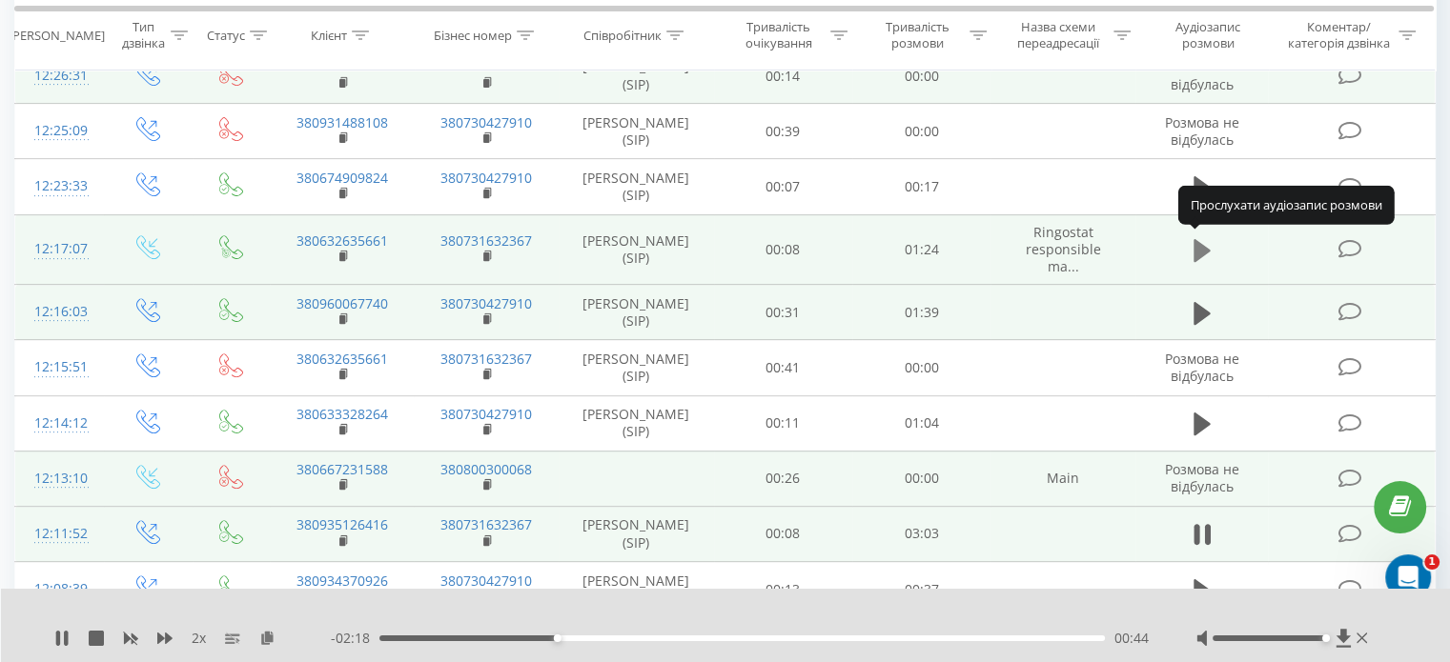
click at [1202, 253] on icon at bounding box center [1201, 250] width 17 height 23
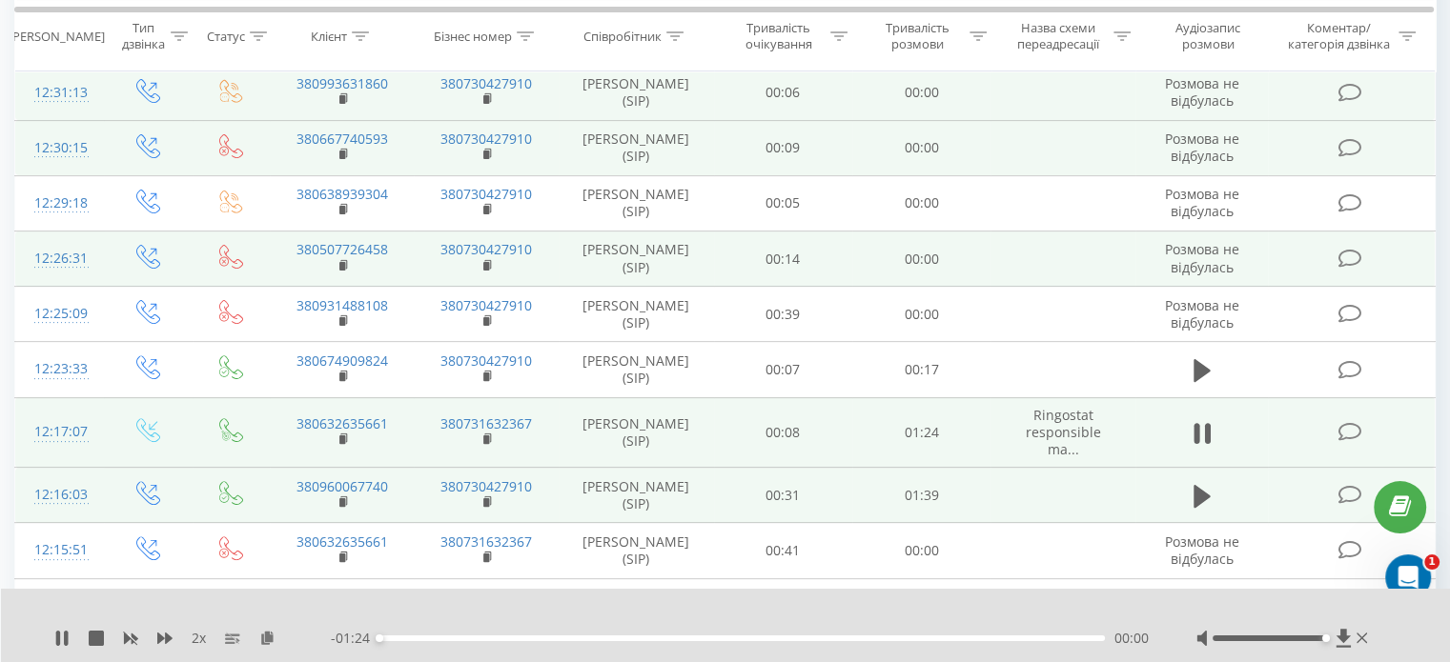
scroll to position [545, 0]
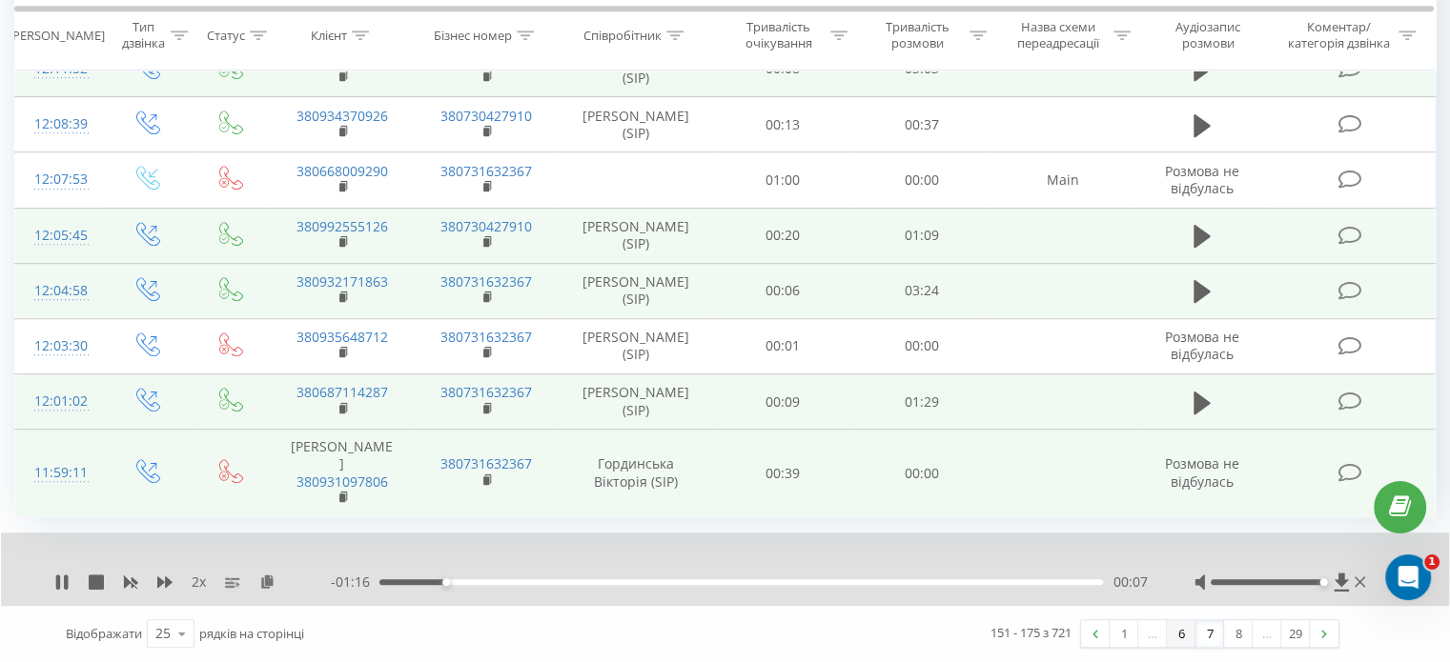
click at [1188, 634] on link "6" at bounding box center [1181, 634] width 29 height 27
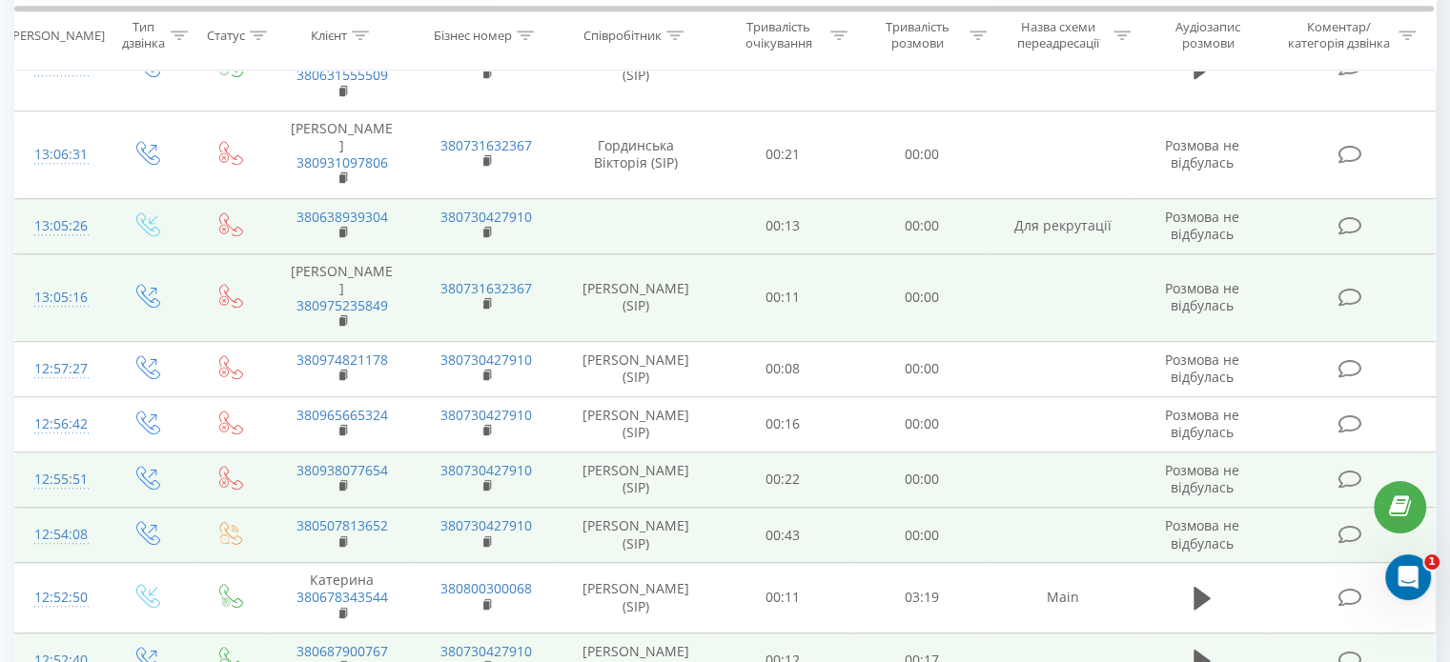
scroll to position [1365, 0]
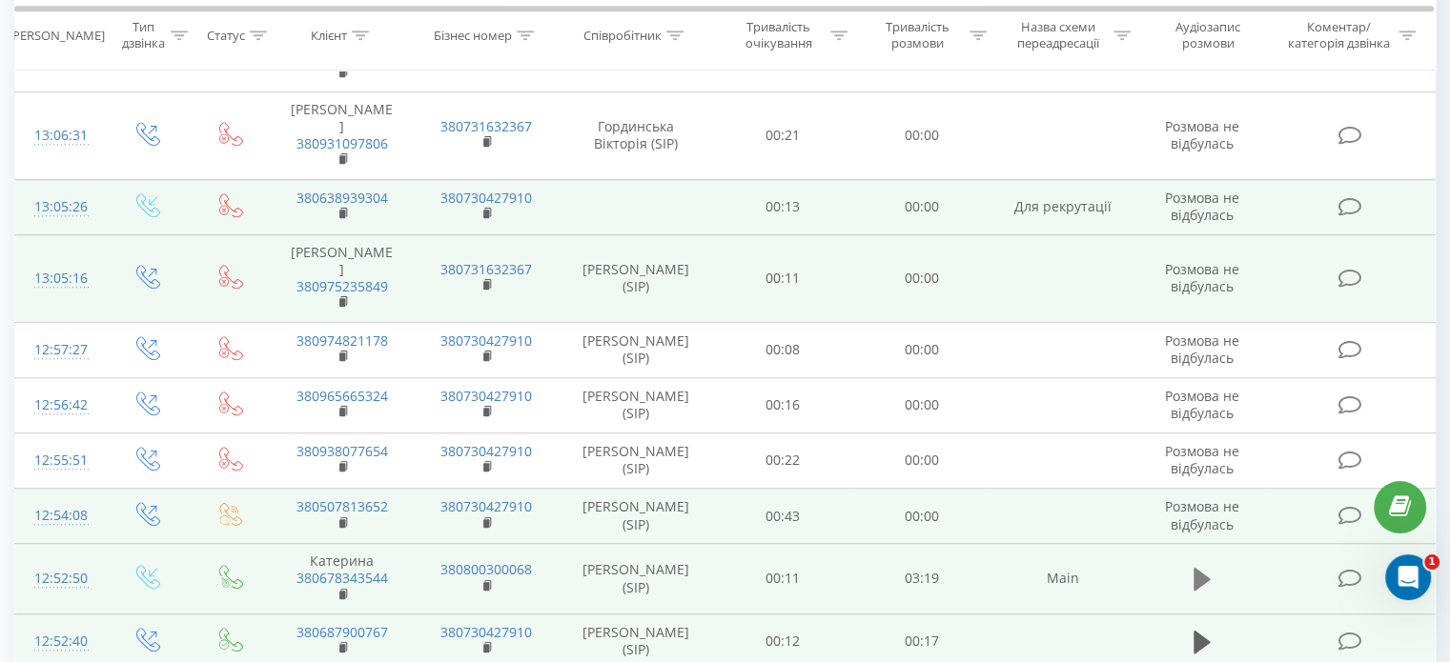
click at [1204, 568] on icon at bounding box center [1201, 579] width 17 height 23
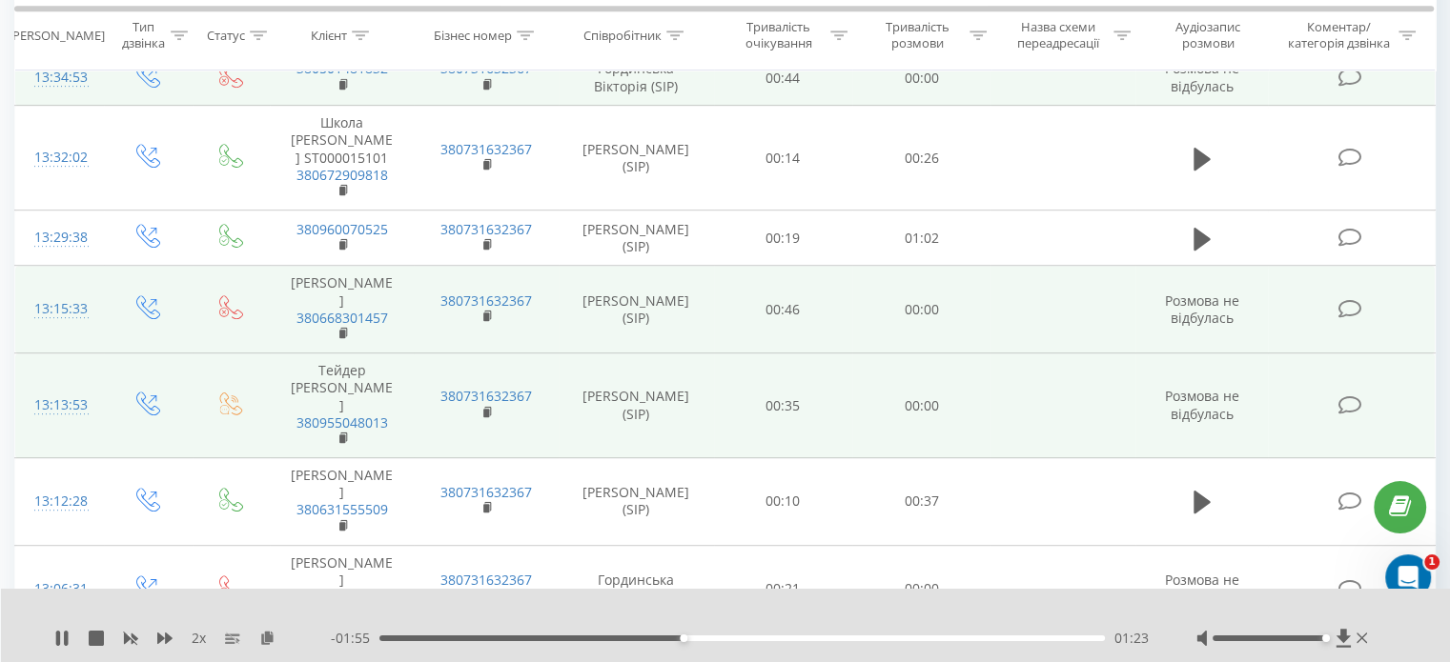
scroll to position [818, 0]
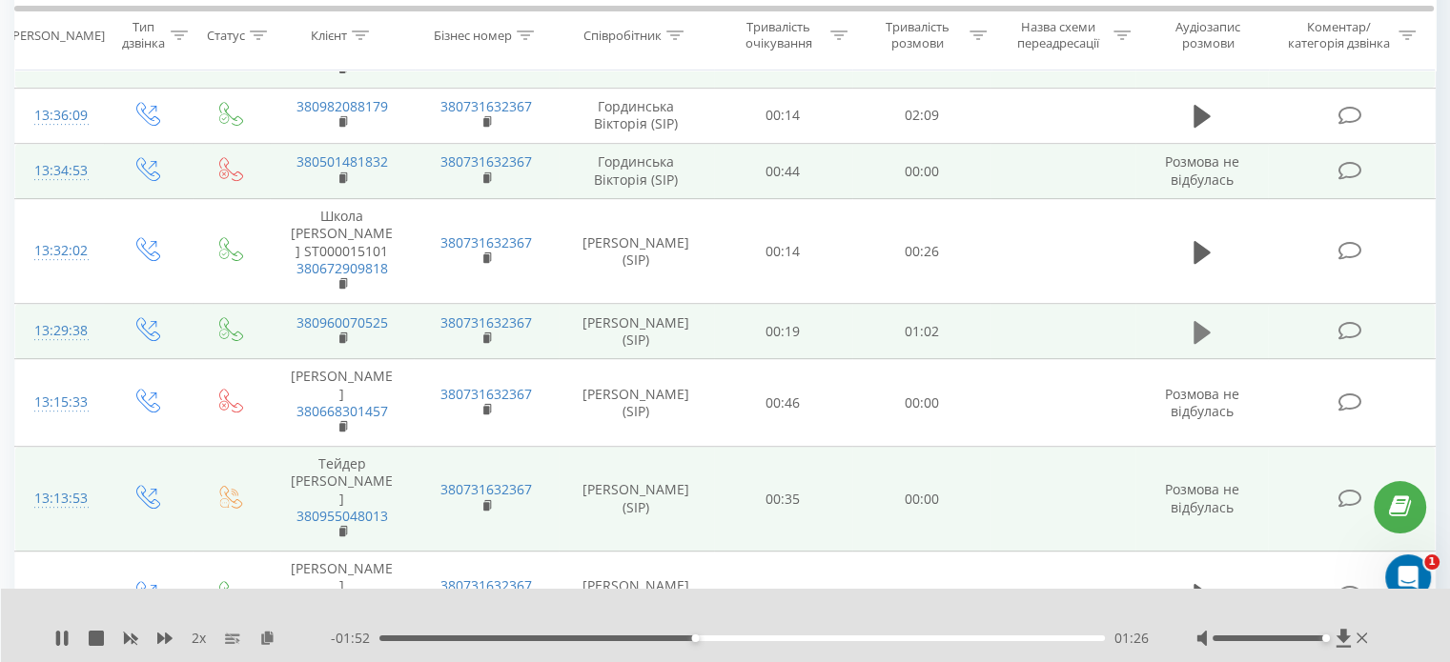
click at [1198, 321] on icon at bounding box center [1201, 332] width 17 height 23
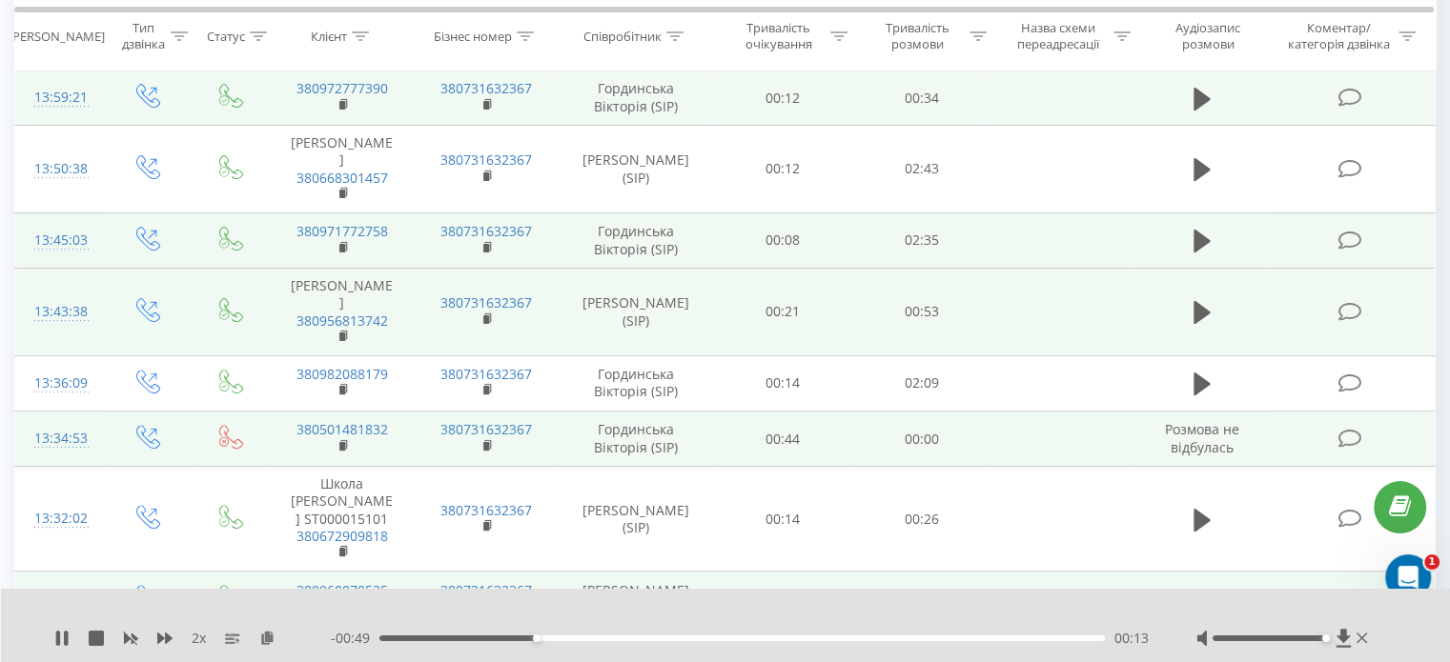
scroll to position [532, 0]
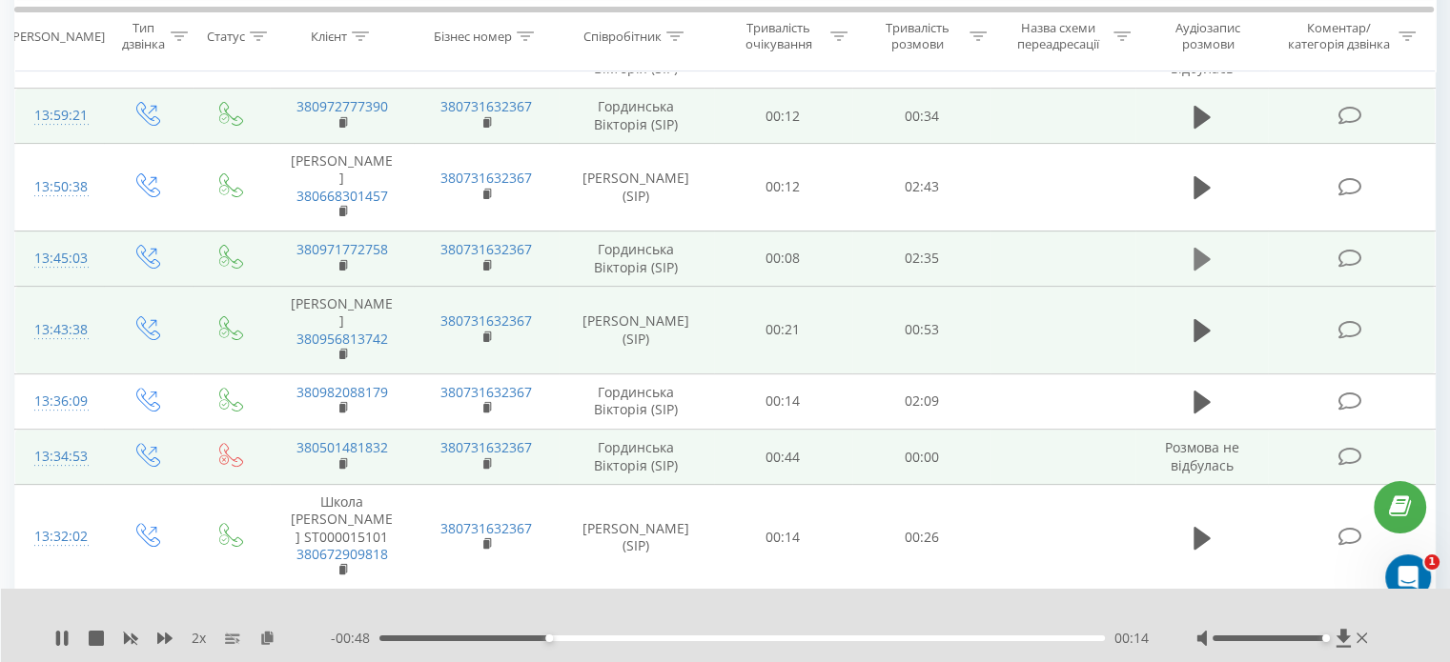
click at [1197, 248] on icon at bounding box center [1201, 259] width 17 height 23
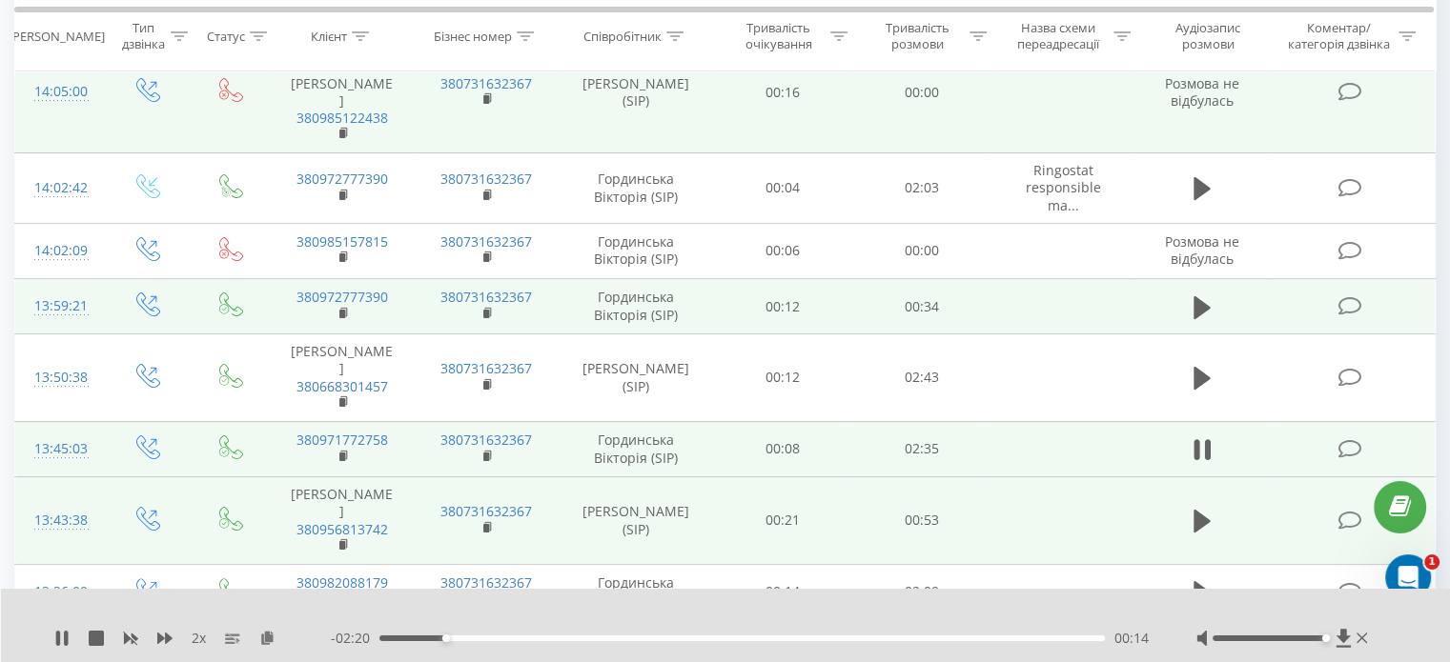
scroll to position [246, 0]
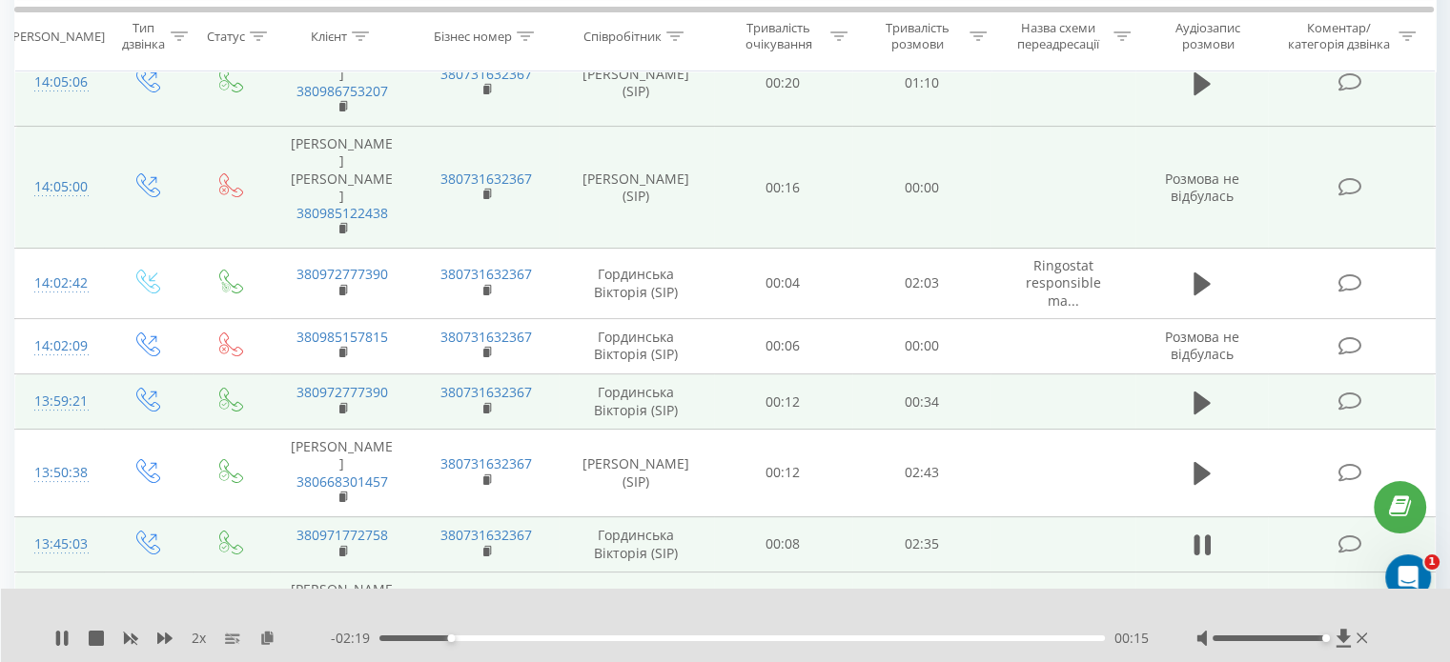
click at [1194, 273] on icon at bounding box center [1201, 284] width 17 height 23
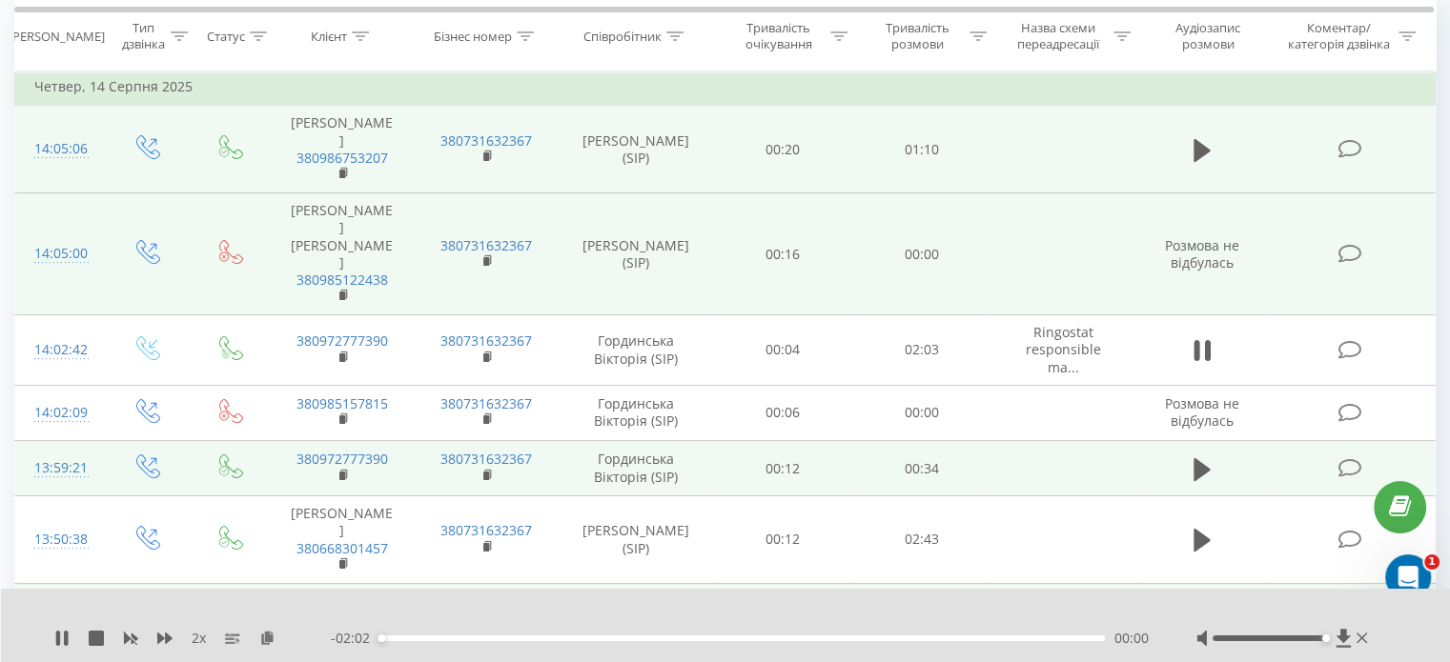
scroll to position [151, 0]
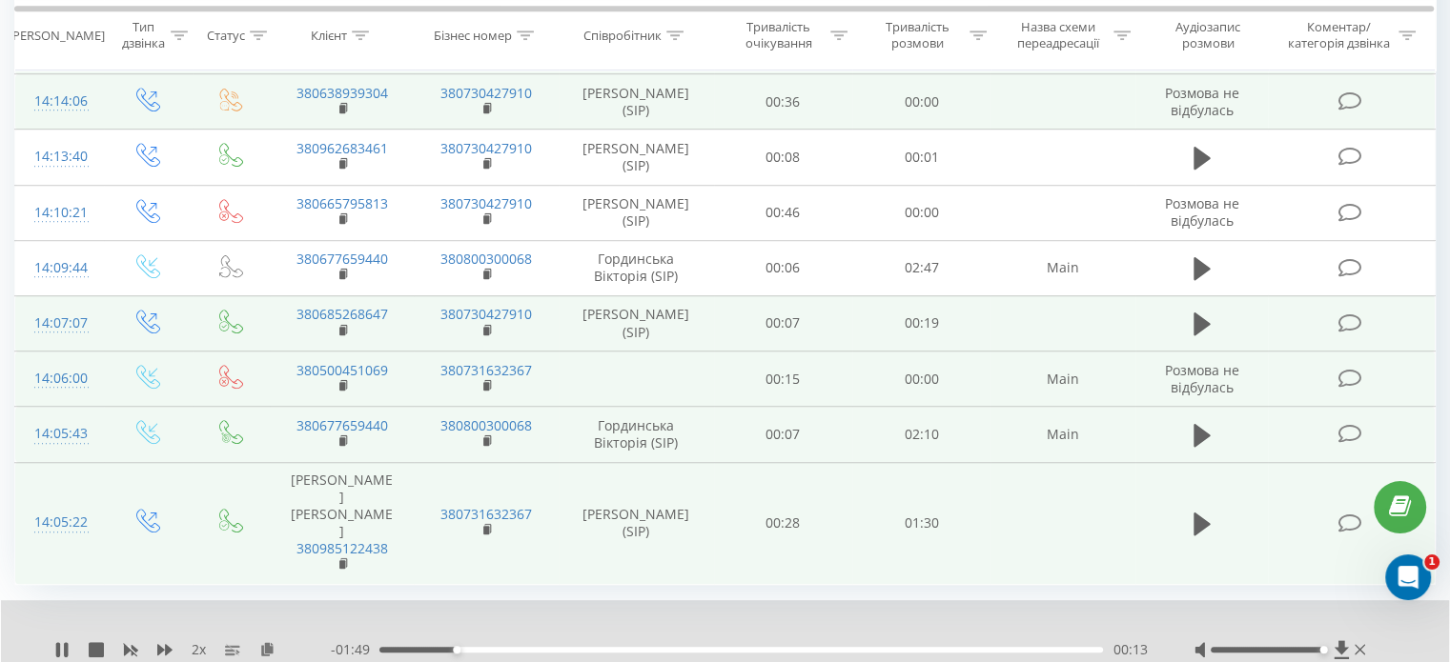
scroll to position [1323, 0]
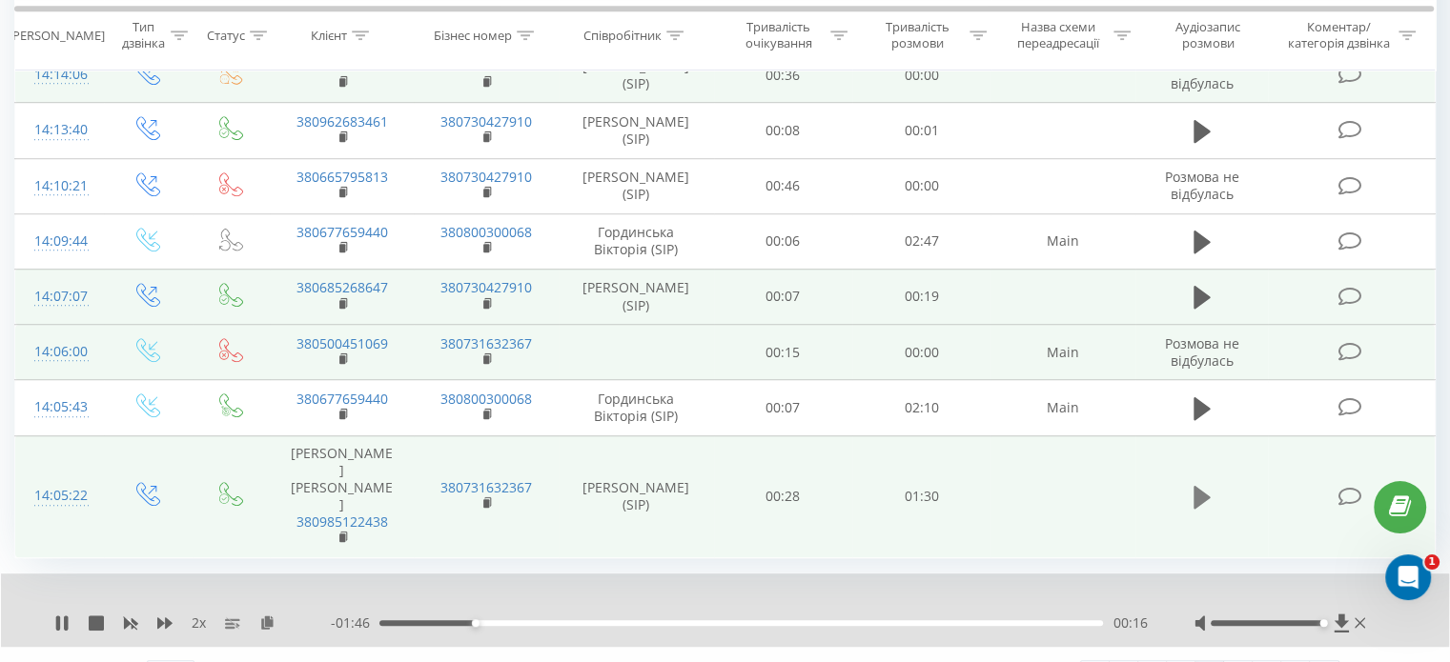
click at [1201, 486] on icon at bounding box center [1201, 497] width 17 height 23
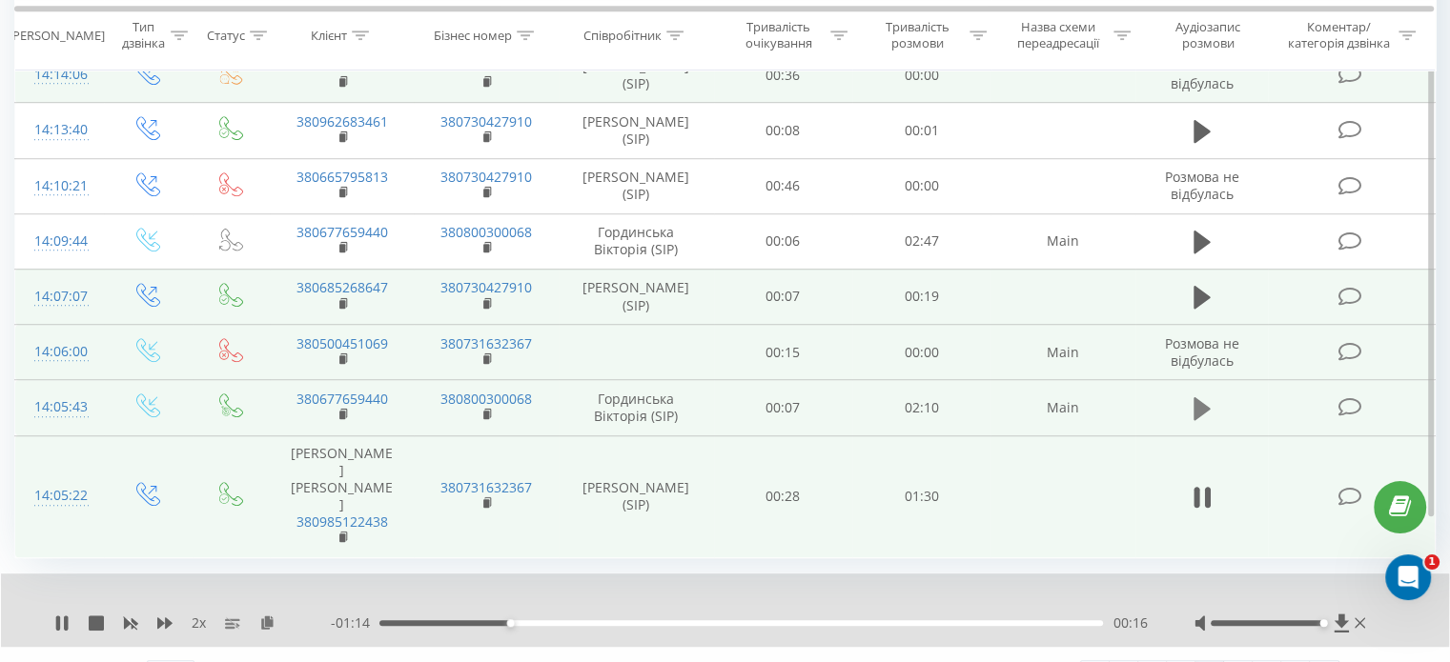
click at [1212, 395] on button at bounding box center [1202, 409] width 29 height 29
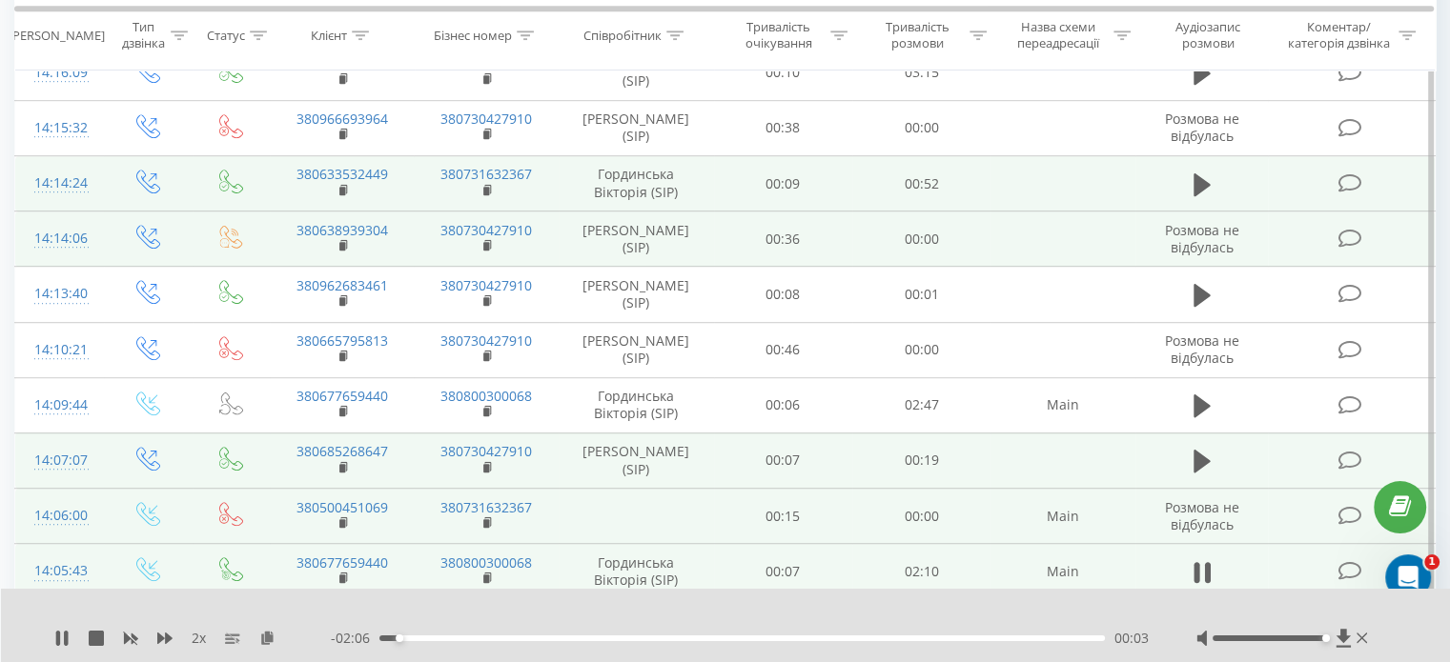
scroll to position [1132, 0]
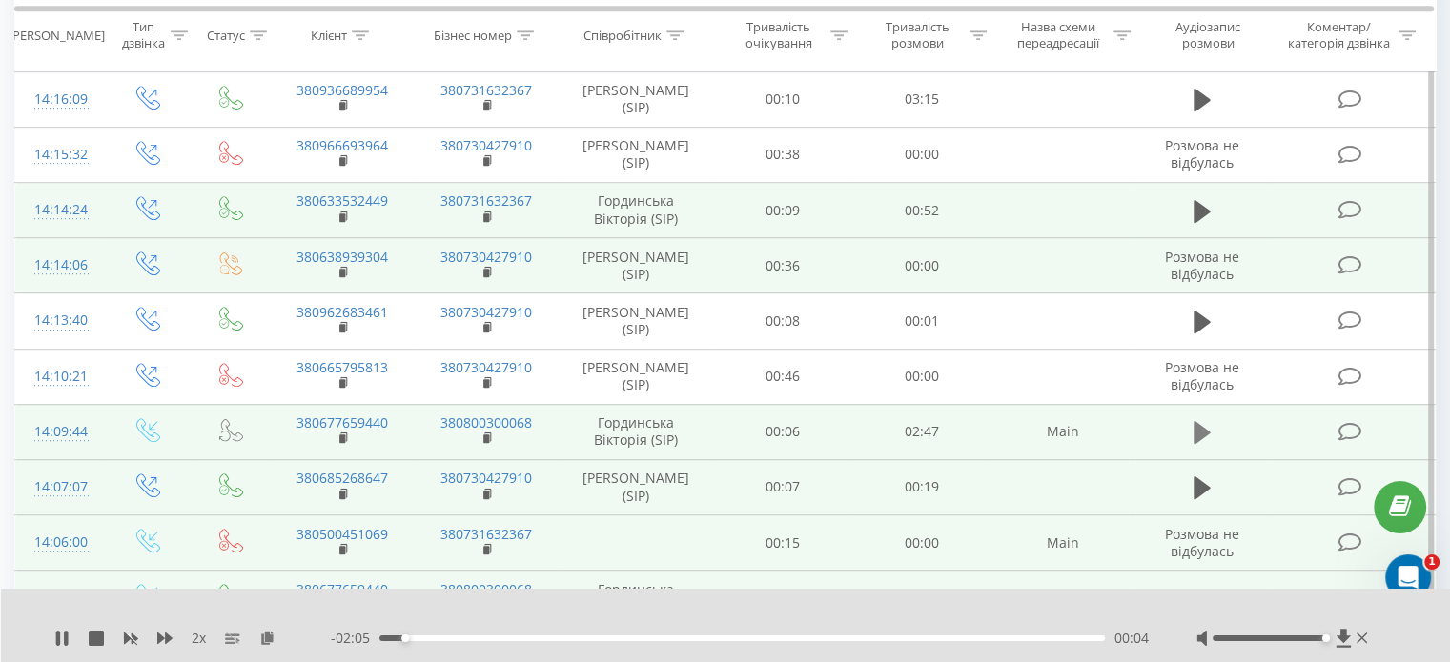
click at [1201, 421] on icon at bounding box center [1201, 432] width 17 height 23
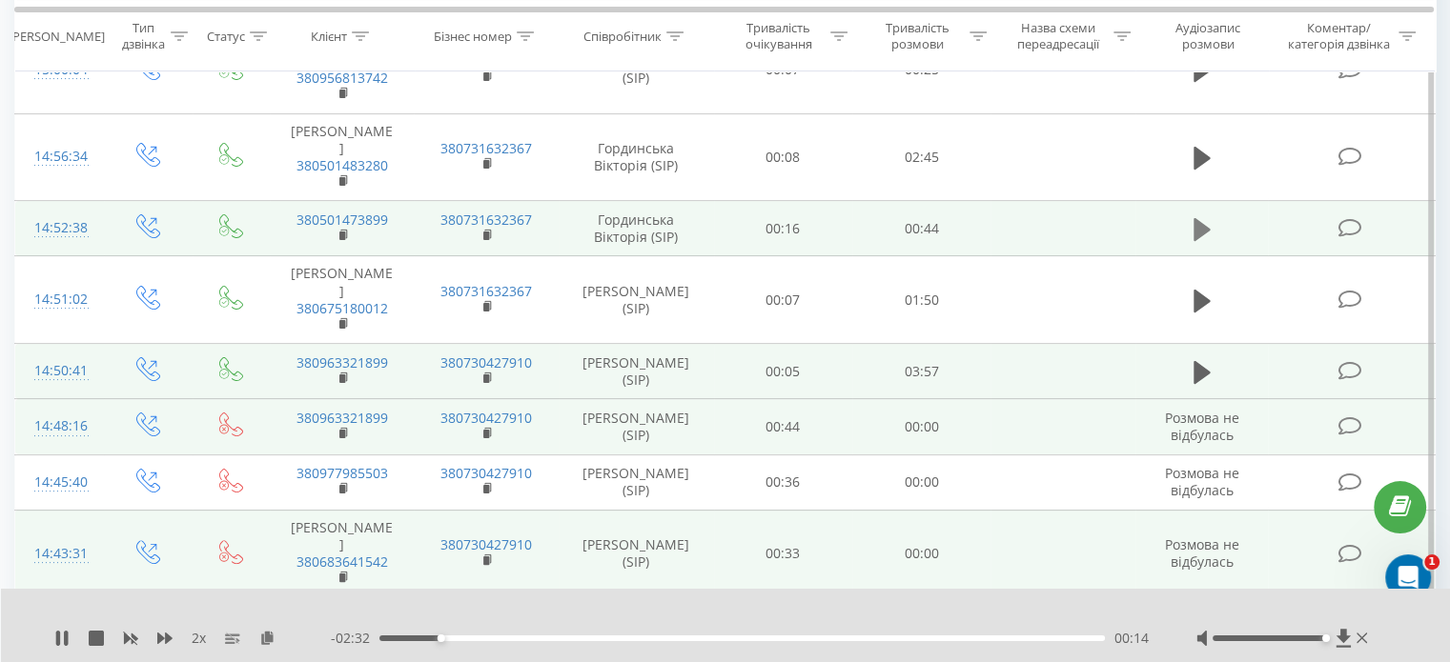
scroll to position [275, 0]
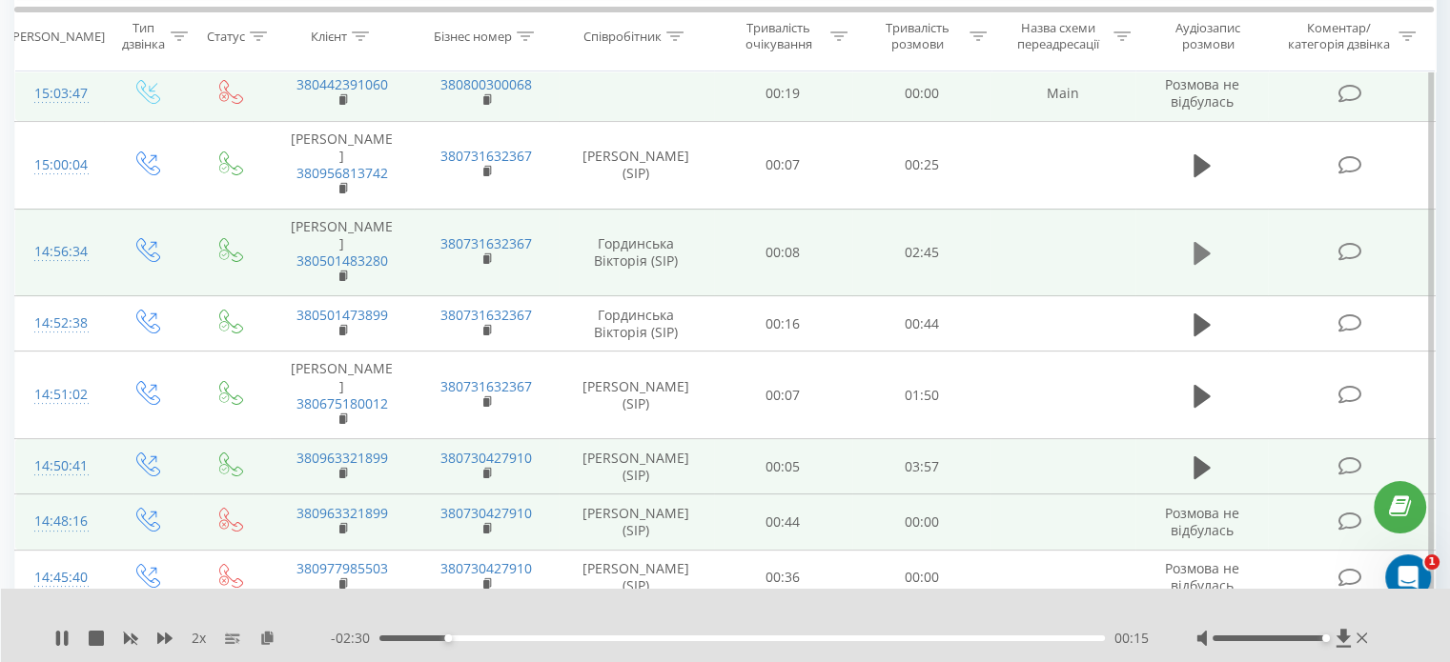
click at [1202, 247] on icon at bounding box center [1201, 253] width 17 height 23
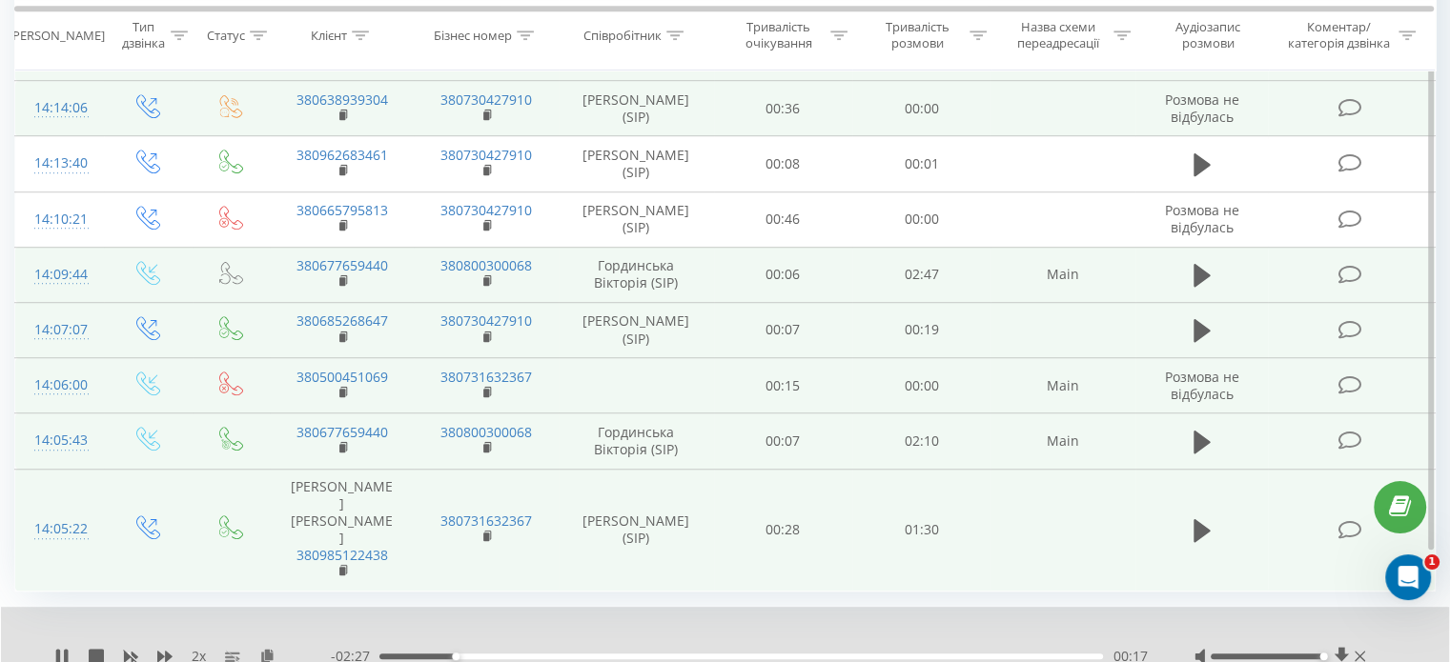
scroll to position [1323, 0]
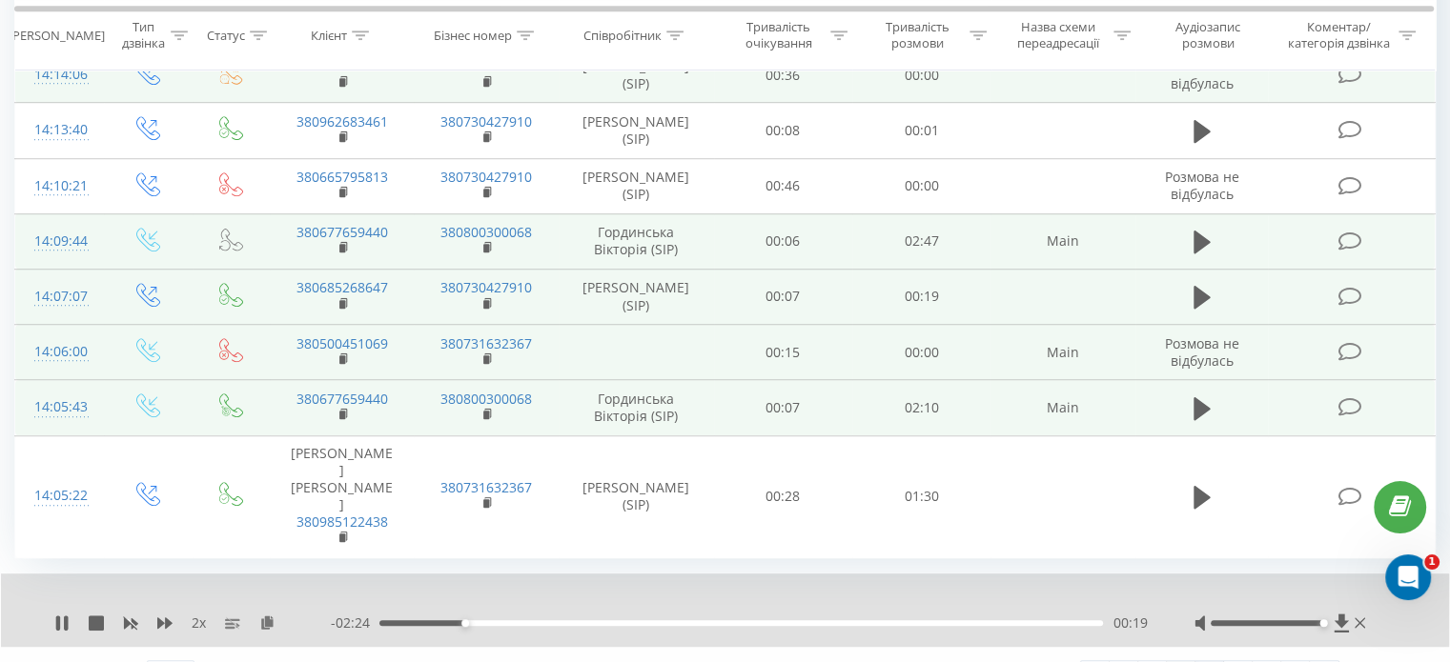
click at [1182, 662] on link "4" at bounding box center [1181, 675] width 29 height 27
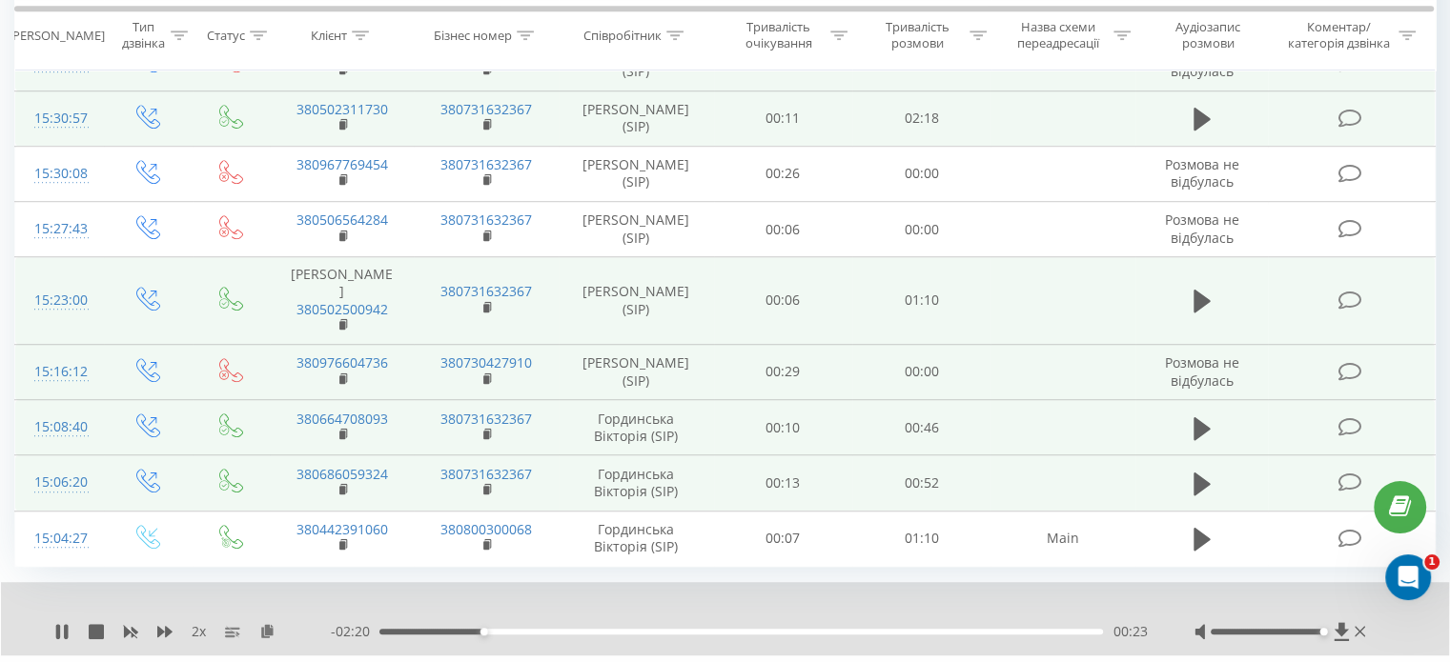
scroll to position [1273, 0]
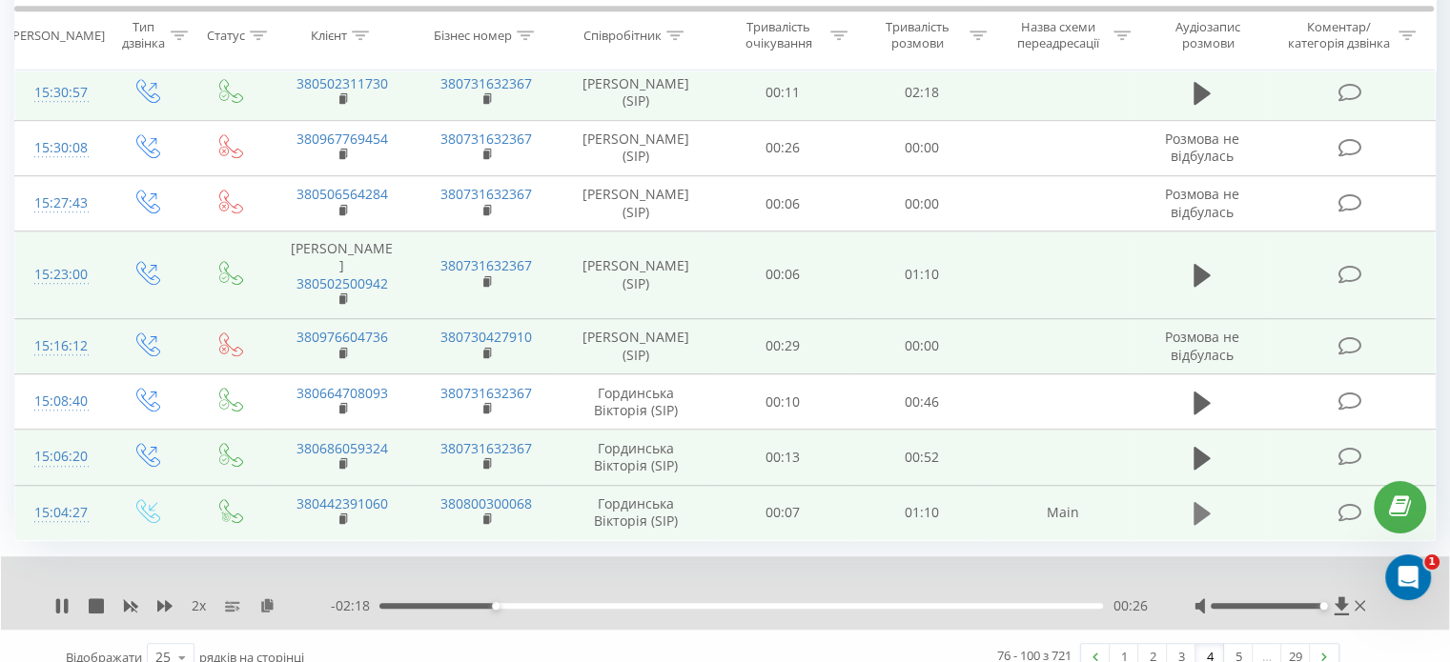
click at [1202, 502] on icon at bounding box center [1201, 513] width 17 height 23
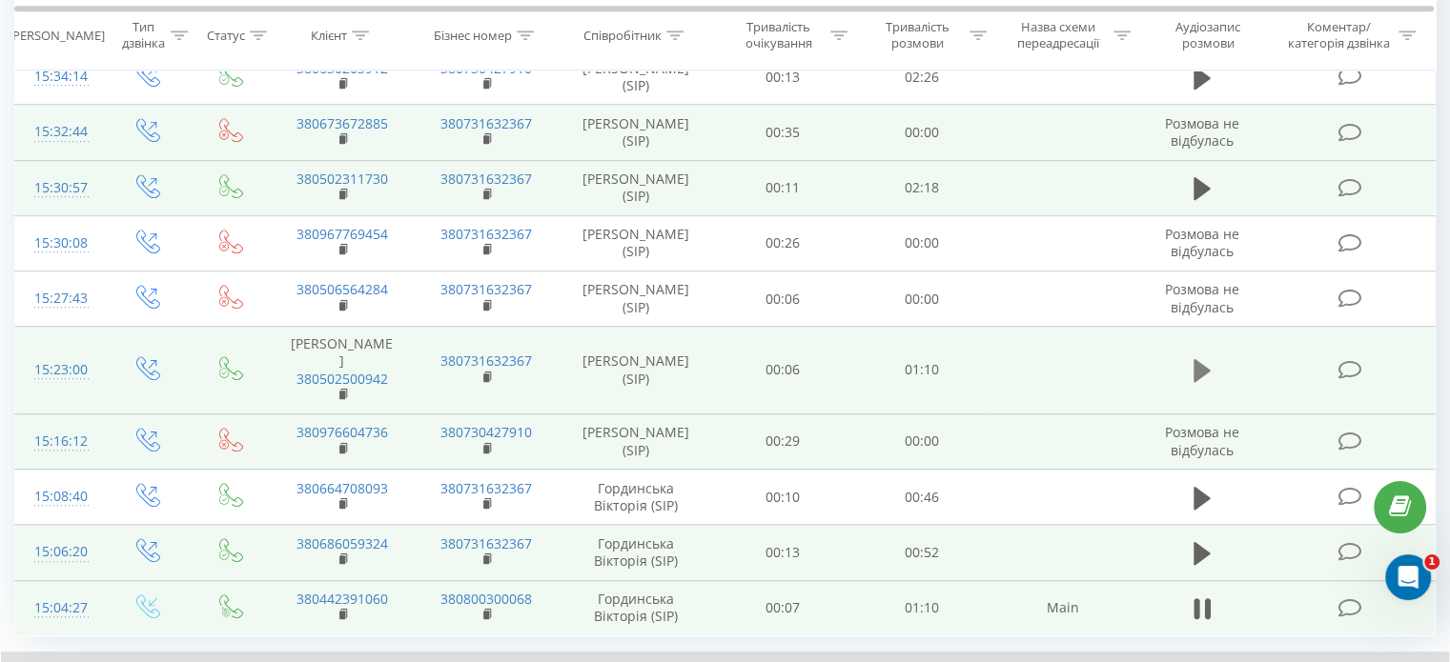
scroll to position [1083, 0]
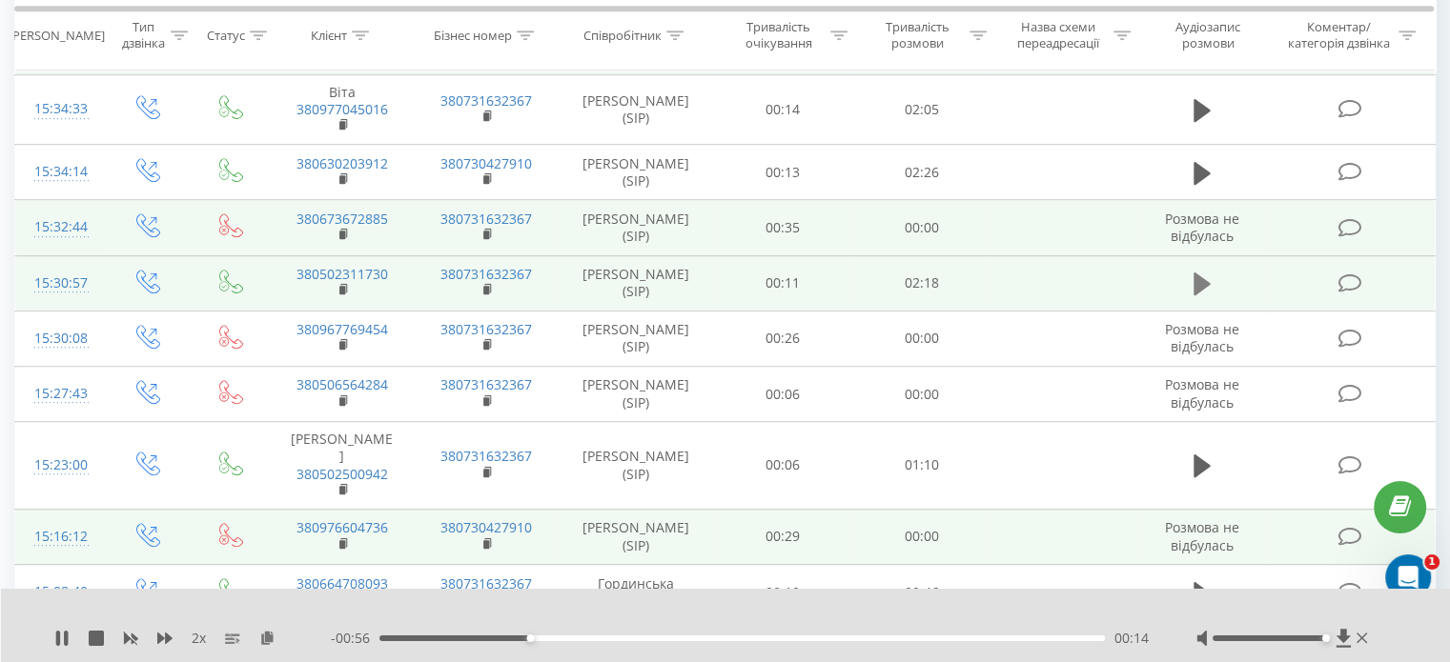
click at [1212, 270] on button at bounding box center [1202, 284] width 29 height 29
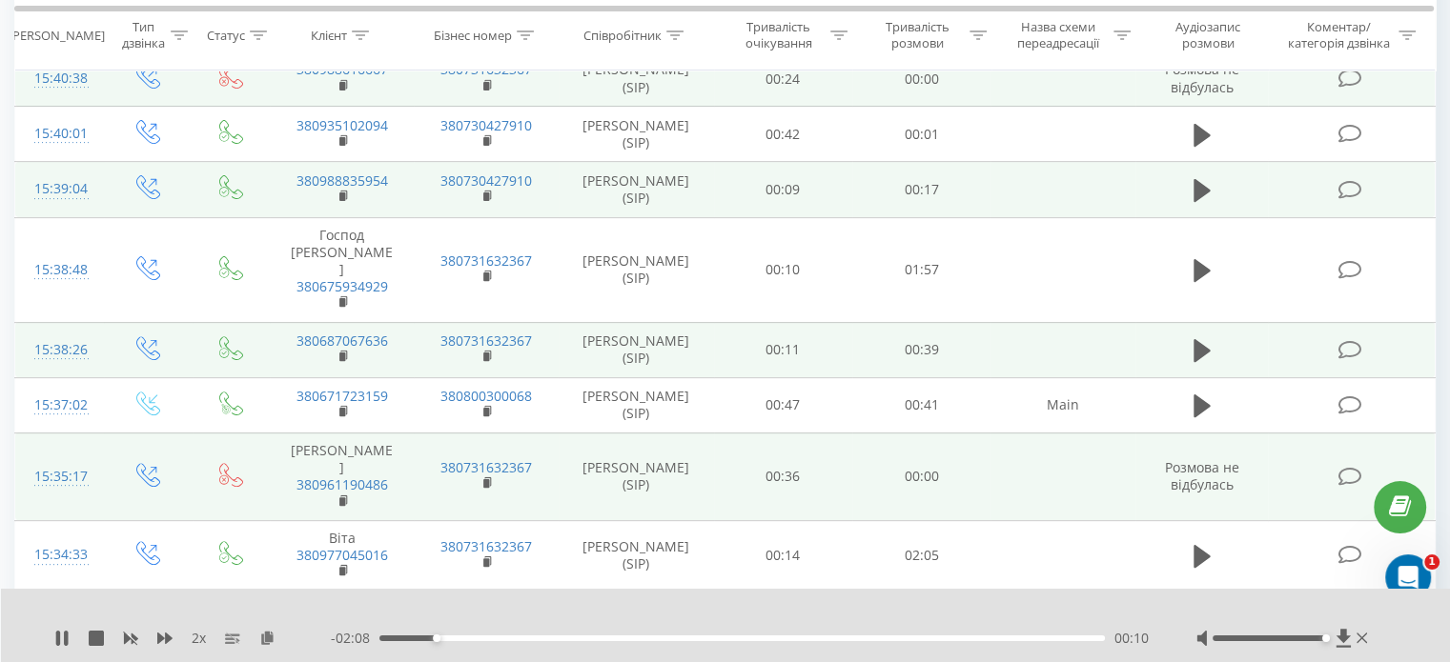
scroll to position [606, 0]
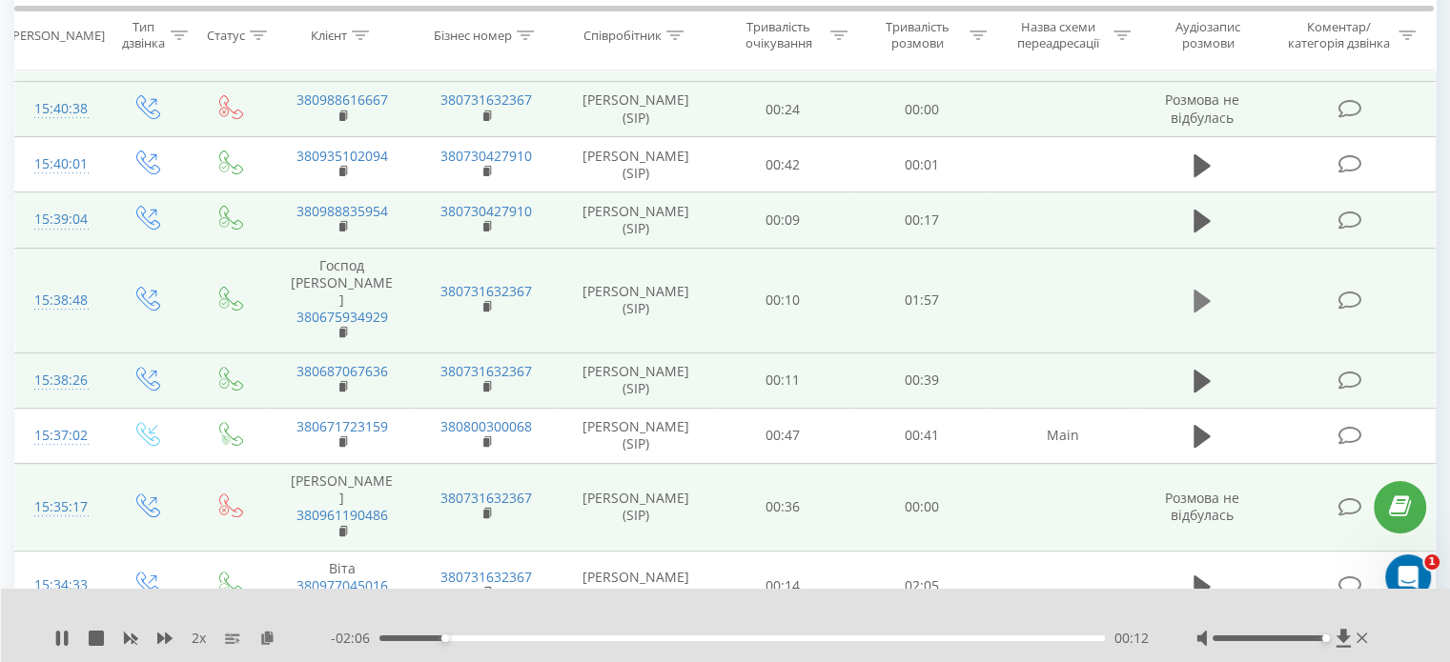
click at [1200, 290] on icon at bounding box center [1201, 301] width 17 height 23
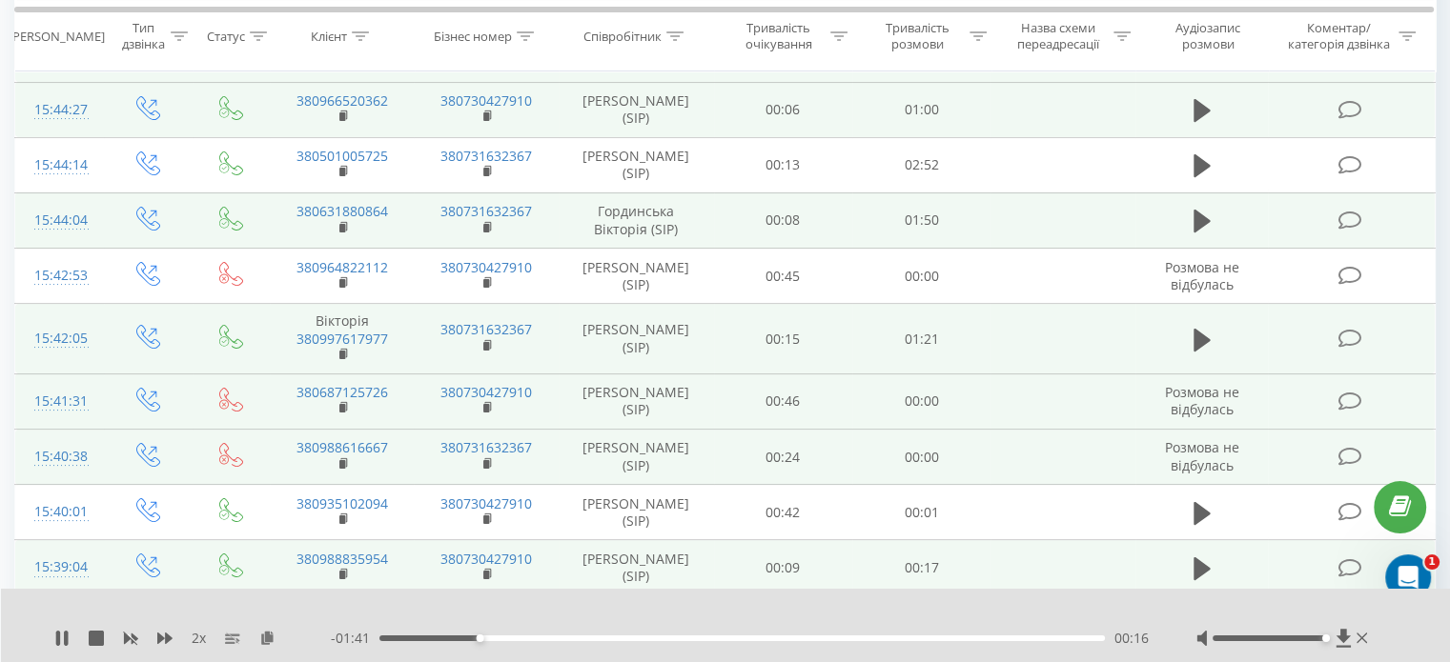
scroll to position [225, 0]
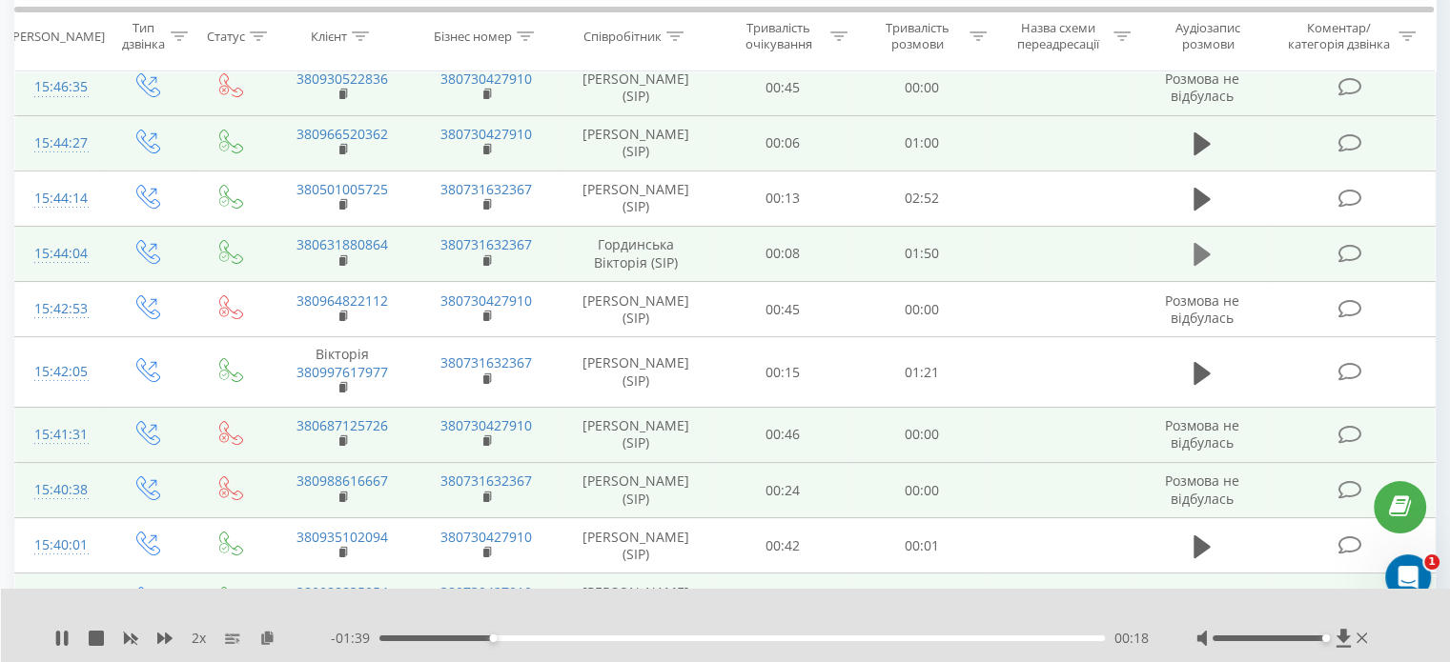
click at [1202, 254] on icon at bounding box center [1201, 254] width 17 height 23
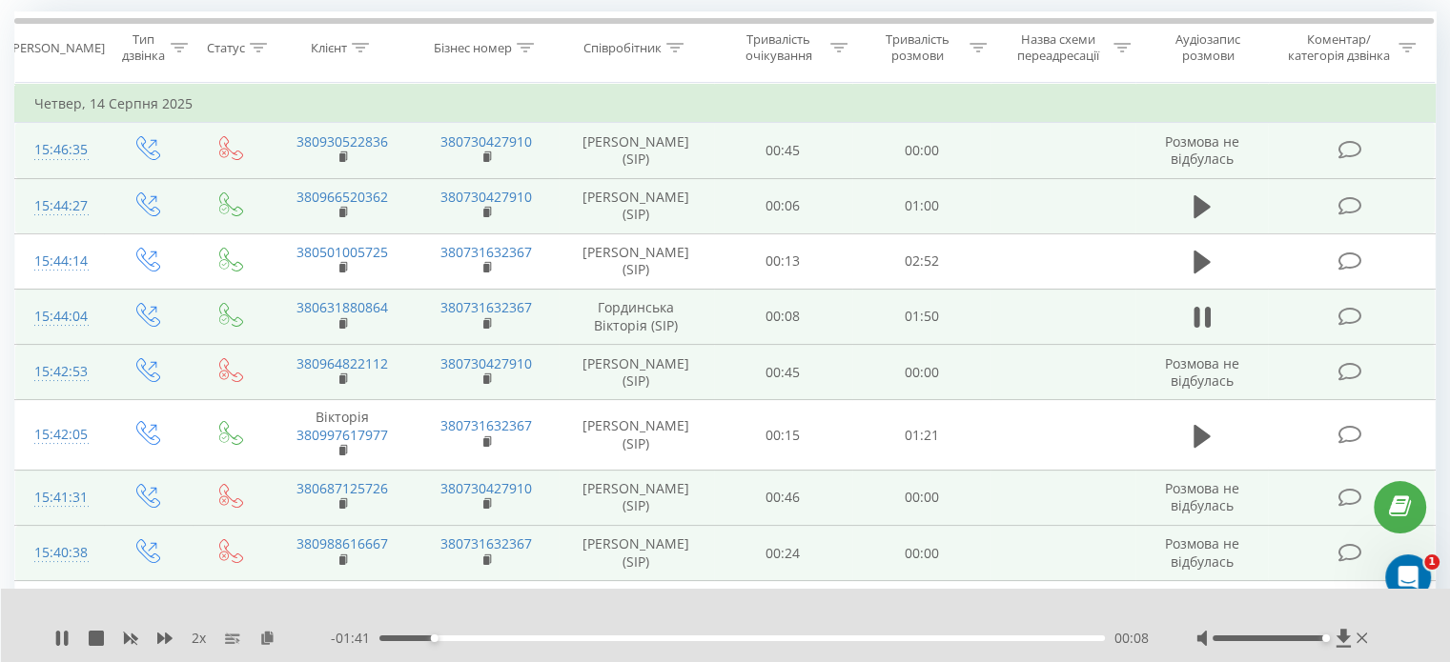
scroll to position [130, 0]
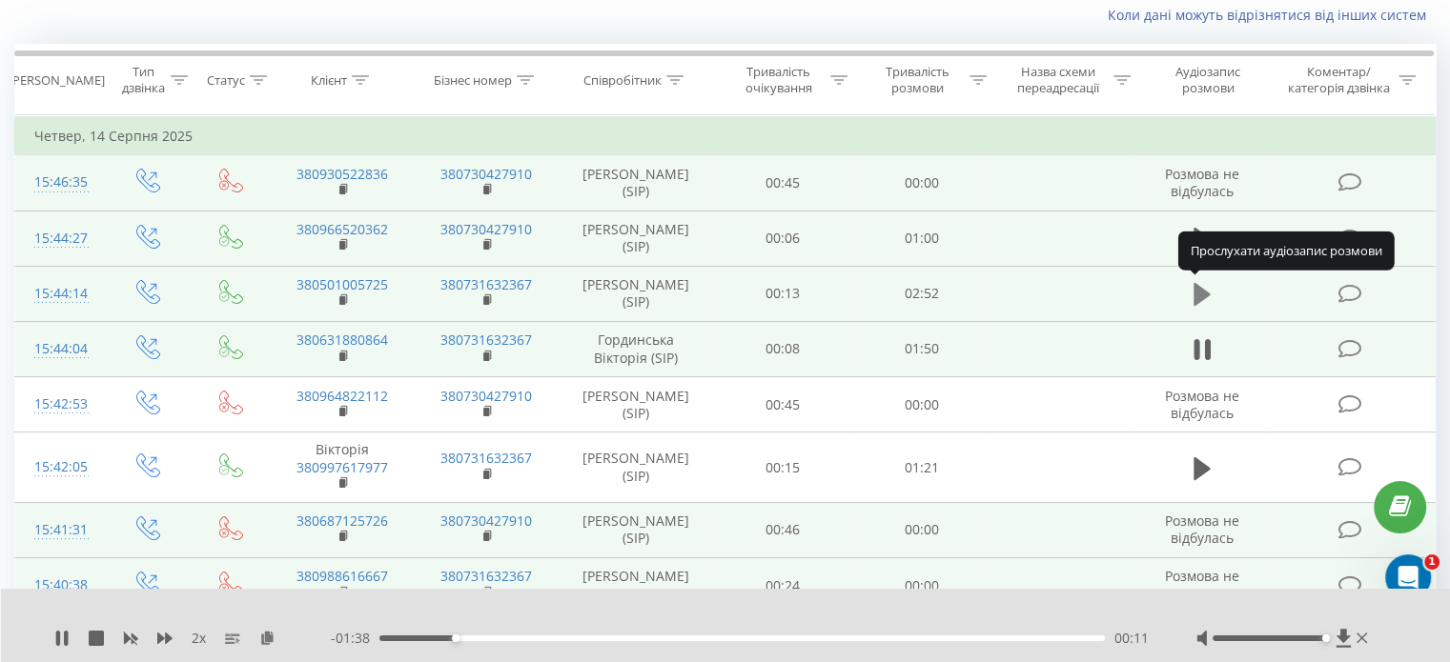
click at [1209, 298] on icon at bounding box center [1201, 294] width 17 height 27
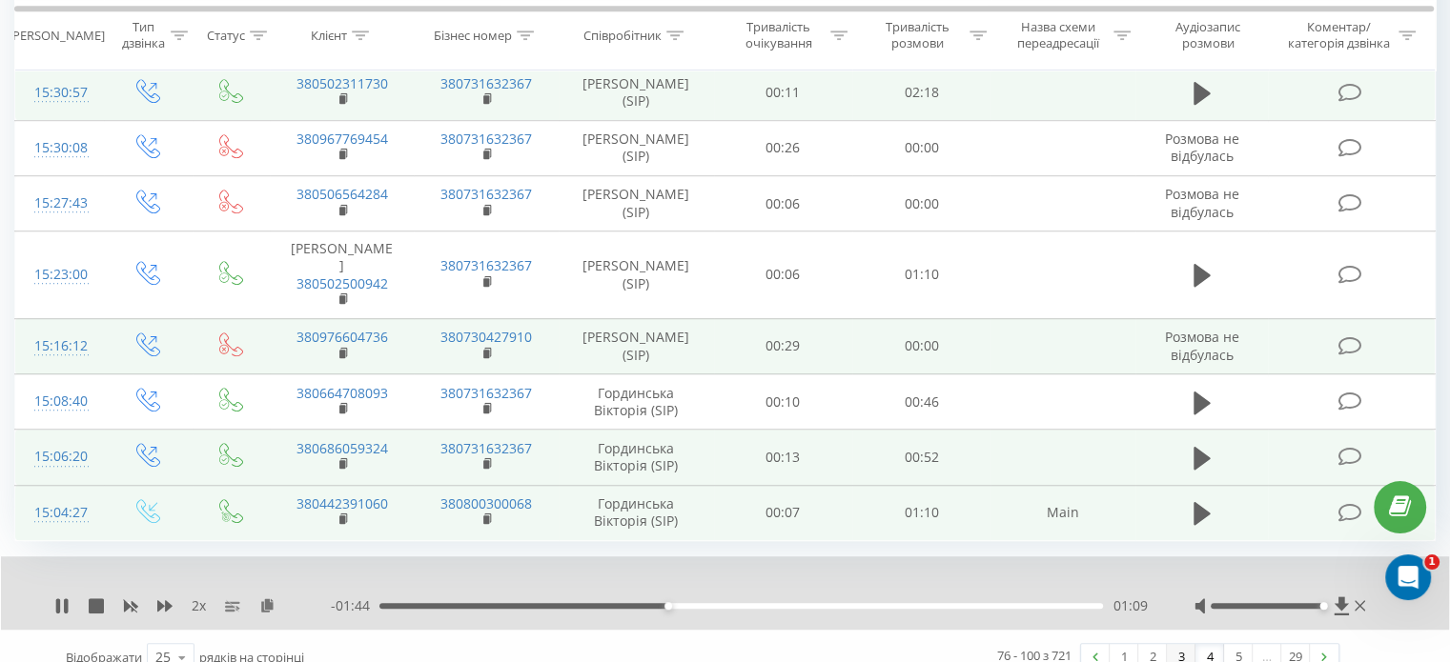
click at [1180, 644] on link "3" at bounding box center [1181, 657] width 29 height 27
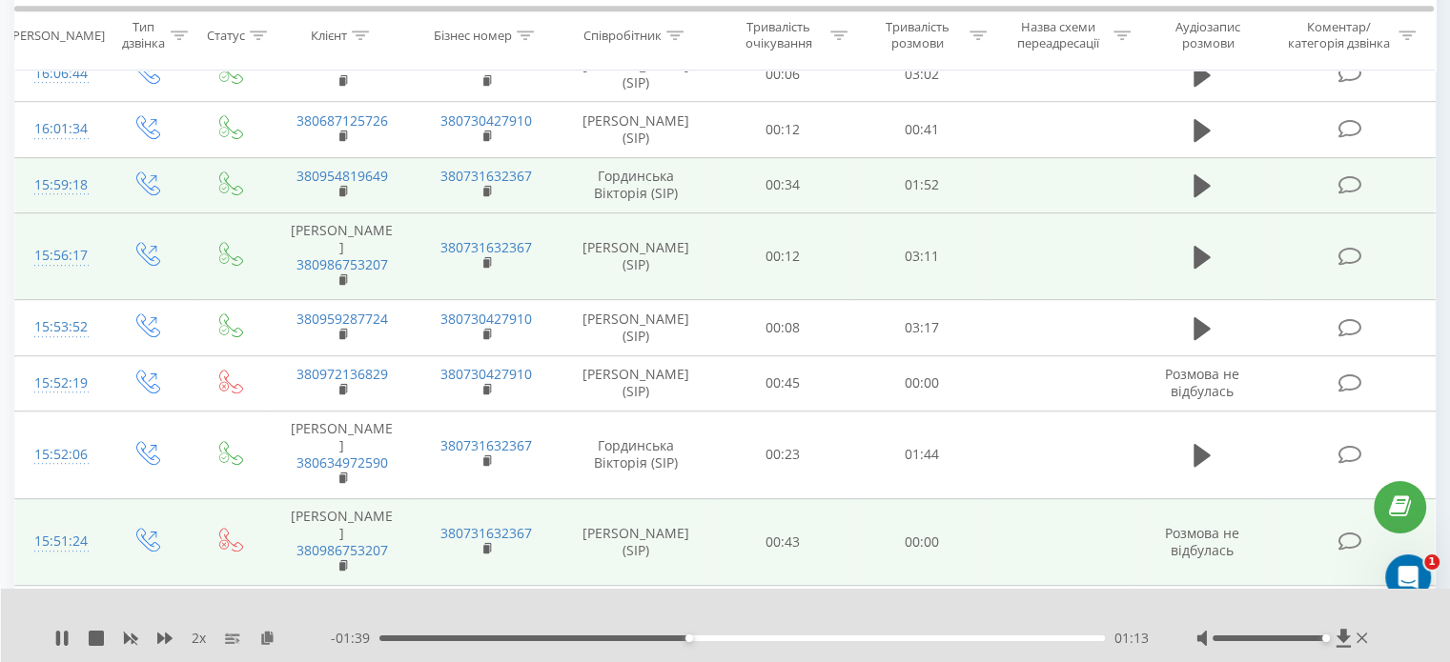
scroll to position [1200, 0]
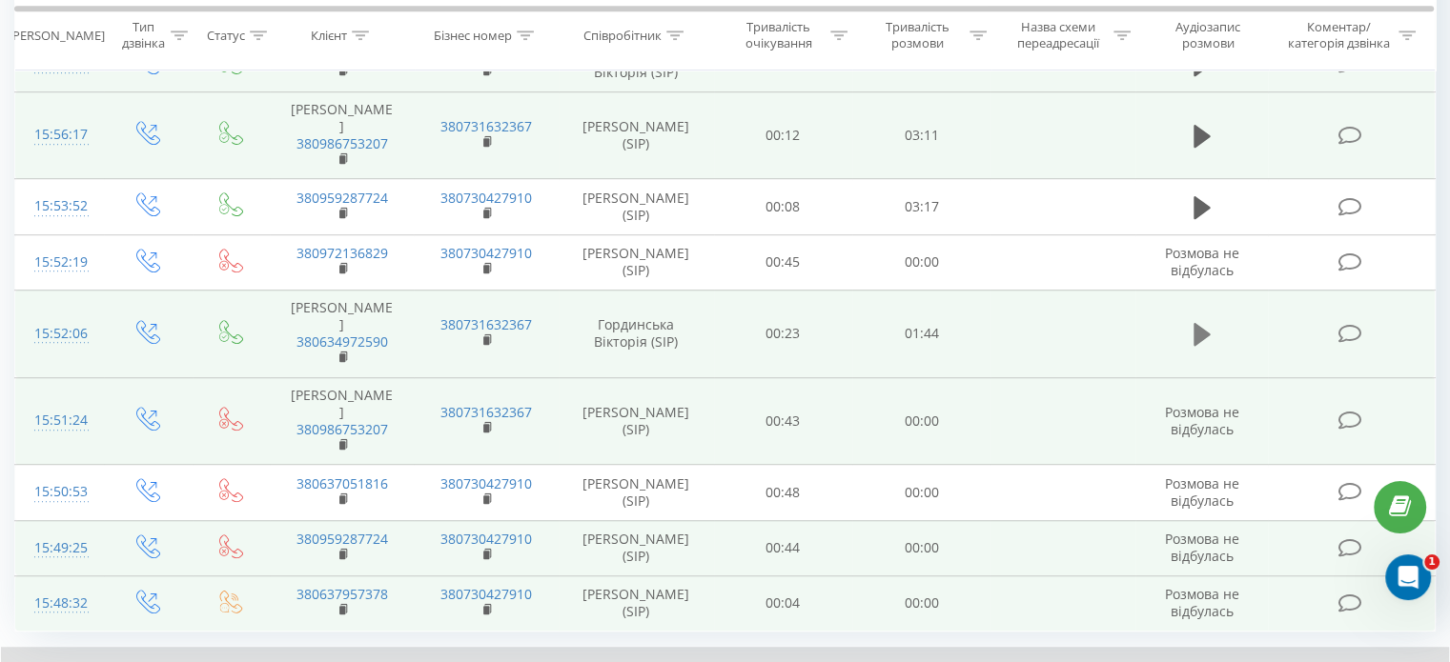
click at [1197, 331] on icon at bounding box center [1201, 334] width 17 height 27
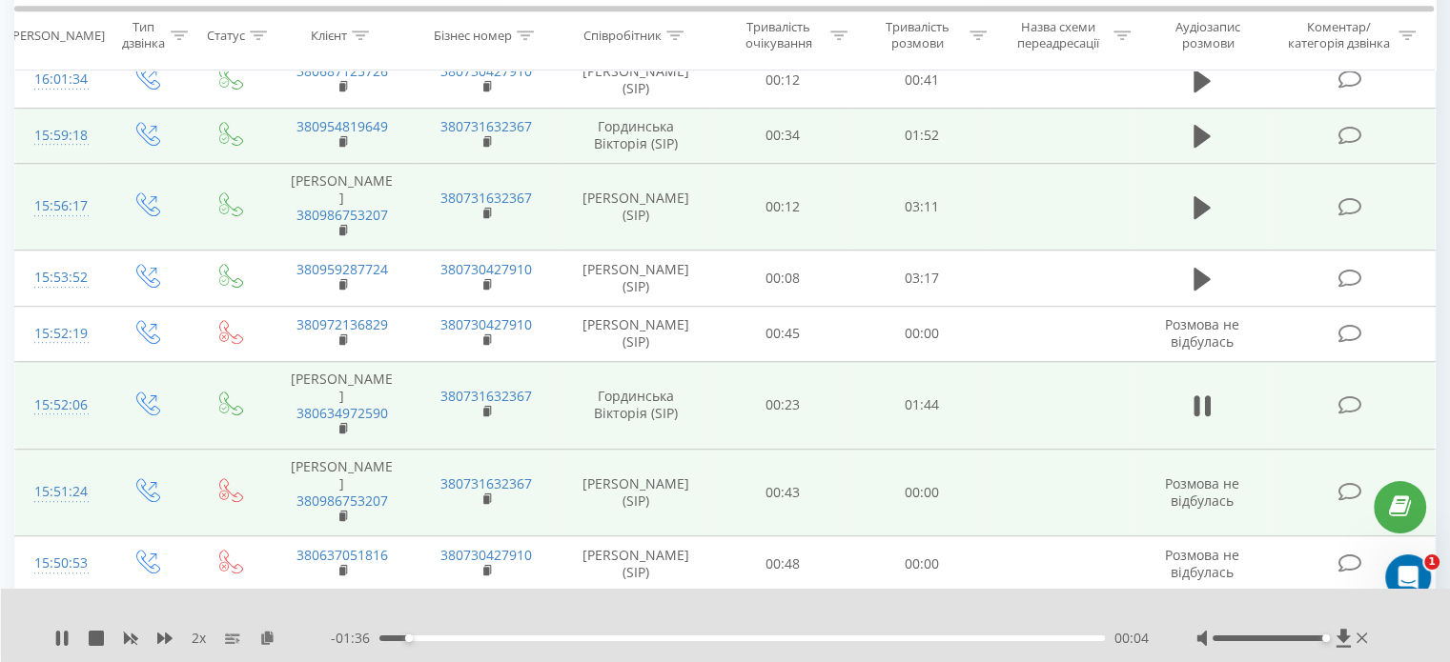
scroll to position [1105, 0]
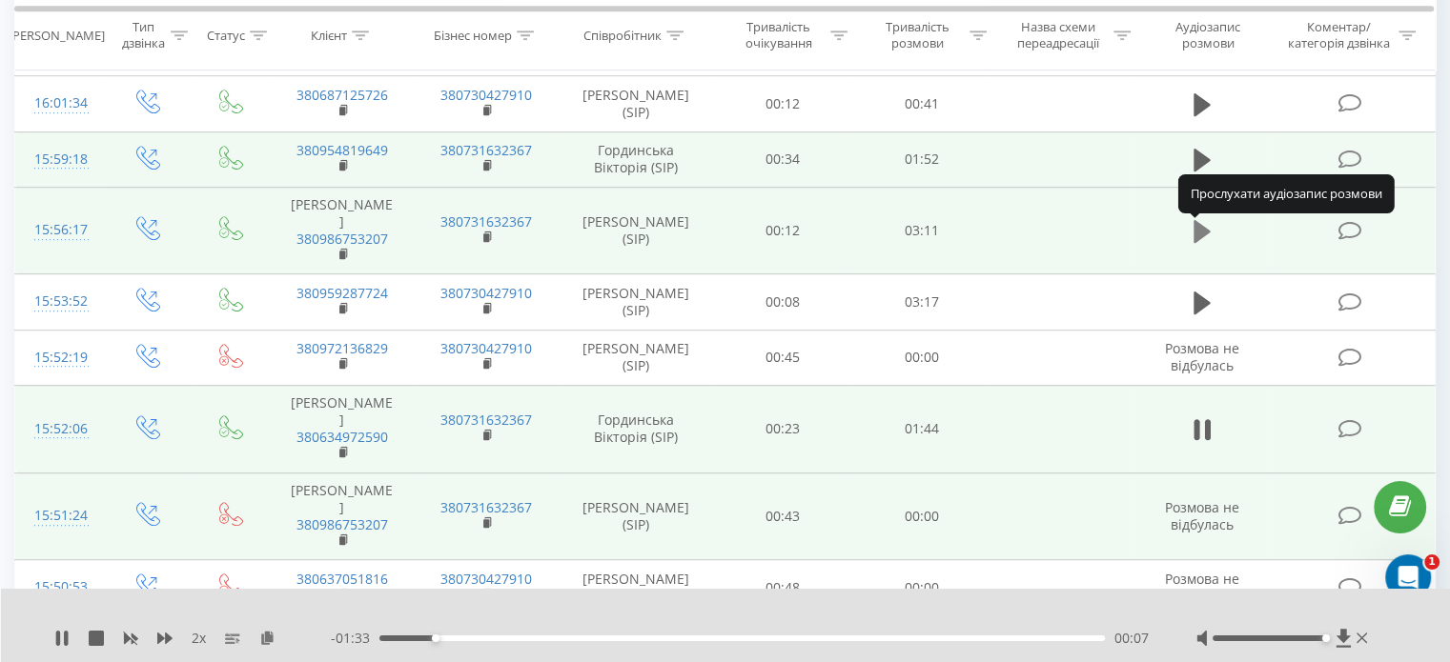
click at [1193, 229] on icon at bounding box center [1201, 231] width 17 height 27
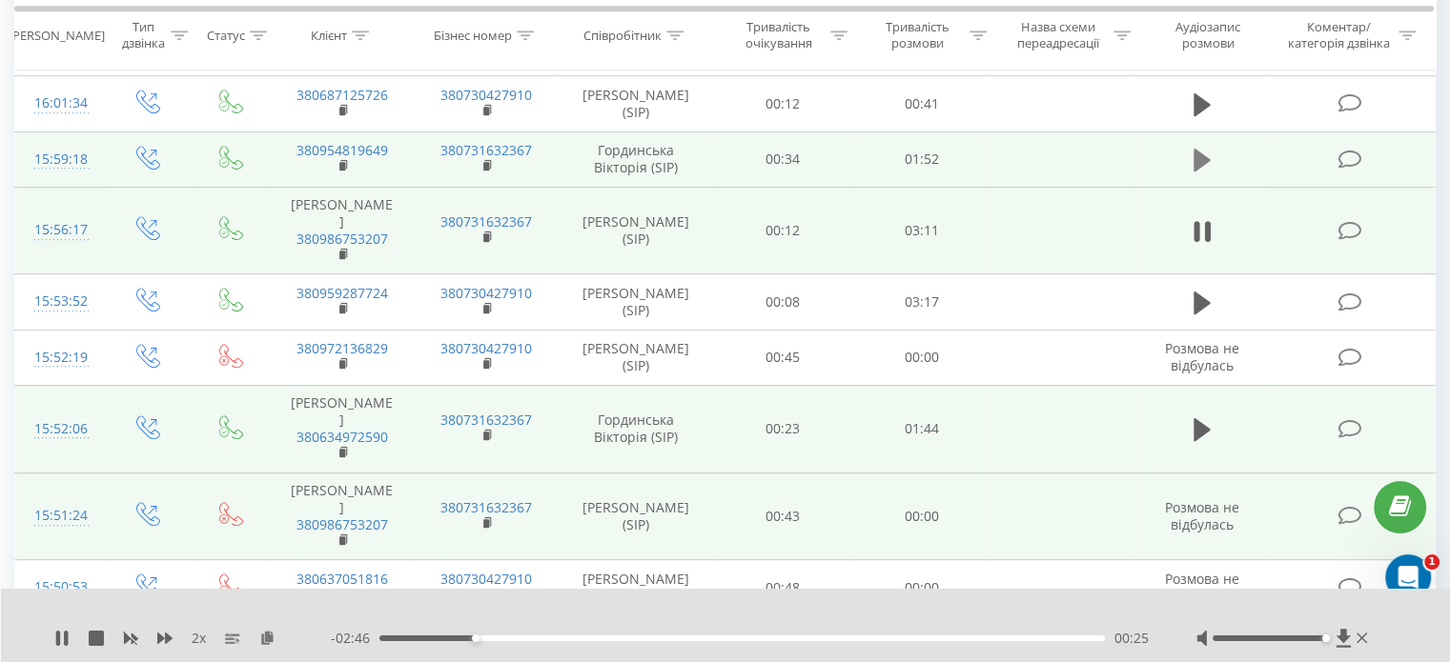
click at [1201, 172] on icon at bounding box center [1201, 160] width 17 height 23
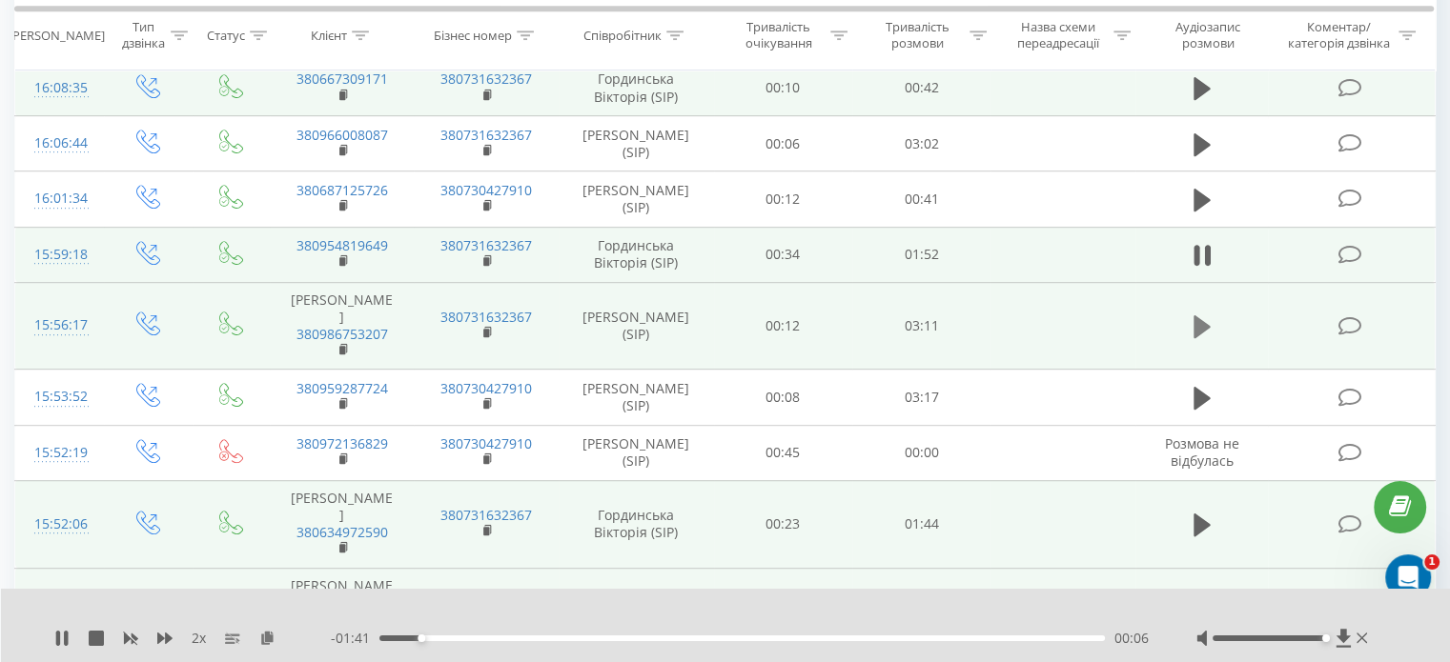
scroll to position [914, 0]
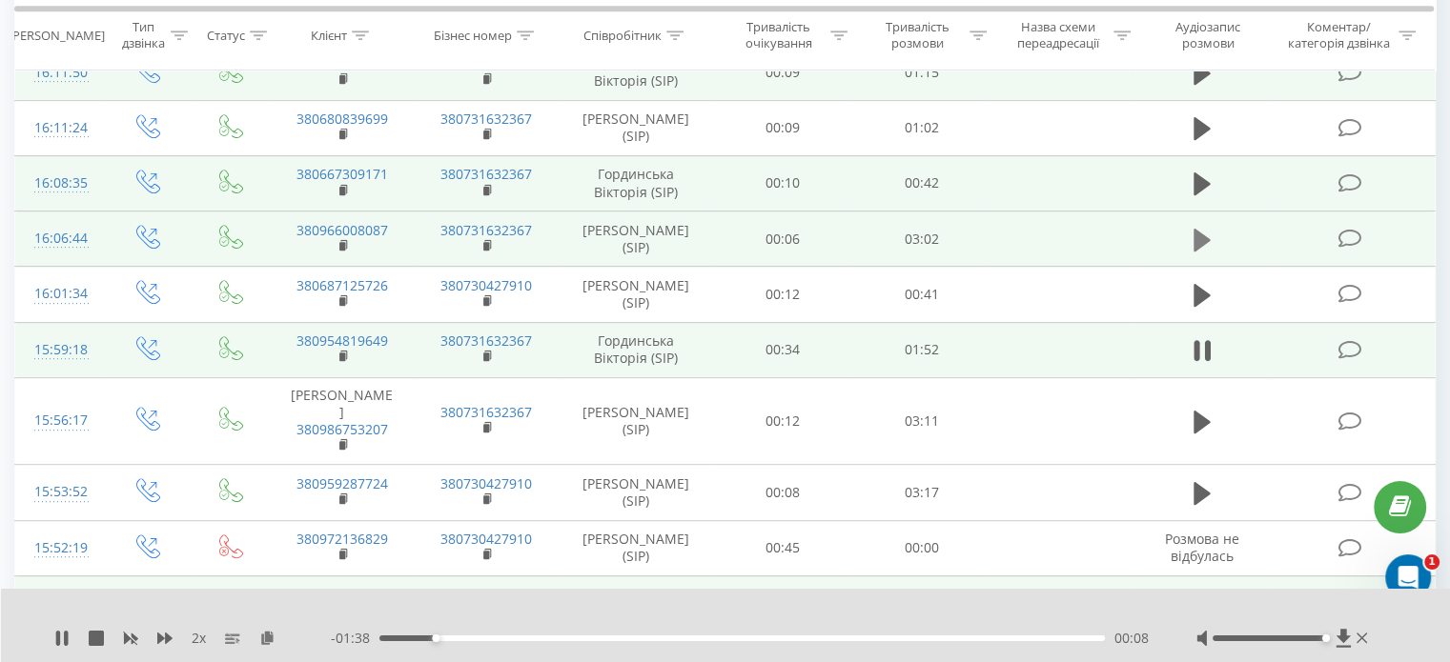
click at [1193, 251] on icon at bounding box center [1201, 239] width 17 height 23
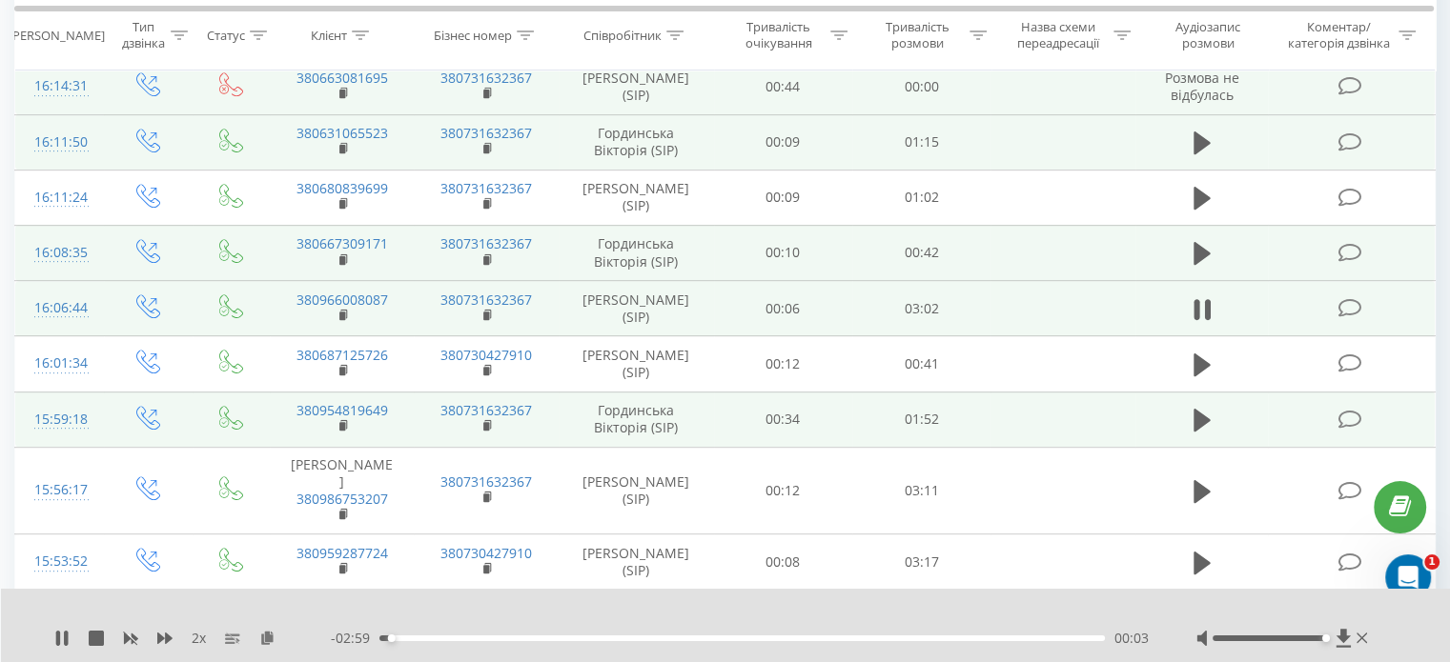
scroll to position [819, 0]
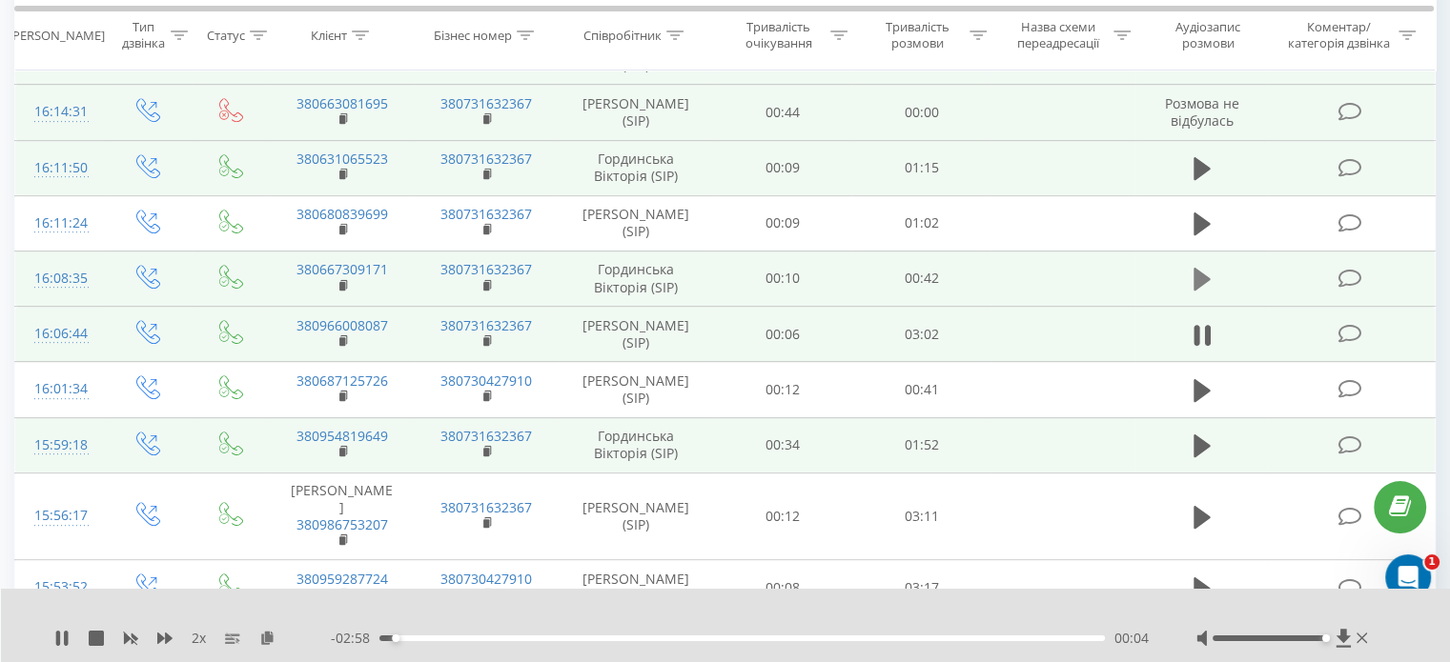
click at [1197, 285] on icon at bounding box center [1201, 279] width 17 height 23
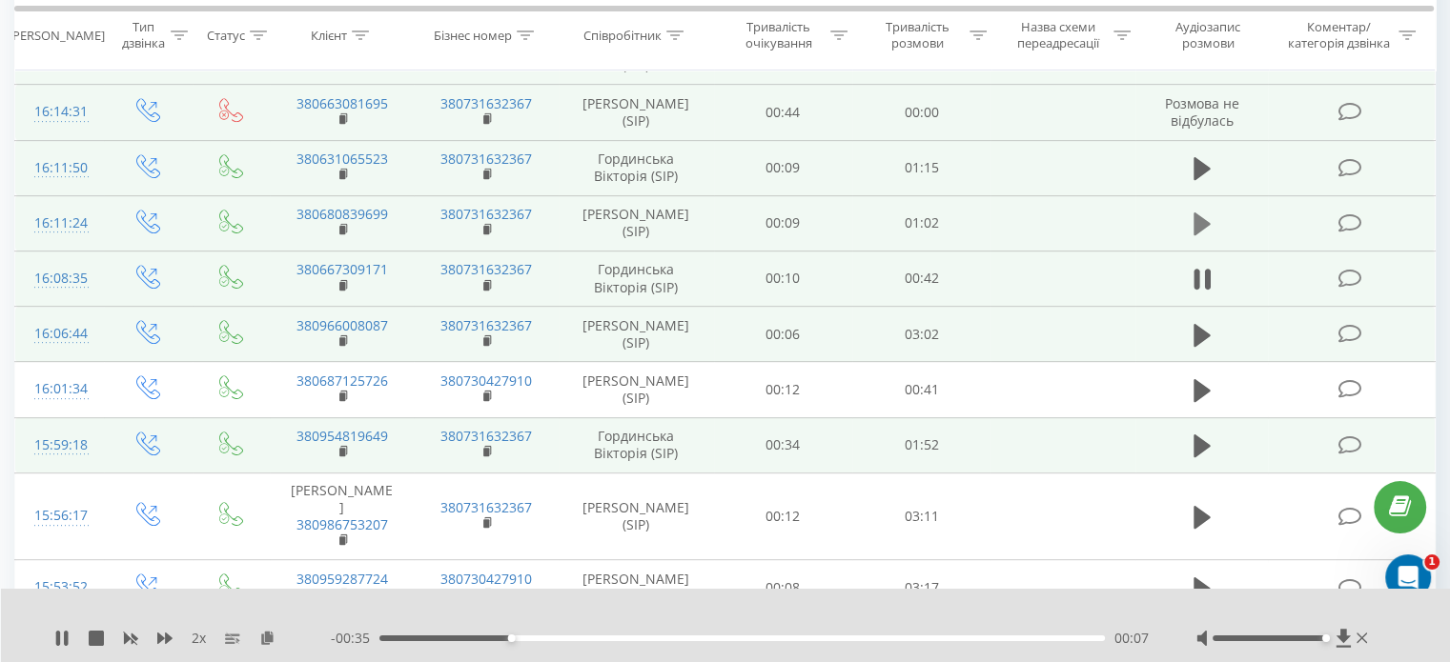
click at [1205, 235] on icon at bounding box center [1201, 224] width 17 height 23
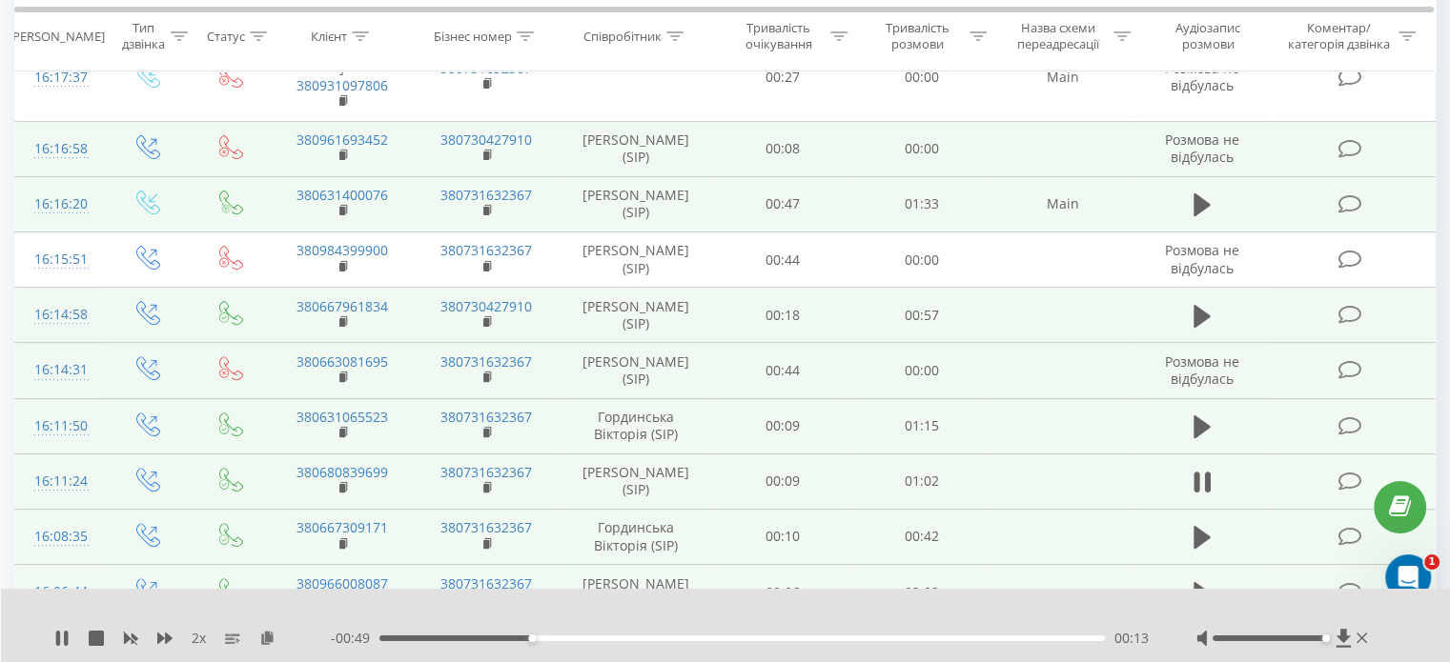
scroll to position [533, 0]
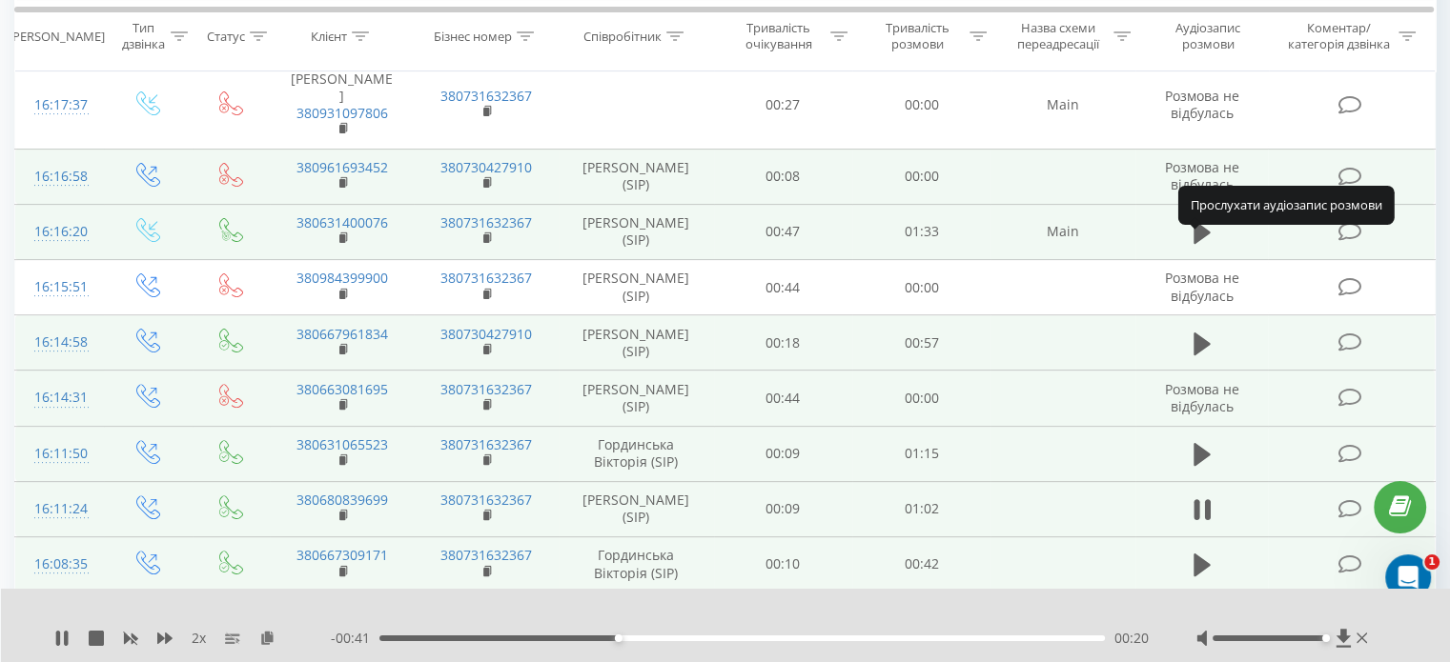
click at [1197, 244] on icon at bounding box center [1201, 232] width 17 height 23
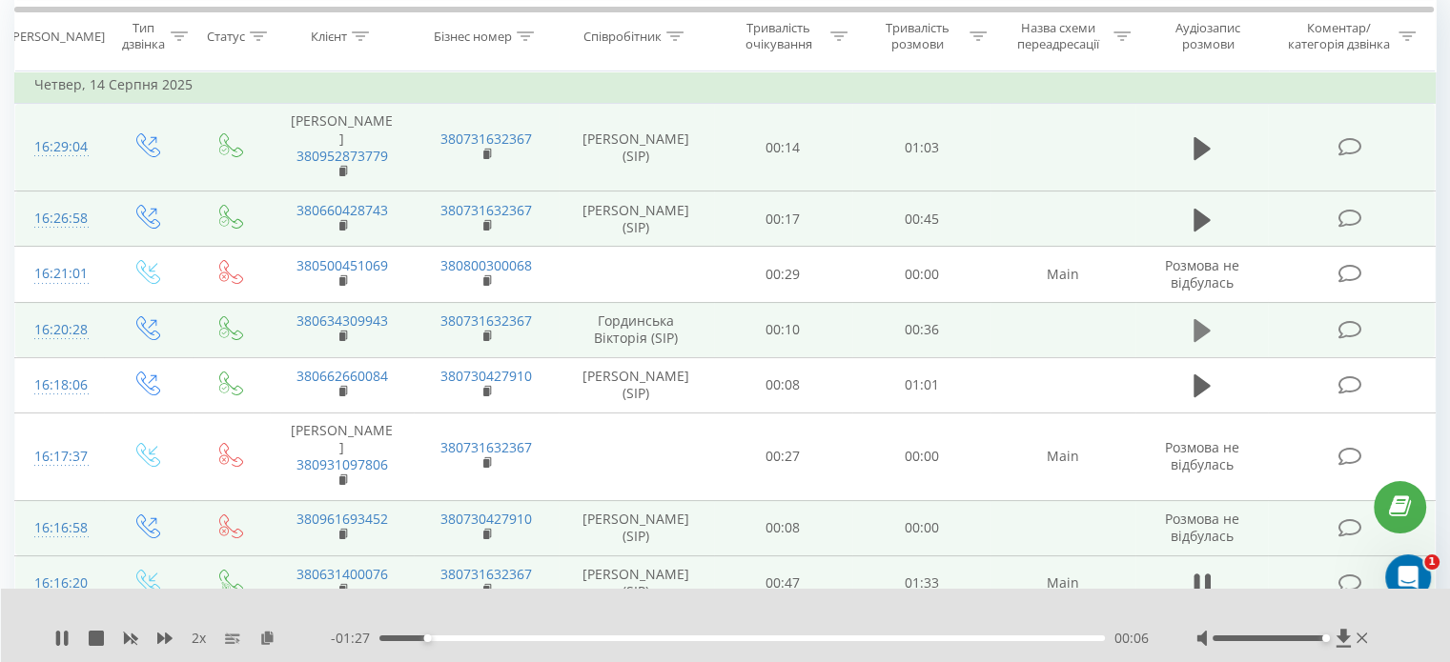
scroll to position [152, 0]
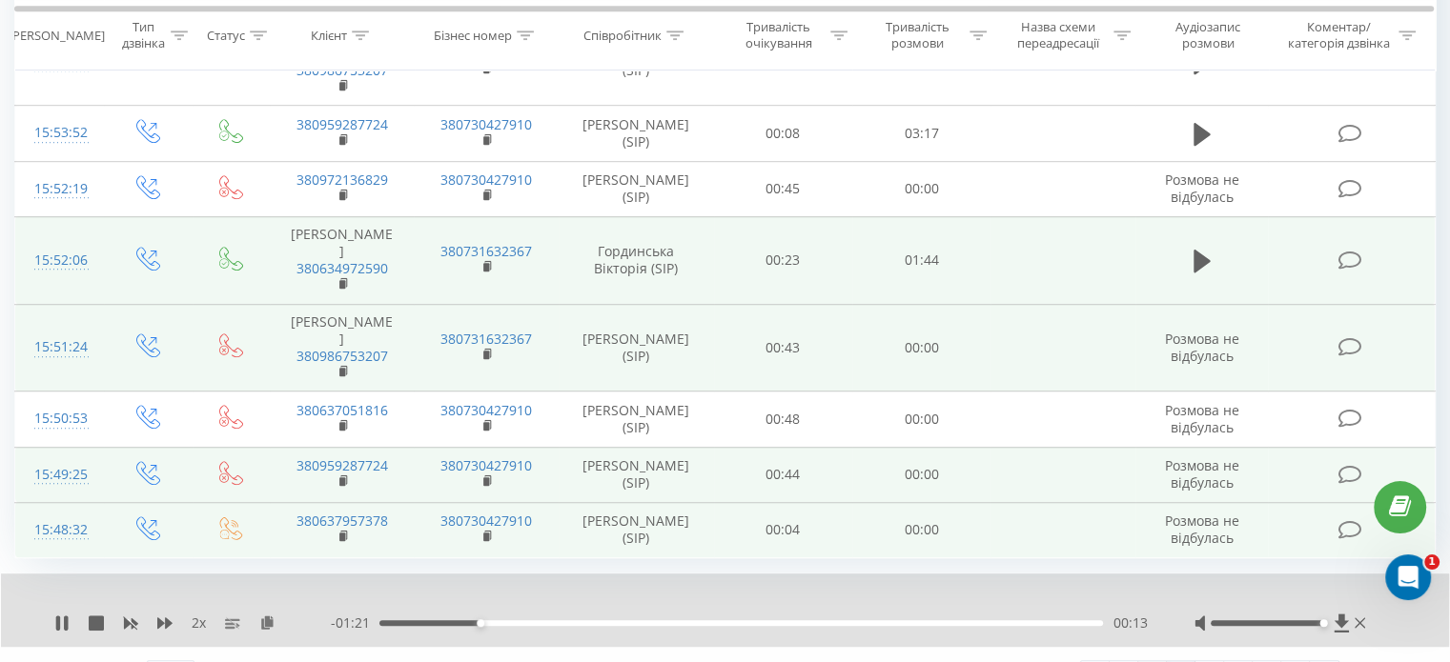
click at [1155, 662] on link "2" at bounding box center [1152, 675] width 29 height 27
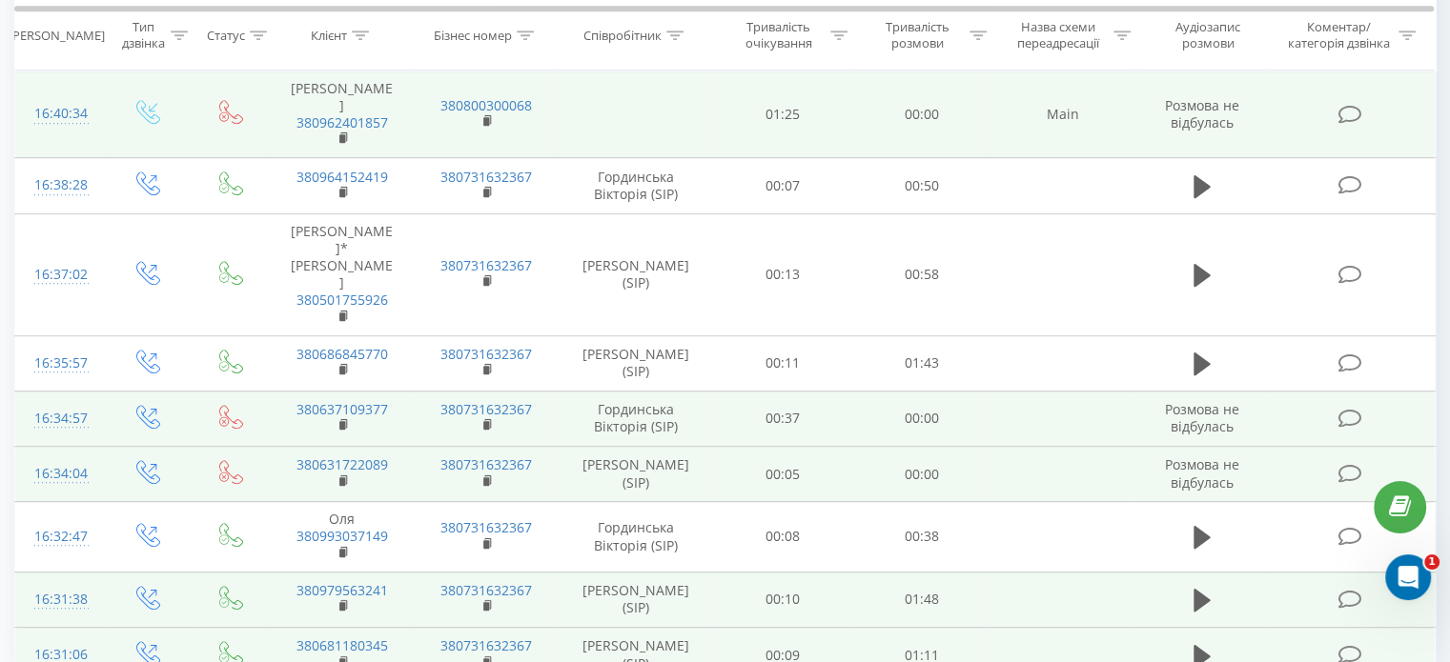
scroll to position [1303, 0]
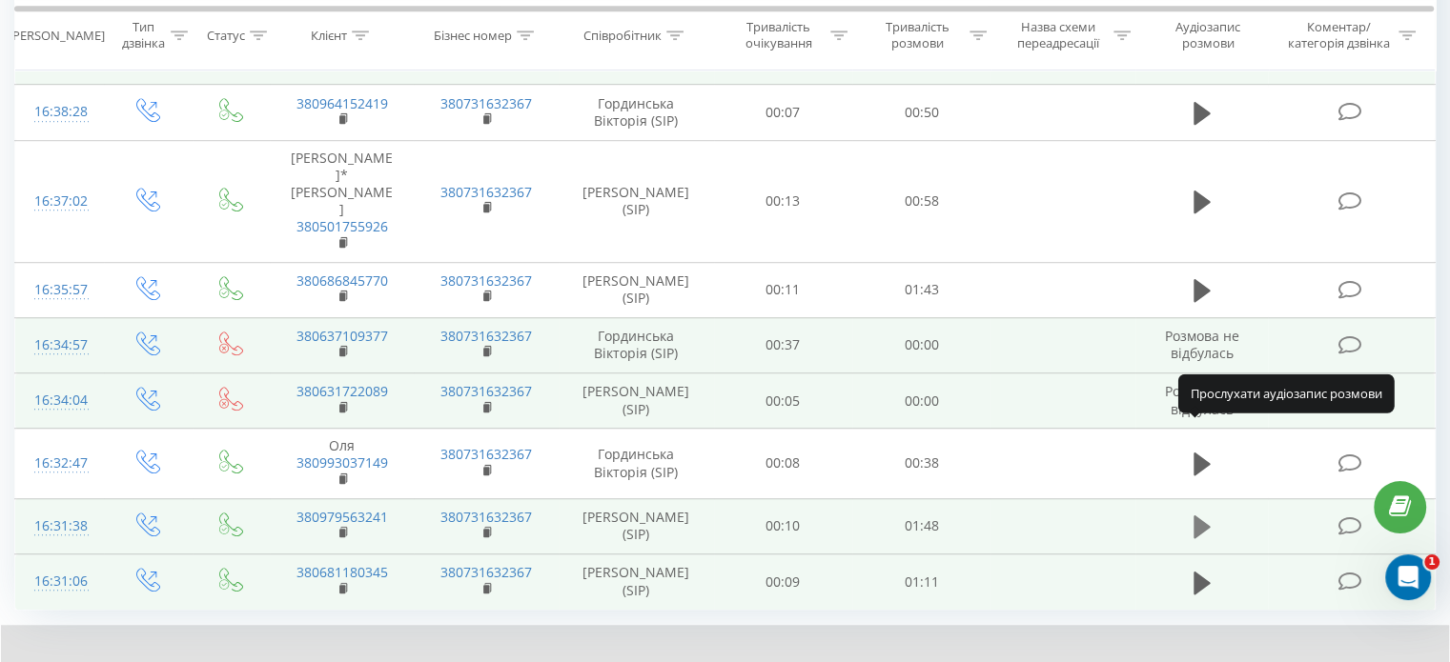
click at [1195, 516] on icon at bounding box center [1201, 527] width 17 height 23
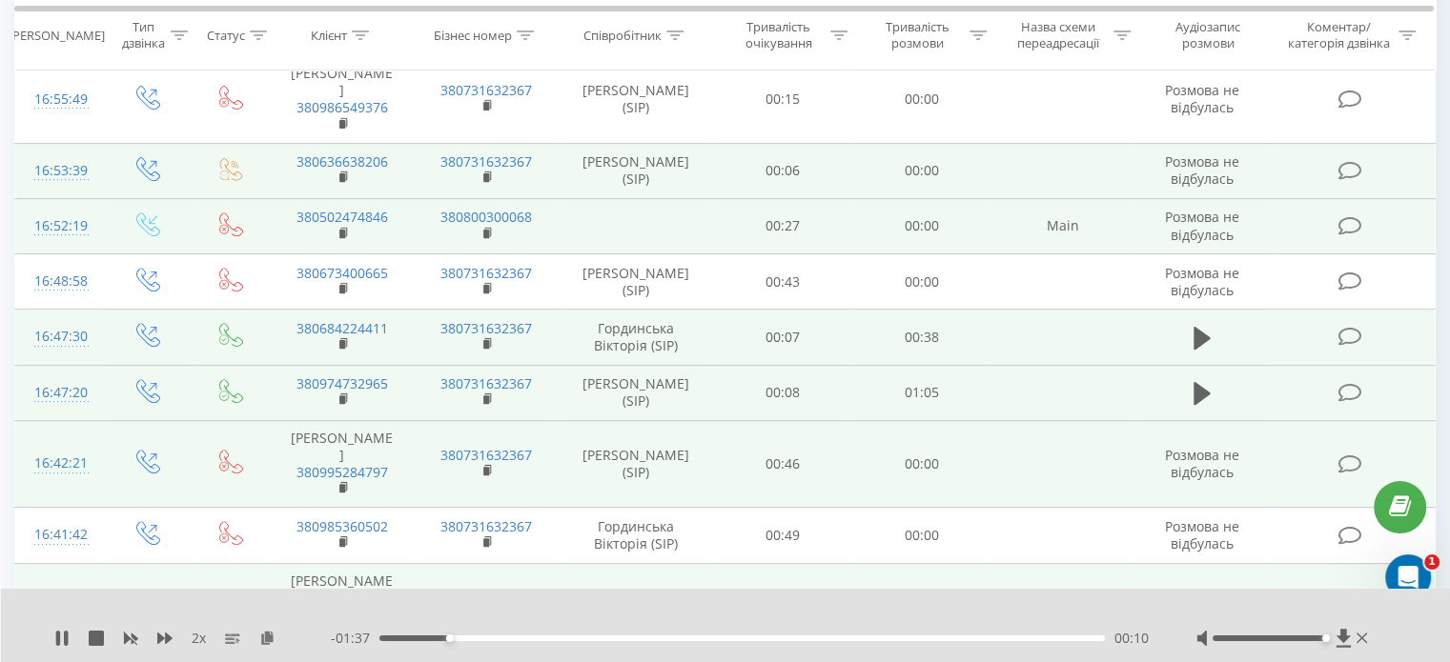
scroll to position [636, 0]
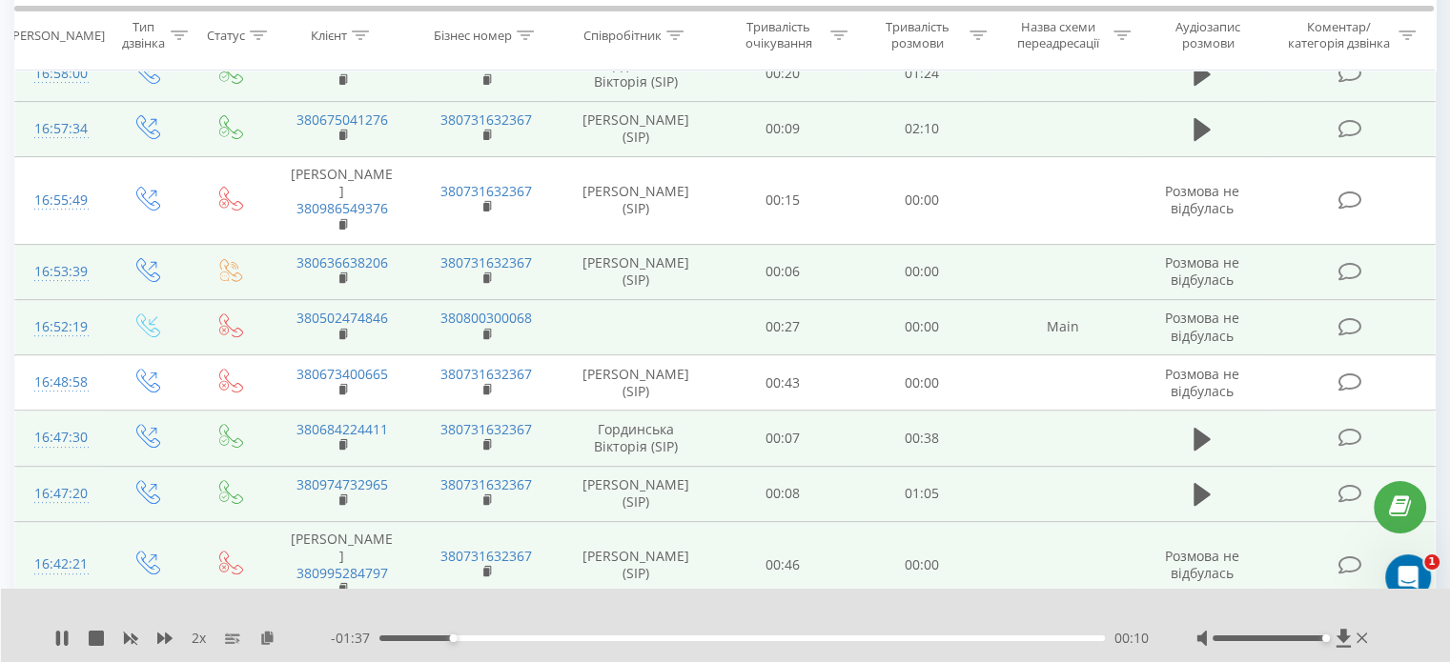
click at [1195, 483] on icon at bounding box center [1201, 494] width 17 height 23
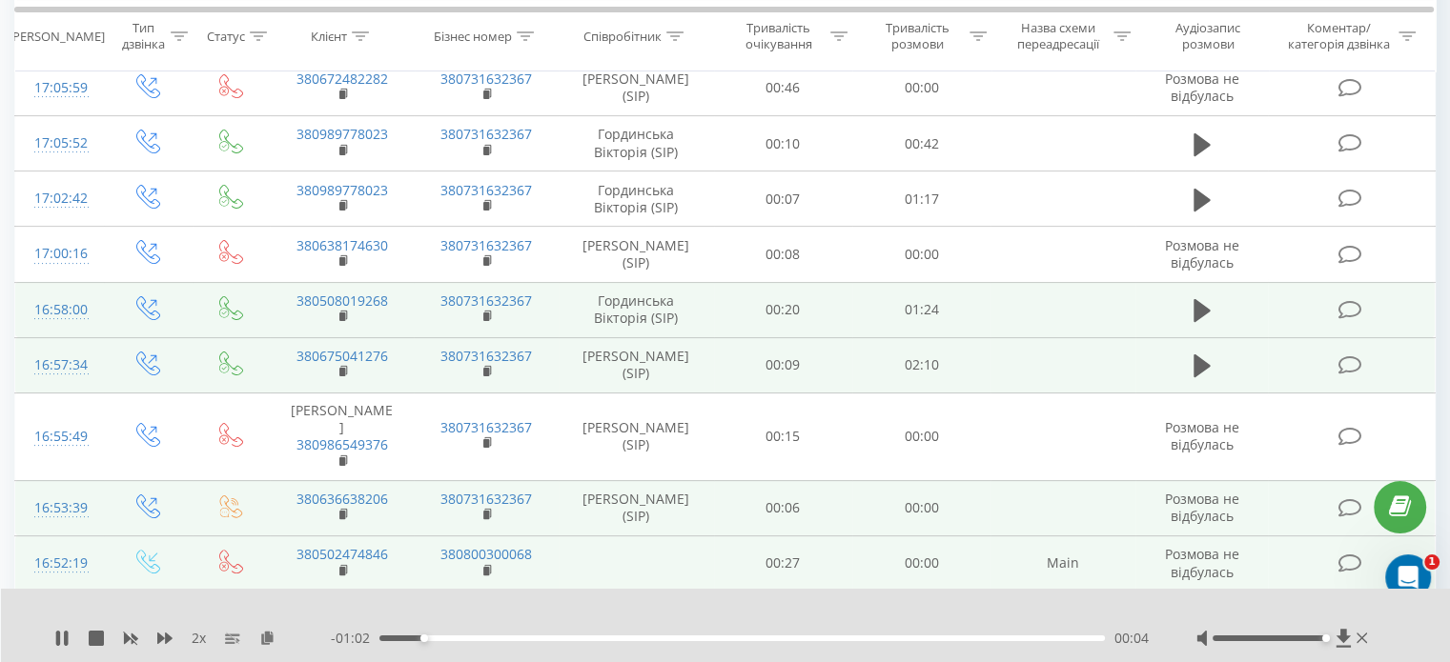
scroll to position [350, 0]
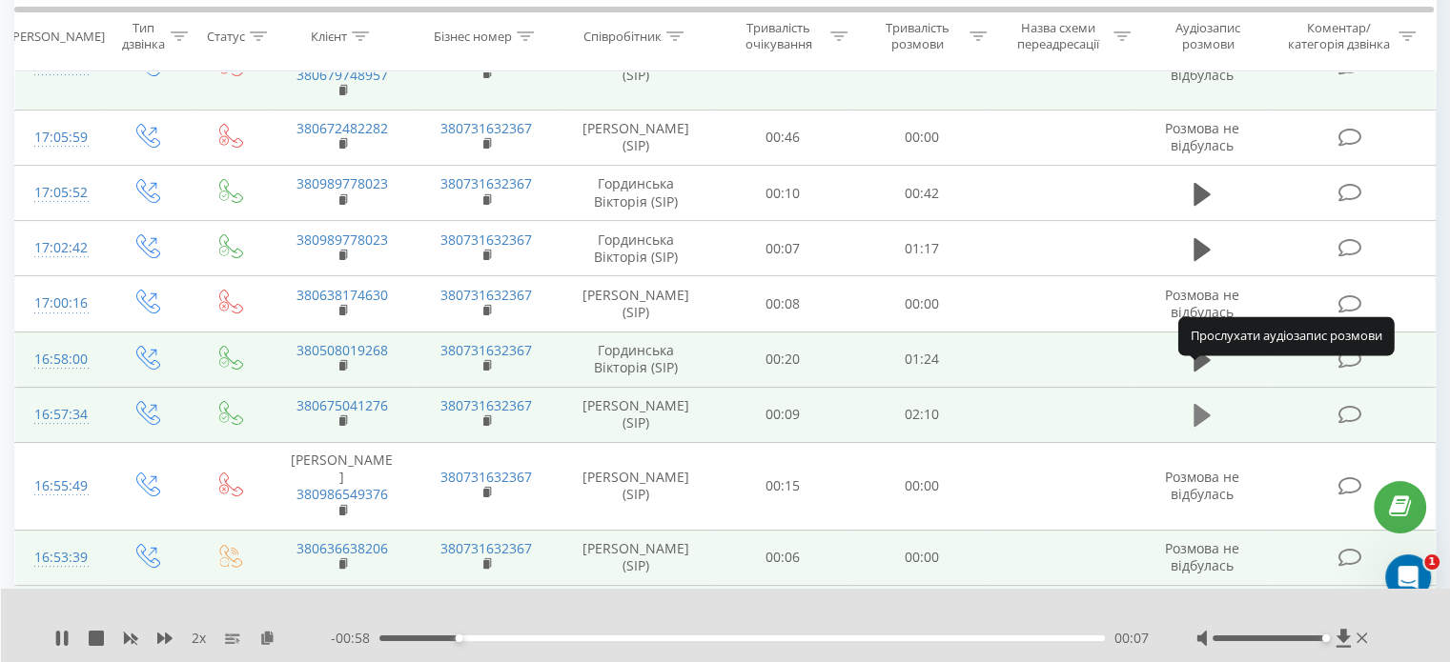
click at [1202, 404] on icon at bounding box center [1201, 415] width 17 height 23
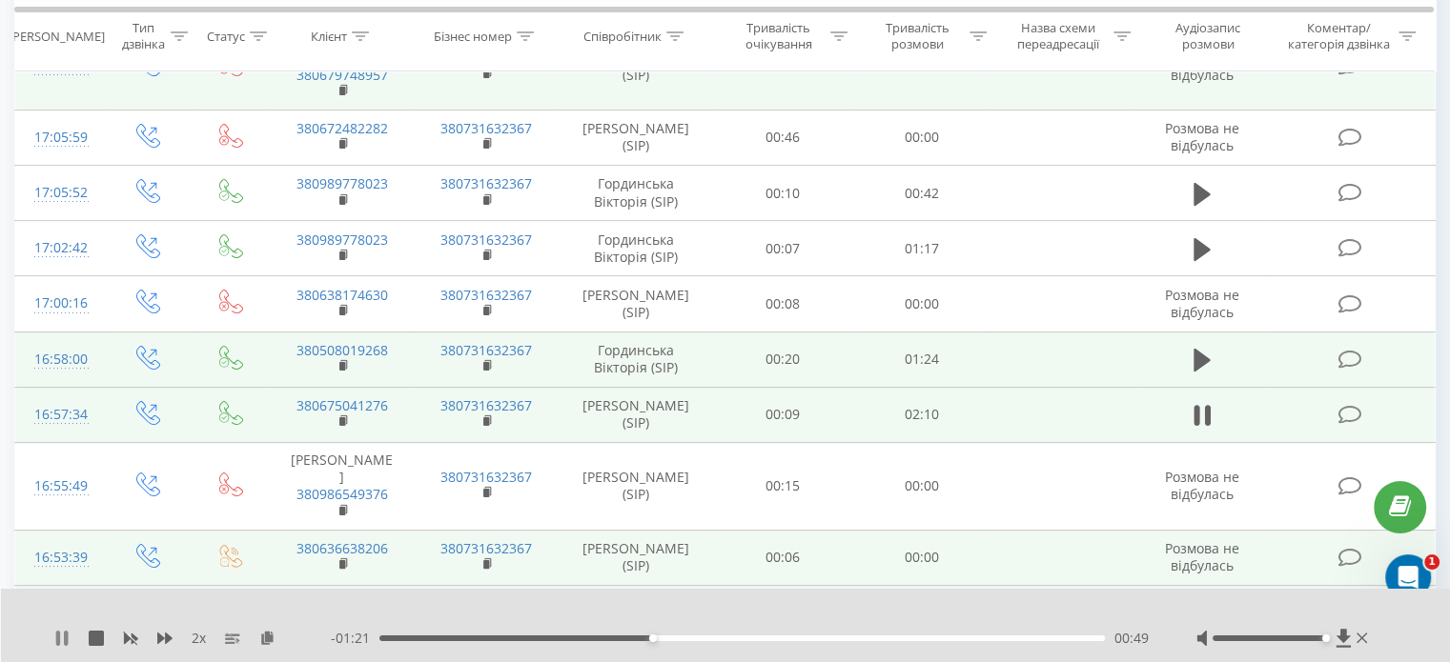
click at [69, 634] on icon at bounding box center [61, 638] width 15 height 15
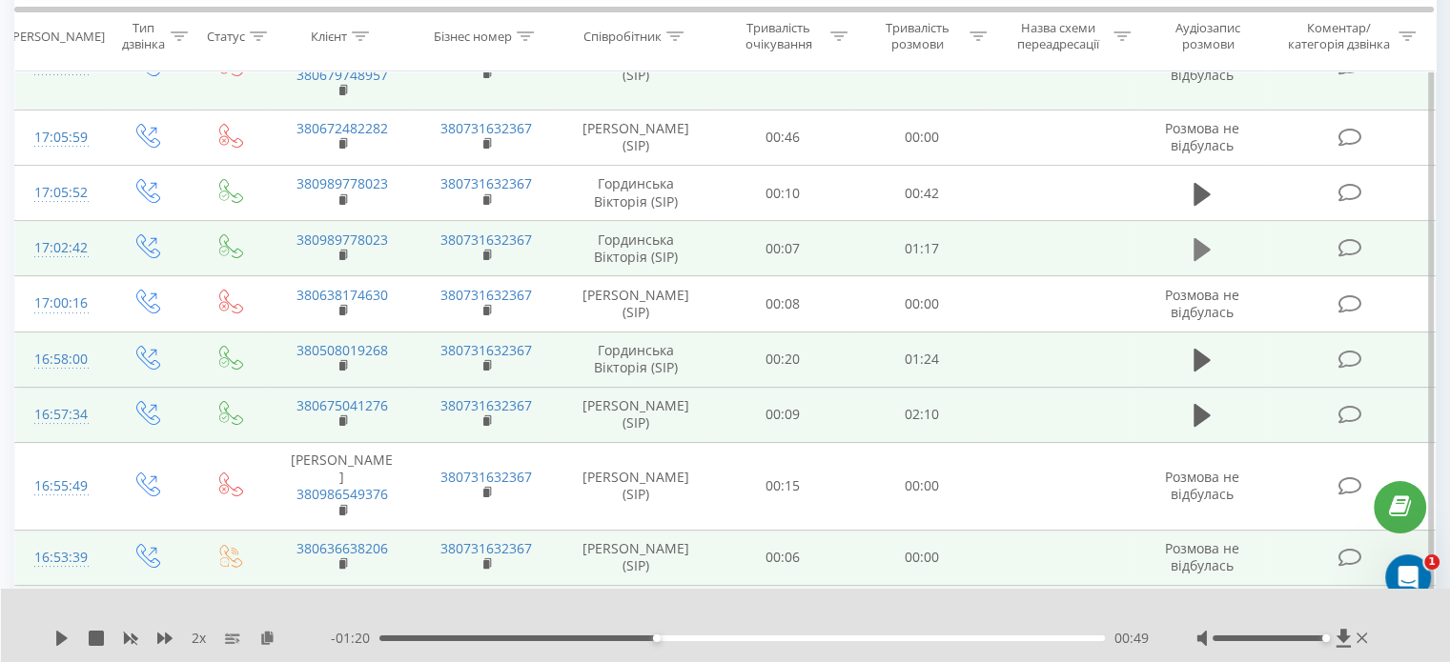
click at [1193, 238] on icon at bounding box center [1201, 249] width 17 height 23
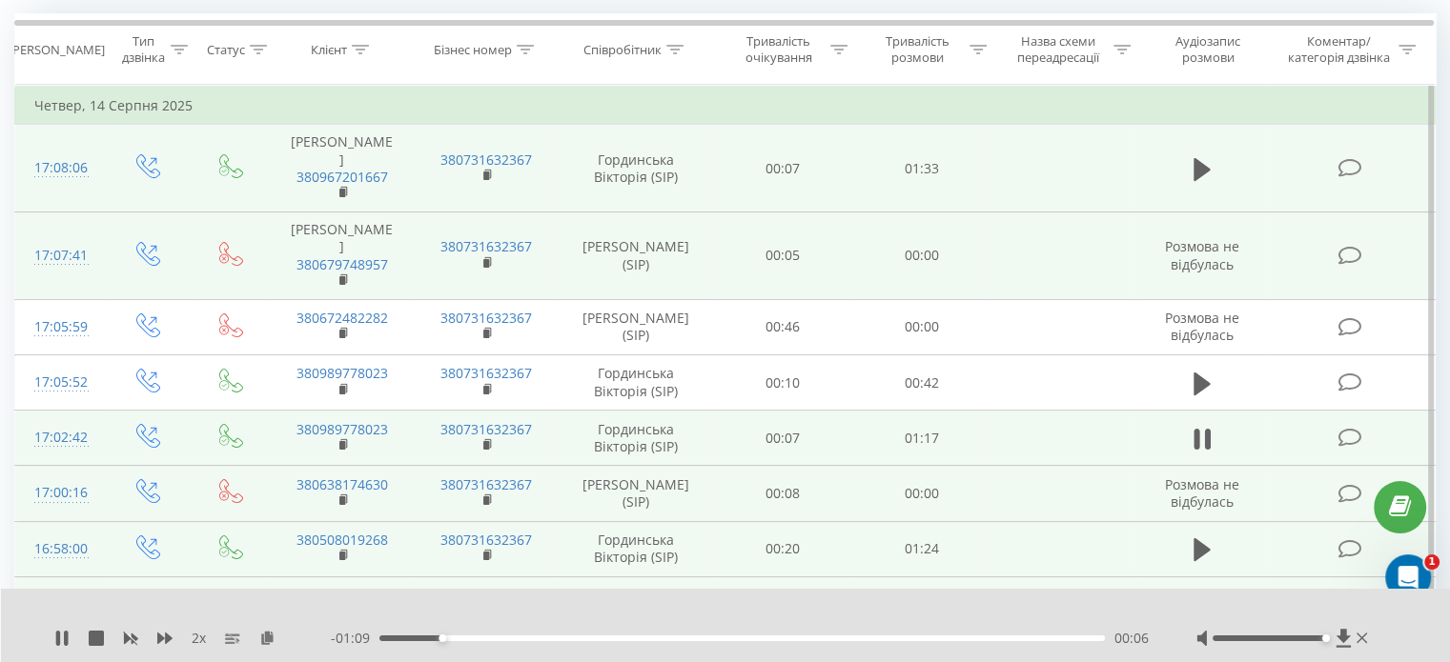
scroll to position [159, 0]
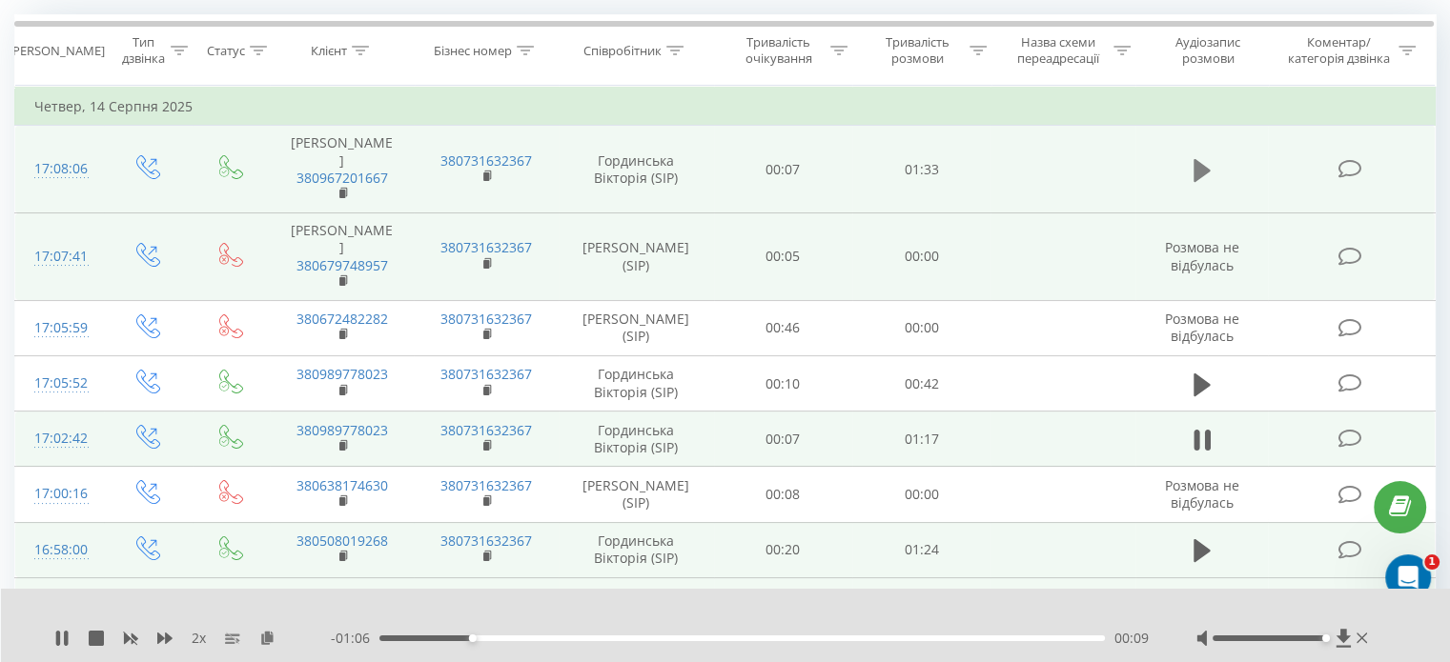
click at [1210, 156] on button at bounding box center [1202, 170] width 29 height 29
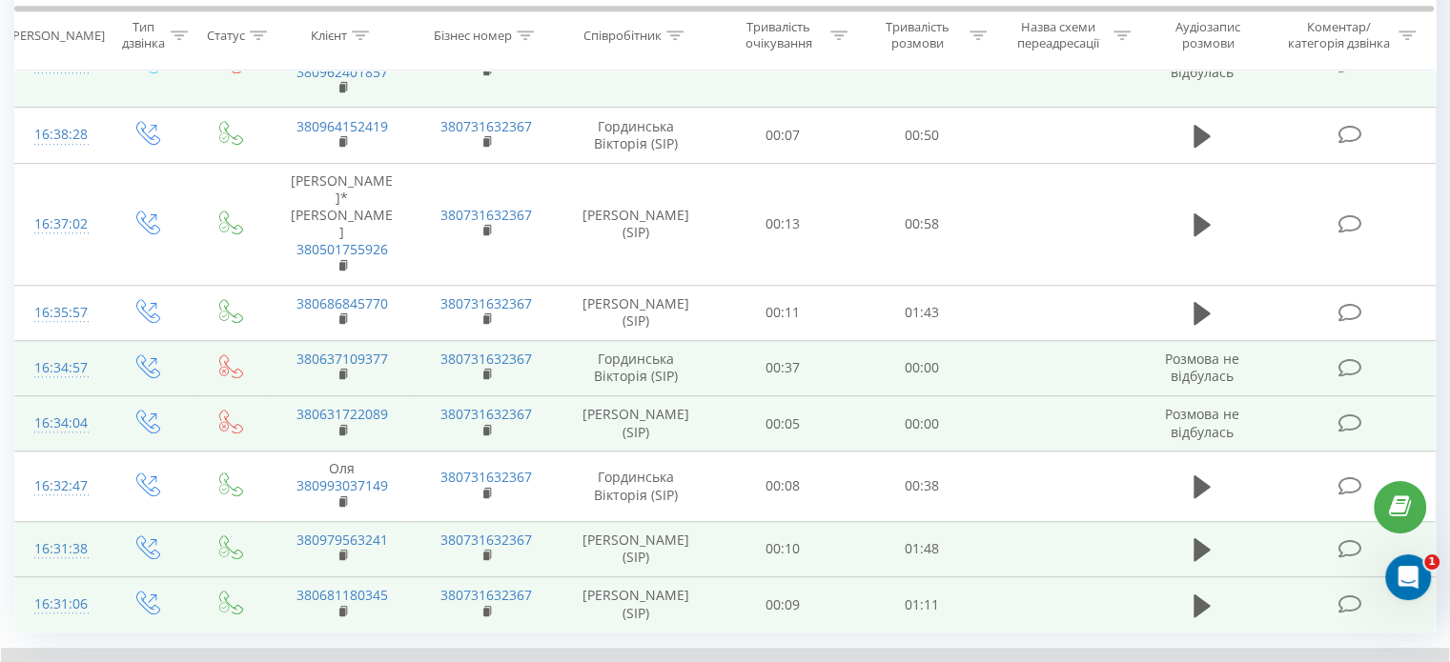
scroll to position [1303, 0]
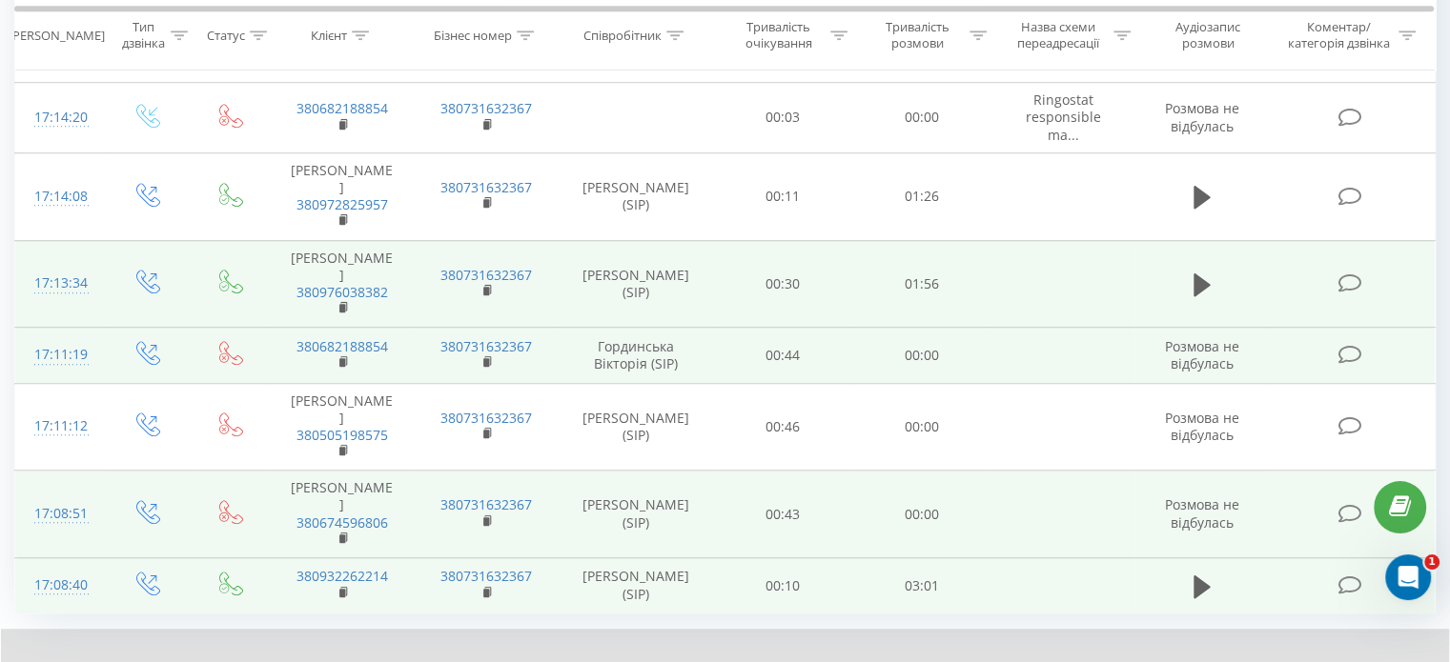
scroll to position [1530, 0]
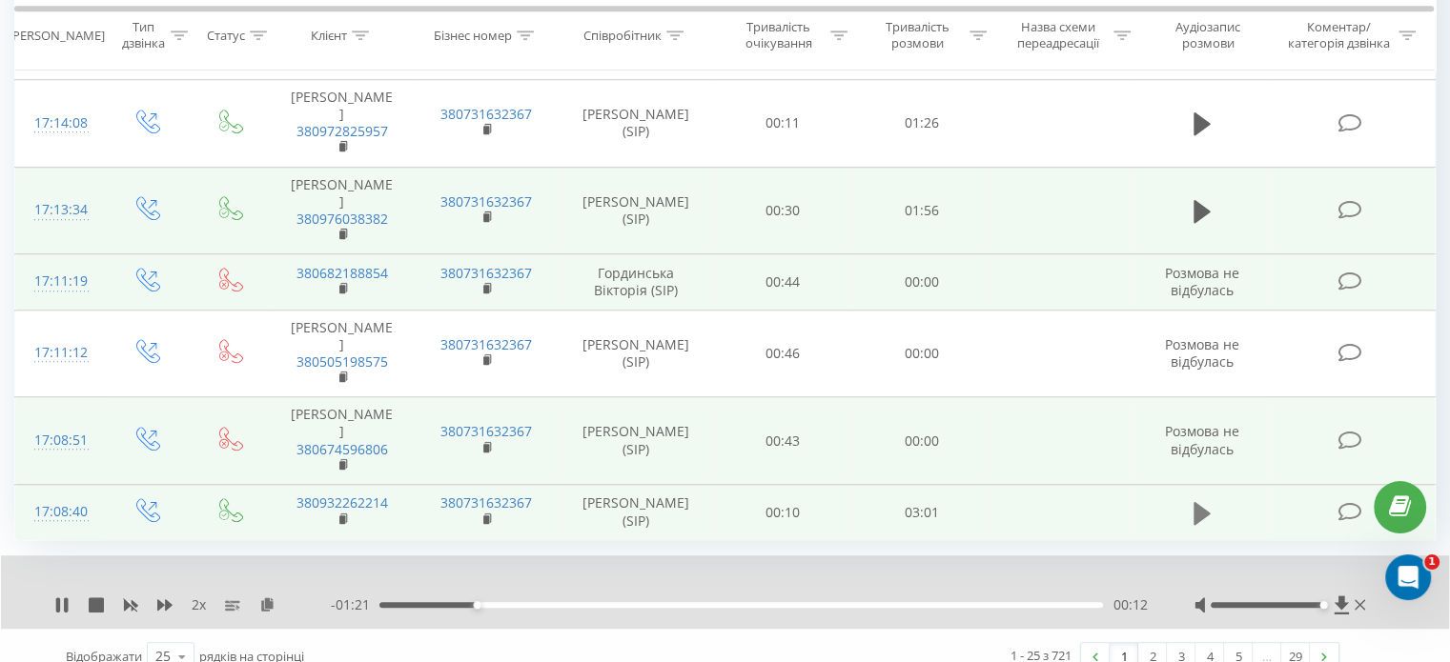
click at [1197, 501] on icon at bounding box center [1201, 512] width 17 height 23
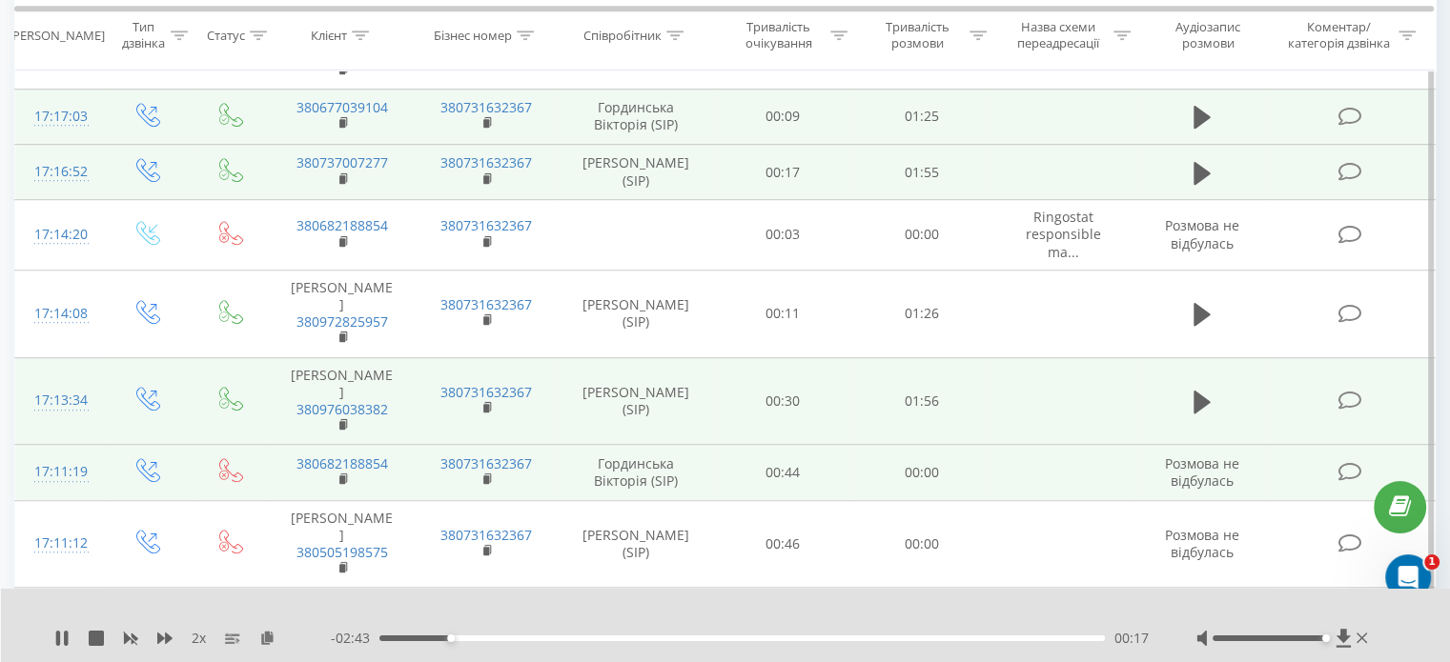
scroll to position [1244, 0]
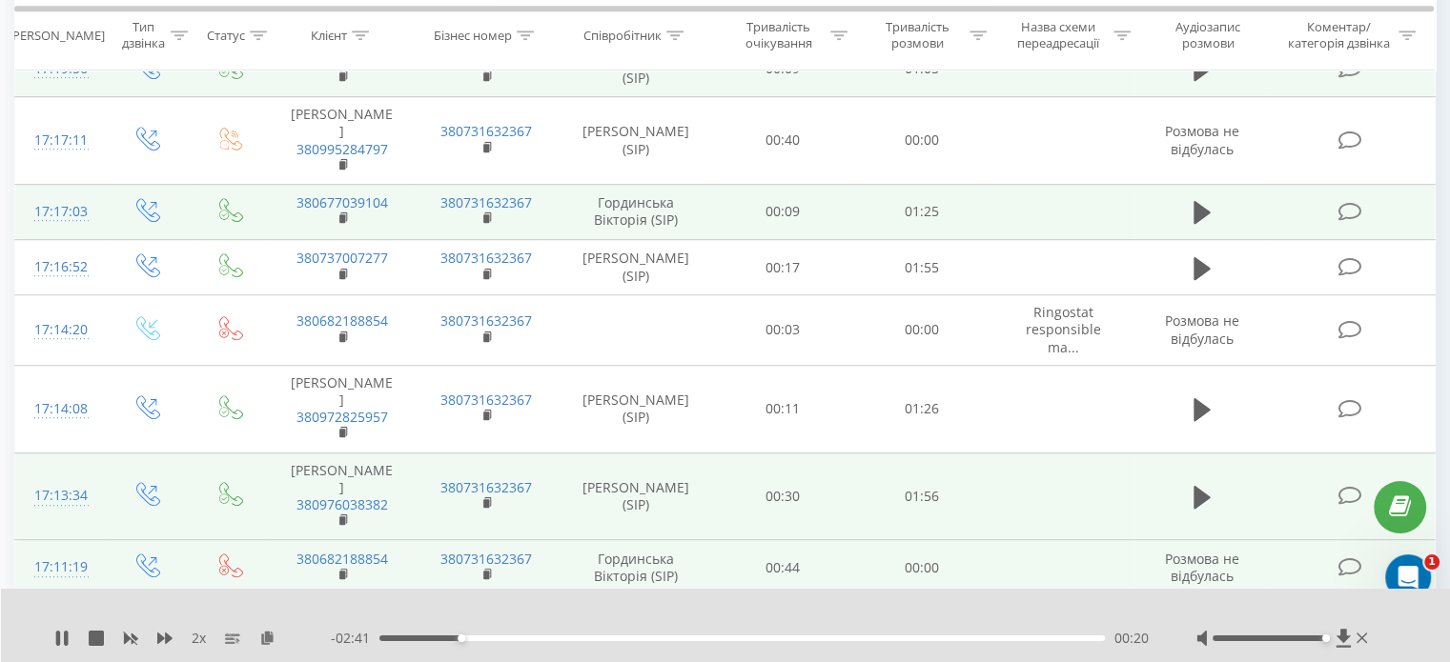
click at [1198, 193] on td at bounding box center [1201, 211] width 133 height 55
click at [1200, 205] on icon at bounding box center [1201, 212] width 17 height 23
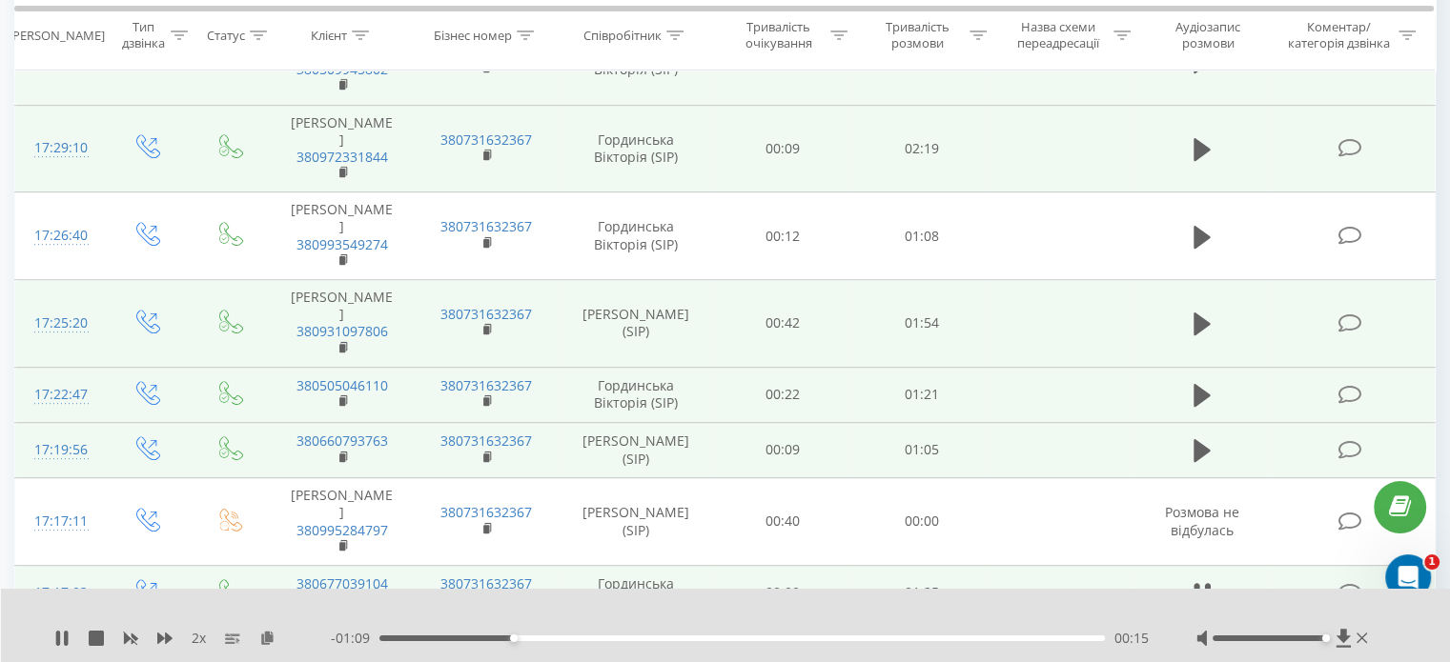
scroll to position [767, 0]
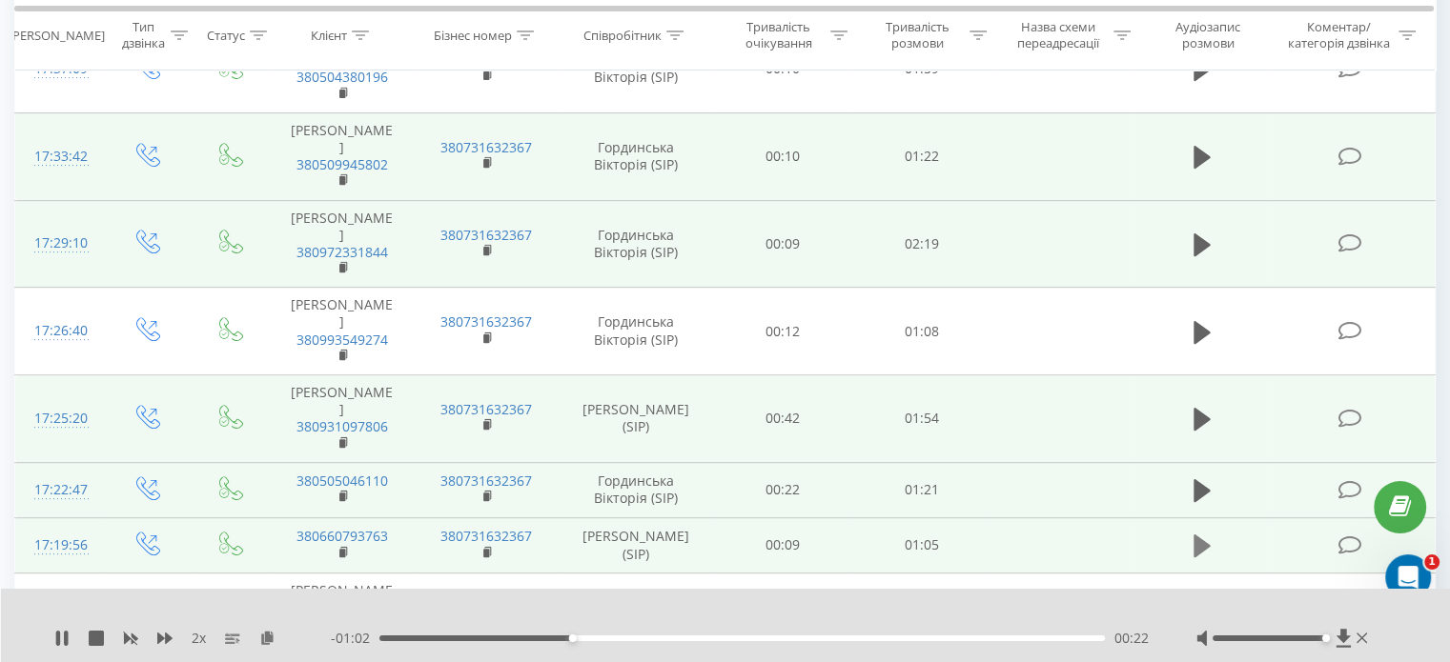
click at [1200, 541] on icon at bounding box center [1201, 546] width 17 height 23
click at [1201, 487] on icon at bounding box center [1201, 490] width 17 height 23
click at [1195, 410] on icon at bounding box center [1201, 419] width 17 height 23
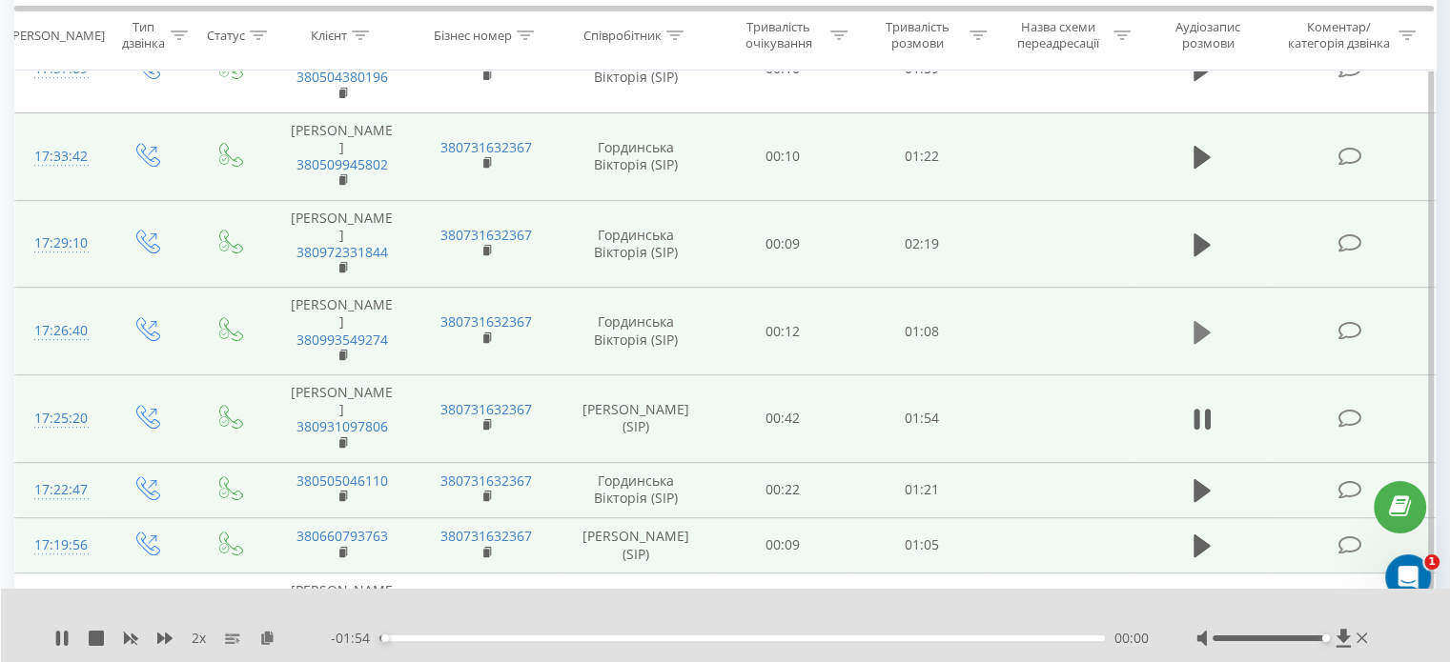
click at [1201, 320] on icon at bounding box center [1201, 331] width 17 height 23
click at [1200, 235] on icon at bounding box center [1201, 245] width 17 height 23
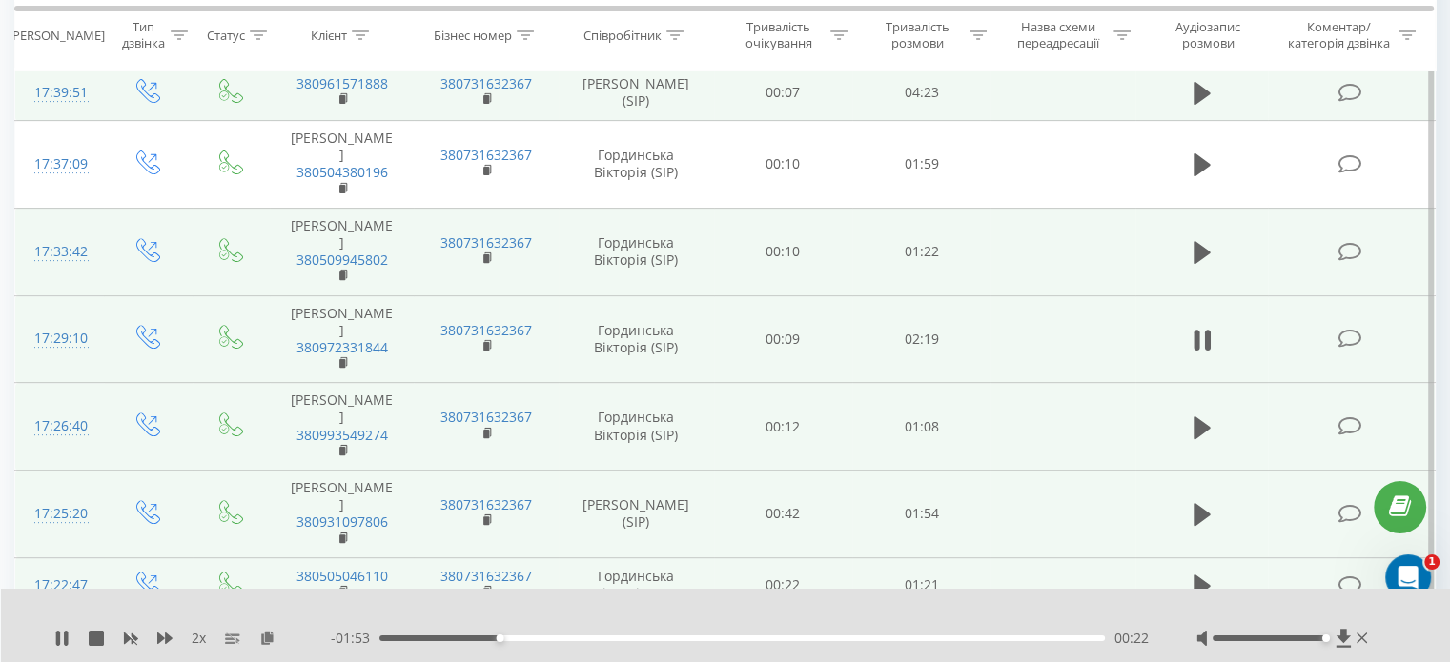
scroll to position [577, 0]
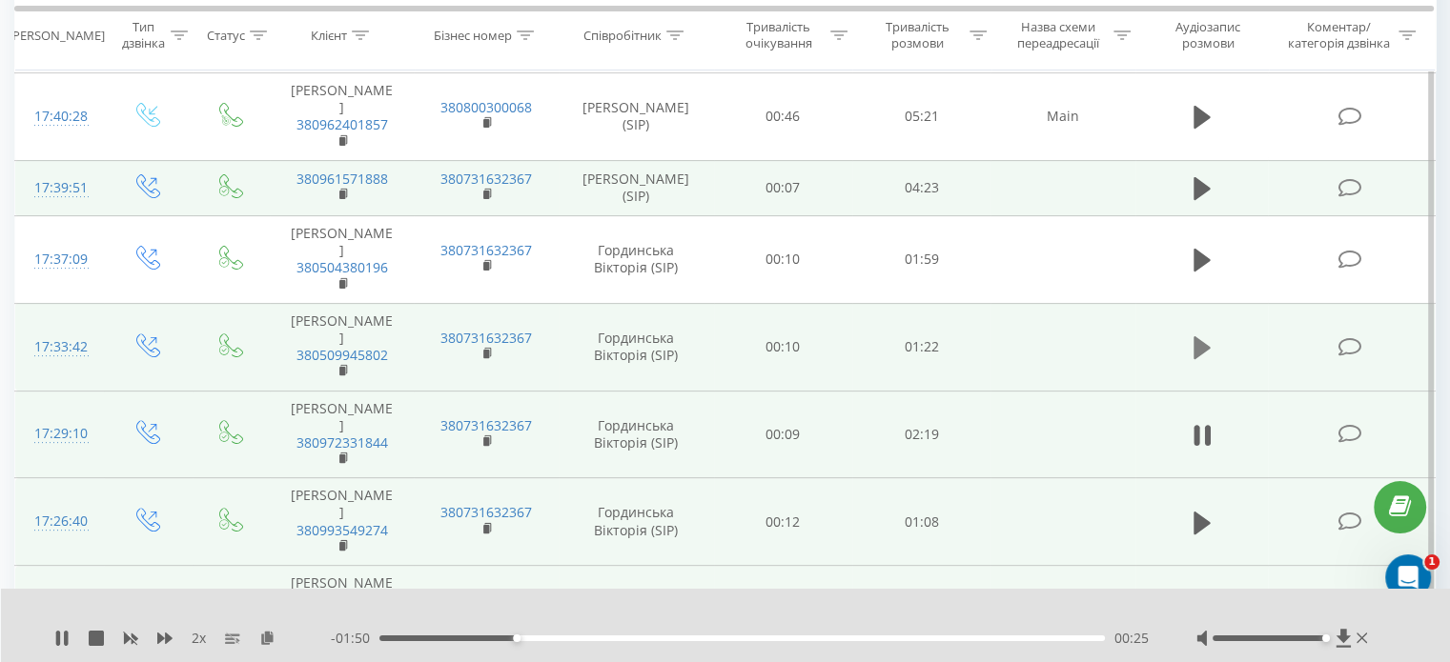
click at [1206, 346] on icon at bounding box center [1201, 347] width 17 height 23
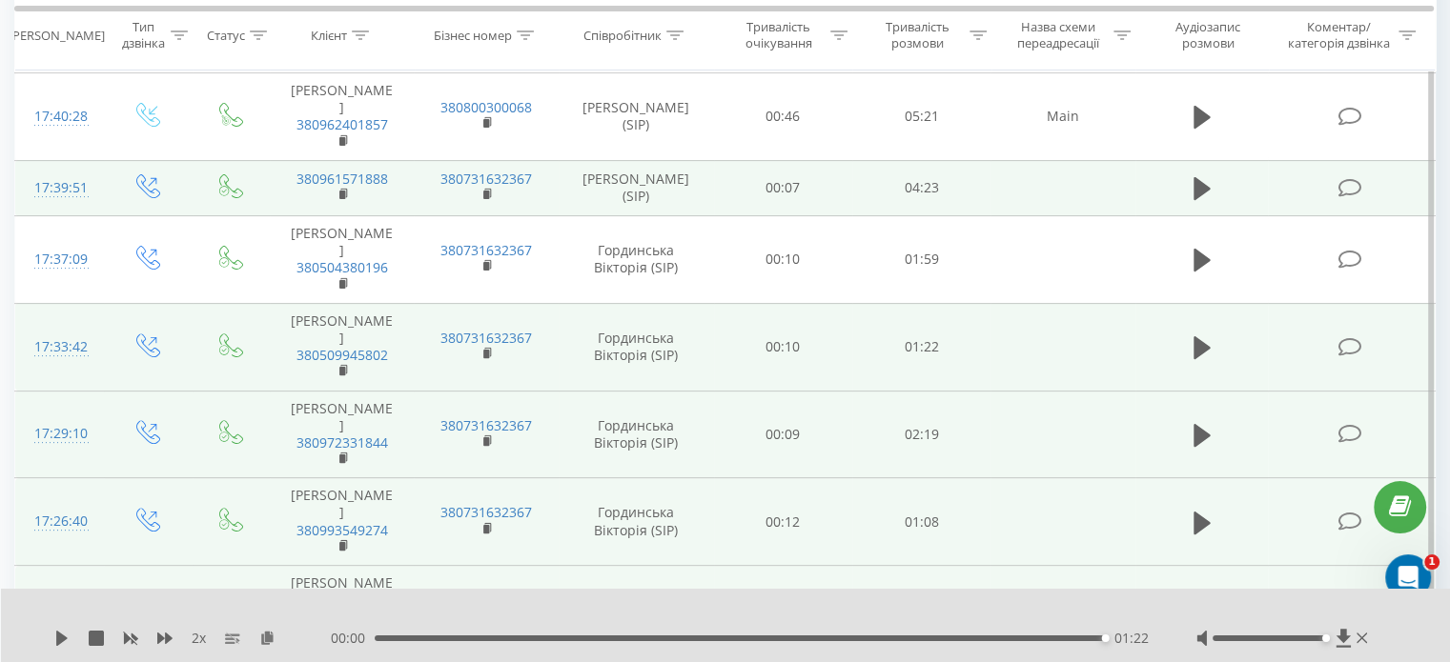
click at [380, 632] on div "00:00 01:22 01:22" at bounding box center [740, 638] width 818 height 19
click at [395, 639] on div "01:22" at bounding box center [740, 639] width 730 height 6
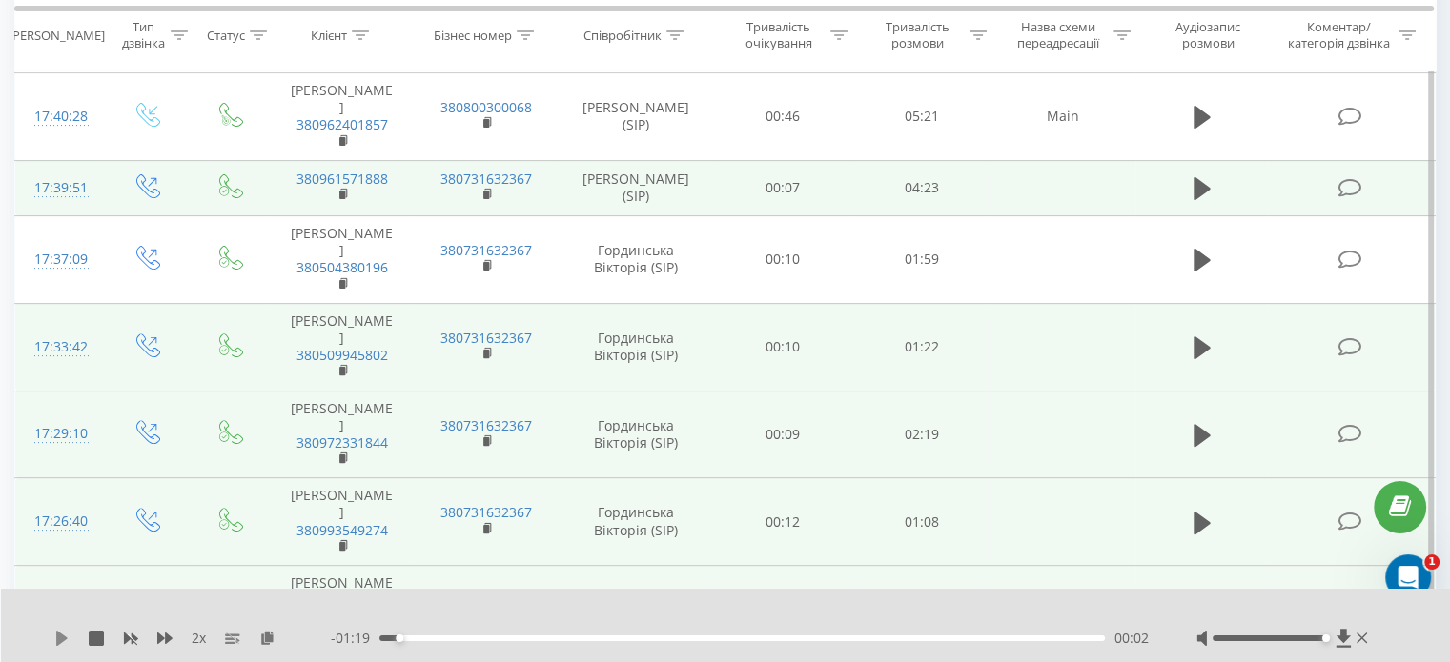
click at [63, 638] on icon at bounding box center [61, 638] width 11 height 15
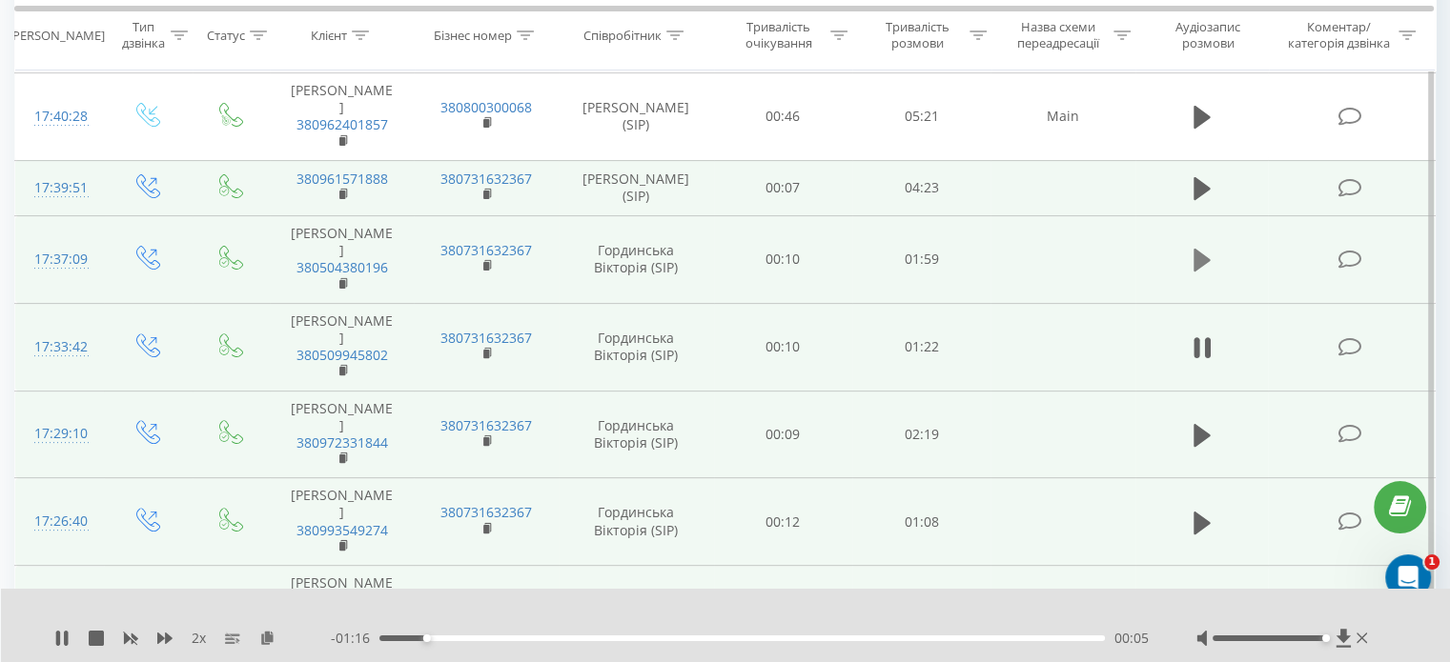
click at [1196, 254] on icon at bounding box center [1201, 260] width 17 height 23
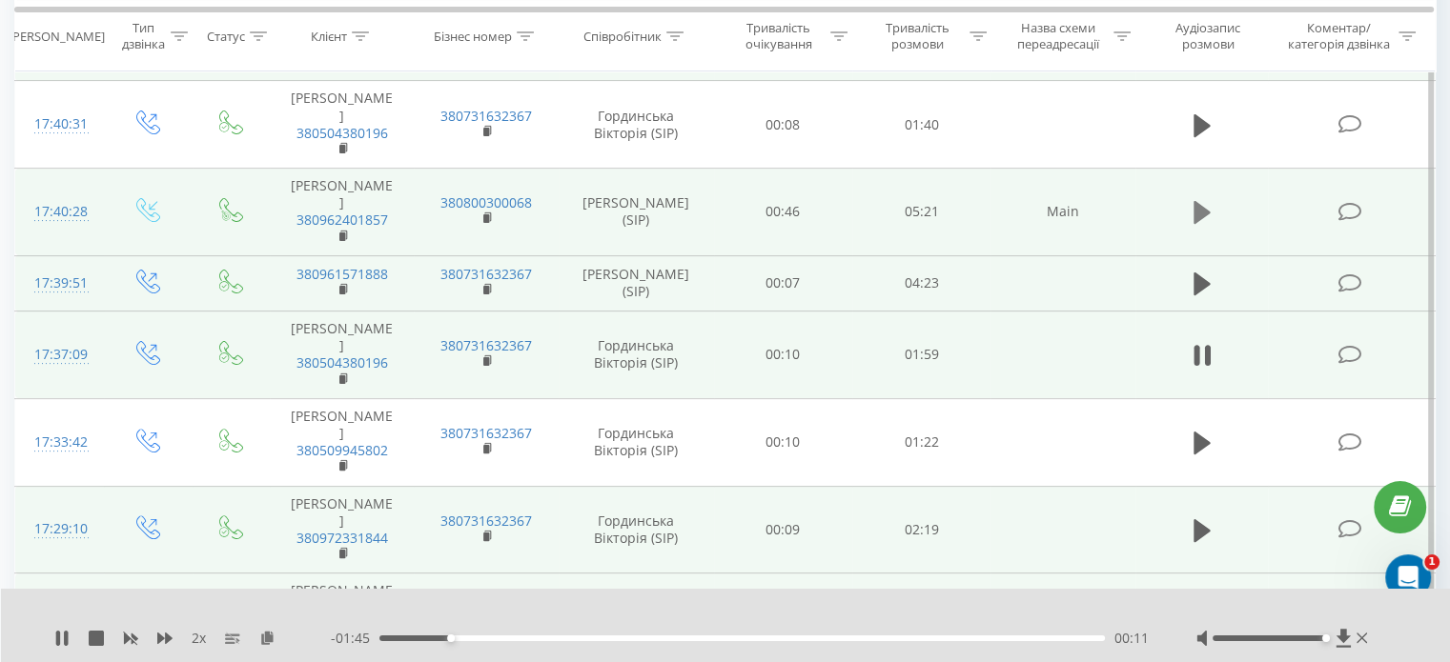
click at [1193, 209] on icon at bounding box center [1201, 212] width 17 height 23
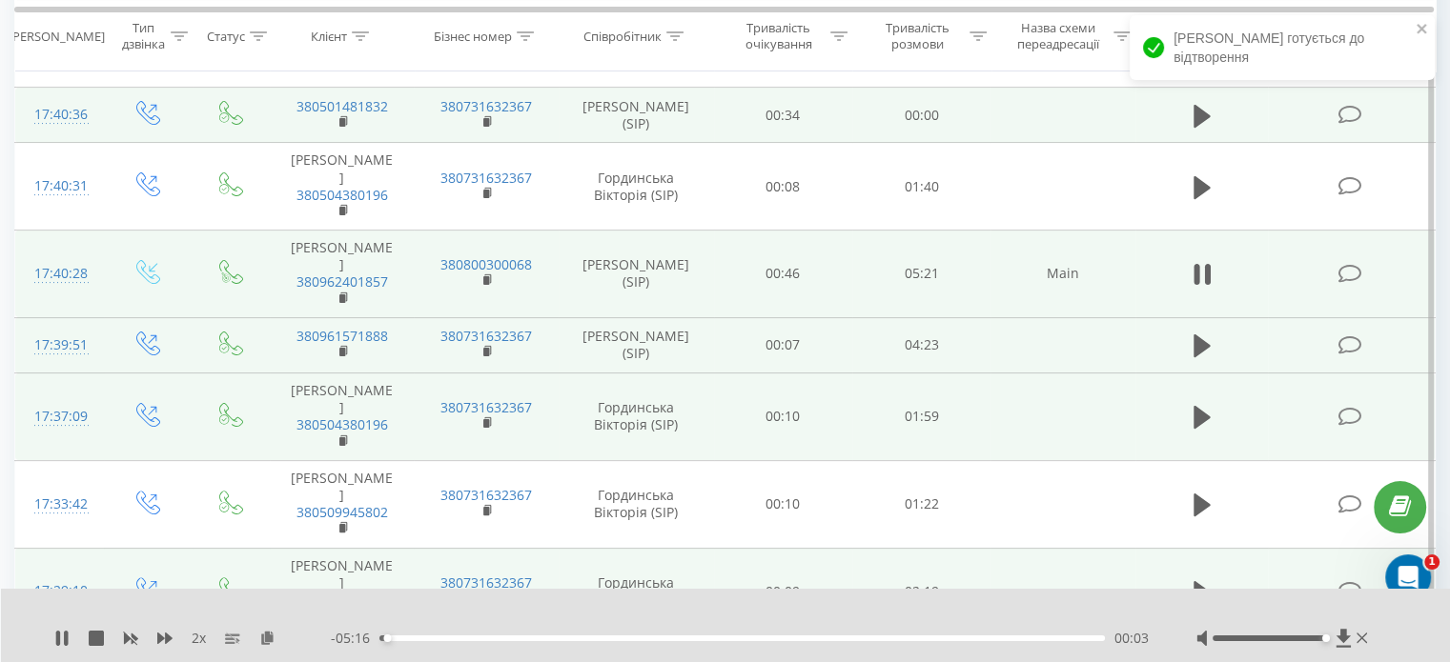
scroll to position [386, 0]
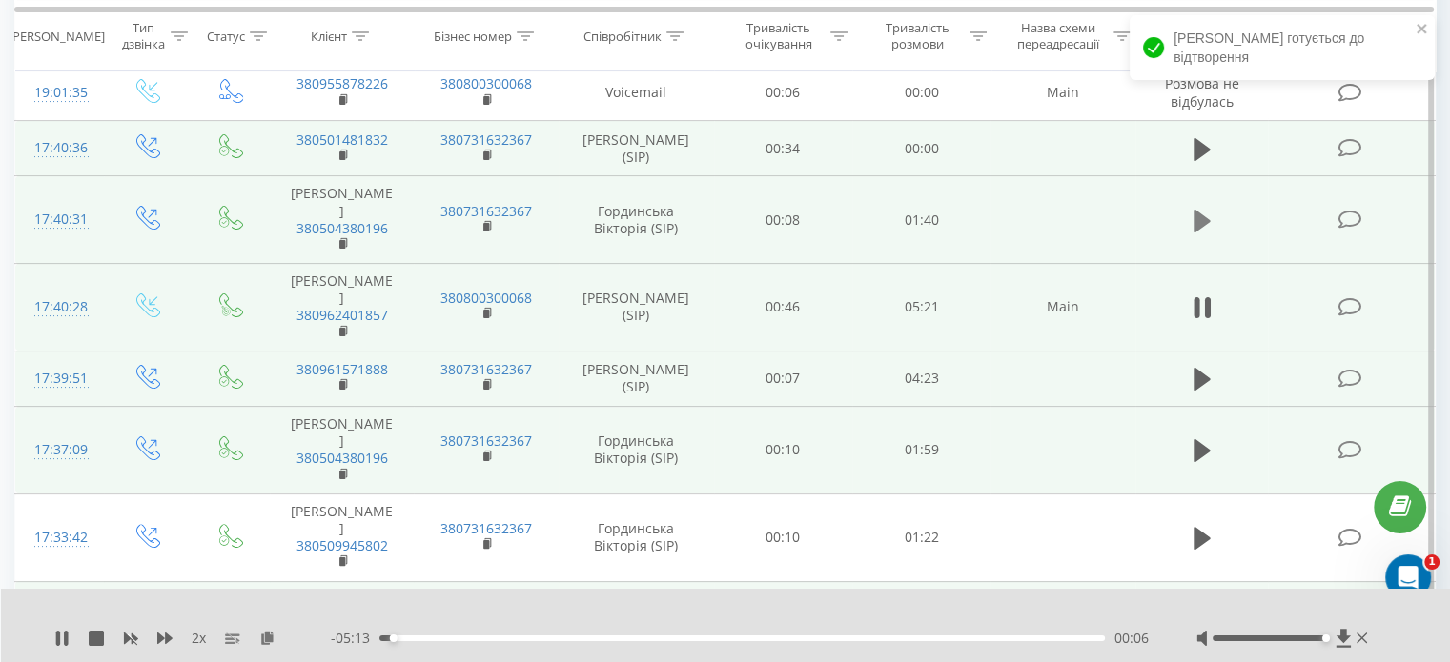
click at [1200, 222] on icon at bounding box center [1201, 220] width 17 height 23
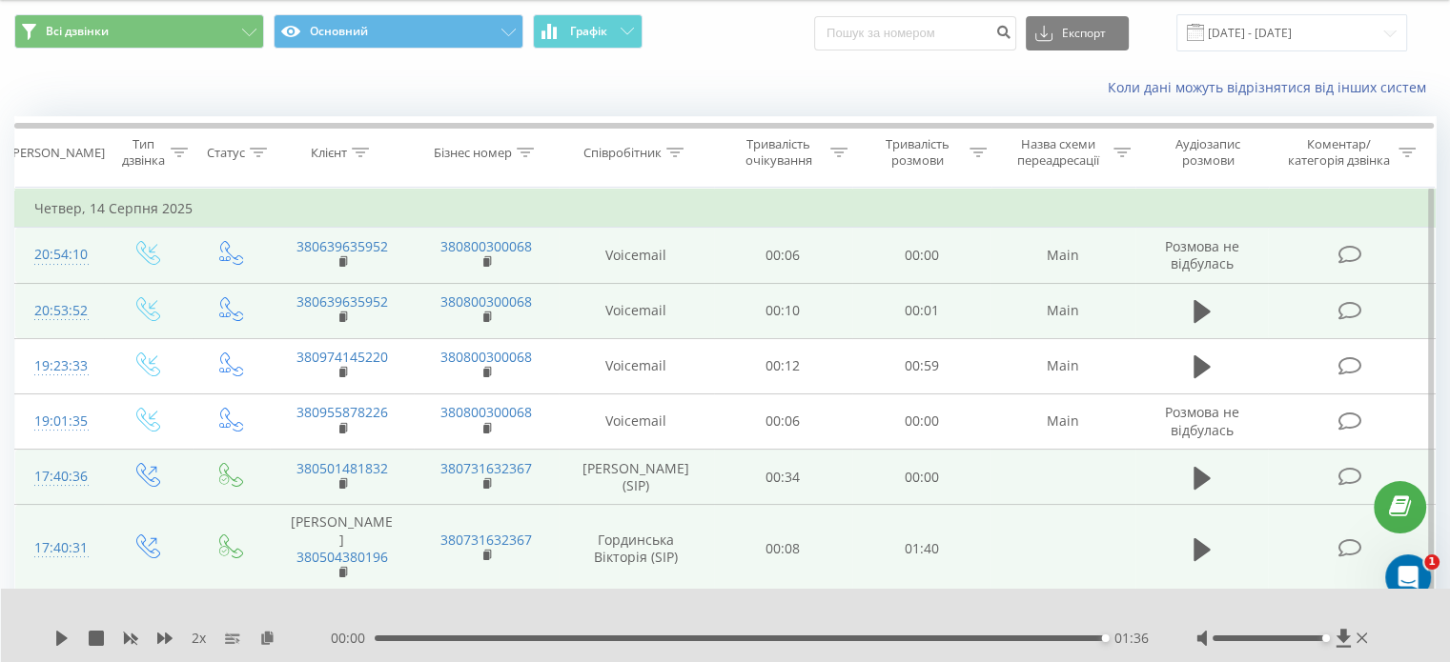
scroll to position [0, 0]
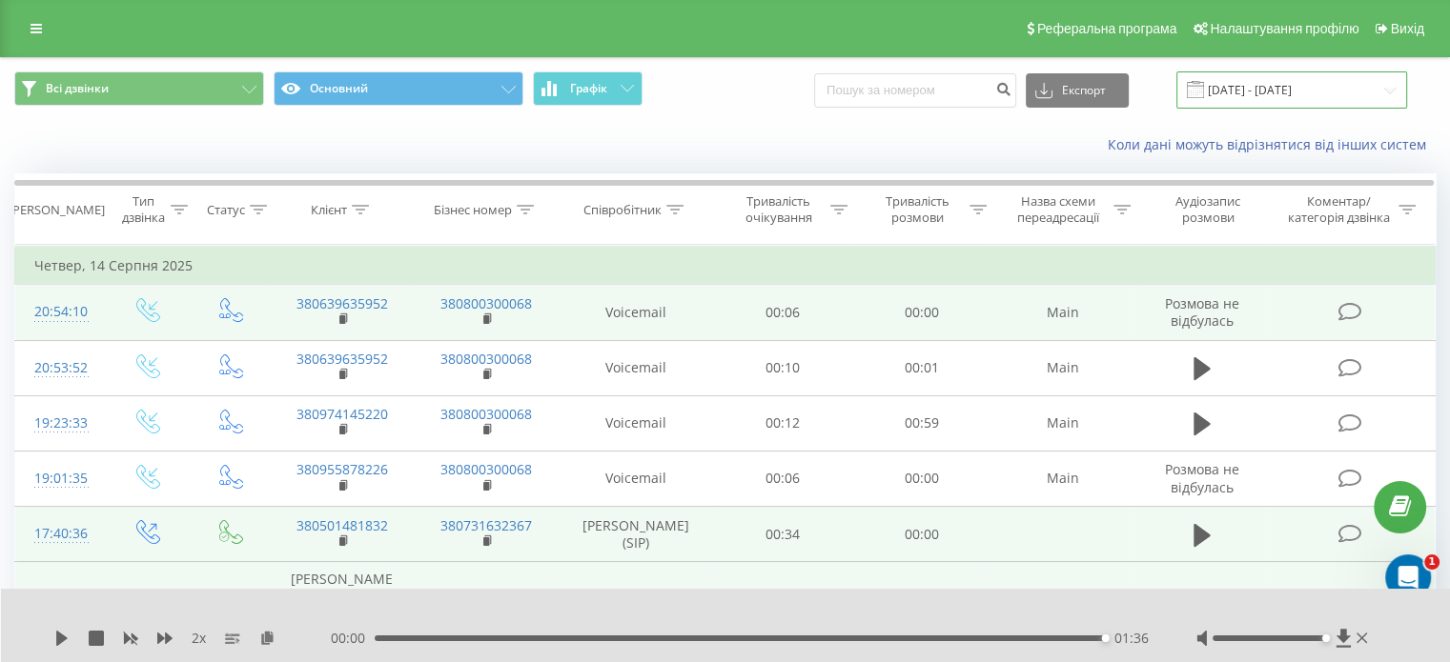
click at [1276, 83] on input "[DATE] - [DATE]" at bounding box center [1291, 89] width 231 height 37
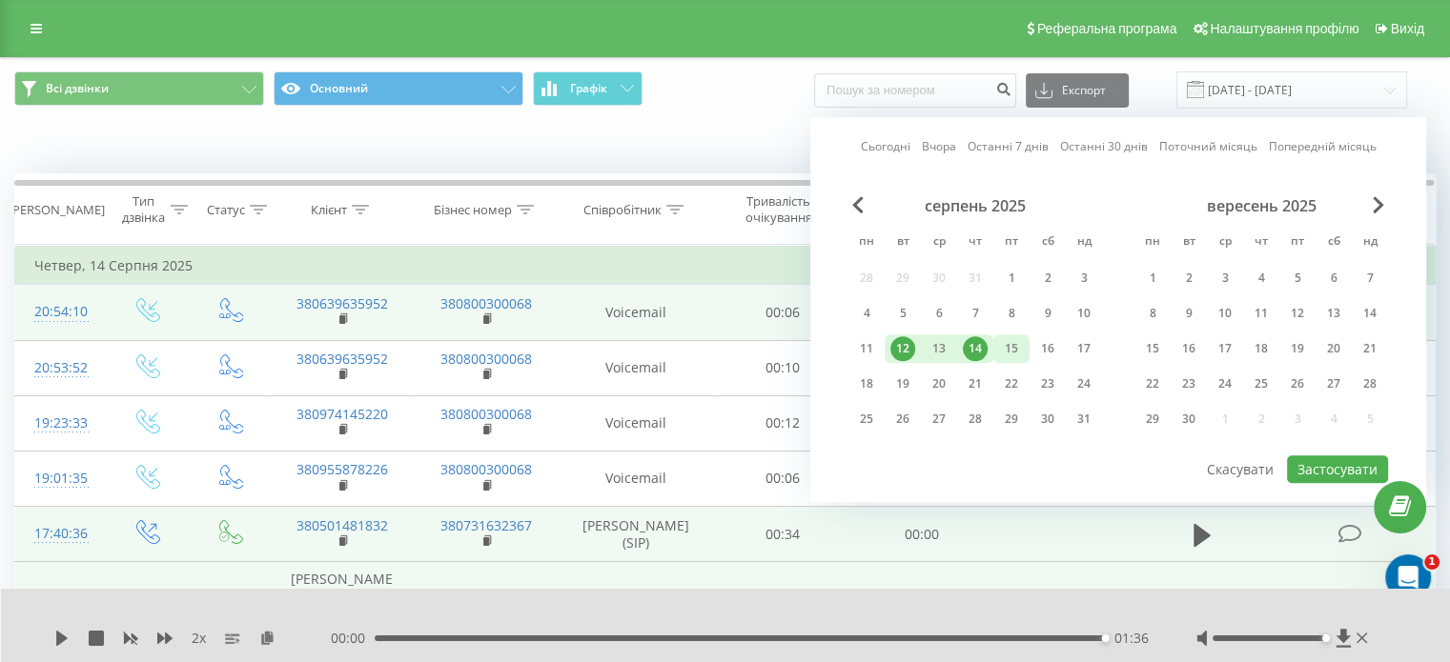
click at [1014, 342] on div "15" at bounding box center [1011, 348] width 25 height 25
click at [1349, 461] on button "Застосувати" at bounding box center [1337, 470] width 101 height 28
type input "[DATE] - [DATE]"
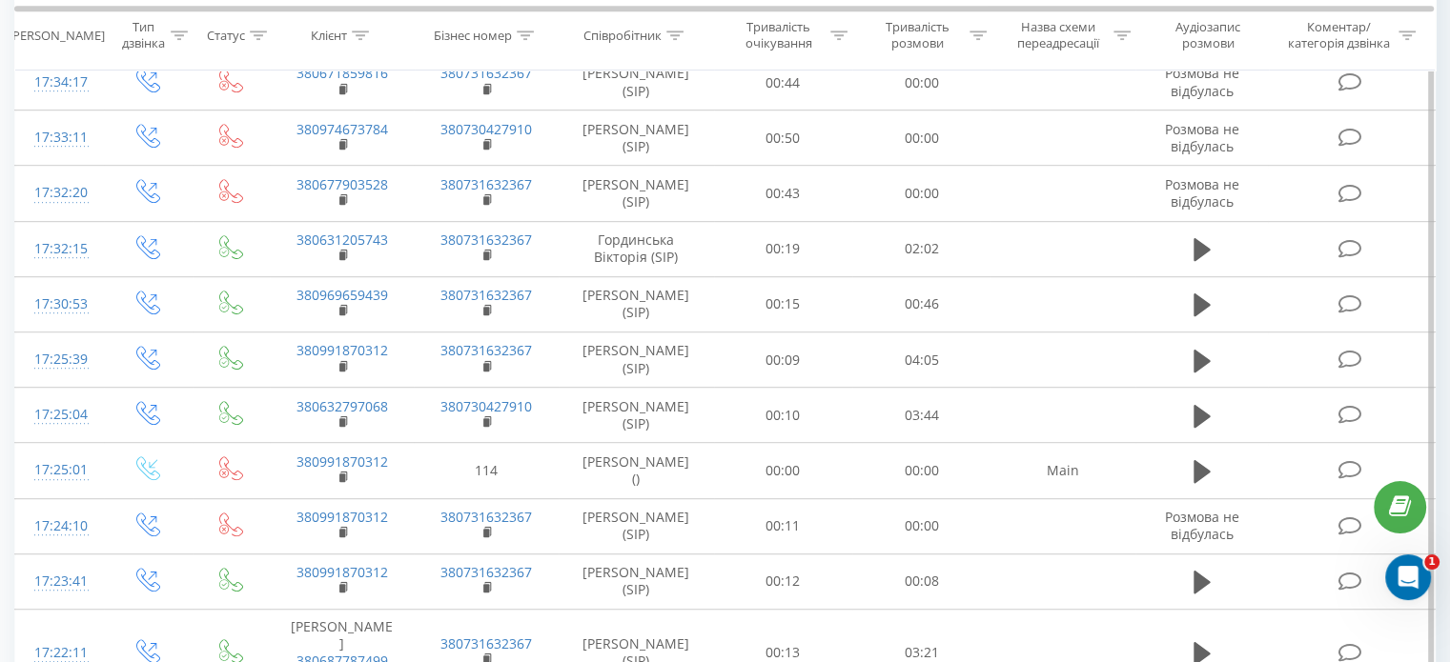
scroll to position [1166, 0]
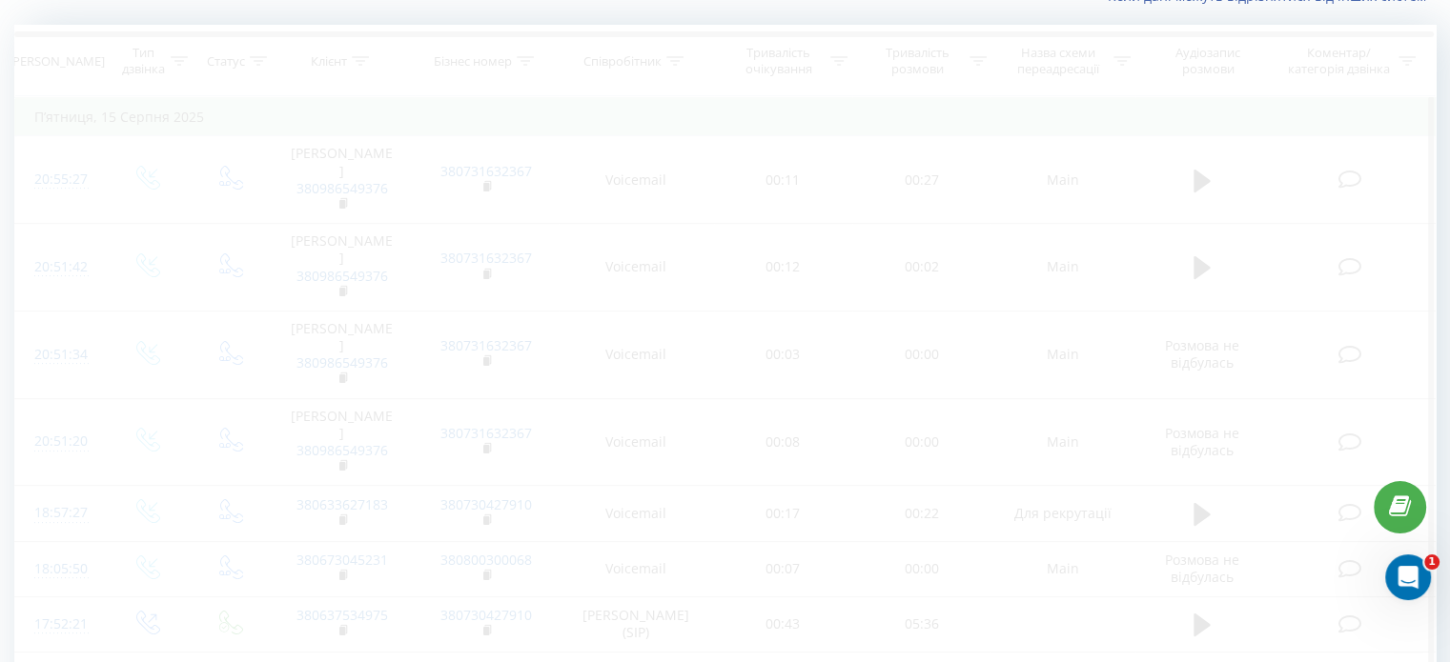
scroll to position [82, 0]
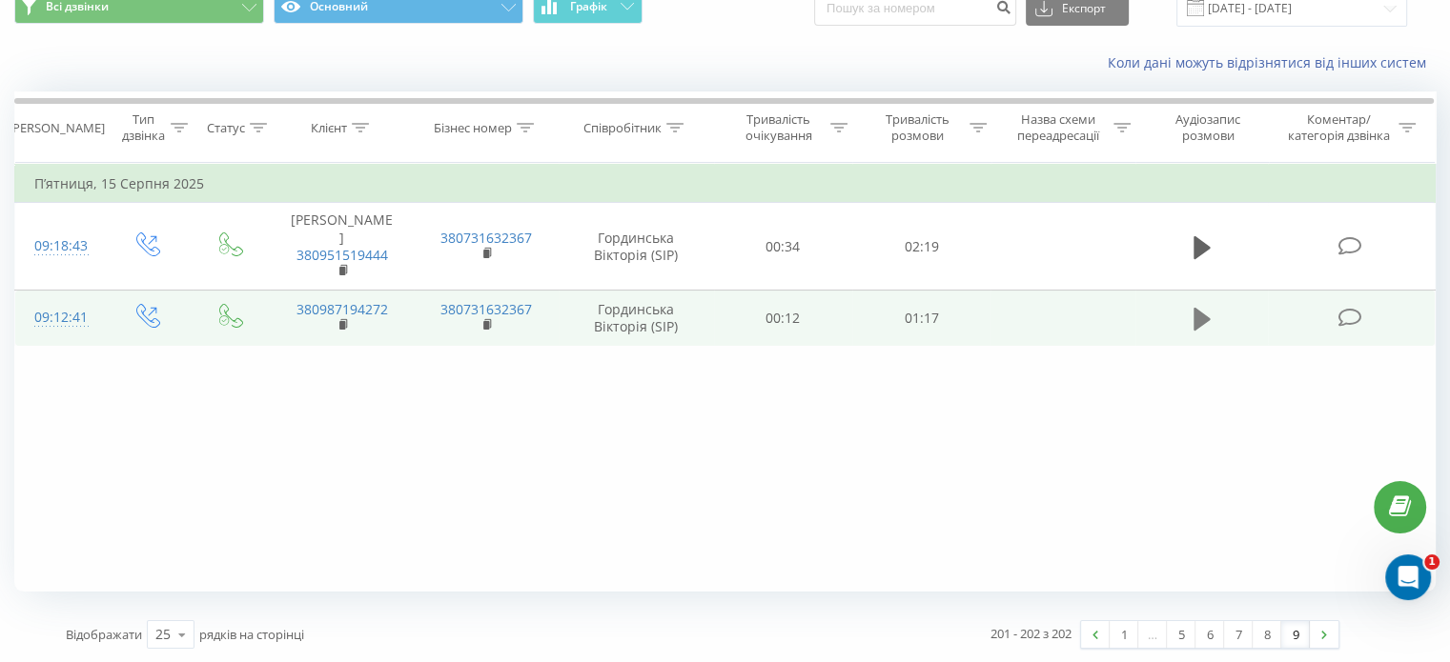
click at [1202, 306] on icon at bounding box center [1201, 319] width 17 height 27
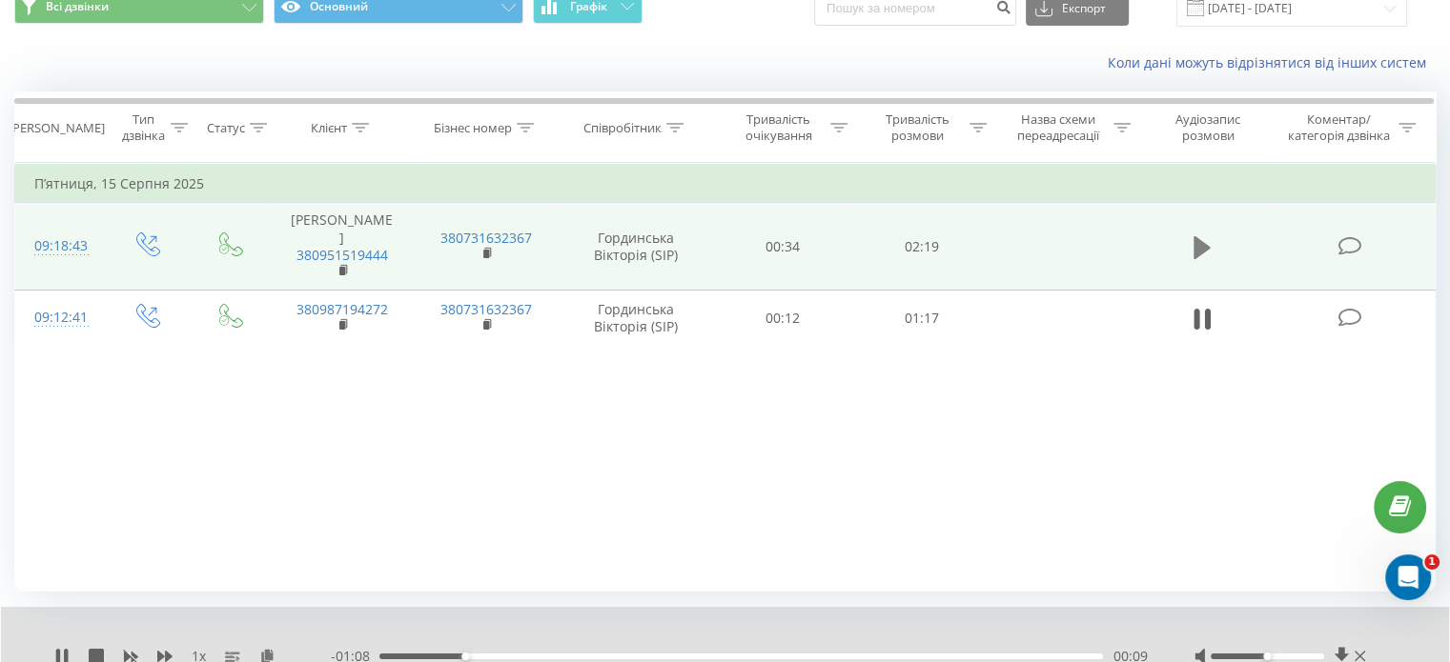
click at [1198, 246] on icon at bounding box center [1201, 247] width 17 height 23
click at [161, 652] on icon at bounding box center [164, 656] width 15 height 15
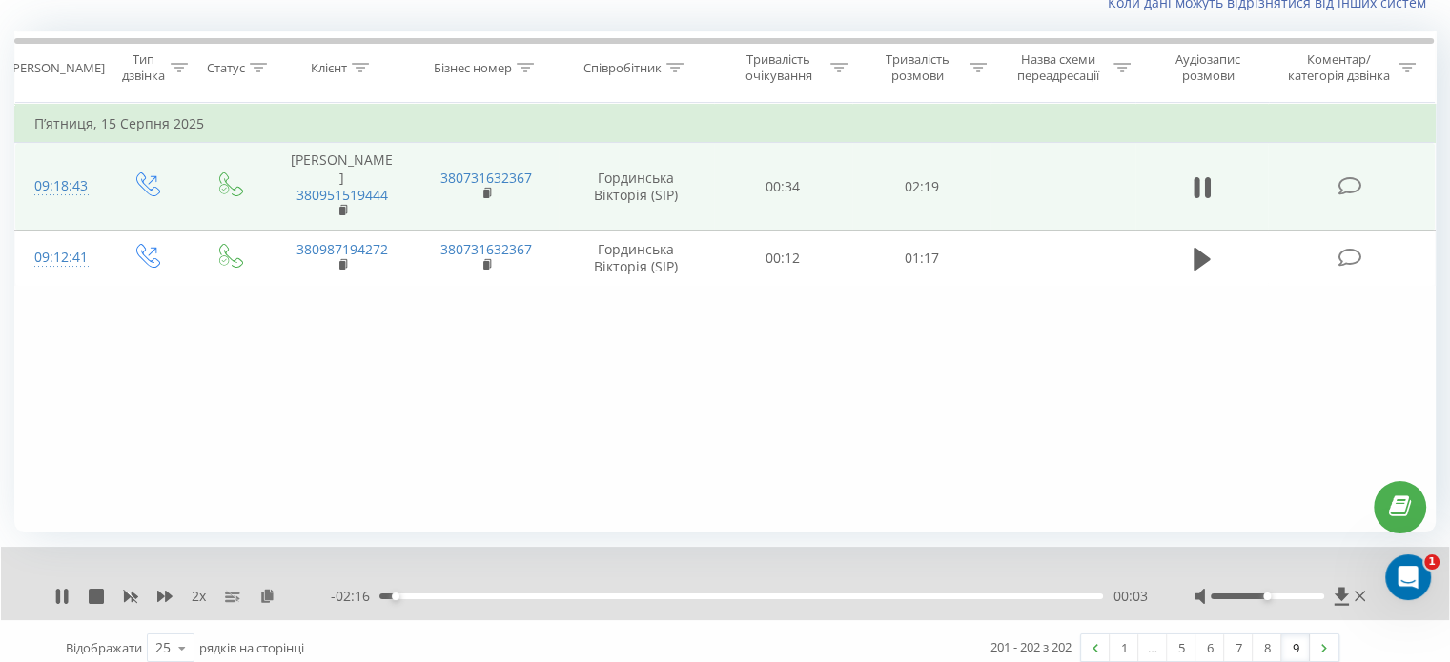
scroll to position [155, 0]
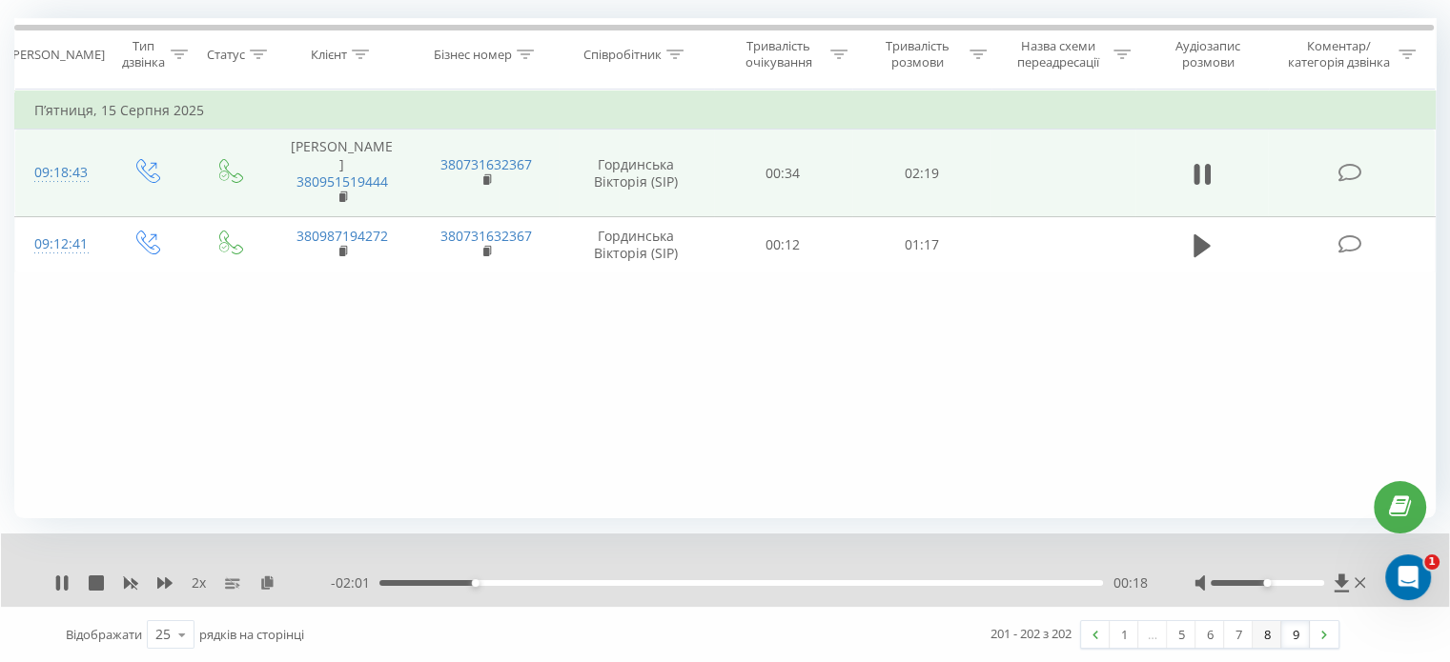
click at [1258, 621] on link "8" at bounding box center [1266, 634] width 29 height 27
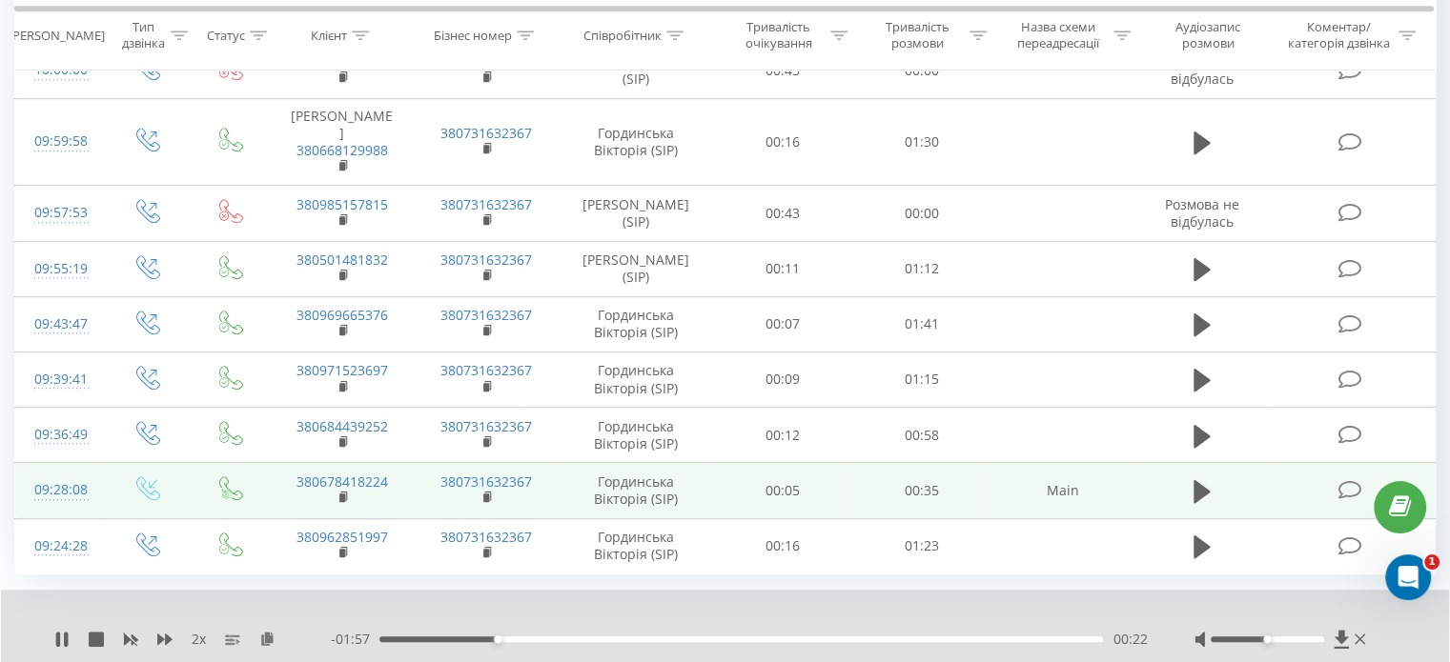
scroll to position [1273, 0]
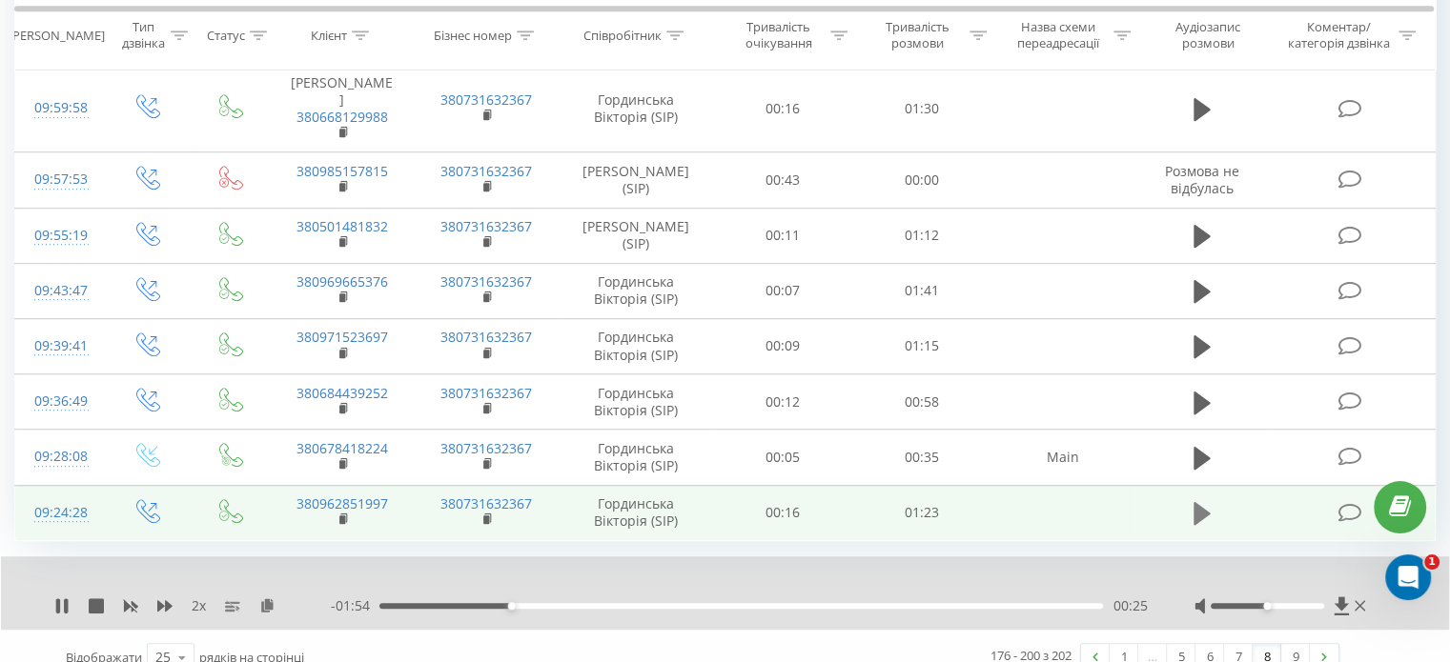
click at [1191, 499] on button at bounding box center [1202, 513] width 29 height 29
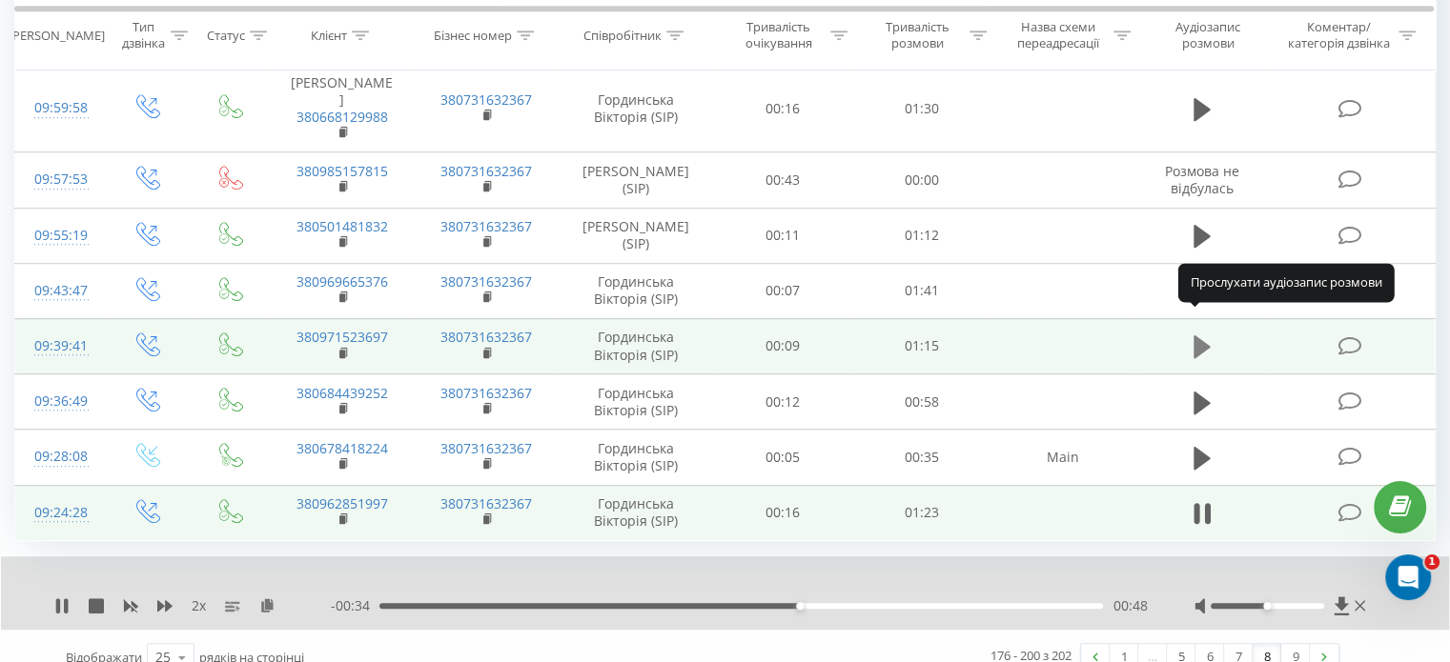
click at [1200, 336] on icon at bounding box center [1201, 347] width 17 height 23
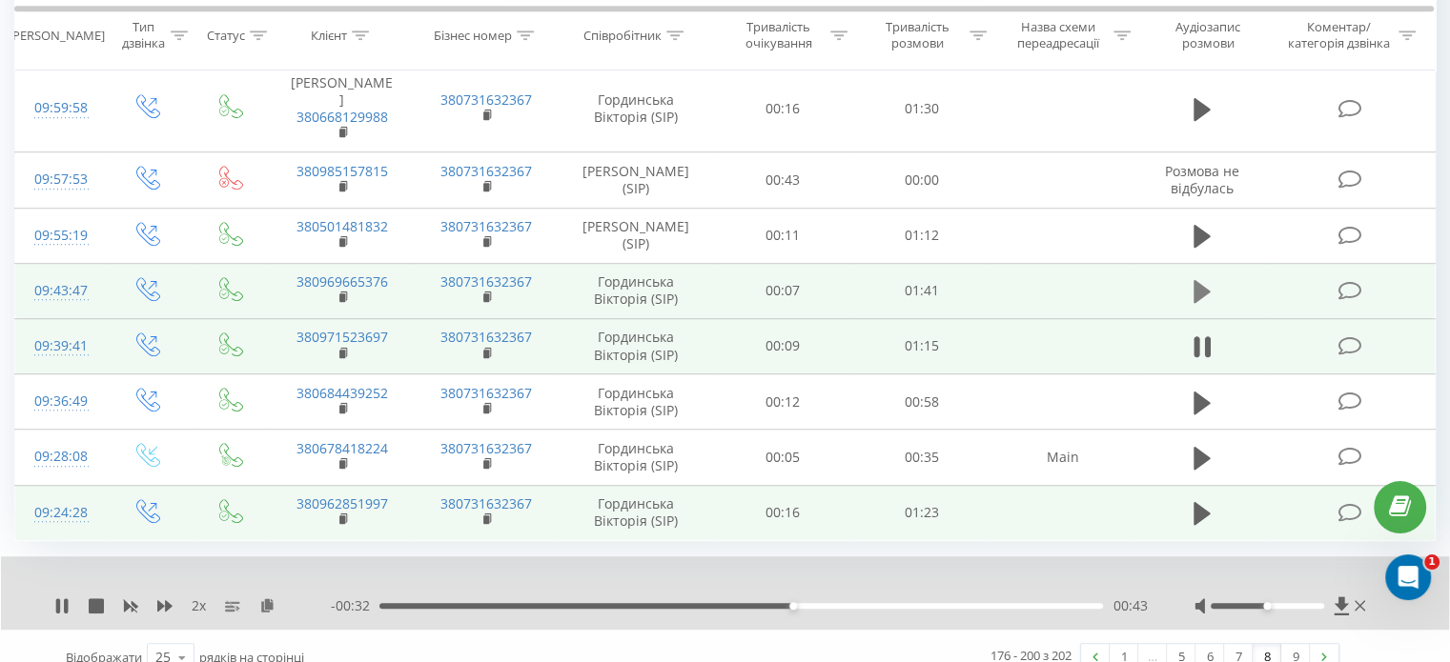
click at [1205, 280] on icon at bounding box center [1201, 291] width 17 height 23
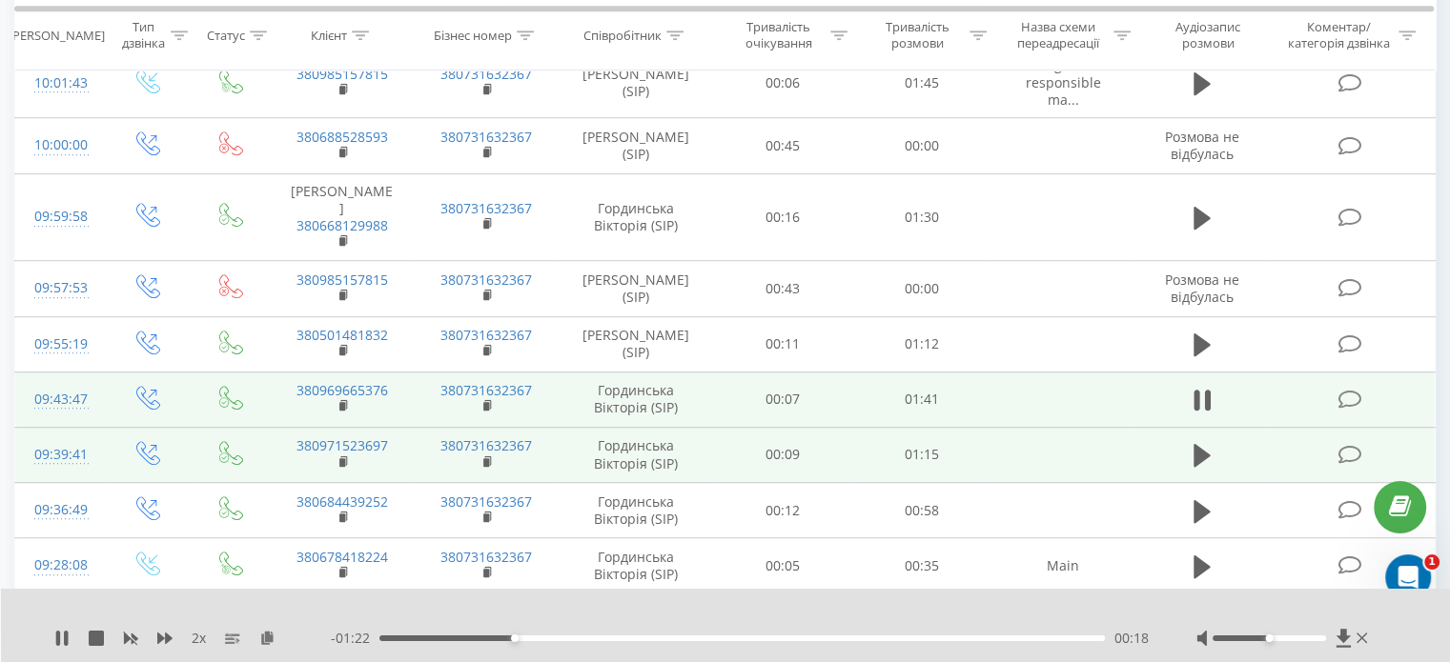
scroll to position [1083, 0]
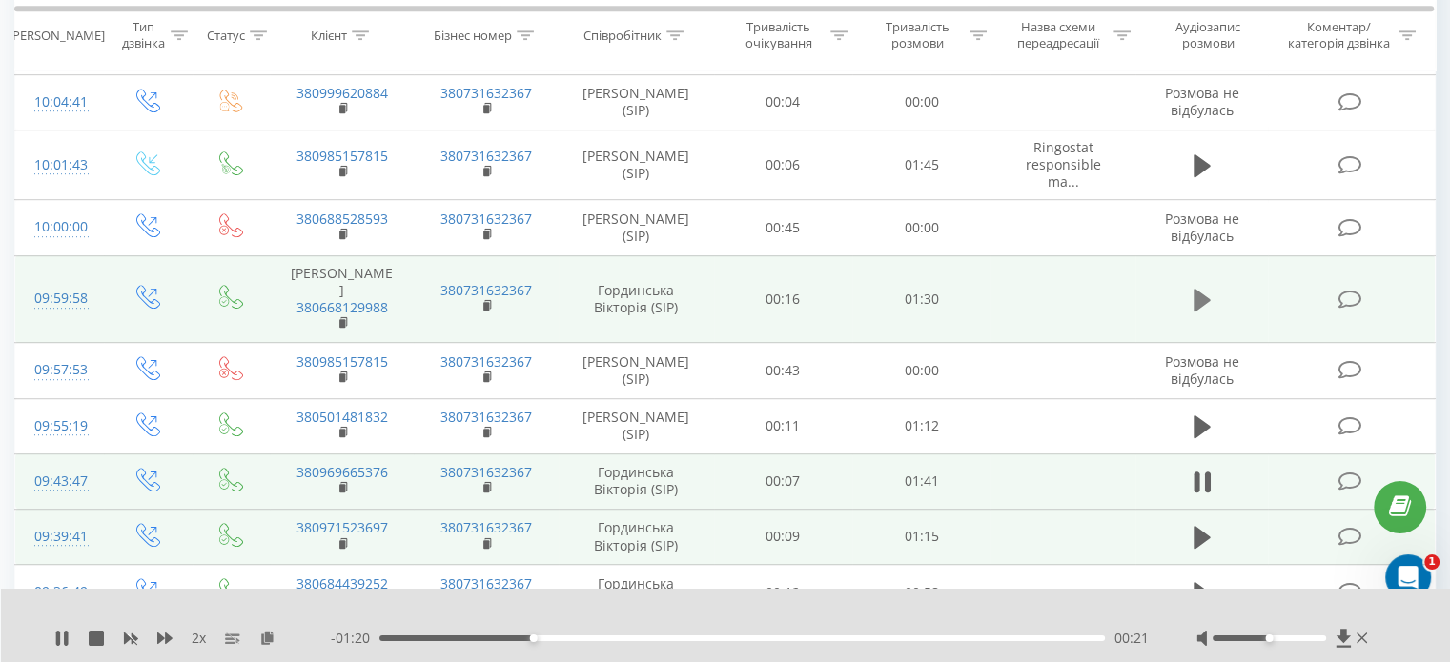
click at [1201, 289] on icon at bounding box center [1201, 300] width 17 height 23
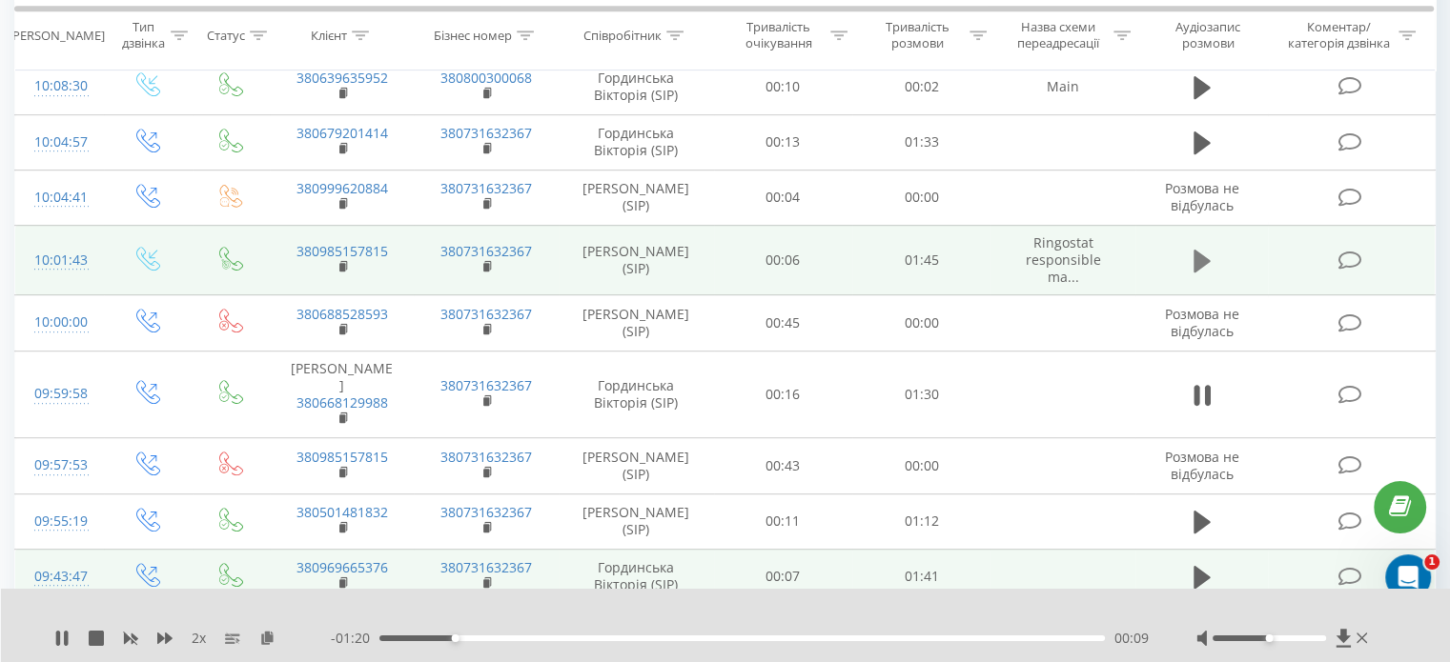
click at [1201, 251] on icon at bounding box center [1201, 261] width 17 height 27
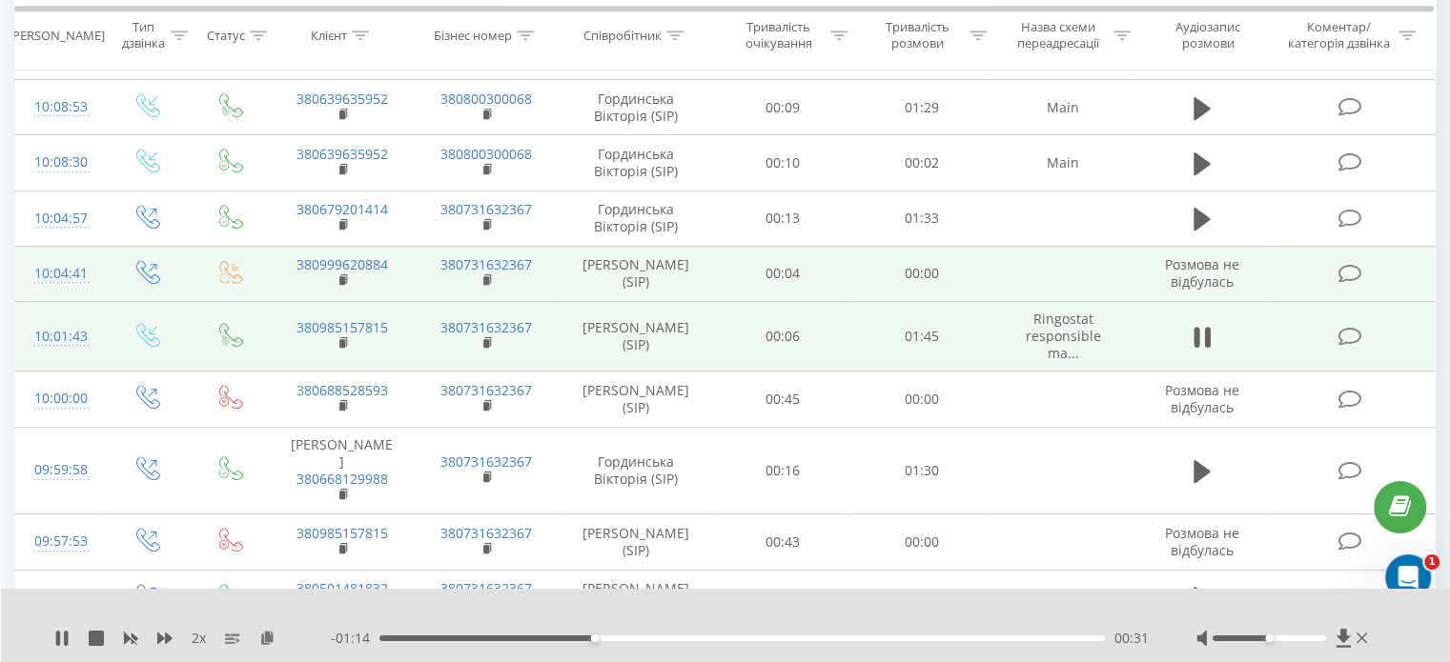
scroll to position [892, 0]
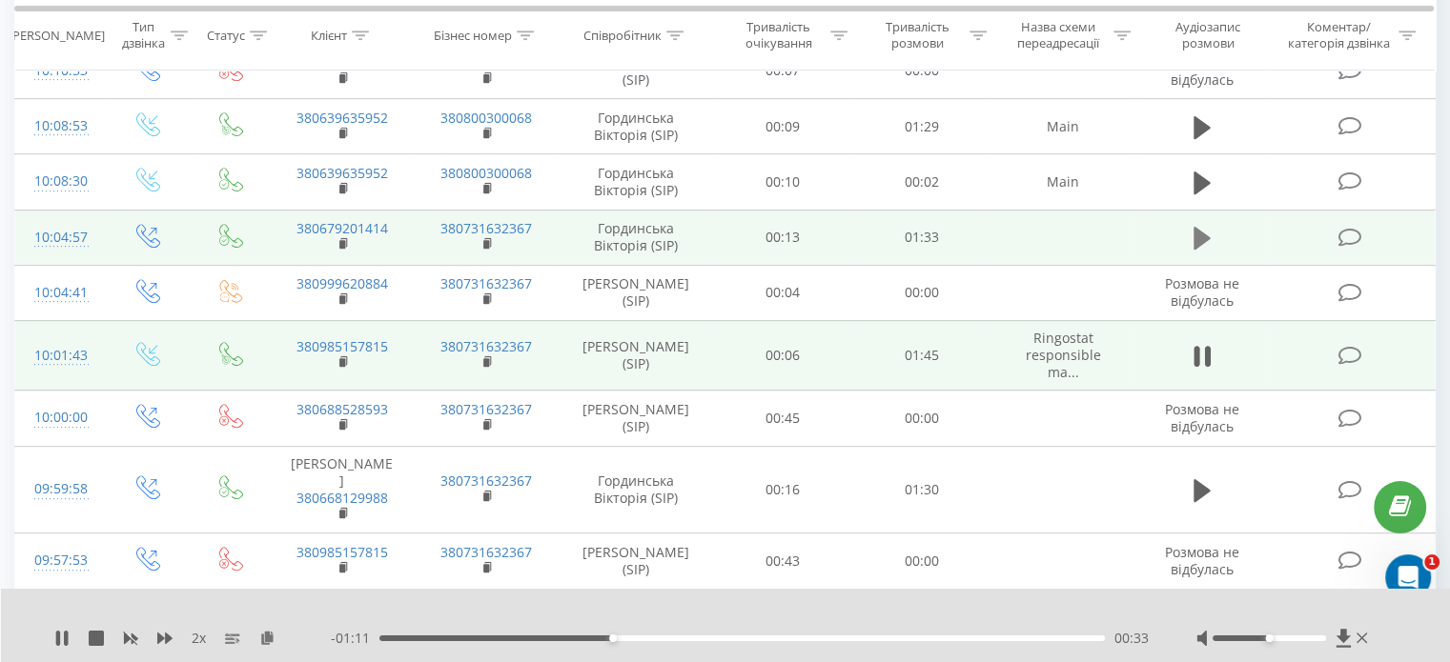
click at [1194, 227] on icon at bounding box center [1201, 238] width 17 height 23
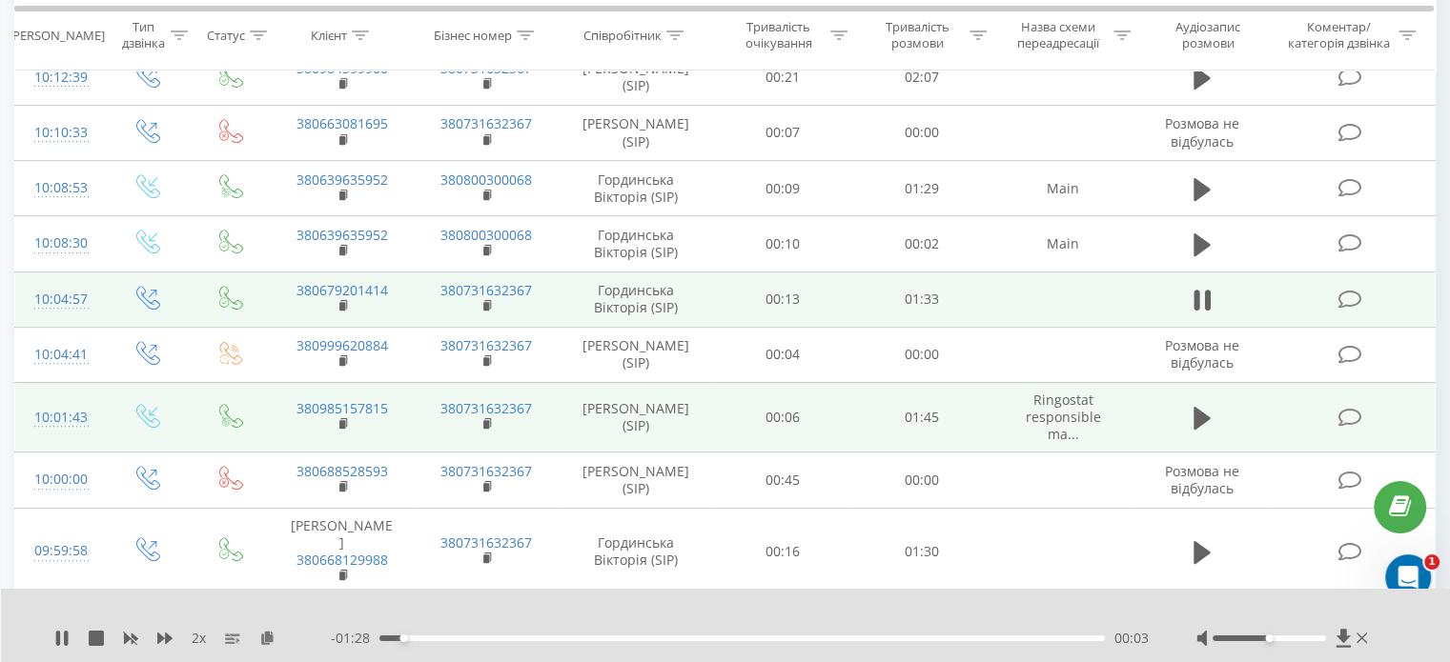
scroll to position [797, 0]
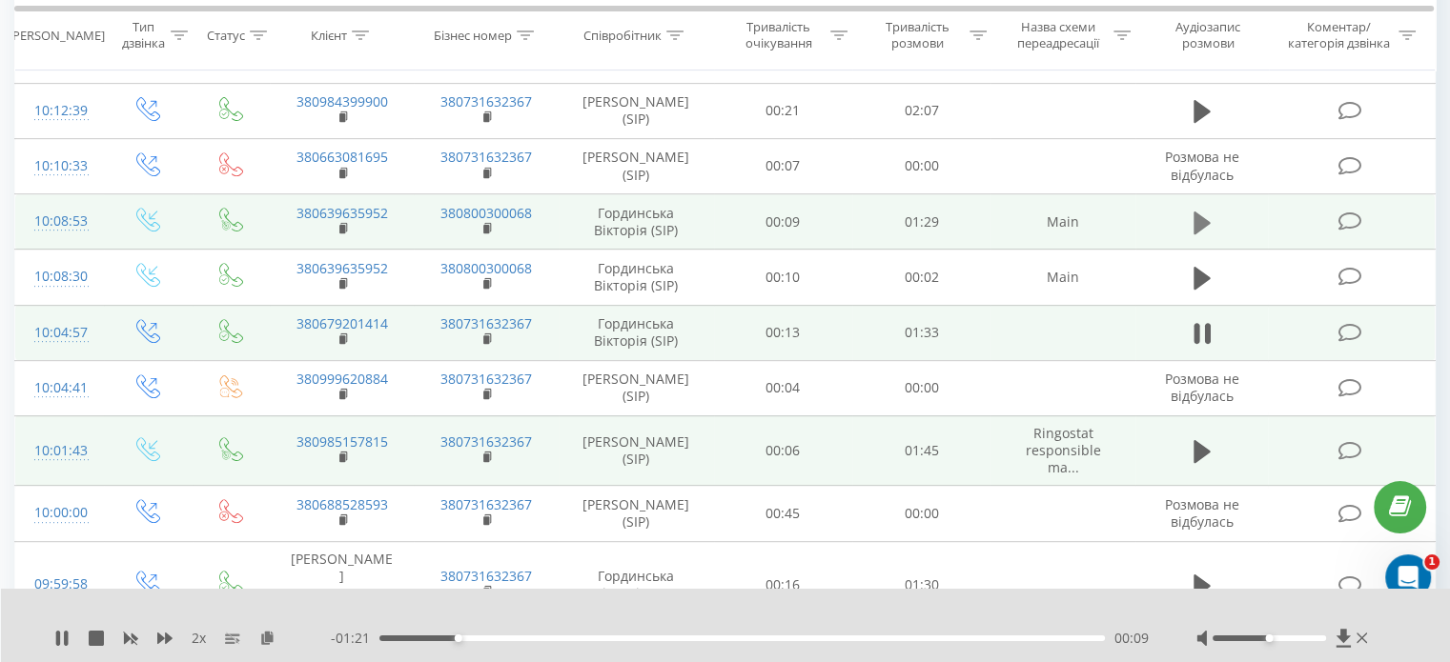
click at [1201, 211] on icon at bounding box center [1201, 222] width 17 height 23
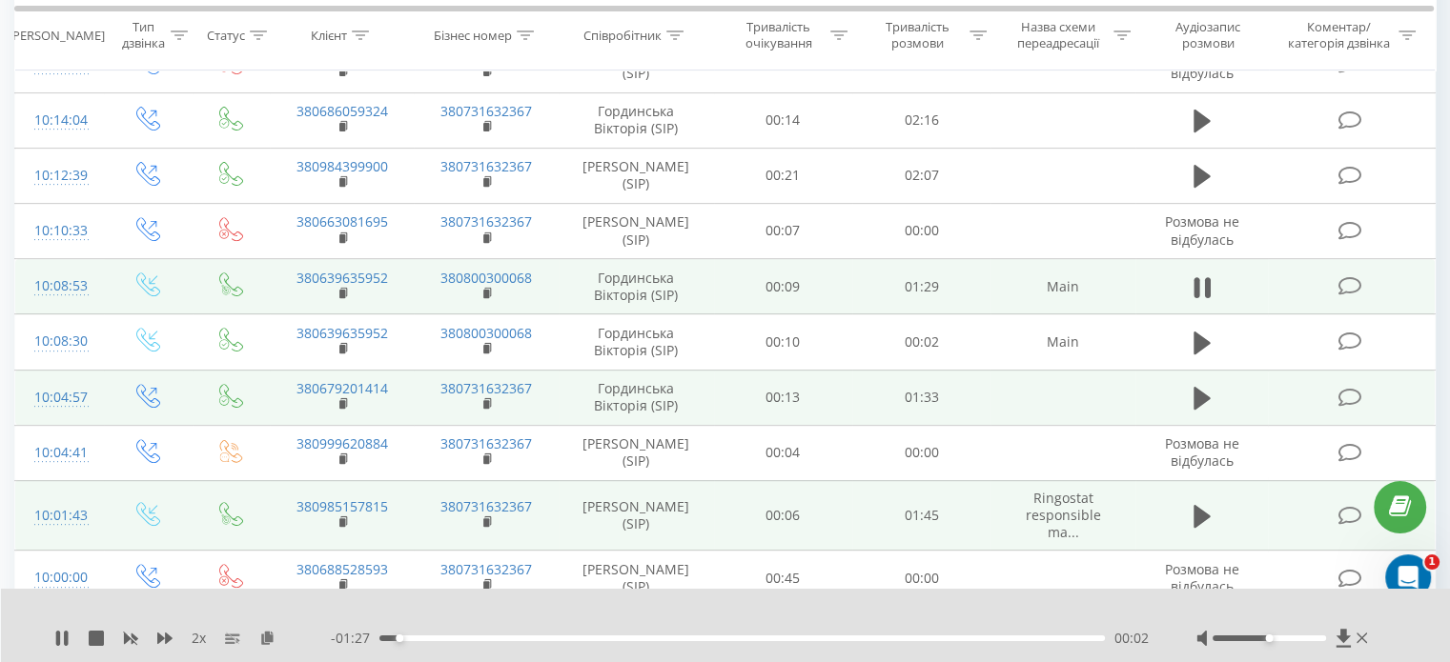
scroll to position [702, 0]
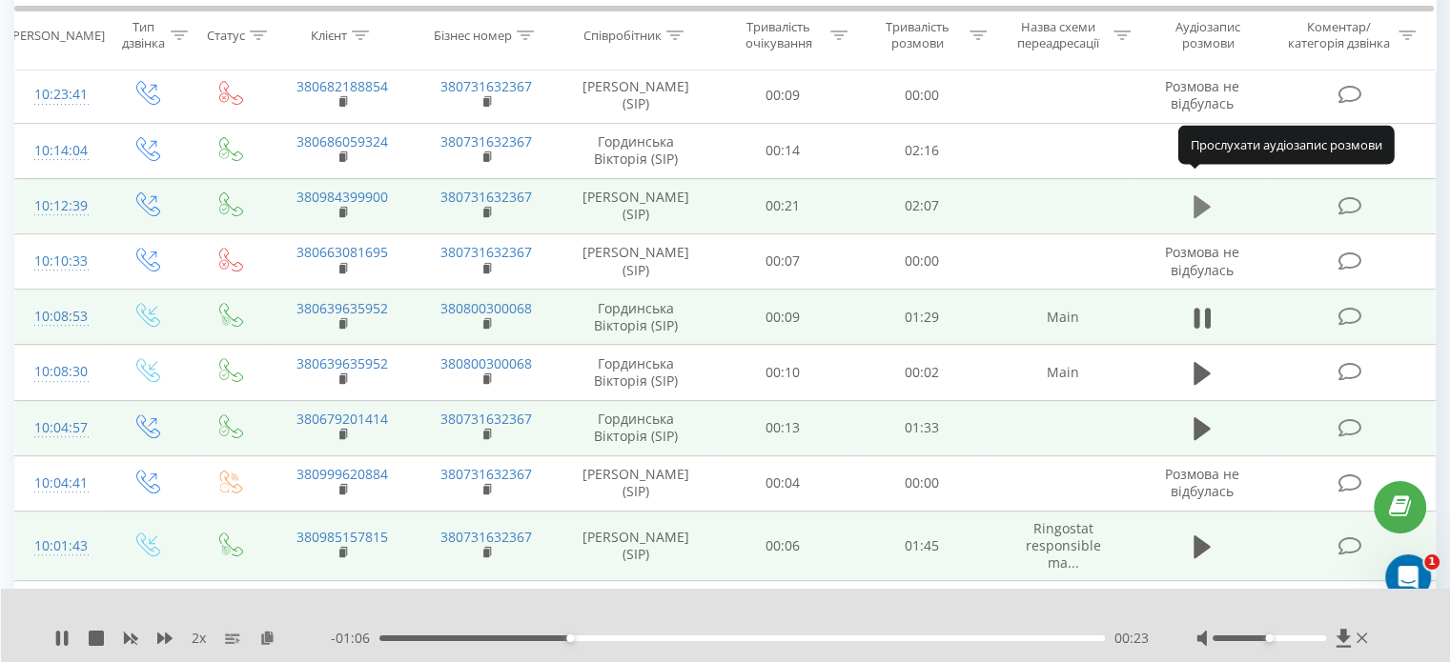
click at [1200, 198] on icon at bounding box center [1201, 206] width 17 height 27
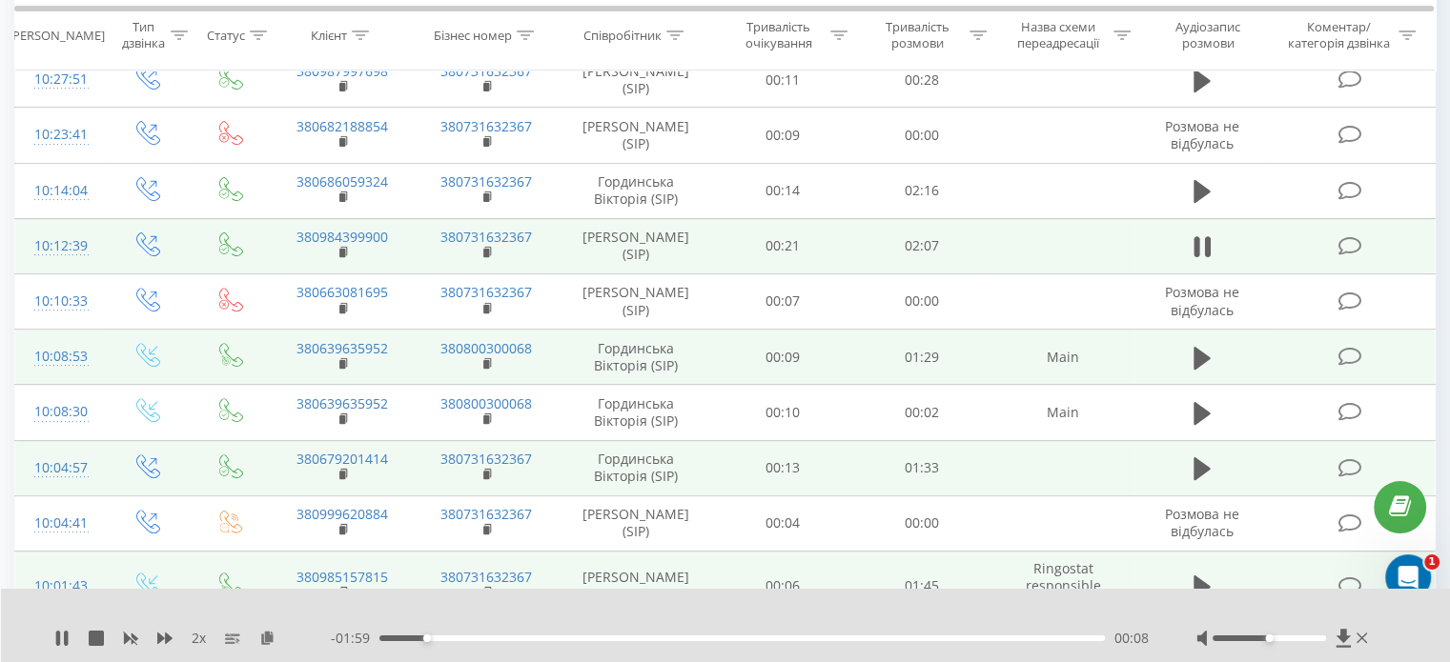
scroll to position [606, 0]
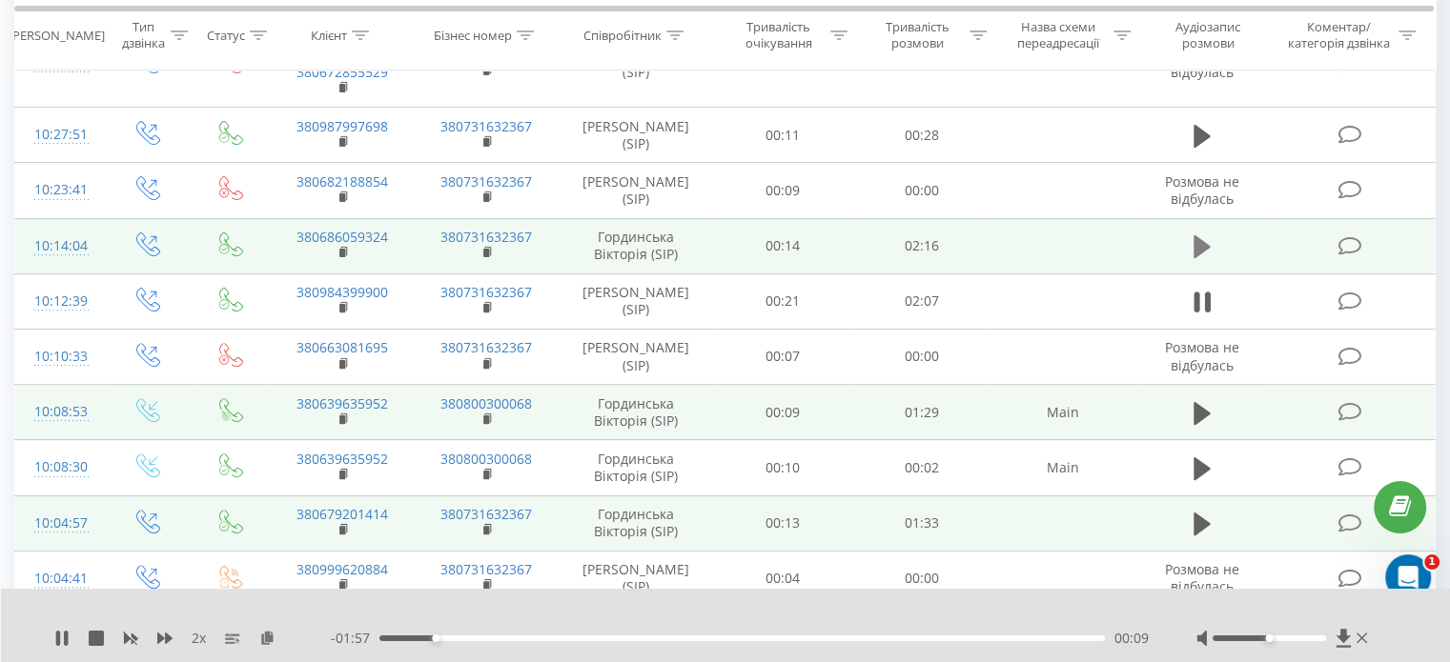
click at [1193, 234] on icon at bounding box center [1201, 247] width 17 height 27
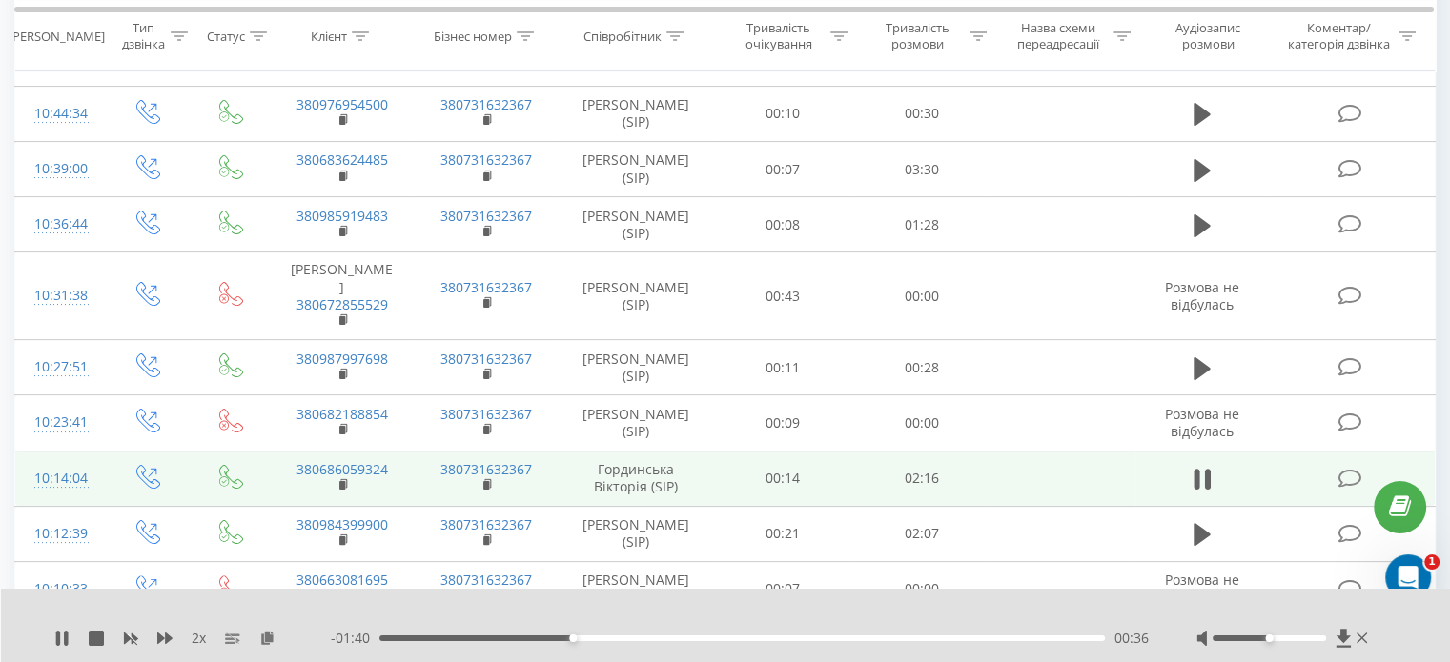
scroll to position [320, 0]
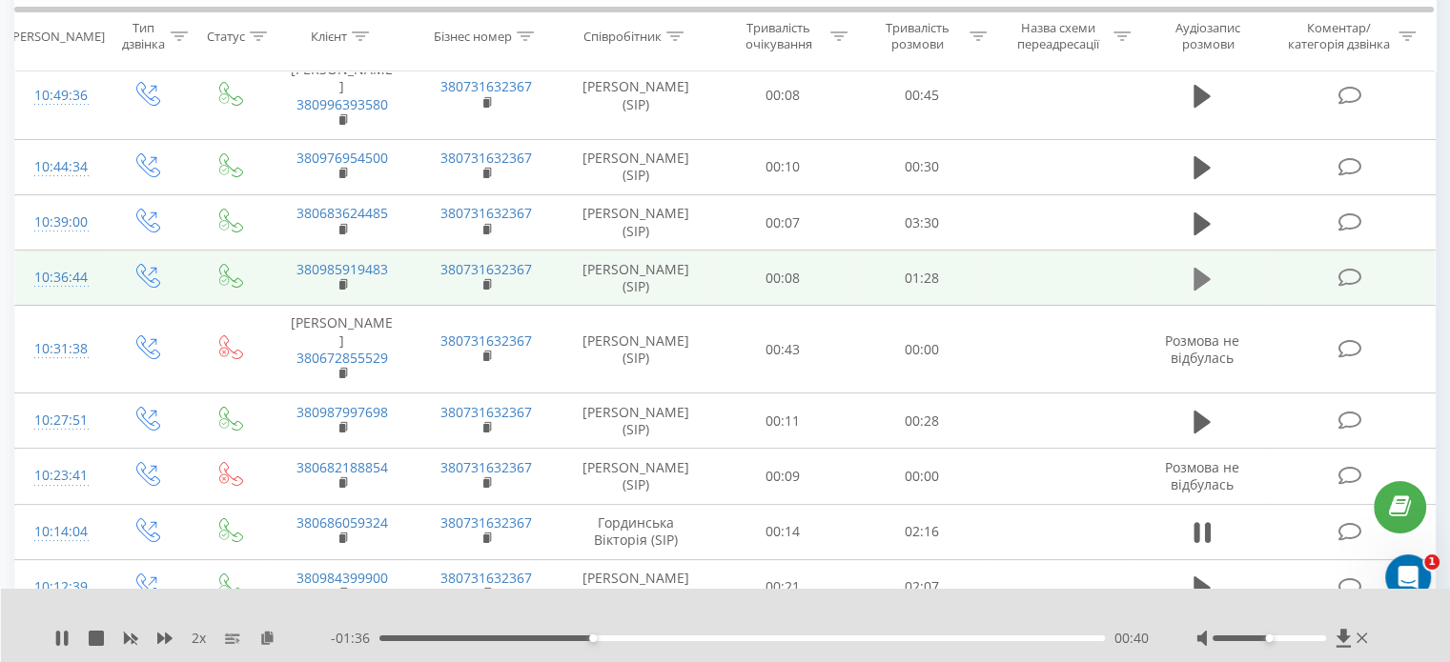
click at [1196, 268] on icon at bounding box center [1201, 279] width 17 height 23
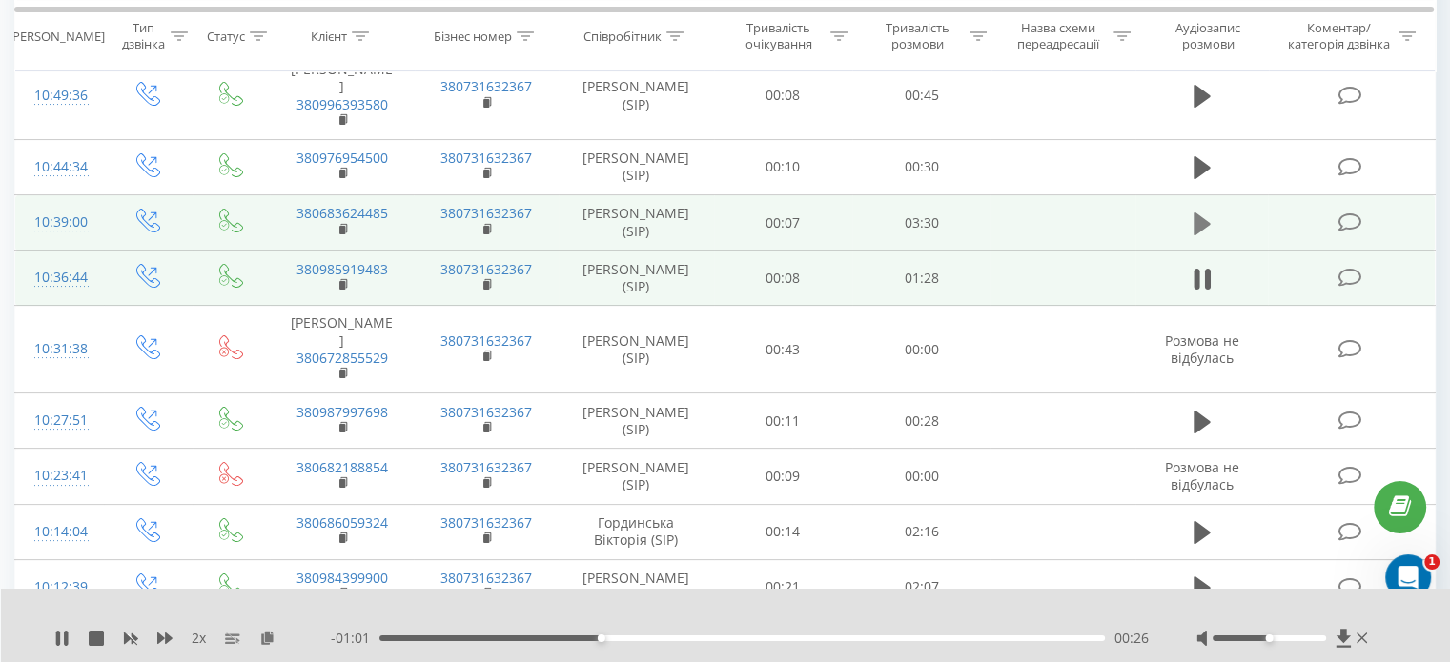
click at [1205, 212] on icon at bounding box center [1201, 223] width 17 height 23
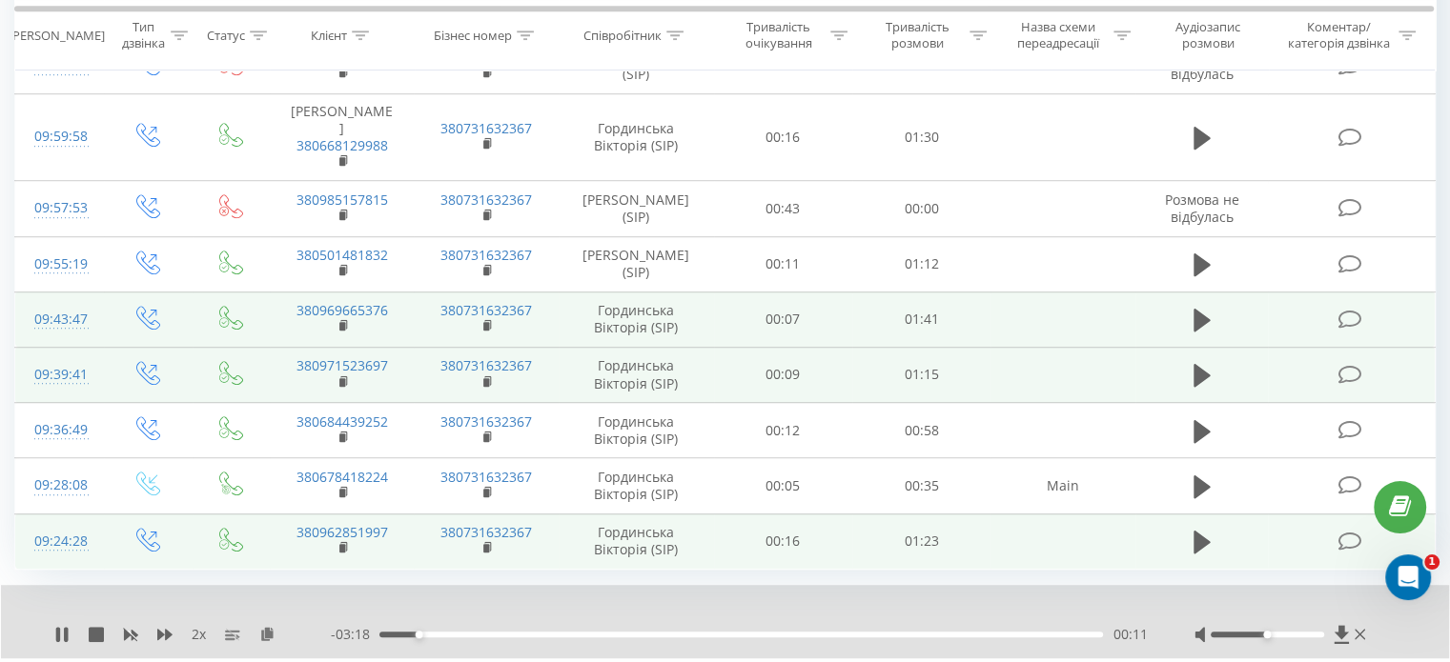
scroll to position [1273, 0]
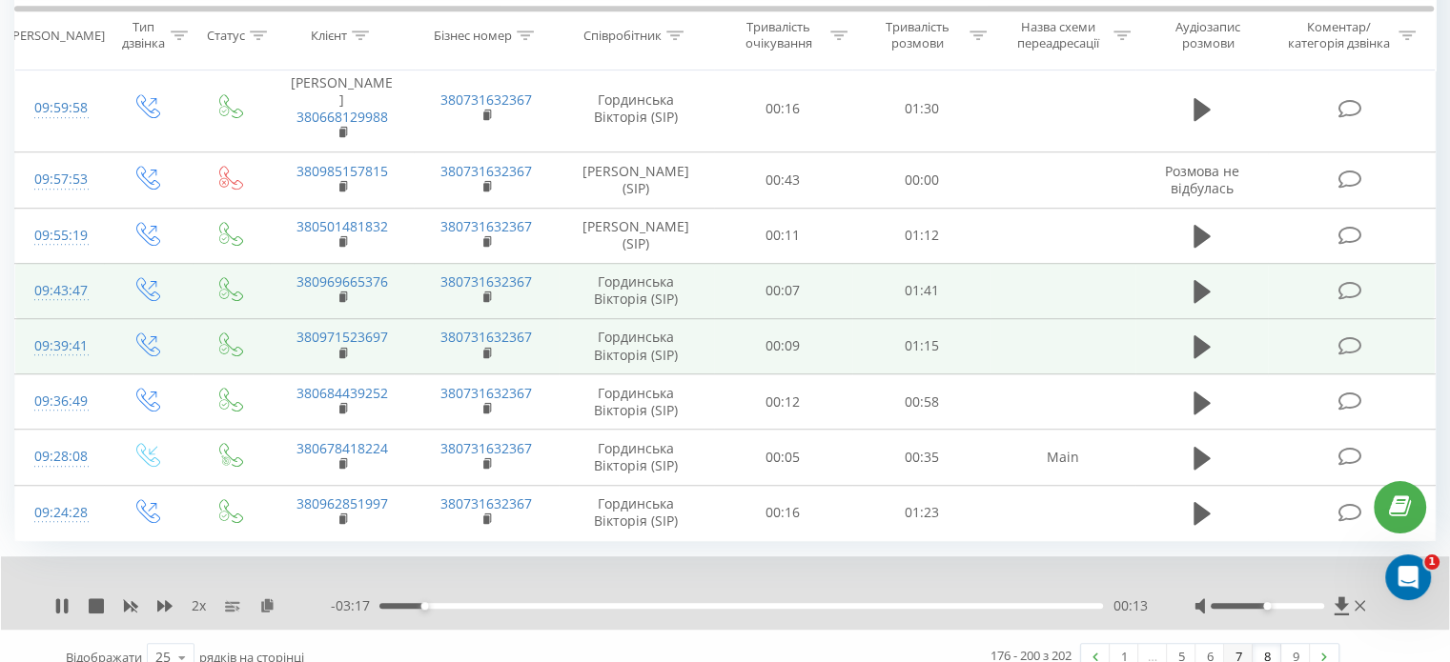
click at [1235, 644] on link "7" at bounding box center [1238, 657] width 29 height 27
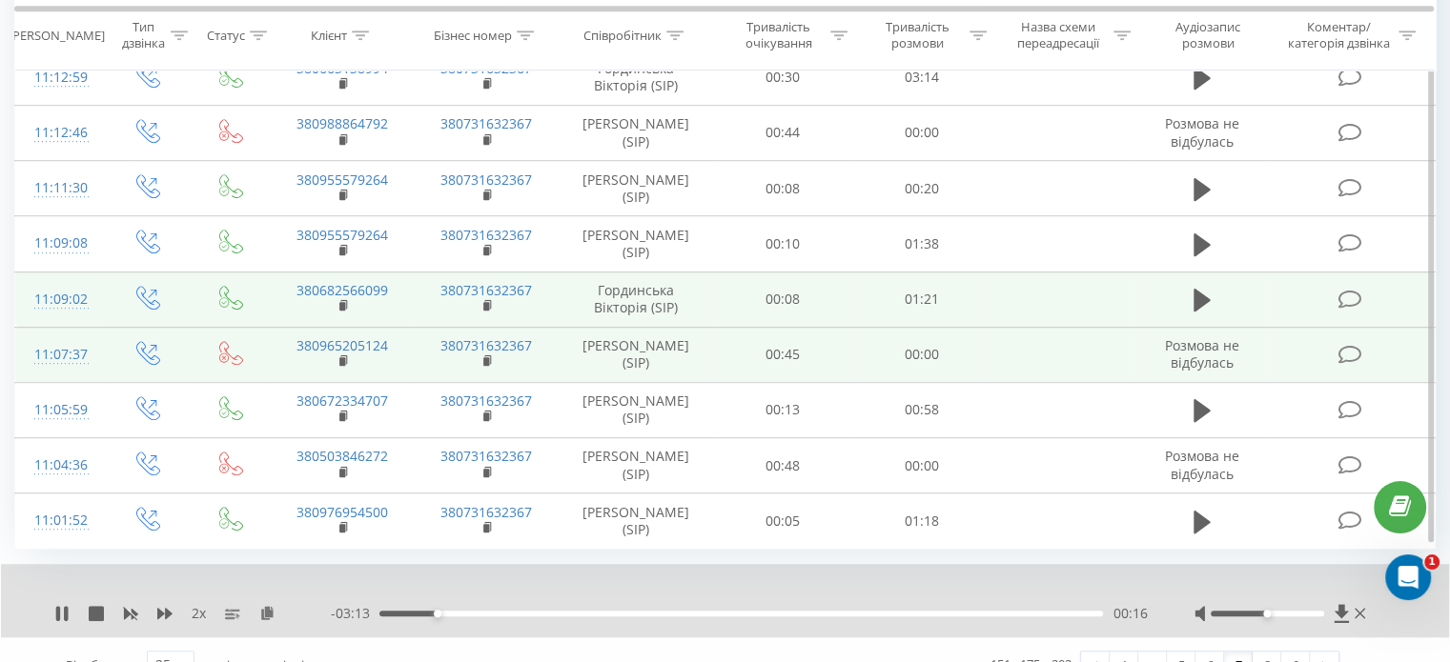
scroll to position [1163, 0]
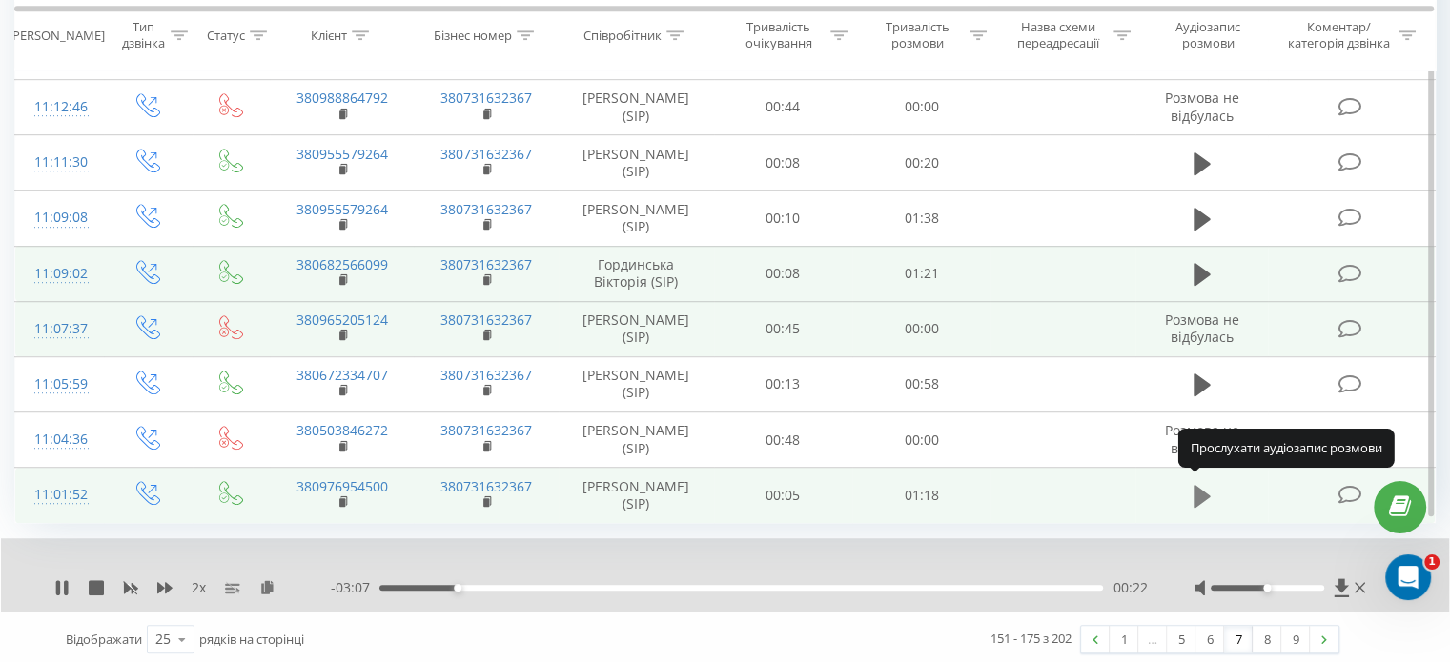
click at [1200, 491] on icon at bounding box center [1201, 496] width 17 height 23
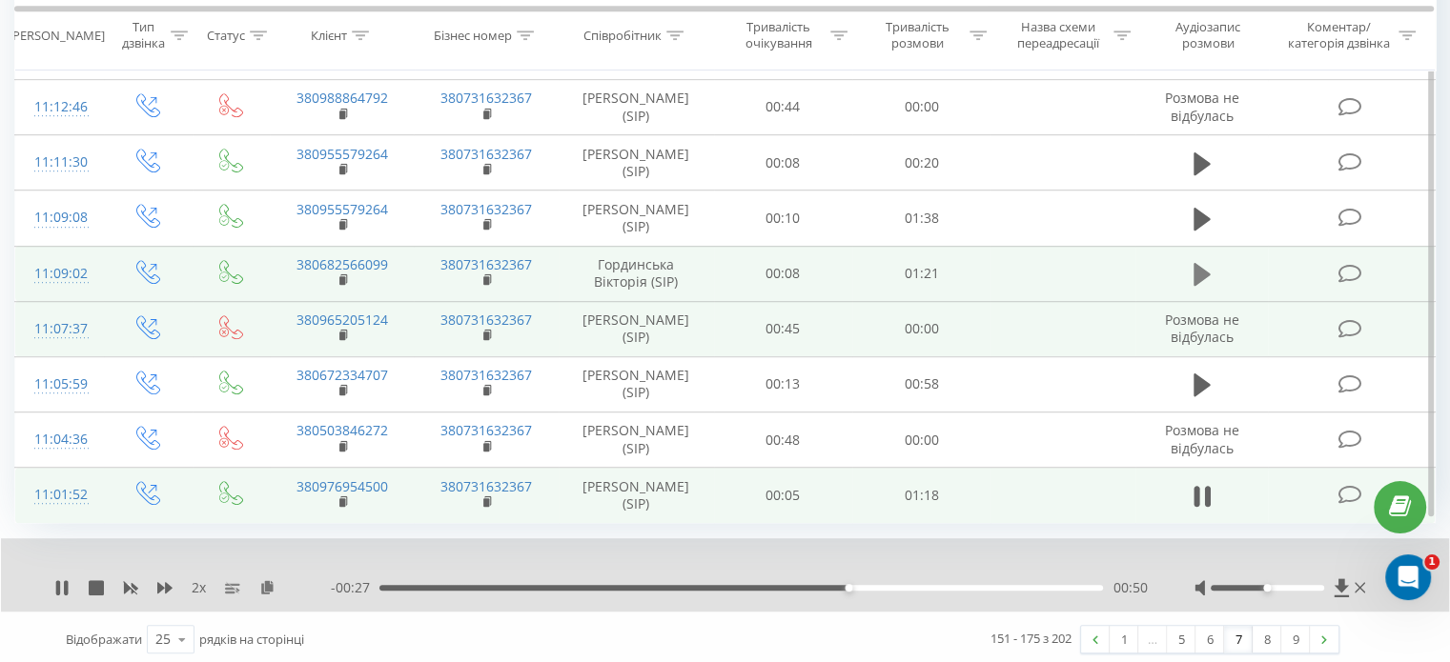
click at [1194, 276] on icon at bounding box center [1201, 274] width 17 height 23
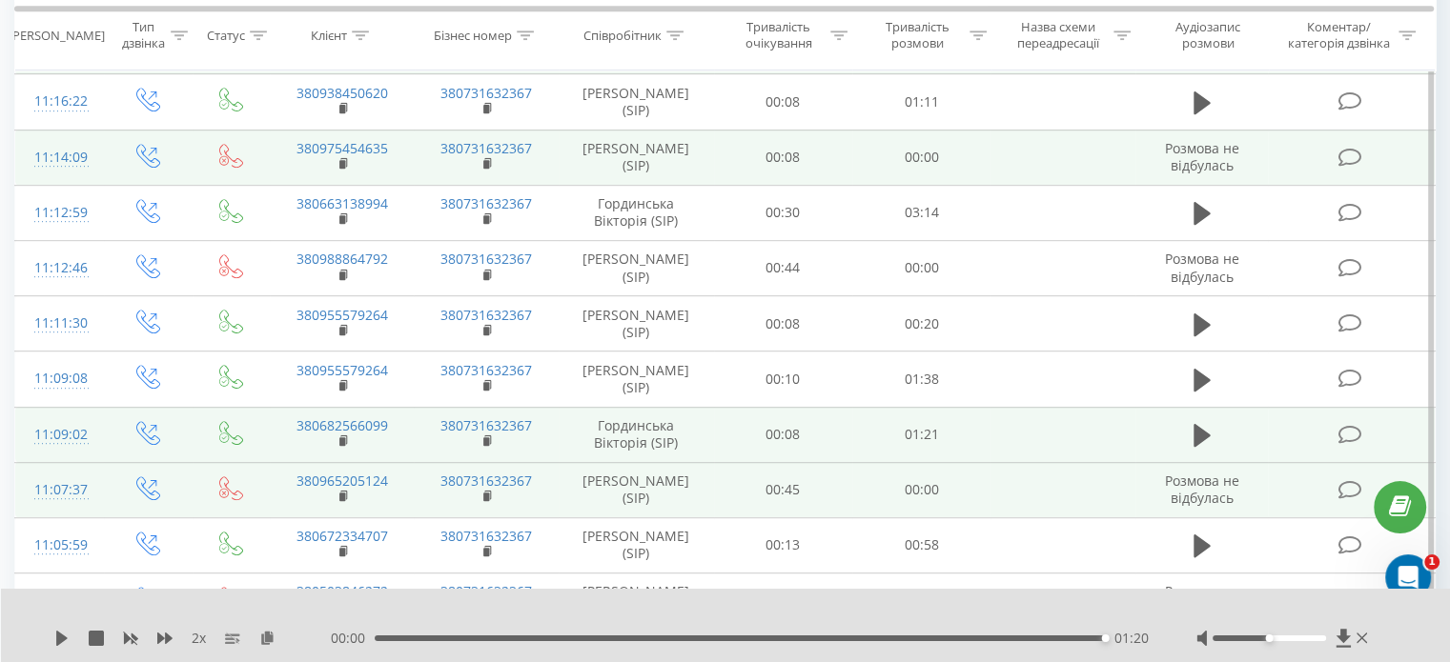
scroll to position [972, 0]
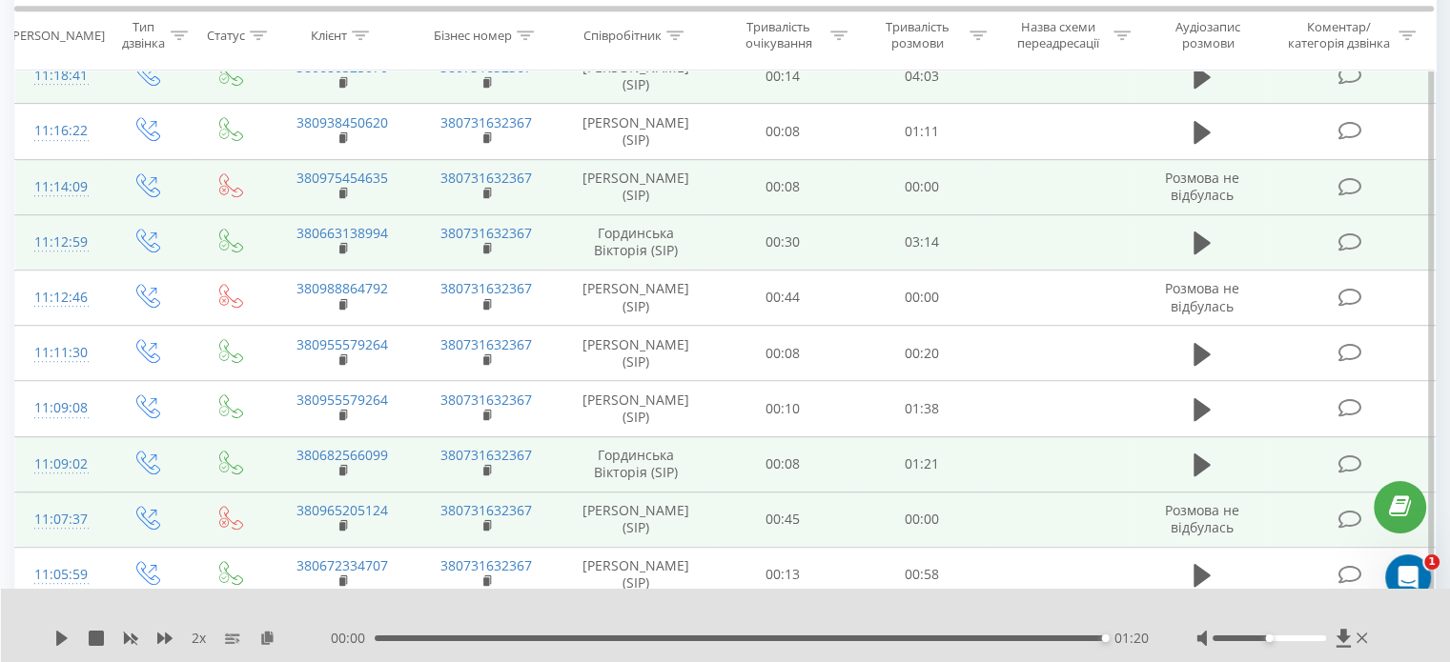
click at [1216, 234] on td at bounding box center [1201, 241] width 133 height 55
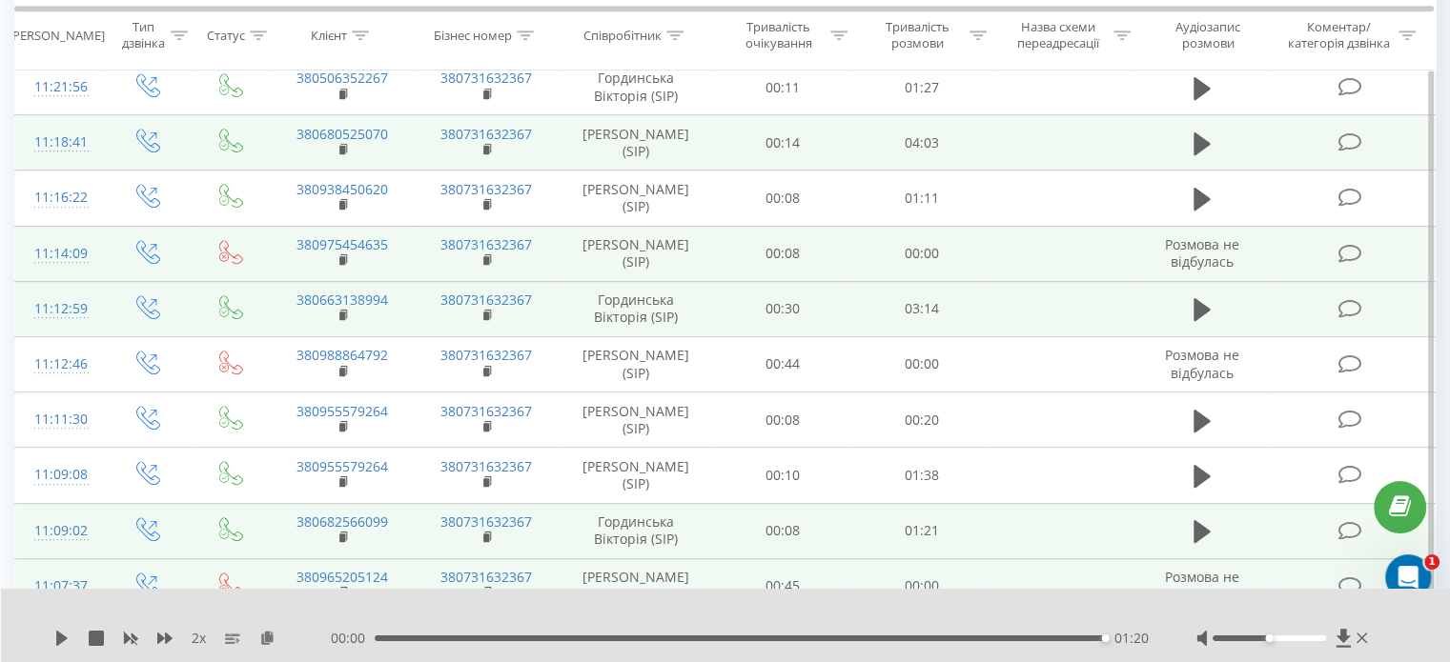
scroll to position [877, 0]
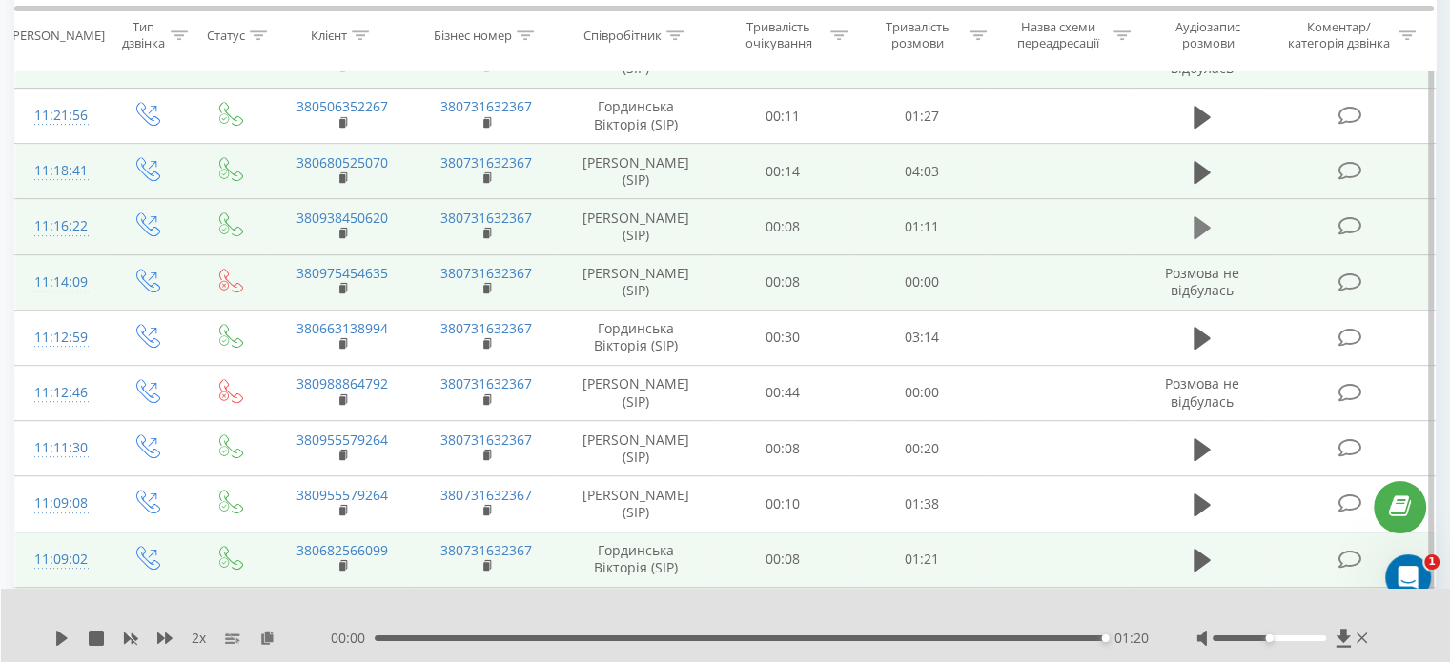
click at [1201, 235] on icon at bounding box center [1201, 227] width 17 height 27
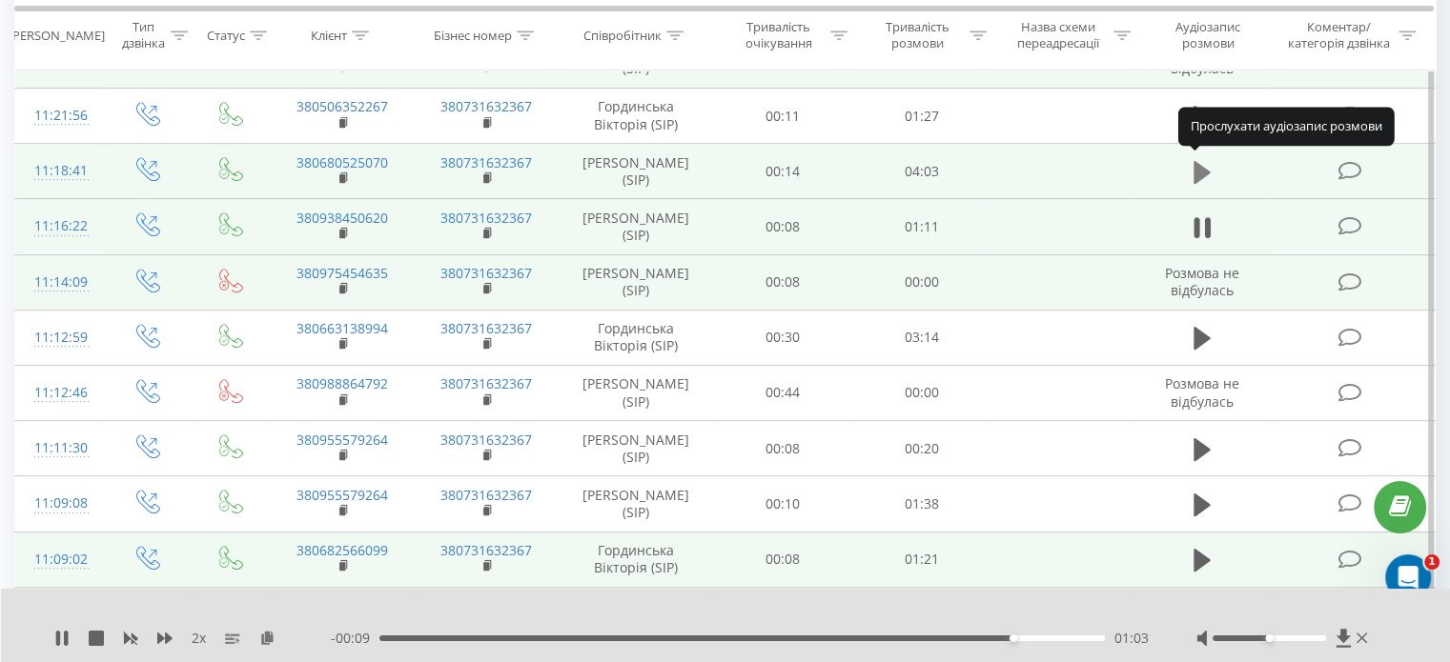
click at [1191, 174] on button at bounding box center [1202, 172] width 29 height 29
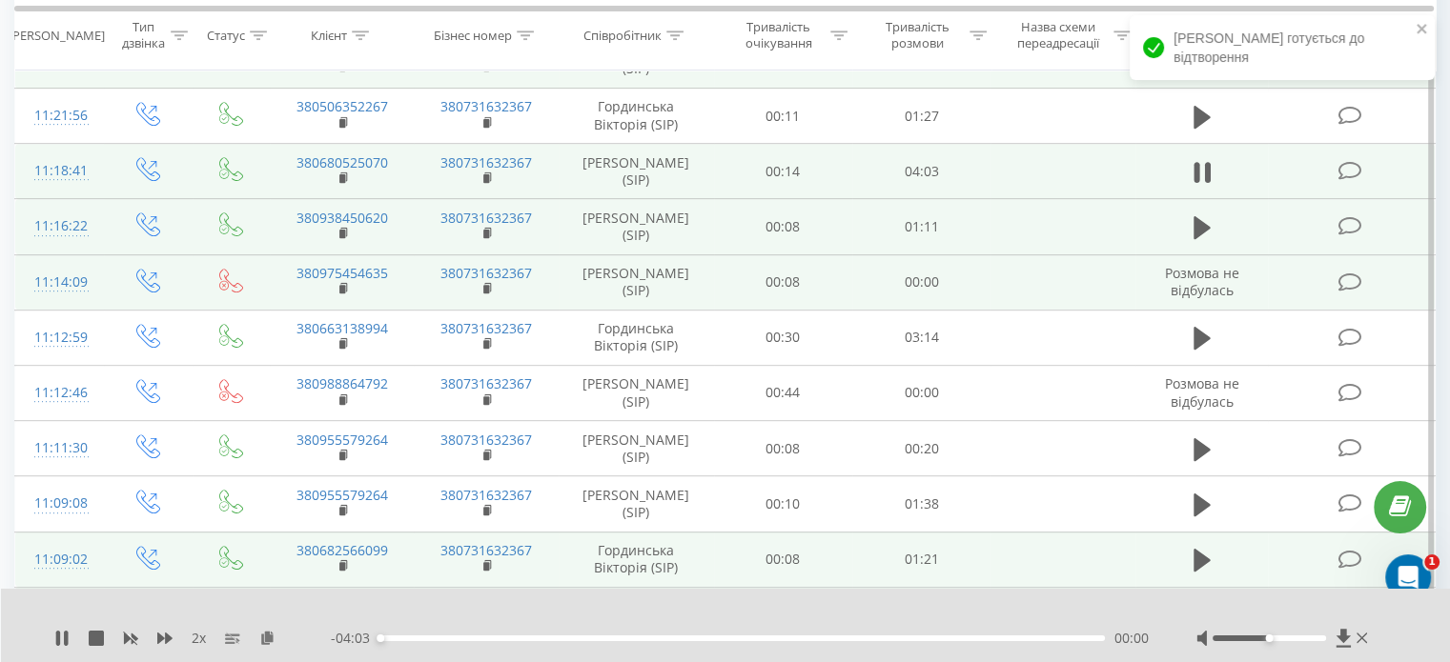
scroll to position [782, 0]
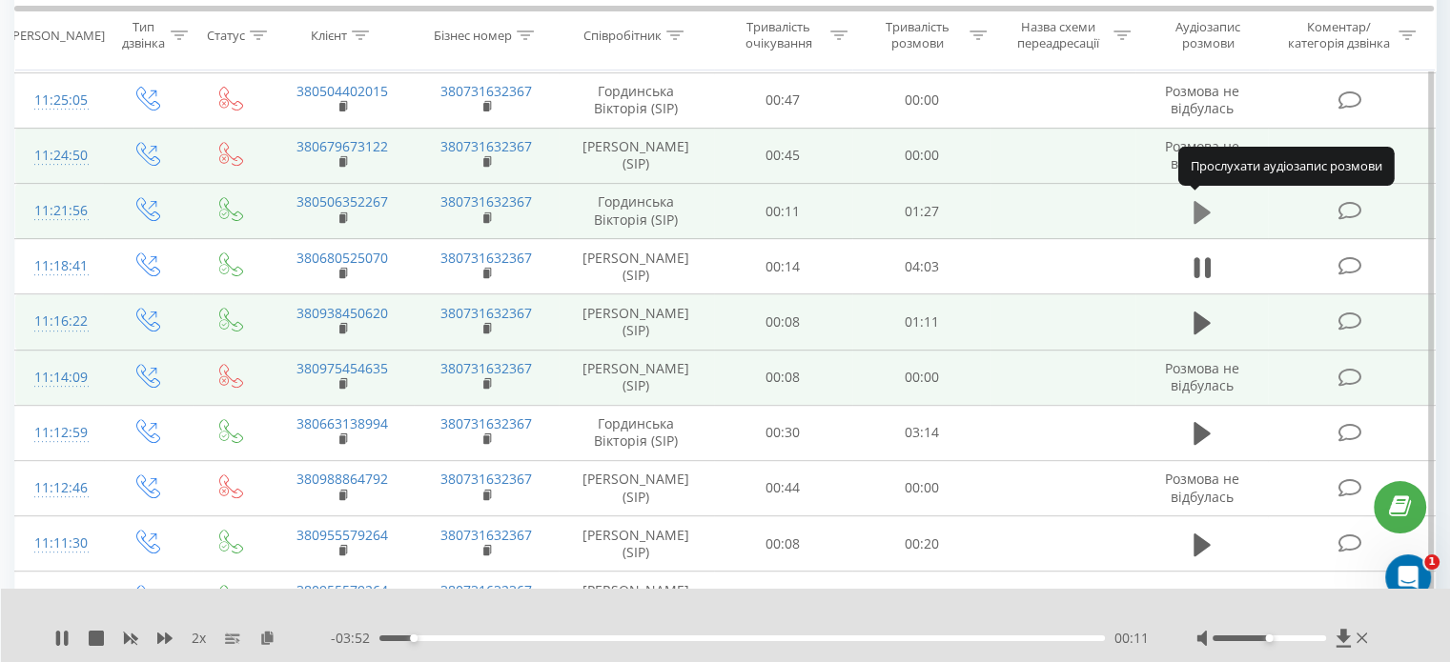
click at [1199, 200] on icon at bounding box center [1201, 212] width 17 height 27
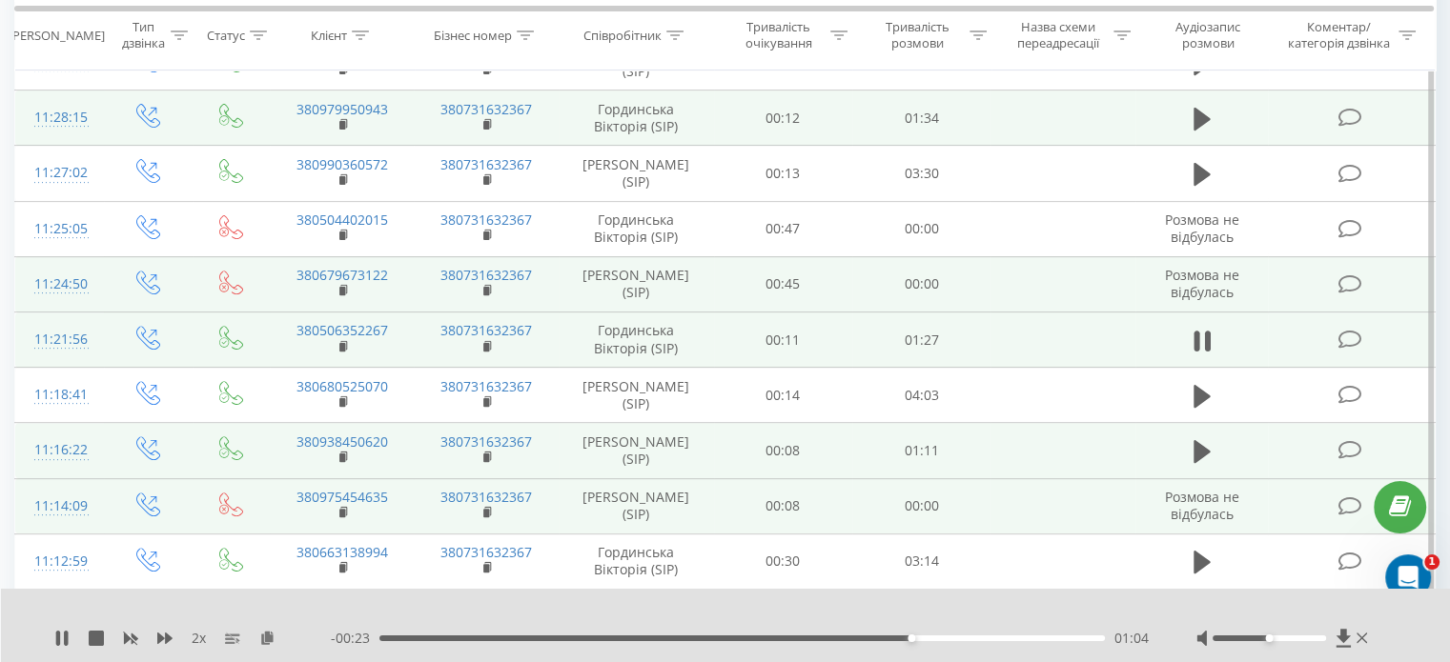
scroll to position [496, 0]
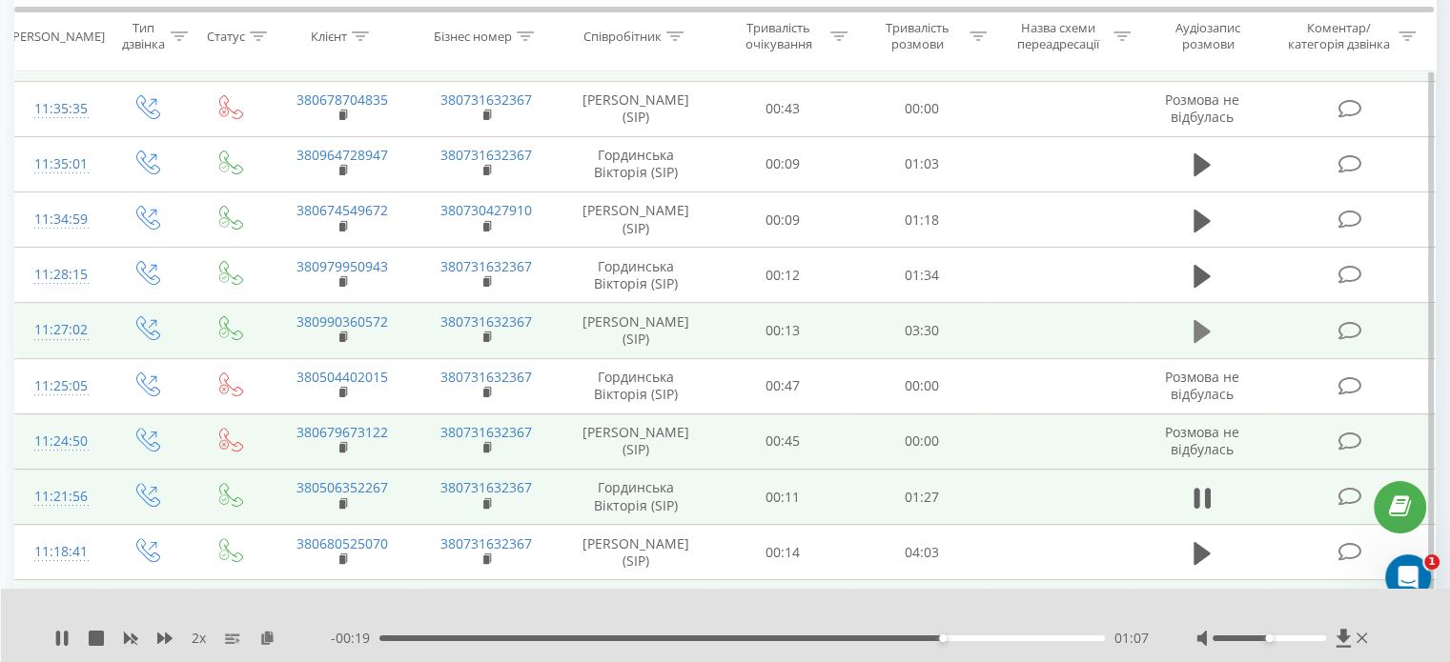
click at [1208, 319] on icon at bounding box center [1201, 331] width 17 height 27
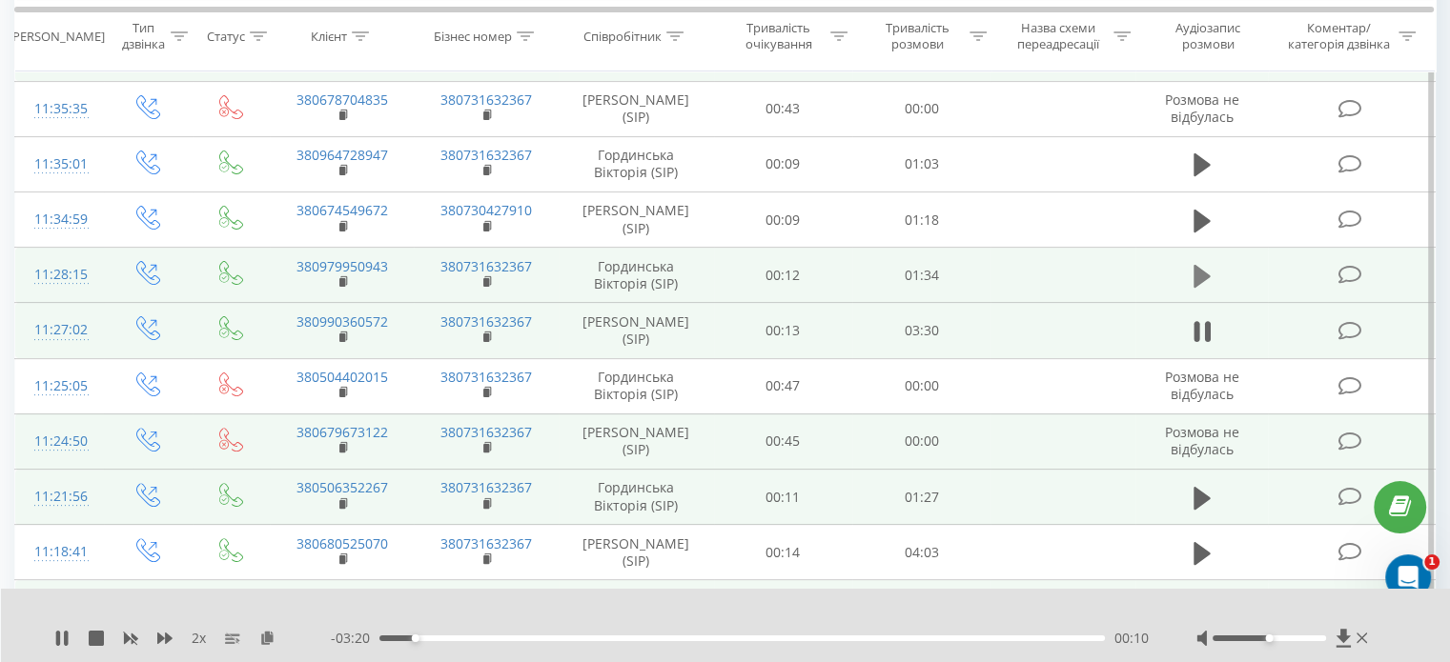
click at [1205, 265] on icon at bounding box center [1201, 276] width 17 height 27
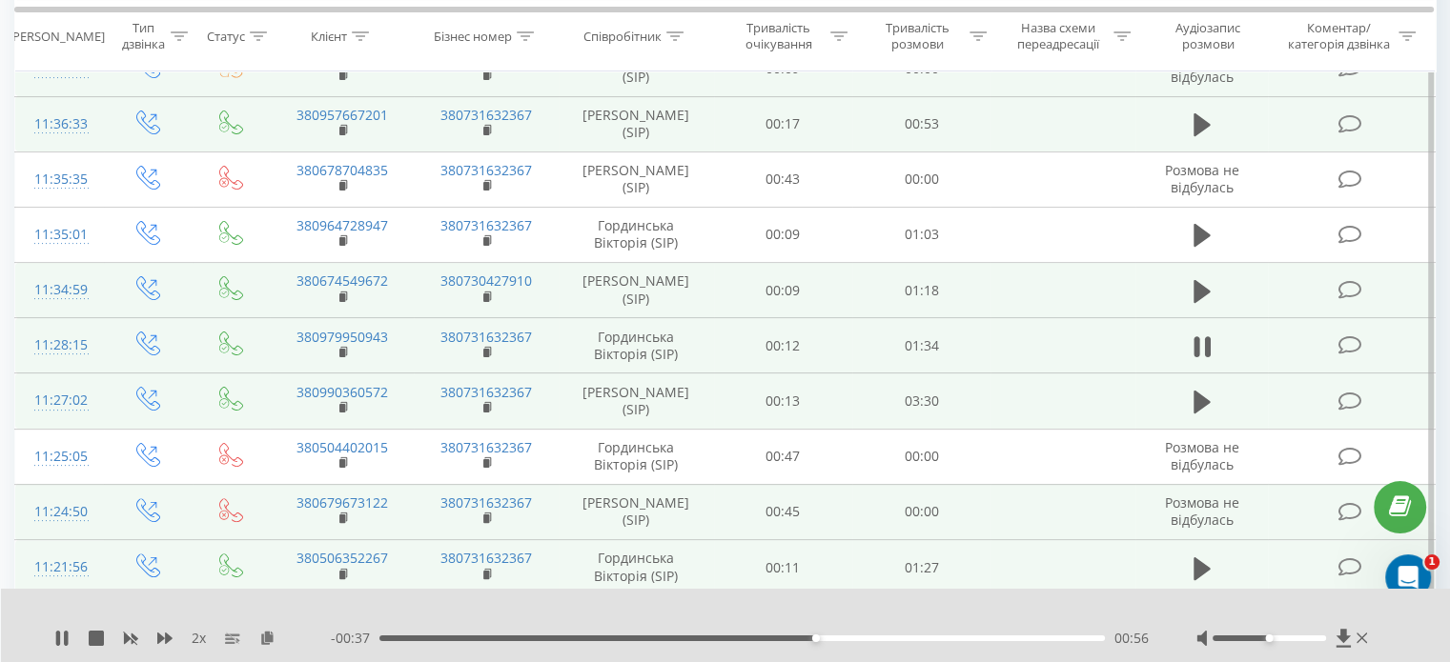
scroll to position [400, 0]
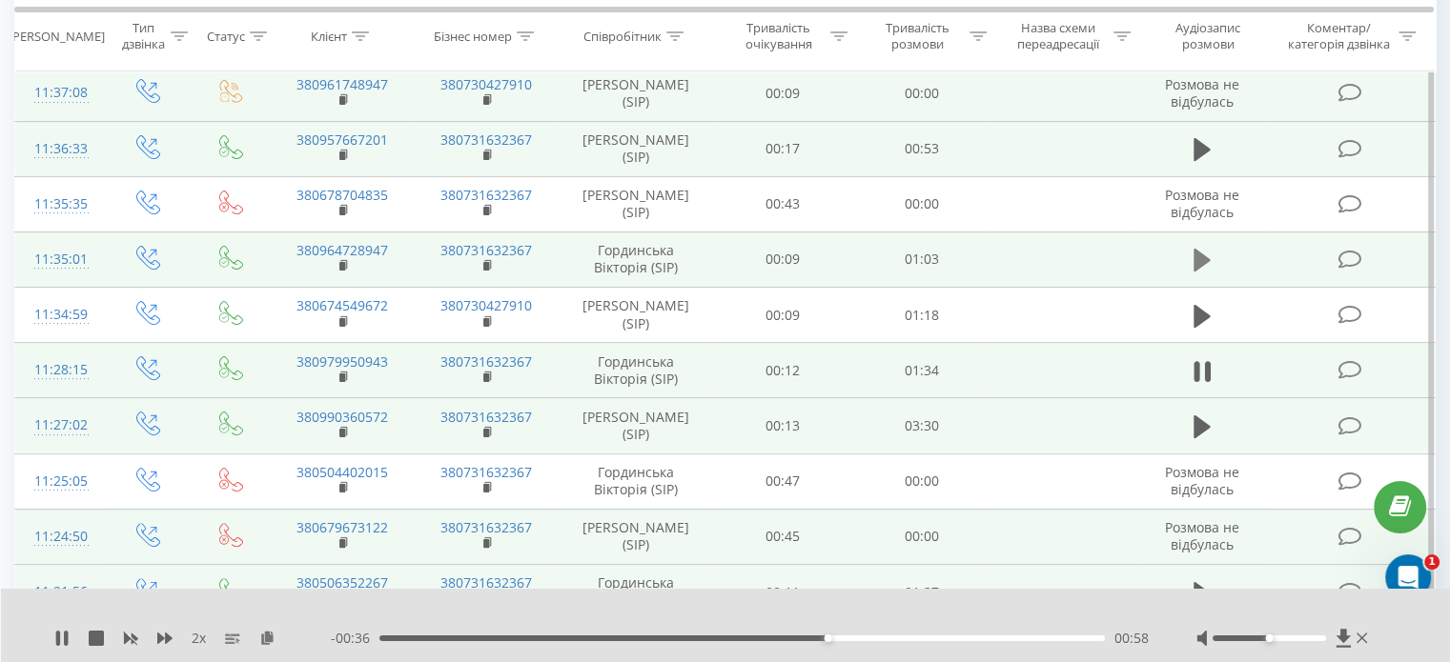
click at [1199, 261] on icon at bounding box center [1201, 260] width 17 height 23
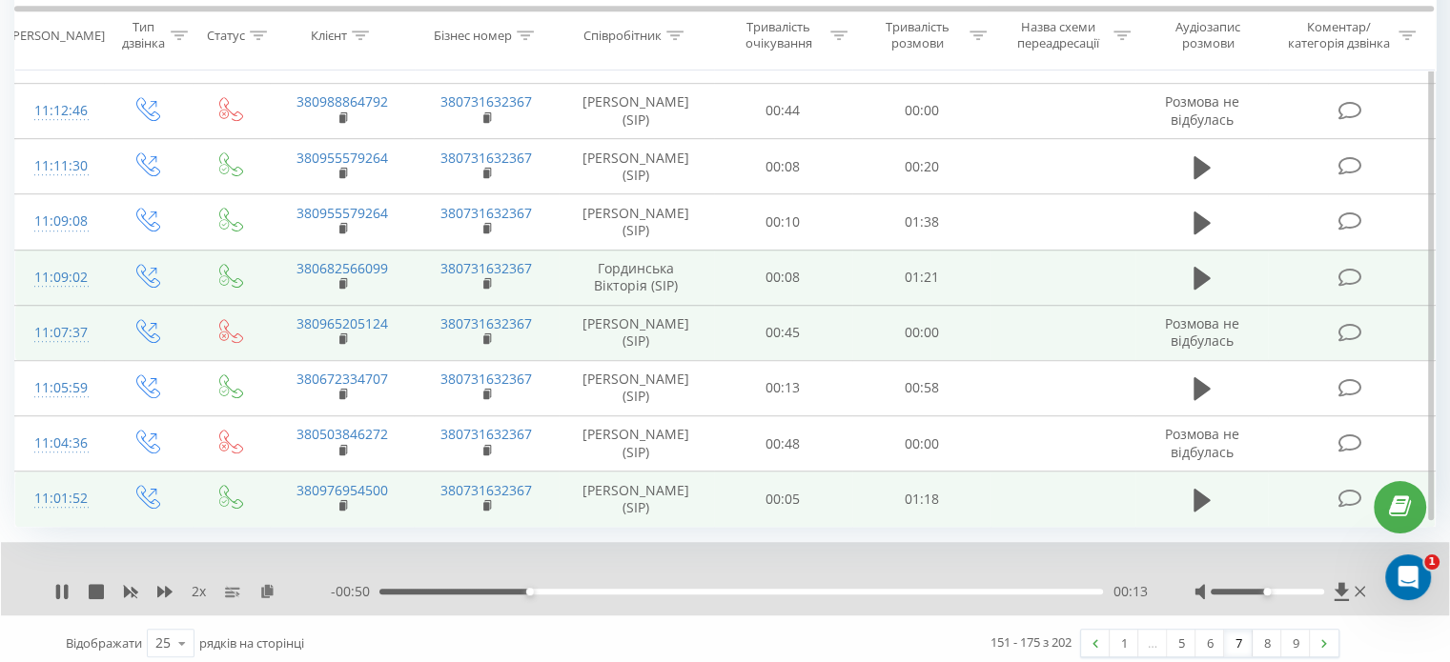
scroll to position [1163, 0]
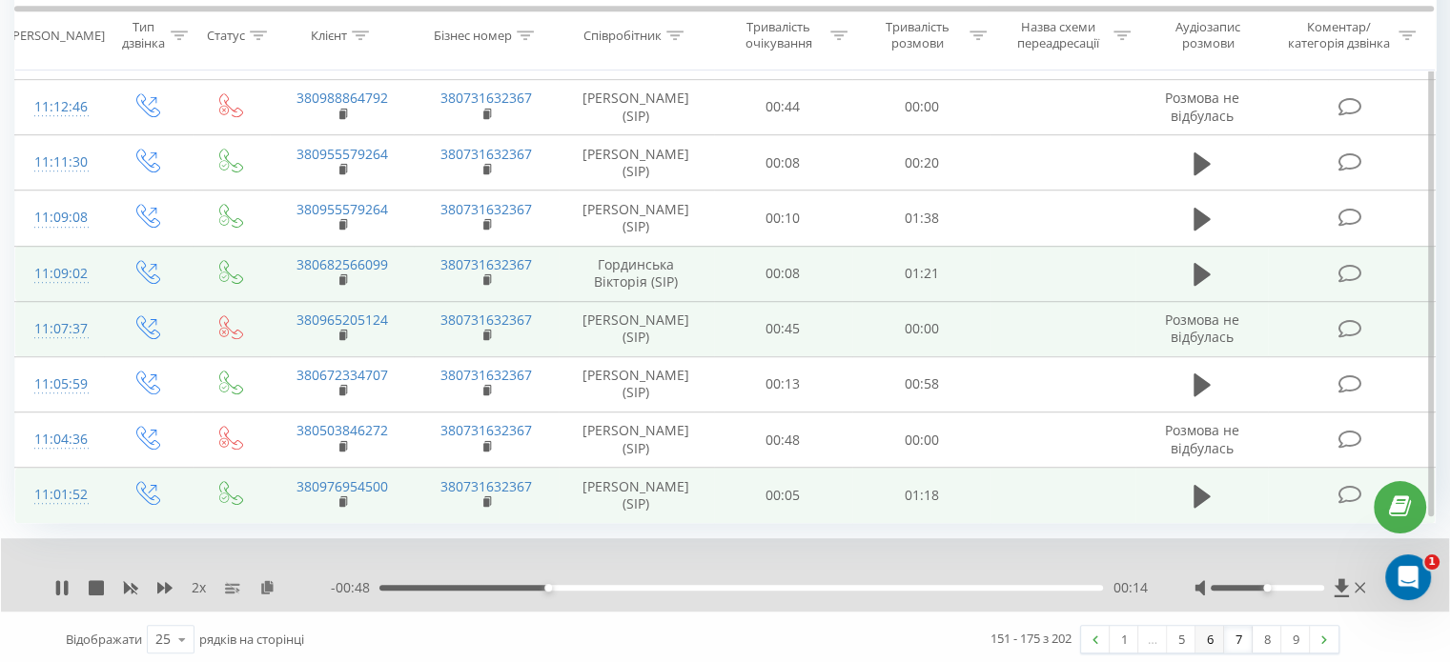
click at [1196, 638] on link "6" at bounding box center [1209, 639] width 29 height 27
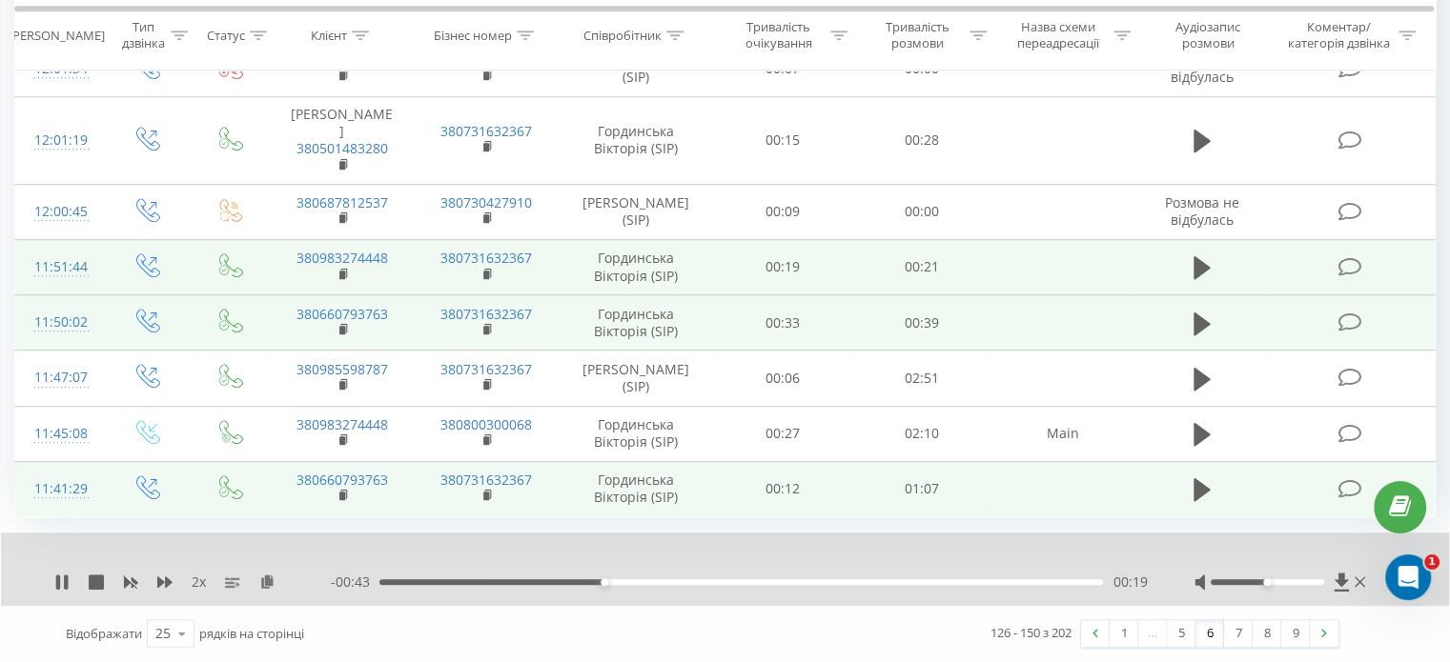
scroll to position [1360, 0]
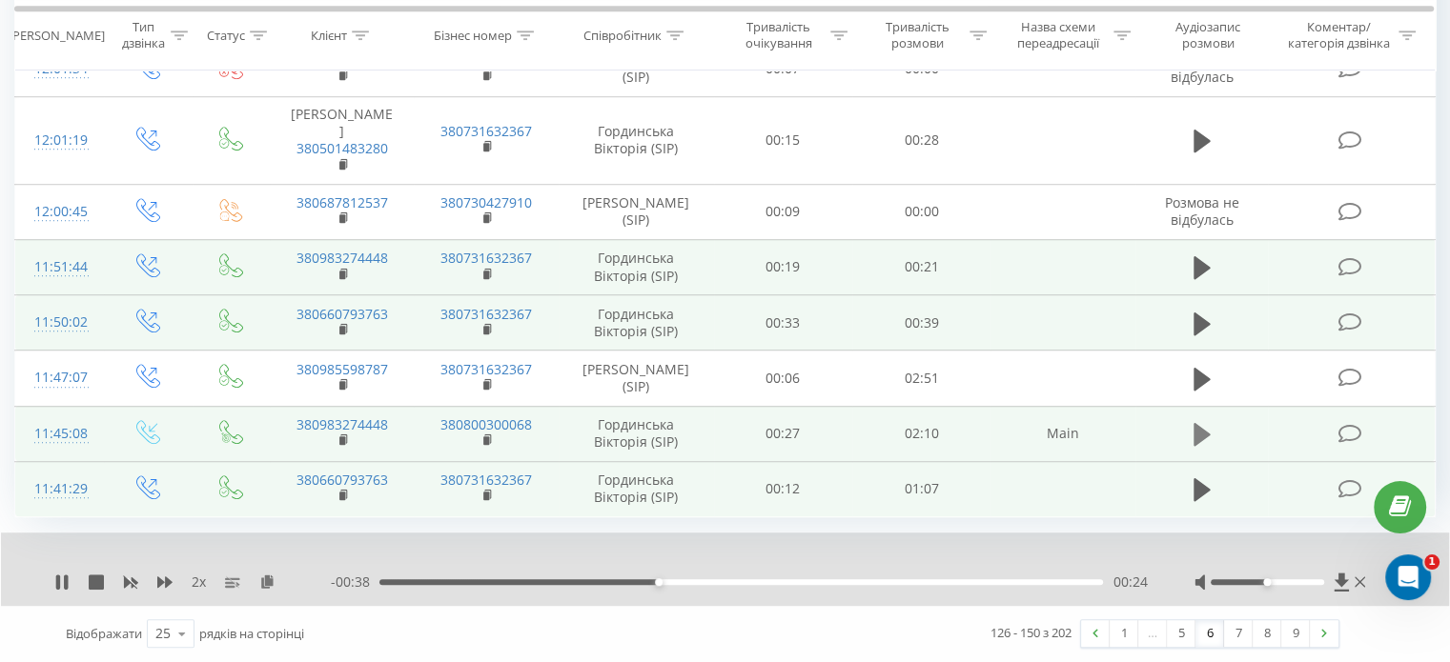
click at [1198, 429] on icon at bounding box center [1201, 434] width 17 height 23
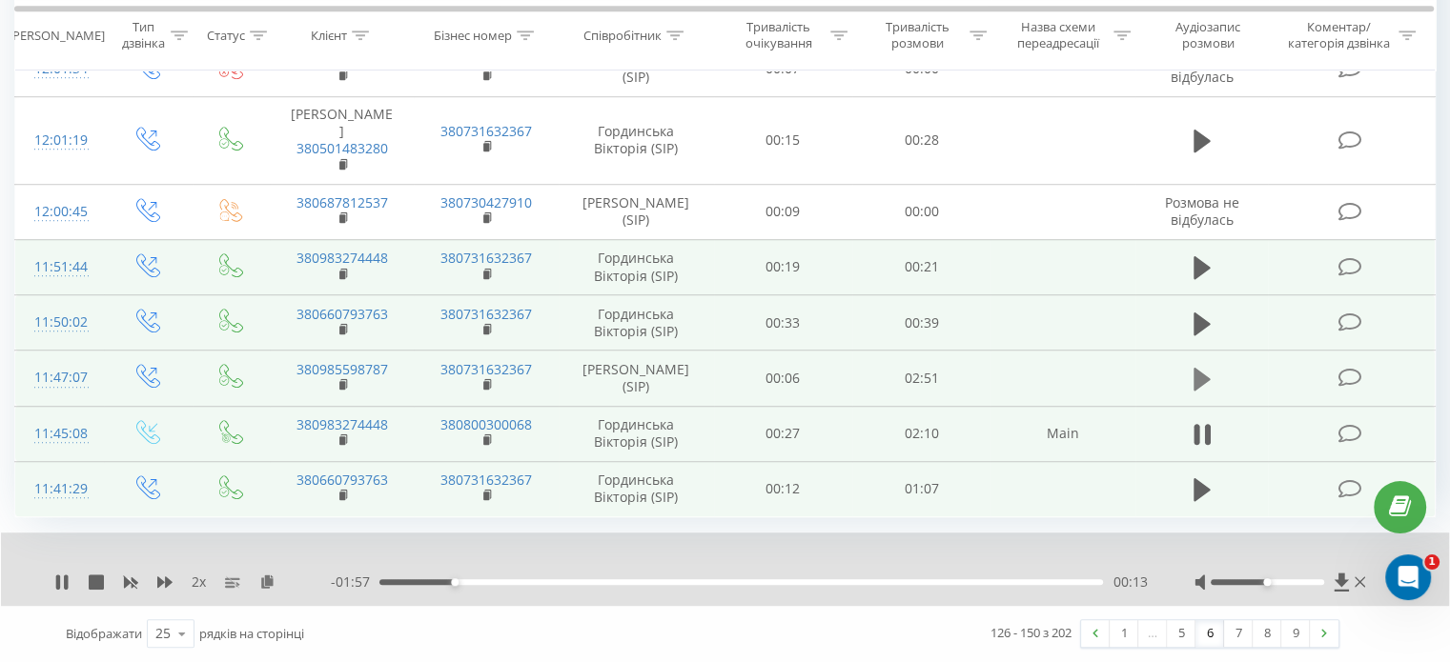
click at [1209, 379] on icon at bounding box center [1201, 379] width 17 height 27
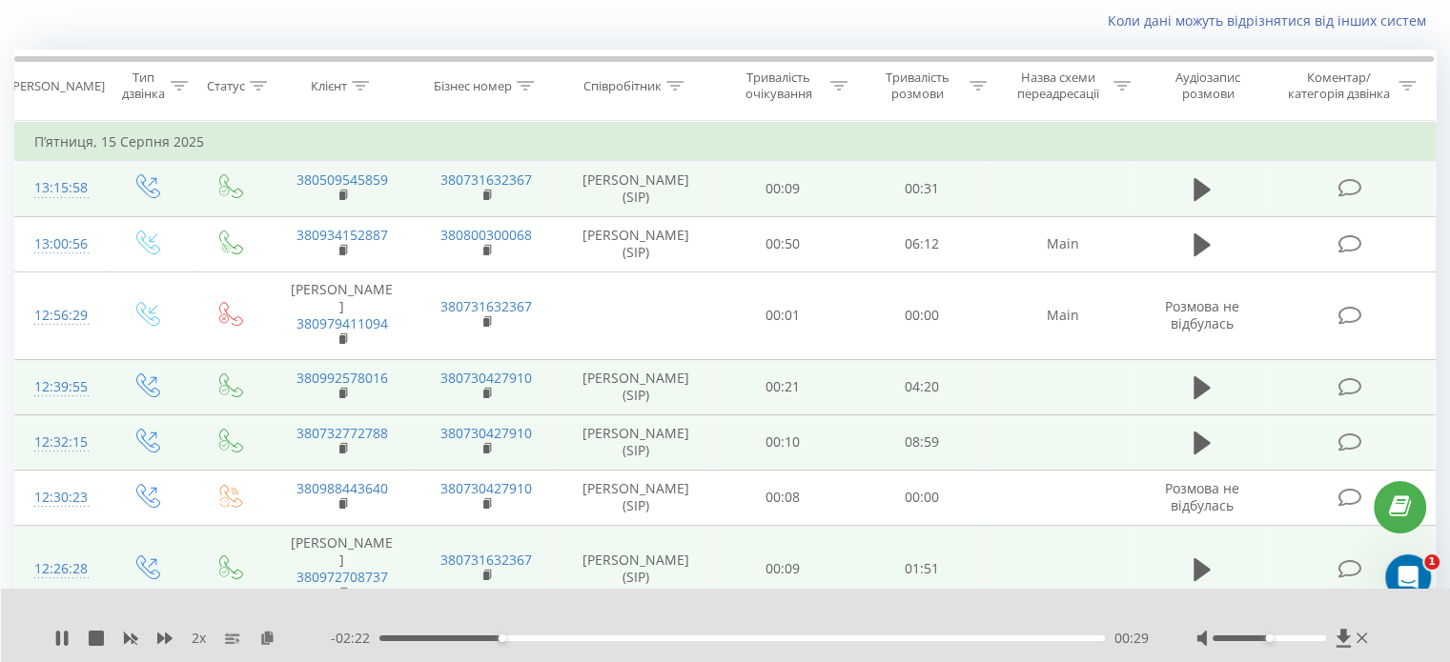
scroll to position [121, 0]
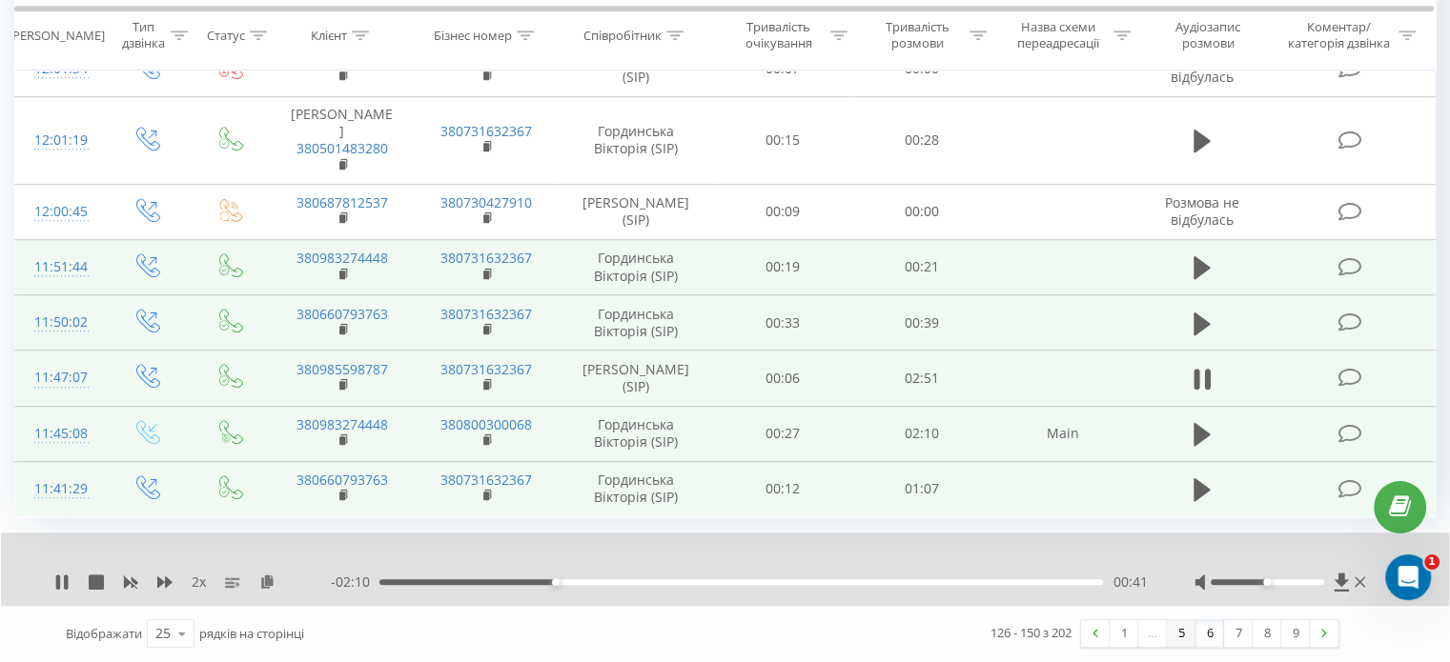
click at [1187, 643] on link "5" at bounding box center [1181, 634] width 29 height 27
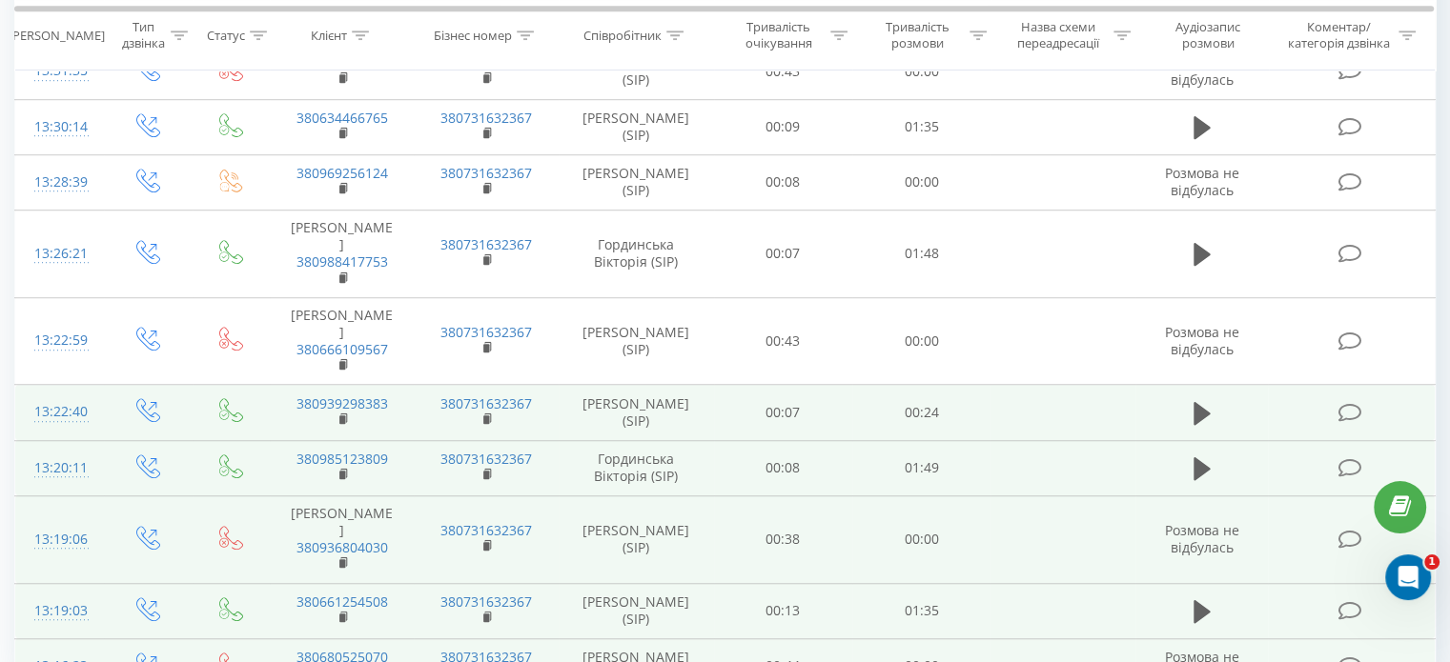
scroll to position [1293, 0]
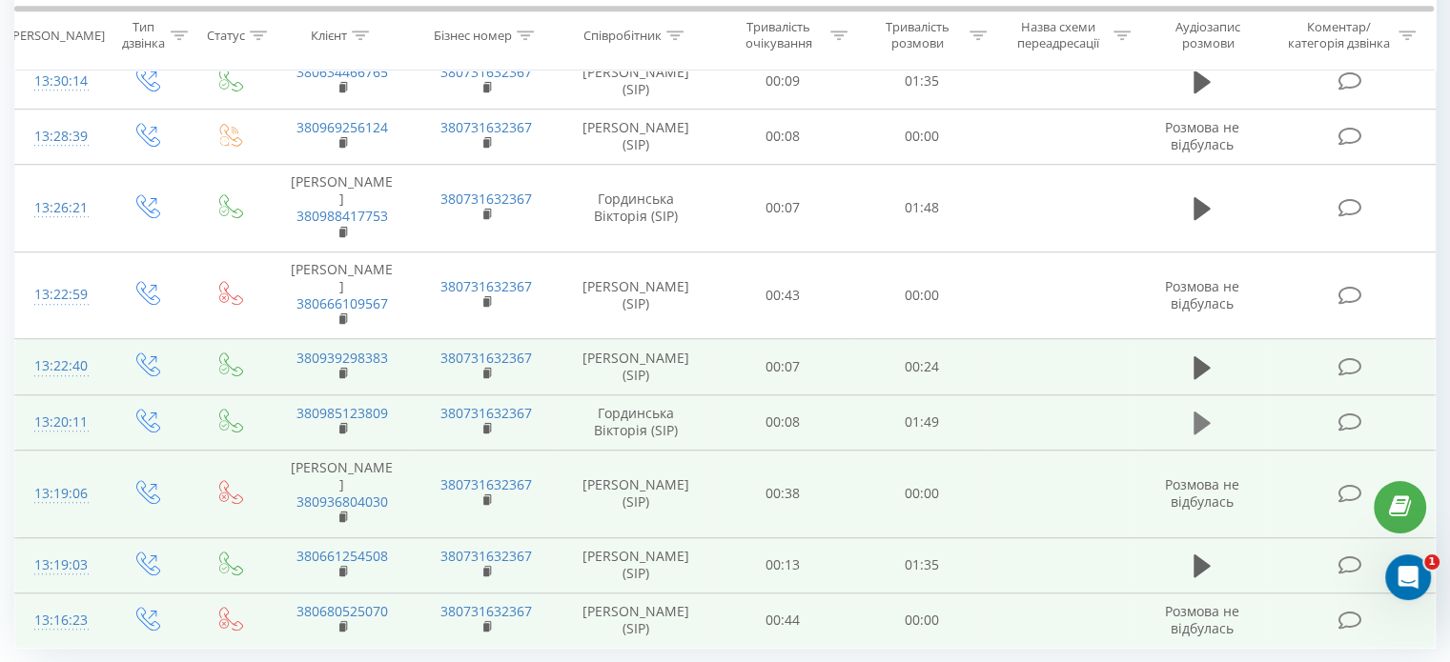
click at [1209, 410] on icon at bounding box center [1201, 423] width 17 height 27
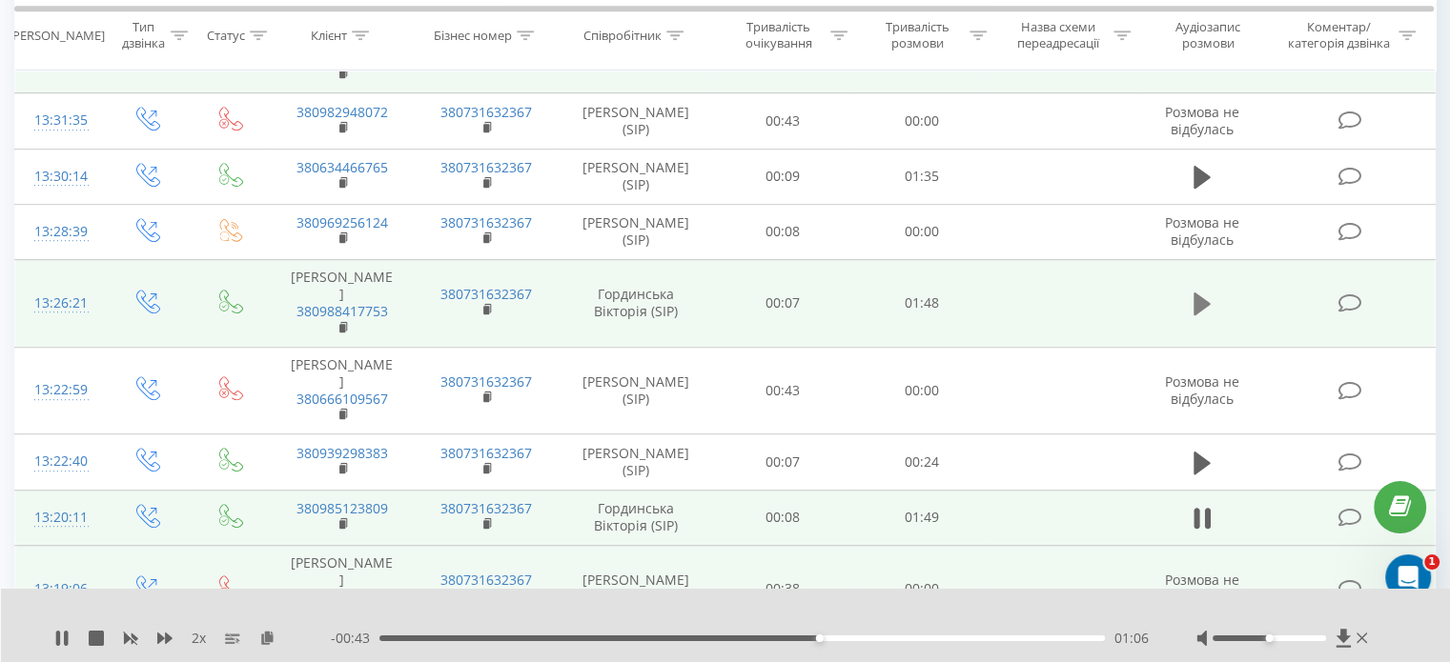
click at [1201, 293] on icon at bounding box center [1201, 304] width 17 height 23
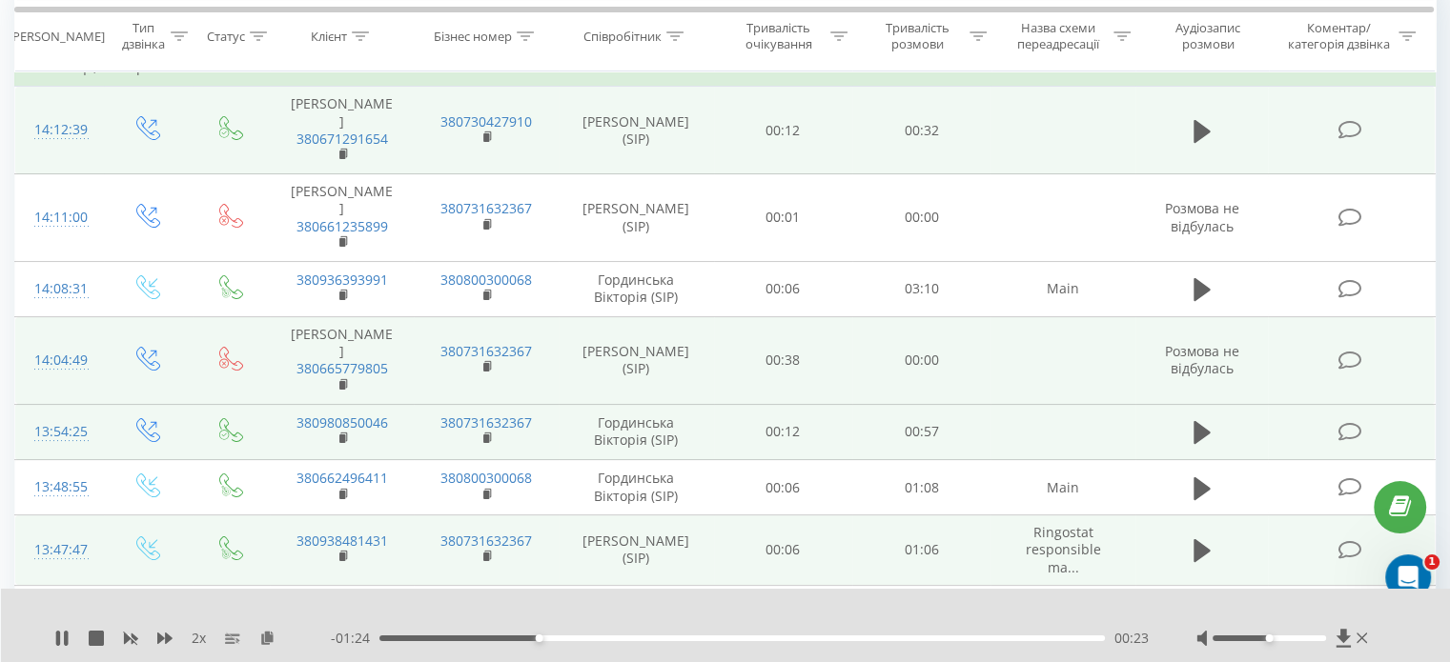
scroll to position [150, 0]
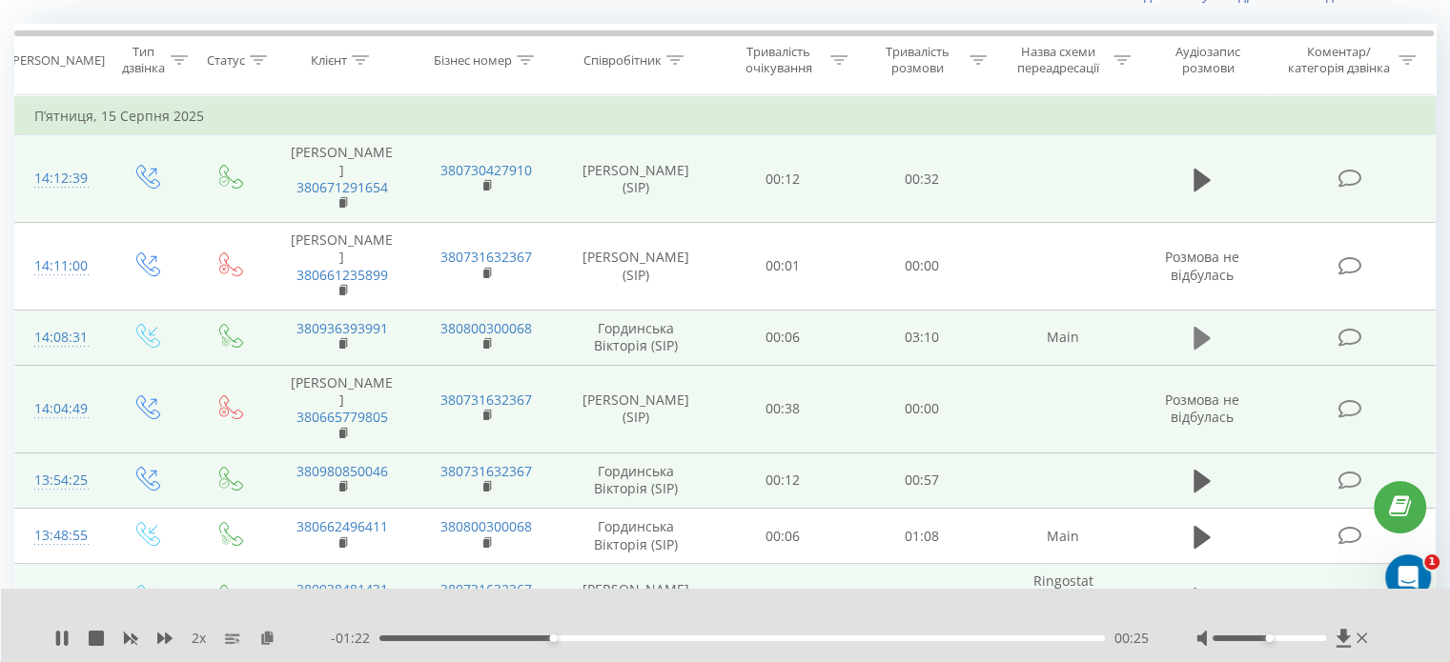
click at [1200, 327] on icon at bounding box center [1201, 338] width 17 height 23
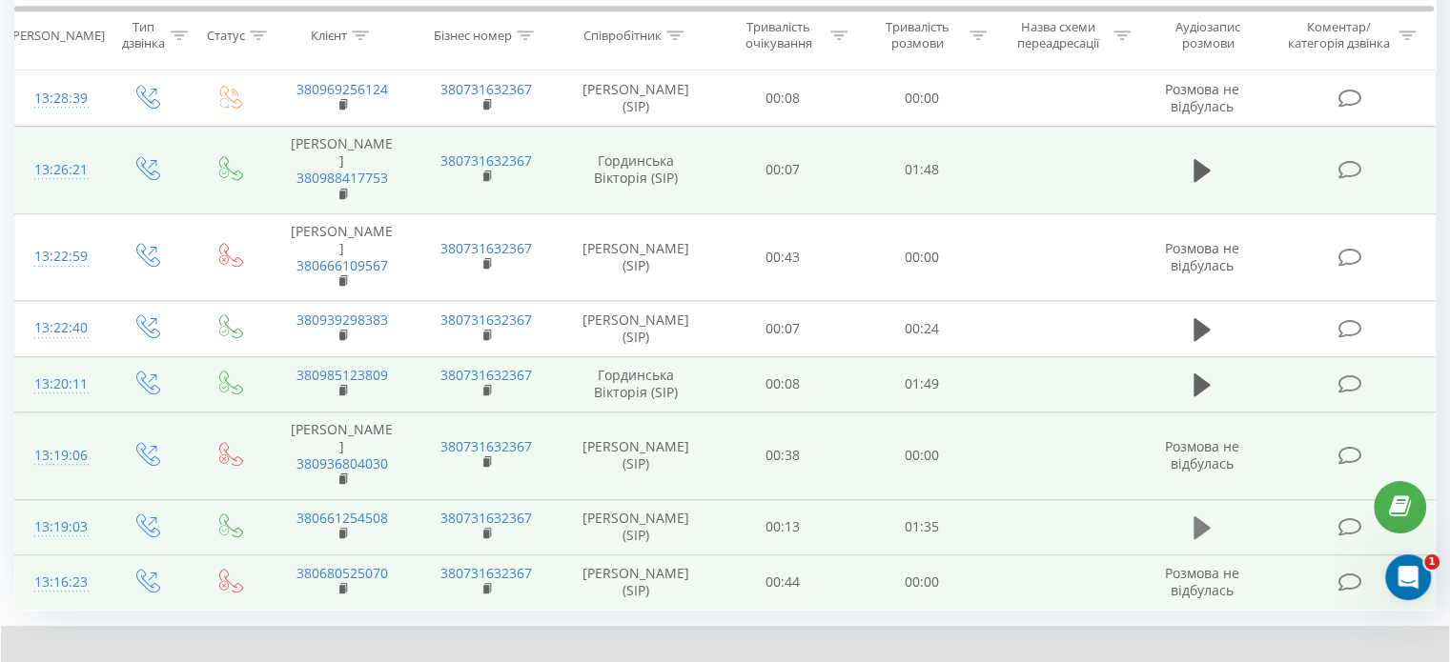
scroll to position [1367, 0]
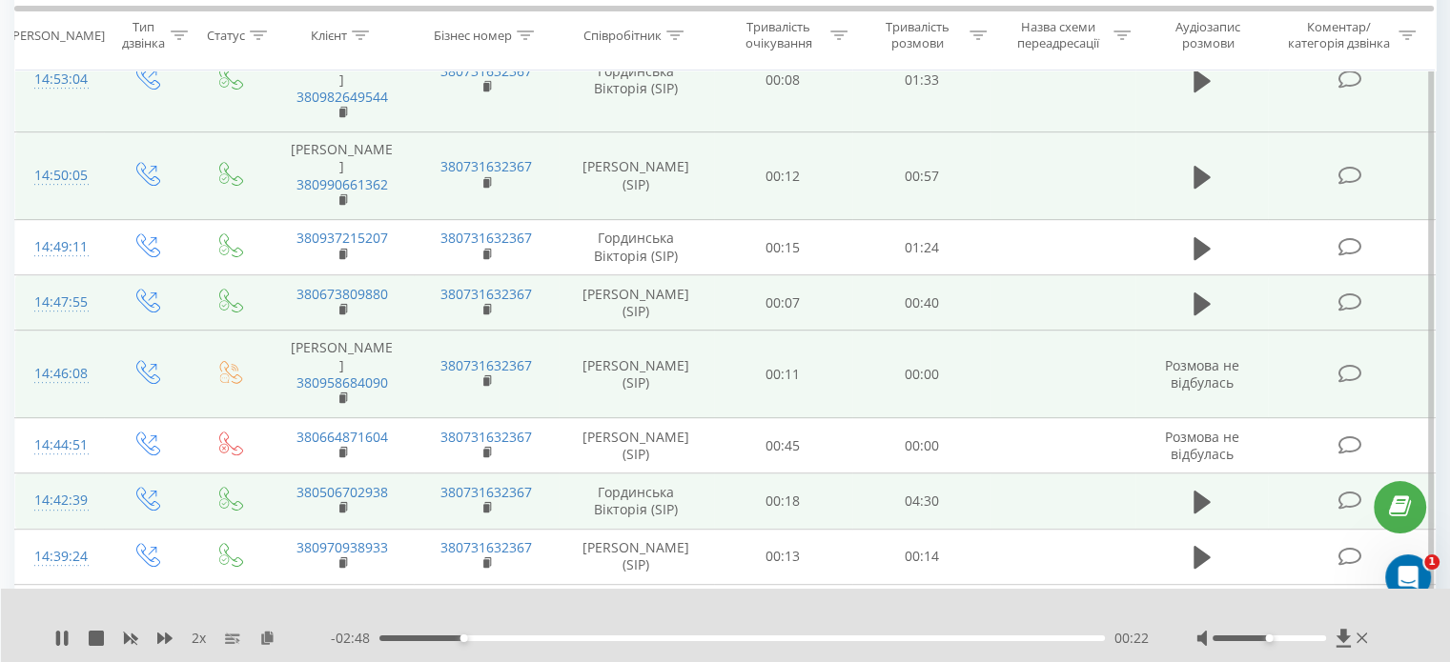
scroll to position [751, 0]
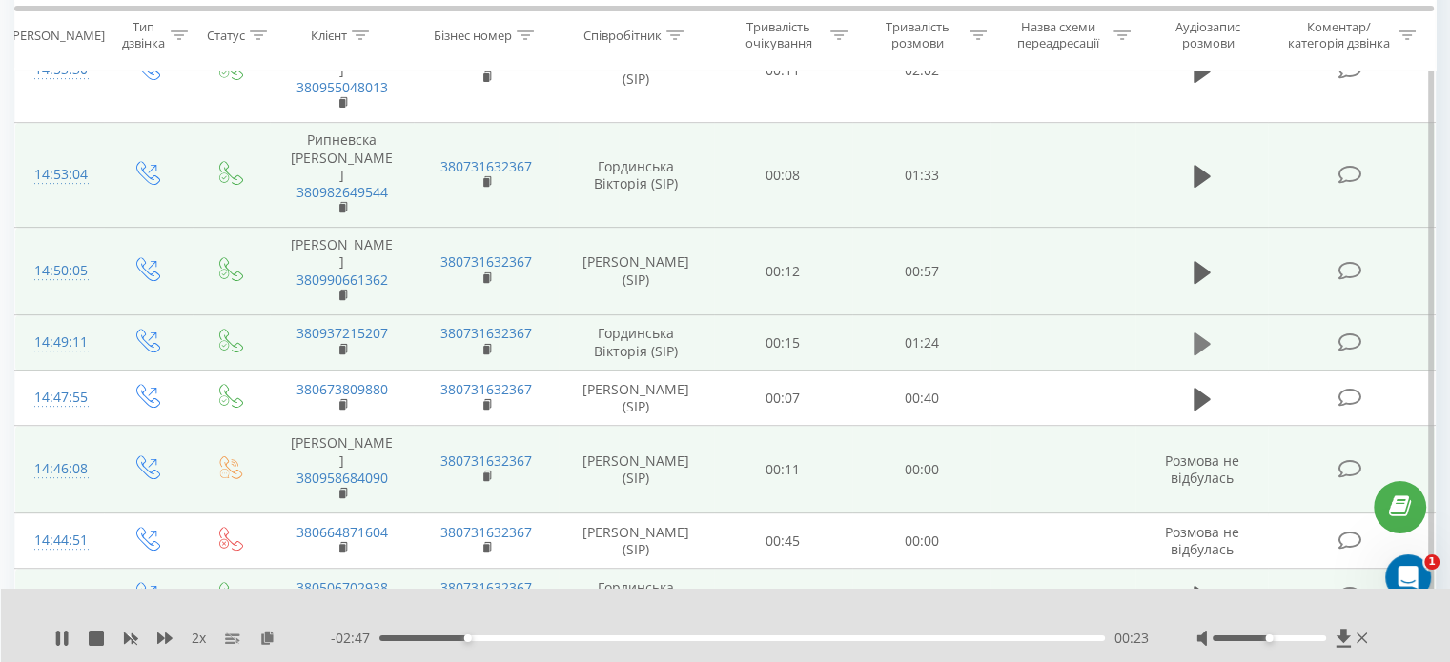
click at [1208, 331] on icon at bounding box center [1201, 344] width 17 height 27
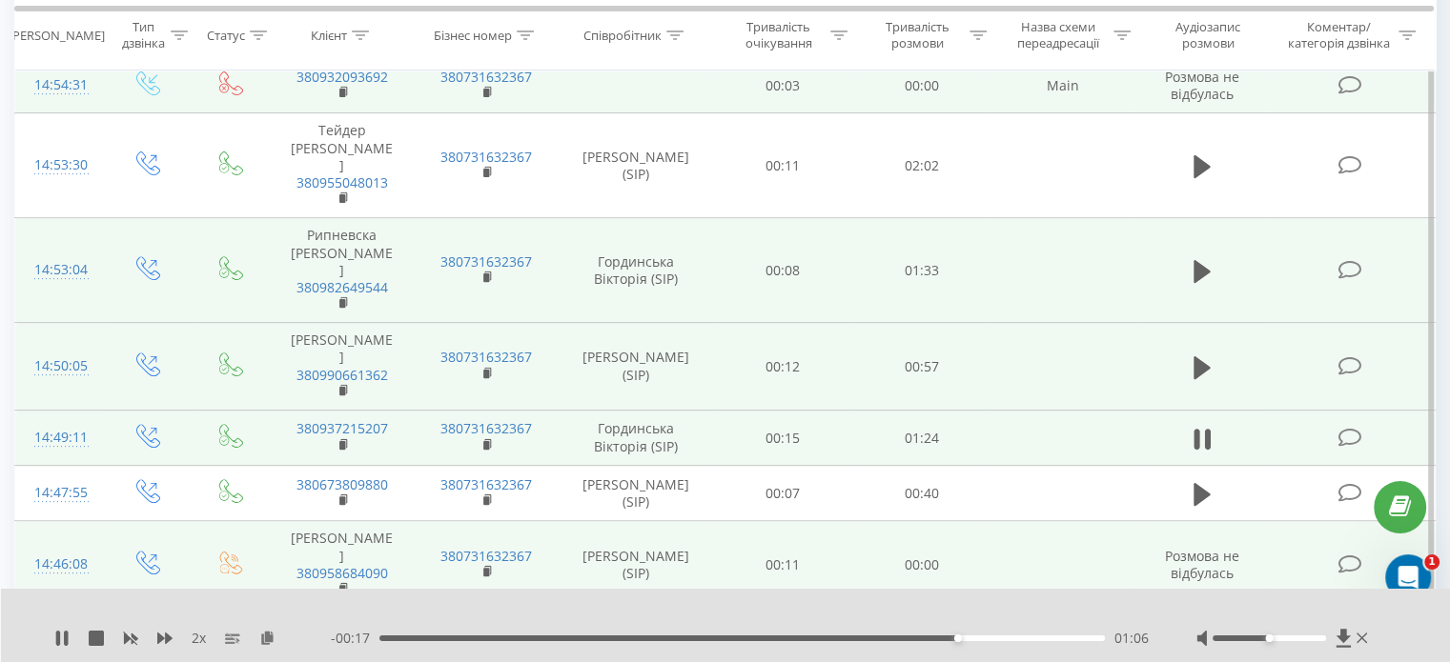
scroll to position [560, 0]
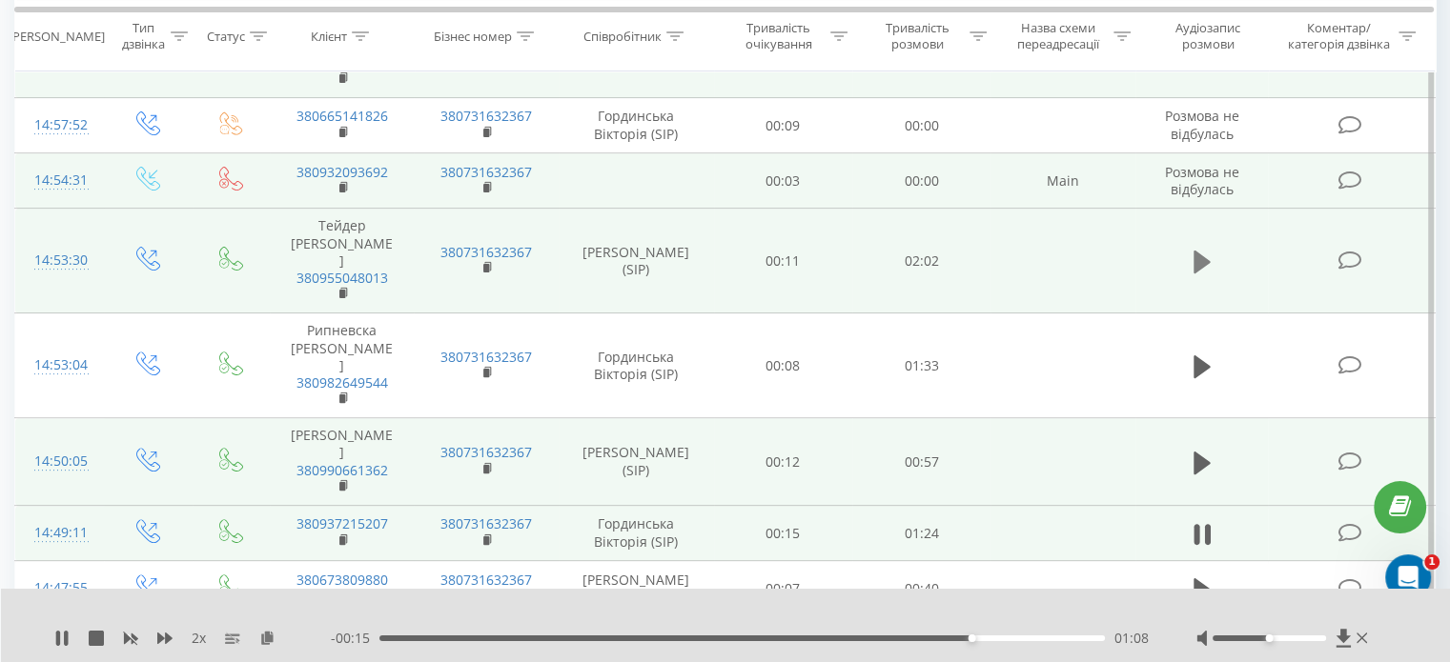
click at [1197, 251] on icon at bounding box center [1201, 262] width 17 height 23
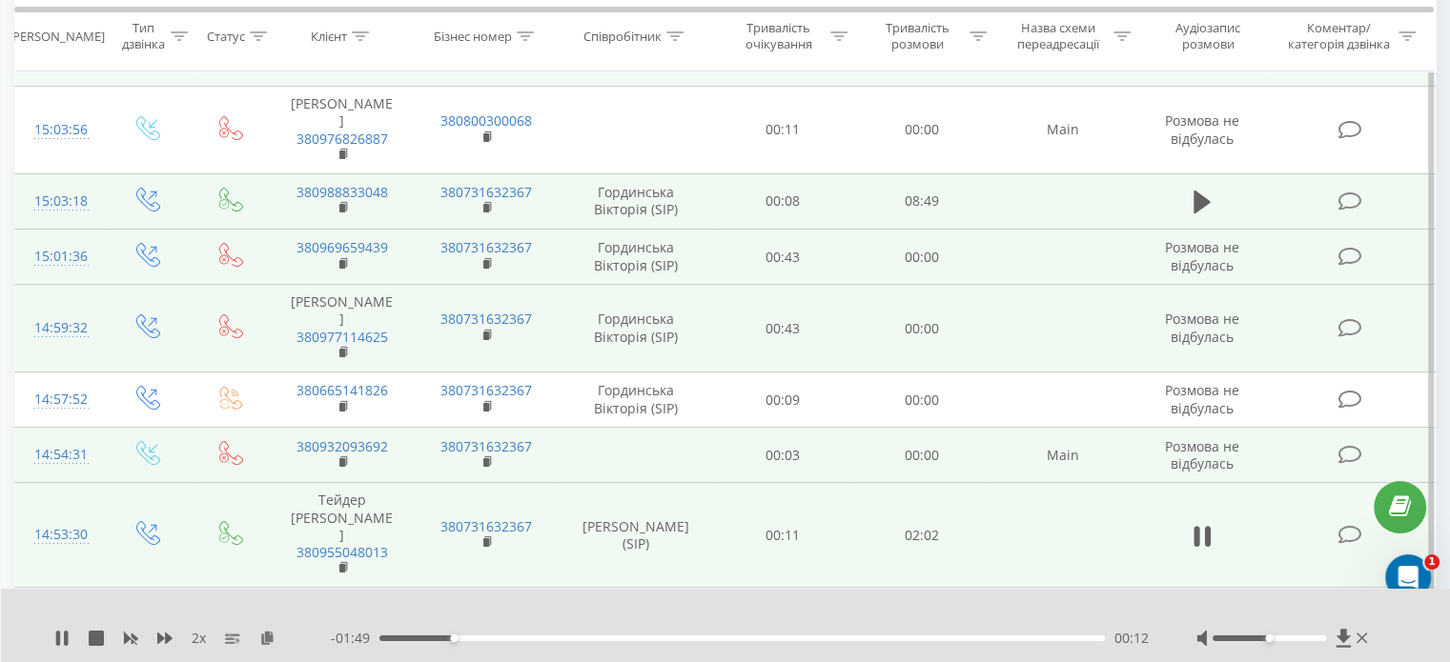
scroll to position [179, 0]
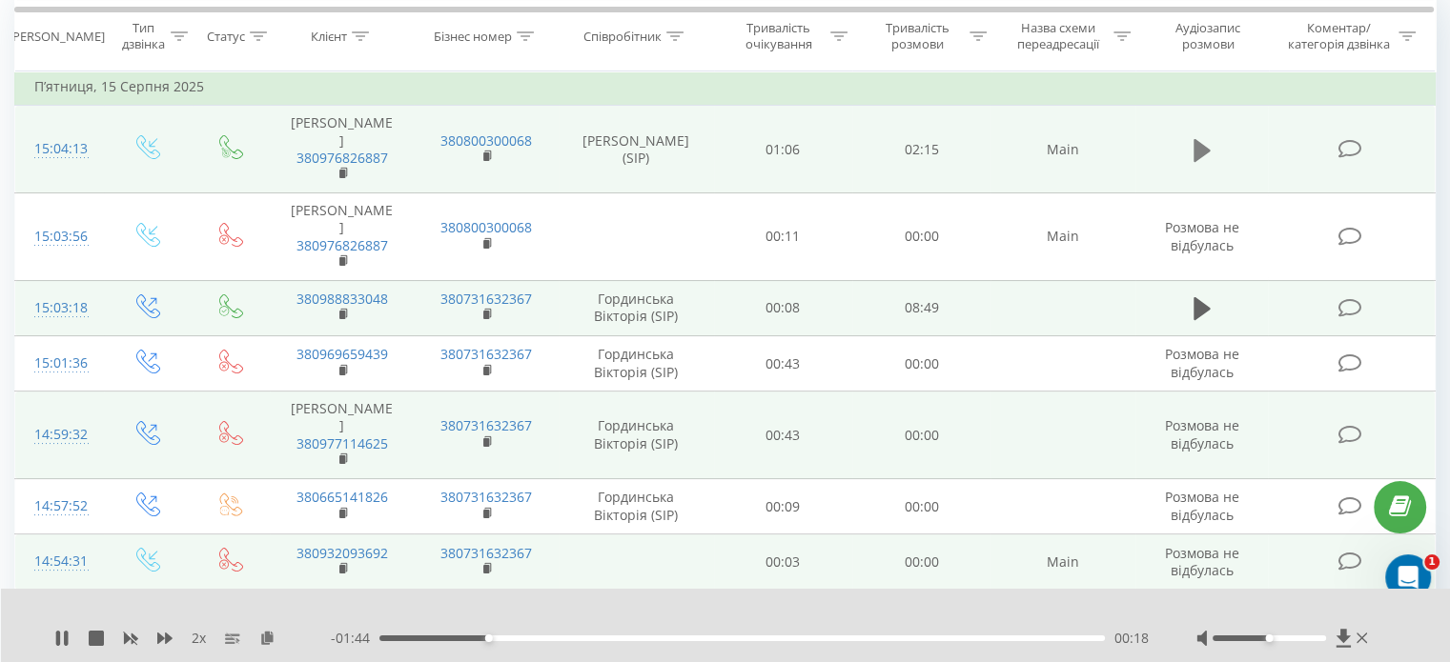
click at [1194, 155] on icon at bounding box center [1201, 150] width 17 height 23
click at [1196, 309] on icon at bounding box center [1201, 308] width 17 height 23
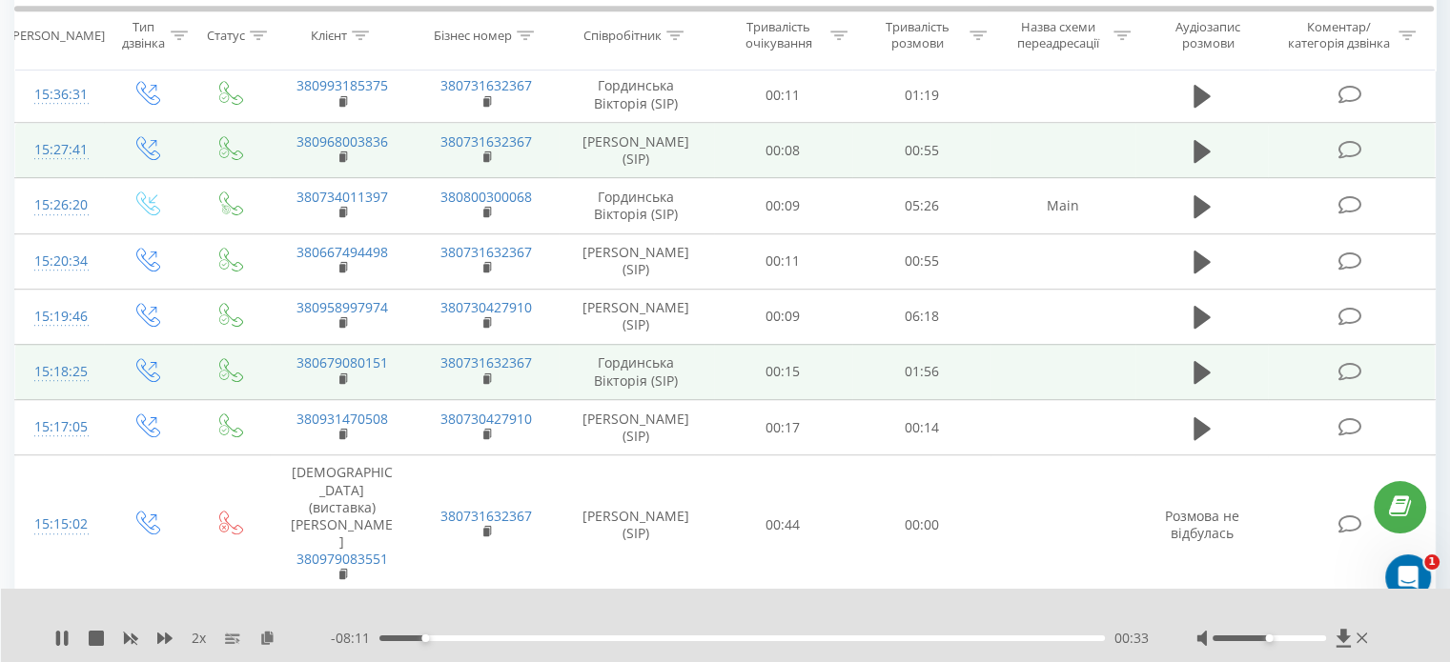
scroll to position [1113, 0]
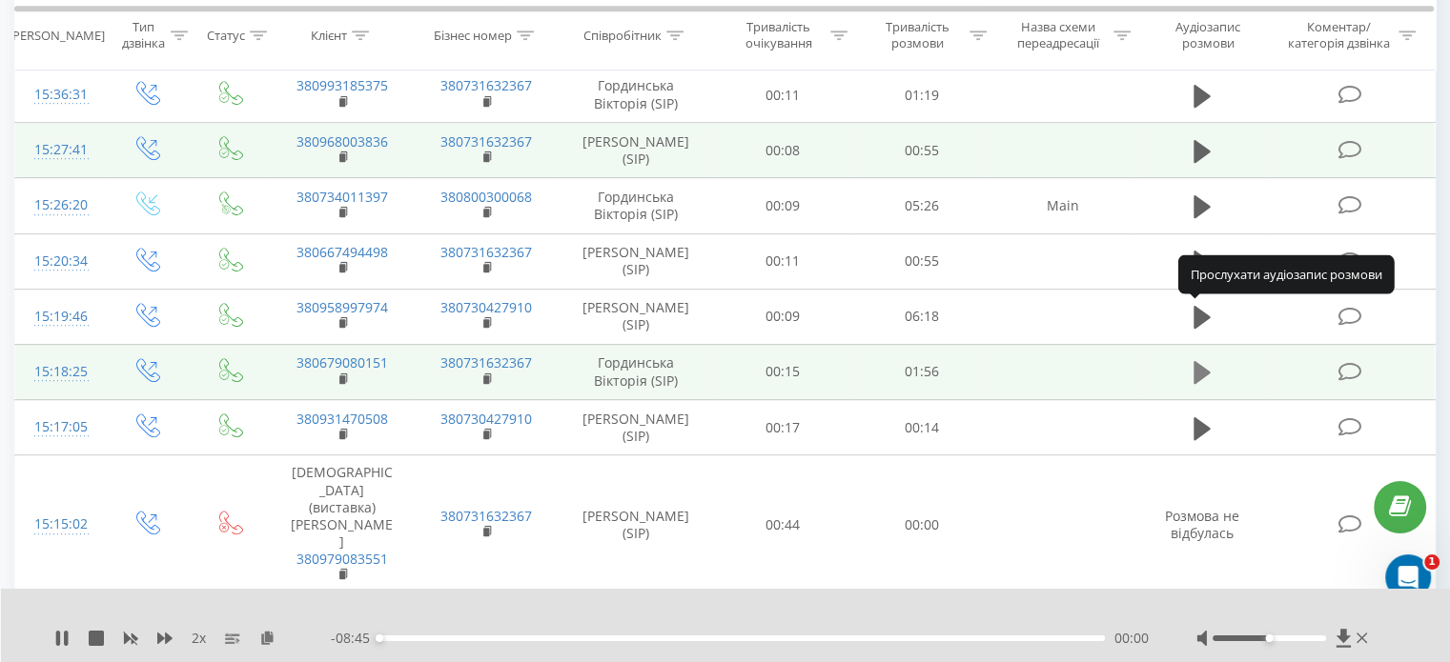
click at [1200, 359] on icon at bounding box center [1201, 372] width 17 height 27
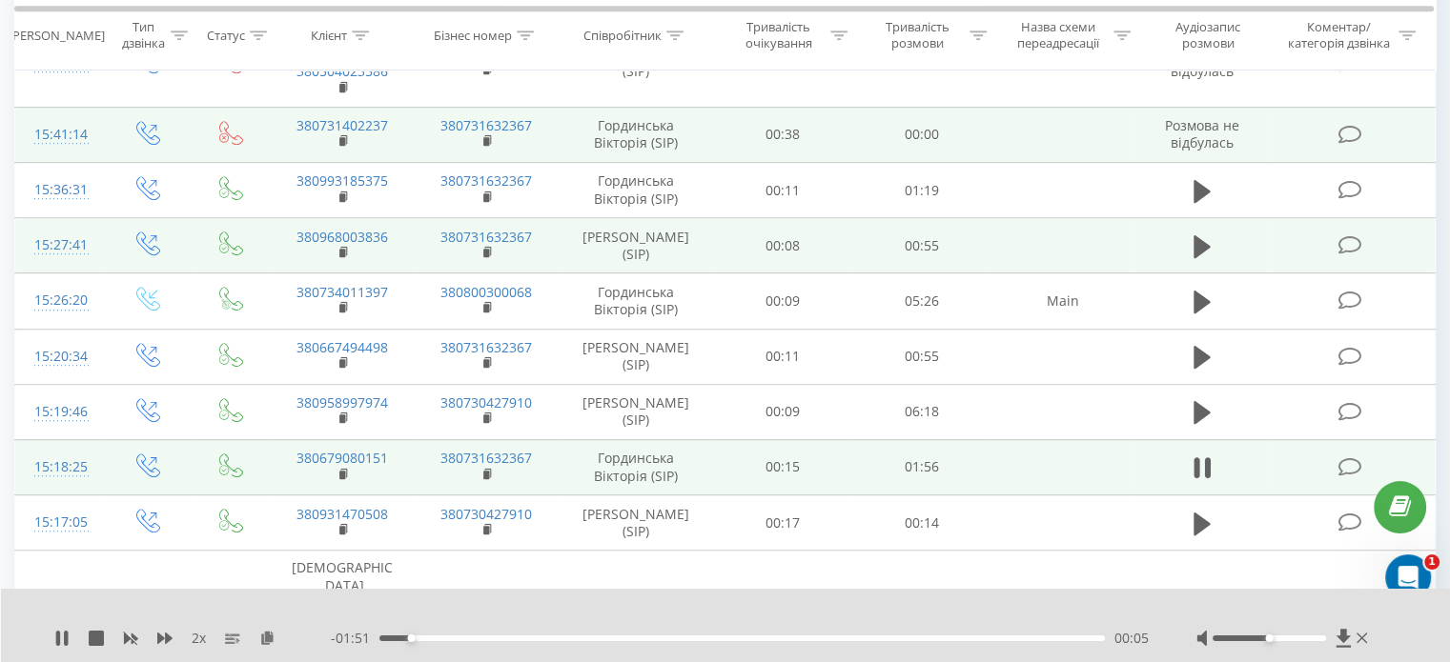
scroll to position [1018, 0]
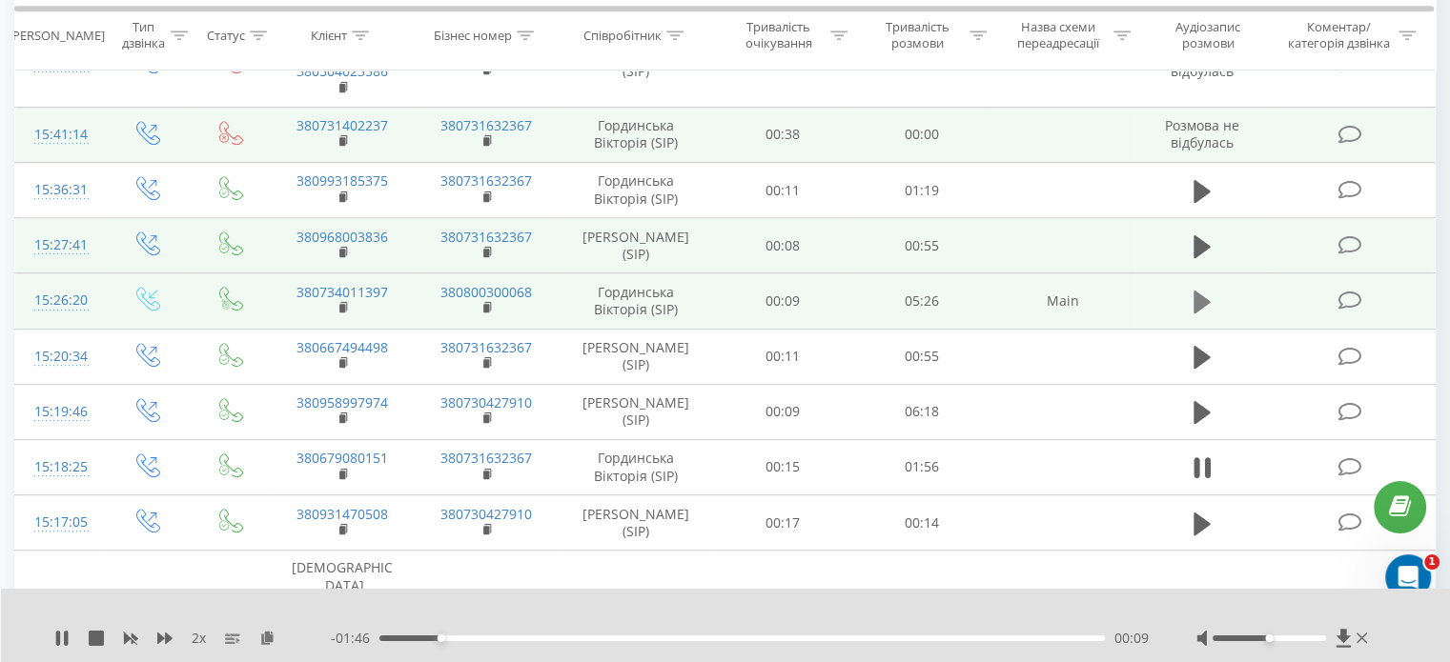
click at [1191, 288] on button at bounding box center [1202, 302] width 29 height 29
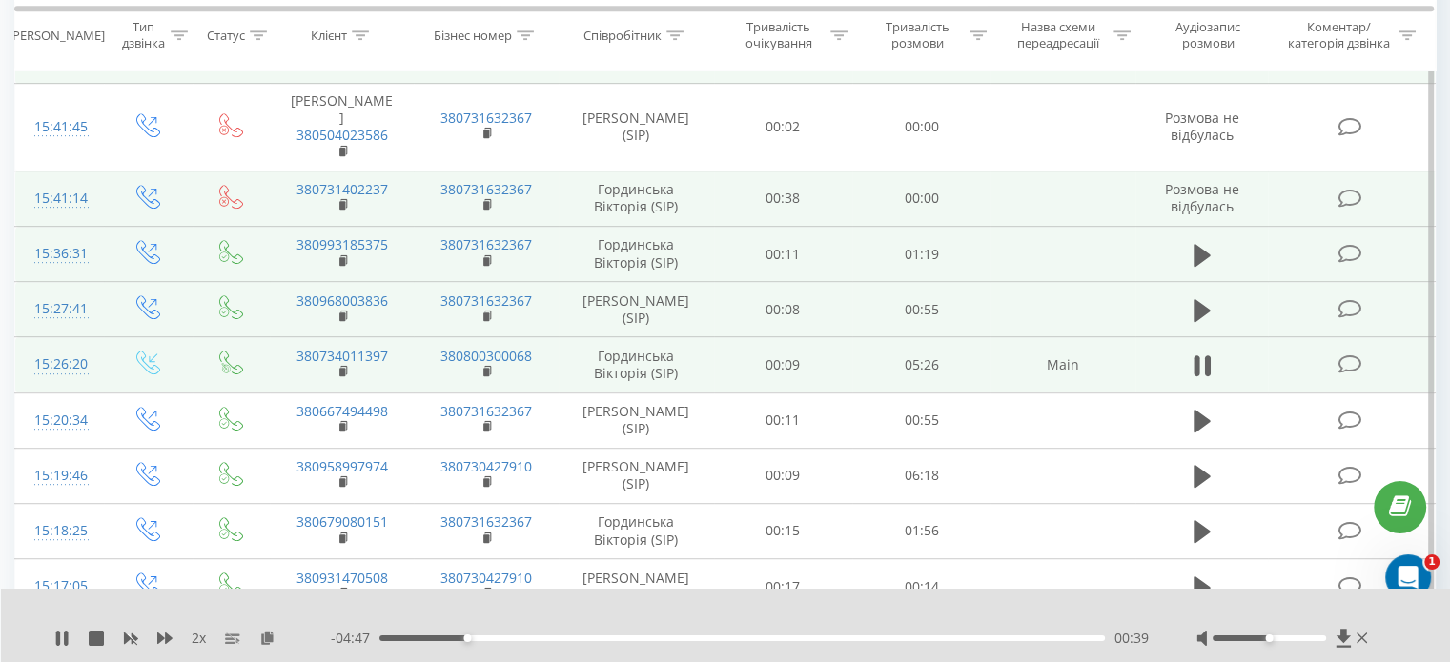
scroll to position [923, 0]
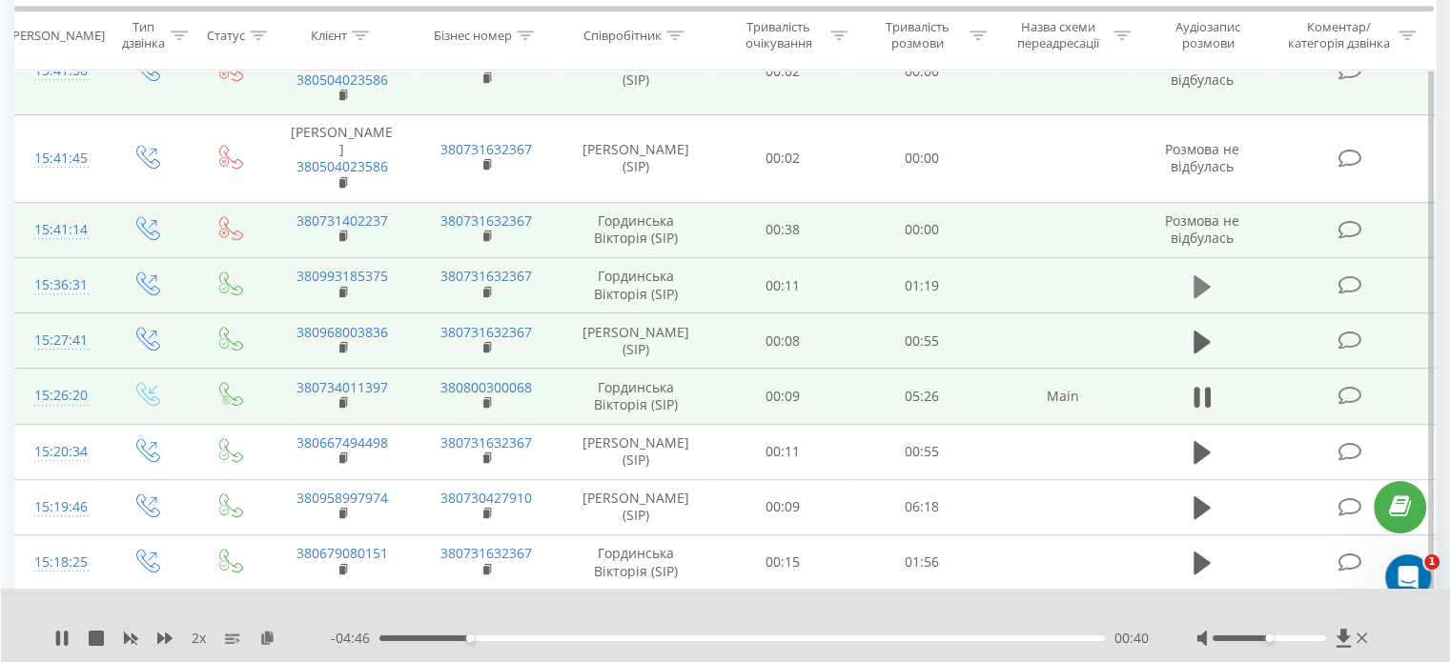
click at [1196, 273] on button at bounding box center [1202, 287] width 29 height 29
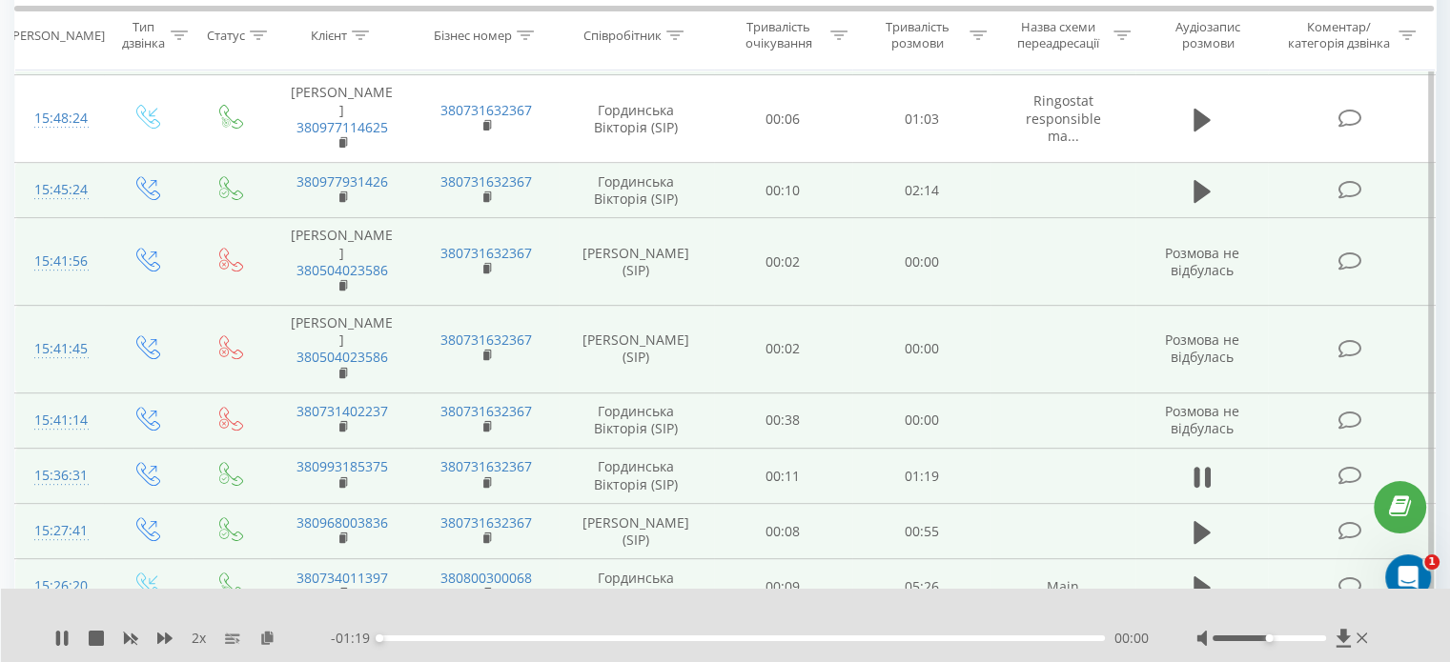
scroll to position [637, 0]
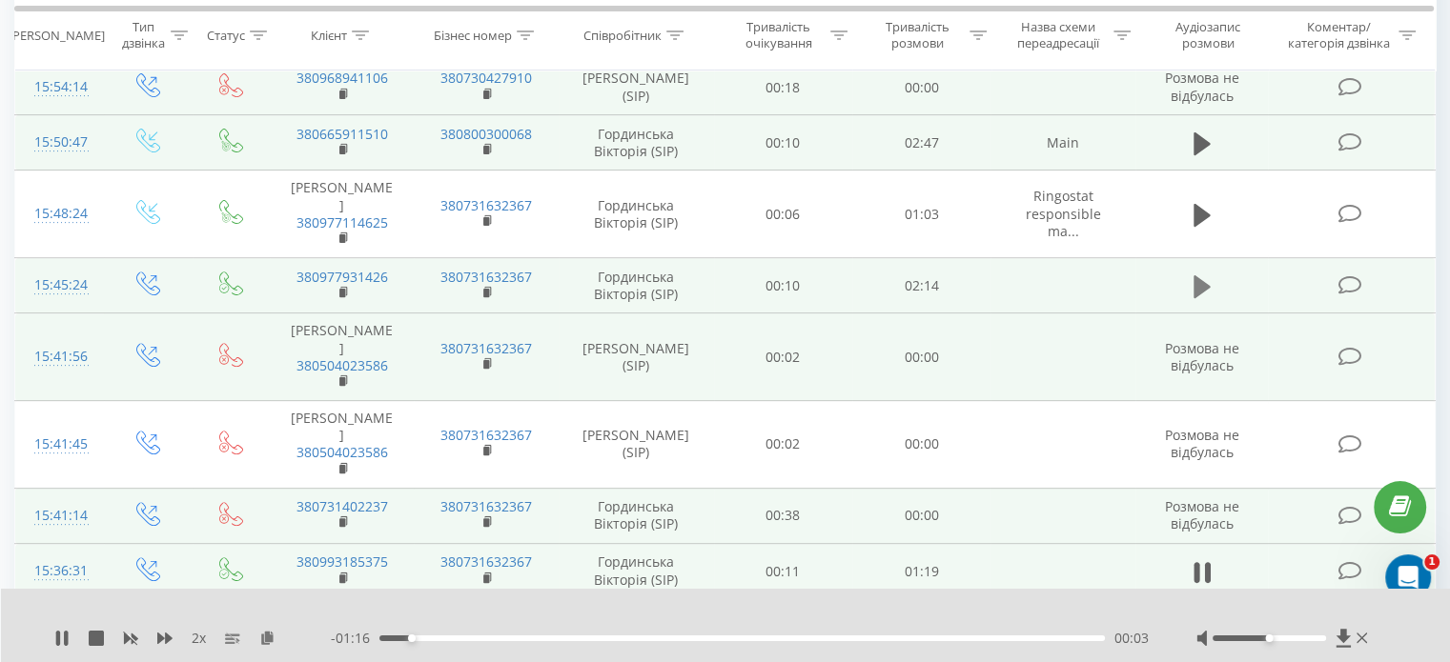
click at [1209, 274] on icon at bounding box center [1201, 287] width 17 height 27
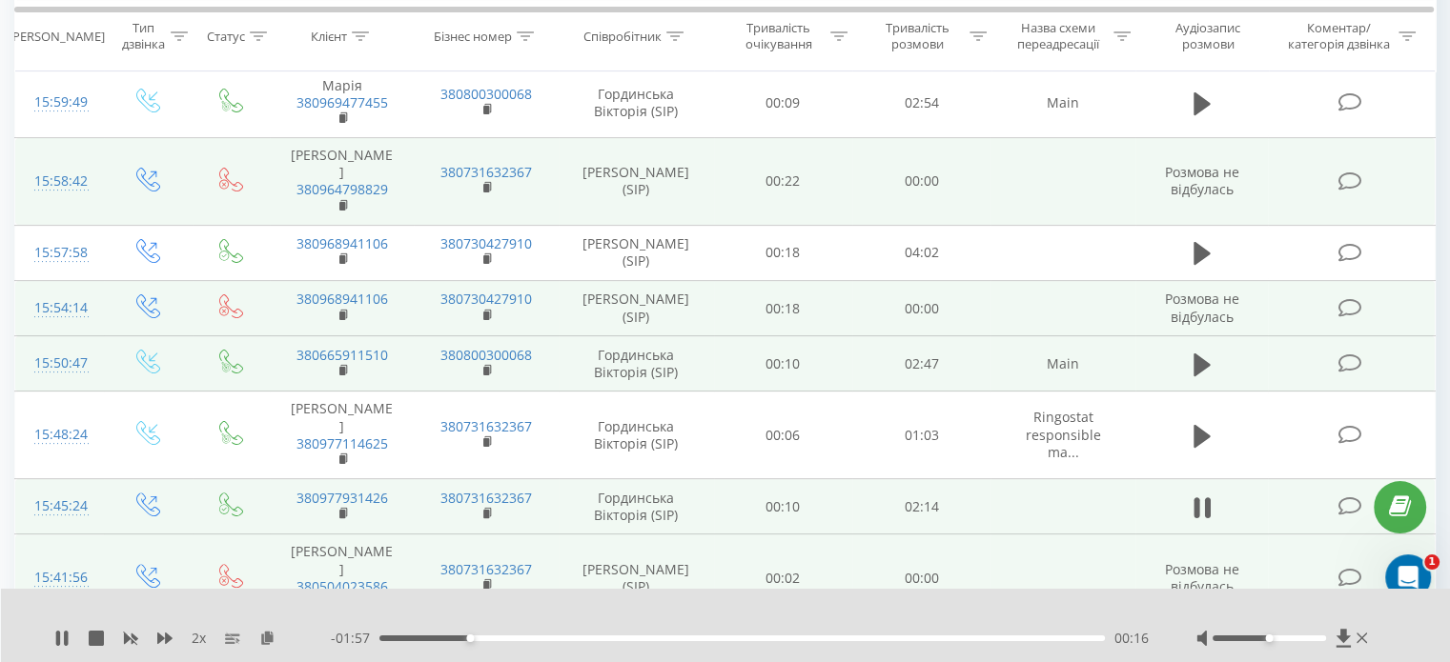
scroll to position [446, 0]
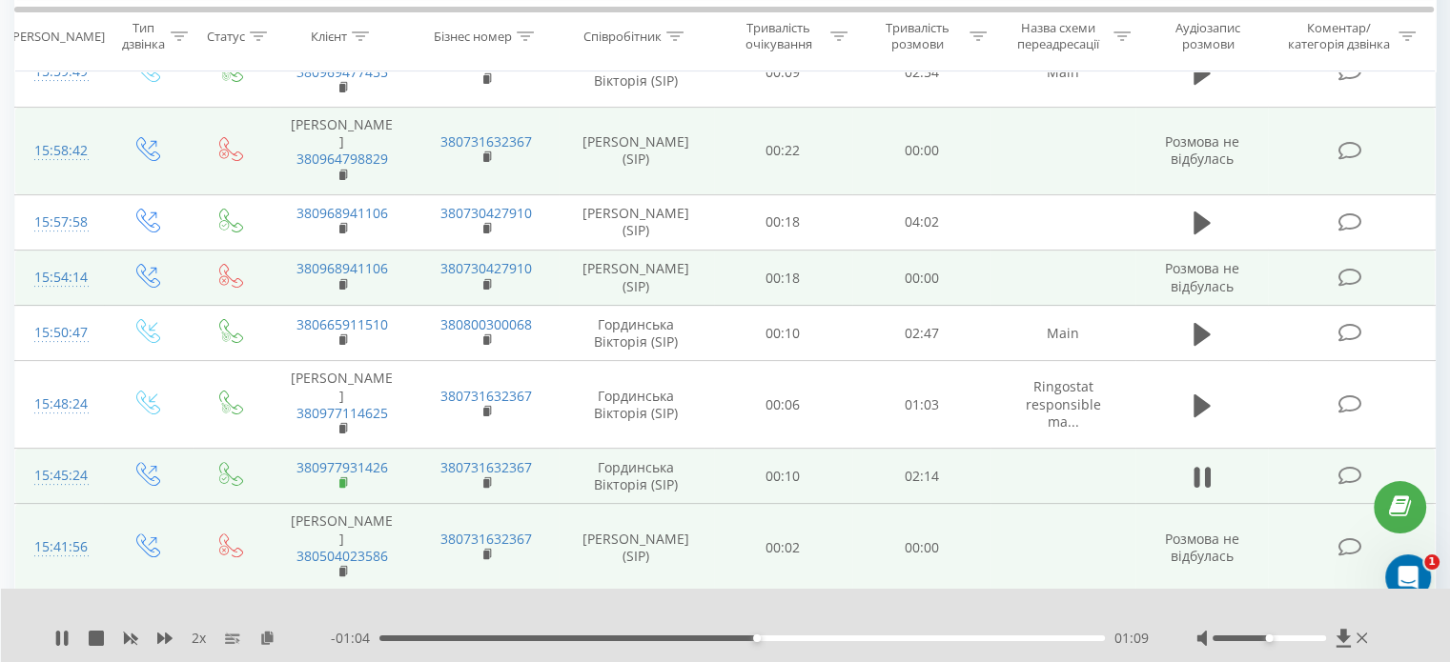
click at [342, 479] on rect at bounding box center [342, 483] width 6 height 9
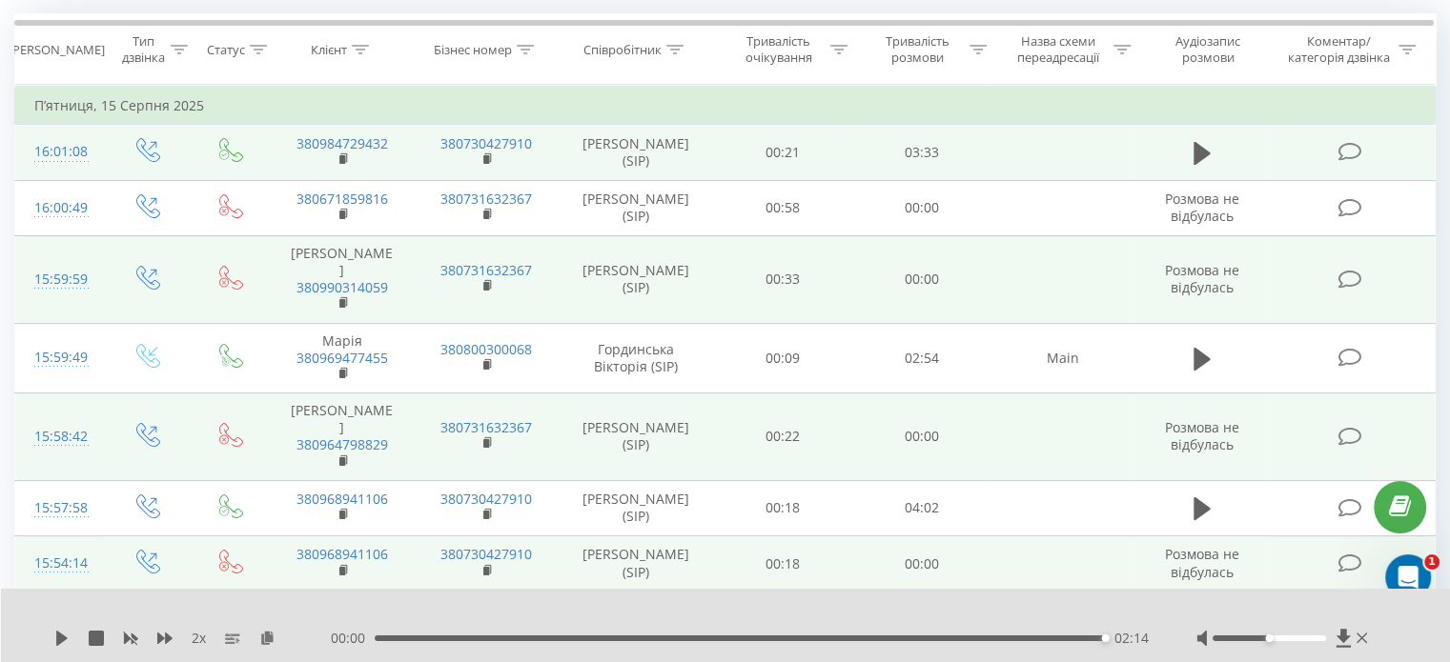
scroll to position [65, 0]
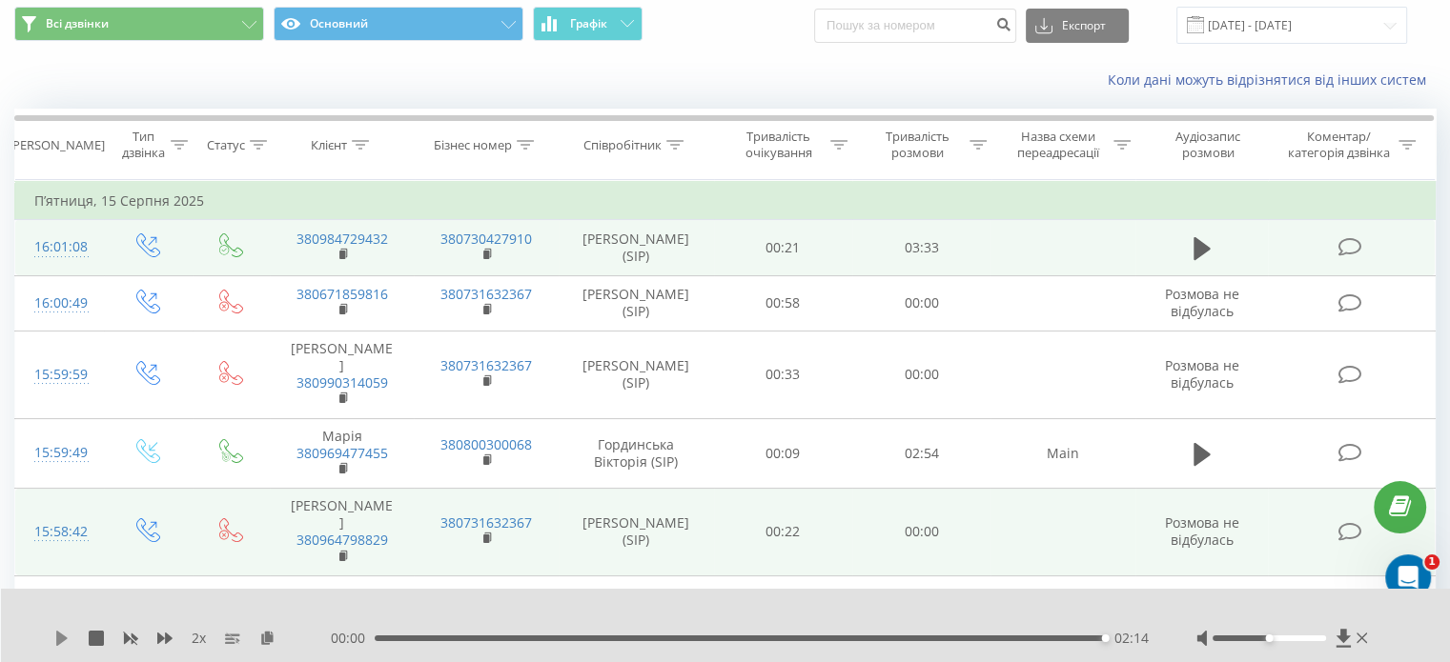
click at [57, 640] on icon at bounding box center [61, 638] width 11 height 15
drag, startPoint x: 597, startPoint y: 636, endPoint x: 309, endPoint y: 647, distance: 288.1
click at [595, 638] on div "02:14" at bounding box center [740, 639] width 730 height 6
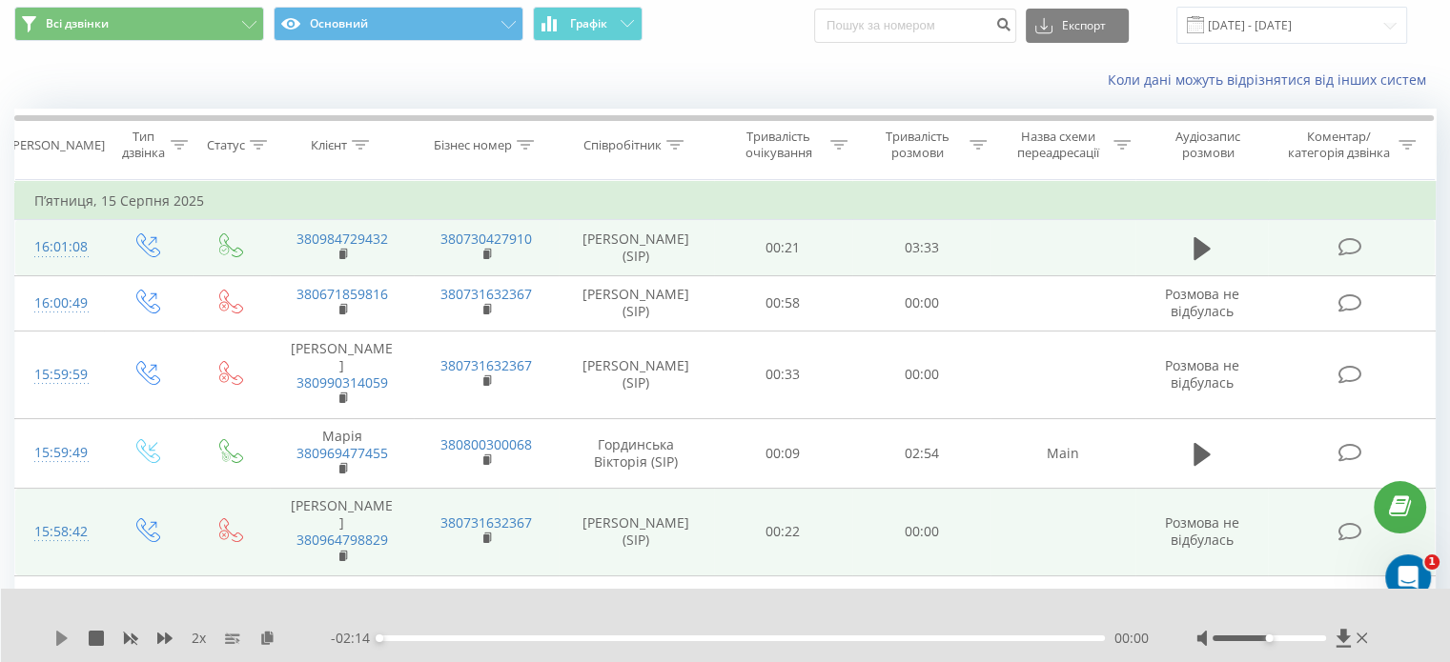
click at [66, 634] on icon at bounding box center [61, 638] width 15 height 15
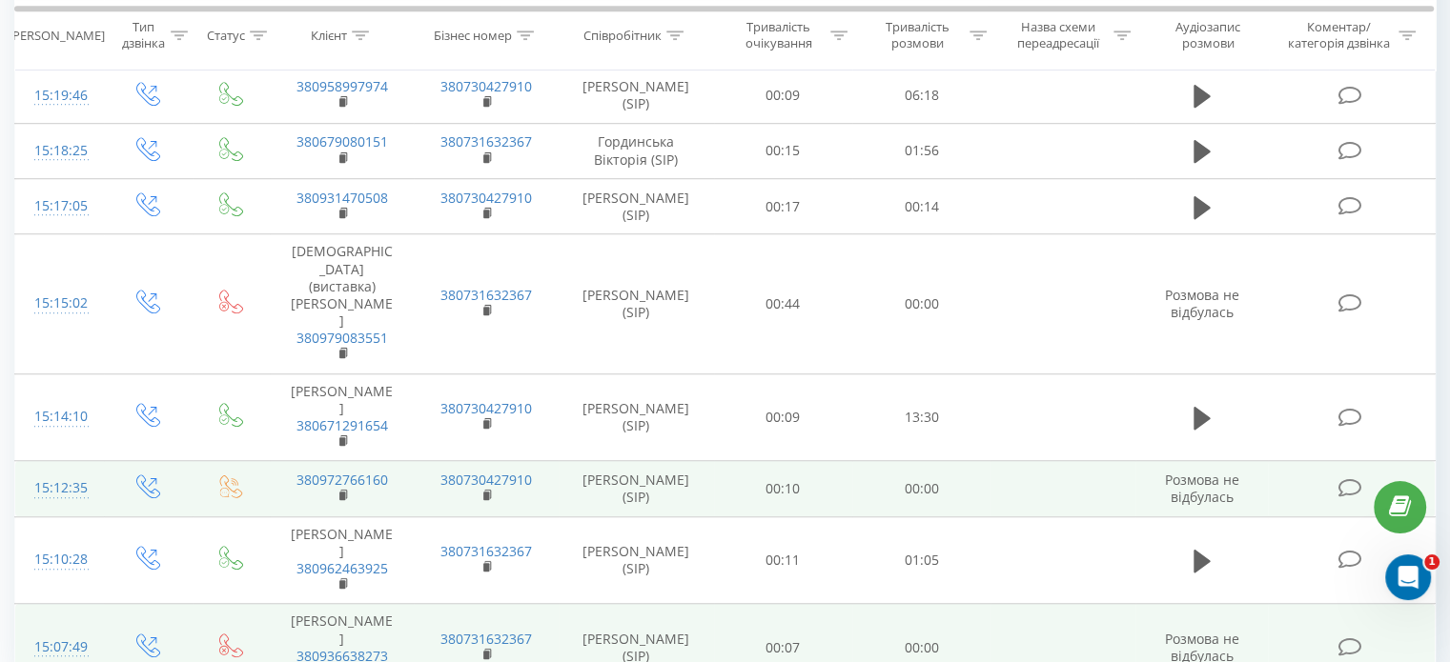
scroll to position [1399, 0]
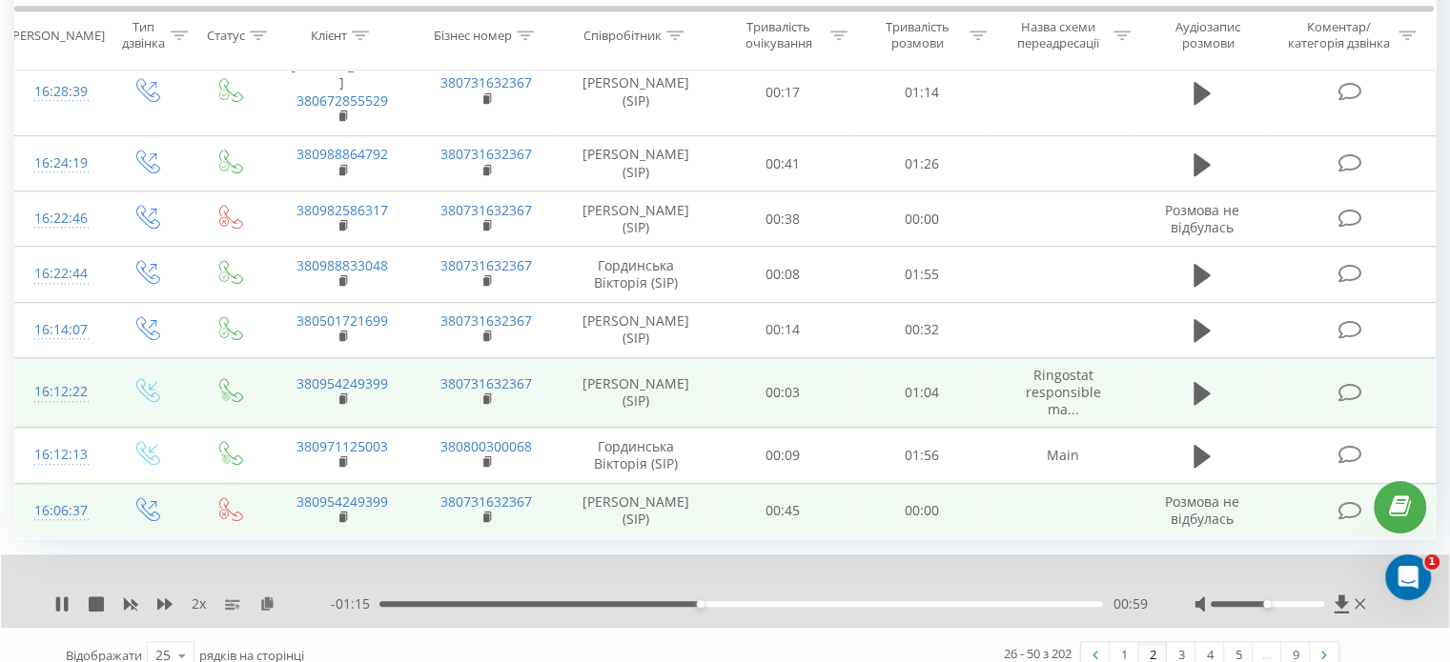
scroll to position [1291, 0]
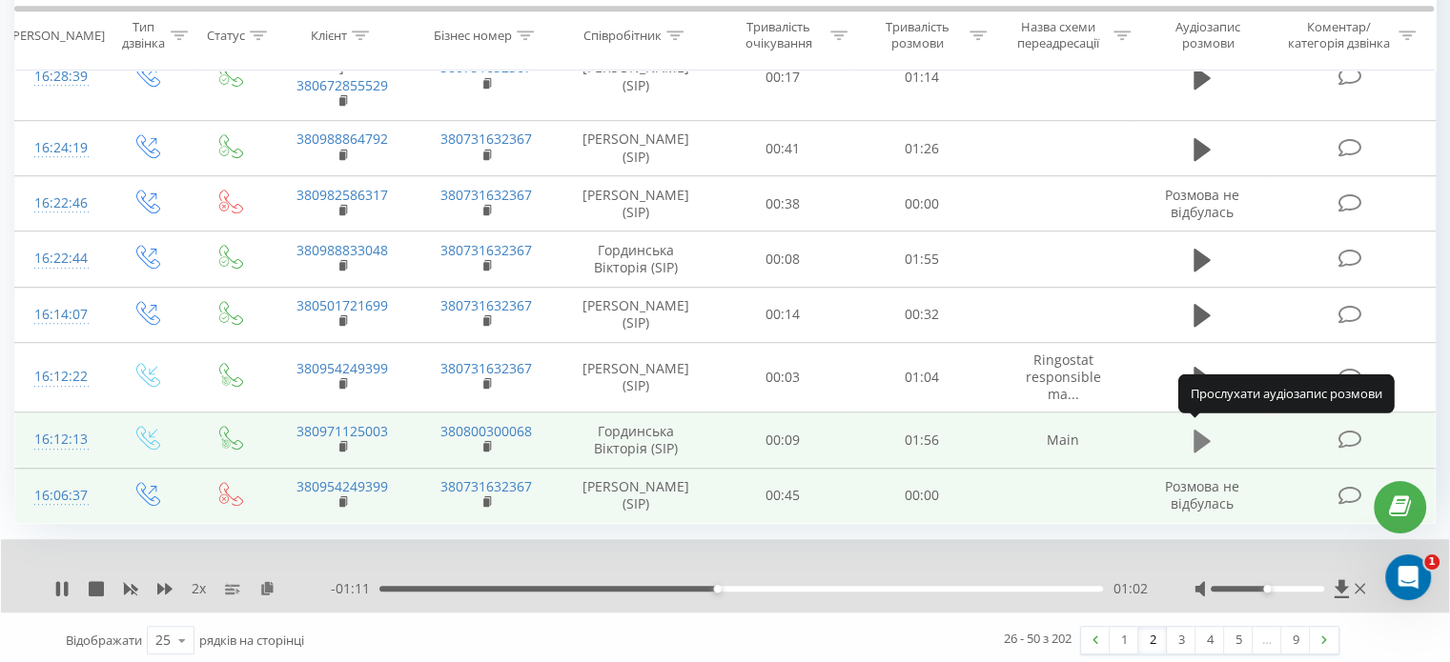
click at [1188, 434] on button at bounding box center [1202, 441] width 29 height 29
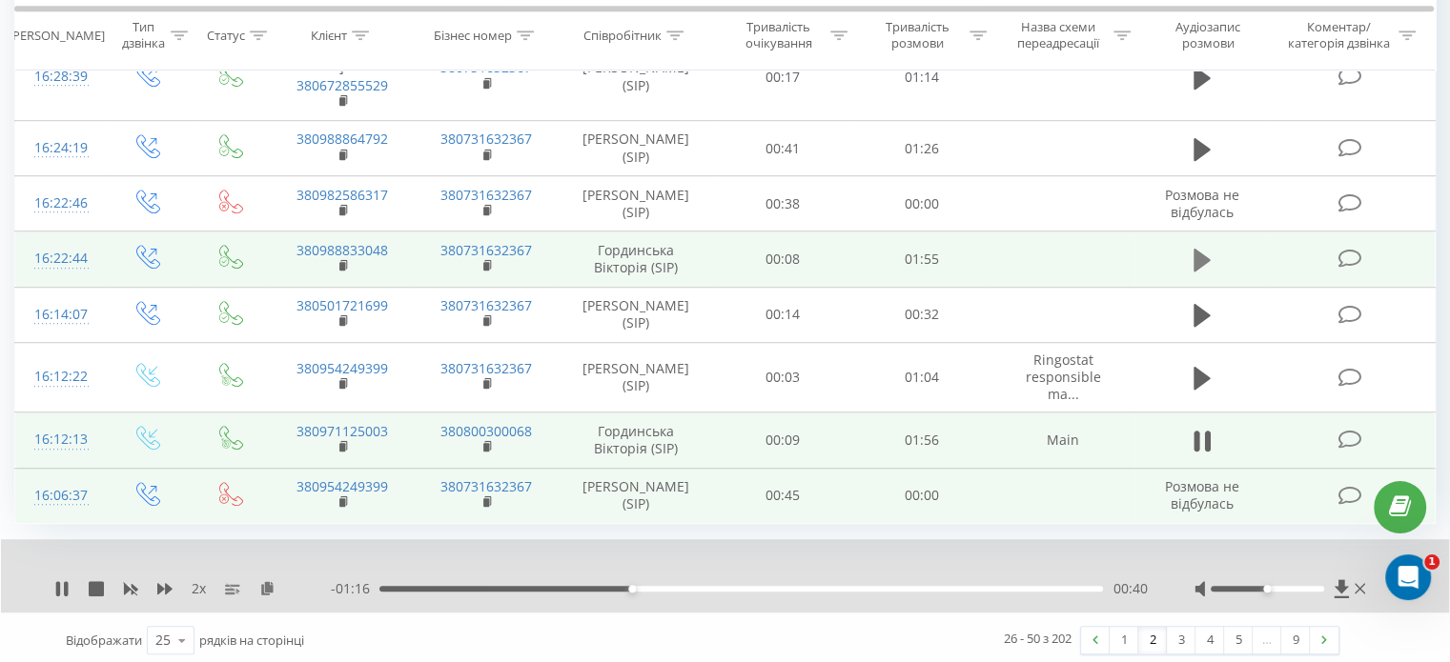
click at [1200, 258] on icon at bounding box center [1201, 260] width 17 height 23
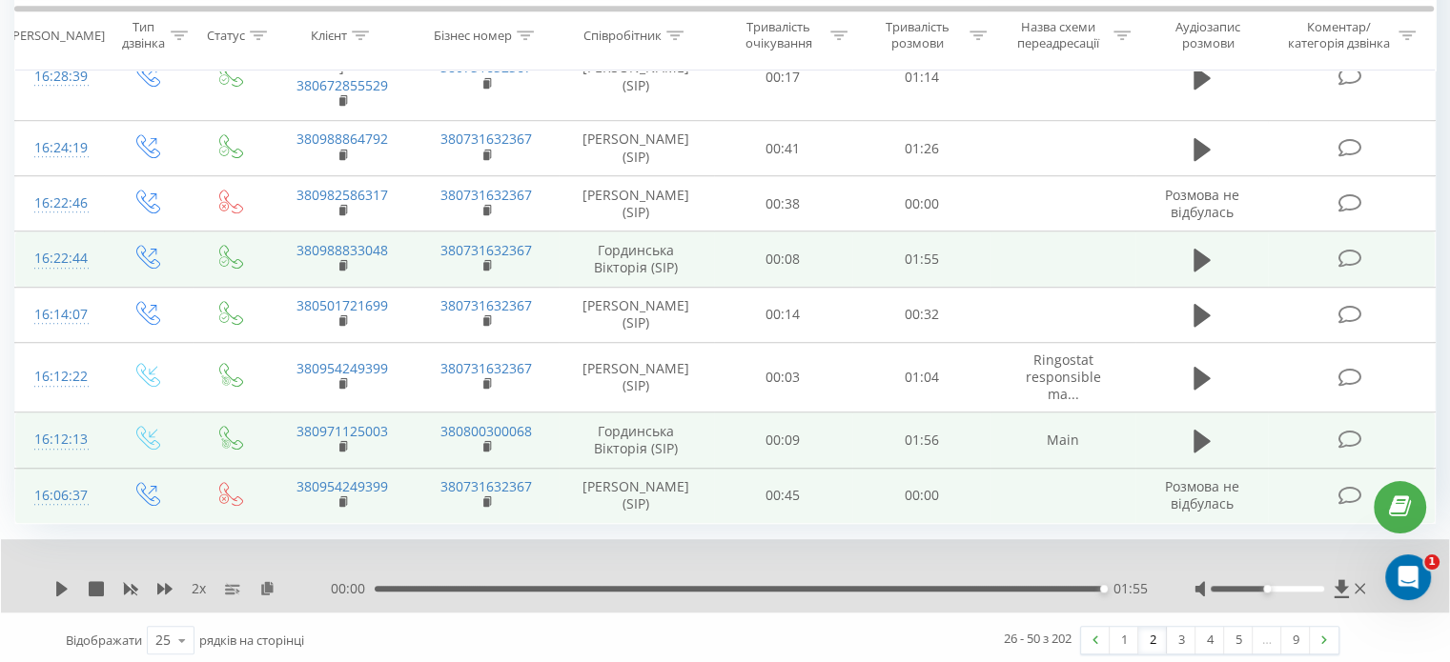
click at [465, 586] on div "01:55" at bounding box center [739, 589] width 728 height 6
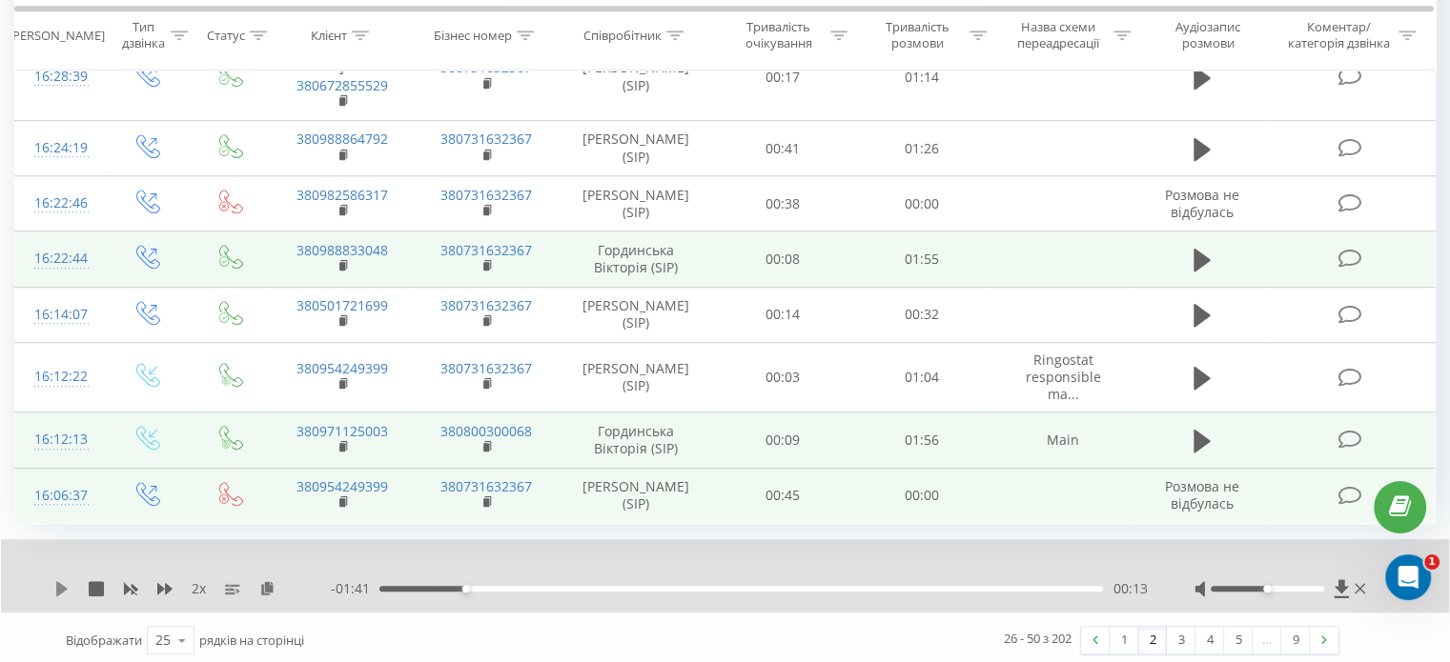
click at [63, 585] on icon at bounding box center [61, 588] width 11 height 15
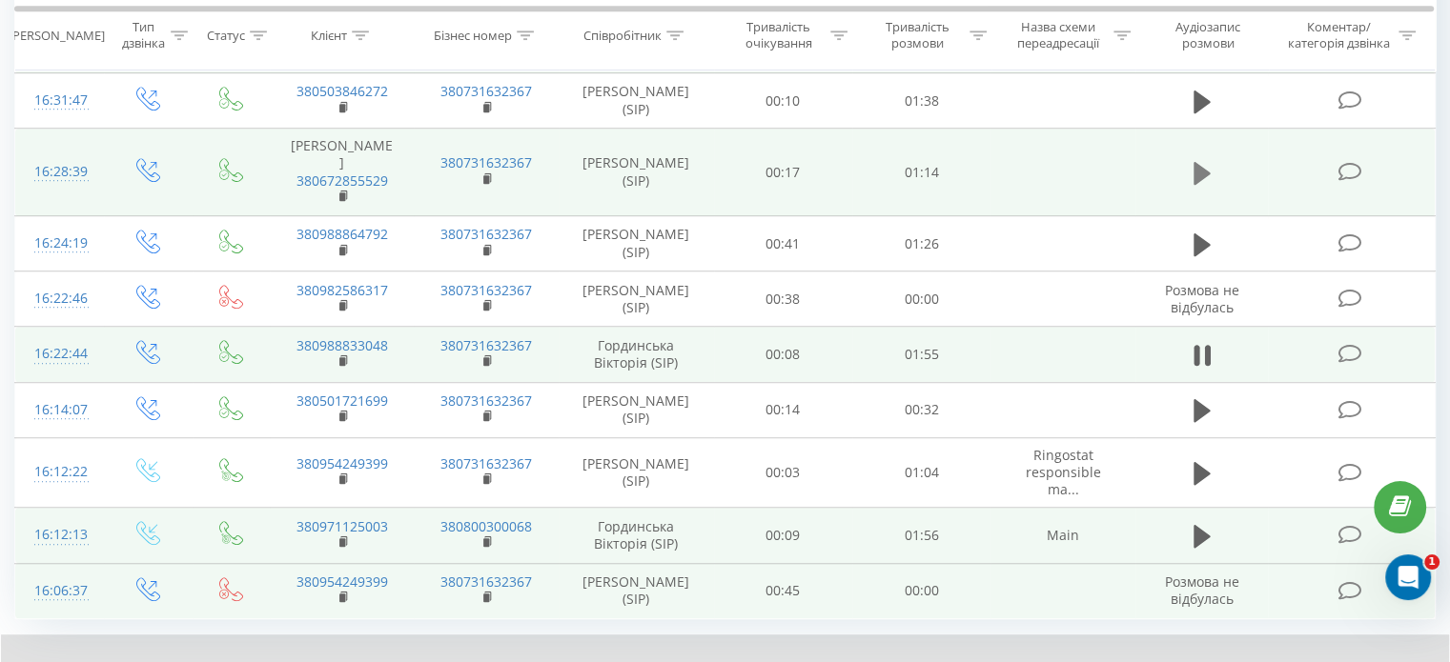
scroll to position [1100, 0]
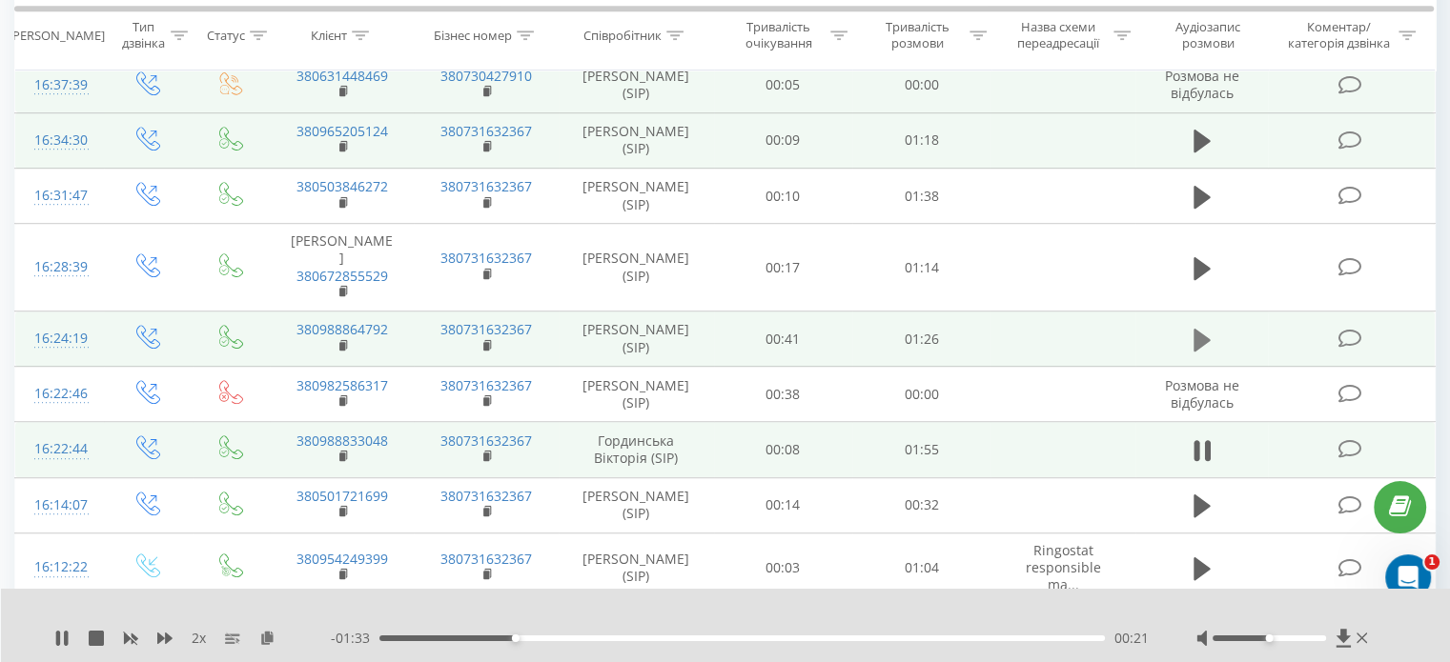
click at [1197, 336] on icon at bounding box center [1201, 339] width 17 height 23
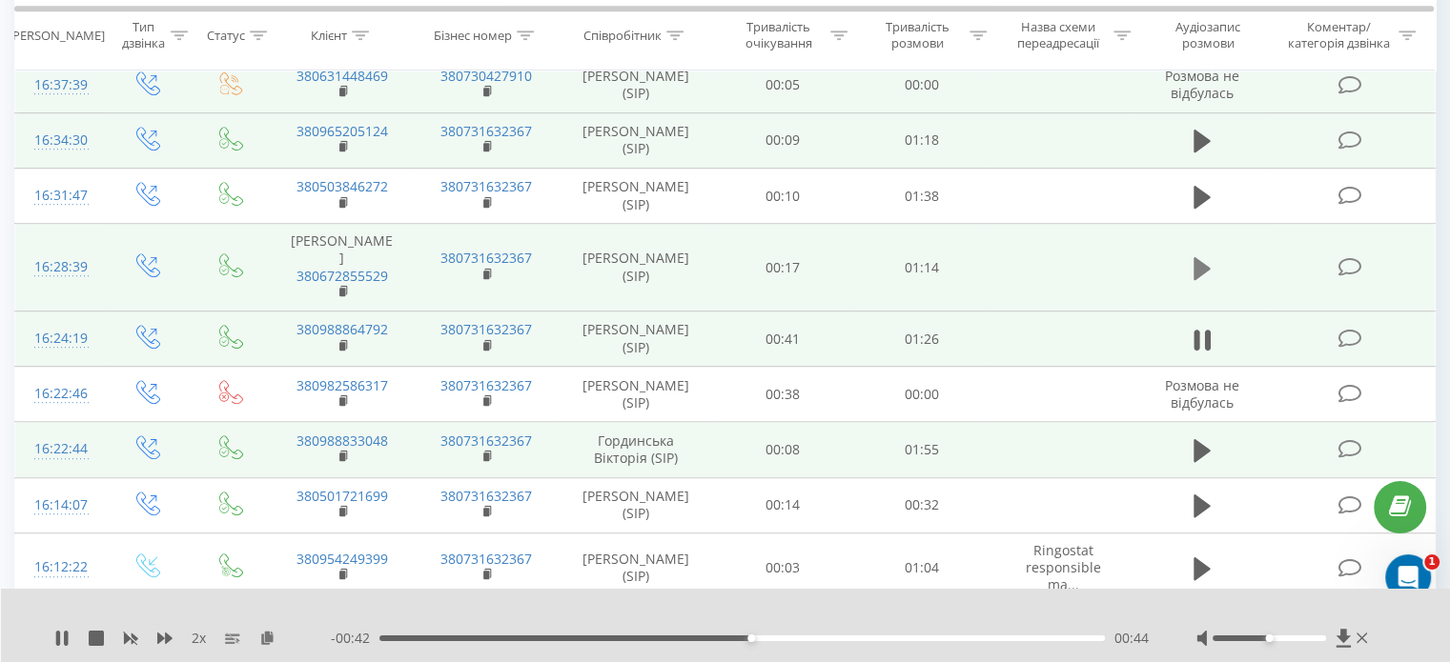
click at [1206, 267] on icon at bounding box center [1201, 268] width 17 height 27
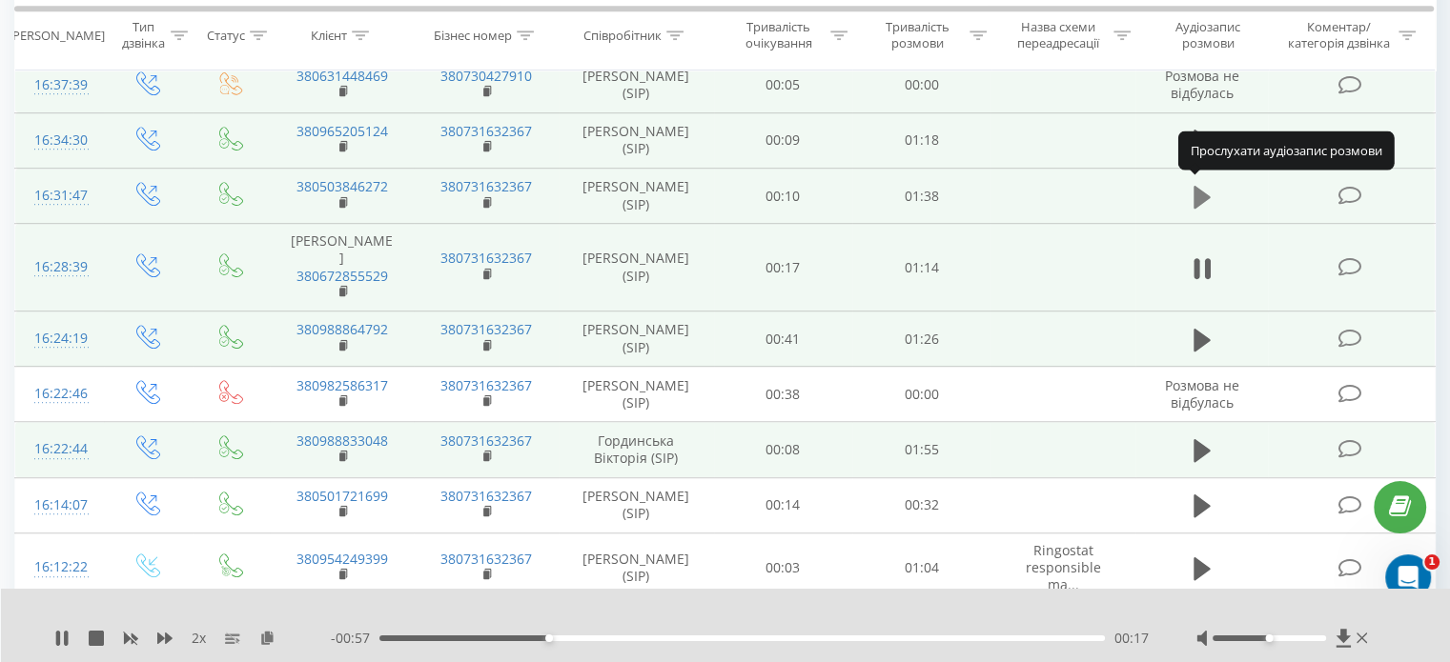
click at [1207, 194] on icon at bounding box center [1201, 196] width 17 height 23
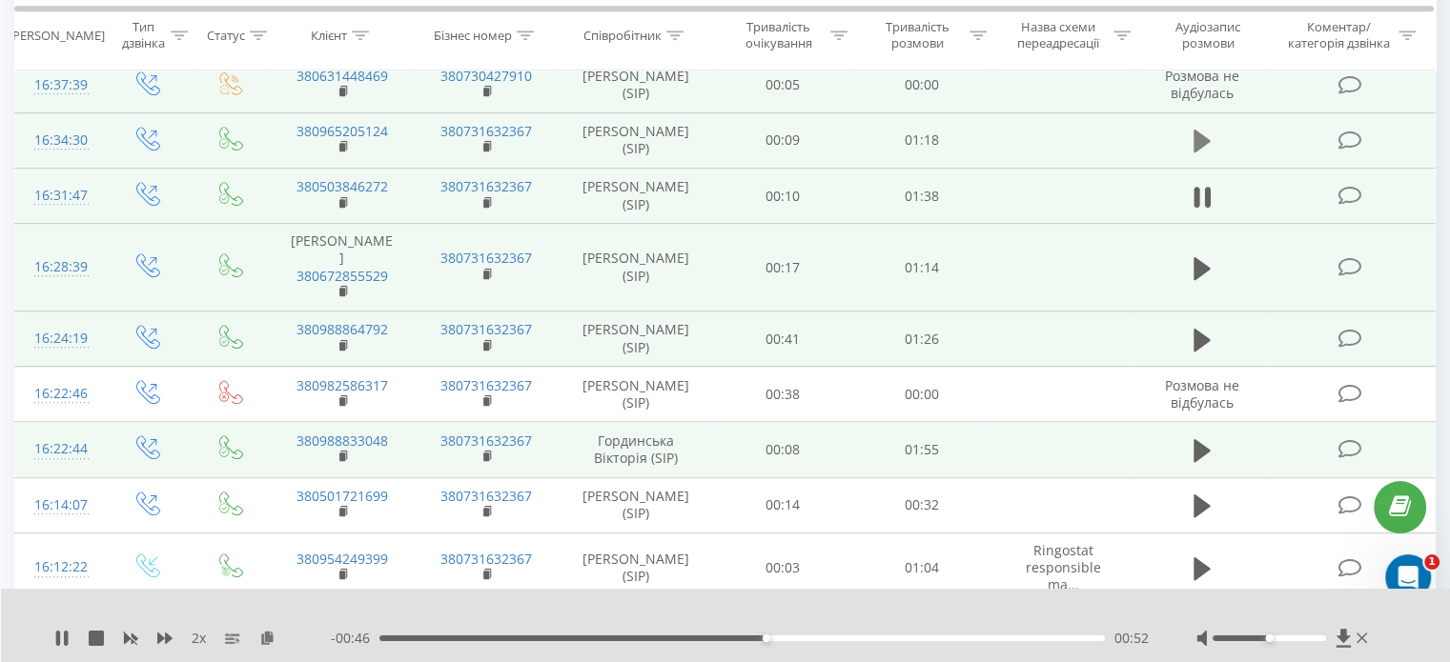
click at [1200, 137] on icon at bounding box center [1201, 141] width 17 height 23
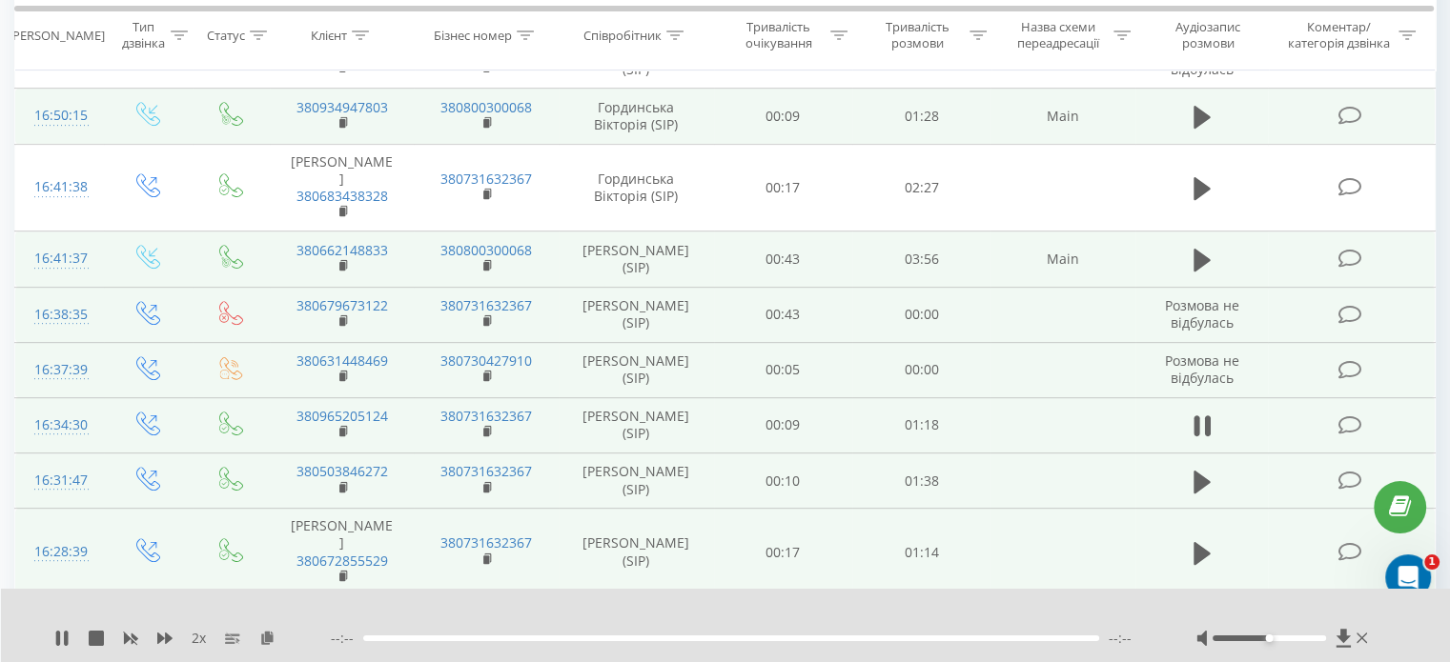
scroll to position [814, 0]
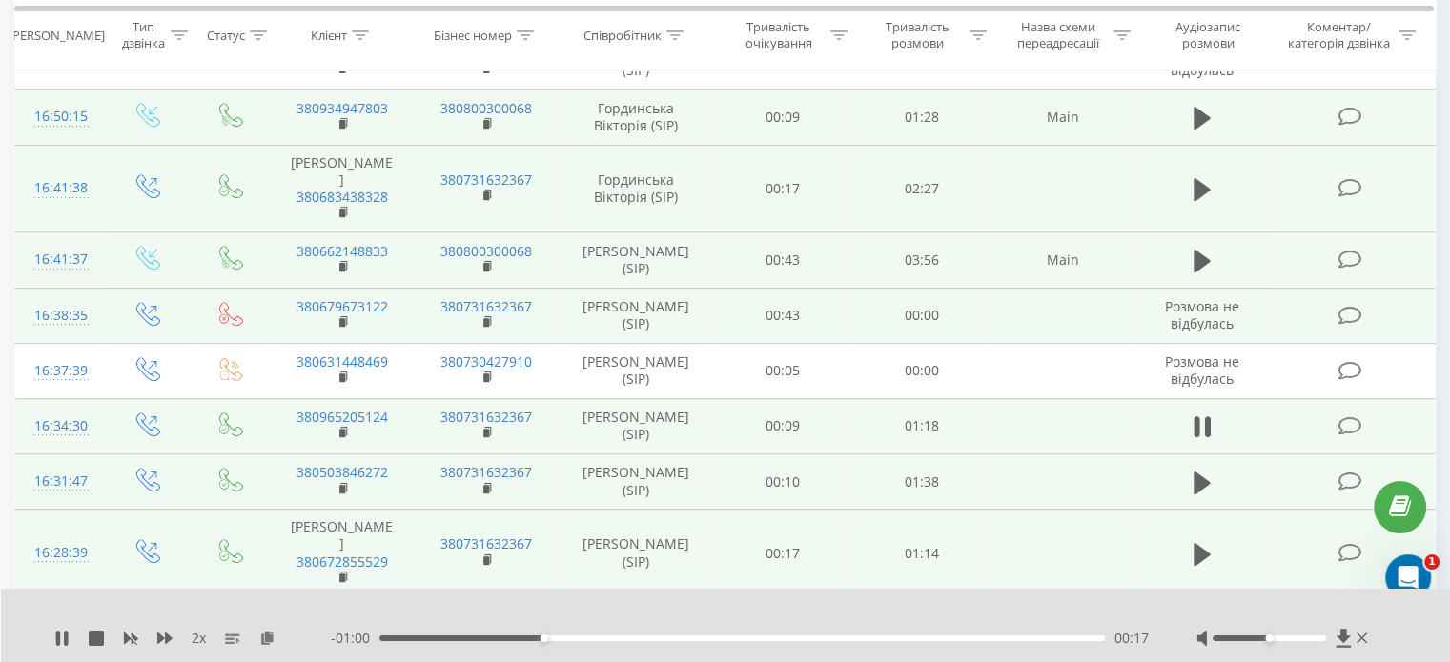
click at [1203, 205] on td at bounding box center [1201, 189] width 133 height 88
click at [1202, 191] on icon at bounding box center [1201, 189] width 17 height 23
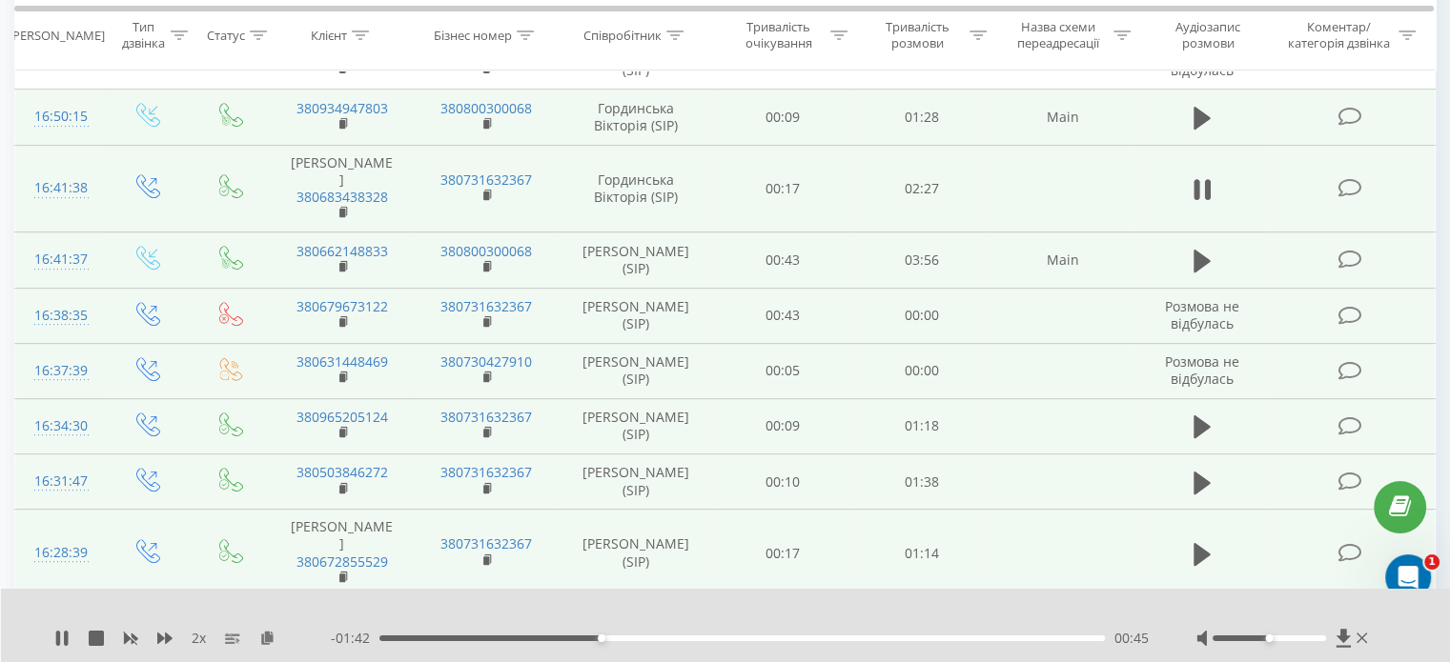
scroll to position [623, 0]
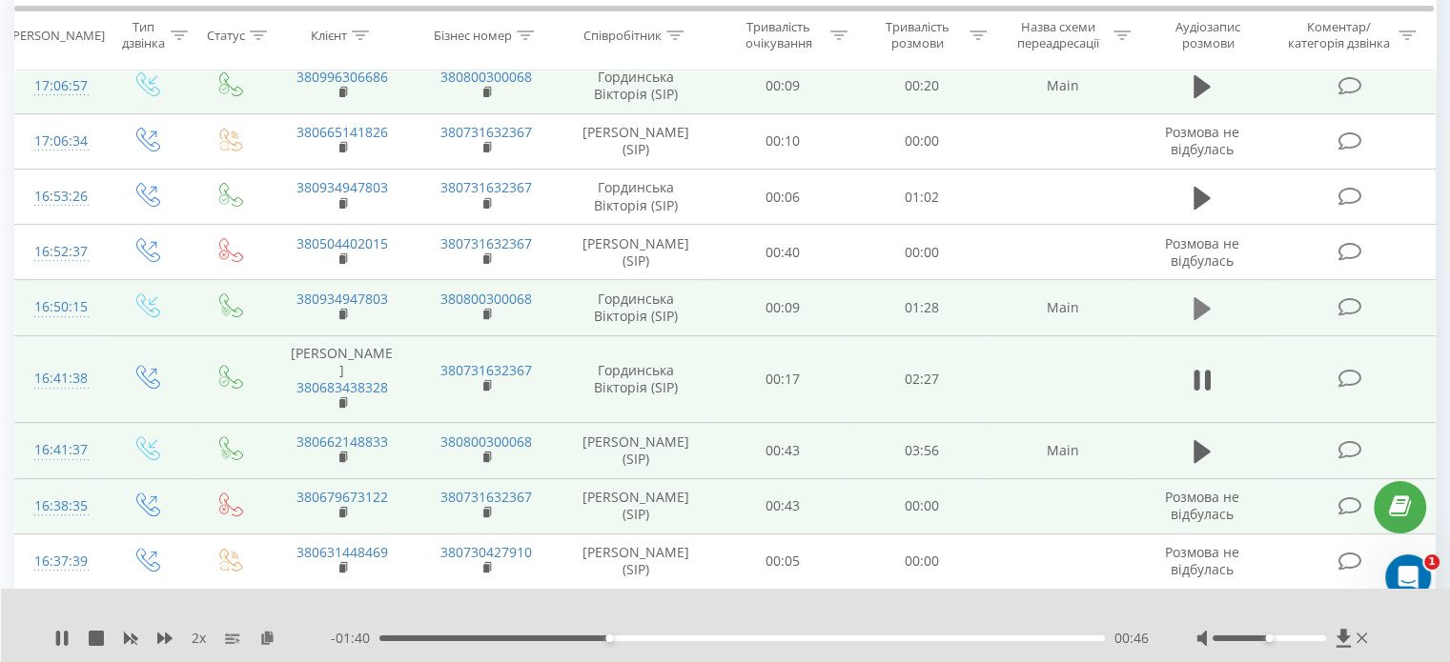
click at [1197, 310] on icon at bounding box center [1201, 308] width 17 height 23
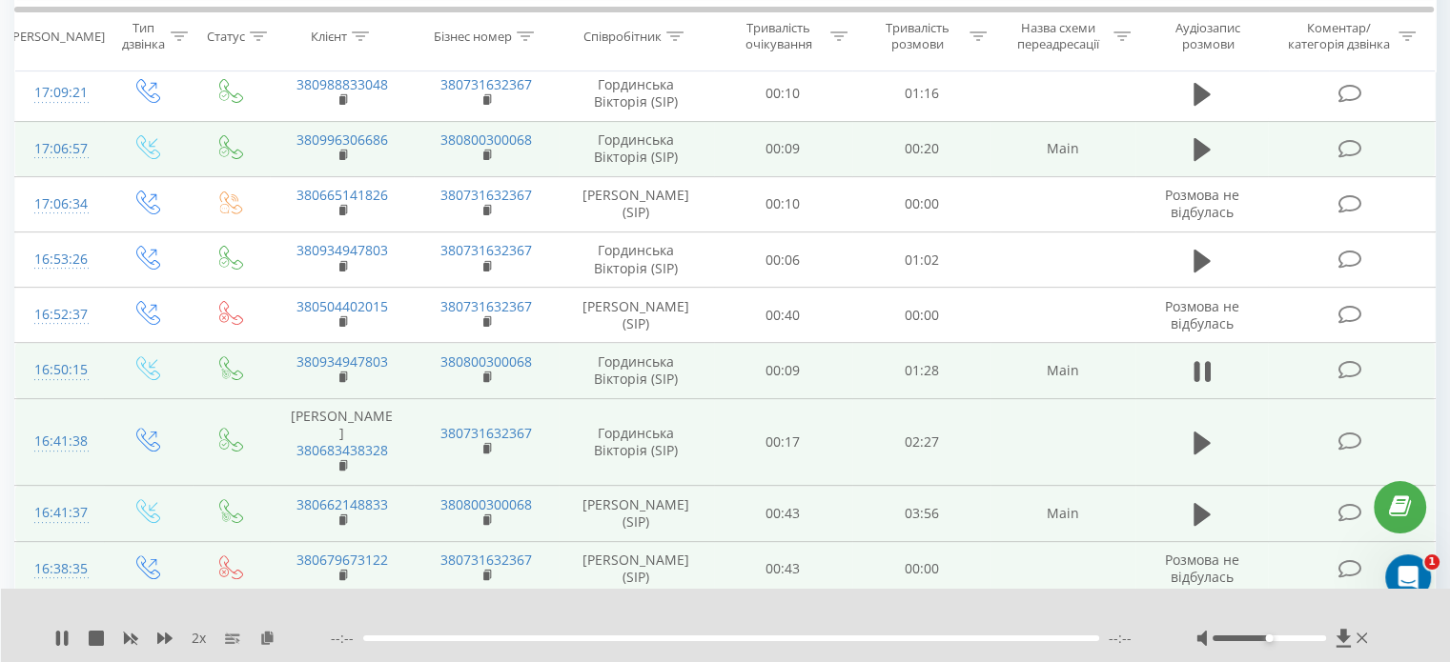
scroll to position [528, 0]
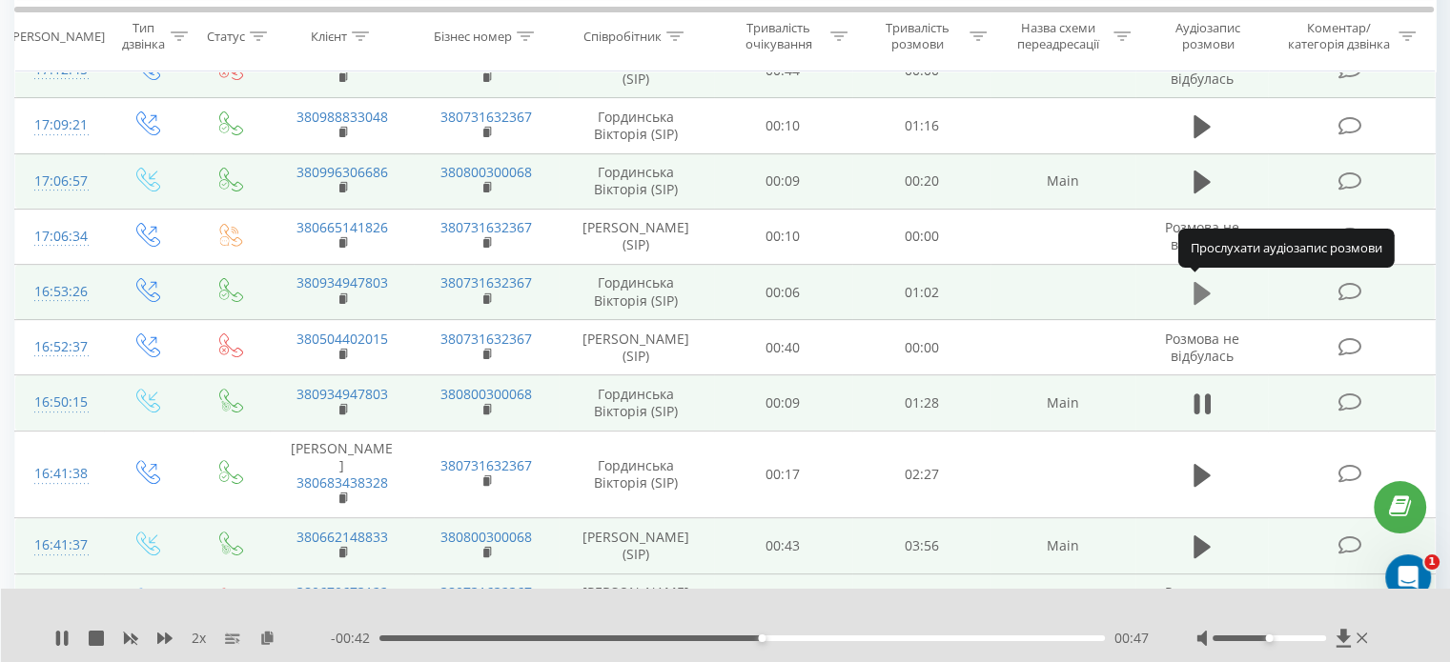
click at [1203, 296] on icon at bounding box center [1201, 293] width 17 height 27
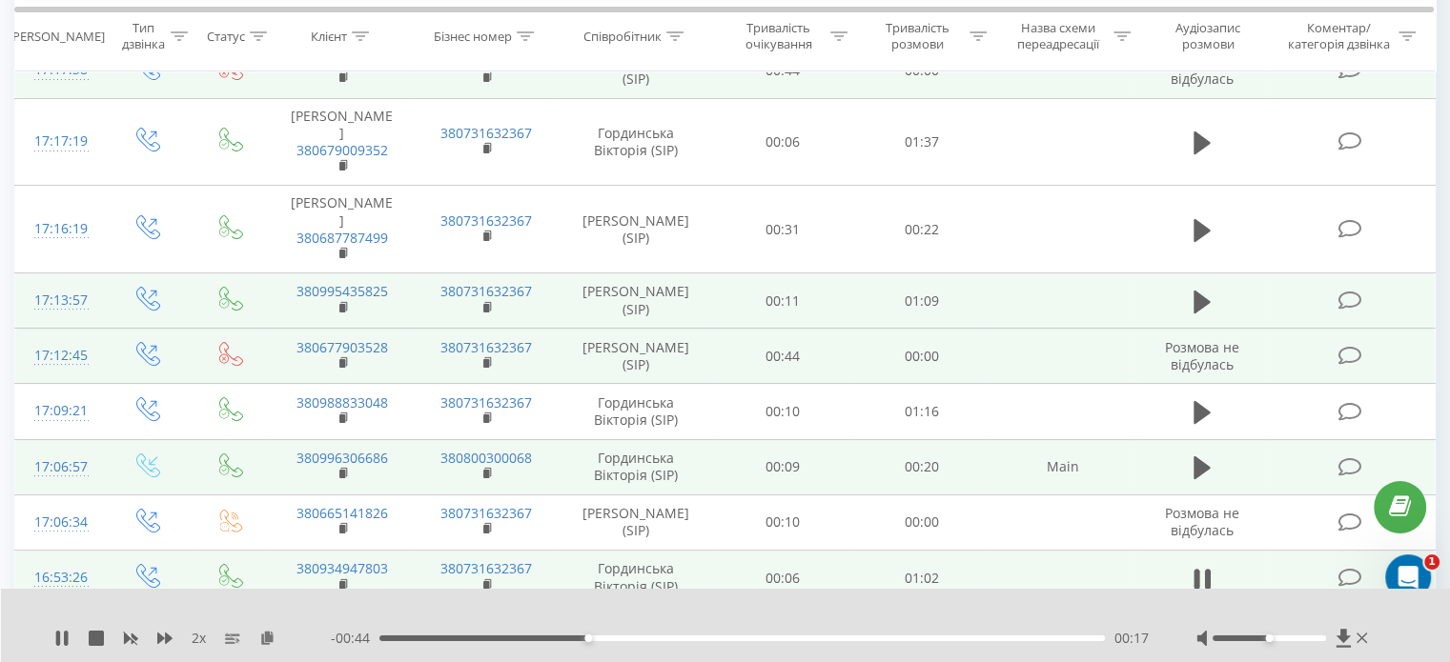
scroll to position [147, 0]
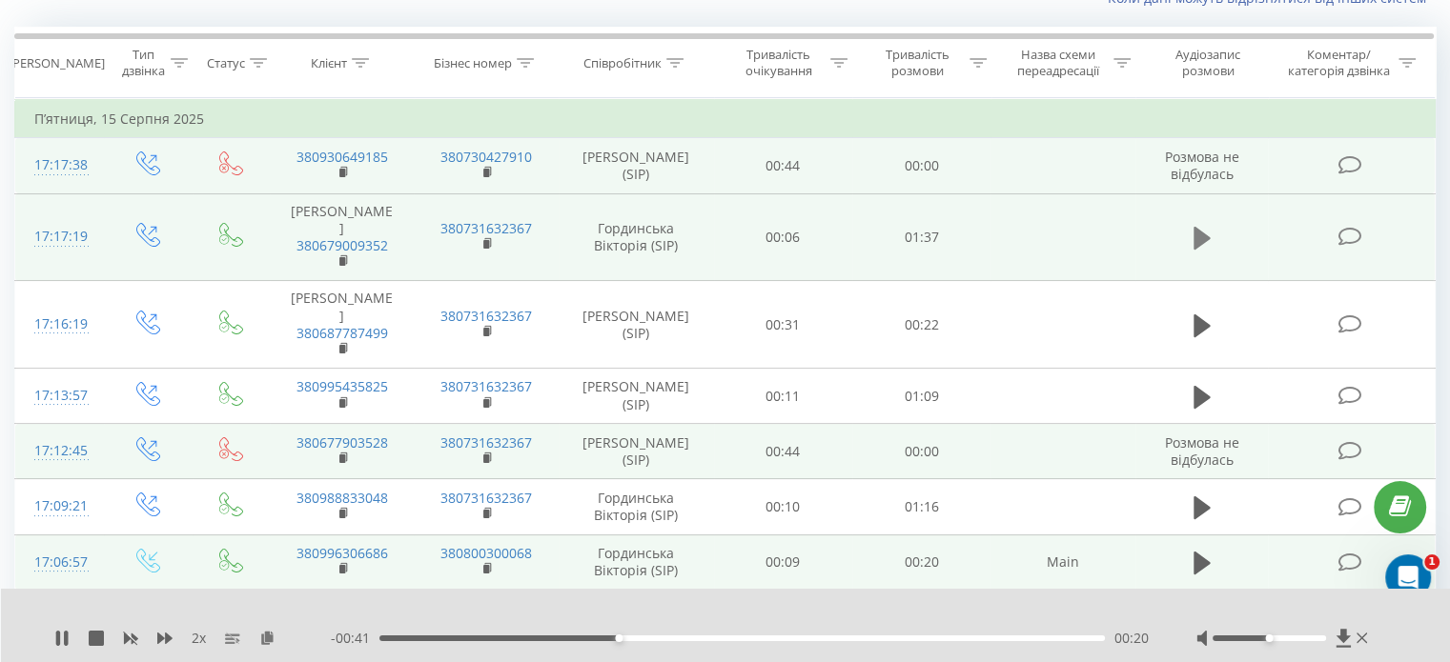
click at [1210, 235] on button at bounding box center [1202, 238] width 29 height 29
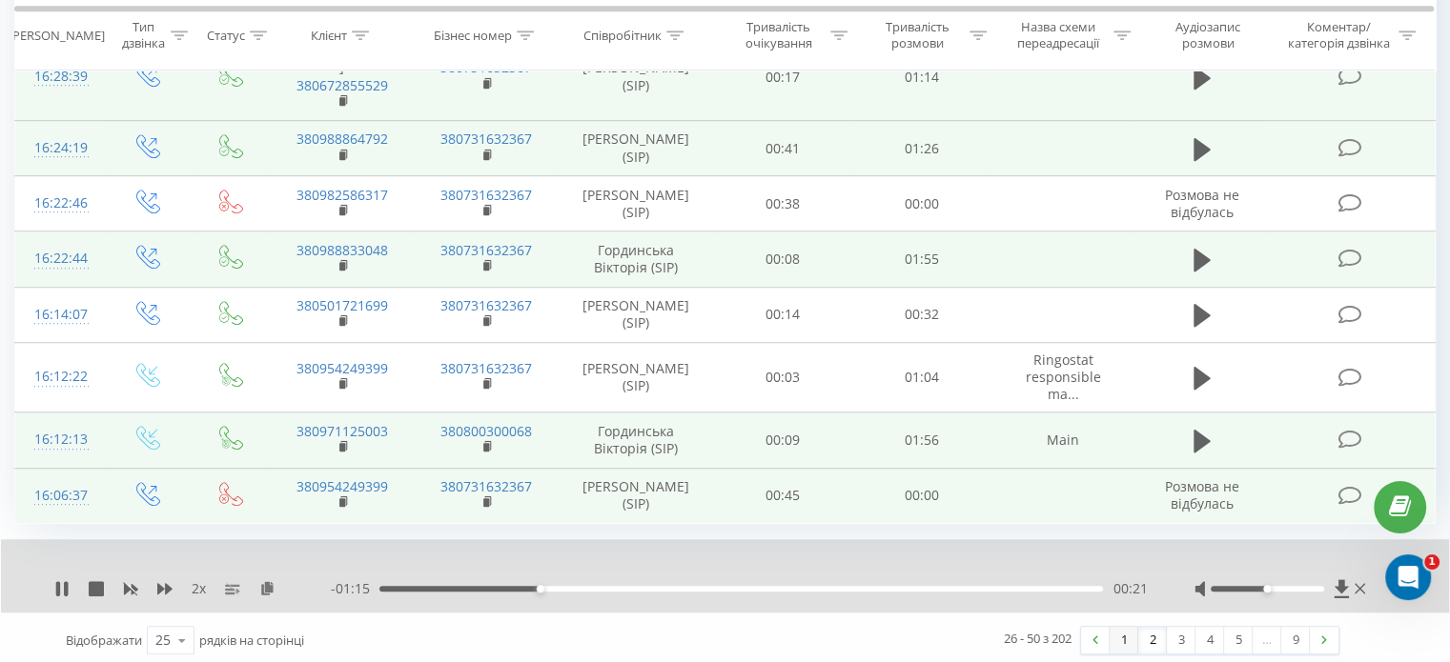
click at [1128, 638] on link "1" at bounding box center [1123, 640] width 29 height 27
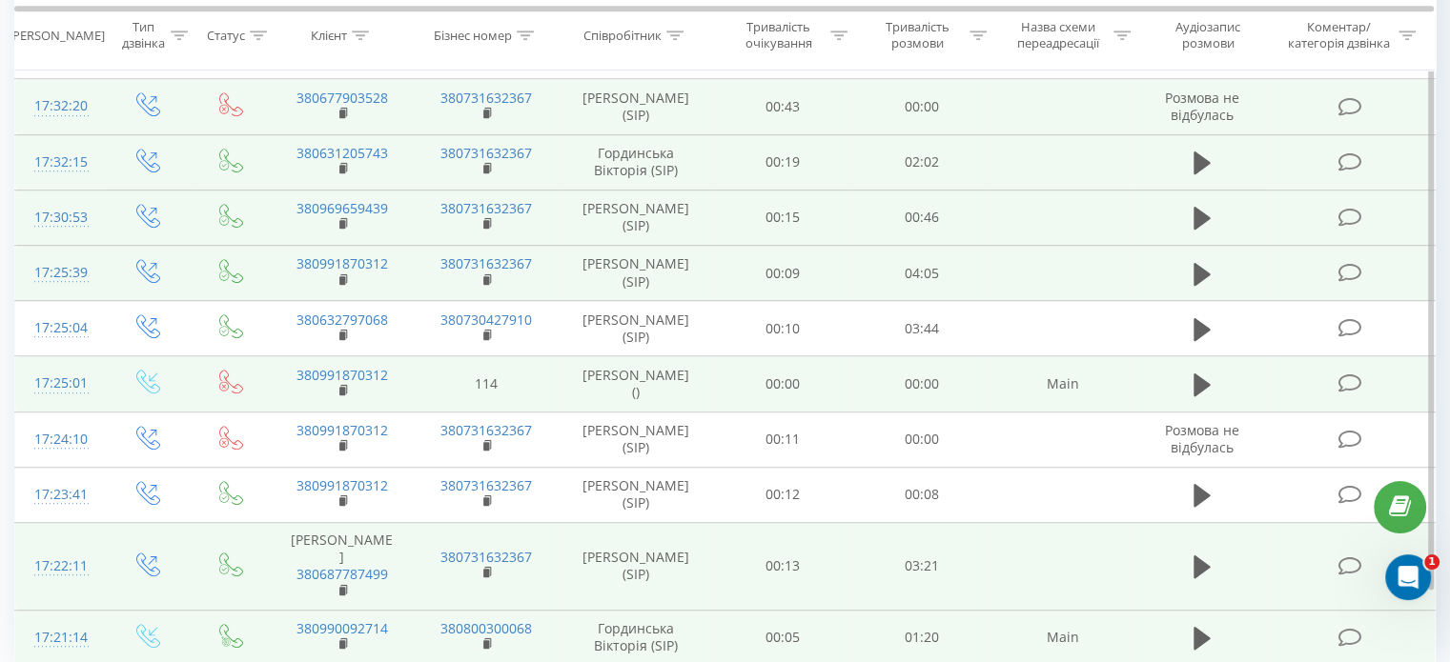
scroll to position [1239, 0]
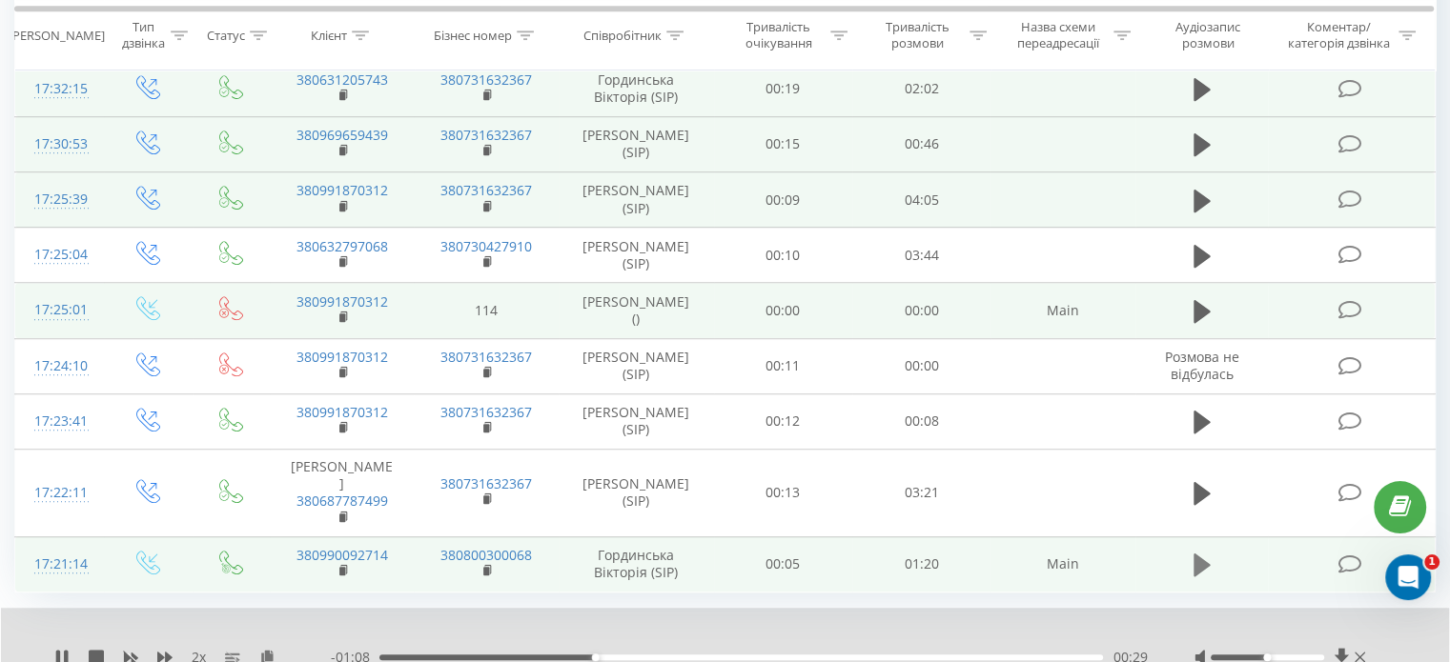
click at [1209, 552] on icon at bounding box center [1201, 565] width 17 height 27
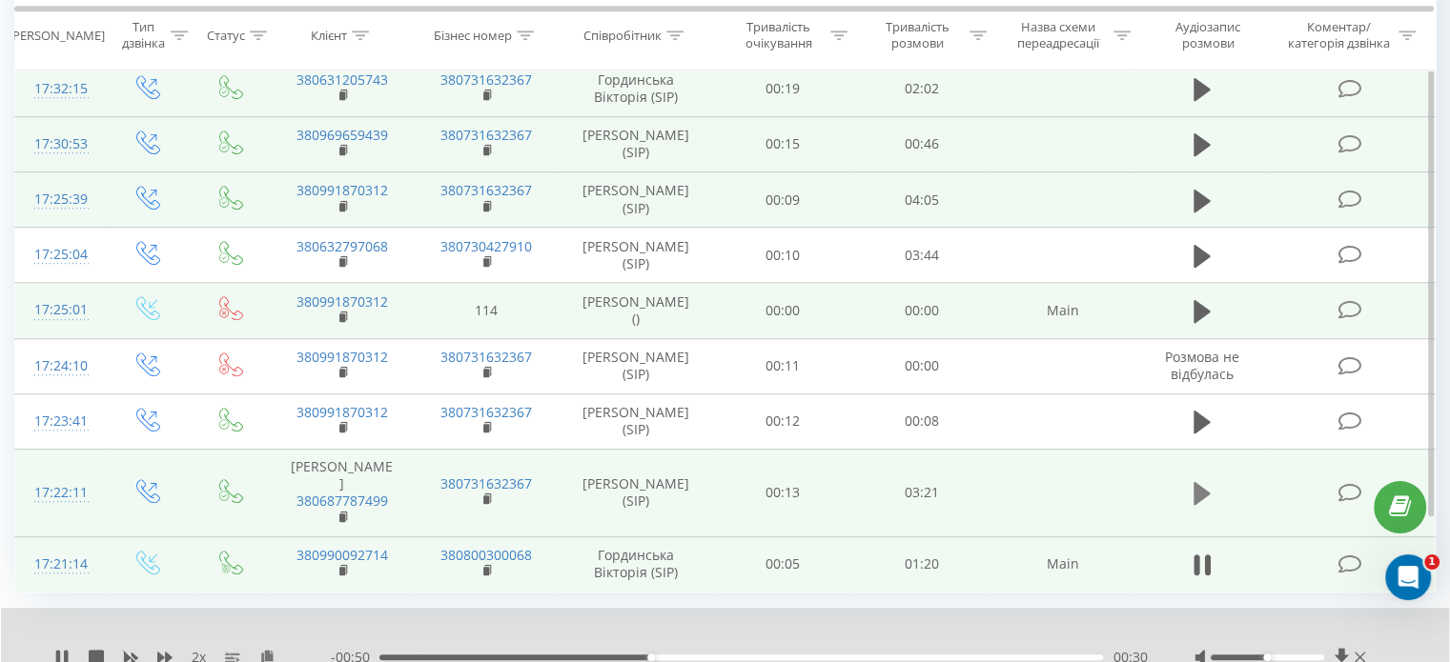
click at [1207, 482] on icon at bounding box center [1201, 493] width 17 height 23
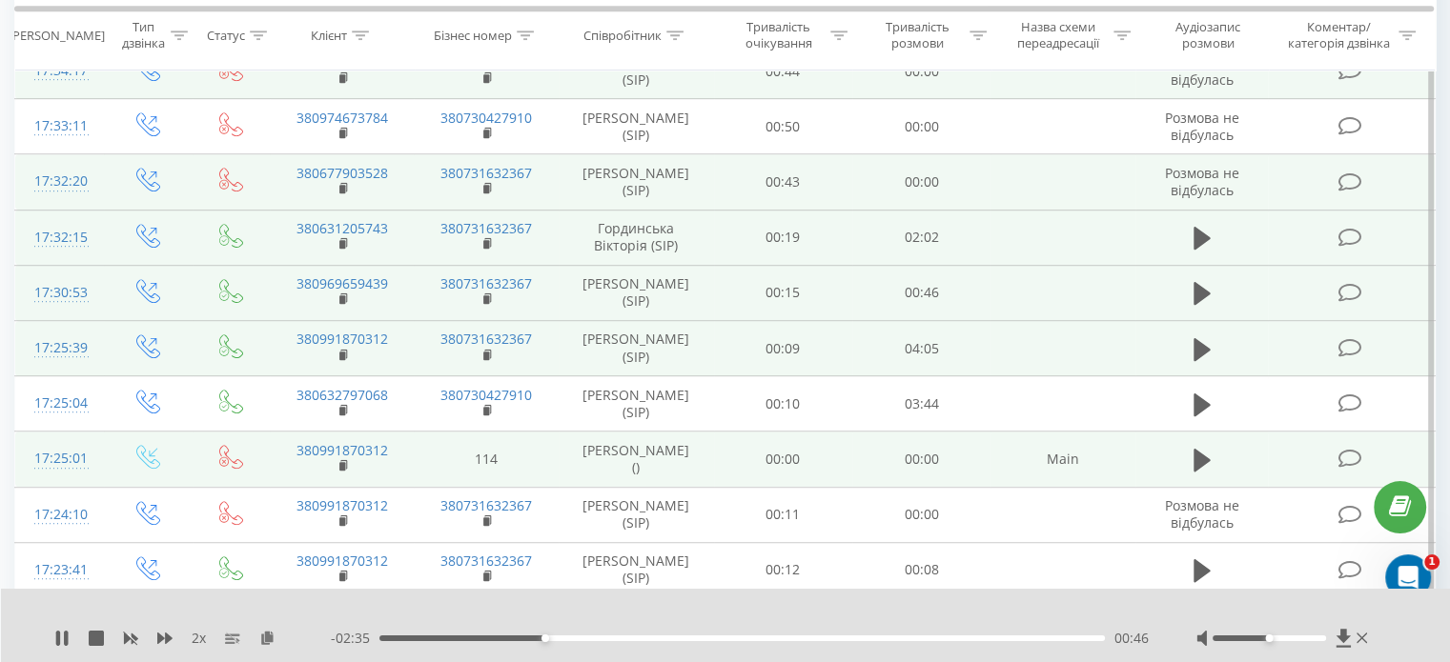
scroll to position [1048, 0]
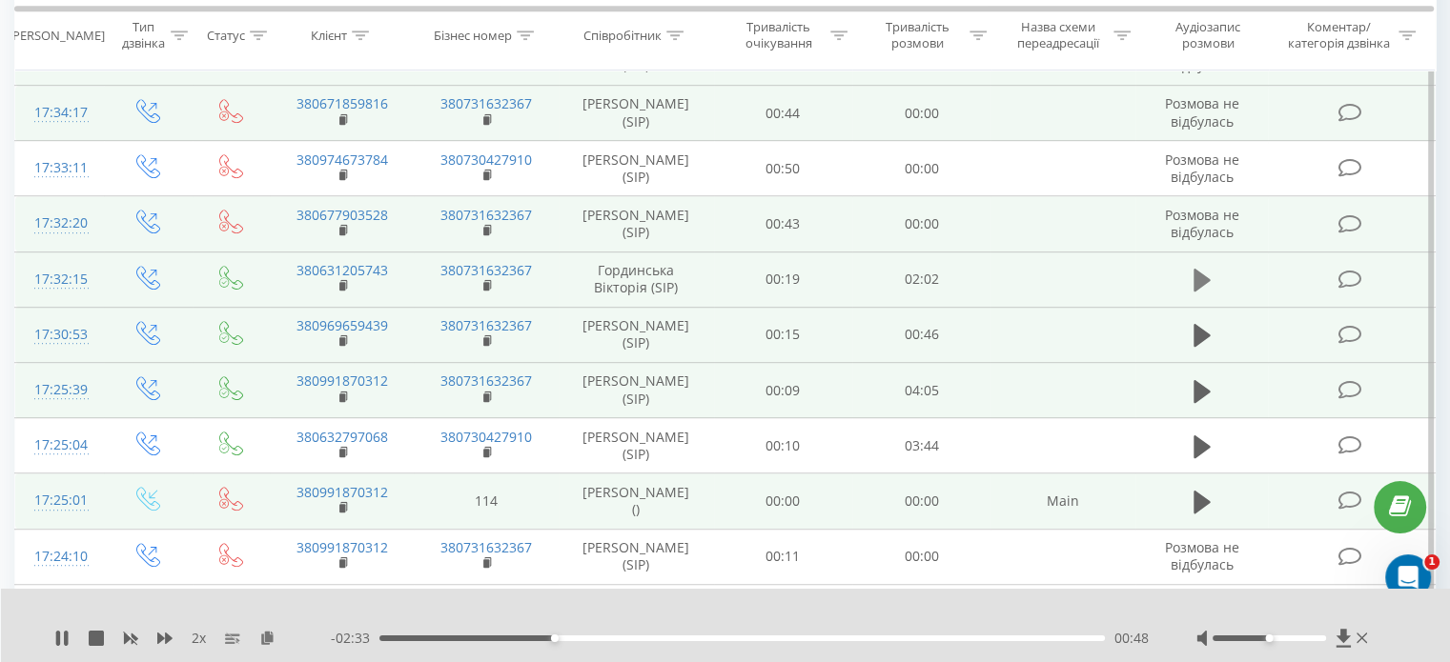
click at [1200, 269] on icon at bounding box center [1201, 280] width 17 height 23
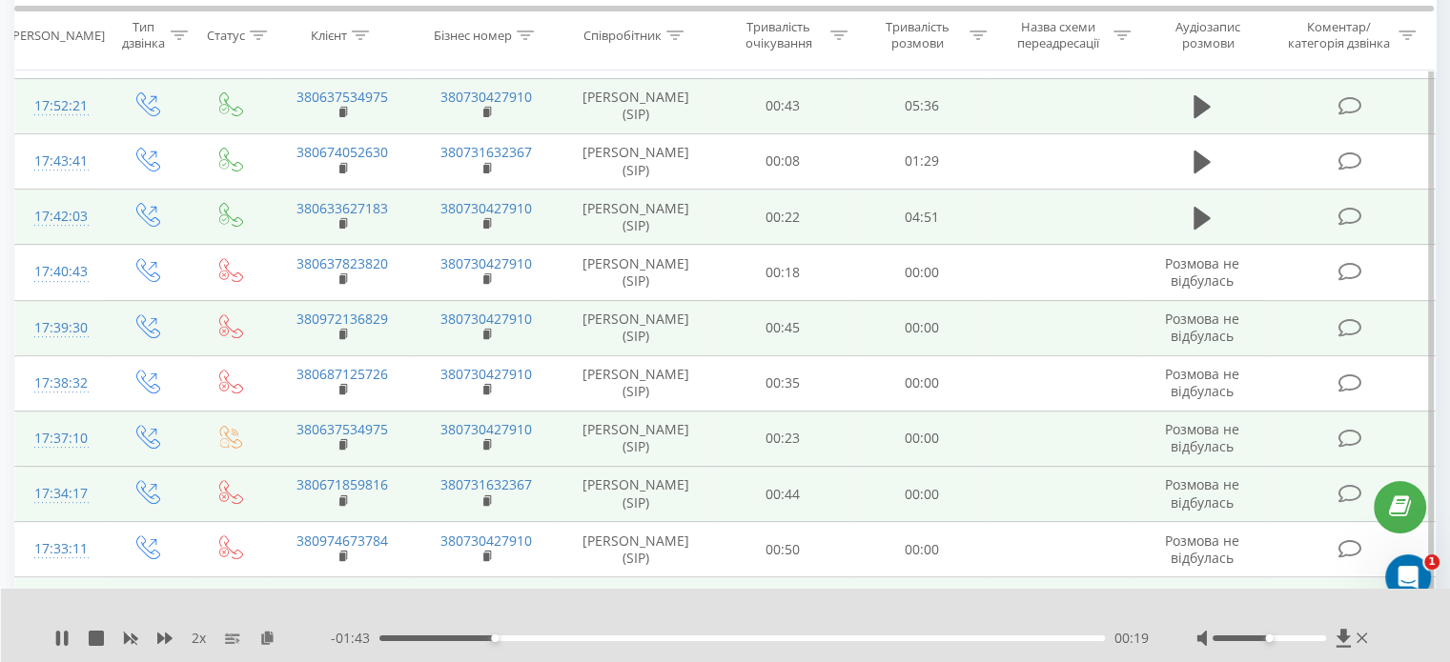
scroll to position [572, 0]
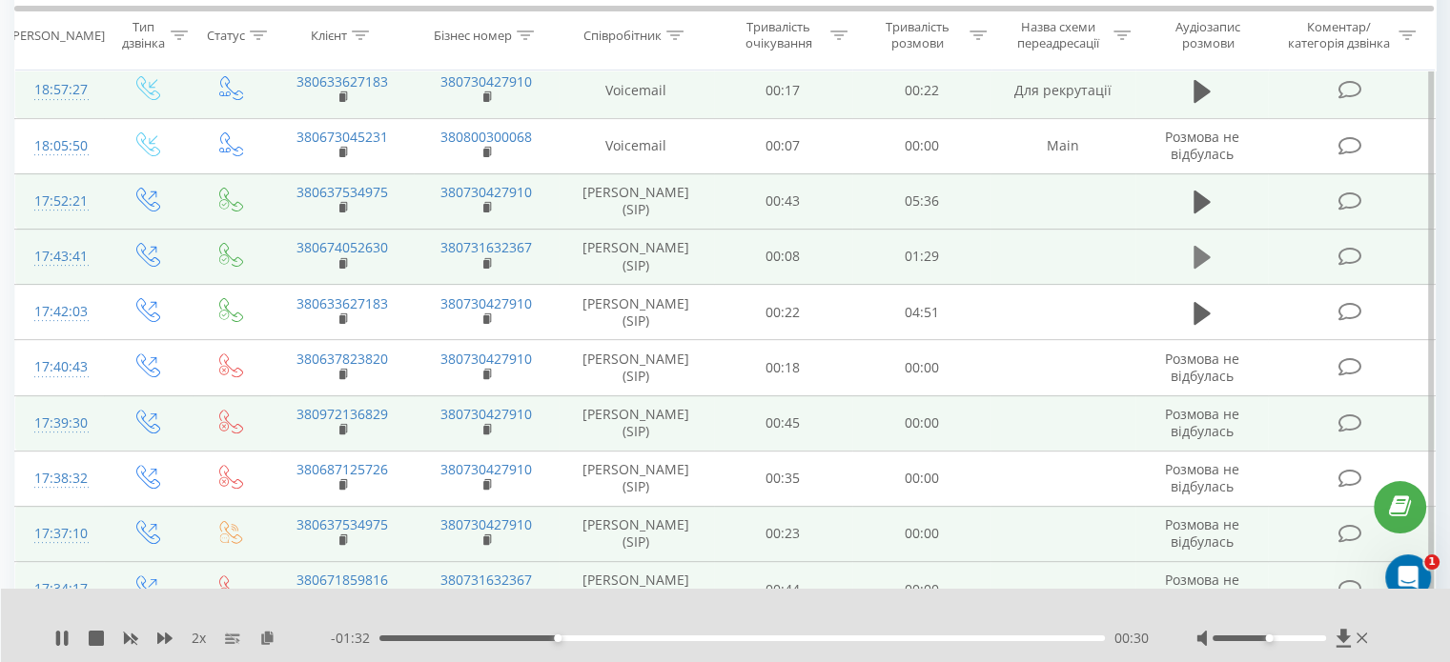
click at [1209, 243] on button at bounding box center [1202, 257] width 29 height 29
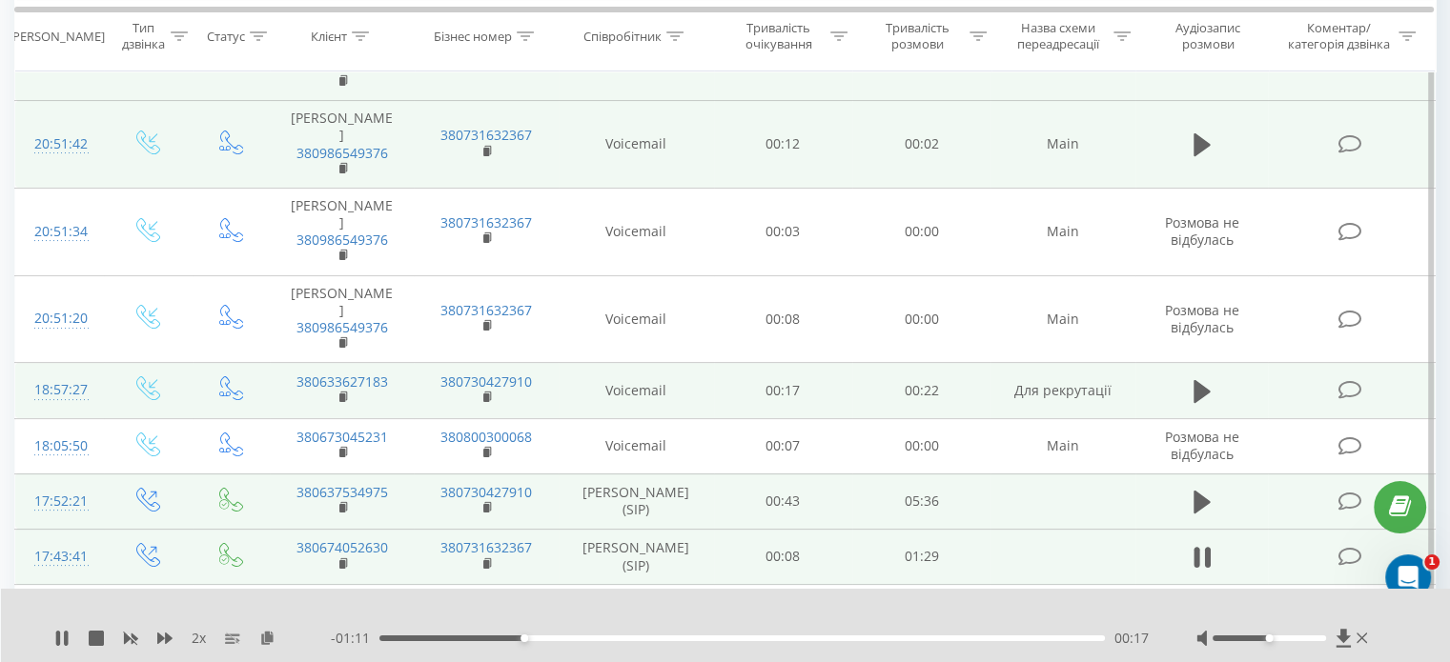
scroll to position [191, 0]
